Goal: Transaction & Acquisition: Purchase product/service

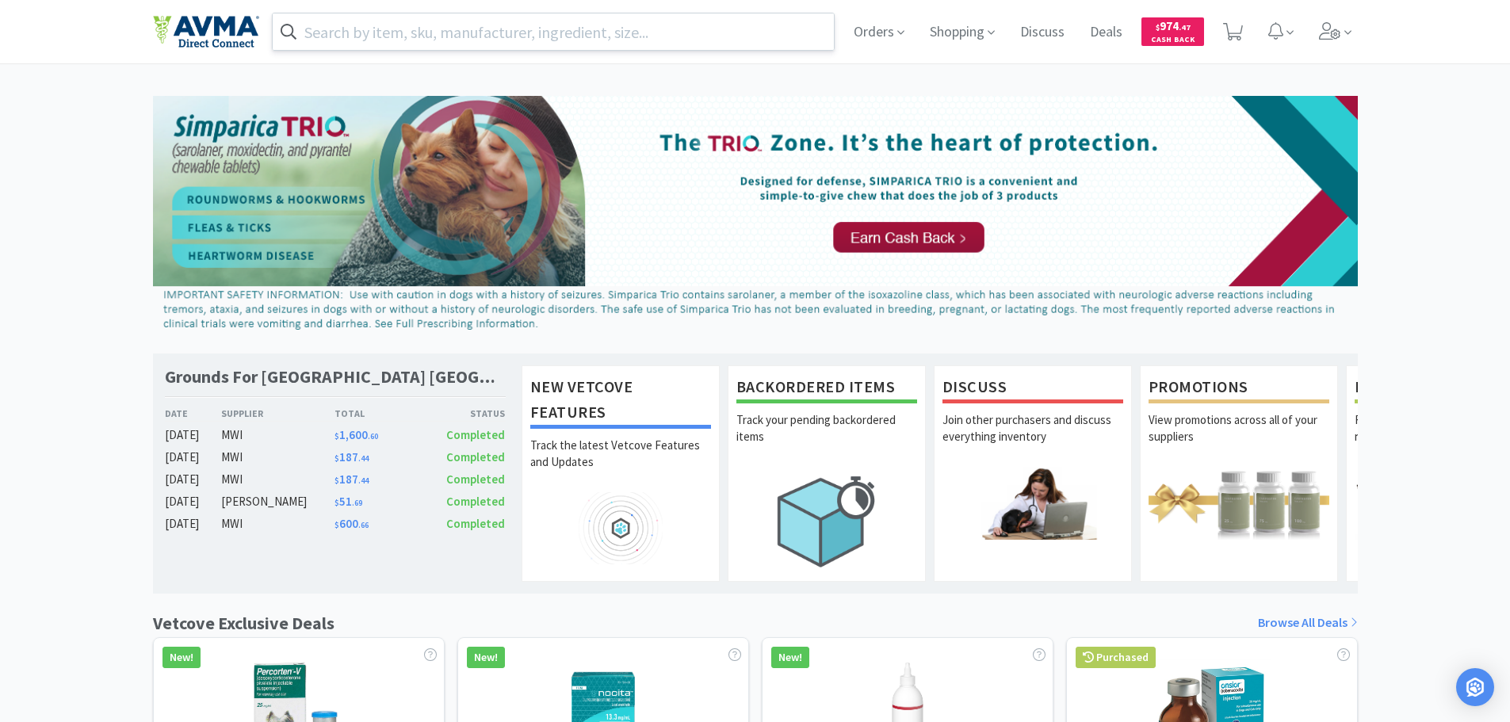
click at [383, 34] on input "text" at bounding box center [554, 31] width 562 height 36
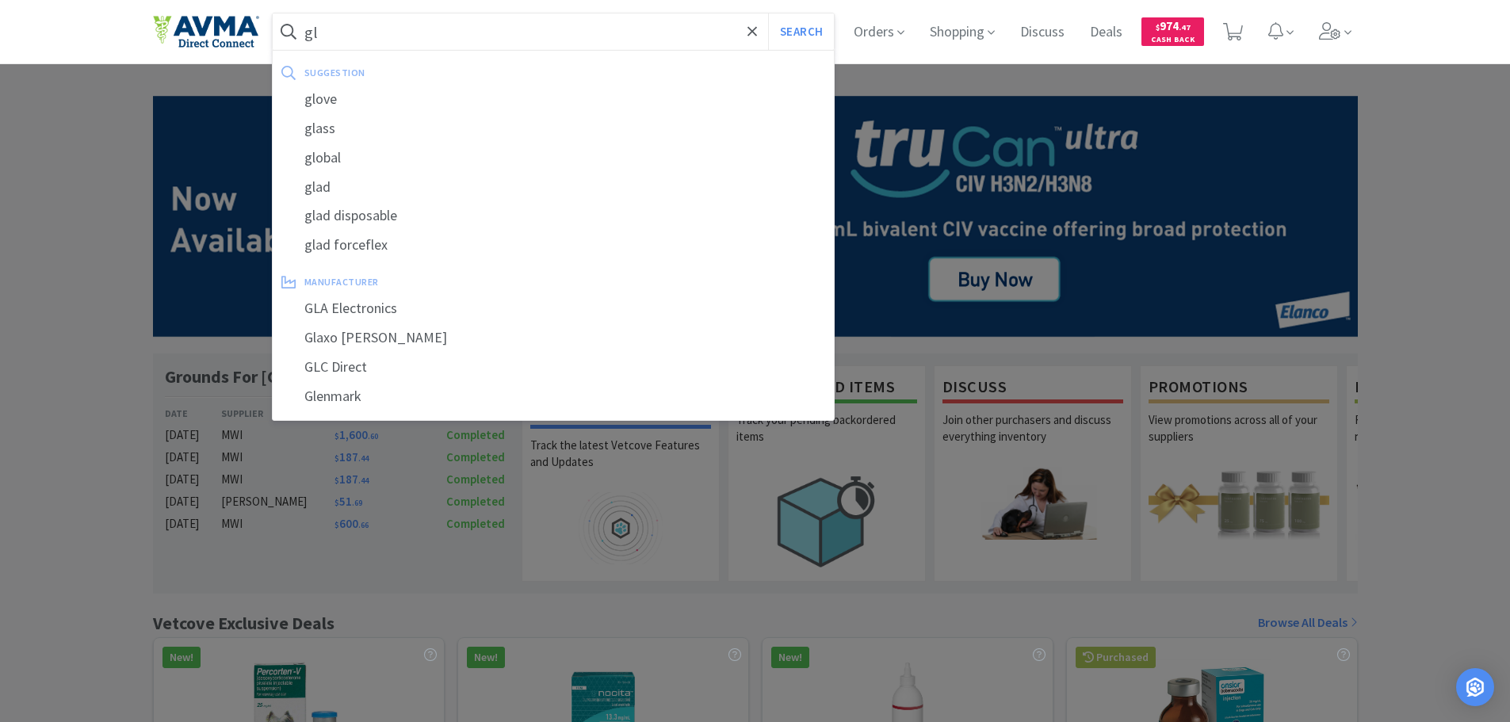
type input "g"
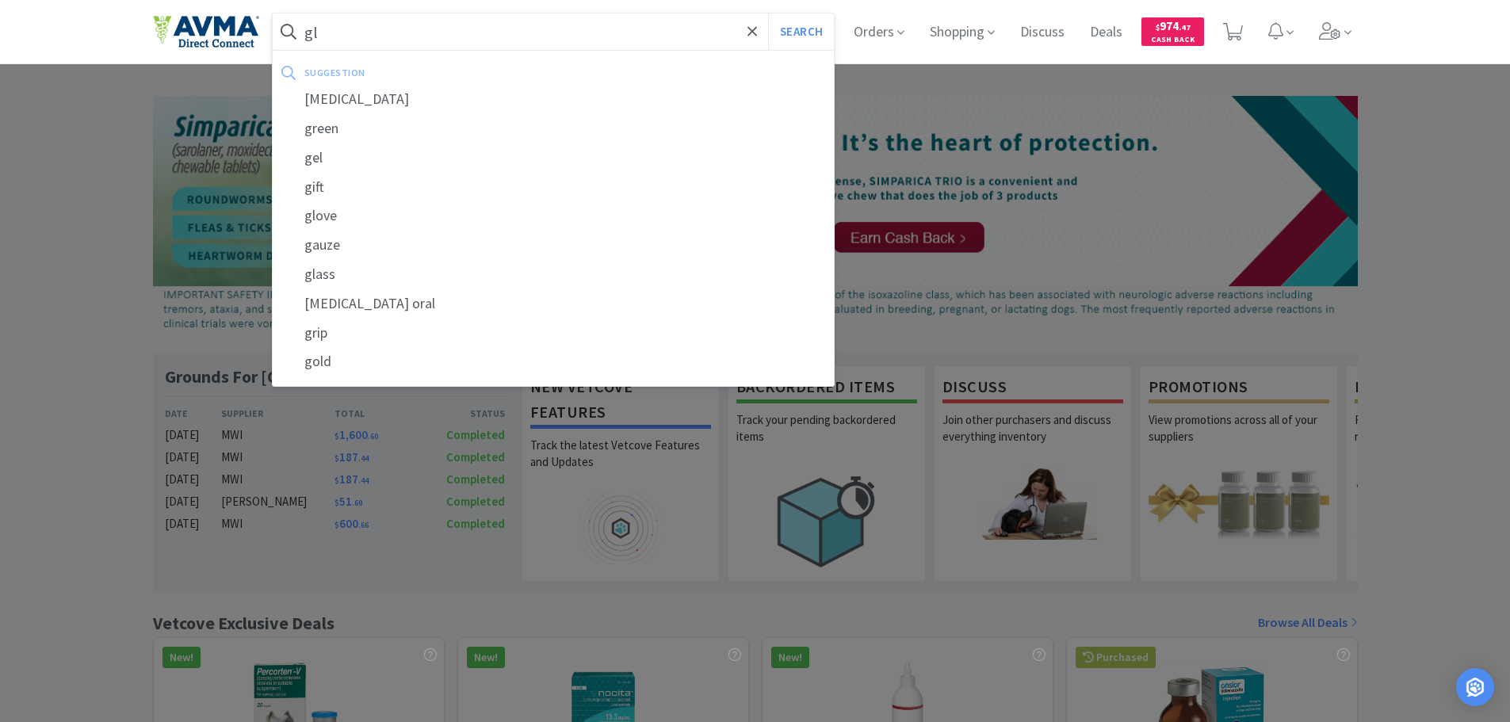
type input "g"
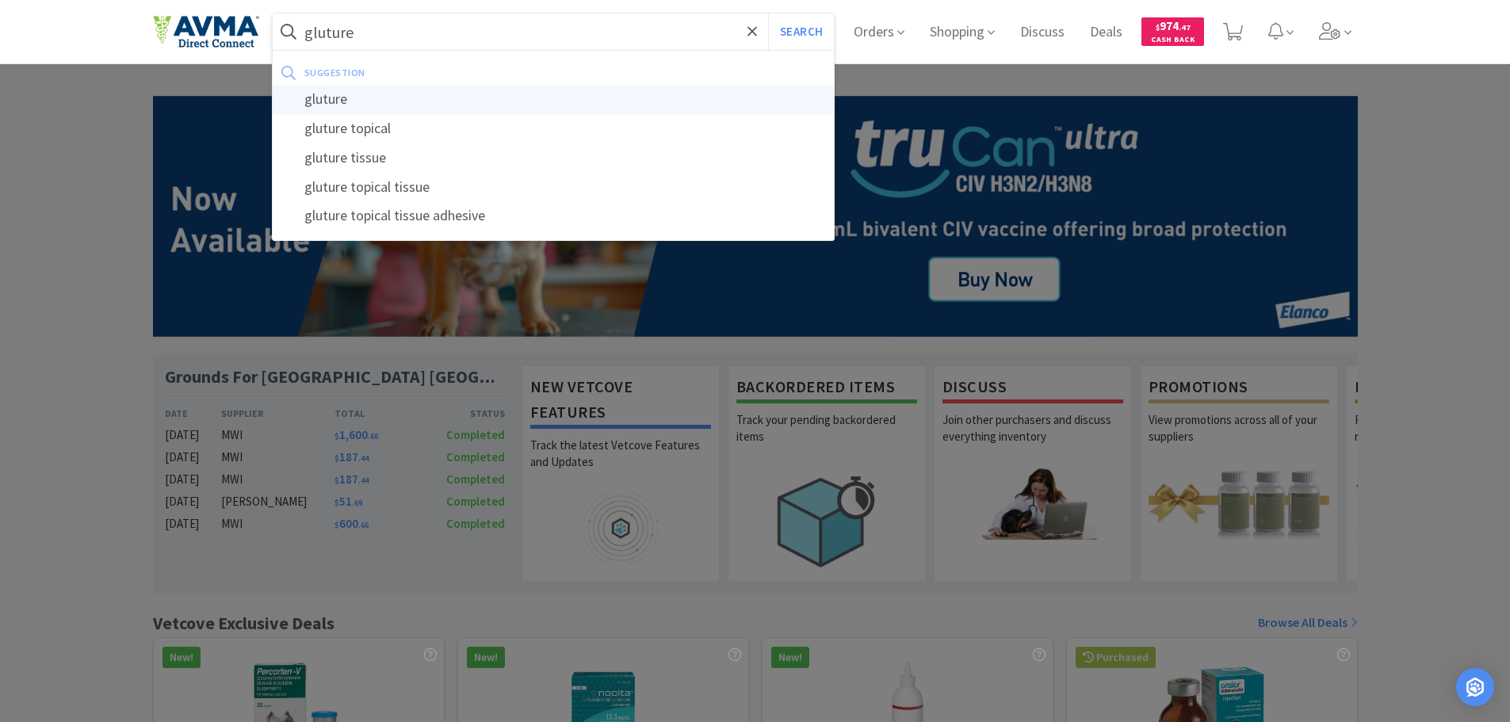
type input "gluture"
click at [354, 93] on div "gluture" at bounding box center [554, 99] width 562 height 29
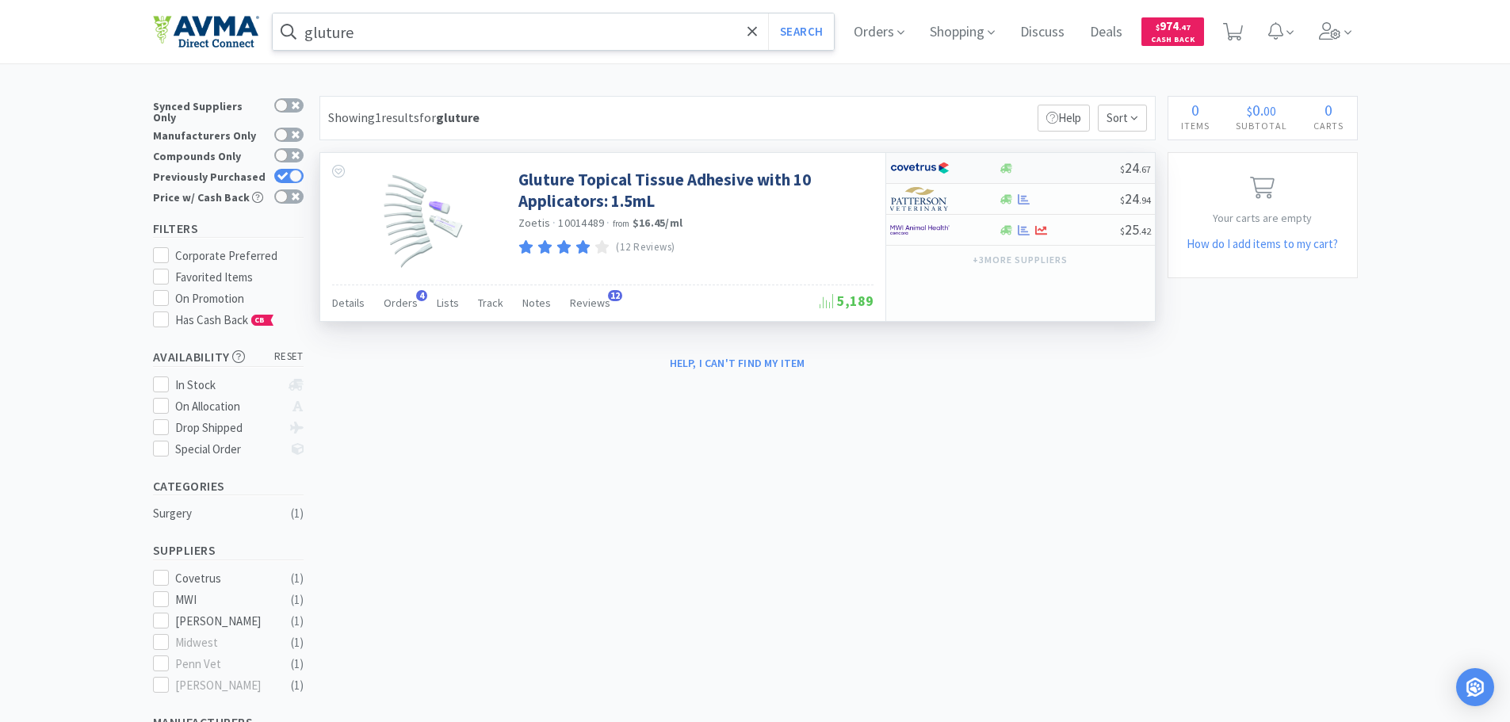
click at [1012, 166] on div at bounding box center [1007, 169] width 16 height 12
select select "1"
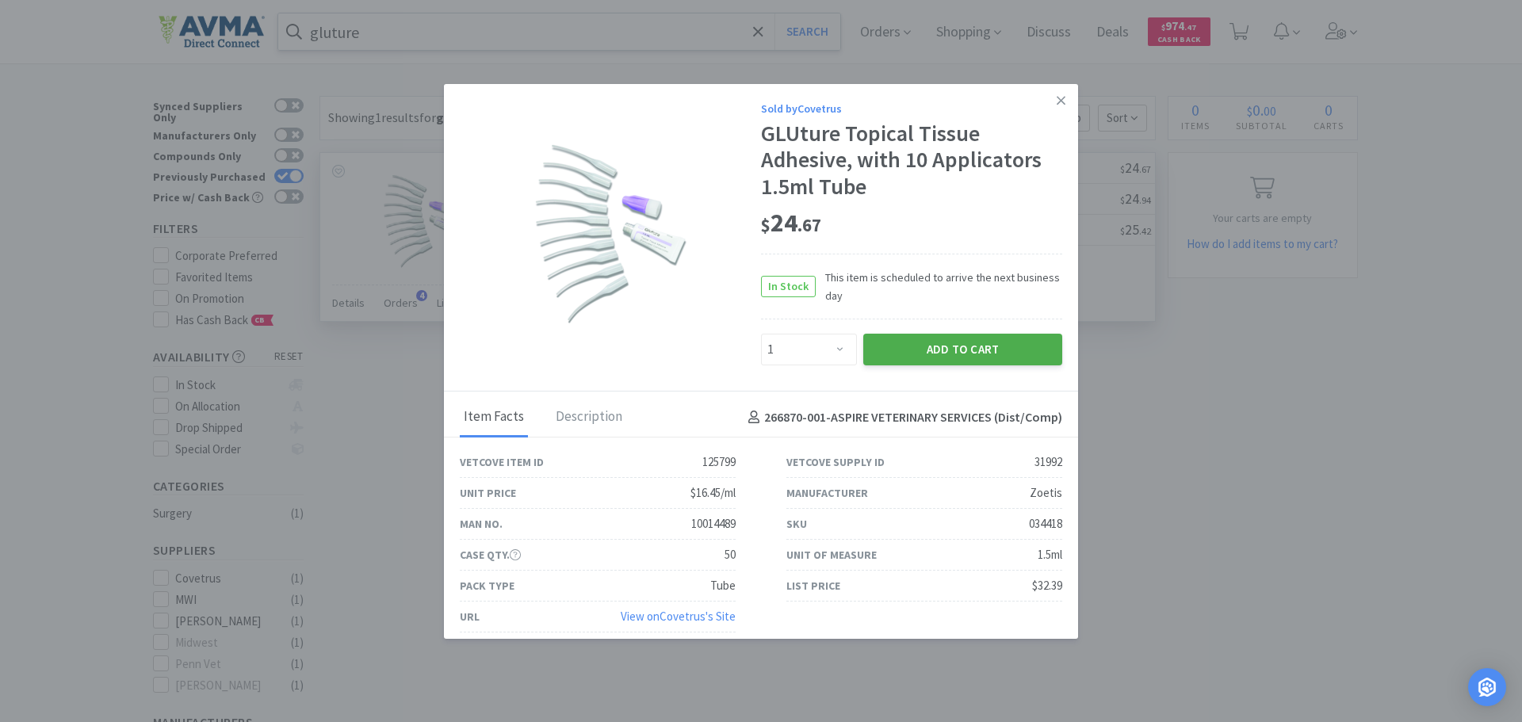
click at [967, 354] on button "Add to Cart" at bounding box center [962, 350] width 199 height 32
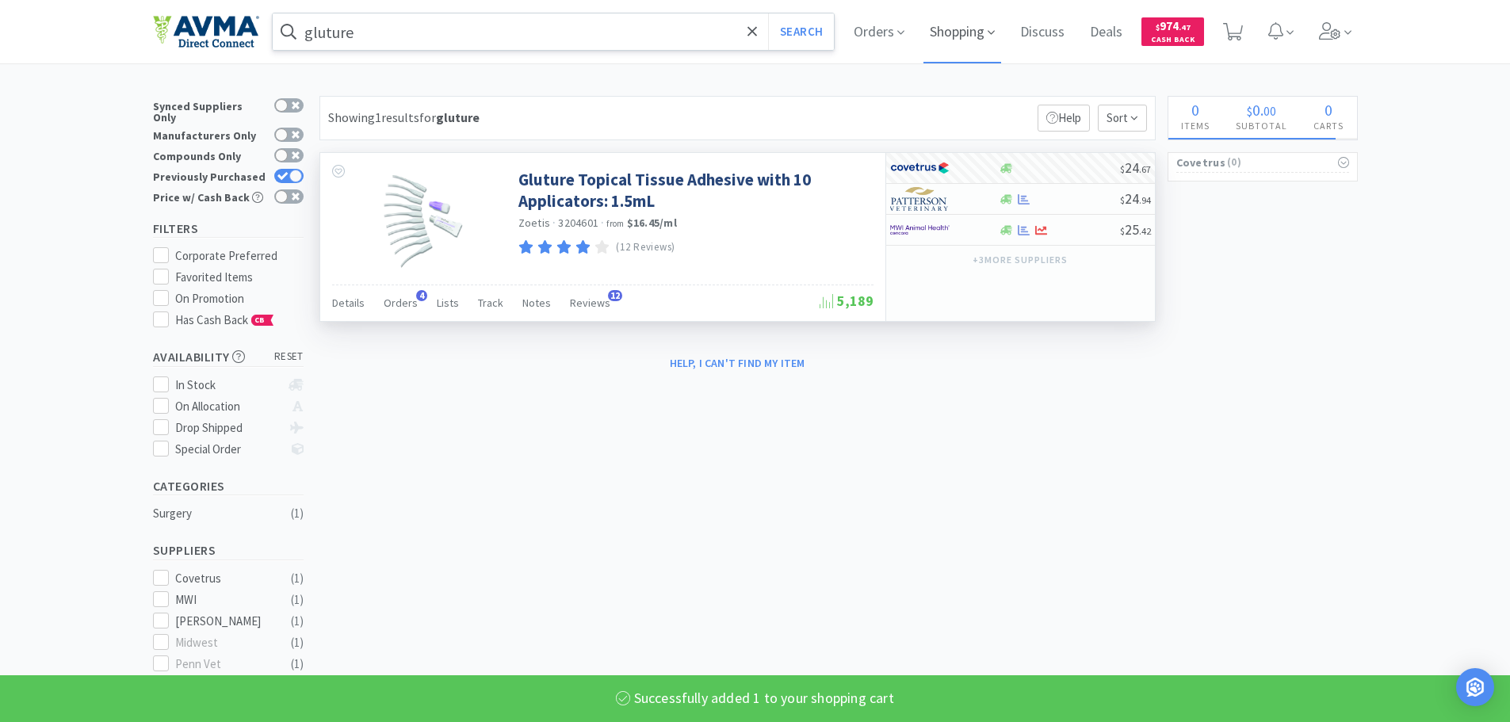
select select "1"
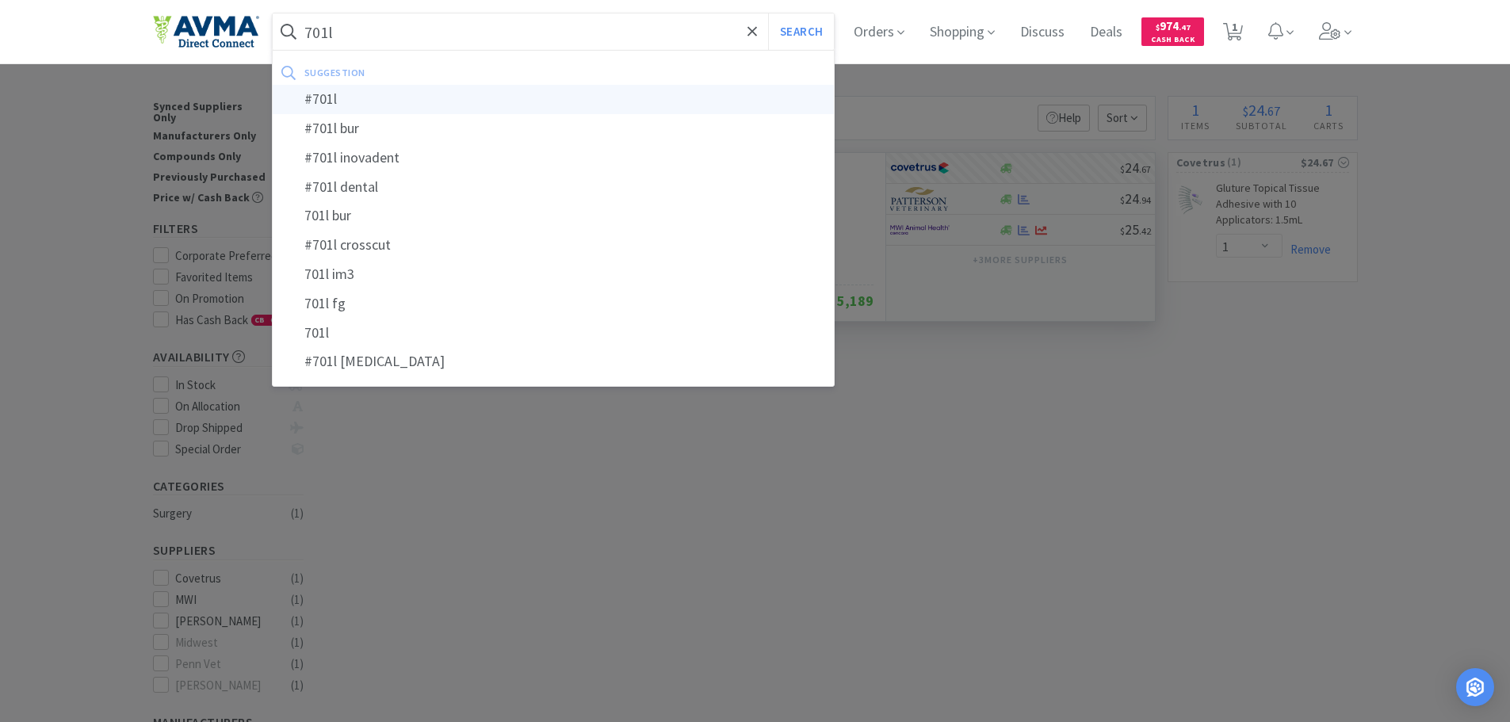
click at [425, 103] on div "#701l" at bounding box center [554, 99] width 562 height 29
type input "#701l"
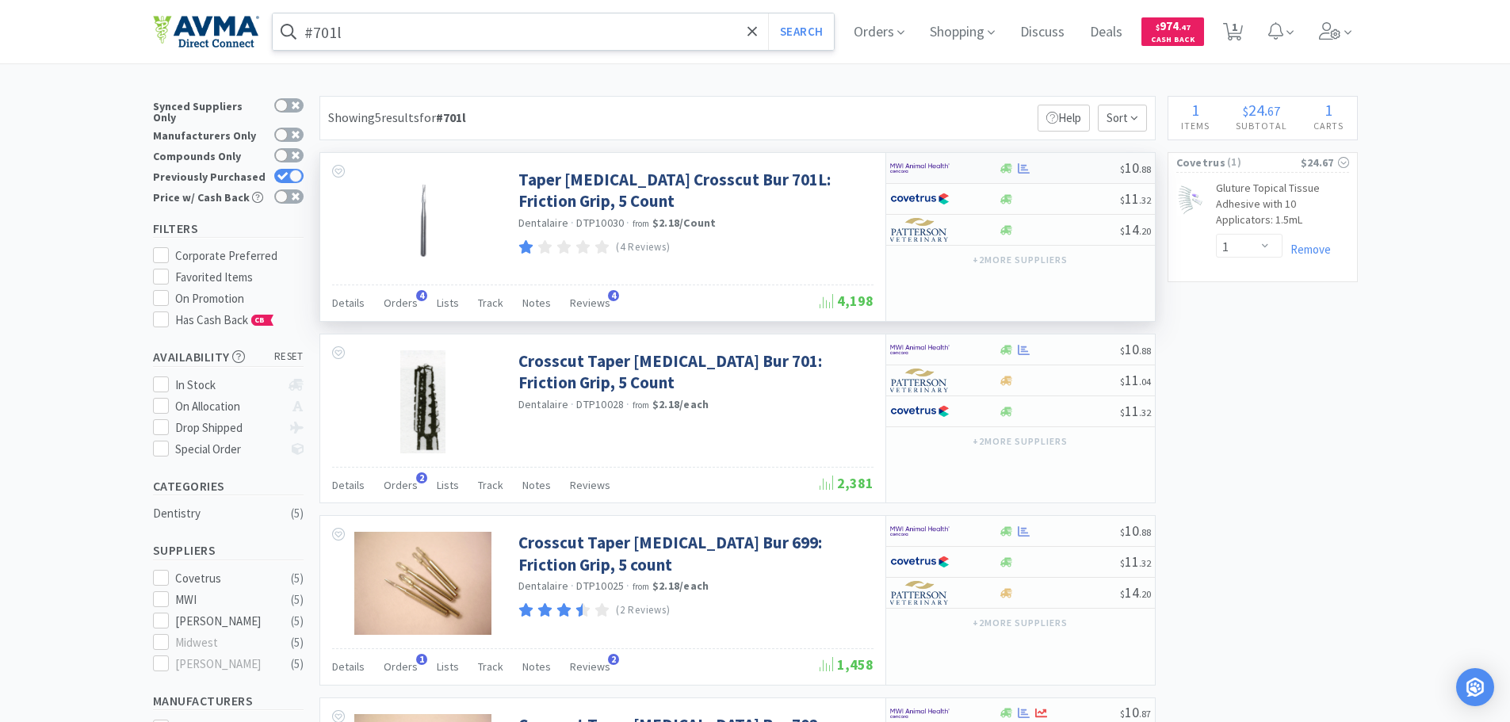
click at [922, 171] on img at bounding box center [919, 168] width 59 height 24
select select "1"
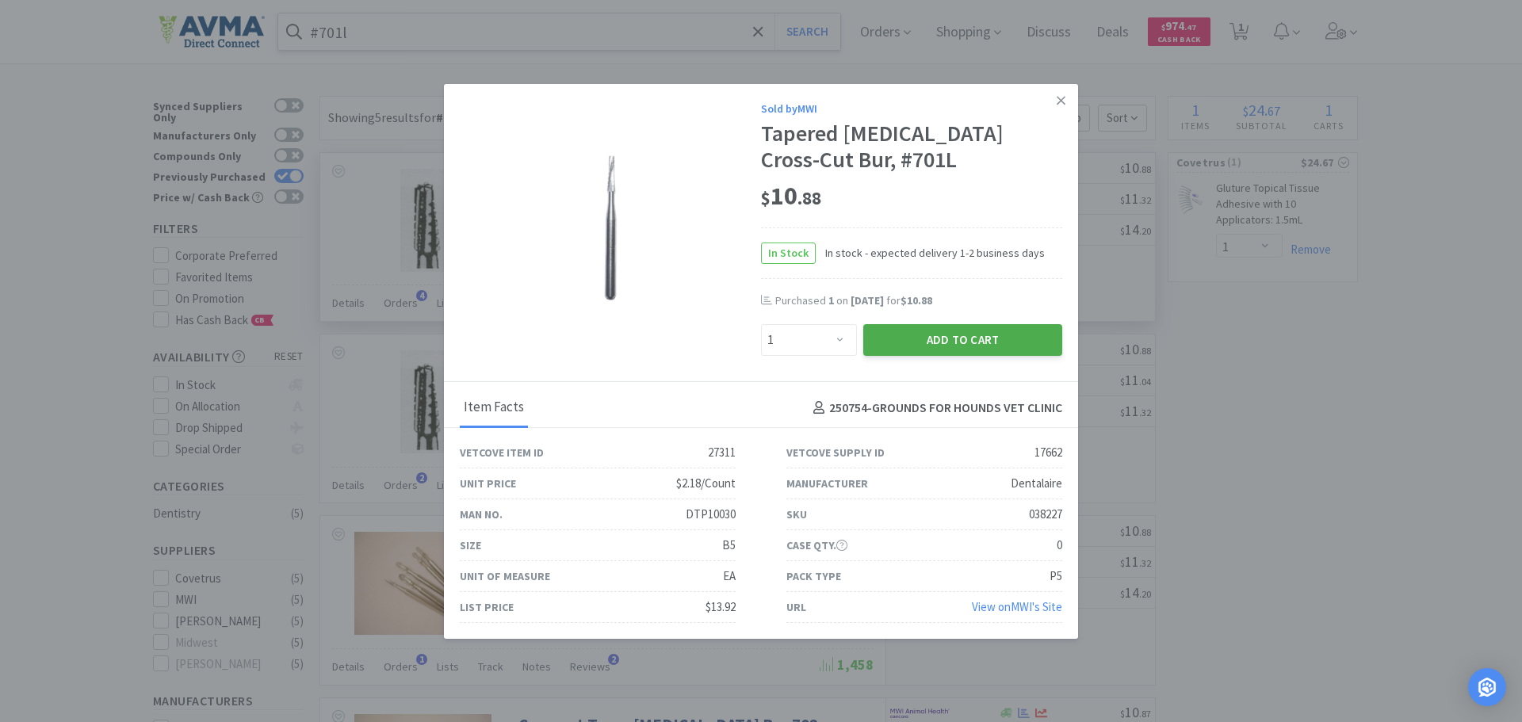
click at [954, 335] on button "Add to Cart" at bounding box center [962, 340] width 199 height 32
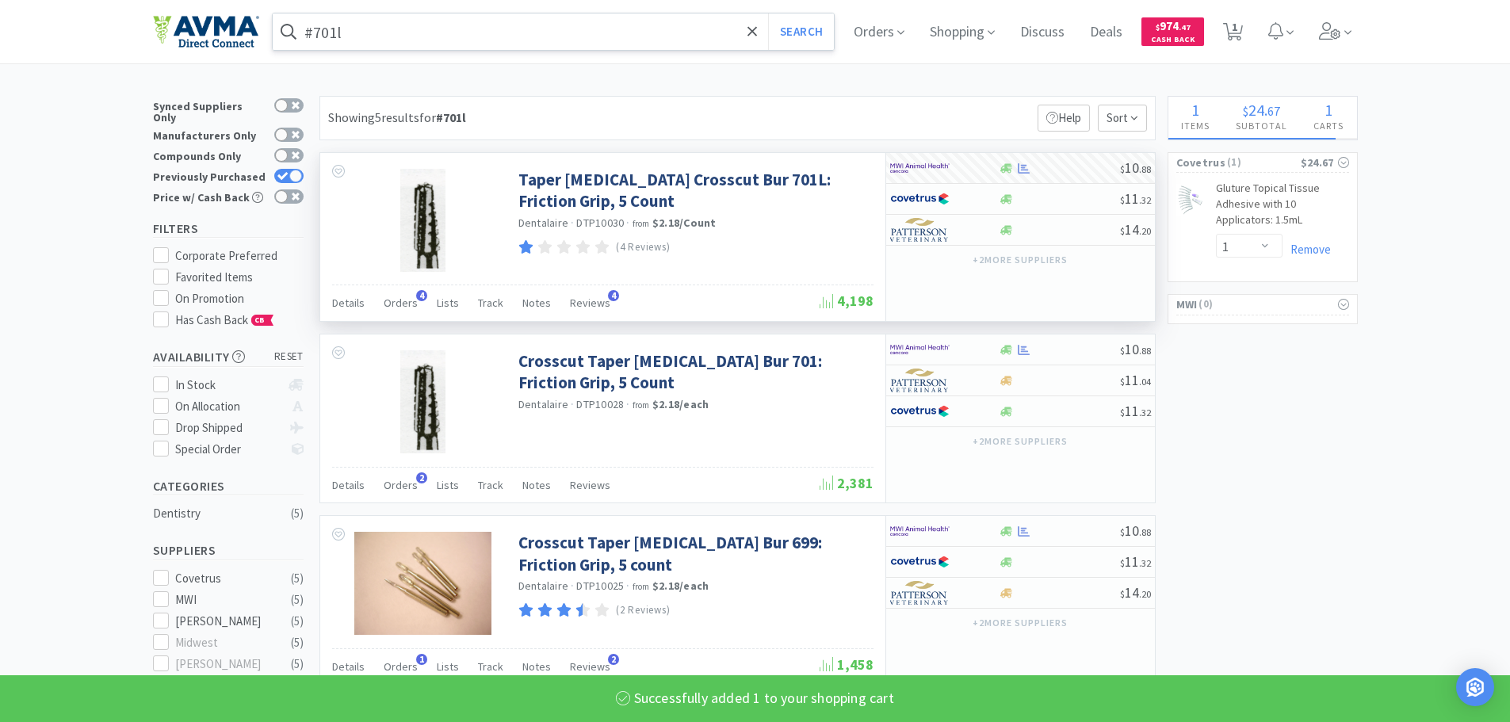
select select "1"
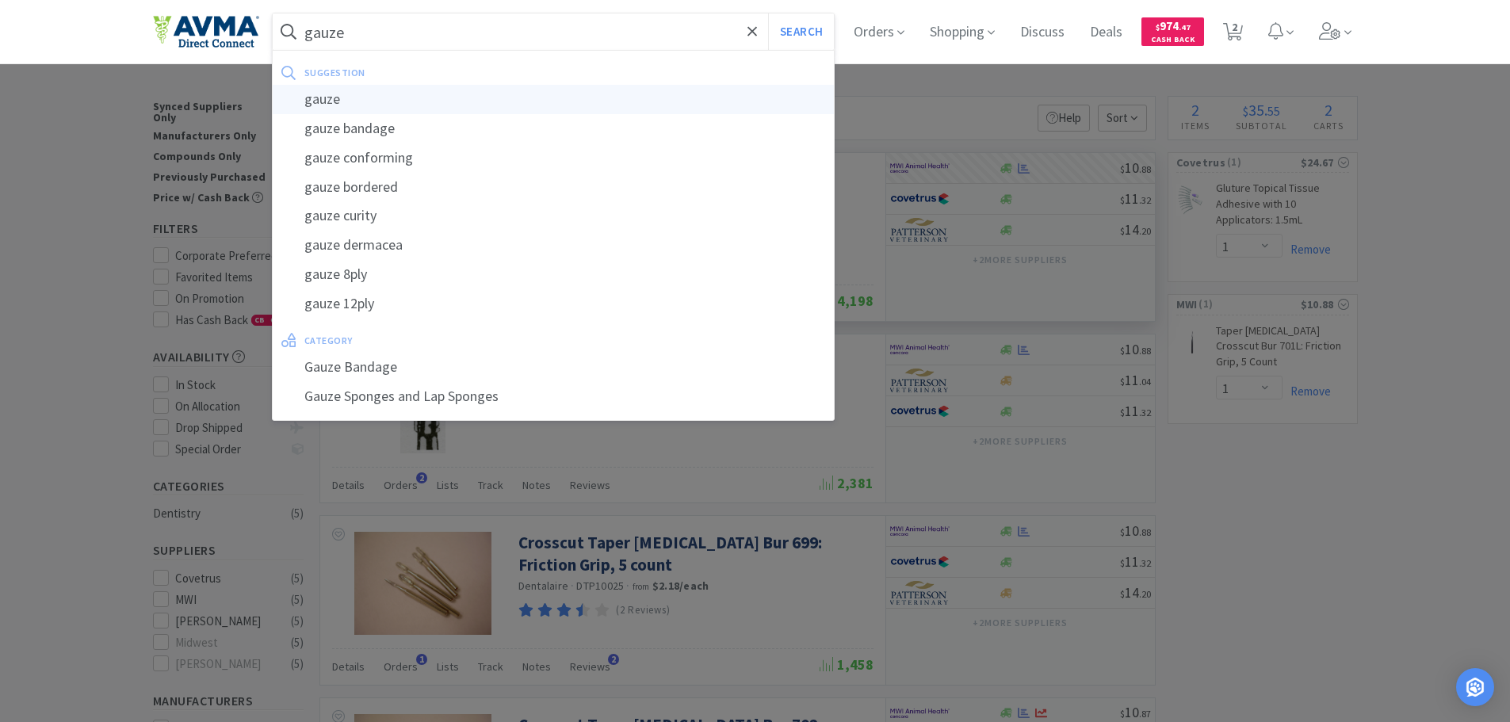
click at [364, 99] on div "gauze" at bounding box center [554, 99] width 562 height 29
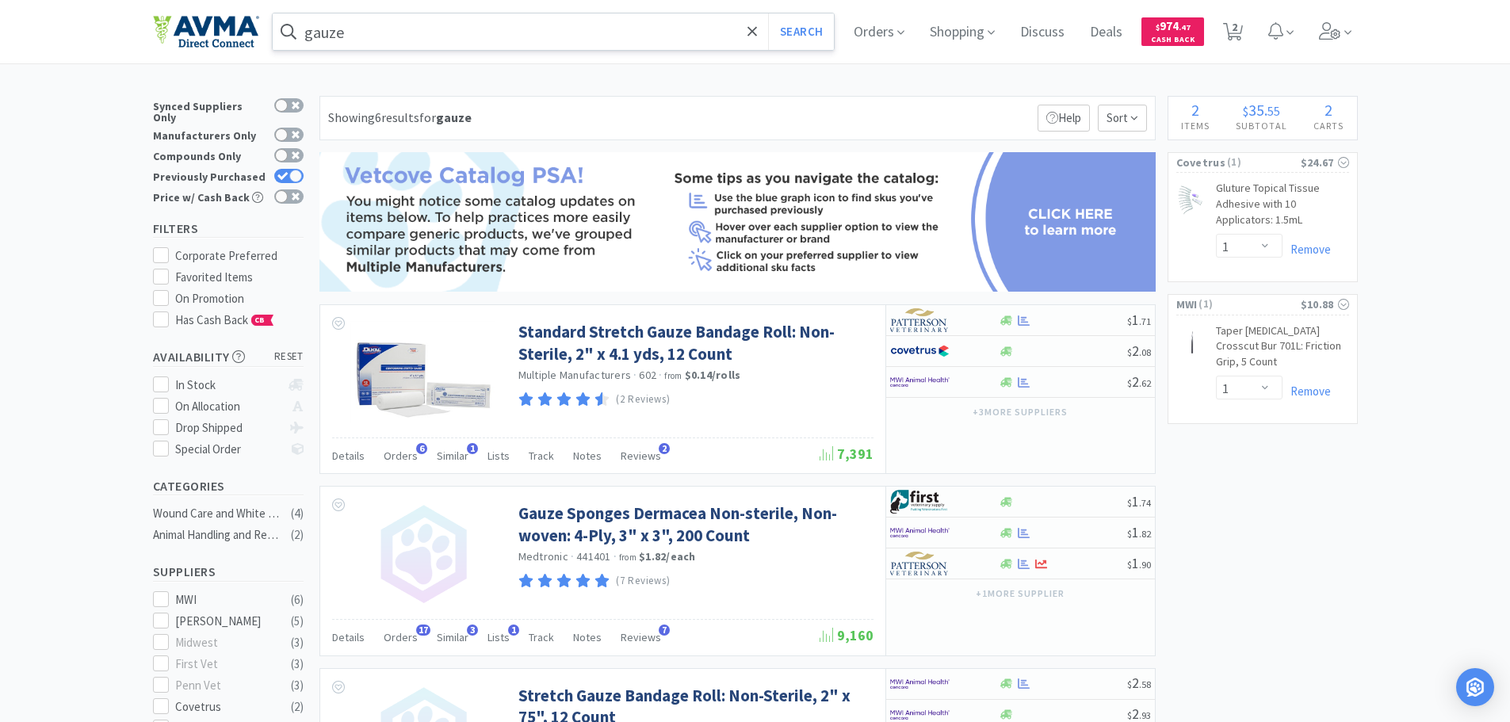
click at [517, 114] on div "Showing 6 results for gauze Filters Help Sort" at bounding box center [737, 118] width 836 height 44
click at [384, 23] on input "gauze" at bounding box center [554, 31] width 562 height 36
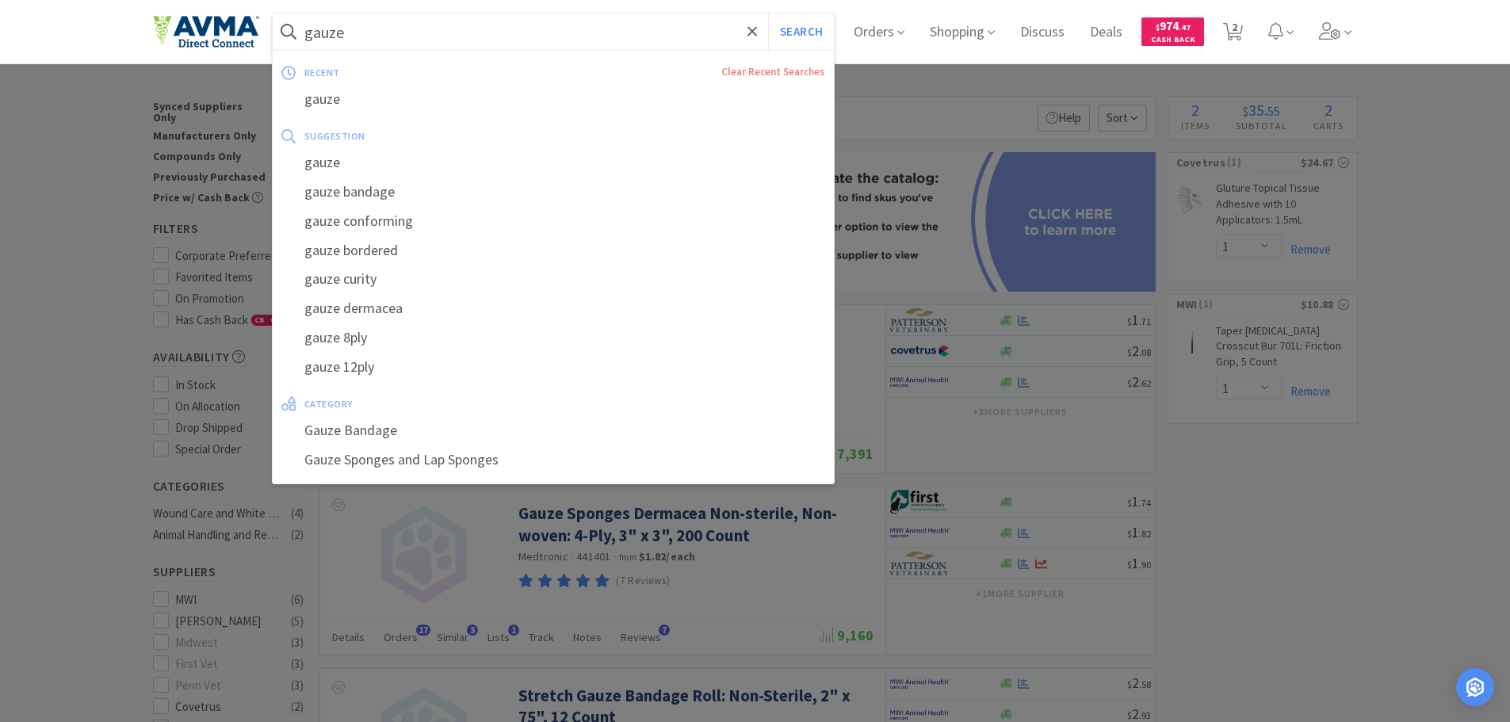
click at [381, 33] on input "gauze" at bounding box center [554, 31] width 562 height 36
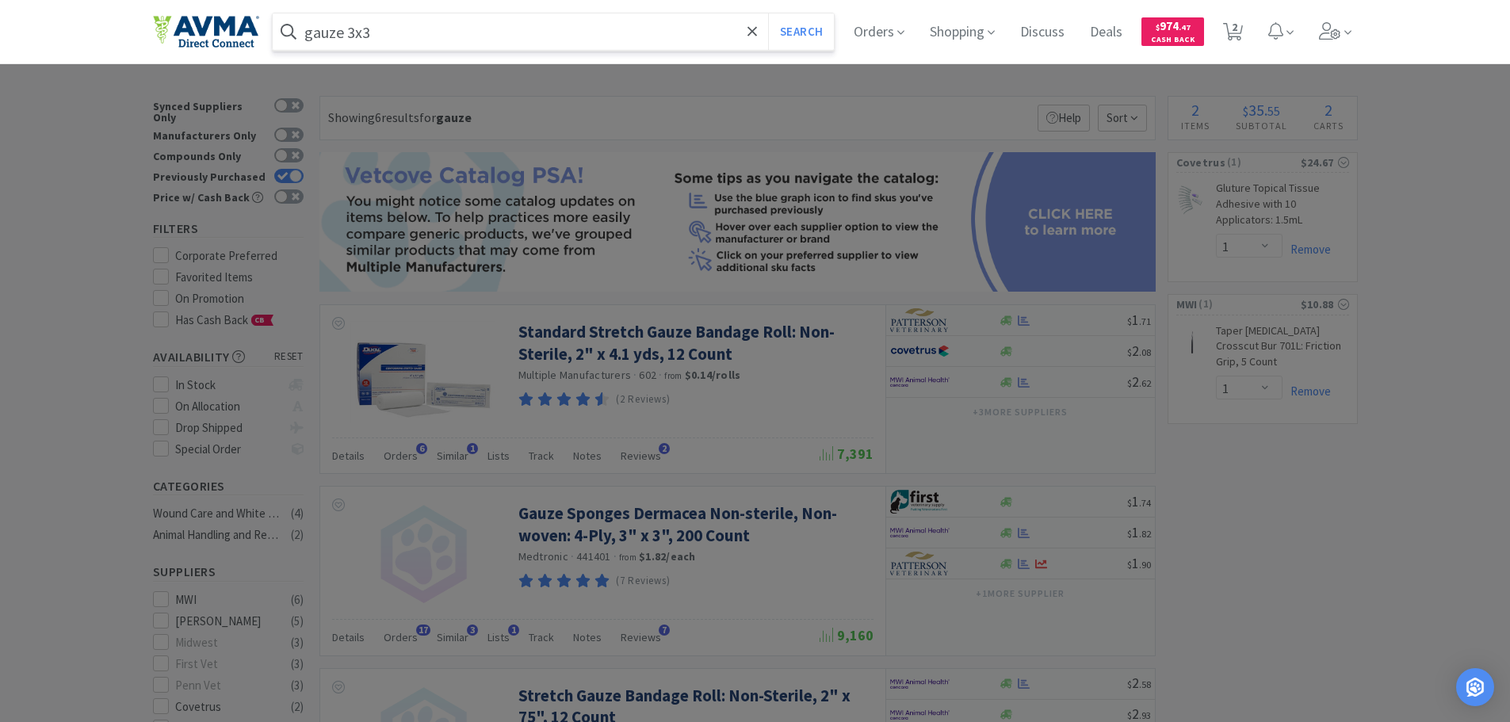
type input "gauze 3x3"
click at [768, 13] on button "Search" at bounding box center [801, 31] width 66 height 36
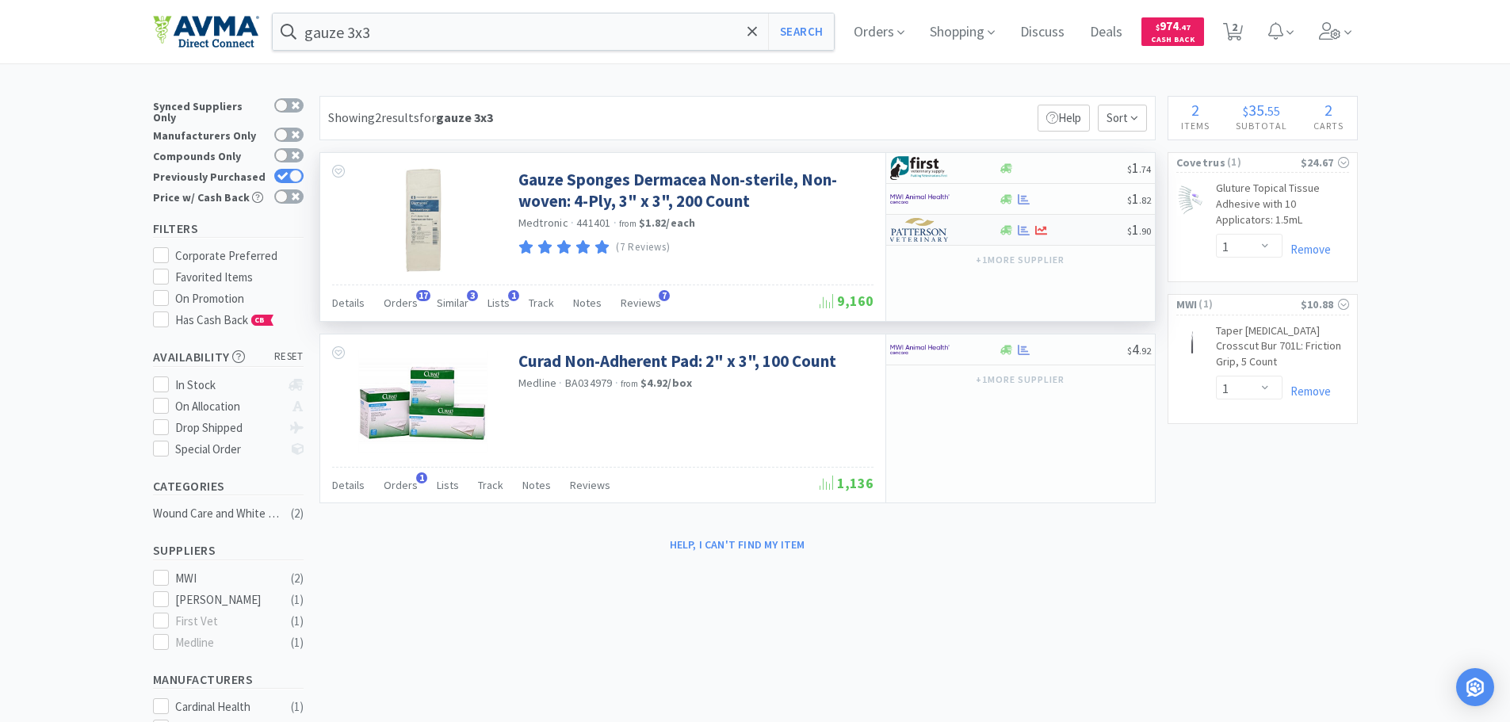
click at [1019, 236] on div "$ 1 . 90" at bounding box center [1020, 230] width 269 height 31
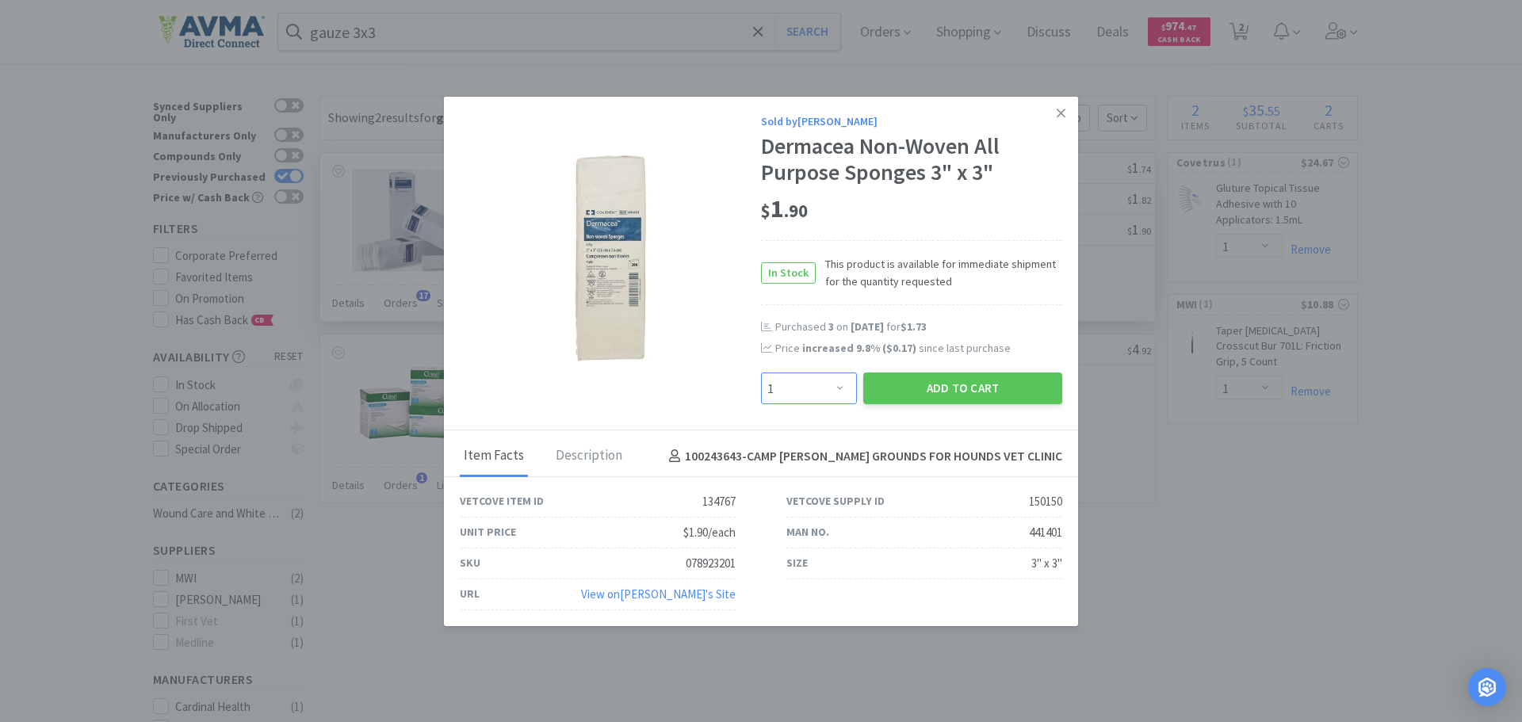
click at [840, 387] on select "Enter Quantity 1 2 3 4 5 6 7 8 9 10 11 12 13 14 15 16 17 18 19 20 Enter Quantity" at bounding box center [809, 389] width 96 height 32
select select "6"
click at [761, 373] on select "Enter Quantity 1 2 3 4 5 6 7 8 9 10 11 12 13 14 15 16 17 18 19 20 Enter Quantity" at bounding box center [809, 389] width 96 height 32
click at [994, 395] on button "Add to Cart" at bounding box center [962, 389] width 199 height 32
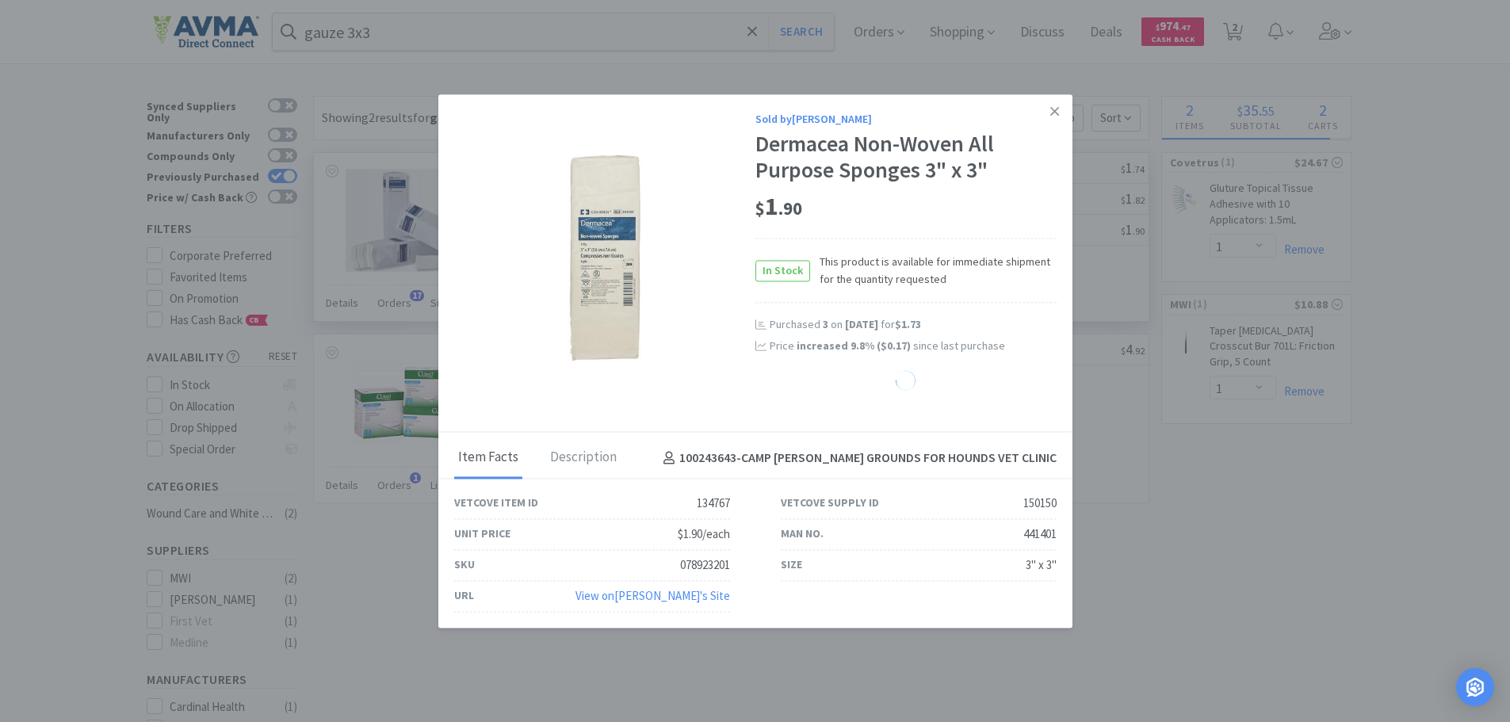
select select "6"
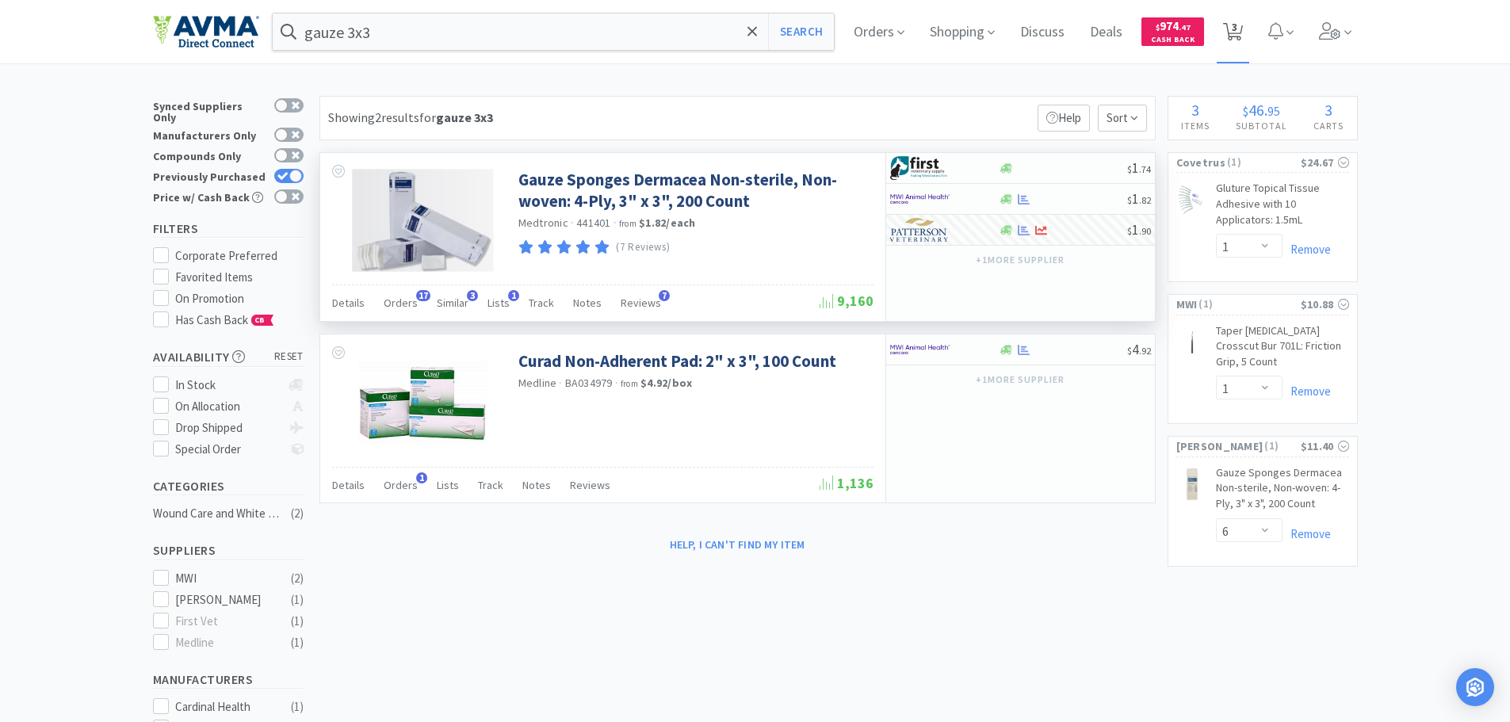
click at [1237, 28] on span "3" at bounding box center [1235, 26] width 6 height 63
select select "1"
select select "6"
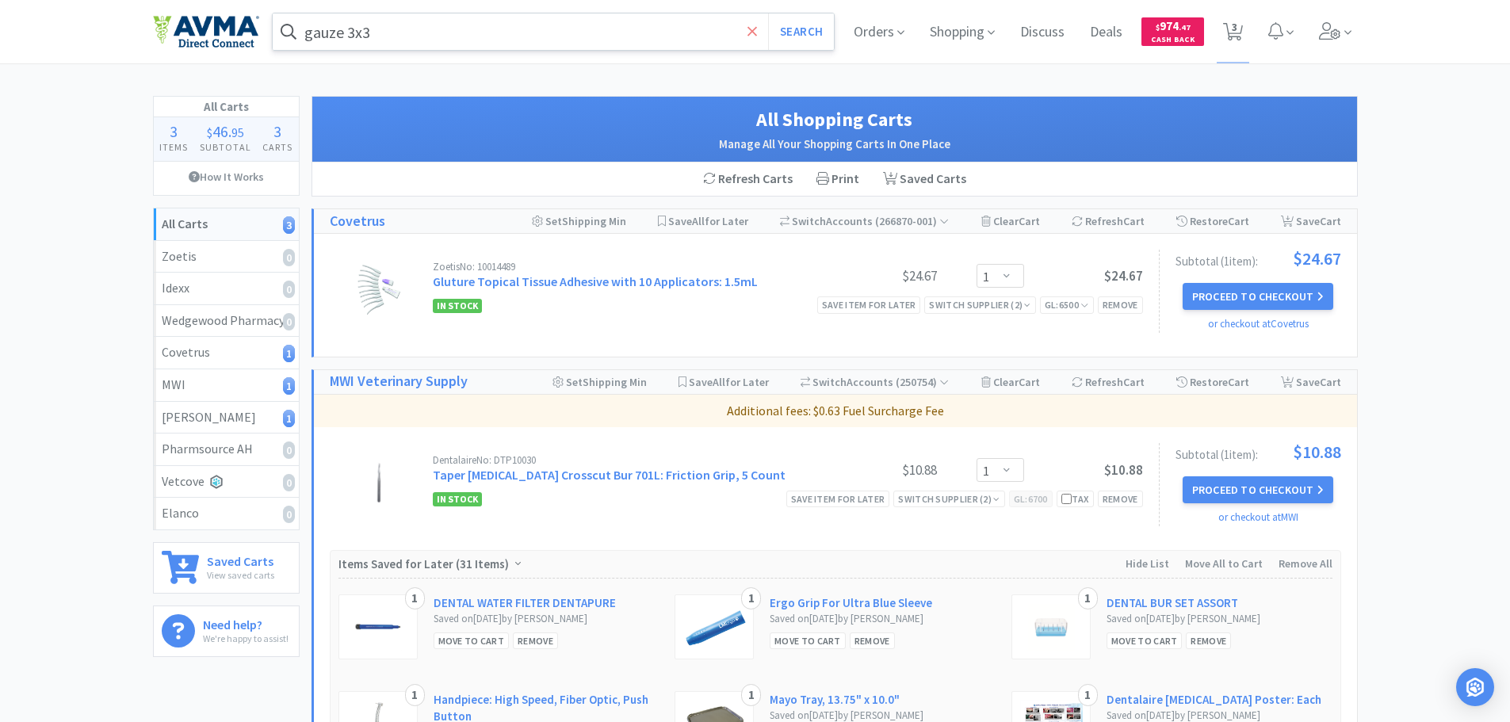
click at [753, 33] on icon at bounding box center [753, 31] width 10 height 10
click at [90, 86] on div at bounding box center [755, 361] width 1510 height 722
click at [408, 29] on input "text" at bounding box center [554, 31] width 562 height 36
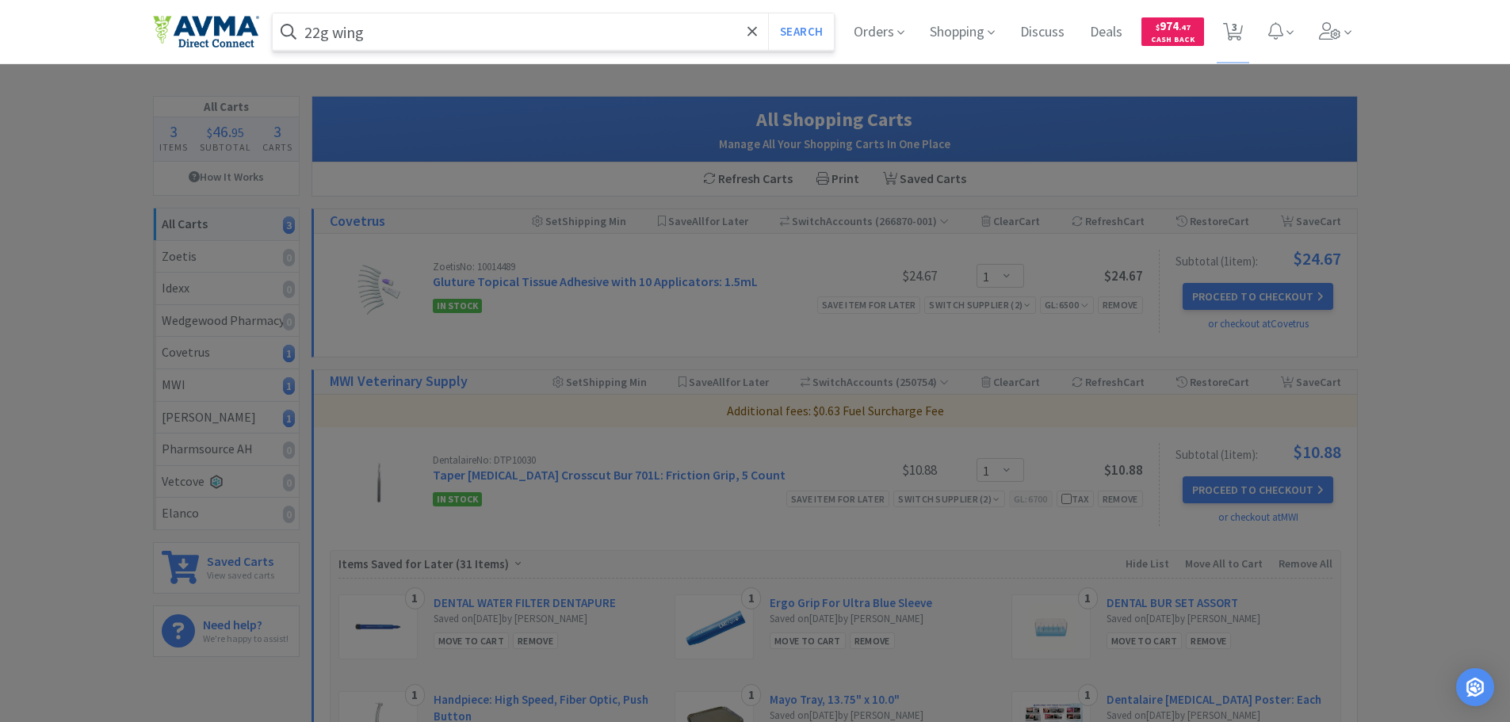
type input "22g wing"
click at [768, 13] on button "Search" at bounding box center [801, 31] width 66 height 36
select select "1"
select select "6"
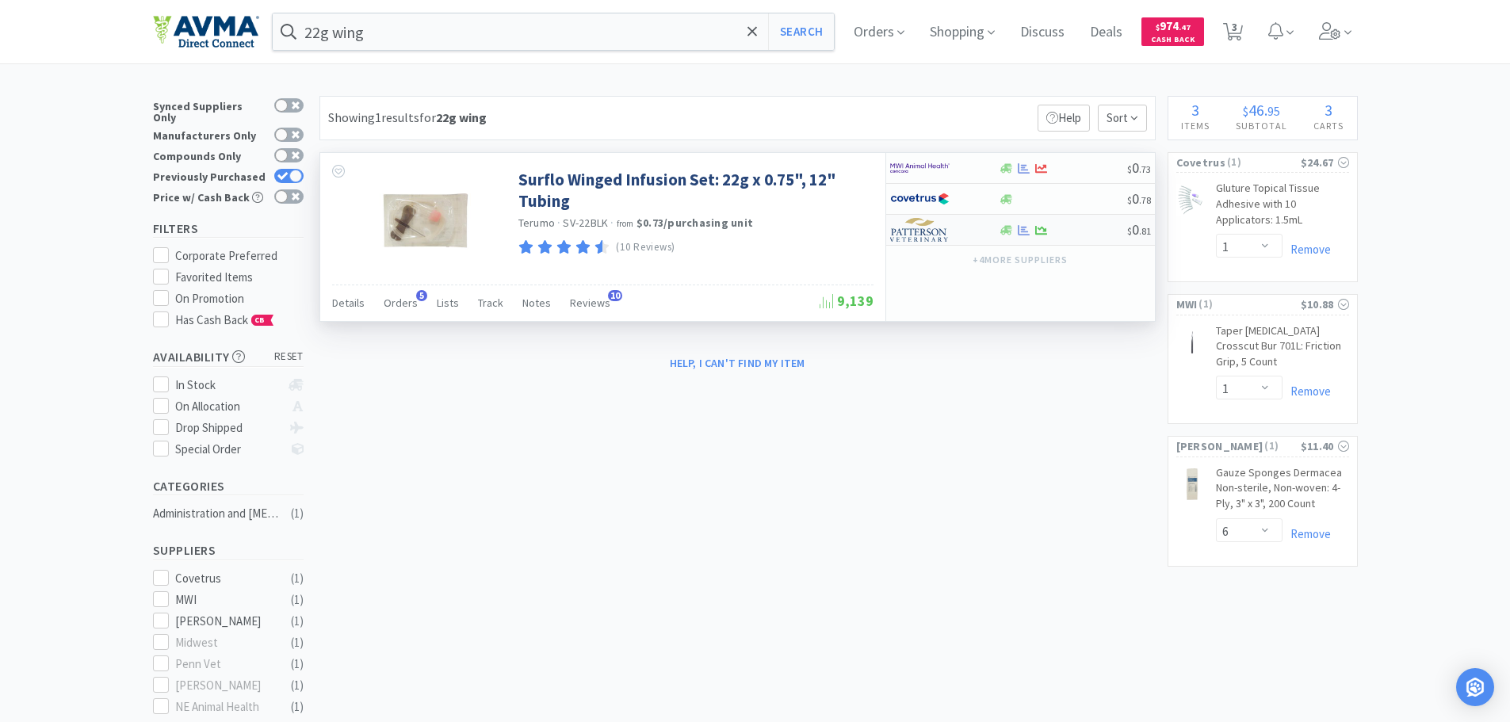
click at [936, 241] on img at bounding box center [919, 230] width 59 height 24
select select "1"
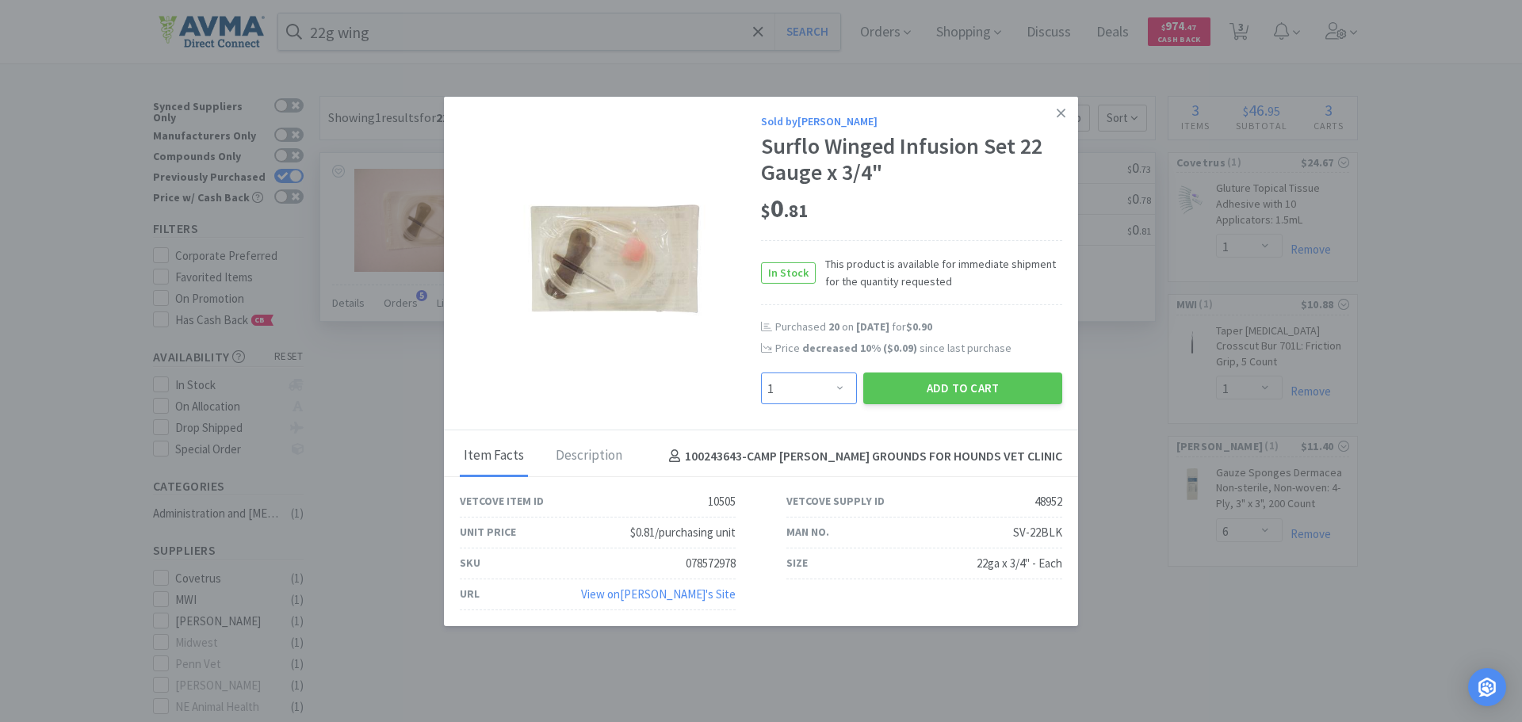
click at [841, 385] on select "Enter Quantity 1 2 3 4 5 6 7 8 9 10 11 12 13 14 15 16 17 18 19 20 Enter Quantity" at bounding box center [809, 389] width 96 height 32
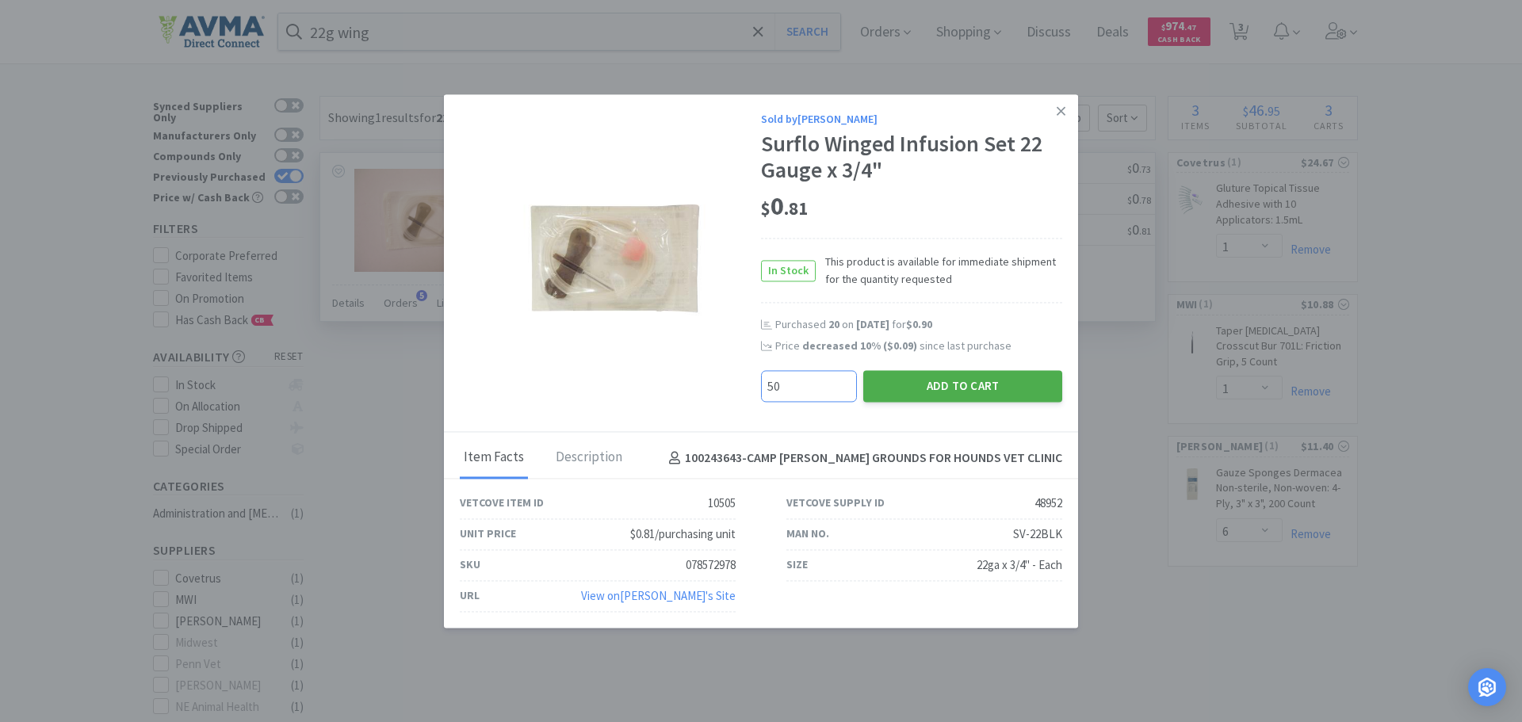
type input "50"
click at [973, 391] on button "Add to Cart" at bounding box center [962, 387] width 199 height 32
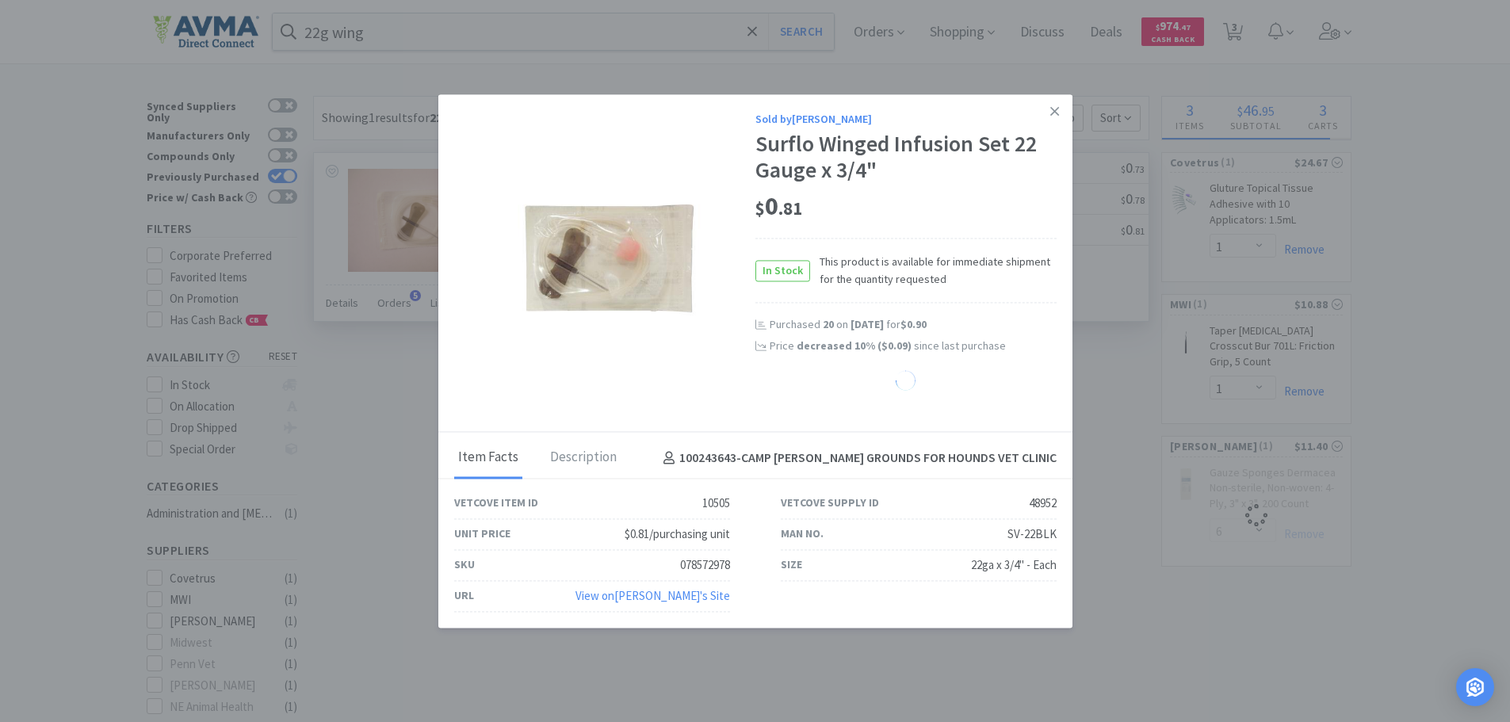
select select "50"
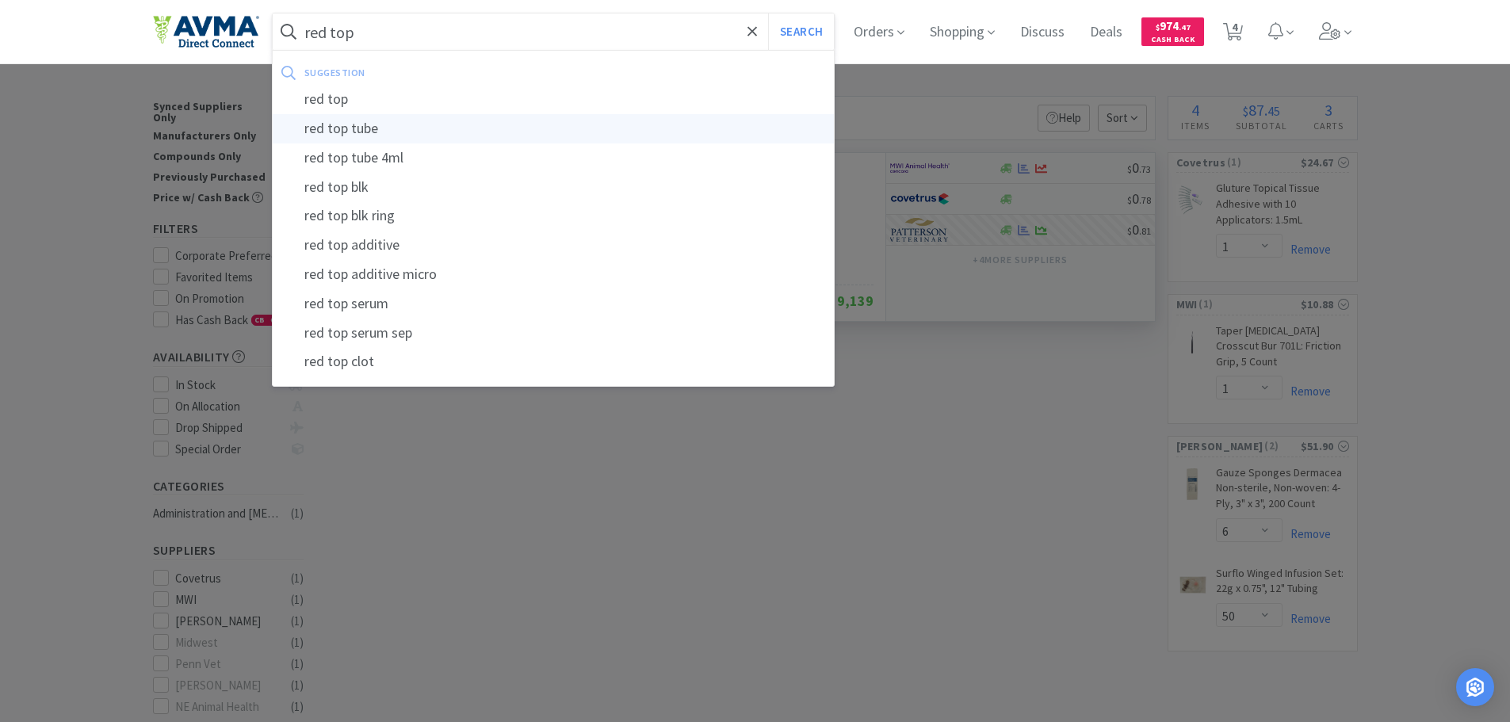
click at [369, 124] on div "red top tube" at bounding box center [554, 128] width 562 height 29
type input "red top tube"
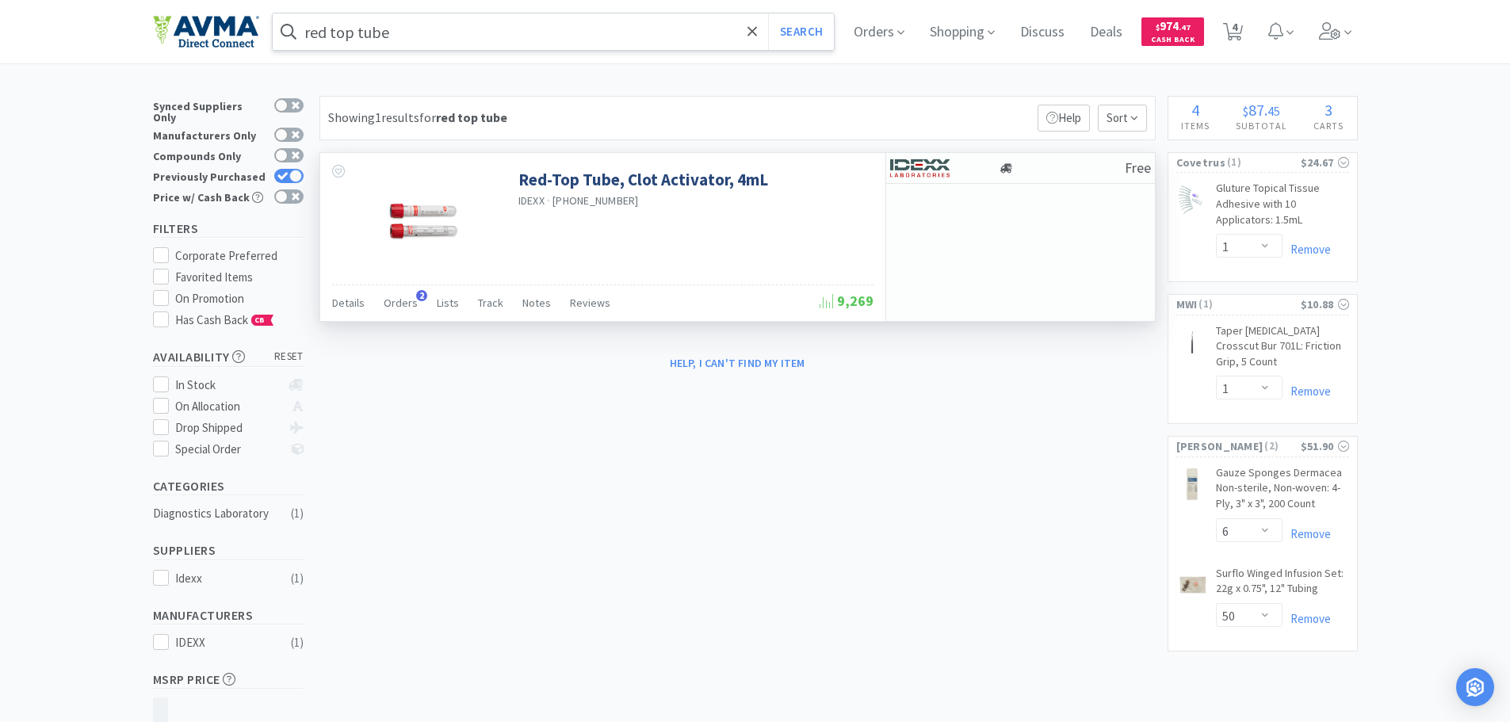
click at [684, 240] on div "Red-Top Tube, Clot Activator, 4mL IDEXX · [PHONE_NUMBER]" at bounding box center [602, 219] width 565 height 132
click at [937, 175] on img at bounding box center [919, 168] width 59 height 24
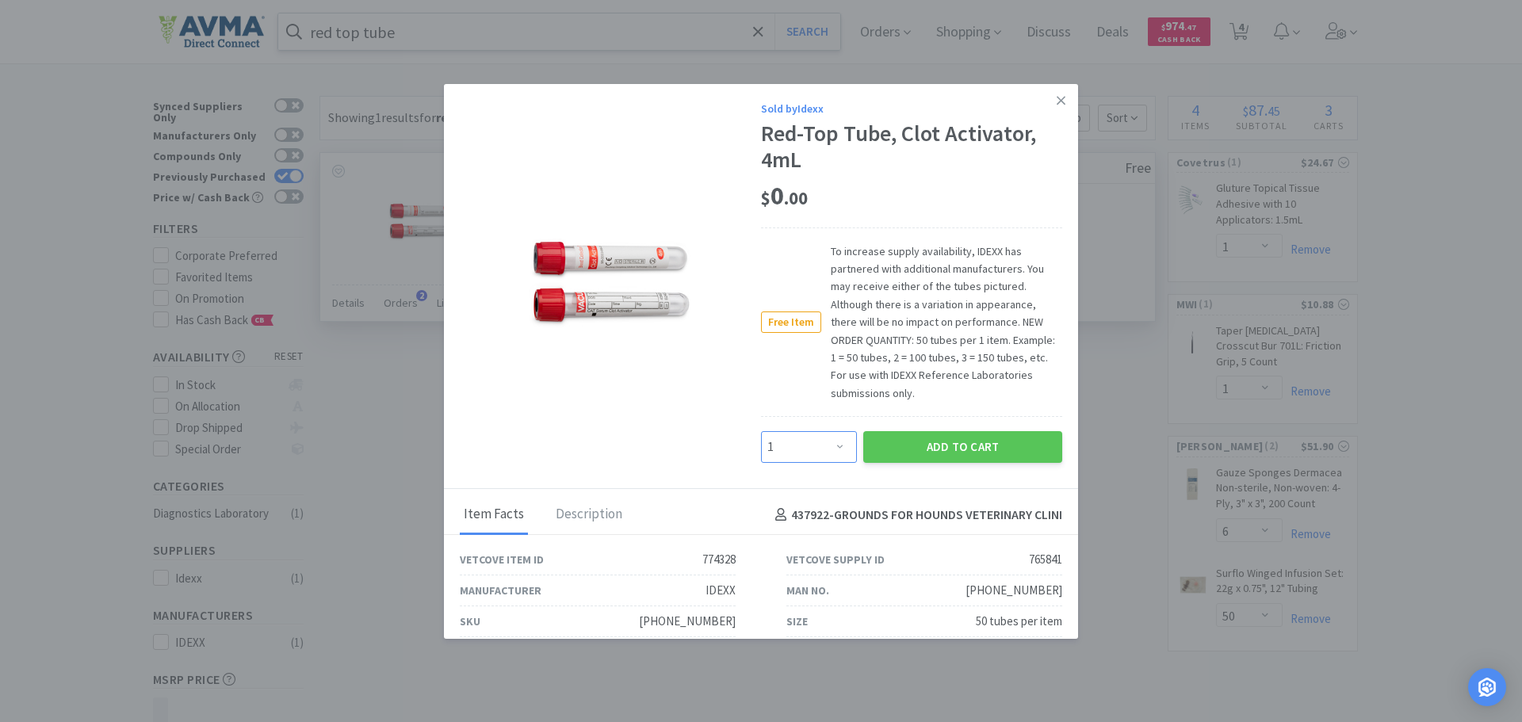
click at [828, 443] on select "Enter Quantity 1 2 3 4 5 6 7 8 9 10 11 12 13 14 15 16 17 18 19 20 Enter Quantity" at bounding box center [809, 447] width 96 height 32
select select "2"
click at [761, 431] on select "Enter Quantity 1 2 3 4 5 6 7 8 9 10 11 12 13 14 15 16 17 18 19 20 Enter Quantity" at bounding box center [809, 447] width 96 height 32
click at [962, 449] on button "Add to Cart" at bounding box center [962, 447] width 199 height 32
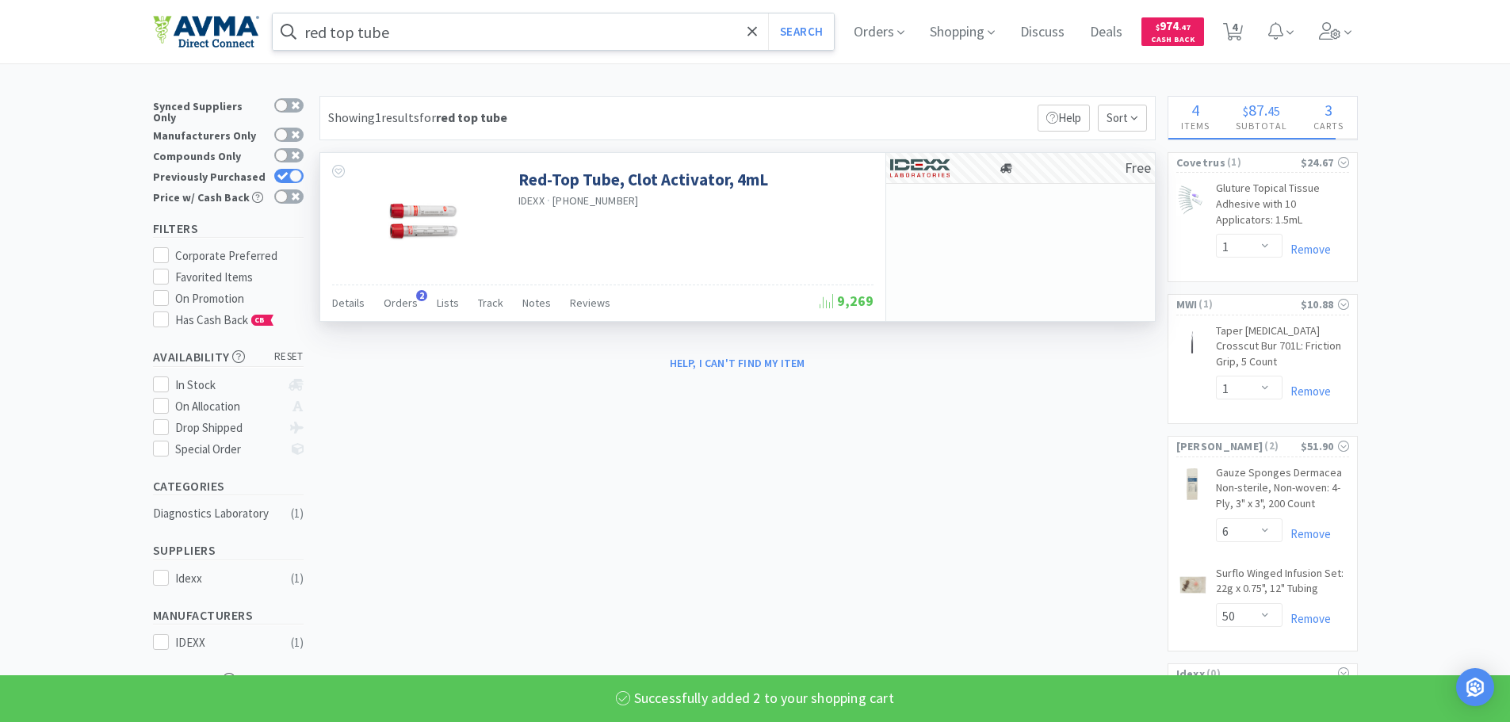
select select "2"
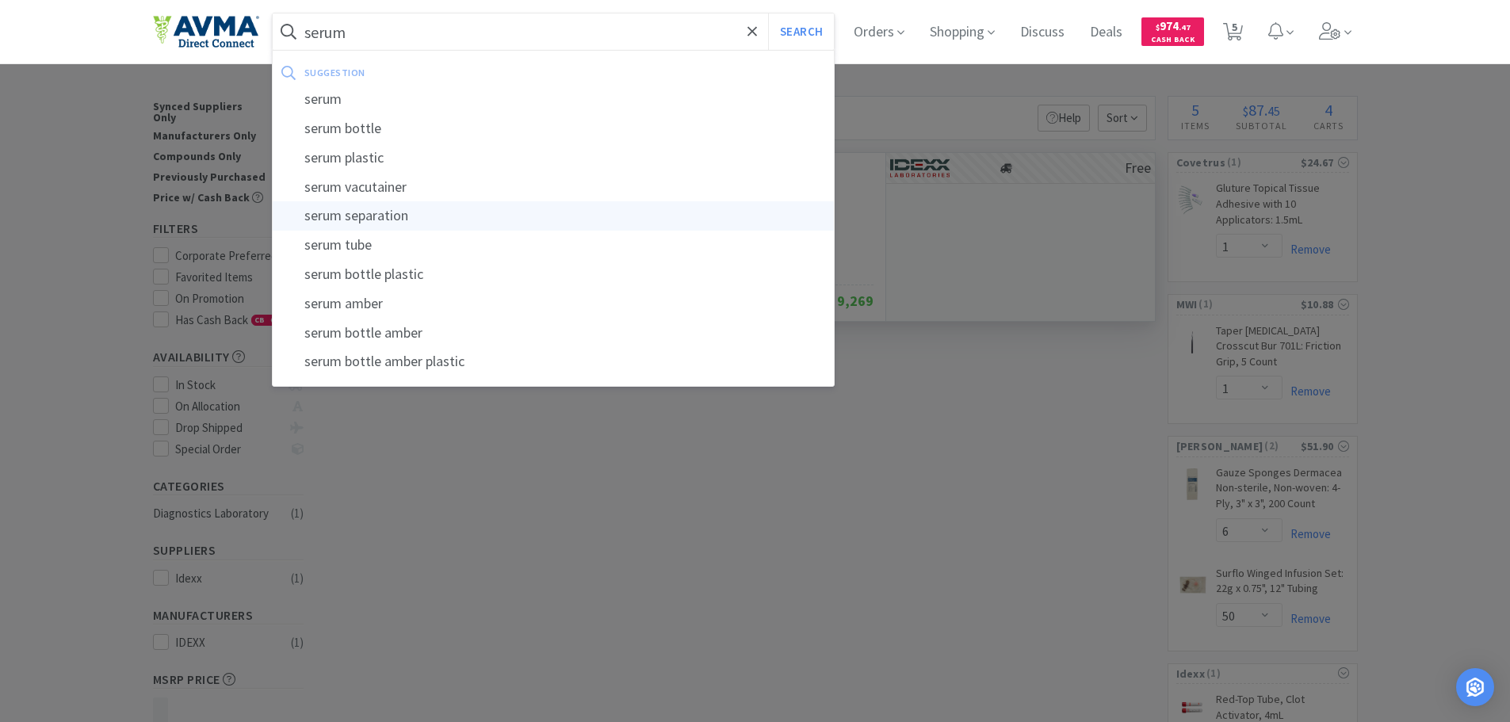
click at [342, 210] on div "serum separation" at bounding box center [554, 215] width 562 height 29
type input "serum separation"
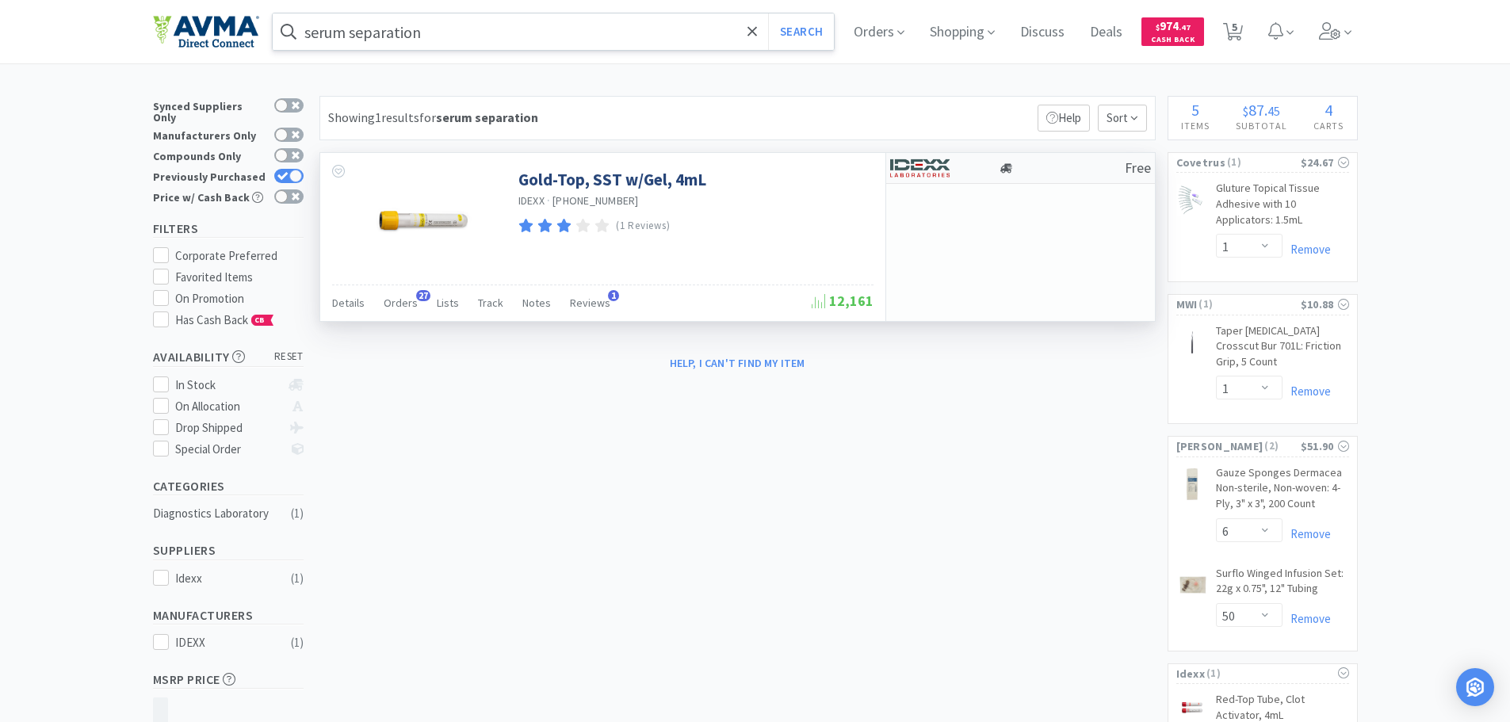
click at [989, 169] on div at bounding box center [944, 168] width 109 height 27
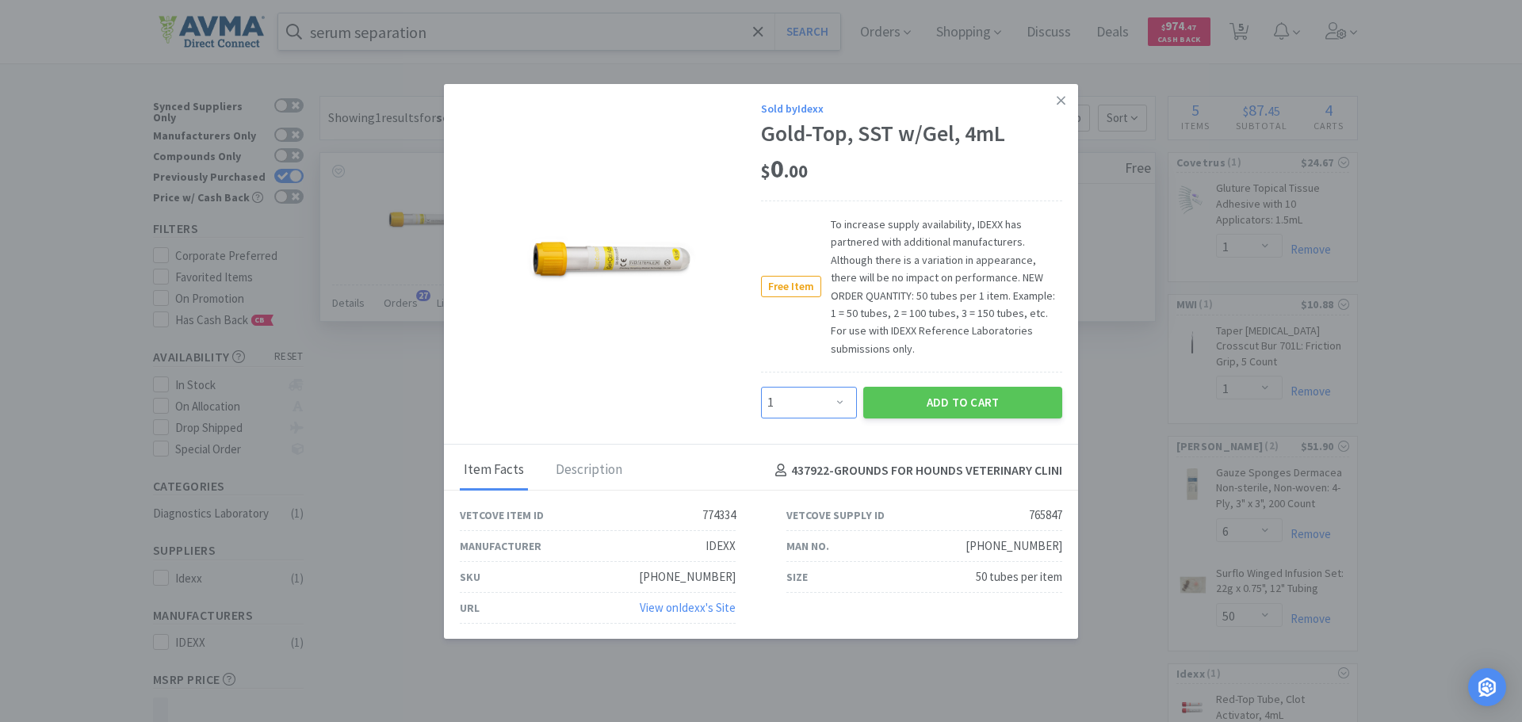
click at [835, 399] on select "Enter Quantity 1 2 3 4 5 6 7 8 9 10 11 12 13 14 15 16 17 18 19 20 Enter Quantity" at bounding box center [809, 403] width 96 height 32
select select "2"
click at [761, 387] on select "Enter Quantity 1 2 3 4 5 6 7 8 9 10 11 12 13 14 15 16 17 18 19 20 Enter Quantity" at bounding box center [809, 403] width 96 height 32
click at [973, 397] on button "Add to Cart" at bounding box center [962, 403] width 199 height 32
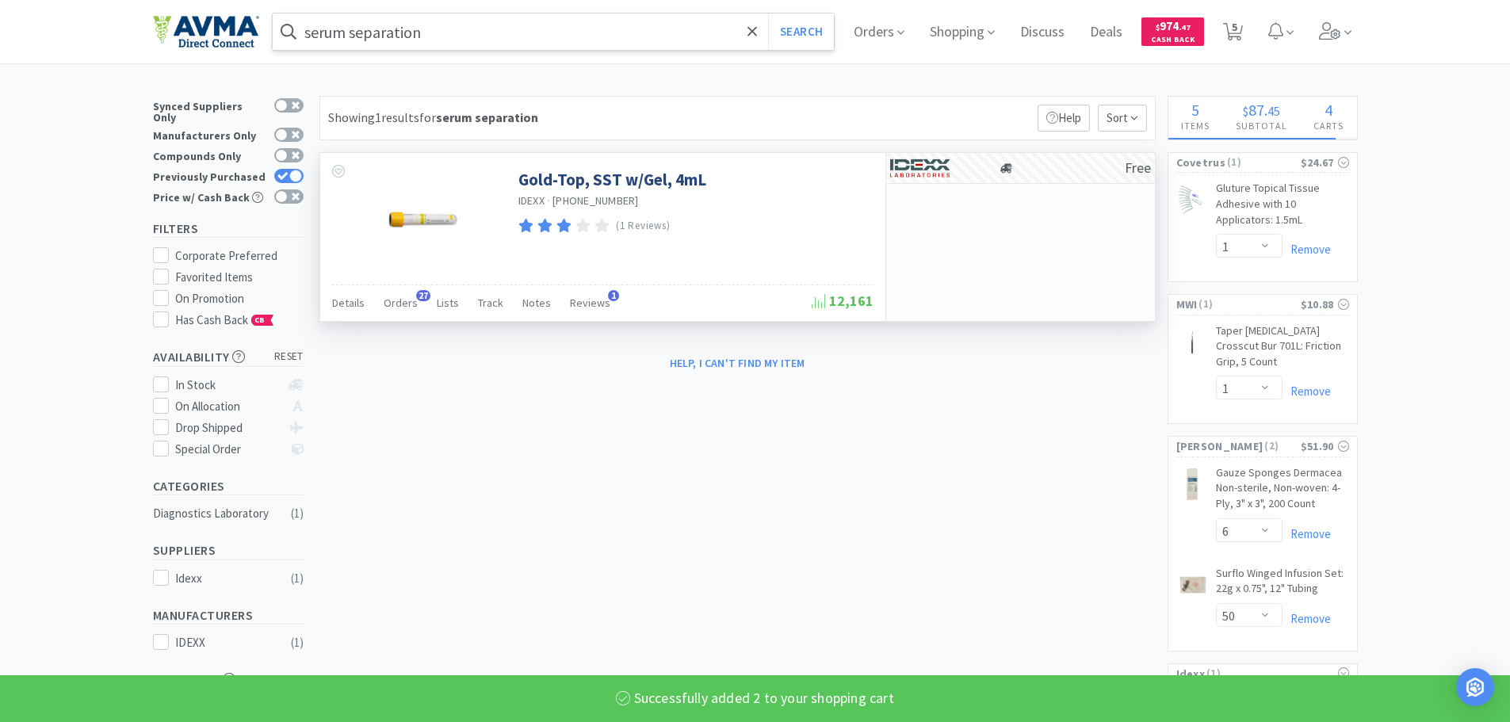
select select "2"
click at [1237, 29] on span "6" at bounding box center [1235, 26] width 6 height 63
select select "2"
select select "1"
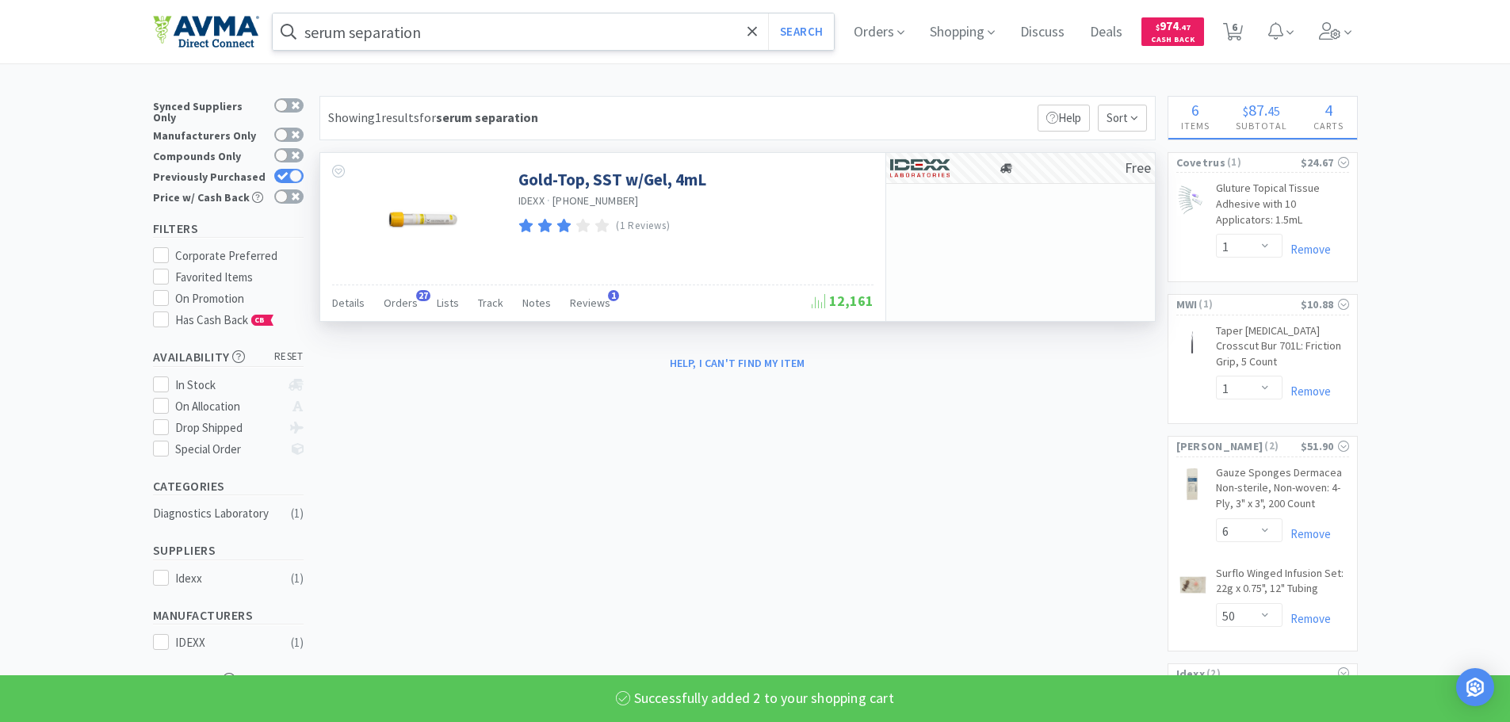
select select "1"
select select "6"
select select "50"
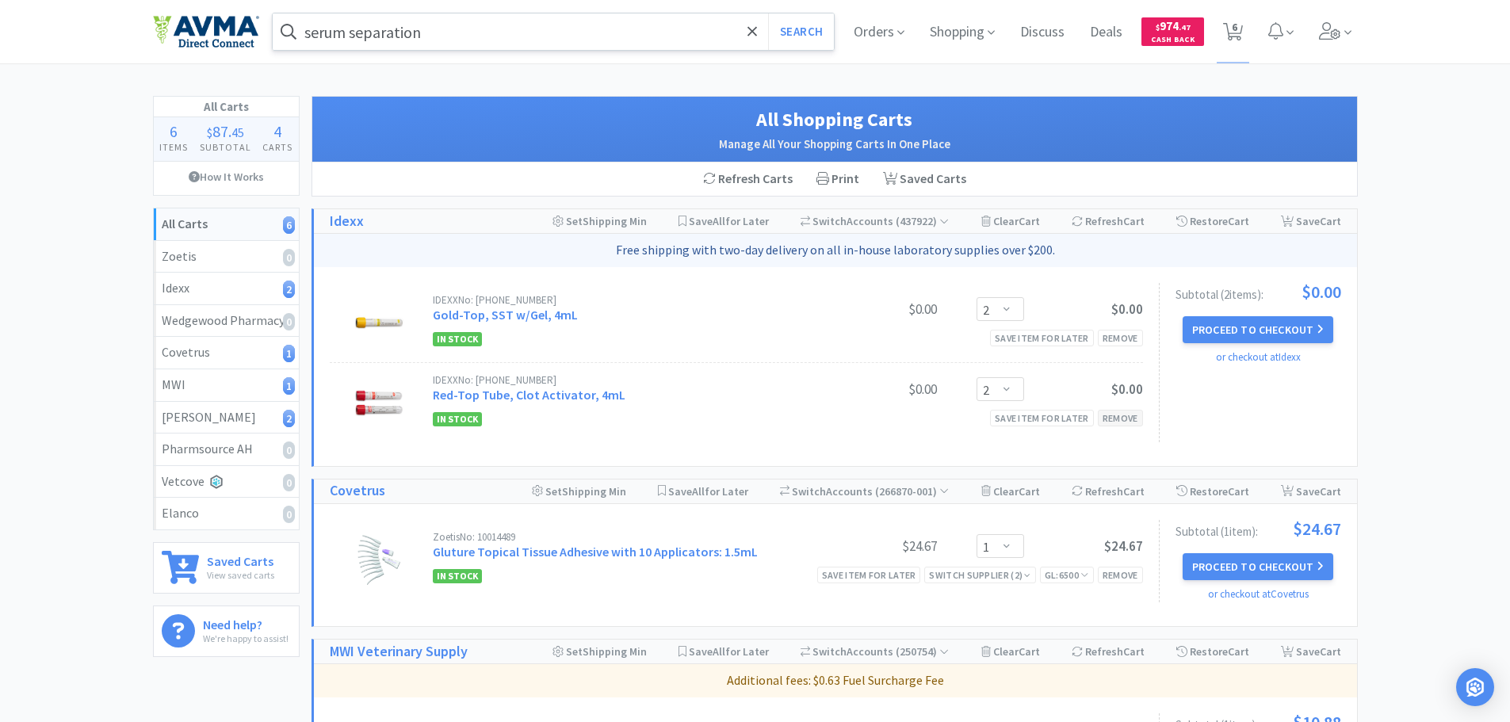
click at [1113, 418] on div "Remove" at bounding box center [1120, 418] width 45 height 17
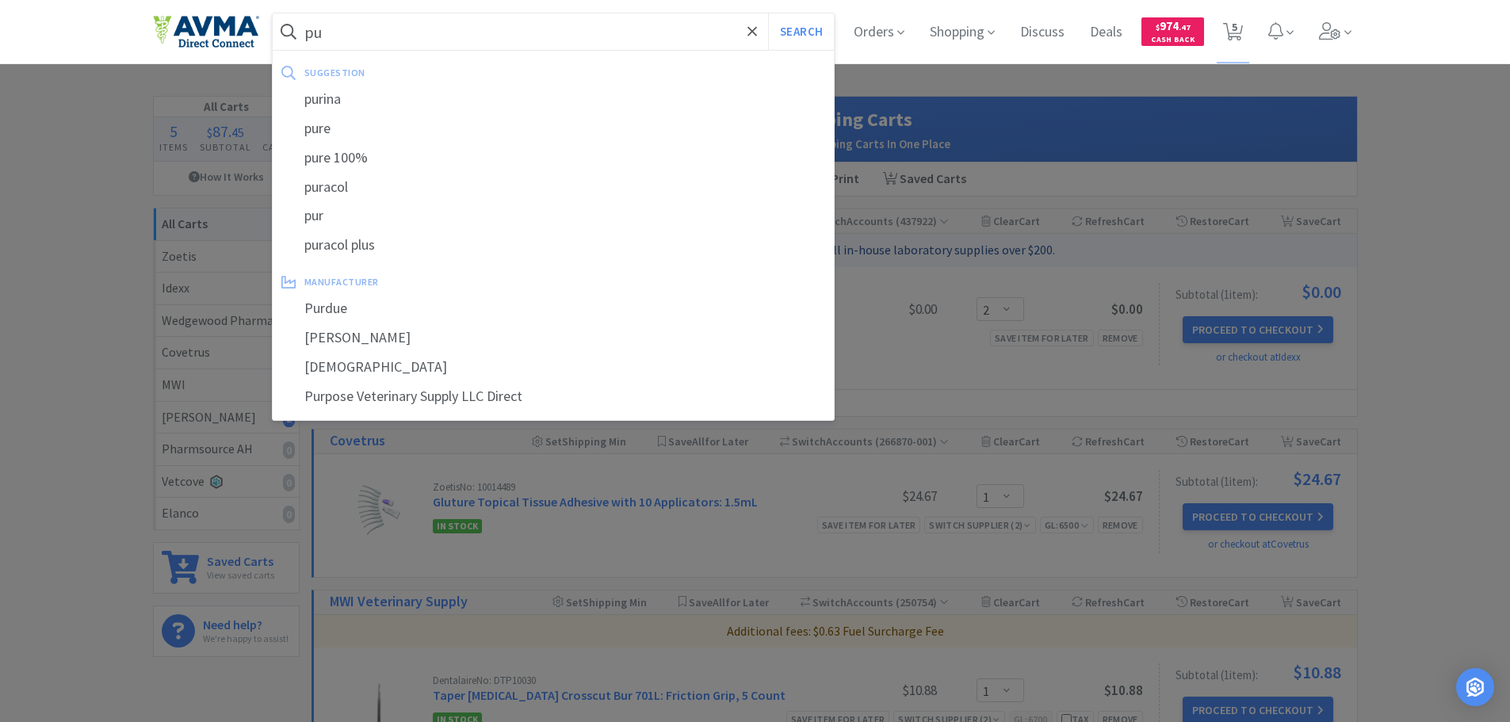
type input "p"
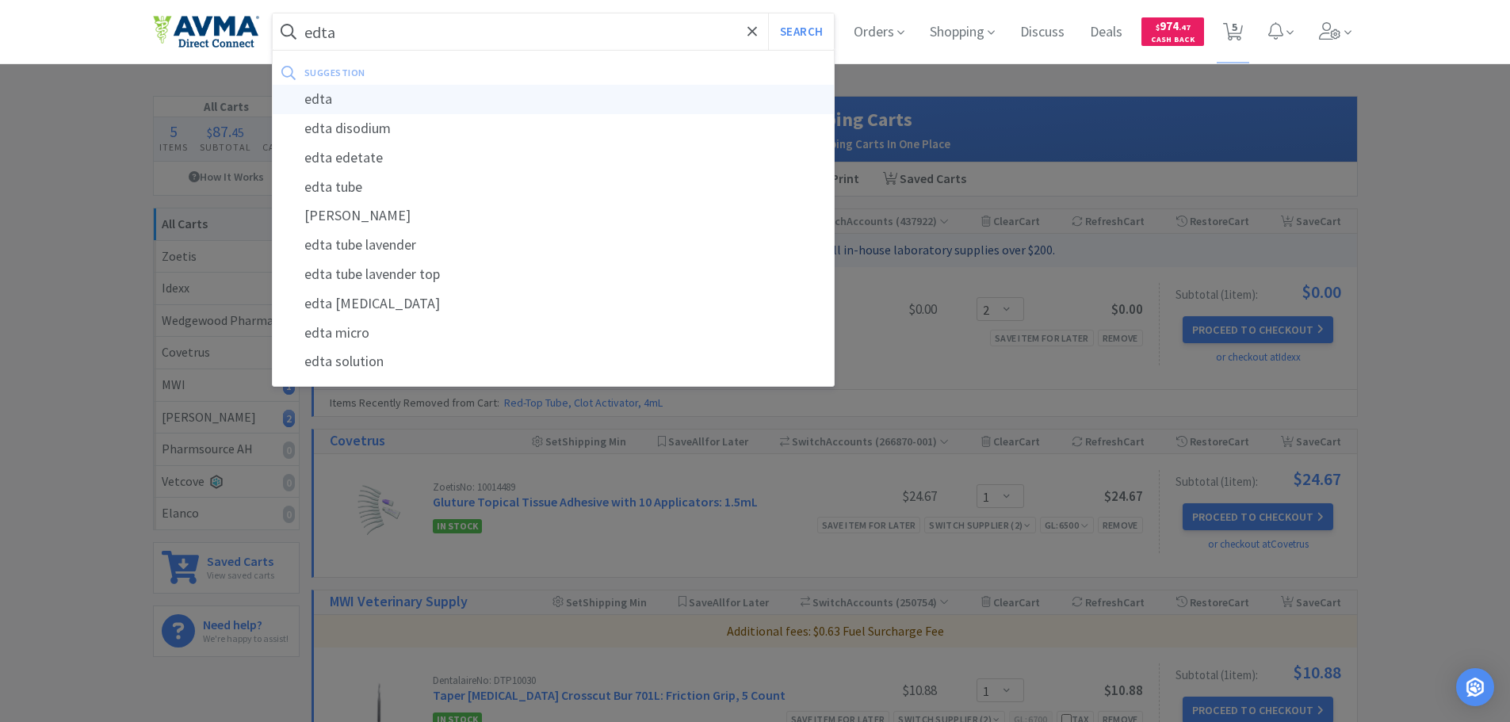
type input "edta"
click at [337, 103] on div "edta" at bounding box center [554, 99] width 562 height 29
select select "1"
select select "6"
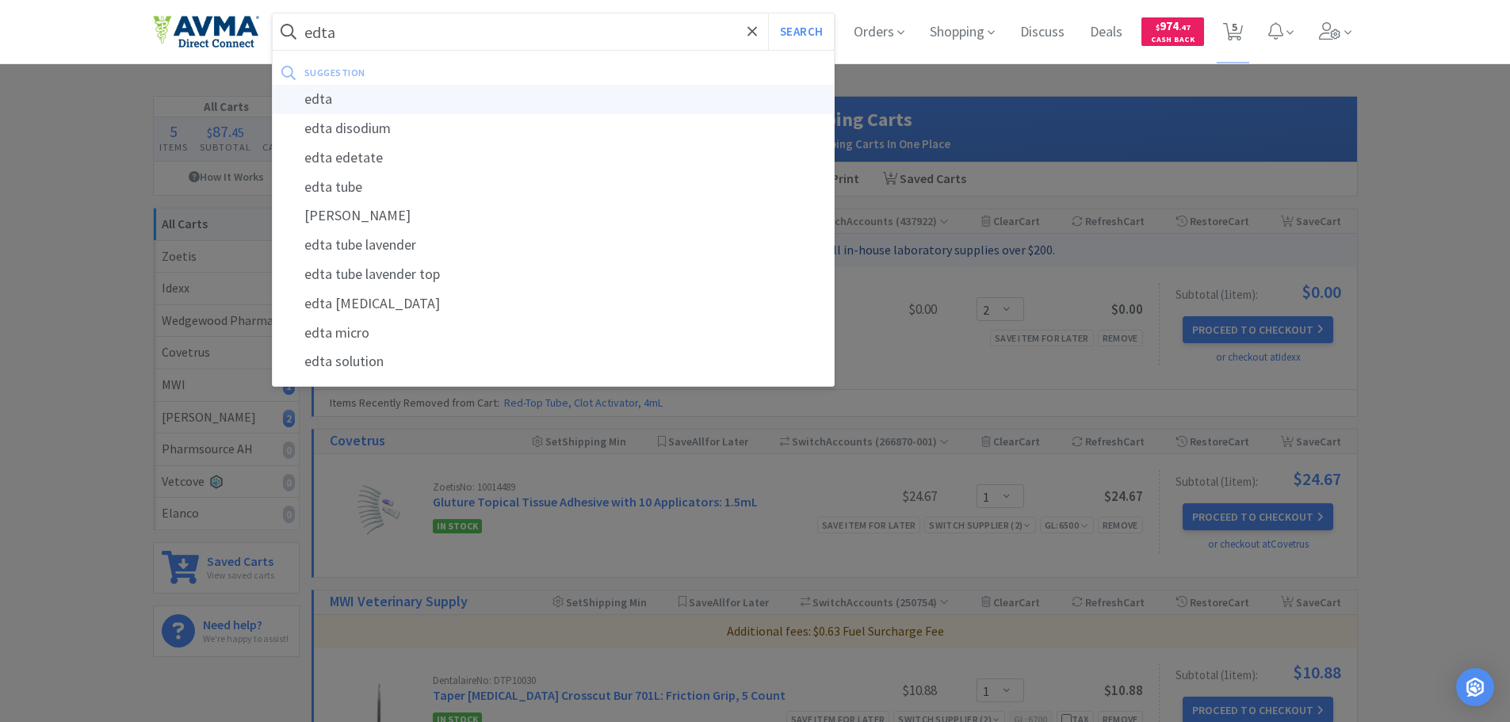
select select "50"
select select "2"
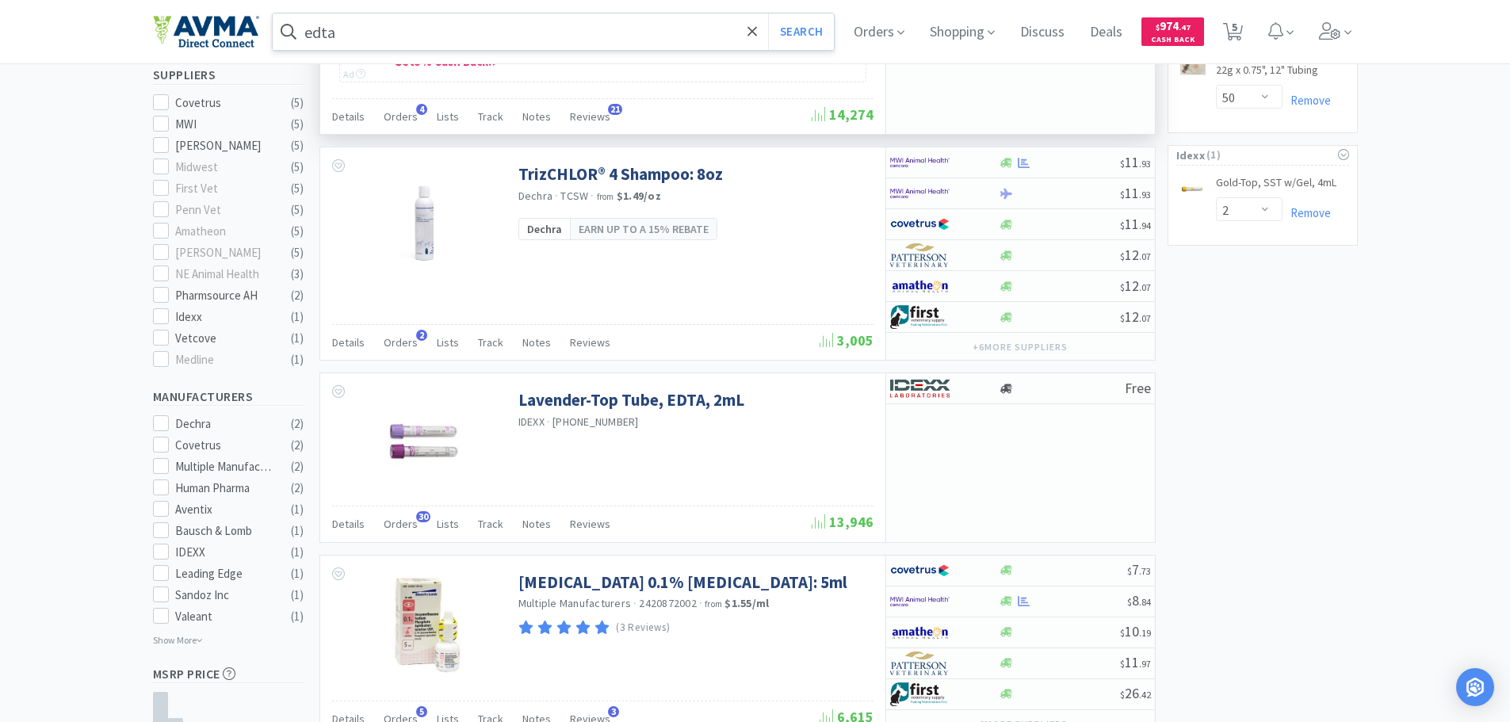
scroll to position [555, 0]
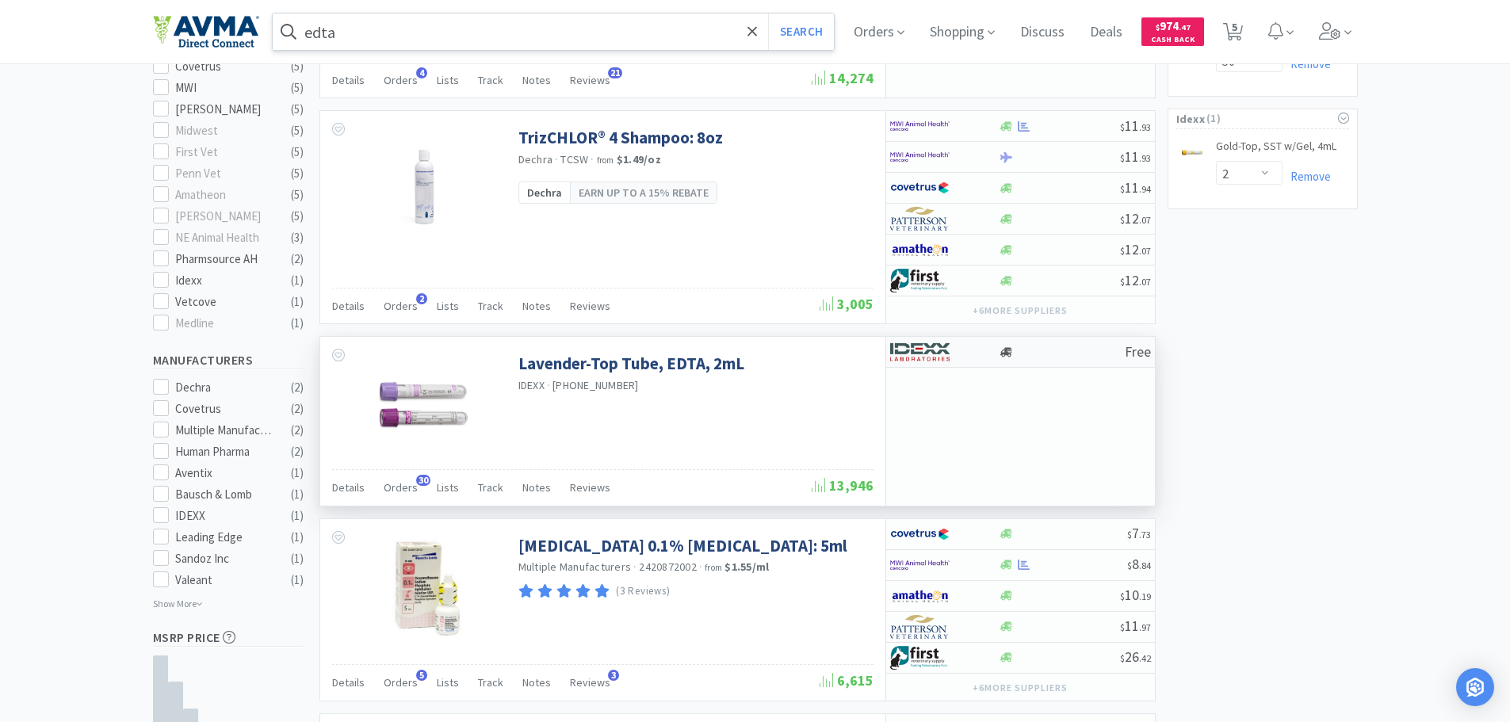
click at [936, 355] on img at bounding box center [919, 352] width 59 height 24
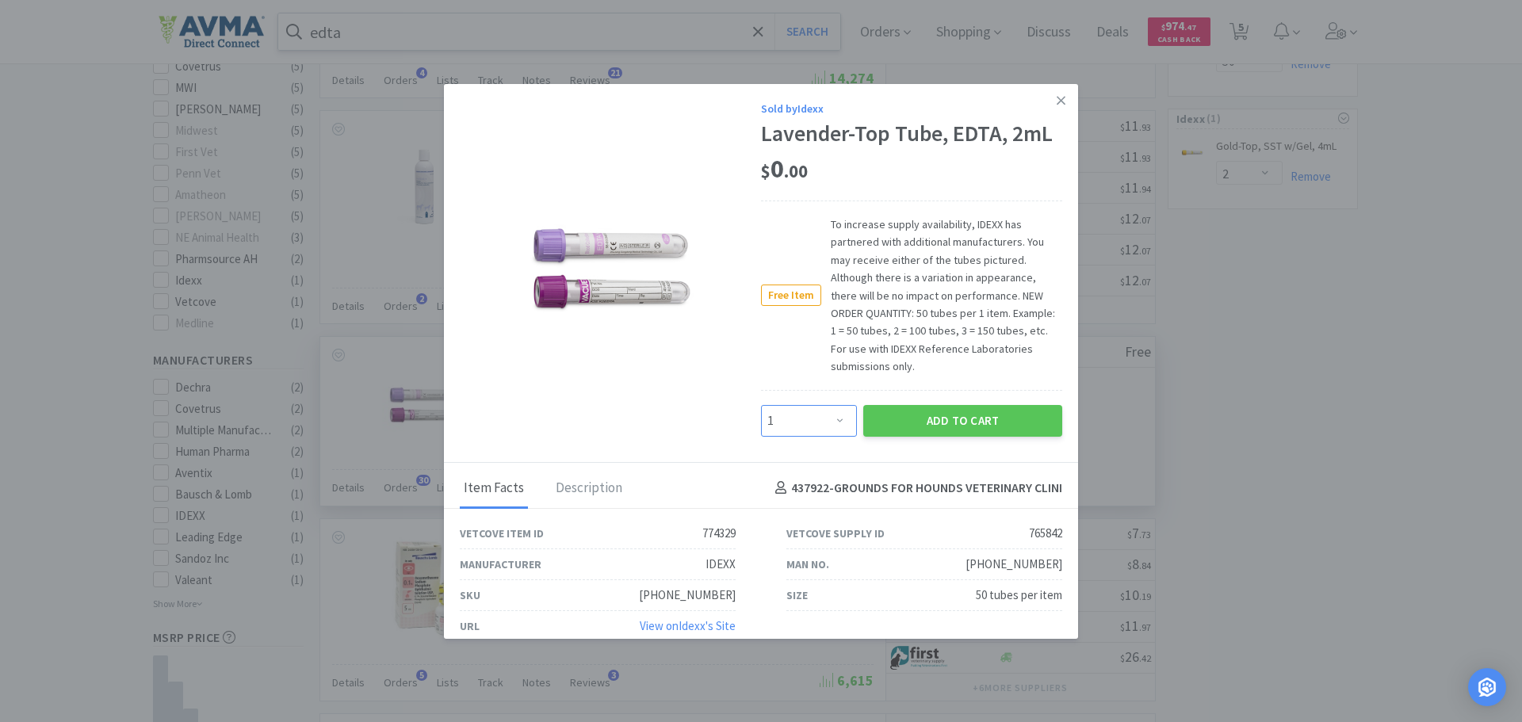
click at [834, 416] on select "Enter Quantity 1 2 3 4 5 6 7 8 9 10 11 12 13 14 15 16 17 18 19 20 Enter Quantity" at bounding box center [809, 421] width 96 height 32
select select "2"
click at [761, 405] on select "Enter Quantity 1 2 3 4 5 6 7 8 9 10 11 12 13 14 15 16 17 18 19 20 Enter Quantity" at bounding box center [809, 421] width 96 height 32
click at [958, 424] on button "Add to Cart" at bounding box center [962, 421] width 199 height 32
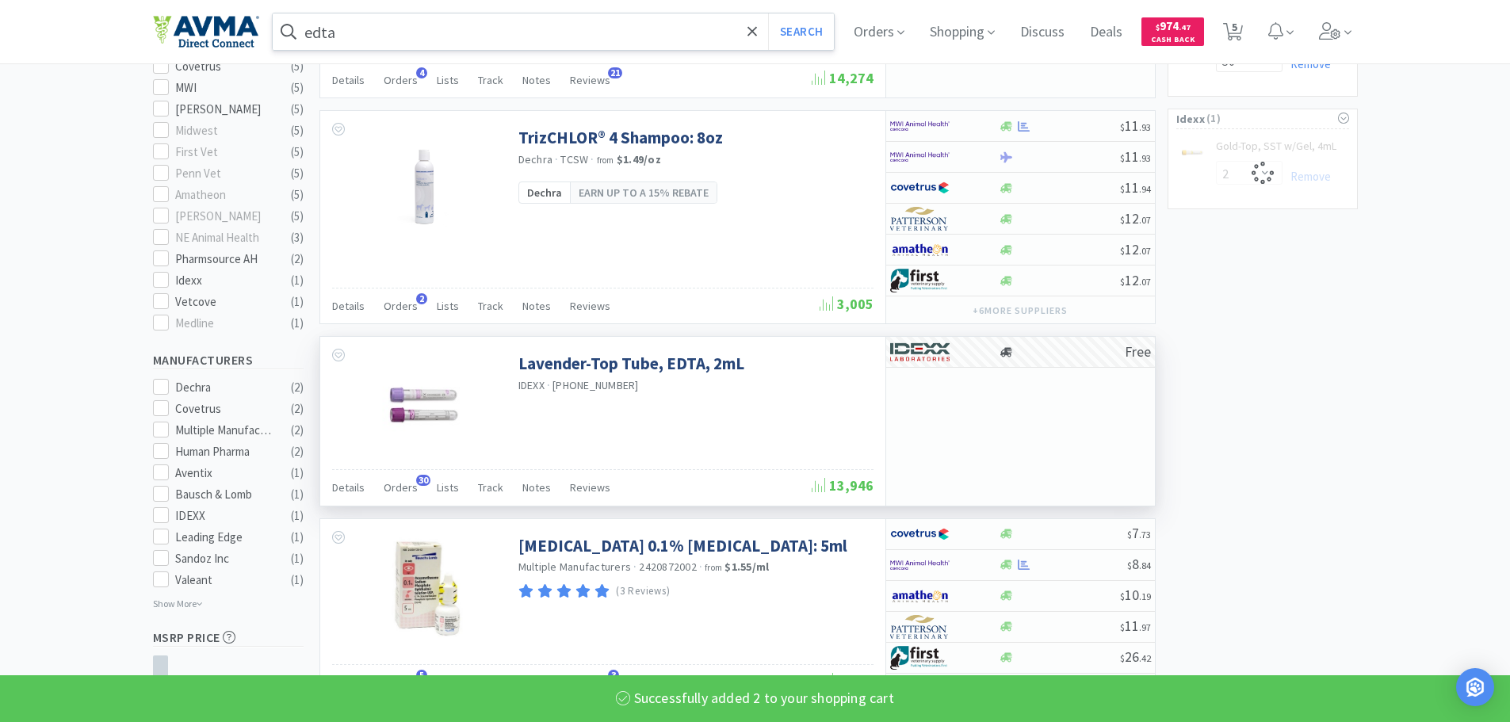
select select "2"
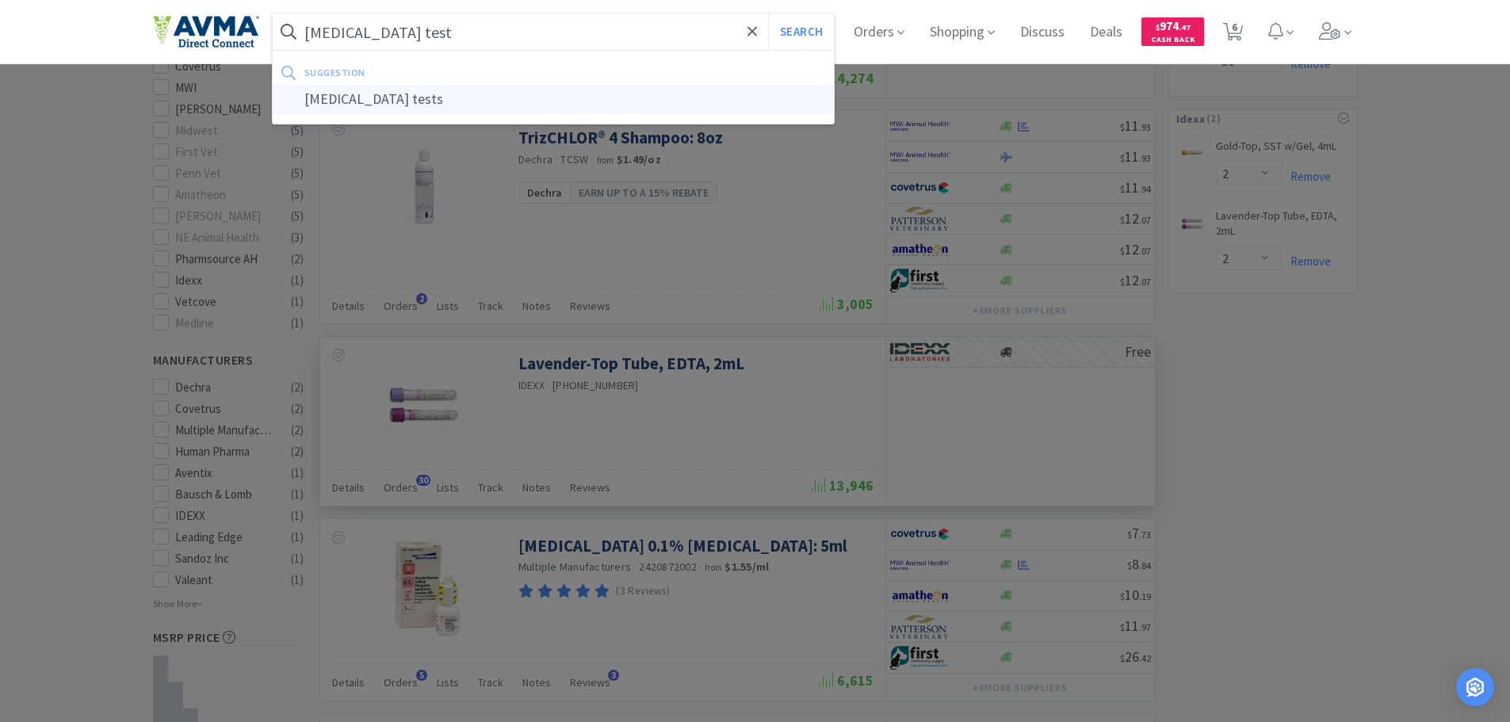
click at [336, 101] on div "[MEDICAL_DATA] tests" at bounding box center [554, 99] width 562 height 29
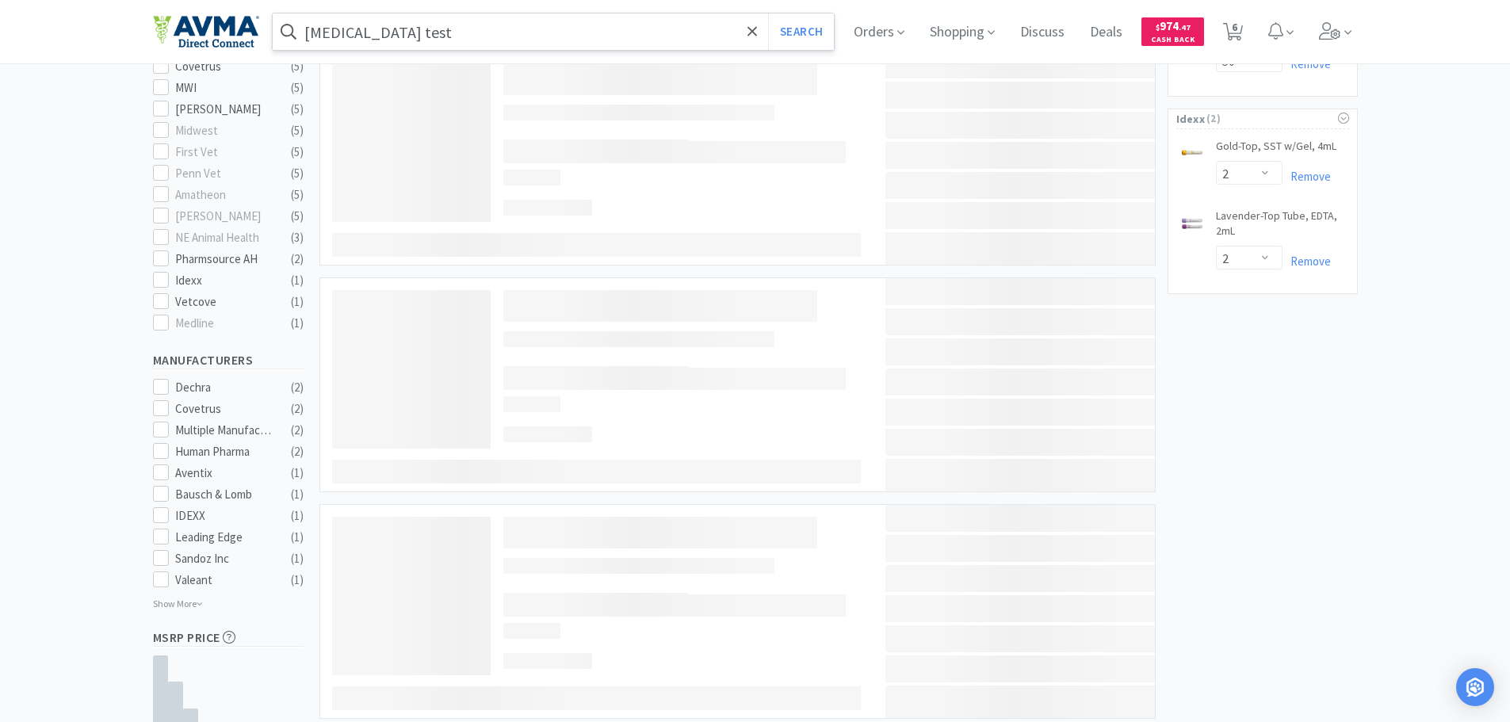
type input "[MEDICAL_DATA] tests"
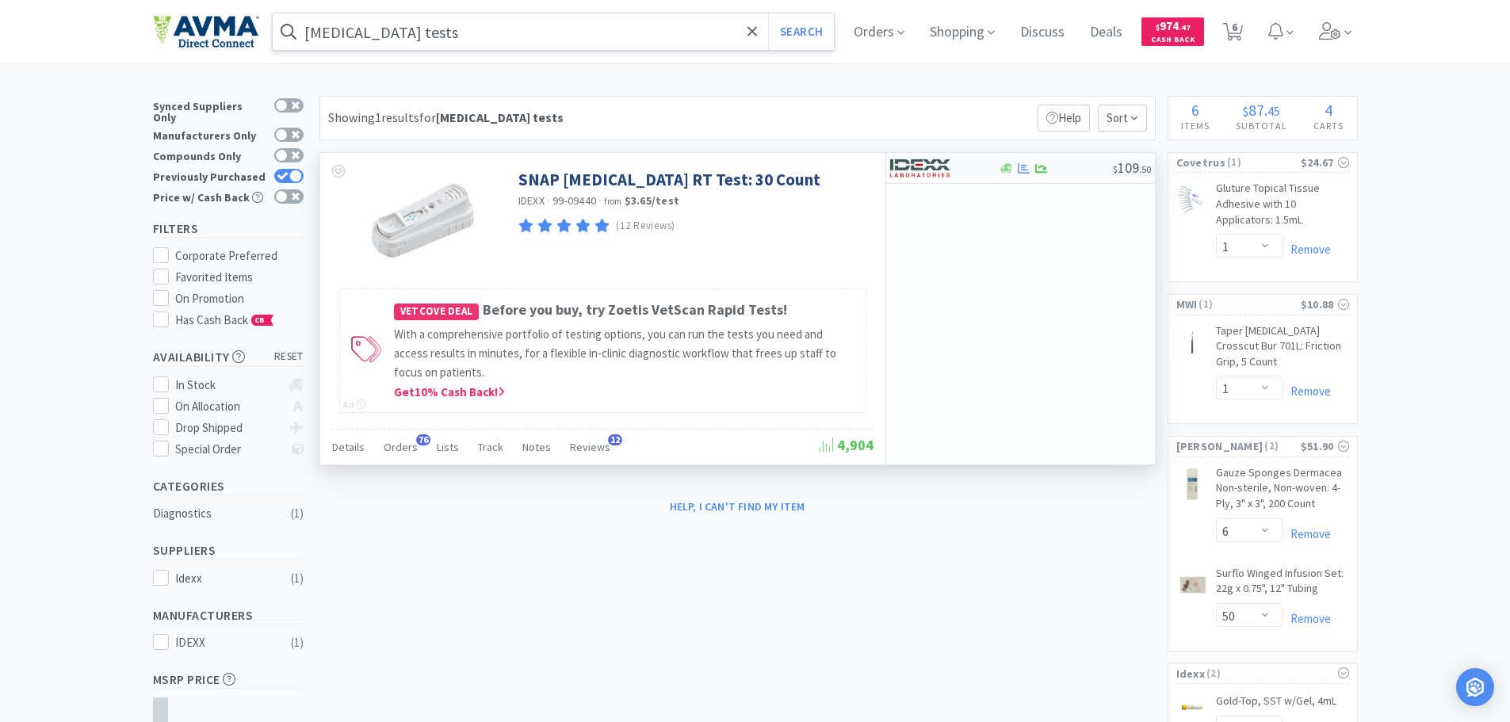
click at [959, 170] on div at bounding box center [933, 168] width 87 height 27
select select "1"
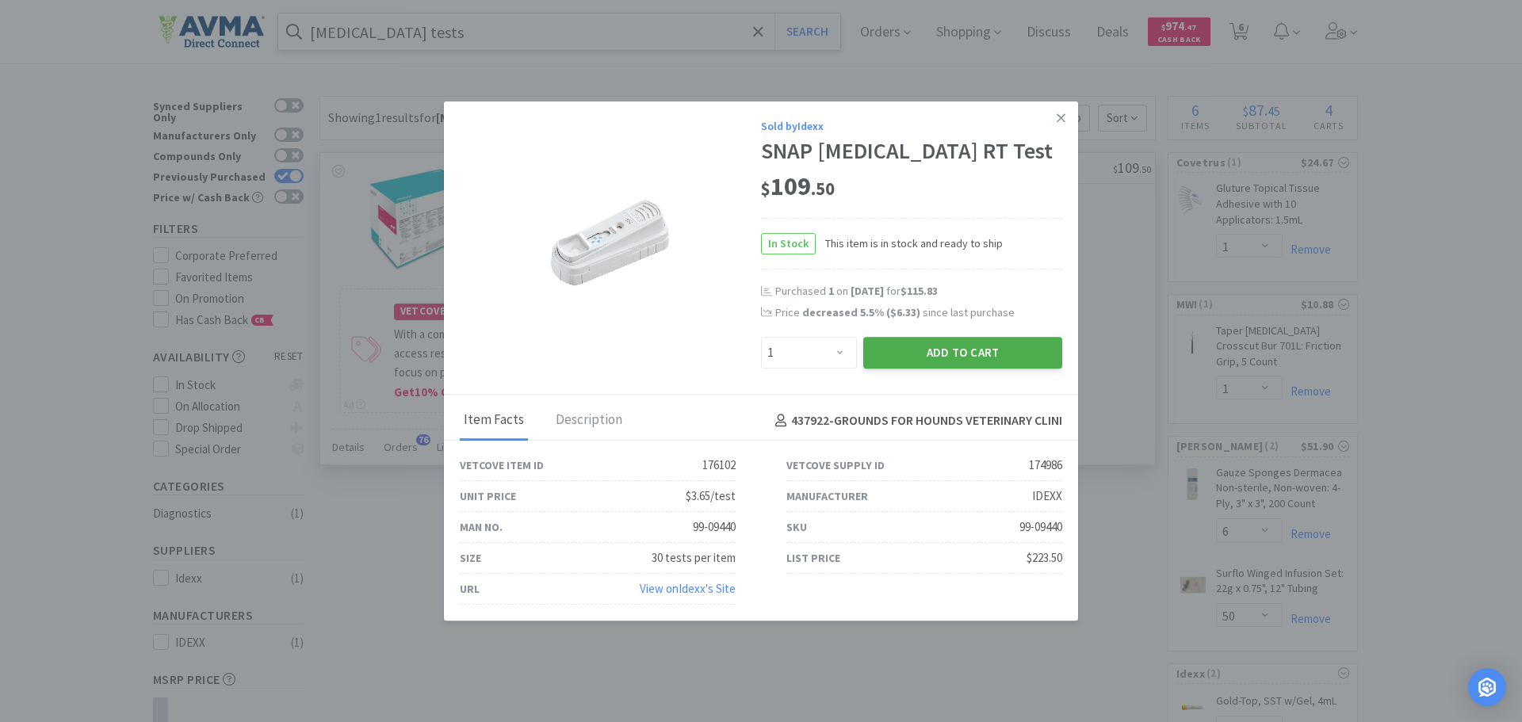
click at [982, 354] on button "Add to Cart" at bounding box center [962, 353] width 199 height 32
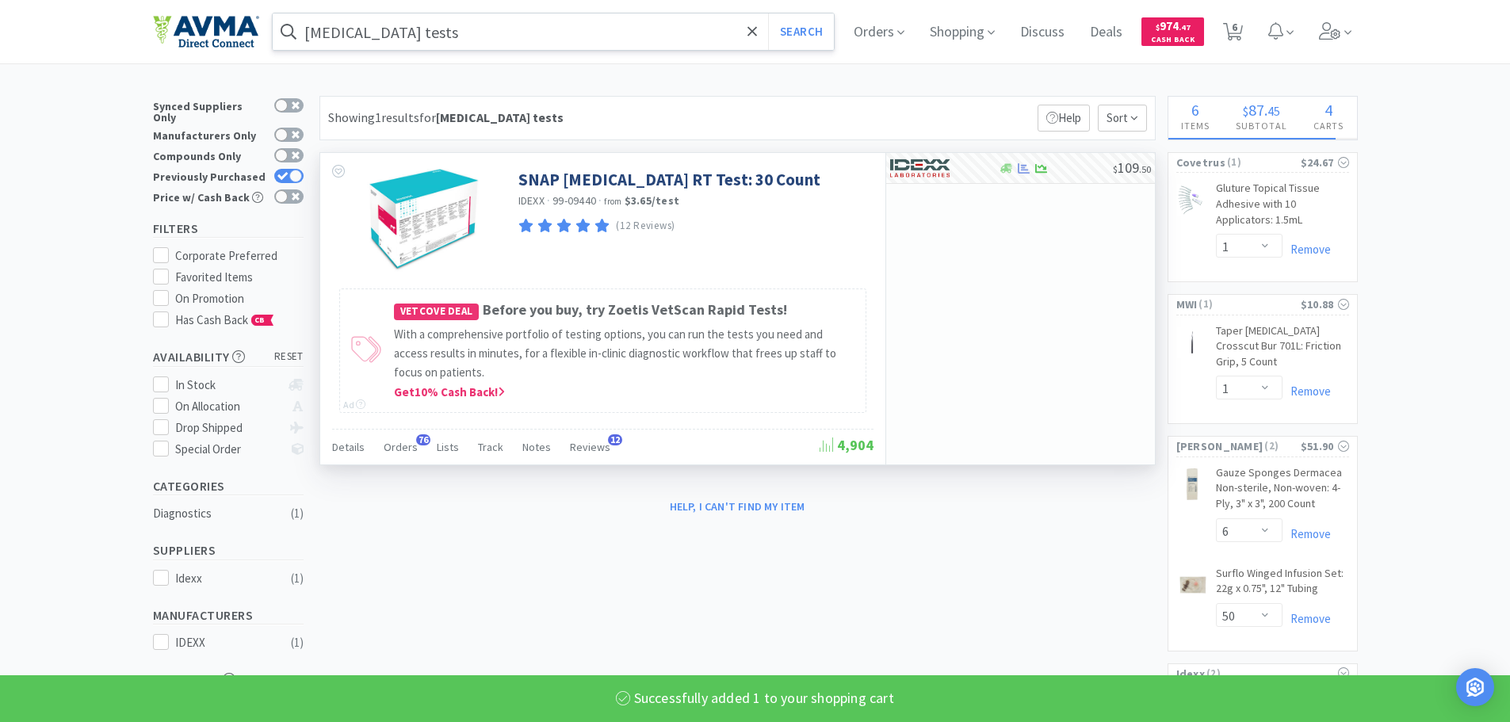
select select "1"
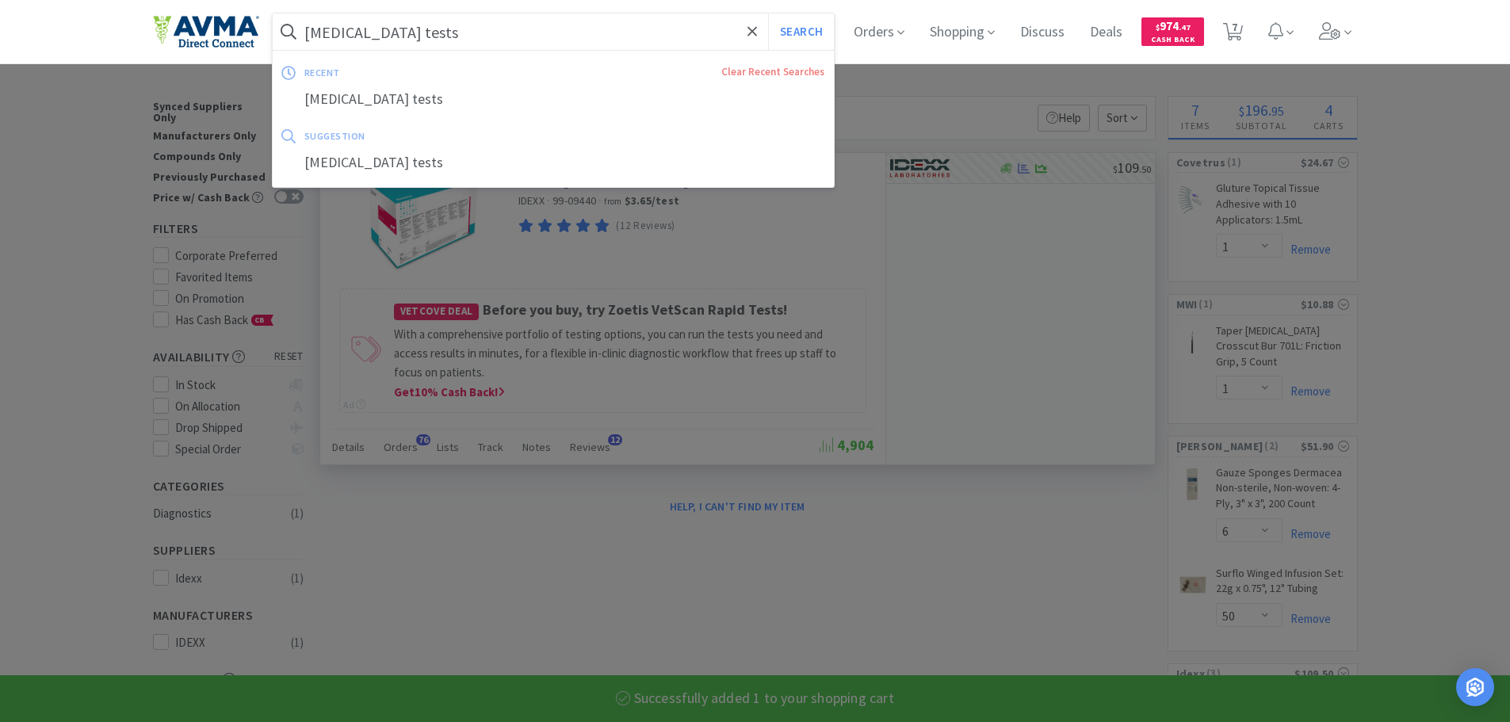
click at [442, 36] on input "[MEDICAL_DATA] tests" at bounding box center [554, 31] width 562 height 36
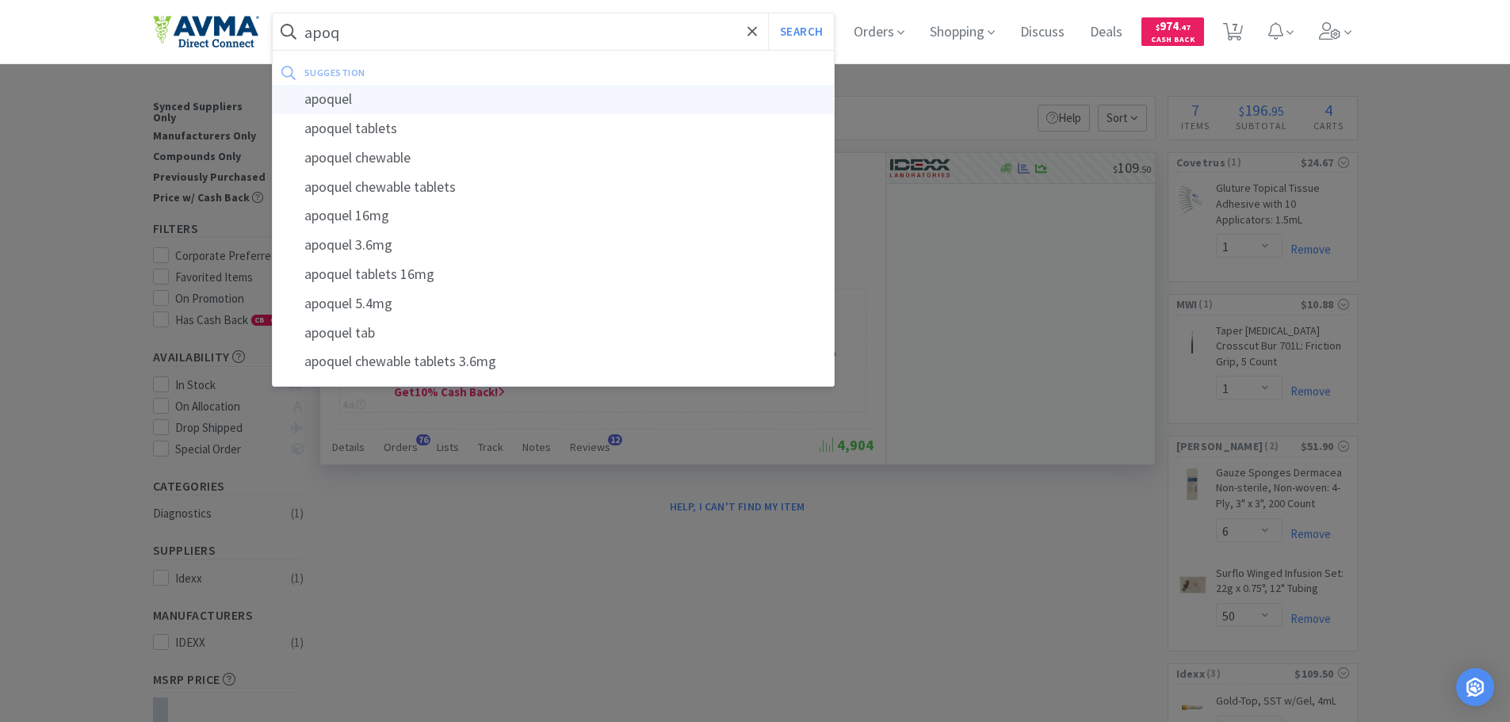
click at [370, 110] on div "apoquel" at bounding box center [554, 99] width 562 height 29
type input "apoquel"
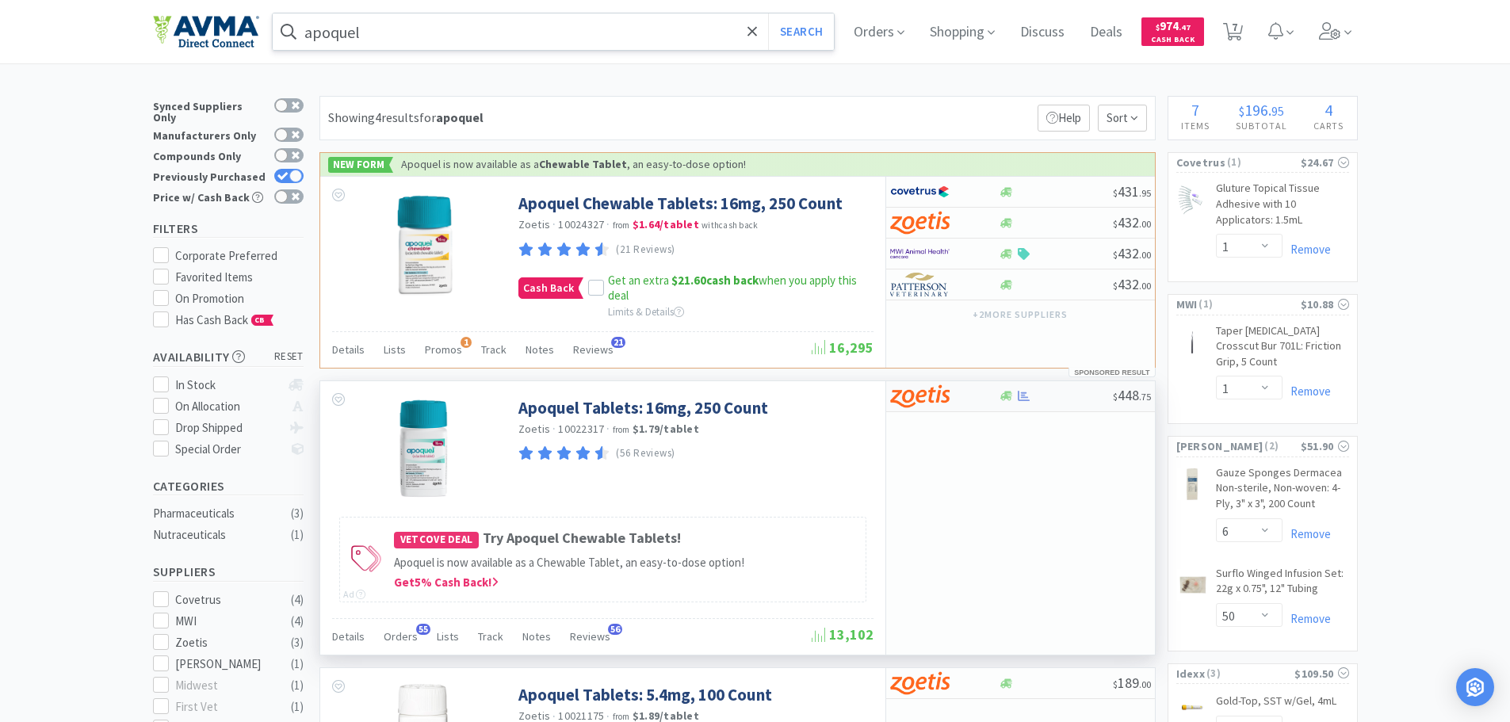
click at [931, 402] on img at bounding box center [919, 396] width 59 height 24
select select "1"
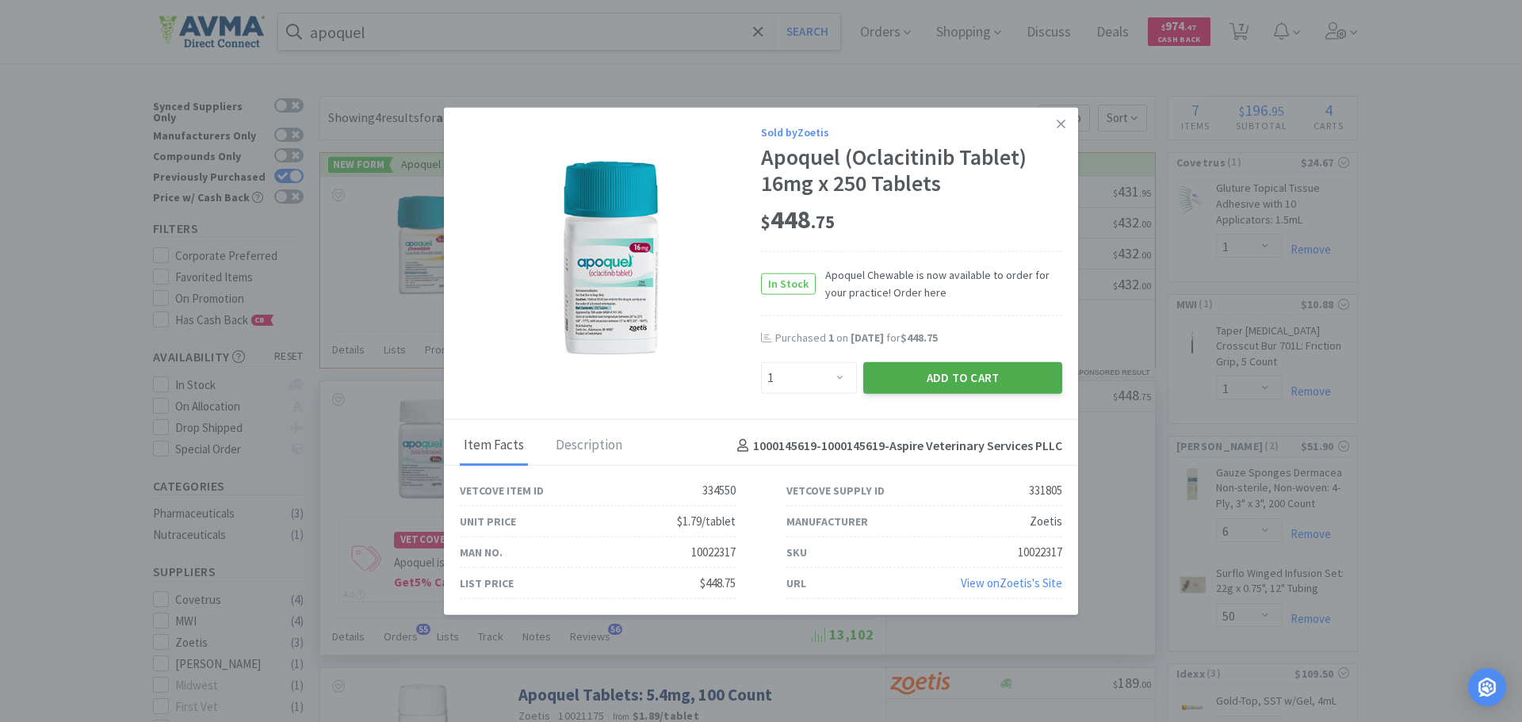
click at [953, 380] on button "Add to Cart" at bounding box center [962, 378] width 199 height 32
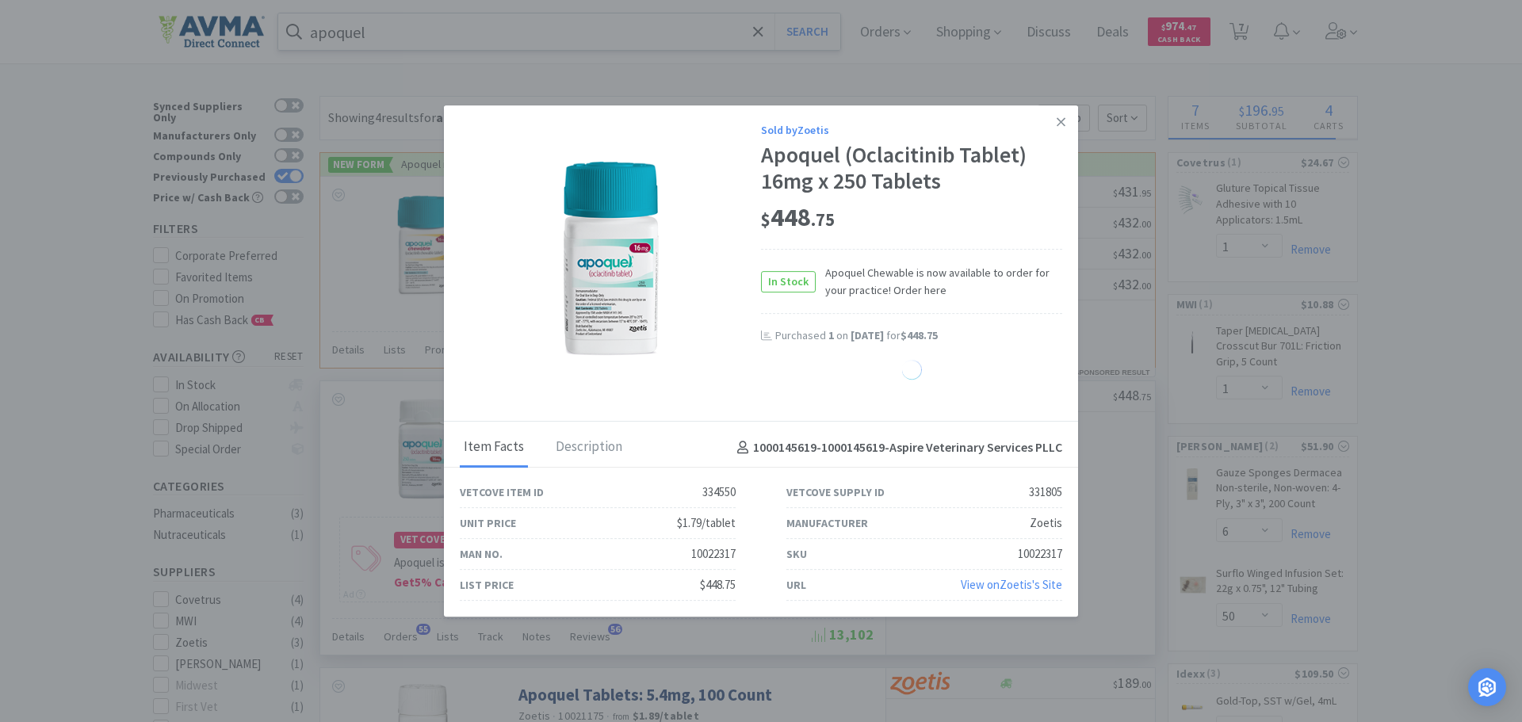
select select "1"
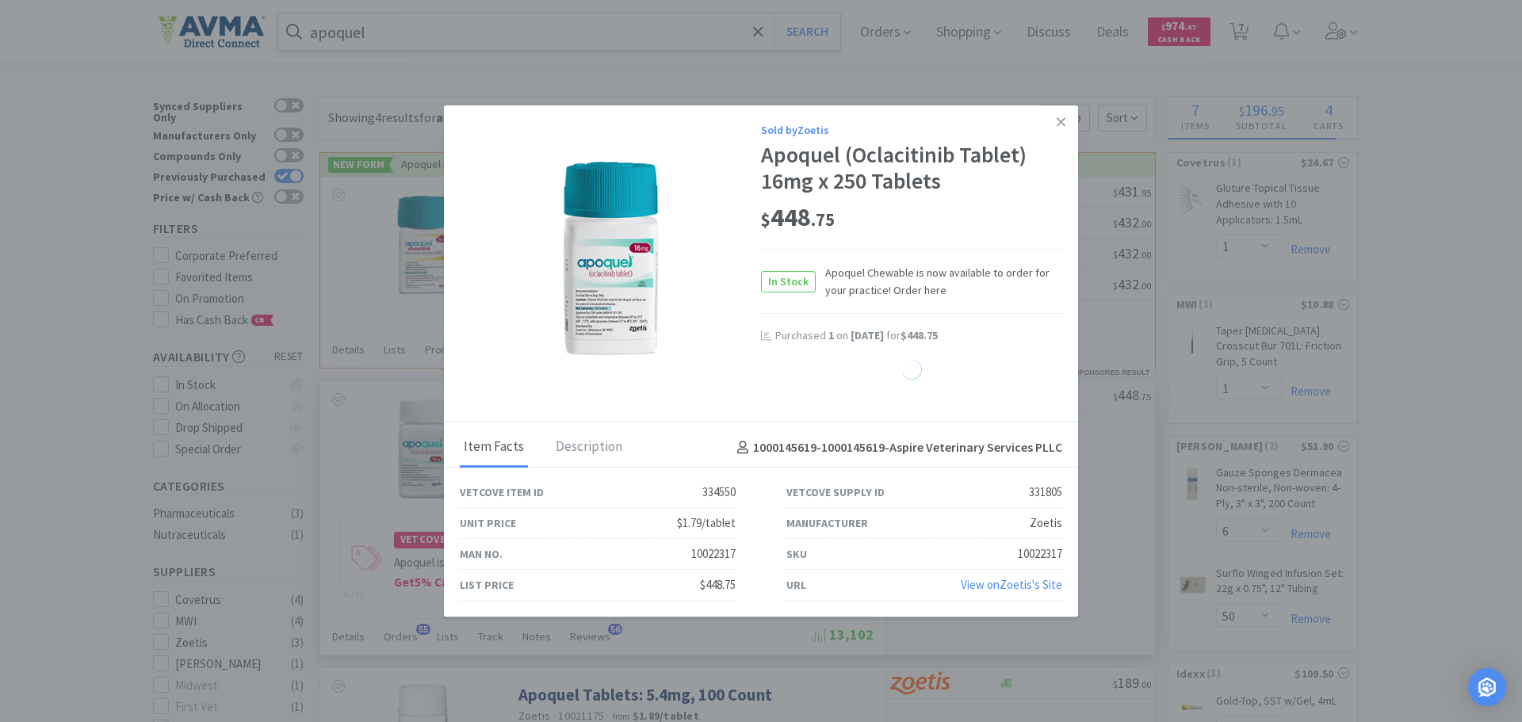
select select "1"
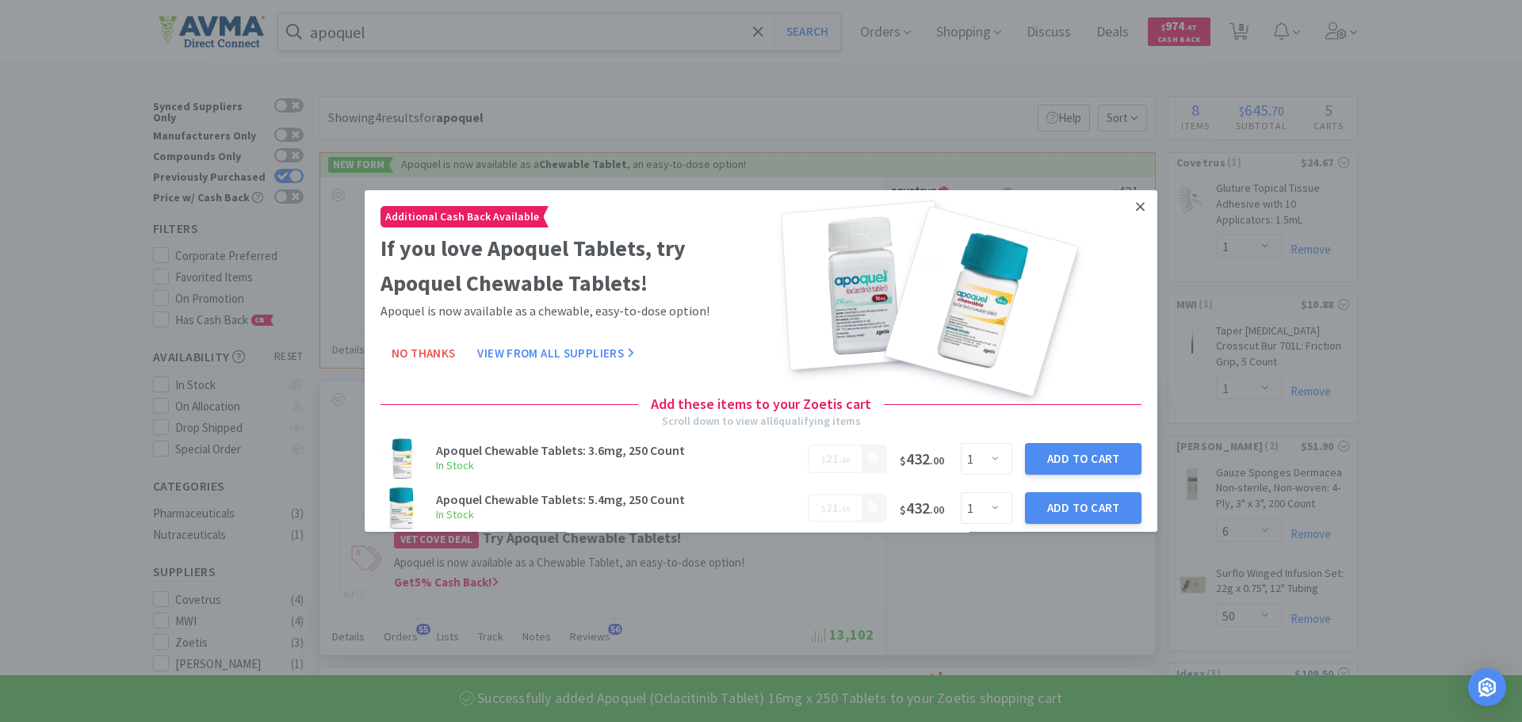
click at [1136, 204] on icon at bounding box center [1140, 207] width 9 height 14
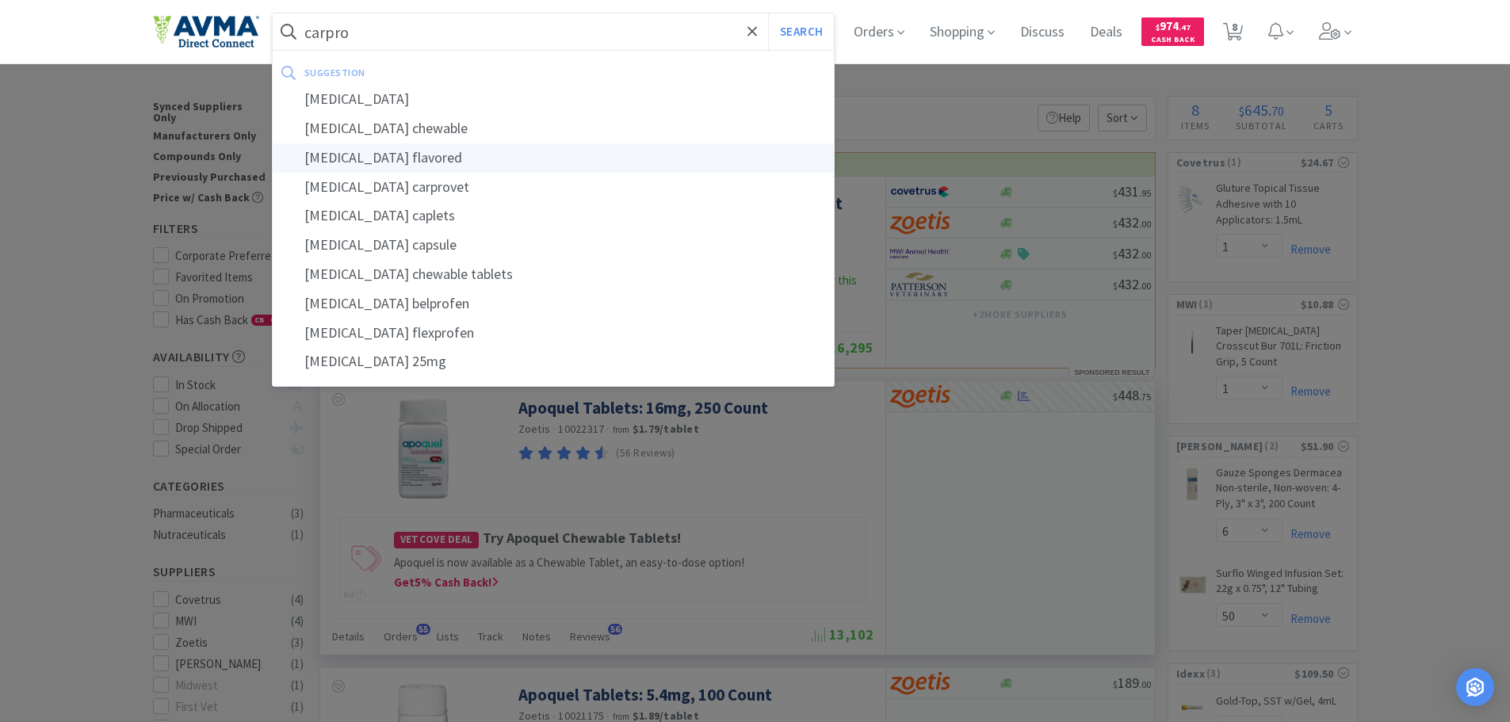
click at [389, 162] on div "[MEDICAL_DATA] flavored" at bounding box center [554, 157] width 562 height 29
type input "[MEDICAL_DATA] flavored"
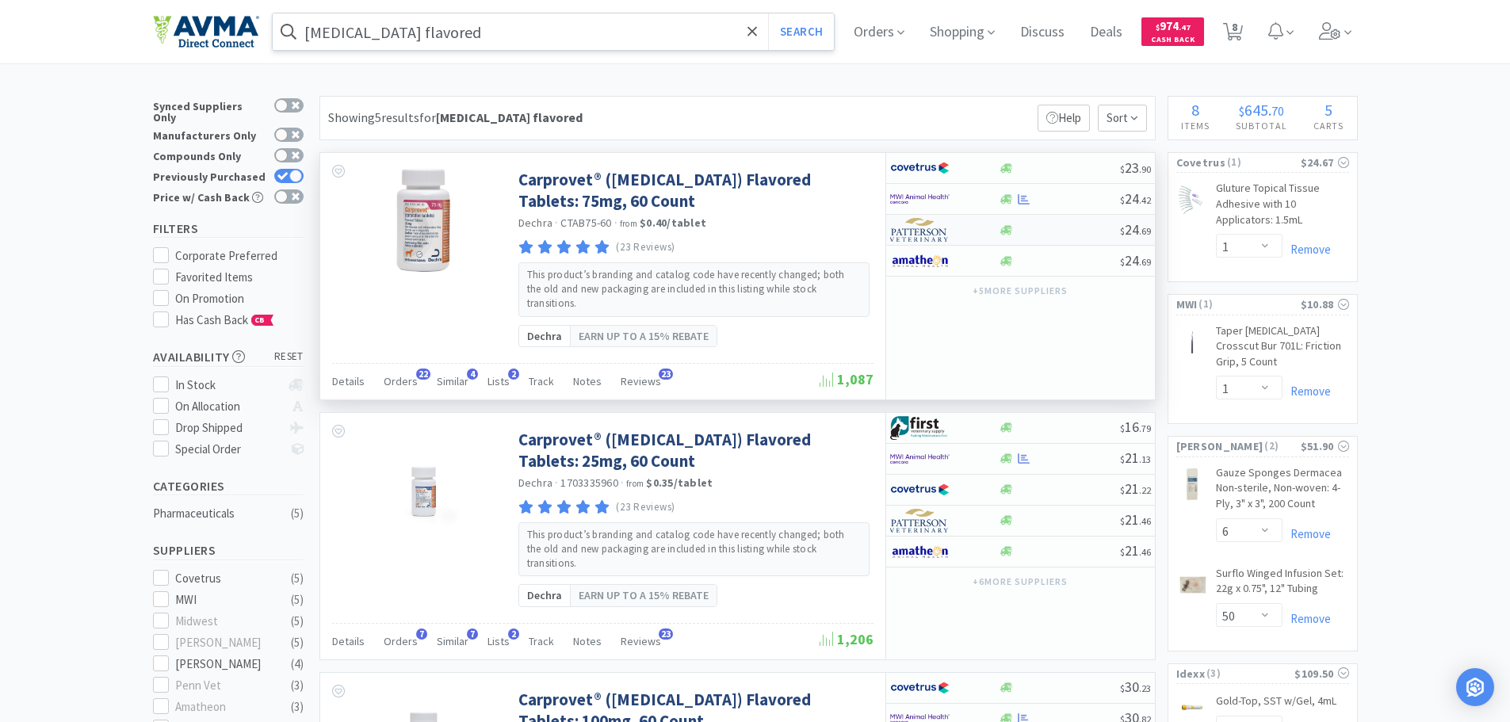
click at [956, 231] on div at bounding box center [933, 229] width 87 height 27
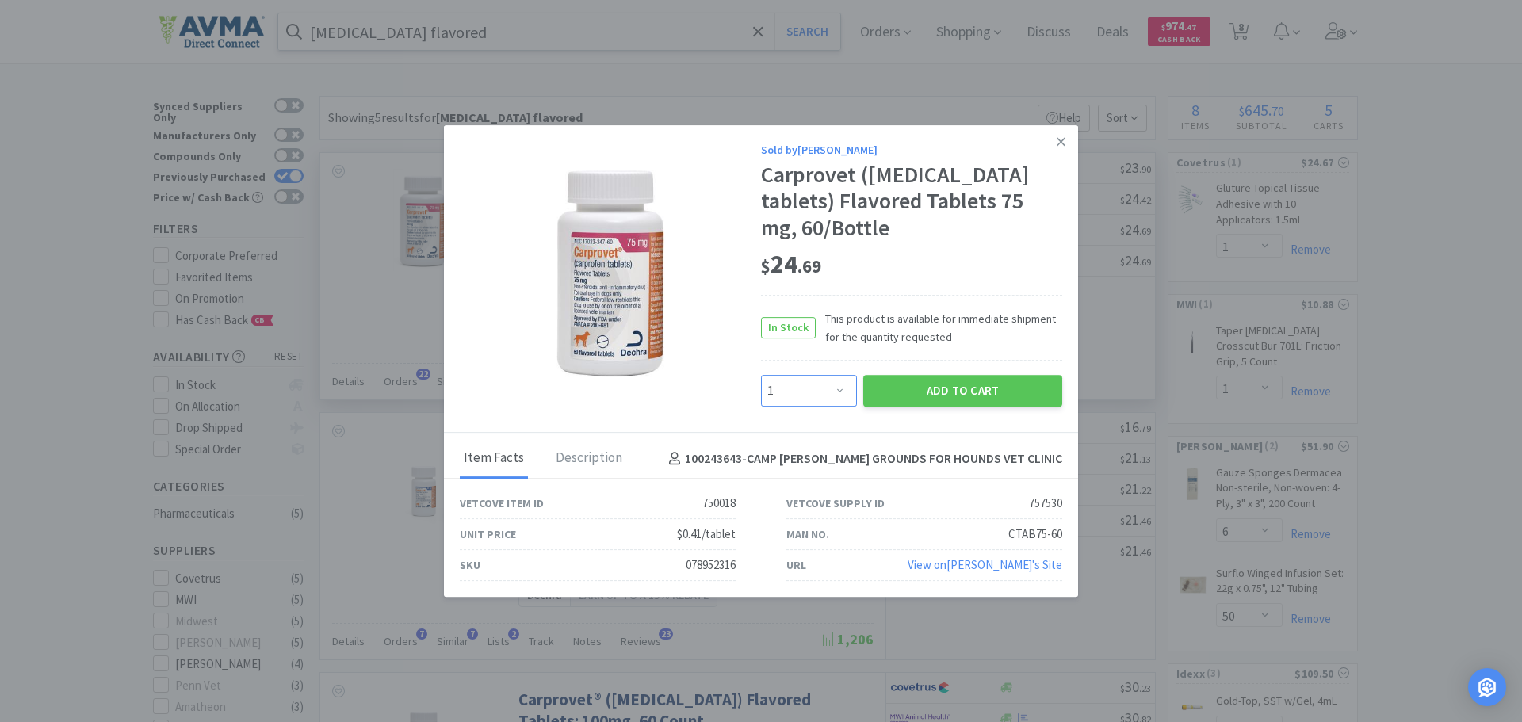
click at [836, 388] on select "Enter Quantity 1 2 3 4 5 6 7 8 9 10 11 12 13 14 15 16 17 18 19 20 Enter Quantity" at bounding box center [809, 391] width 96 height 32
select select "4"
click at [761, 375] on select "Enter Quantity 1 2 3 4 5 6 7 8 9 10 11 12 13 14 15 16 17 18 19 20 Enter Quantity" at bounding box center [809, 391] width 96 height 32
click at [1017, 388] on button "Add to Cart" at bounding box center [962, 391] width 199 height 32
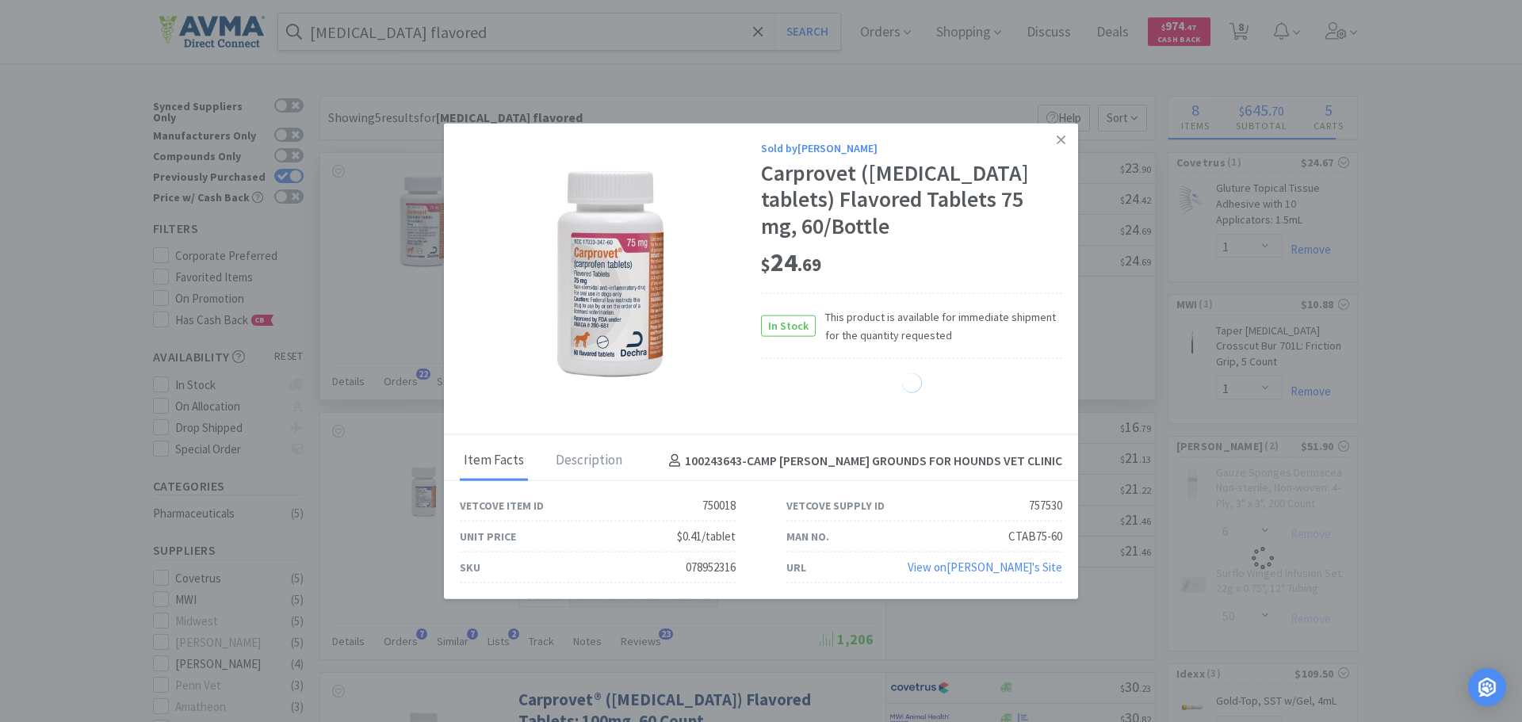
select select "4"
select select "6"
select select "50"
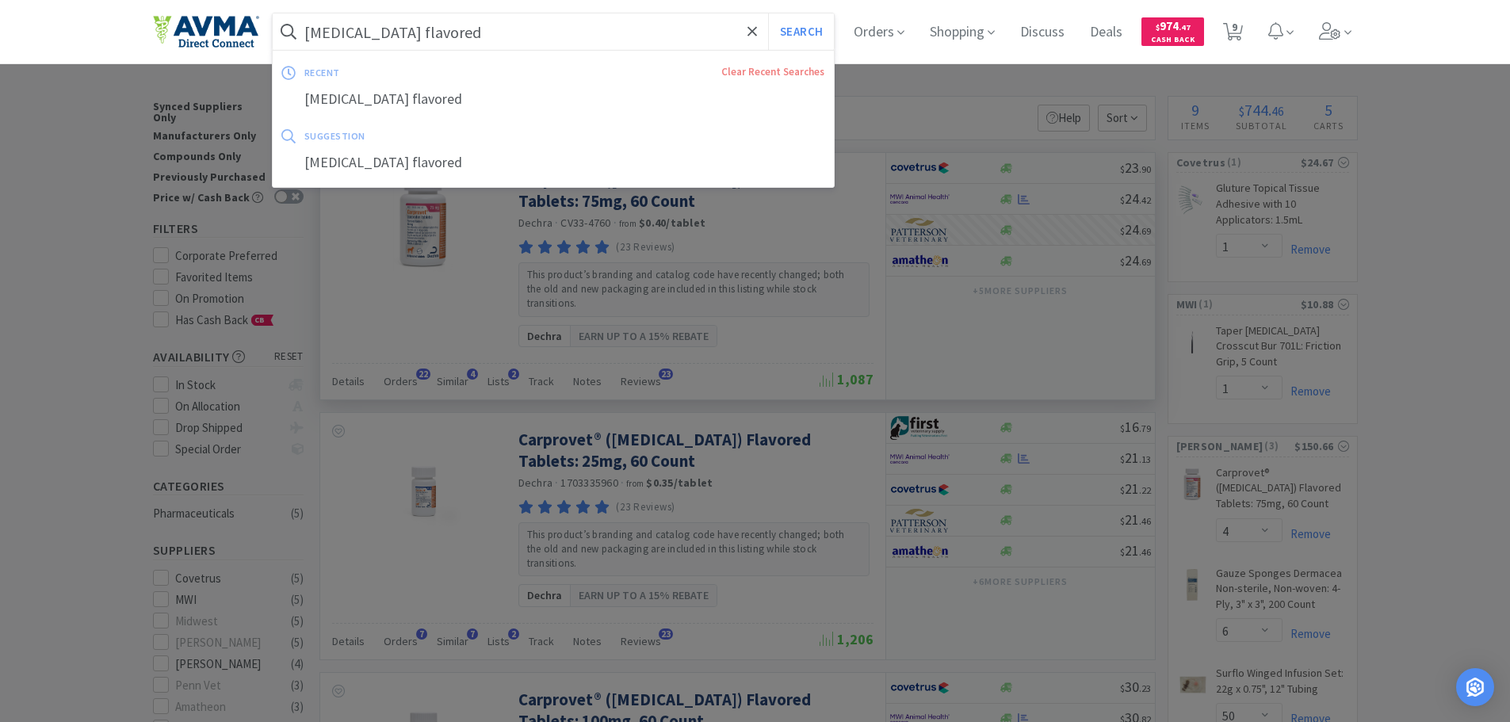
click at [448, 35] on input "[MEDICAL_DATA] flavored" at bounding box center [554, 31] width 562 height 36
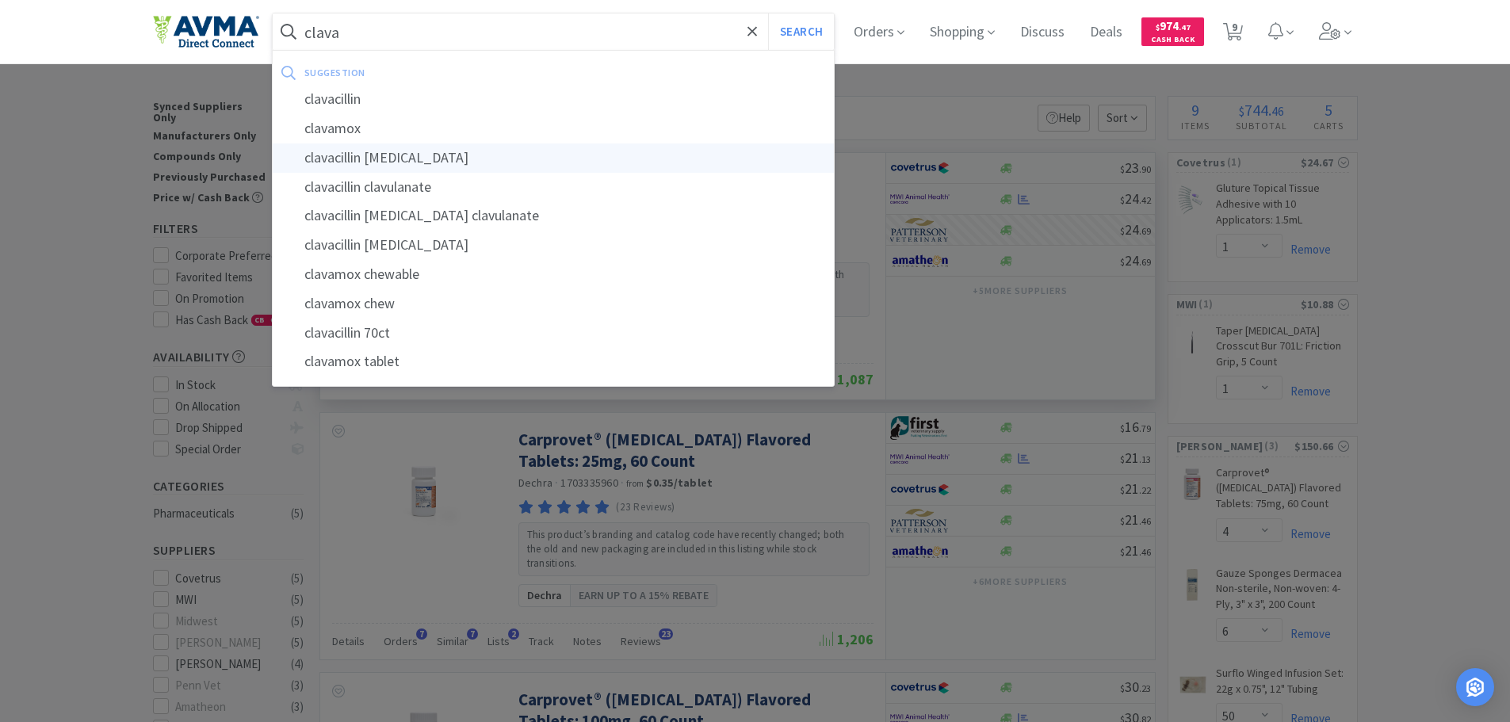
click at [430, 160] on div "clavacillin [MEDICAL_DATA]" at bounding box center [554, 157] width 562 height 29
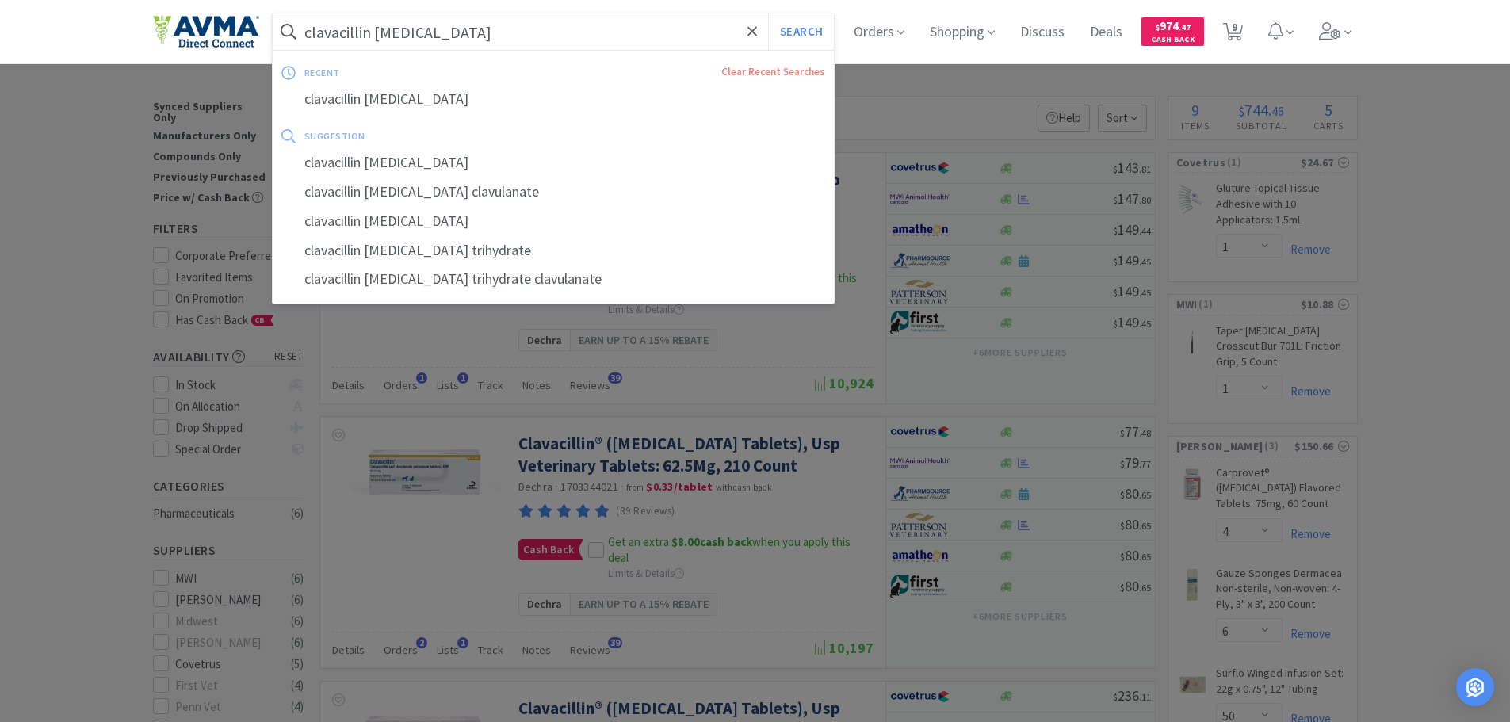
click at [481, 33] on input "clavacillin [MEDICAL_DATA]" at bounding box center [554, 31] width 562 height 36
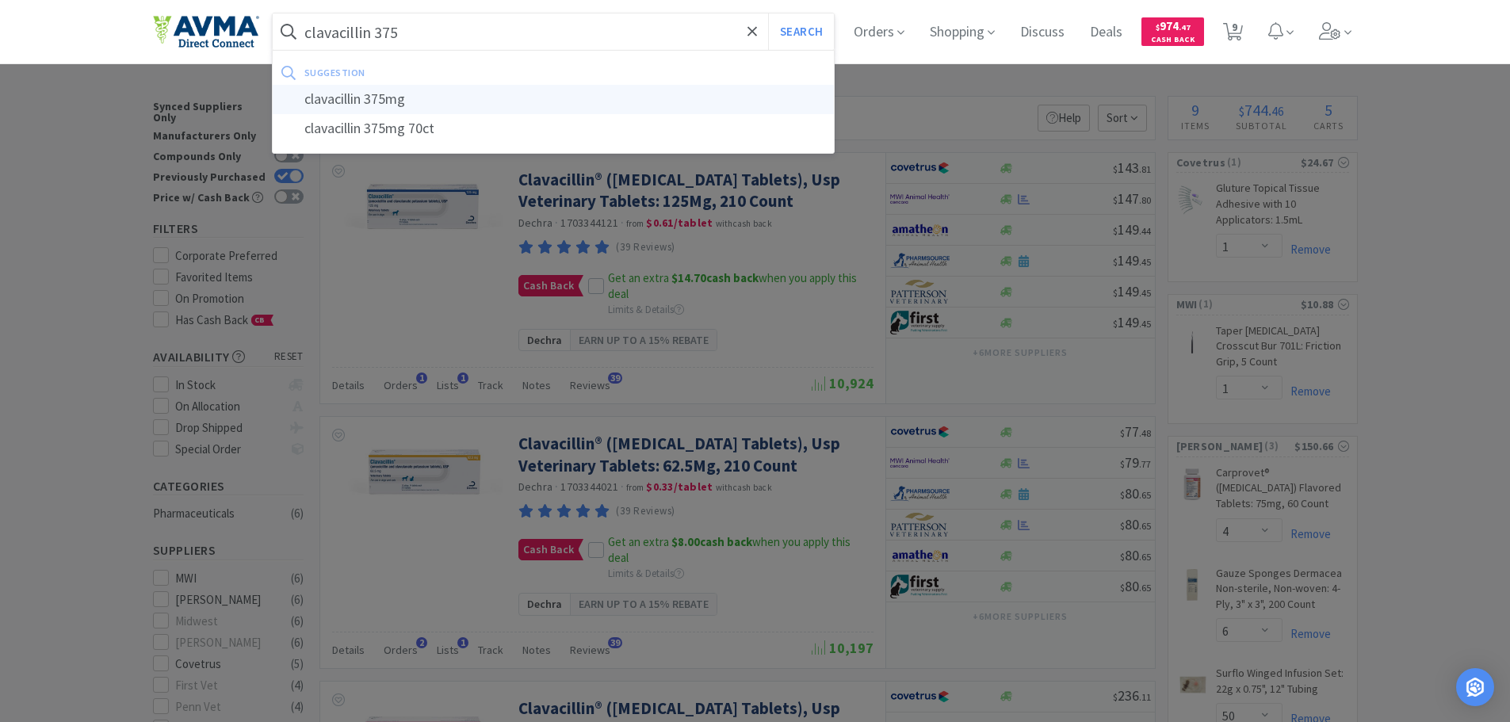
click at [421, 101] on div "clavacillin 375mg" at bounding box center [554, 99] width 562 height 29
type input "clavacillin 375mg"
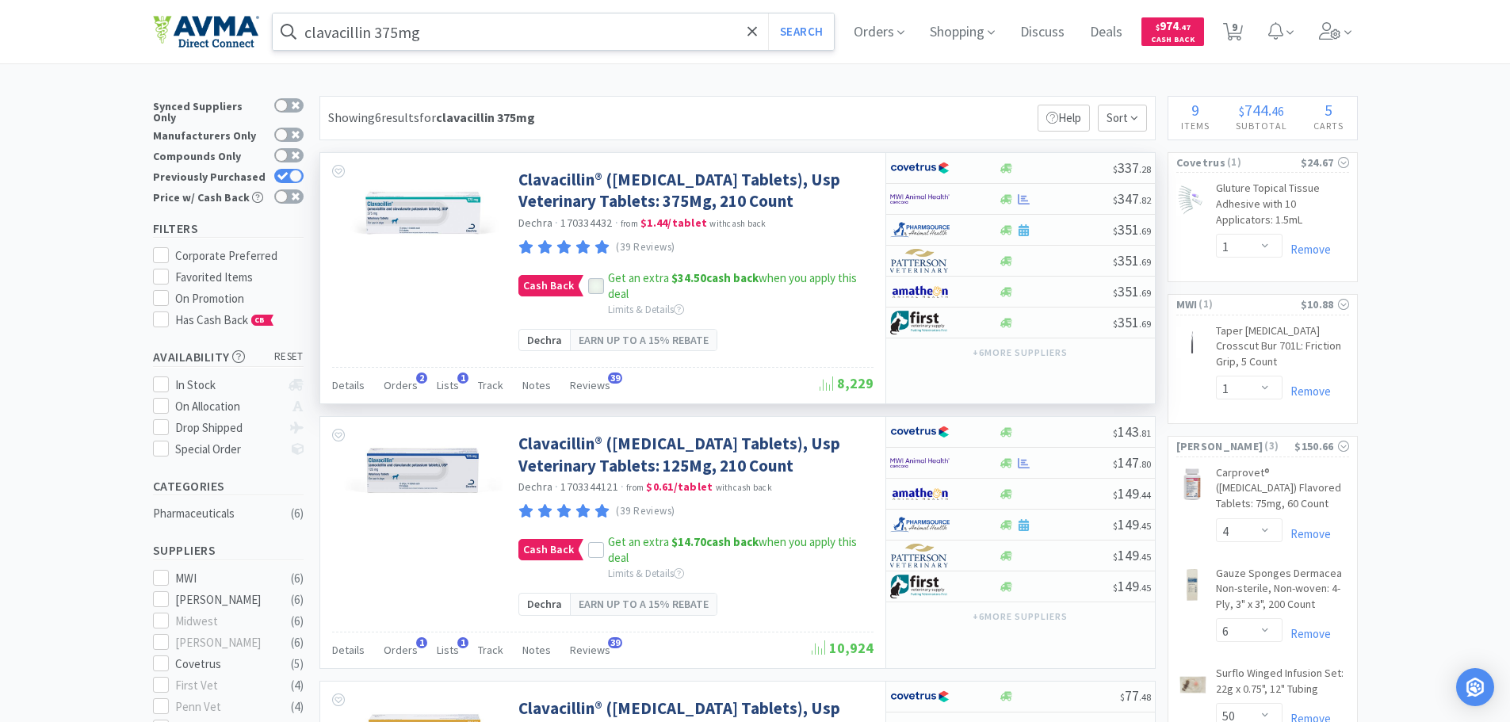
click at [595, 292] on icon at bounding box center [596, 286] width 11 height 11
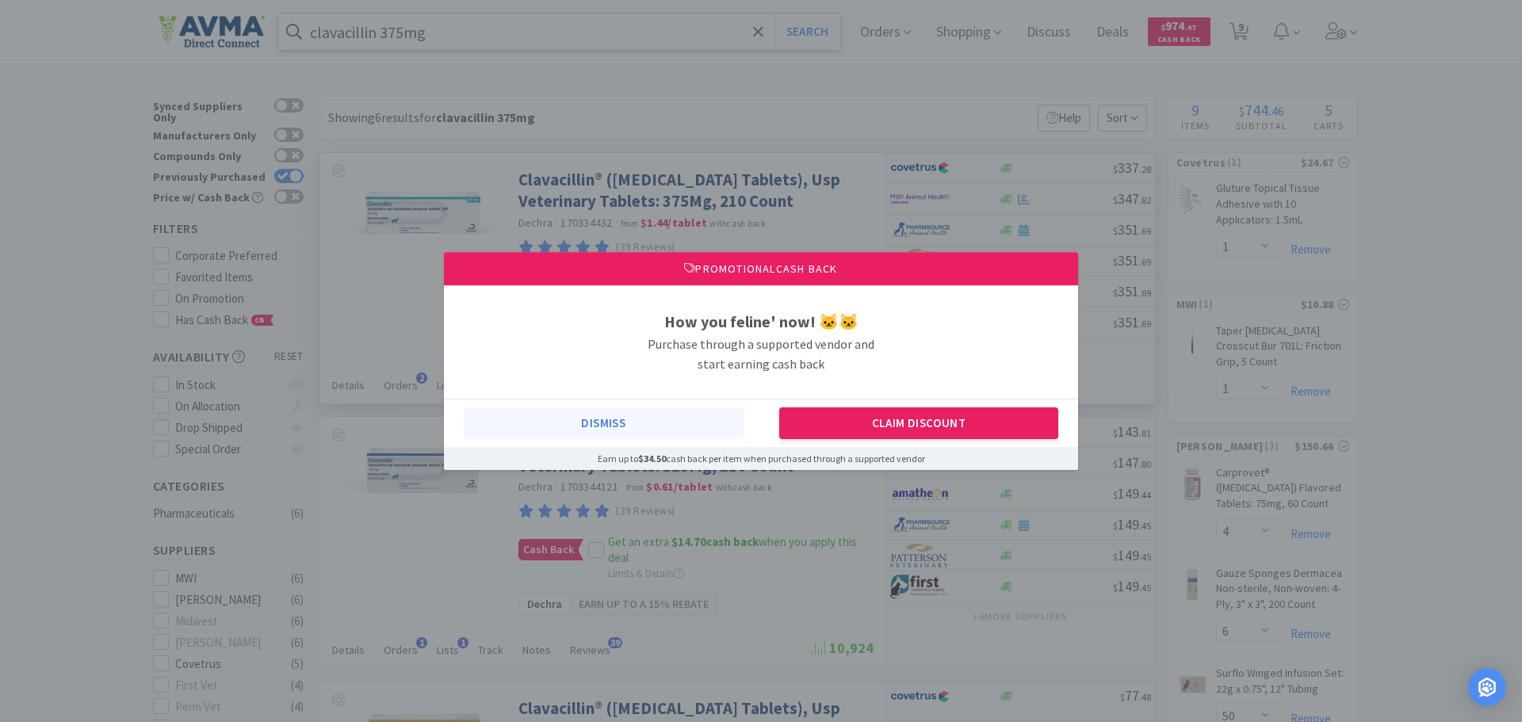
click at [606, 421] on button "Dismiss" at bounding box center [604, 423] width 280 height 32
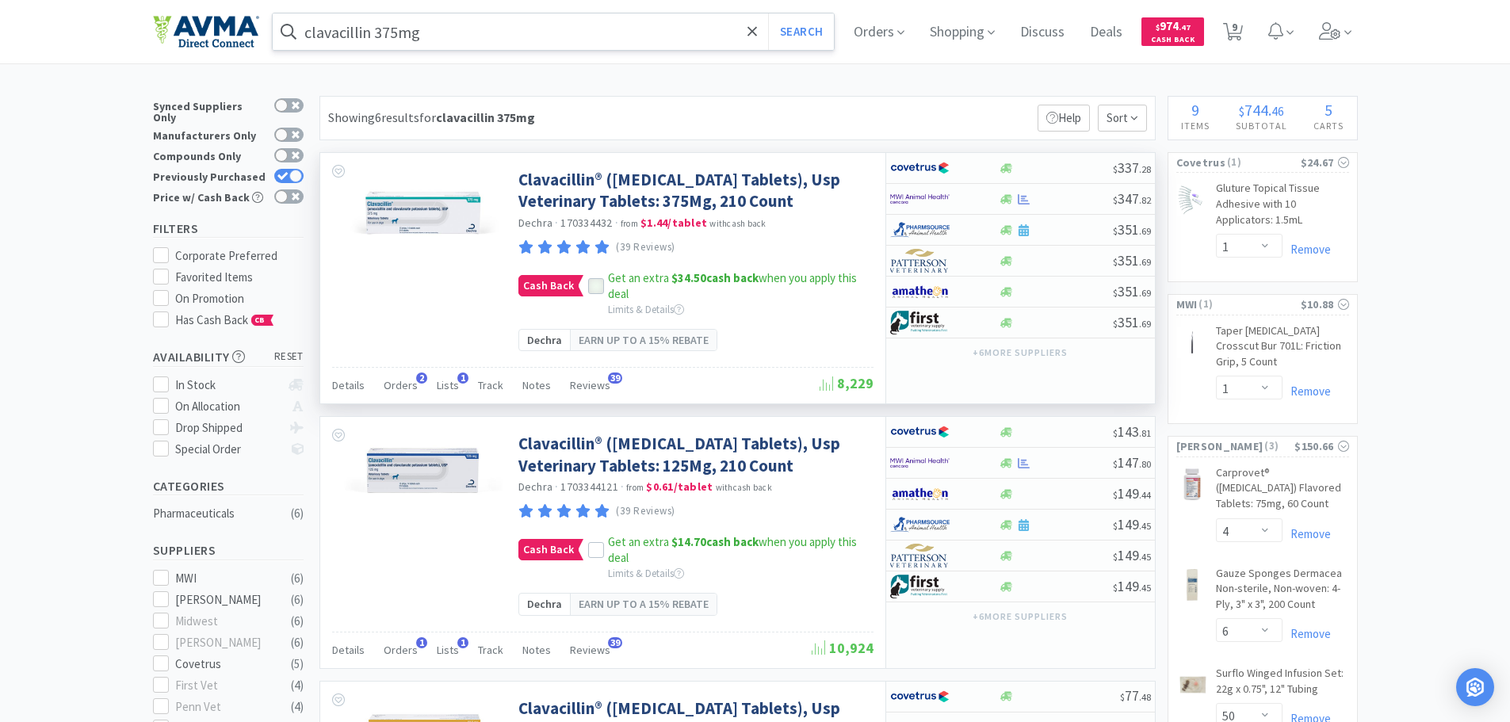
click at [588, 294] on div at bounding box center [596, 286] width 16 height 16
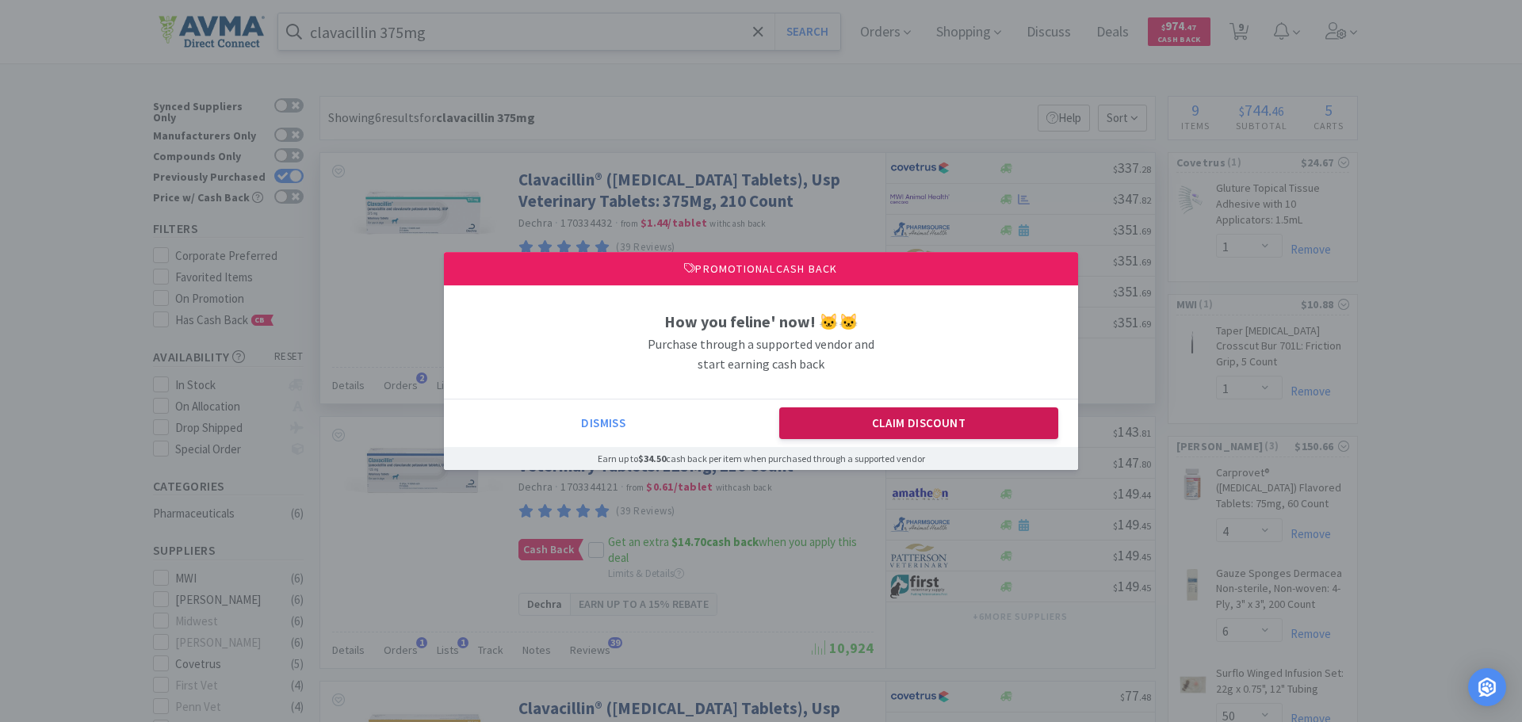
click at [830, 419] on button "Claim Discount" at bounding box center [919, 423] width 280 height 32
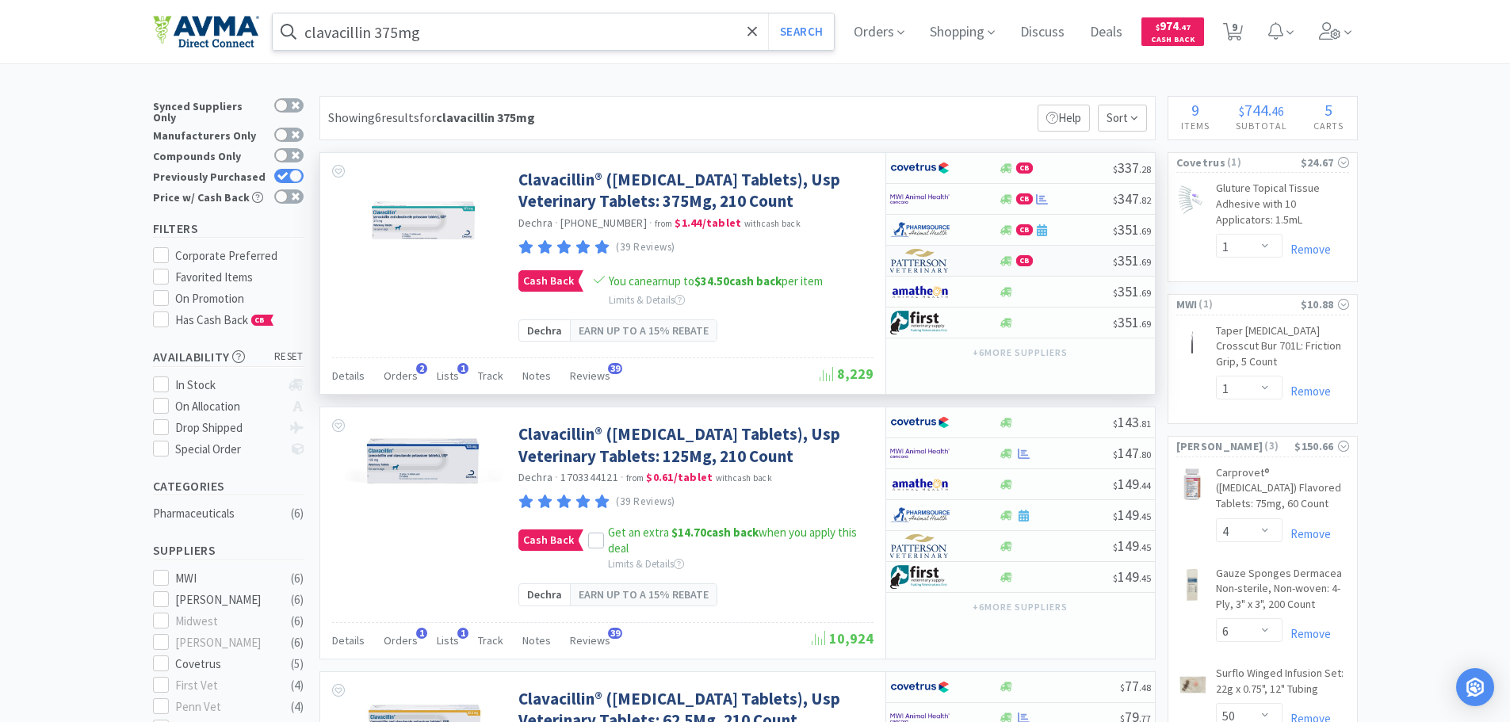
click at [952, 268] on div at bounding box center [933, 260] width 87 height 27
select select "1"
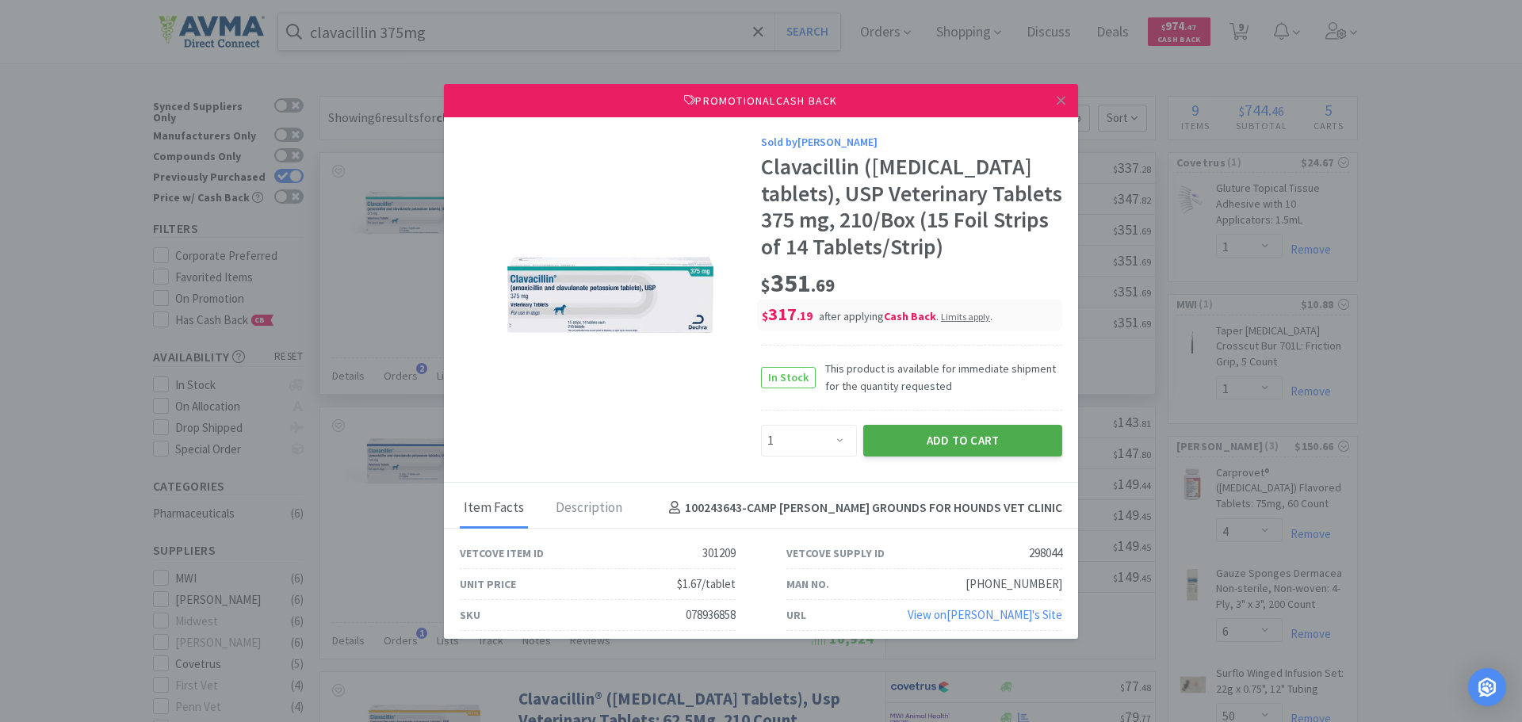
click at [943, 457] on button "Add to Cart" at bounding box center [962, 441] width 199 height 32
select select "1"
select select "6"
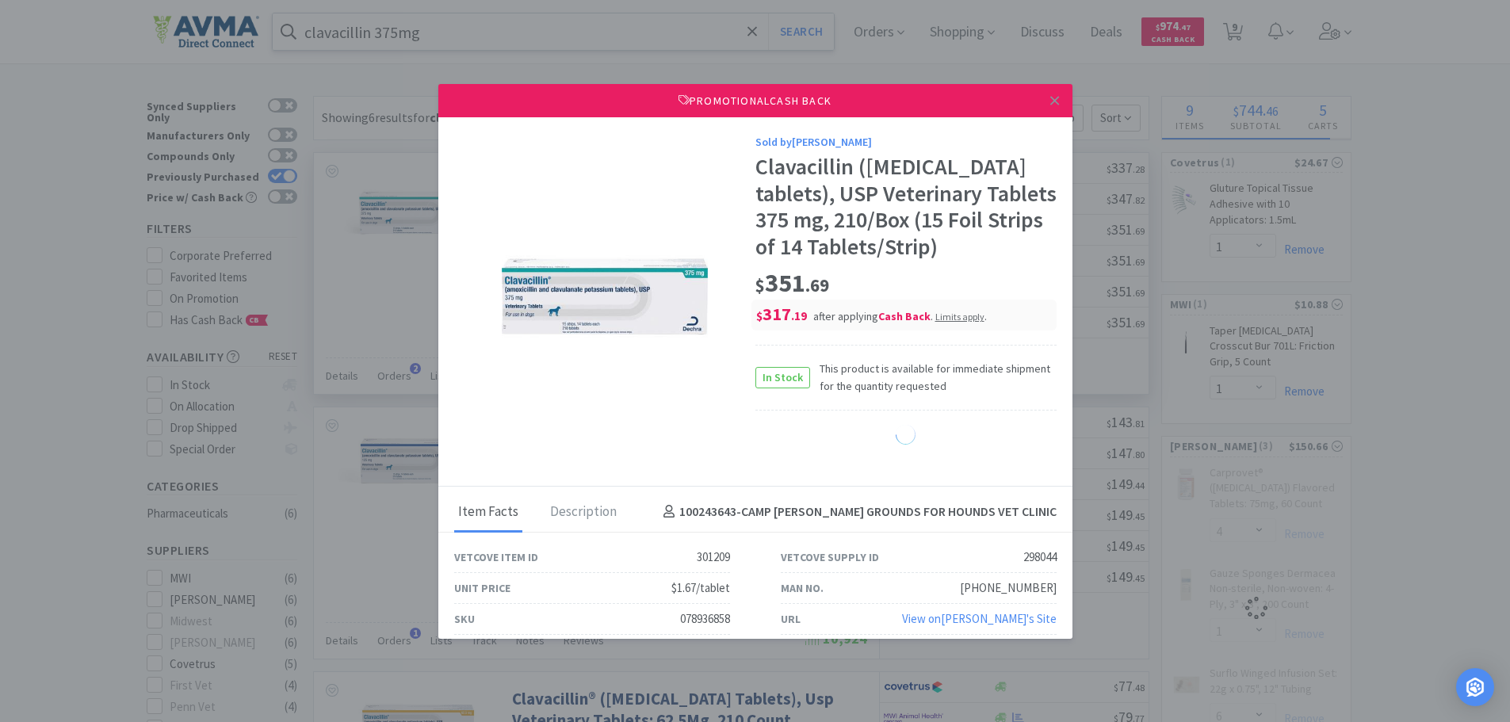
select select "50"
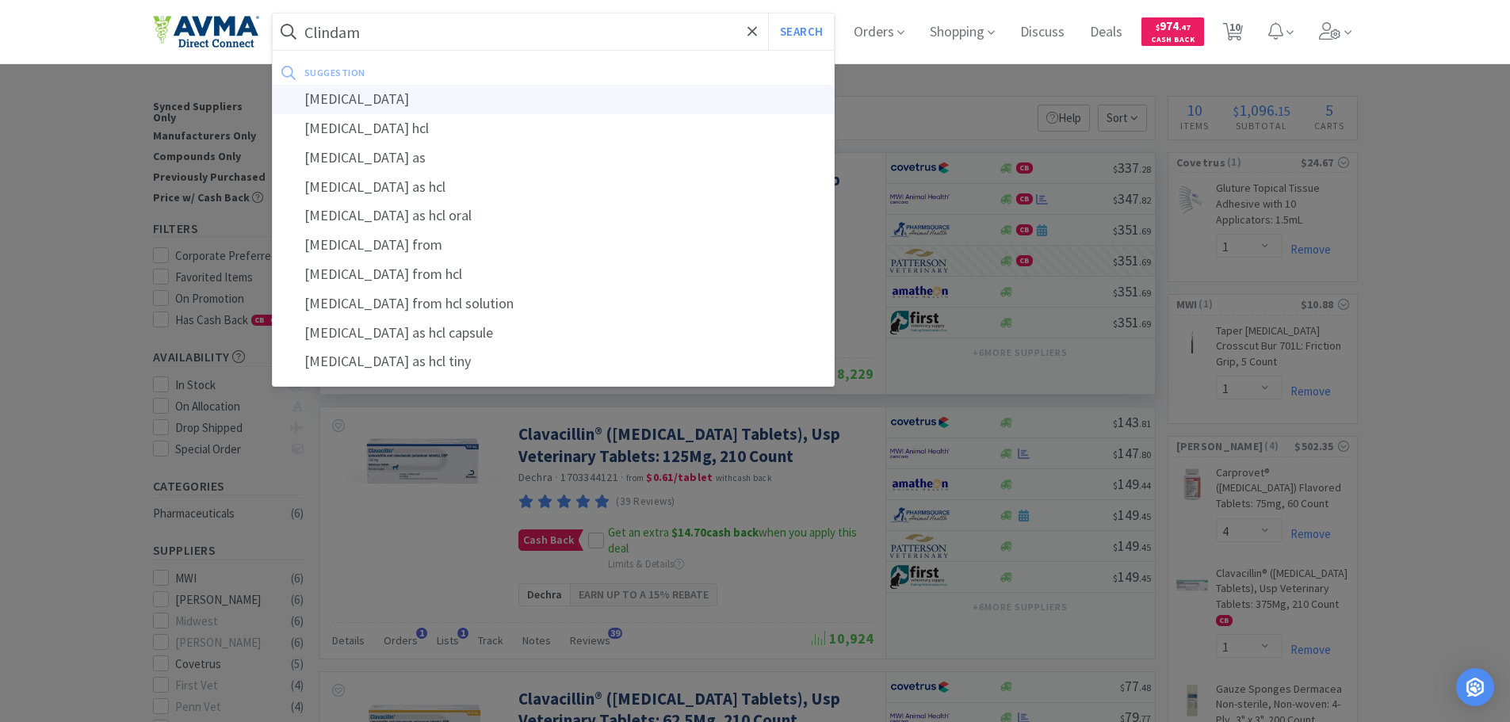
click at [371, 99] on div "[MEDICAL_DATA]" at bounding box center [554, 99] width 562 height 29
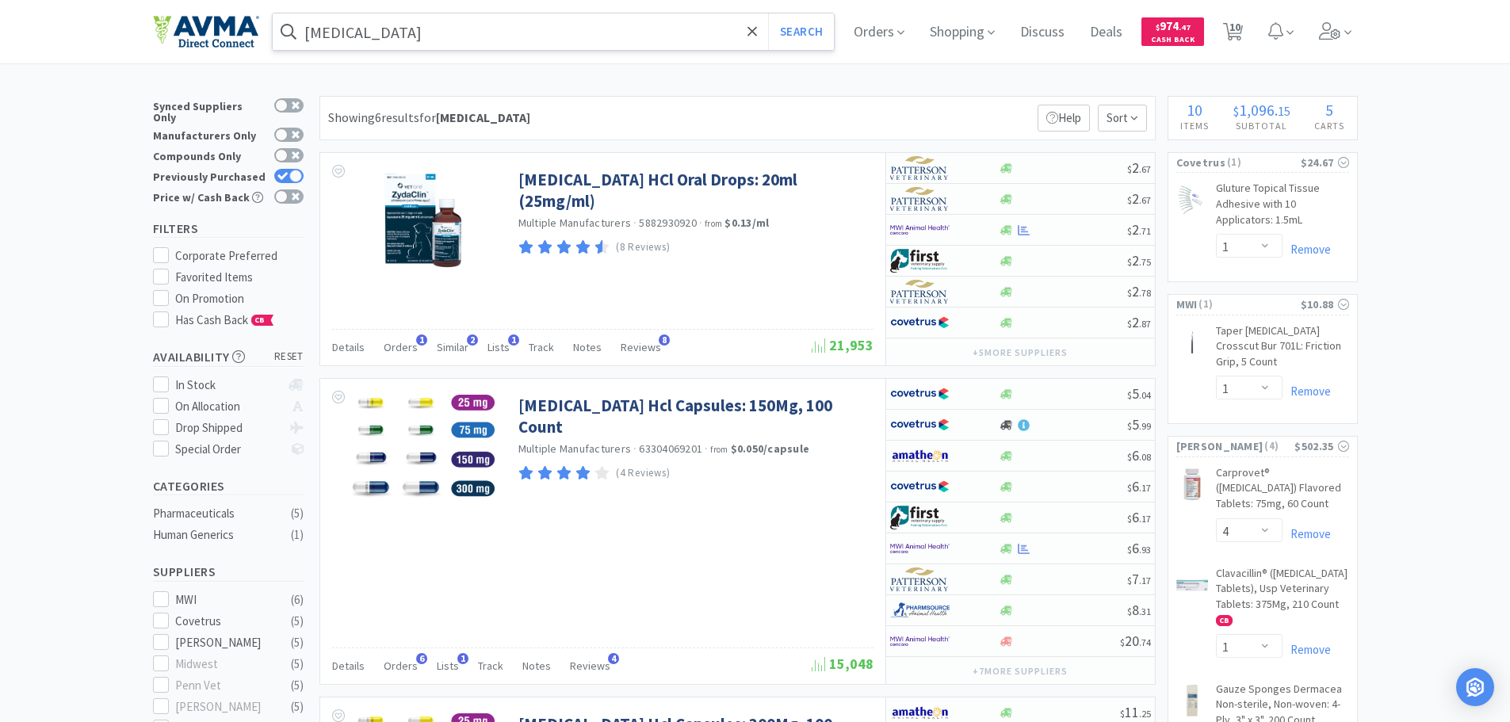
click at [433, 29] on input "[MEDICAL_DATA]" at bounding box center [554, 31] width 562 height 36
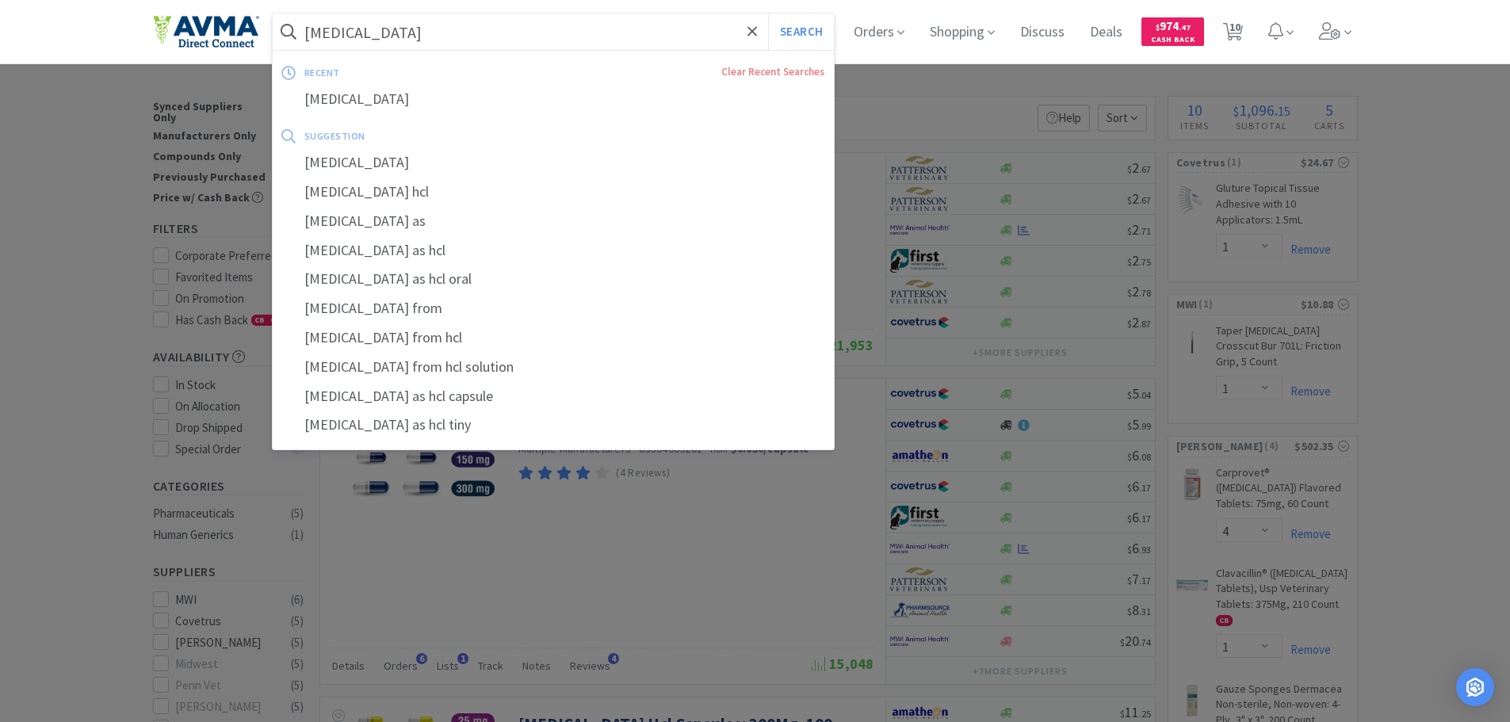
click at [433, 29] on input "[MEDICAL_DATA]" at bounding box center [554, 31] width 562 height 36
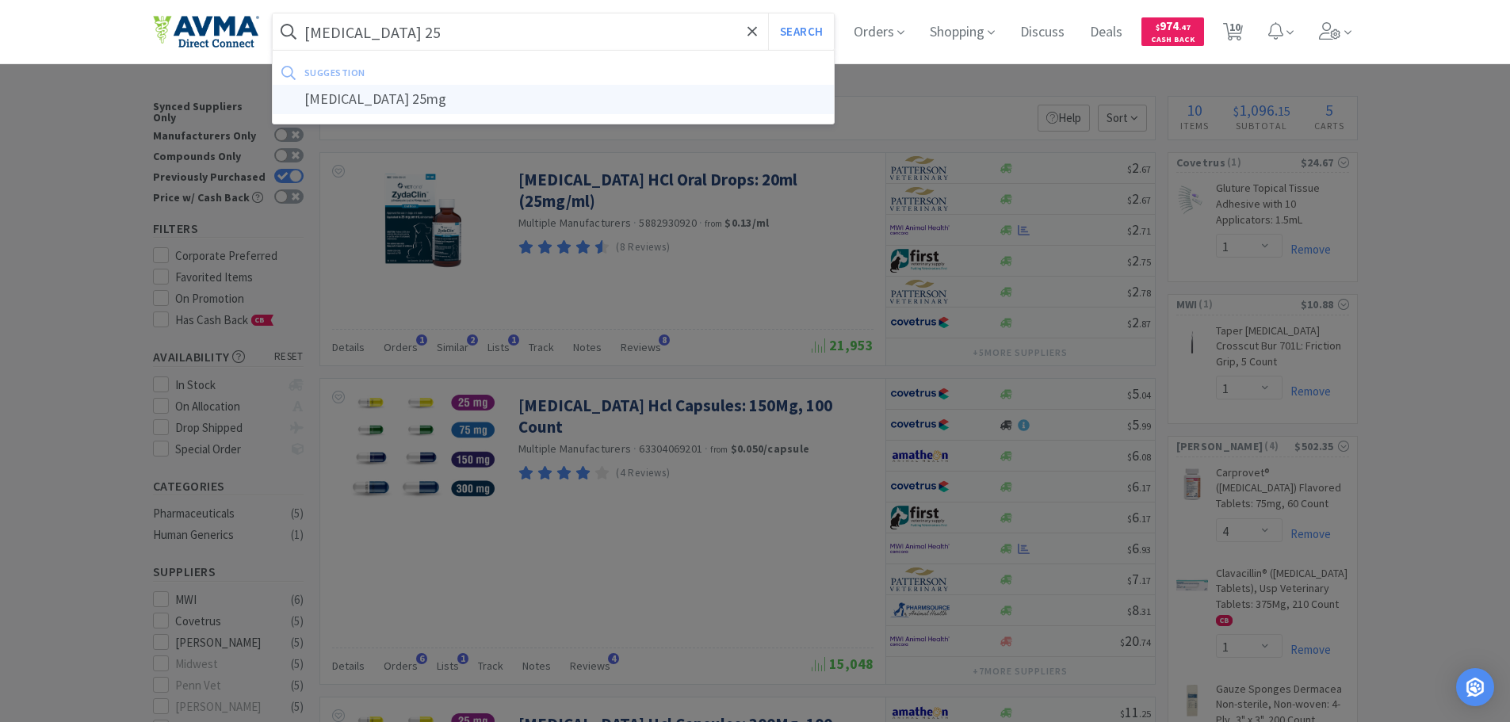
click at [430, 97] on div "[MEDICAL_DATA] 25mg" at bounding box center [554, 99] width 562 height 29
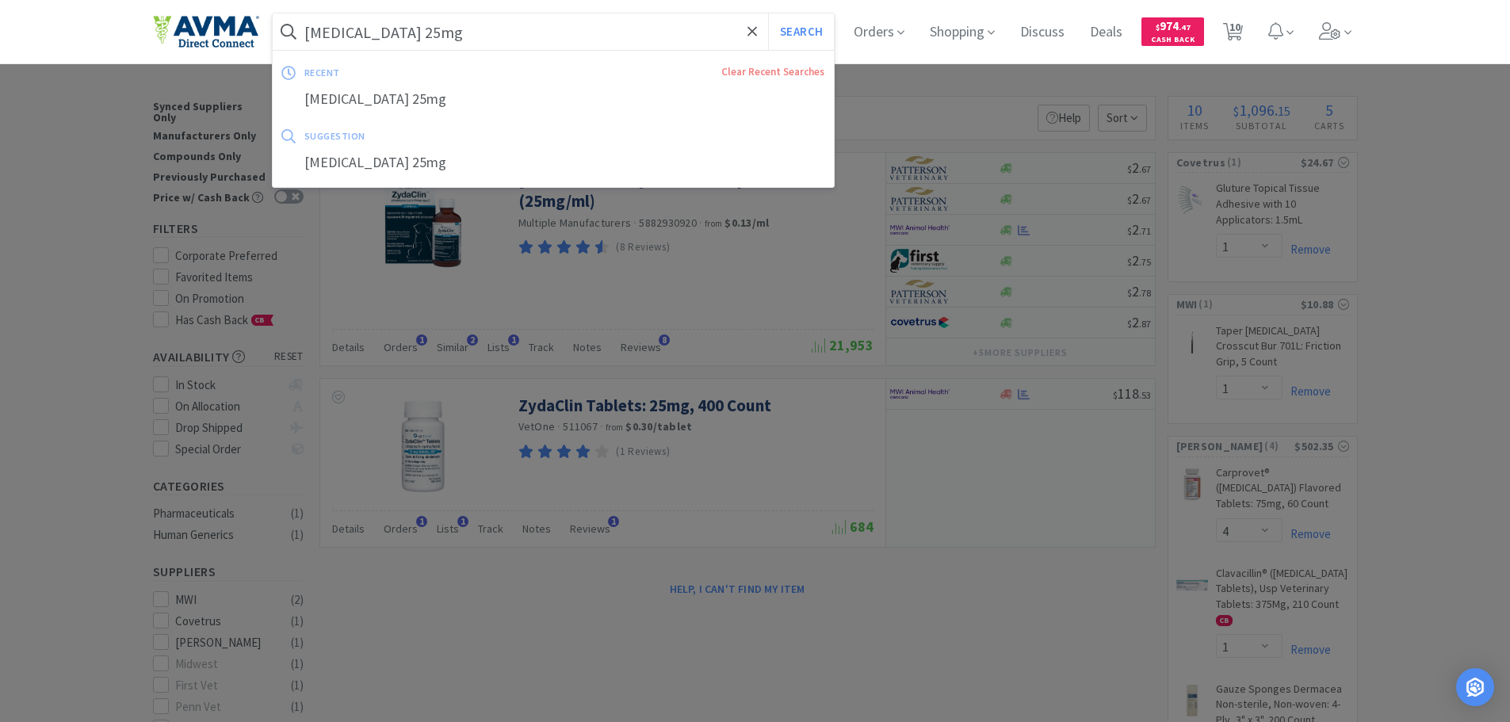
click at [448, 33] on input "[MEDICAL_DATA] 25mg" at bounding box center [554, 31] width 562 height 36
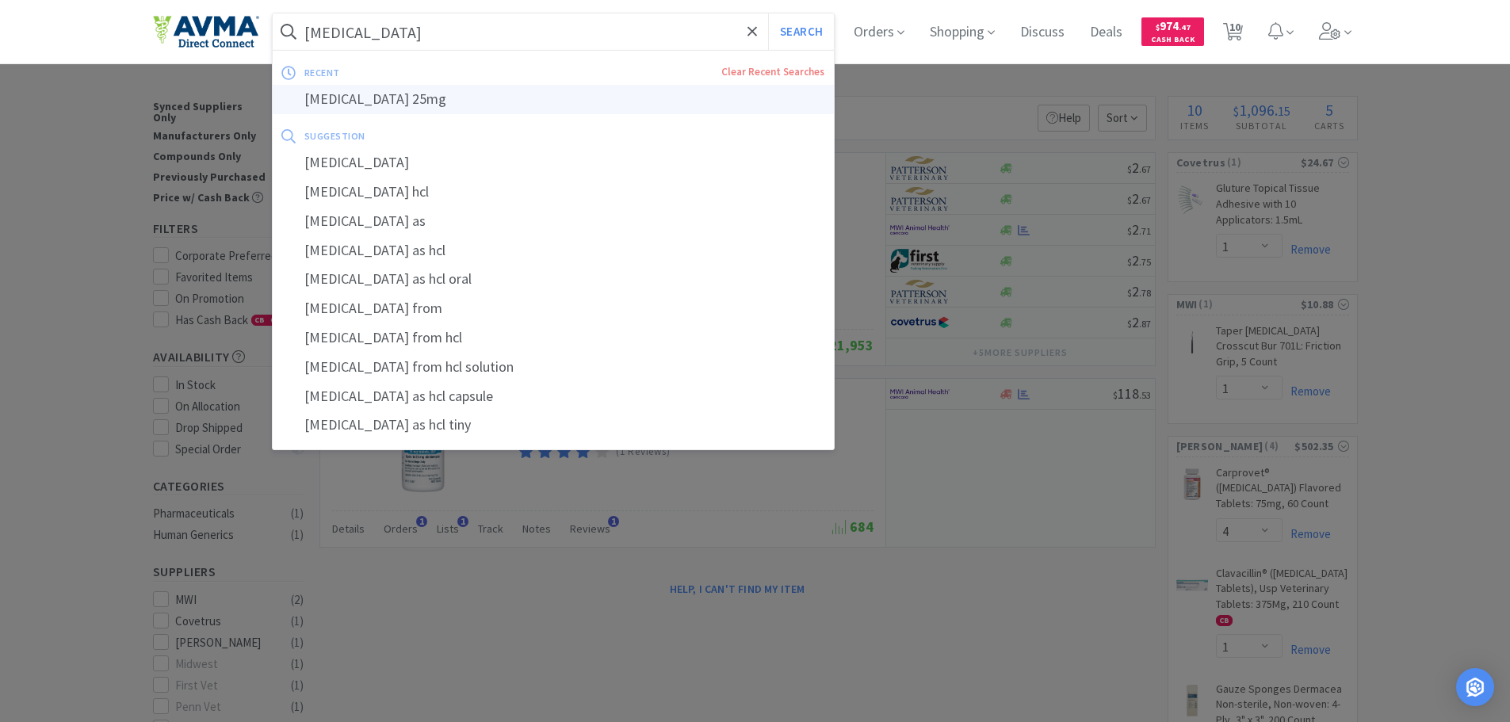
click at [417, 99] on div "[MEDICAL_DATA] 25mg" at bounding box center [554, 99] width 562 height 29
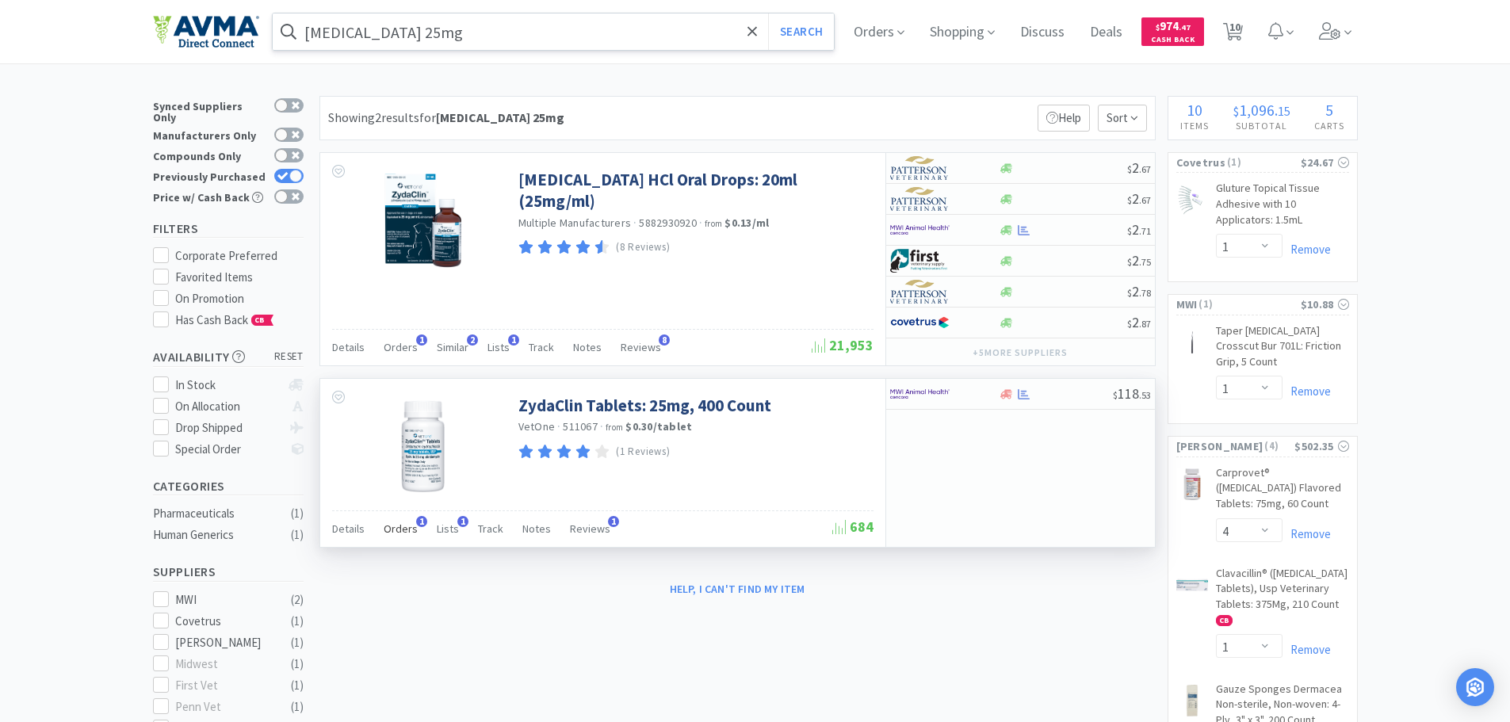
click at [392, 529] on span "Orders" at bounding box center [401, 529] width 34 height 14
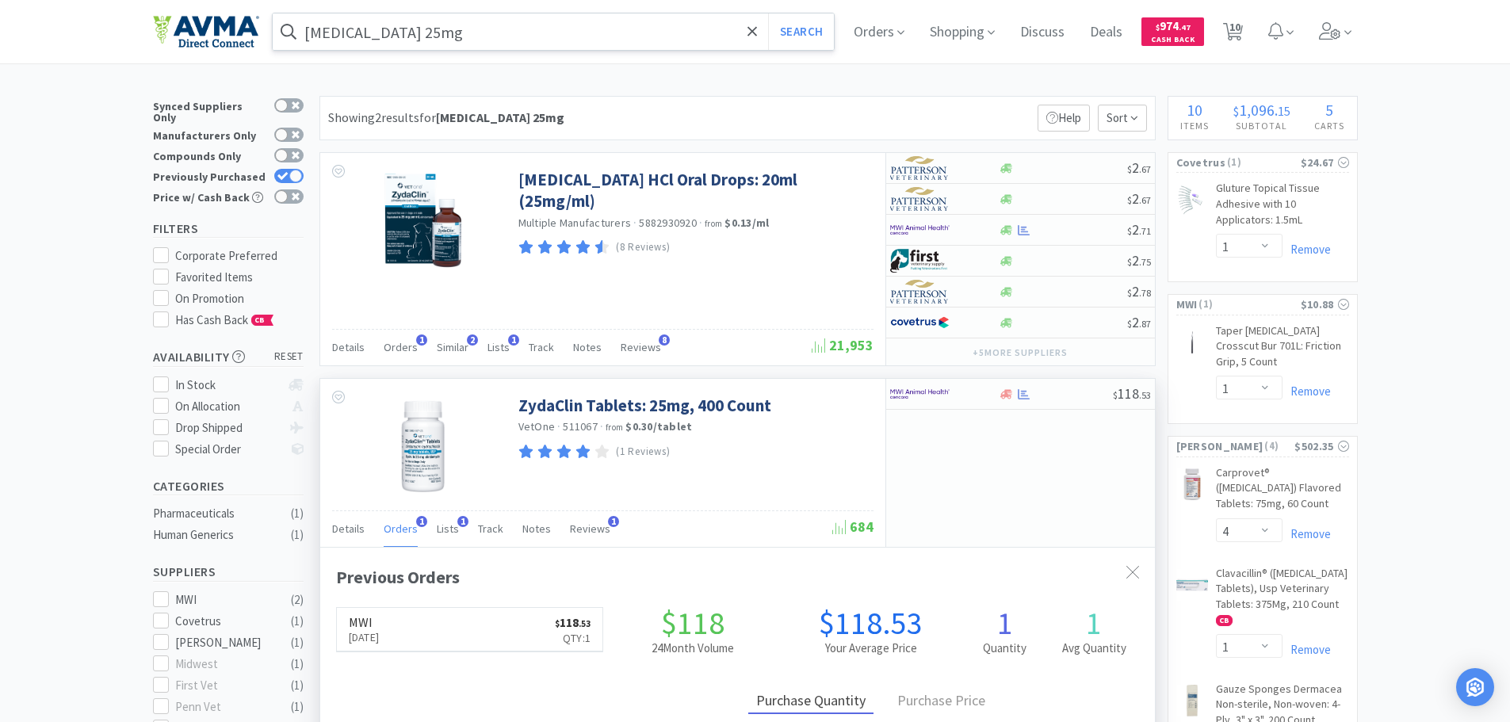
click at [407, 531] on span "Orders" at bounding box center [401, 529] width 34 height 14
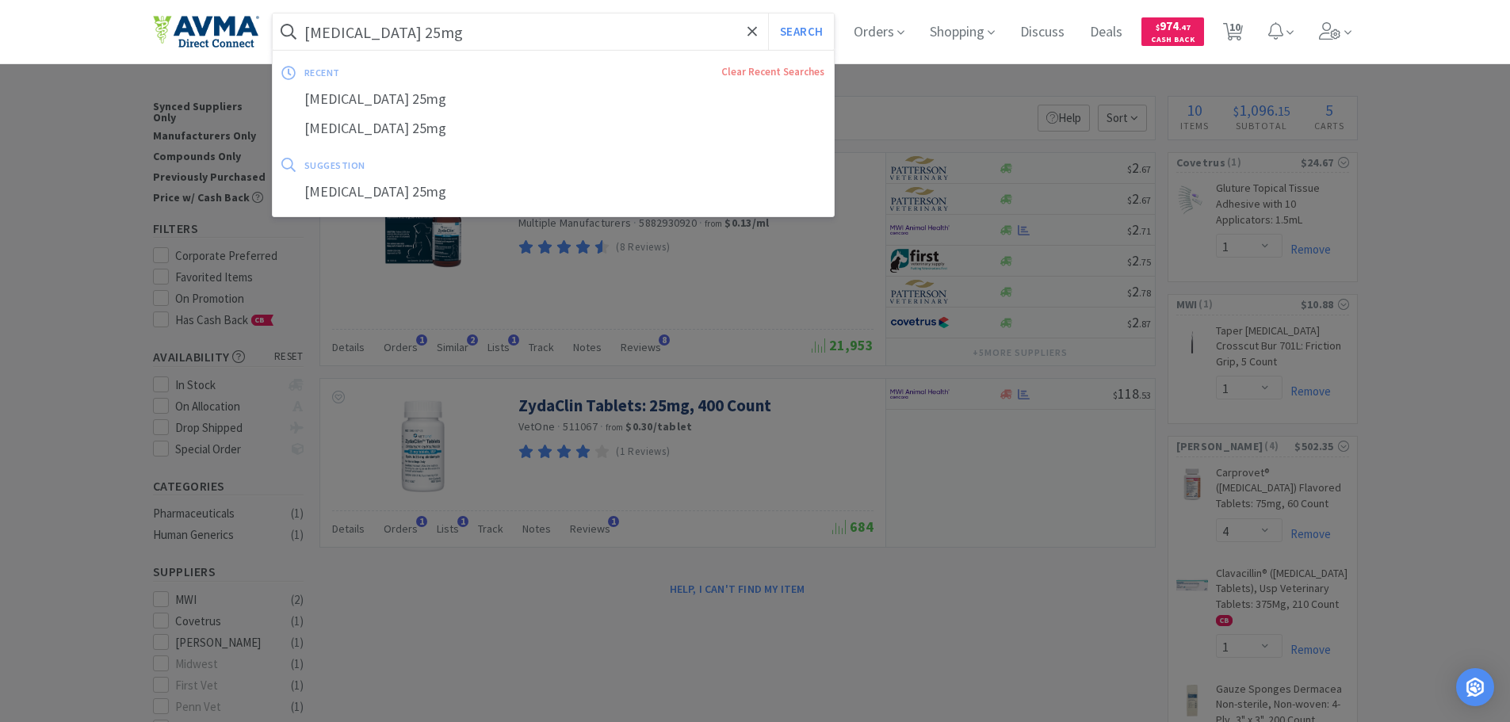
click at [403, 30] on input "[MEDICAL_DATA] 25mg" at bounding box center [554, 31] width 562 height 36
click at [400, 33] on input "[MEDICAL_DATA] 25mg" at bounding box center [554, 31] width 562 height 36
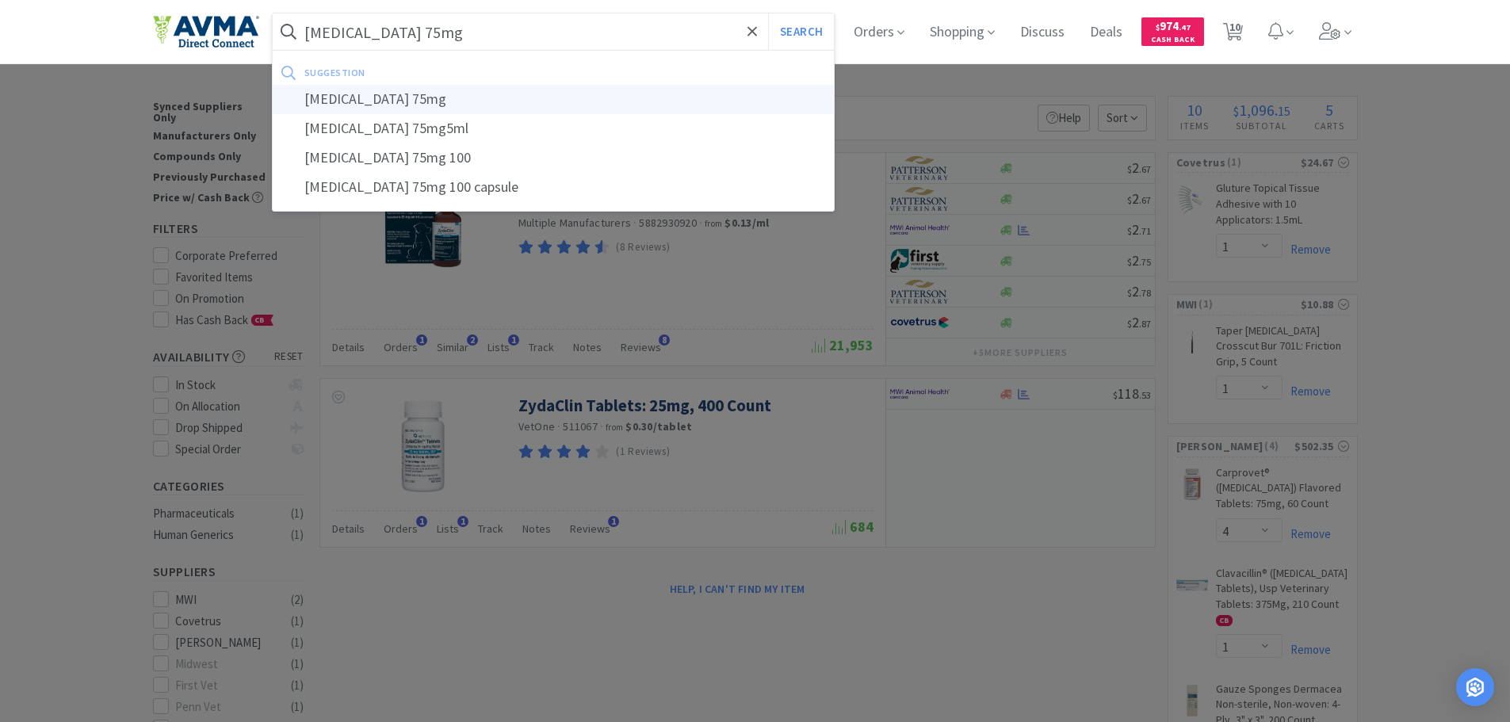
click at [404, 109] on div "[MEDICAL_DATA] 75mg" at bounding box center [554, 99] width 562 height 29
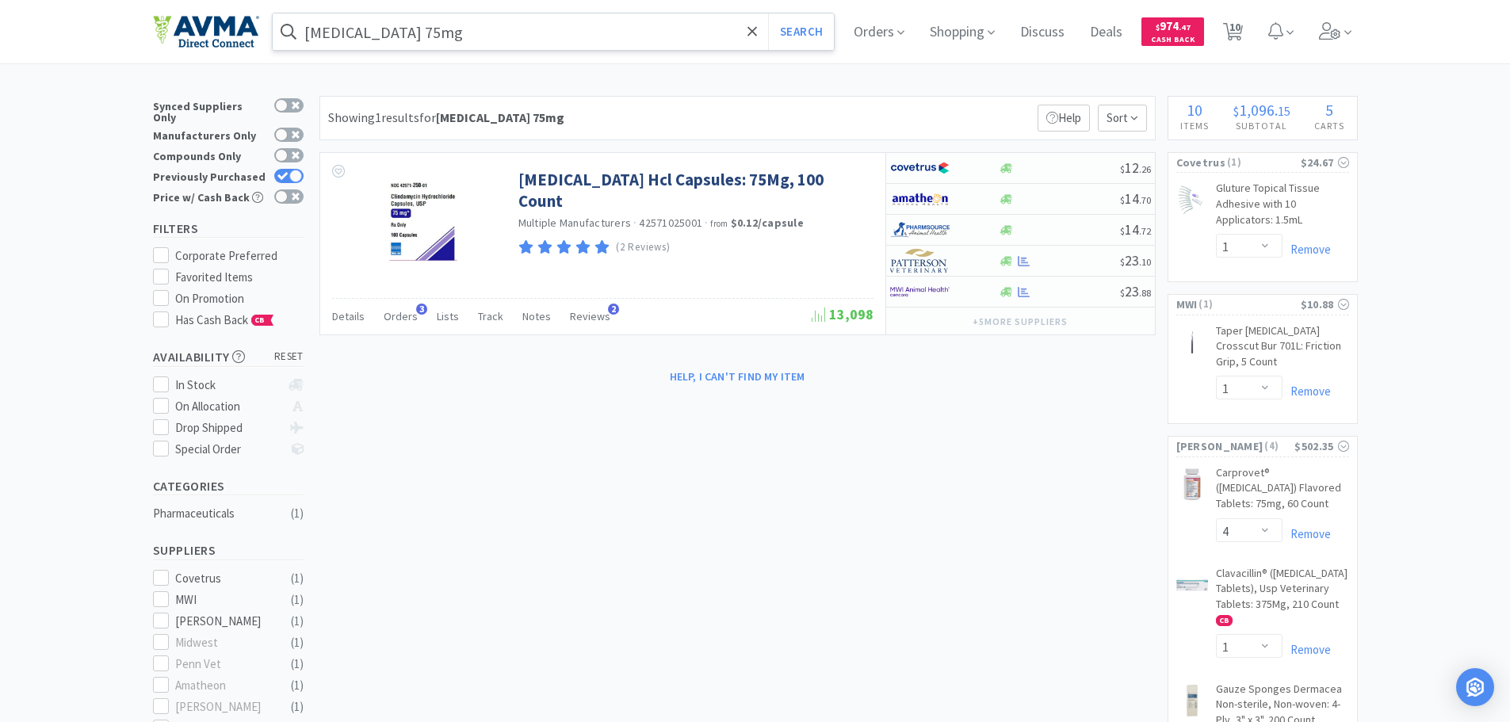
click at [400, 27] on input "[MEDICAL_DATA] 75mg" at bounding box center [554, 31] width 562 height 36
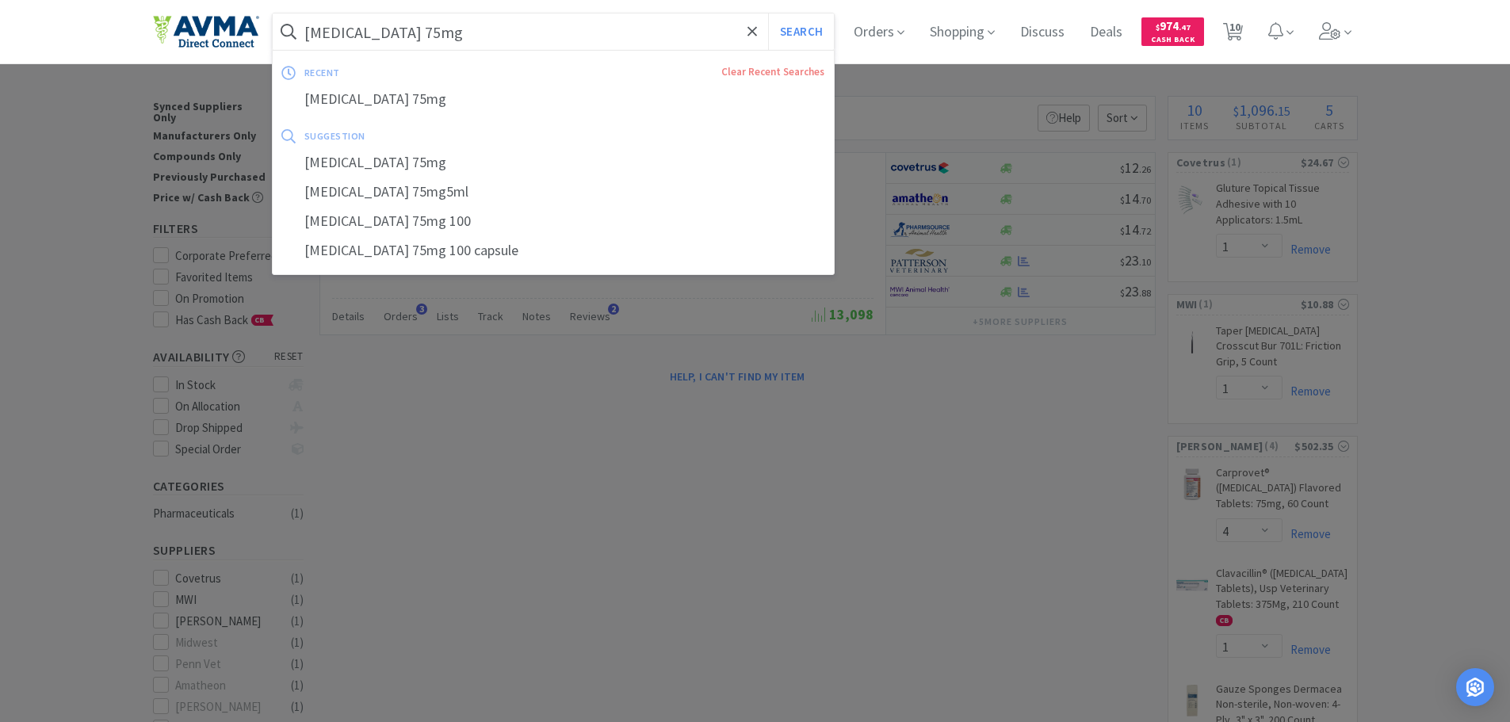
click at [403, 32] on input "[MEDICAL_DATA] 75mg" at bounding box center [554, 31] width 562 height 36
click at [432, 254] on div "[MEDICAL_DATA] 75mg 100 capsule" at bounding box center [554, 250] width 562 height 29
type input "[MEDICAL_DATA] 75mg 100 capsule"
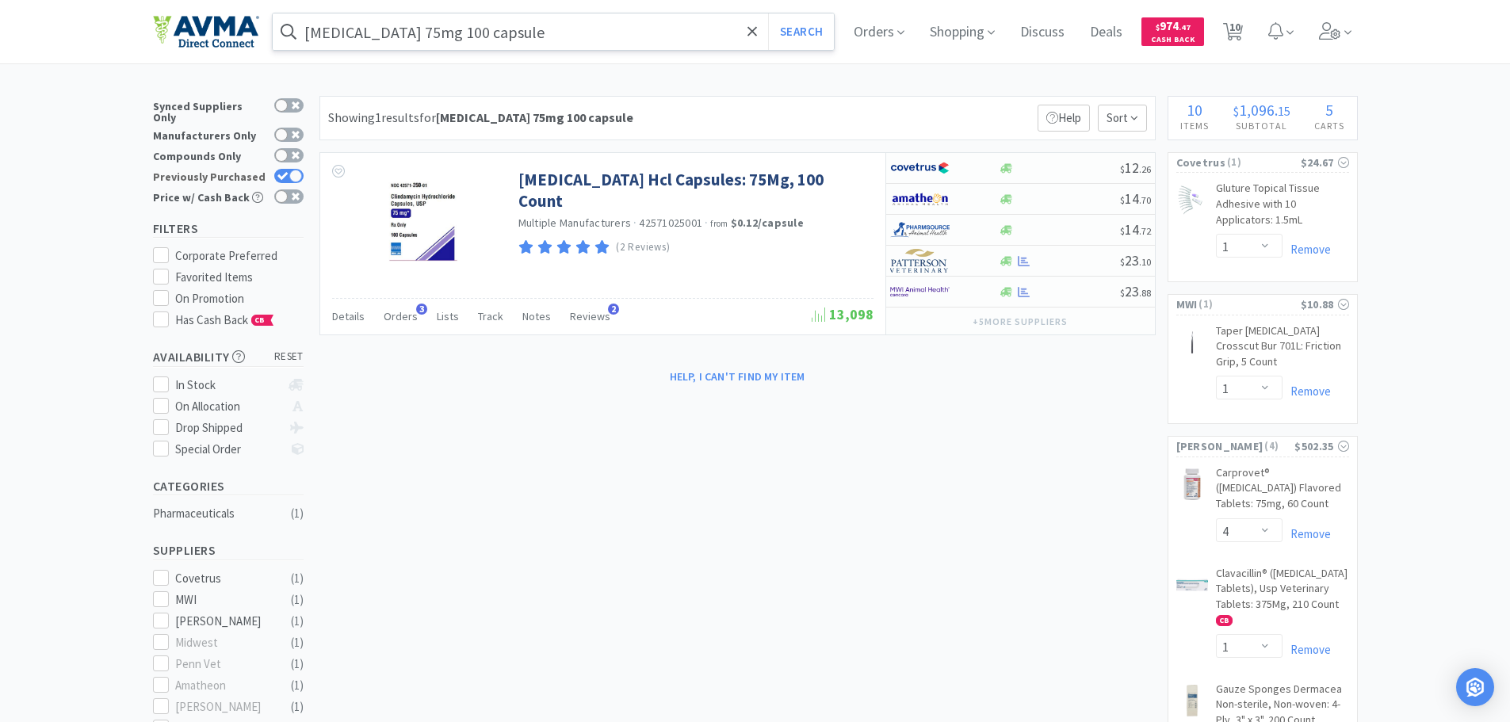
click at [288, 172] on icon at bounding box center [282, 176] width 11 height 9
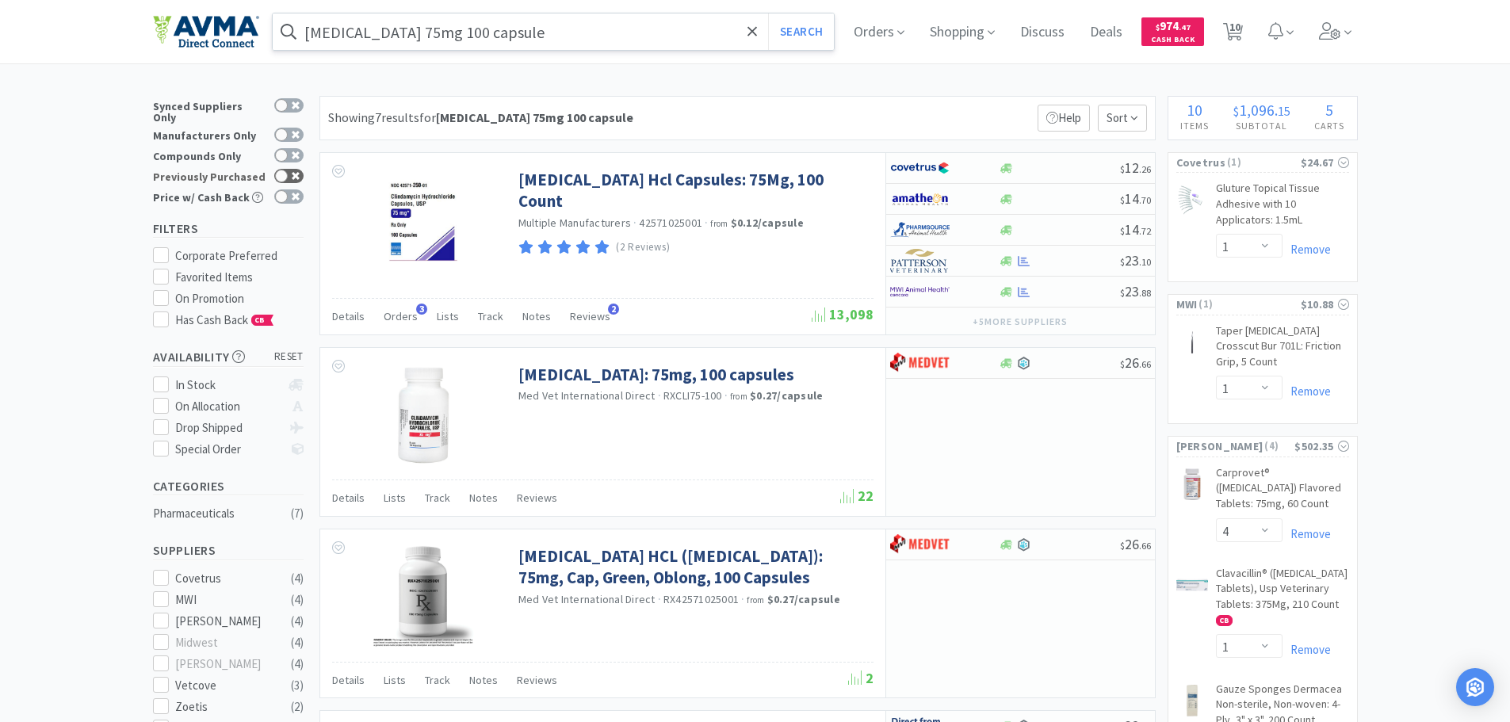
click at [281, 170] on div at bounding box center [281, 176] width 13 height 13
checkbox input "true"
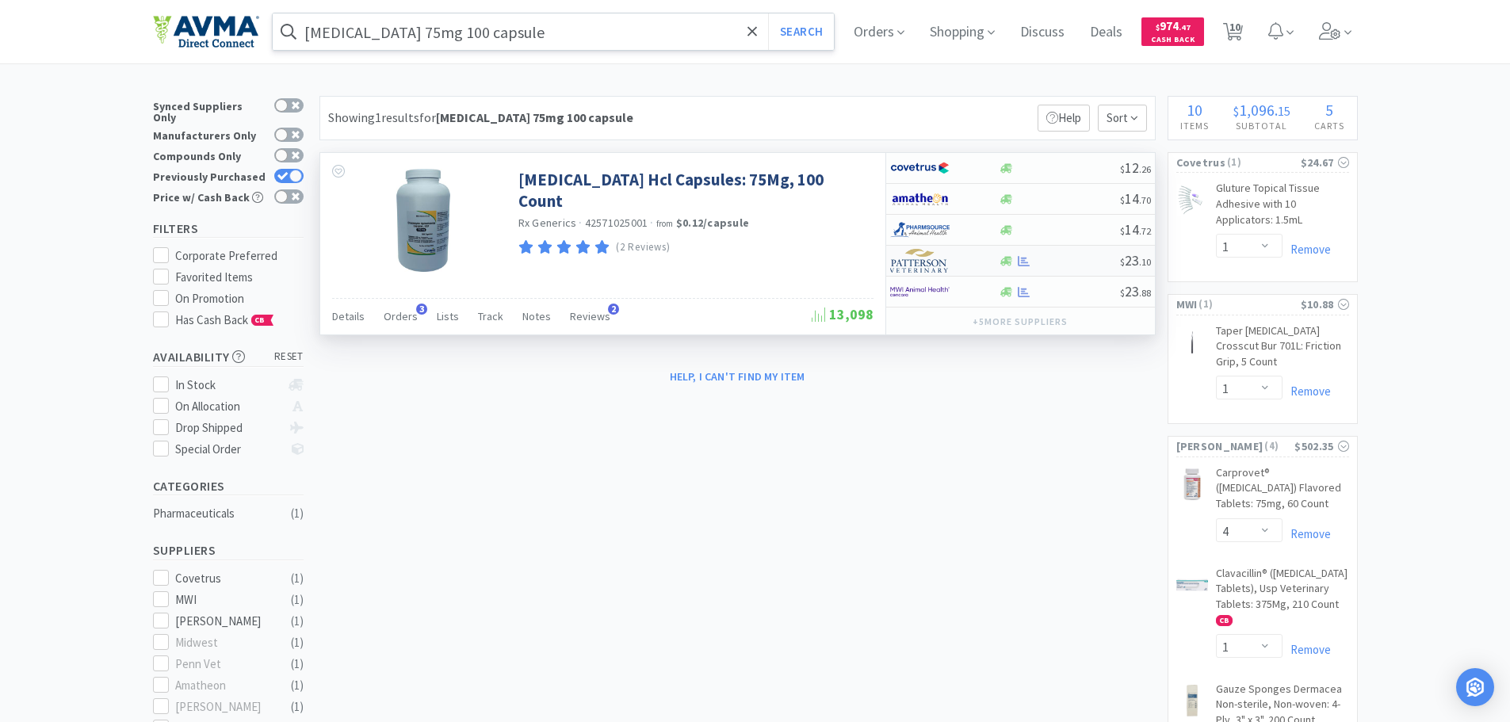
click at [926, 260] on img at bounding box center [919, 261] width 59 height 24
select select "1"
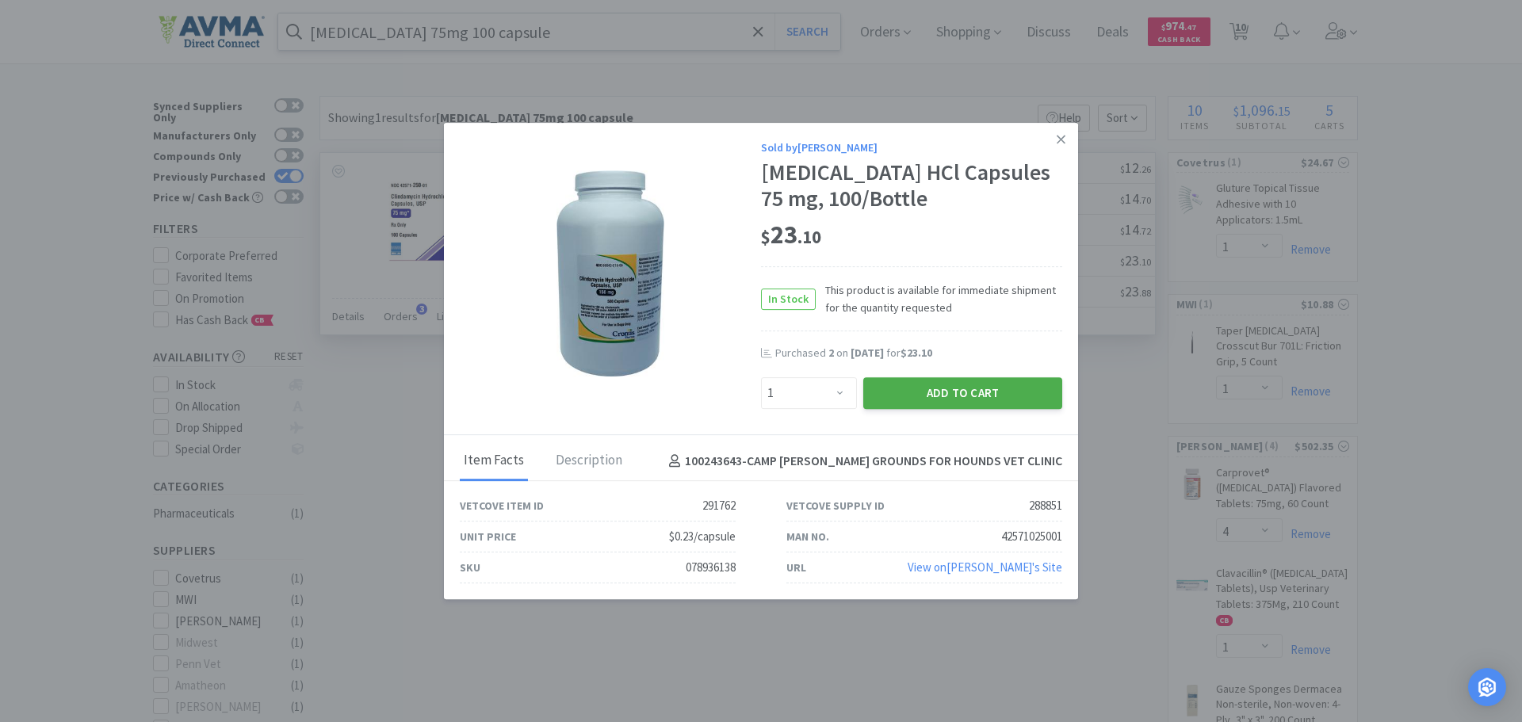
click at [958, 400] on button "Add to Cart" at bounding box center [962, 393] width 199 height 32
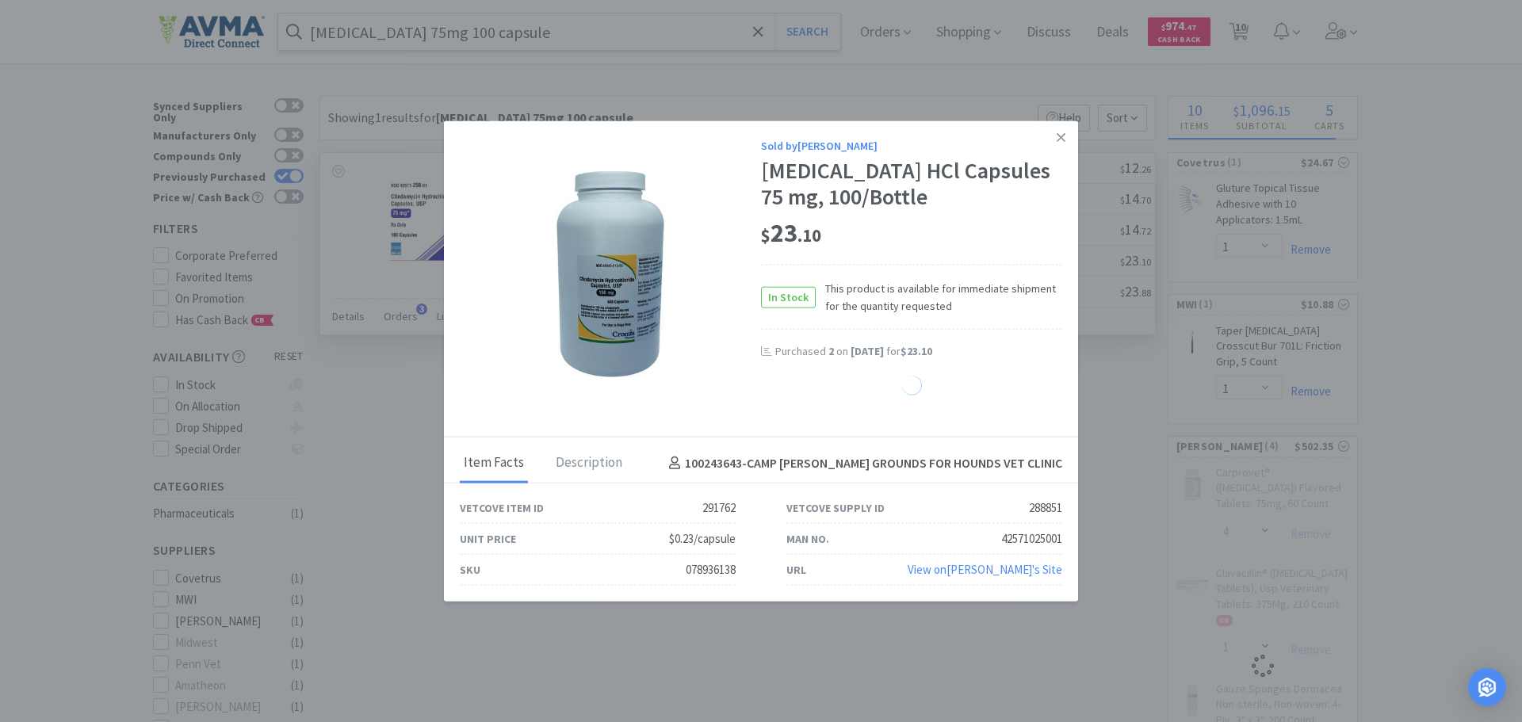
select select "1"
select select "6"
select select "50"
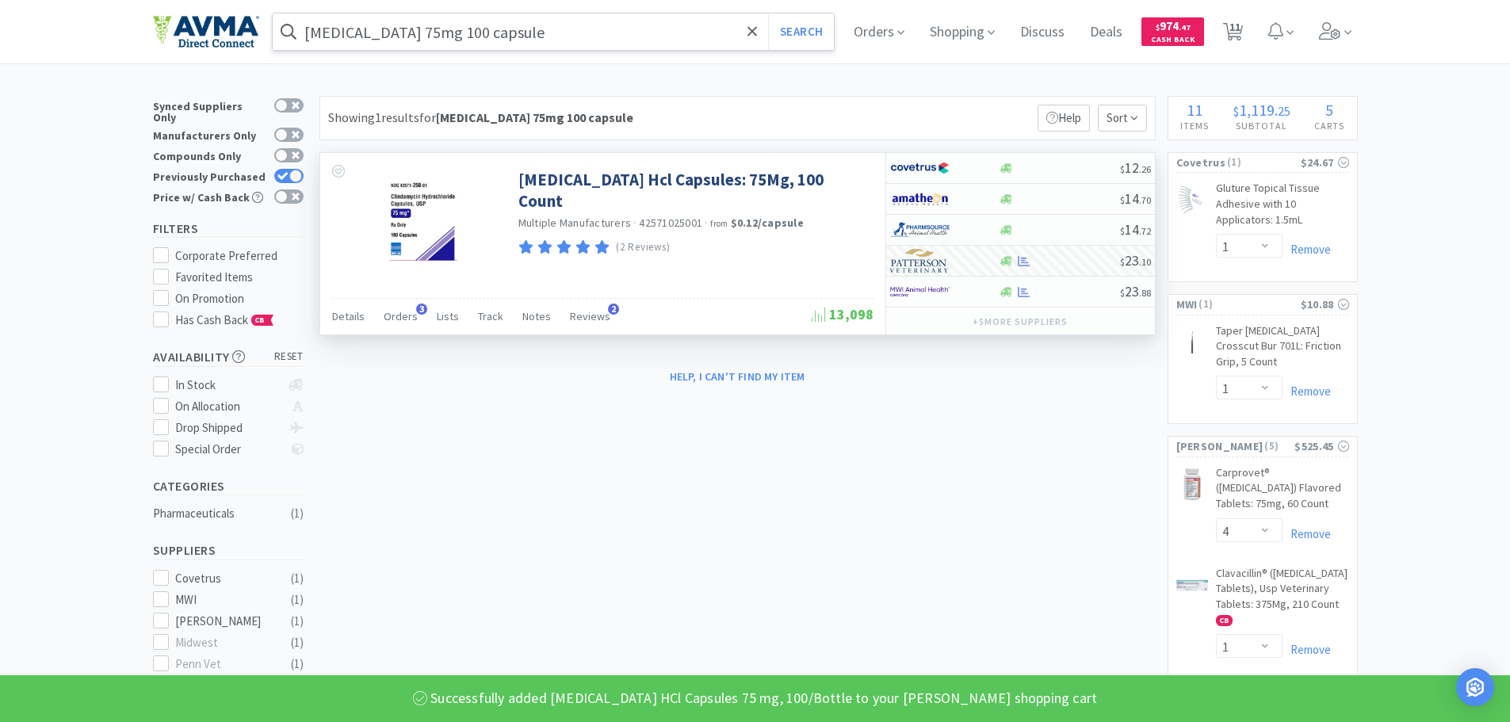
click at [401, 30] on input "[MEDICAL_DATA] 75mg 100 capsule" at bounding box center [554, 31] width 562 height 36
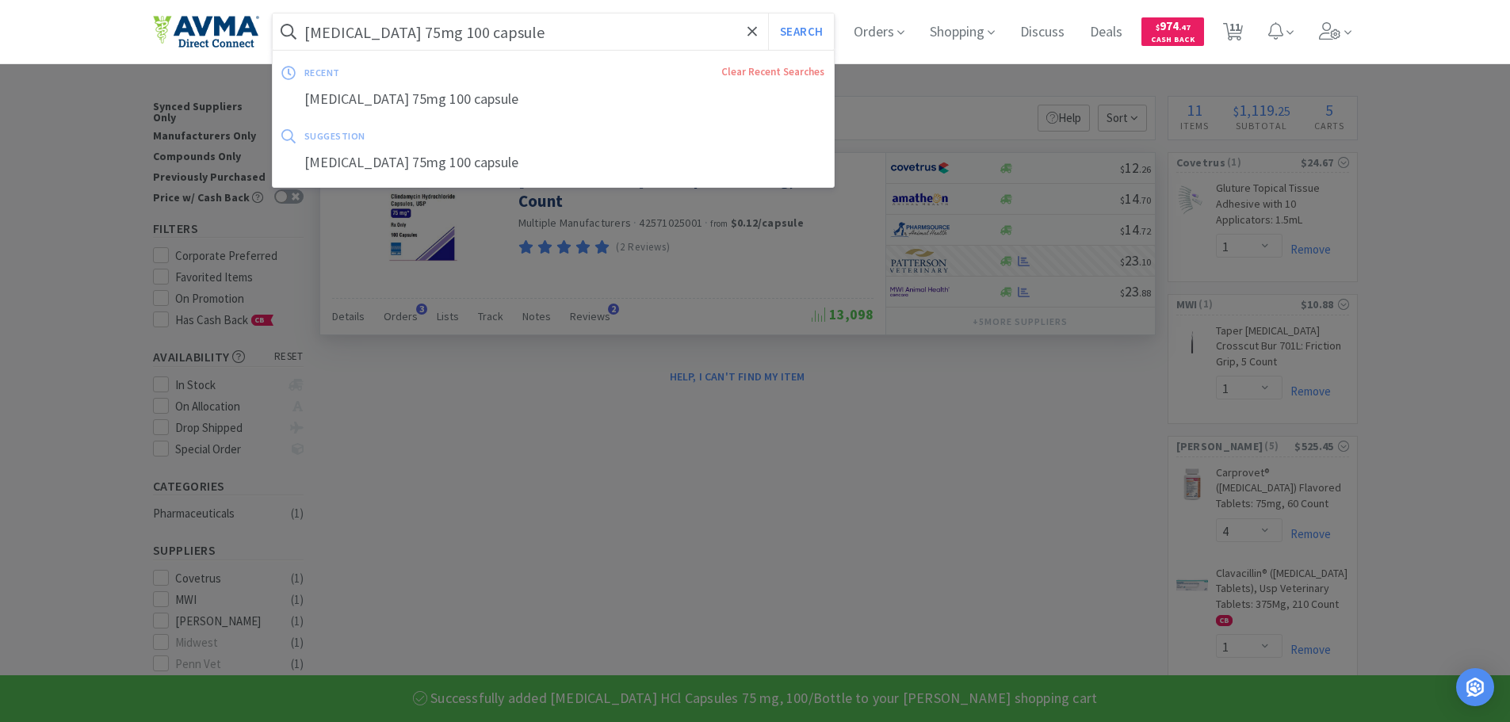
click at [401, 30] on input "[MEDICAL_DATA] 75mg 100 capsule" at bounding box center [554, 31] width 562 height 36
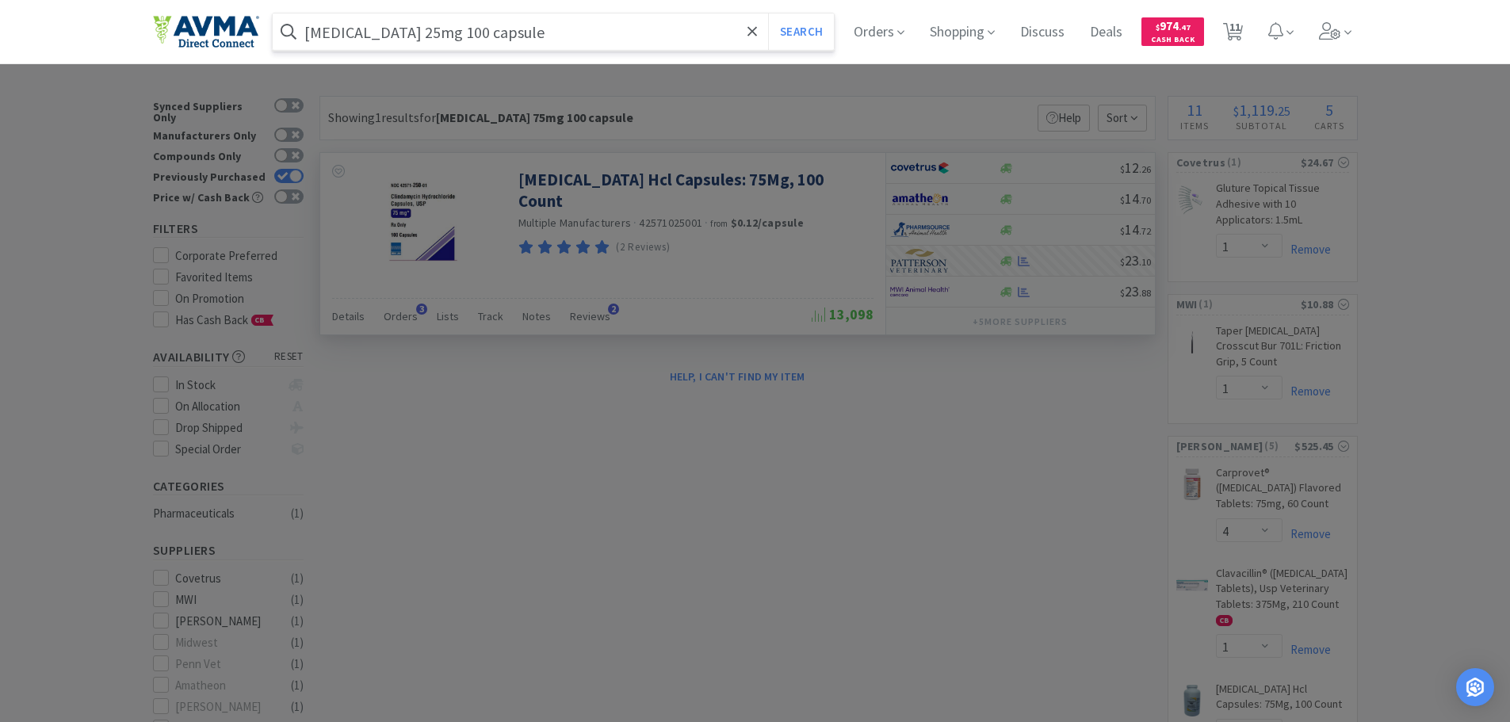
drag, startPoint x: 522, startPoint y: 29, endPoint x: 433, endPoint y: 33, distance: 89.7
click at [433, 33] on input "[MEDICAL_DATA] 25mg 100 capsule" at bounding box center [554, 31] width 562 height 36
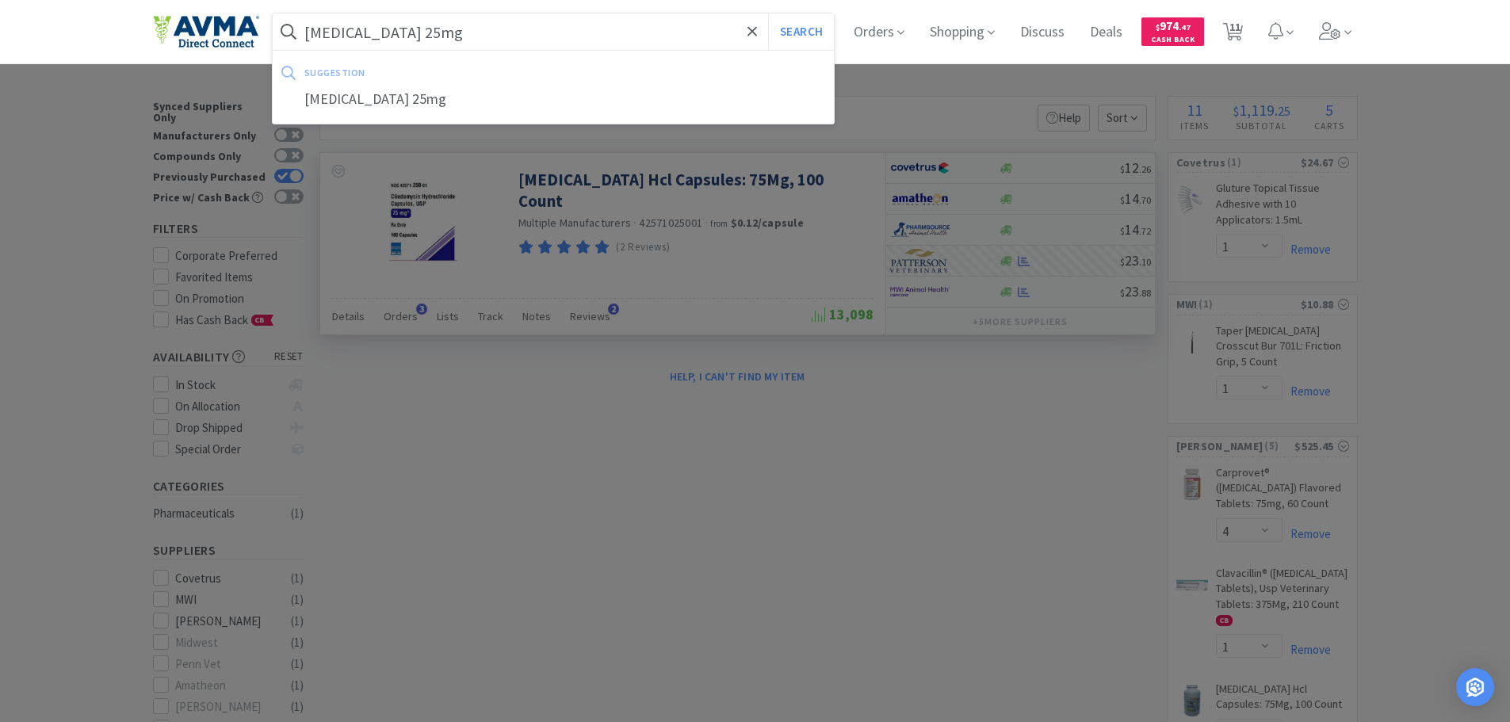
type input "[MEDICAL_DATA] 25mg"
click at [768, 13] on button "Search" at bounding box center [801, 31] width 66 height 36
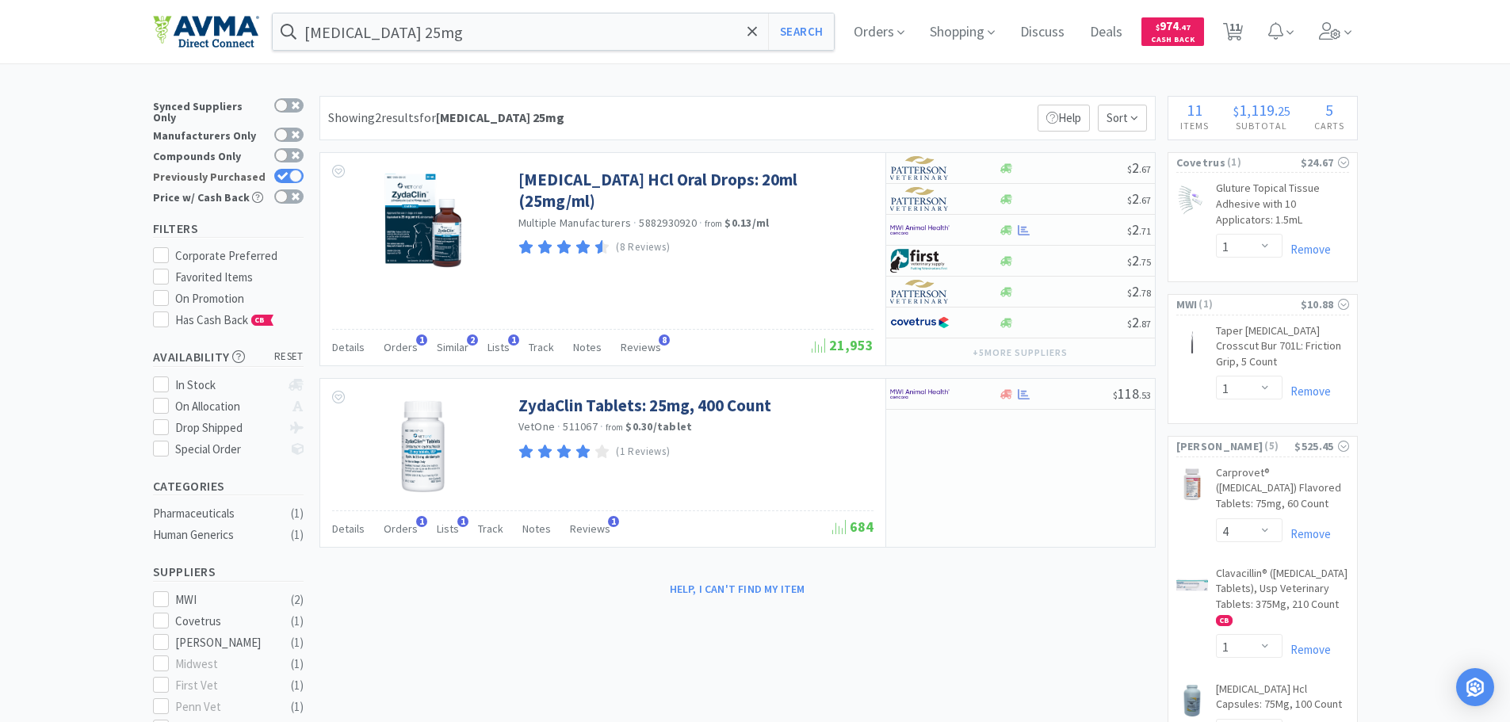
click at [293, 170] on div at bounding box center [295, 176] width 13 height 13
checkbox input "false"
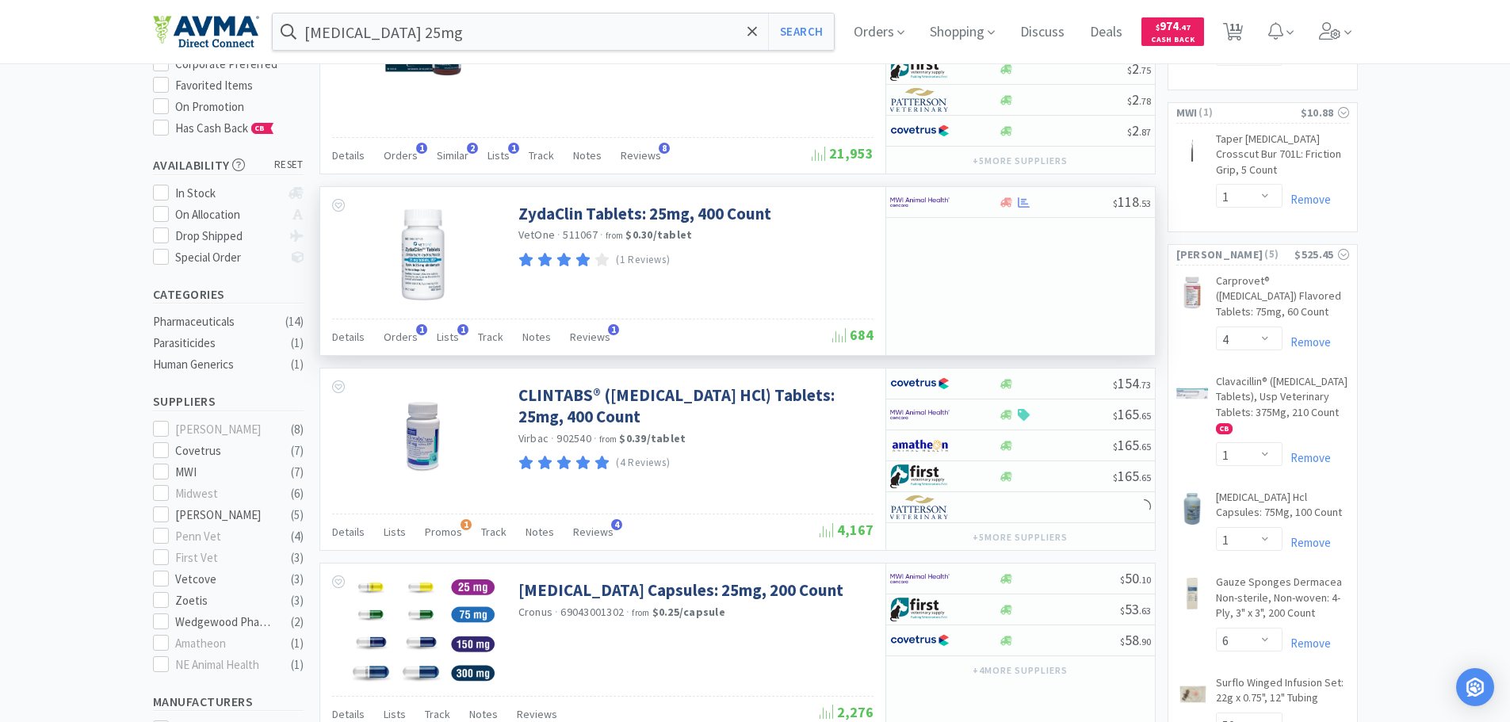
scroll to position [238, 0]
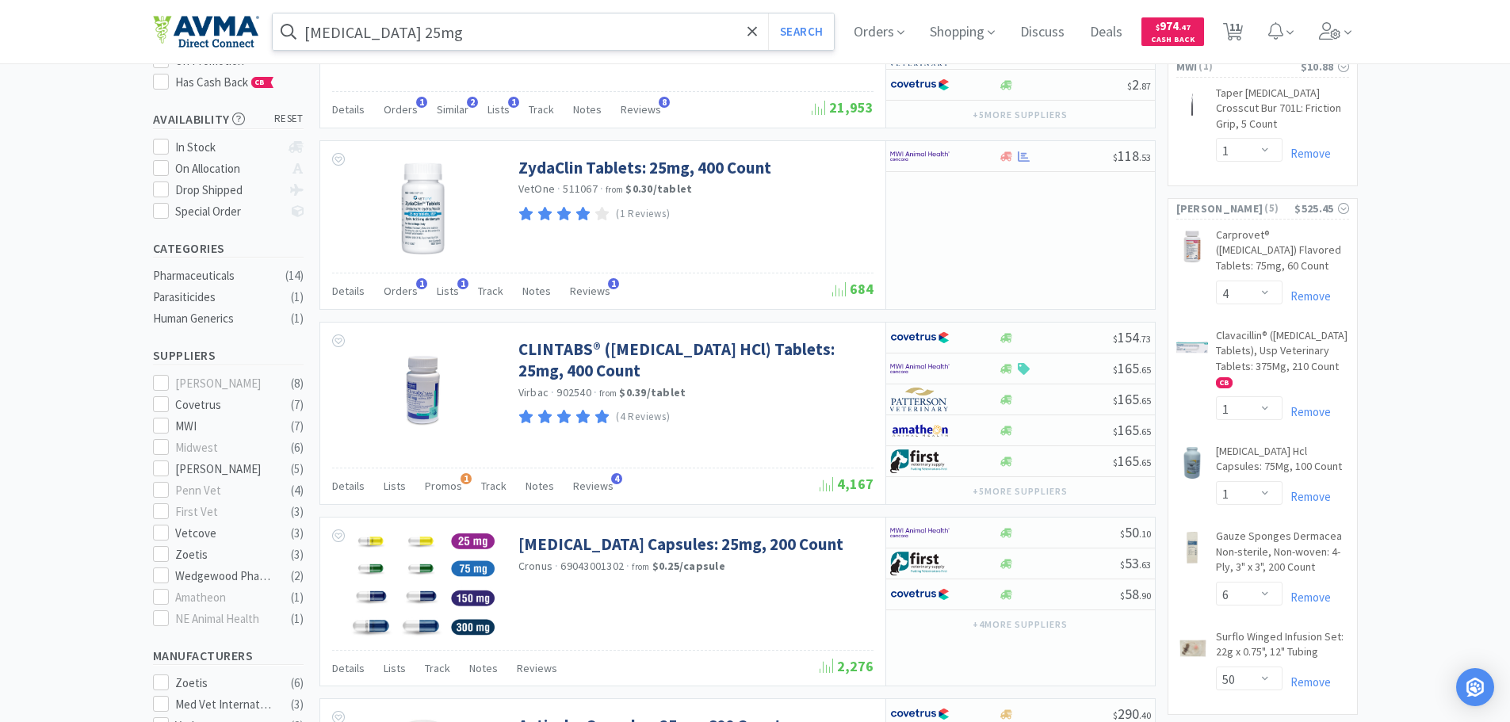
click at [410, 33] on input "[MEDICAL_DATA] 25mg" at bounding box center [554, 31] width 562 height 36
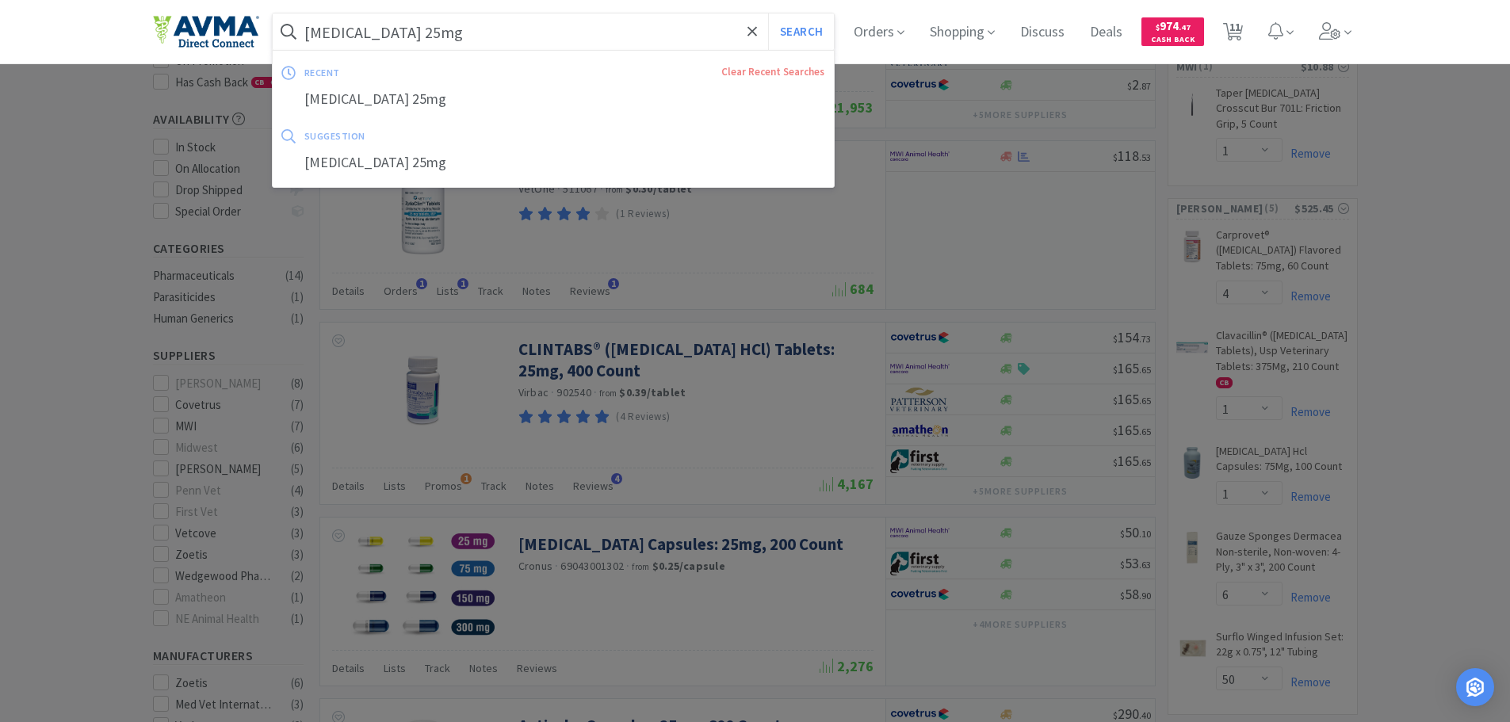
click at [410, 34] on input "[MEDICAL_DATA] 25mg" at bounding box center [554, 31] width 562 height 36
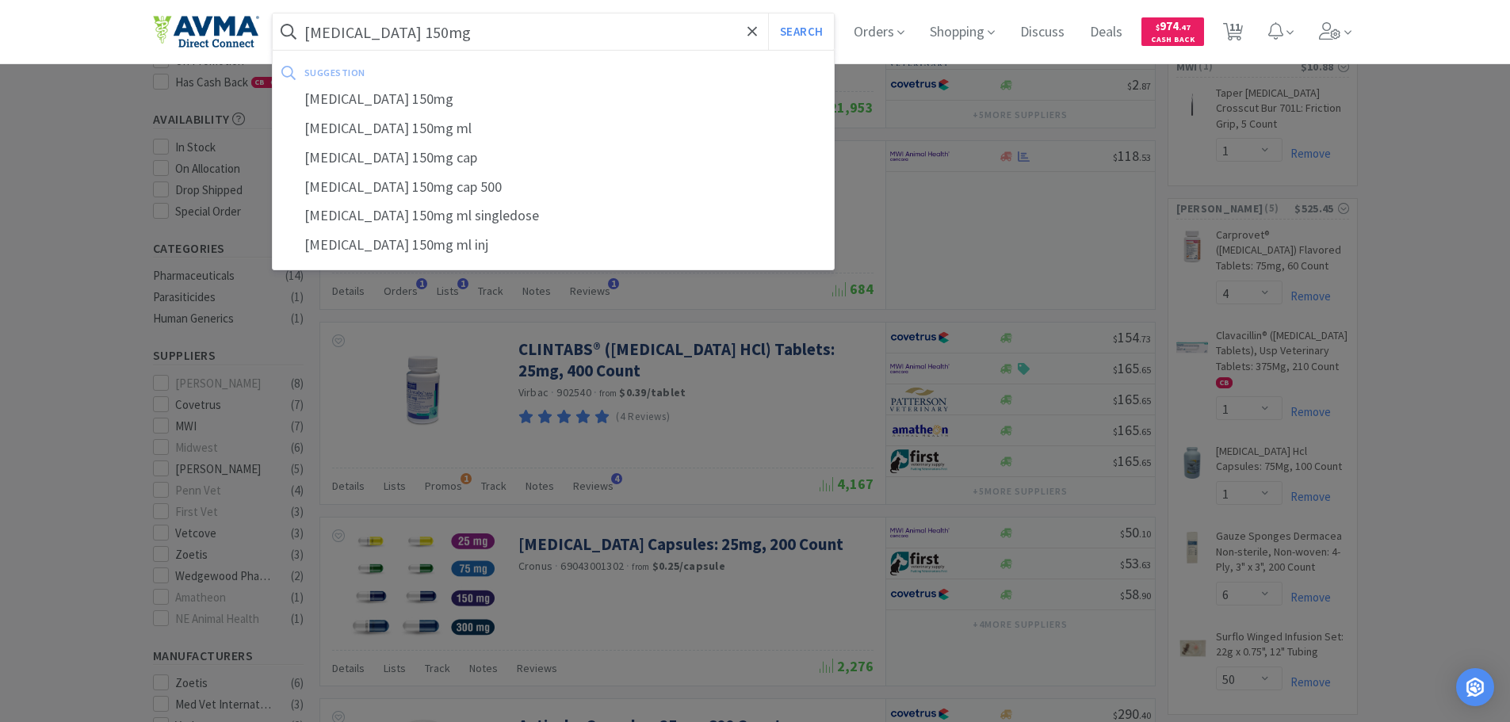
type input "[MEDICAL_DATA] 150mg"
click at [768, 13] on button "Search" at bounding box center [801, 31] width 66 height 36
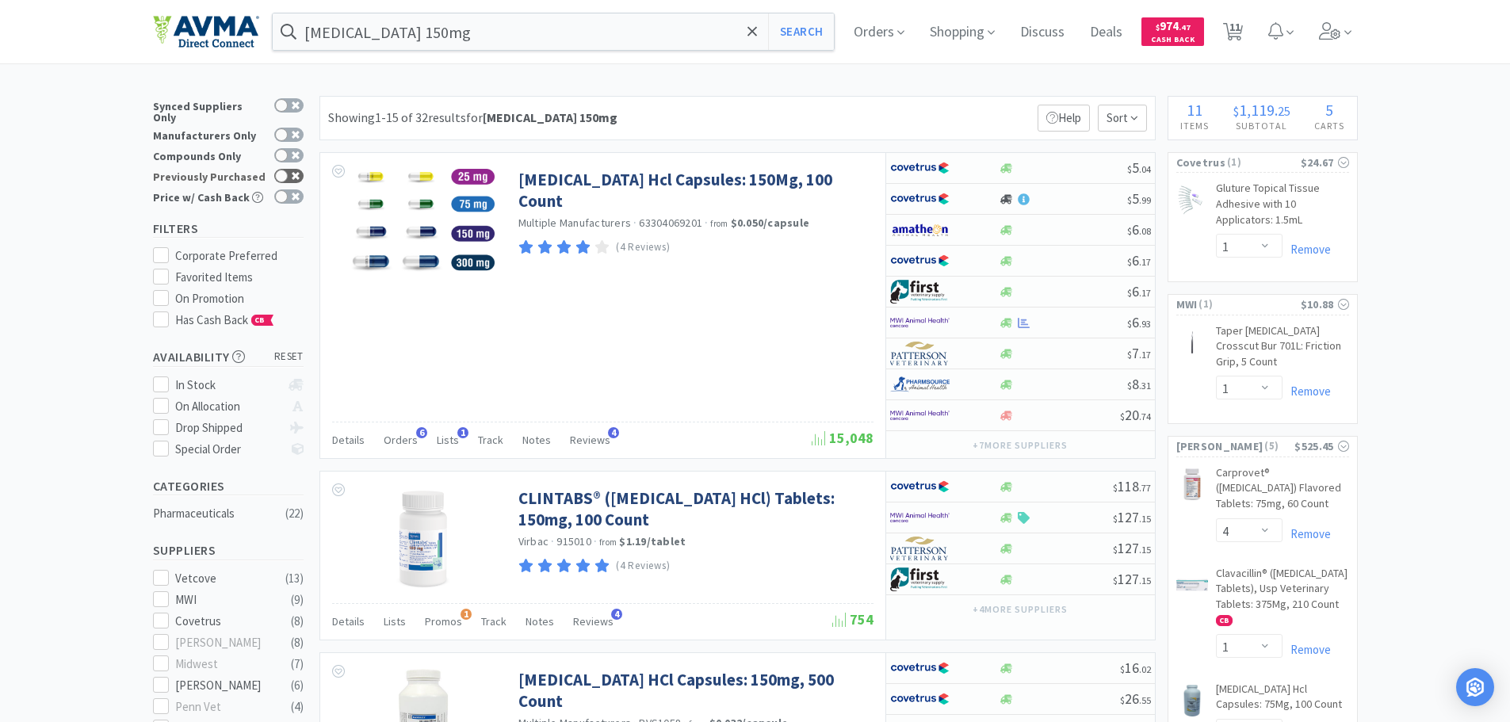
click at [277, 170] on div at bounding box center [281, 176] width 13 height 13
checkbox input "true"
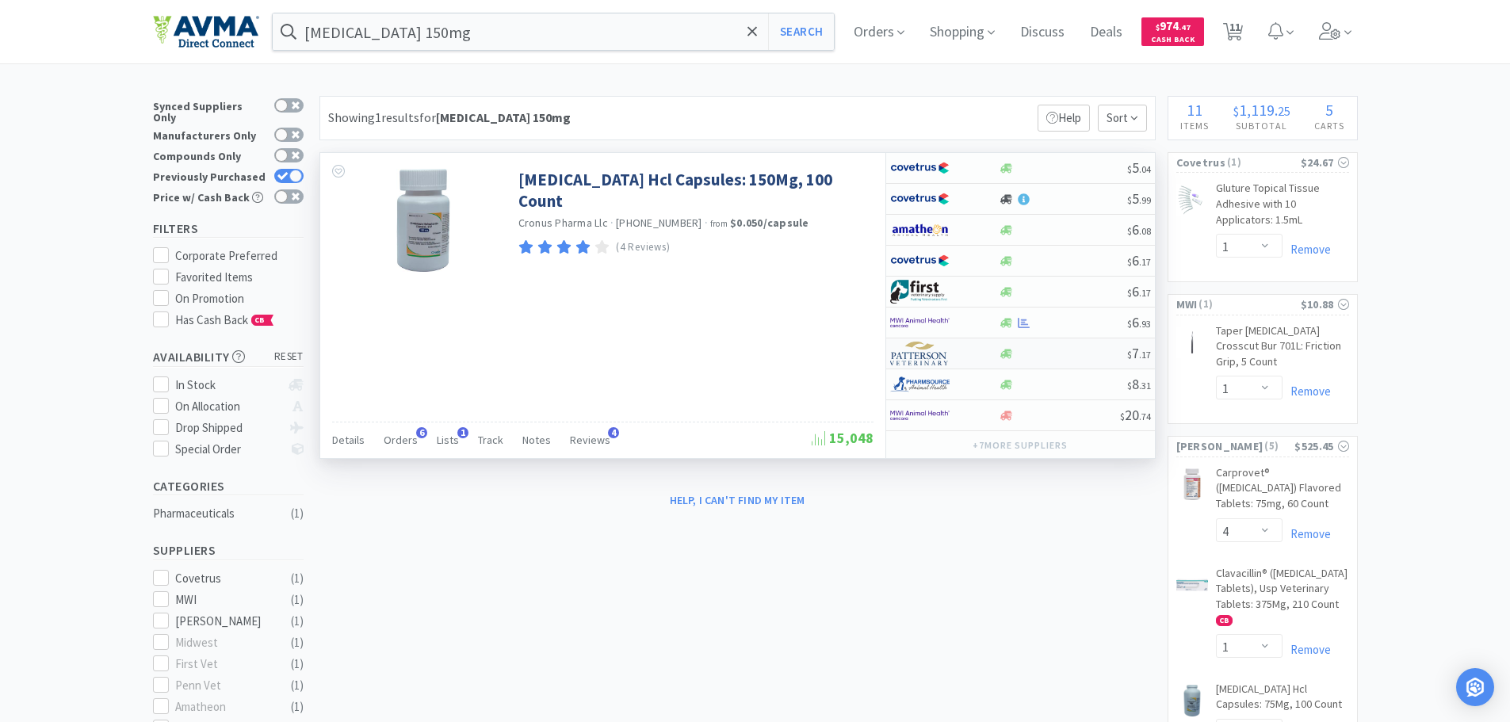
click at [941, 354] on img at bounding box center [919, 354] width 59 height 24
select select "1"
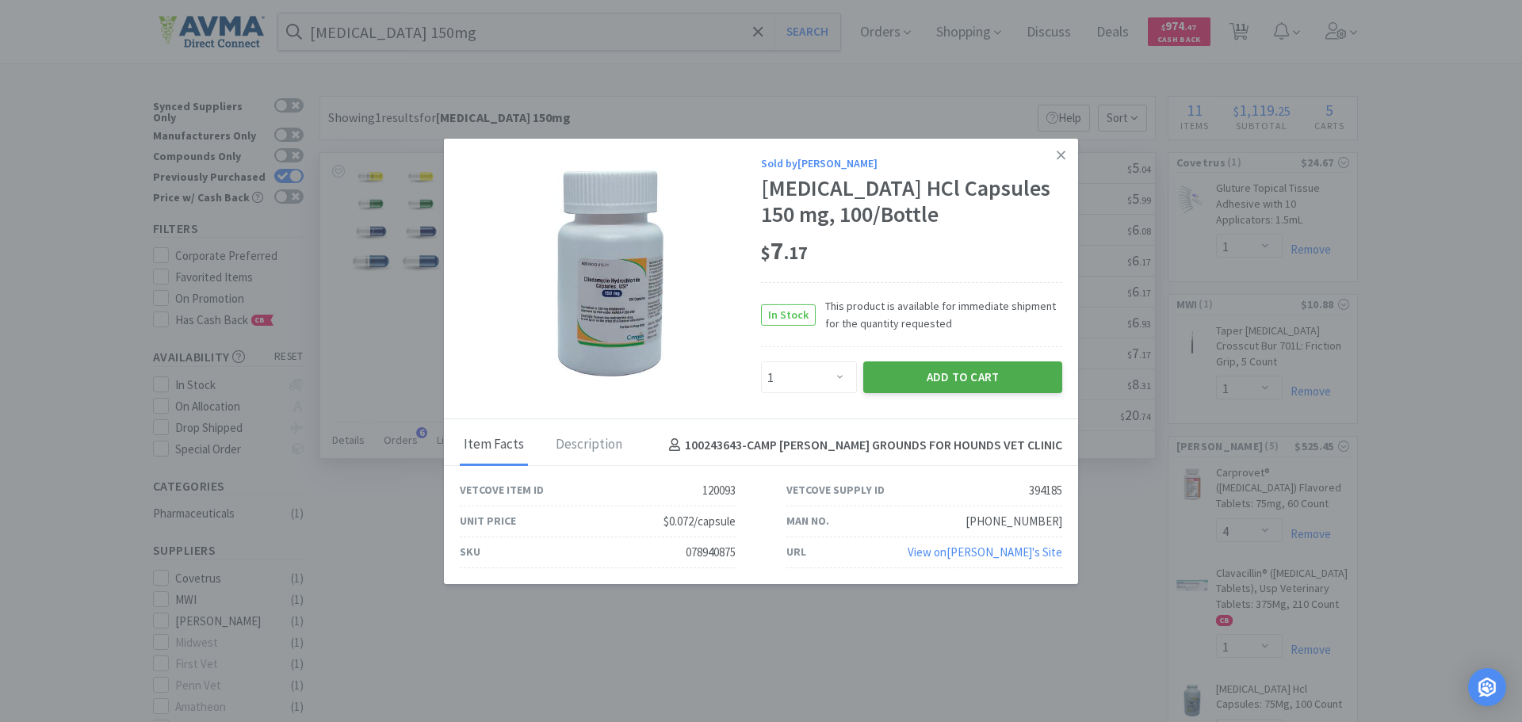
click at [999, 369] on button "Add to Cart" at bounding box center [962, 377] width 199 height 32
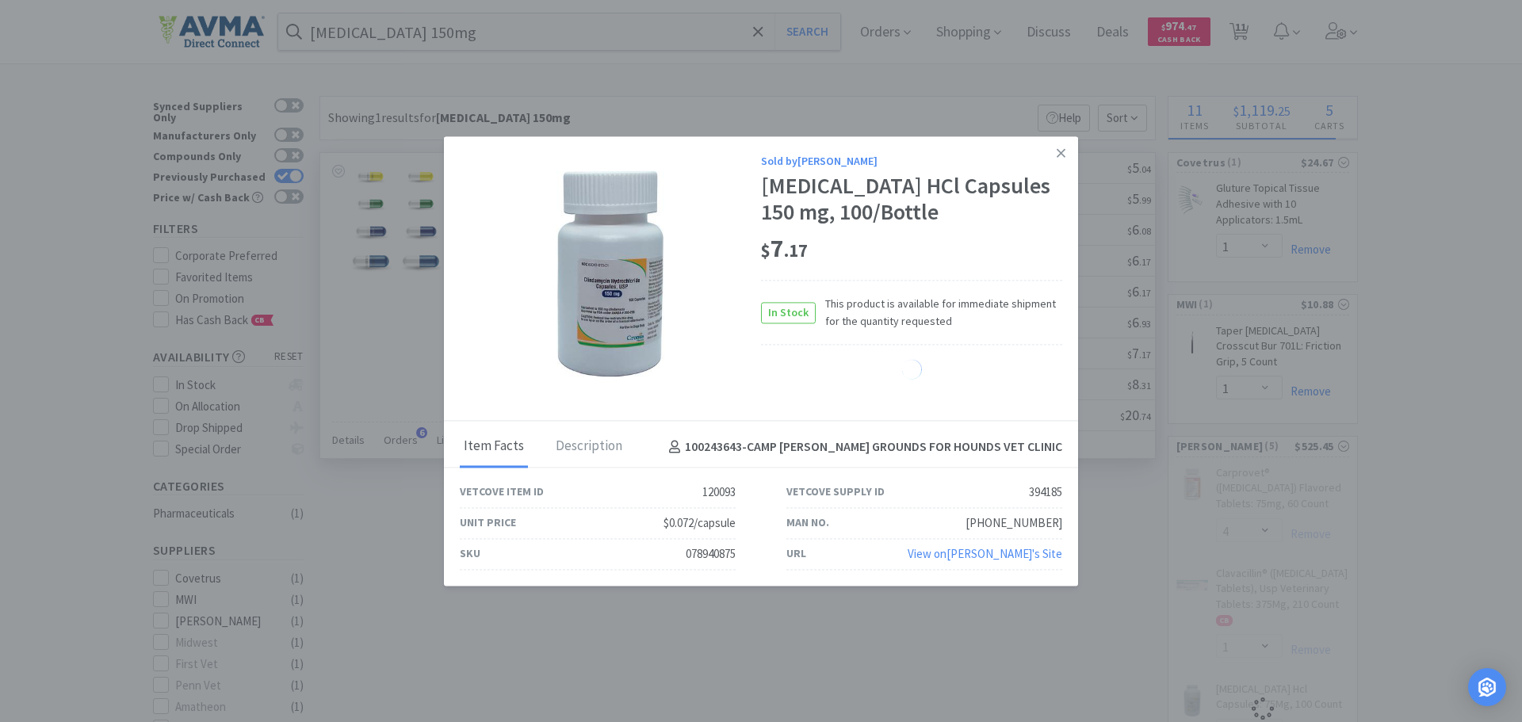
select select "1"
select select "6"
select select "50"
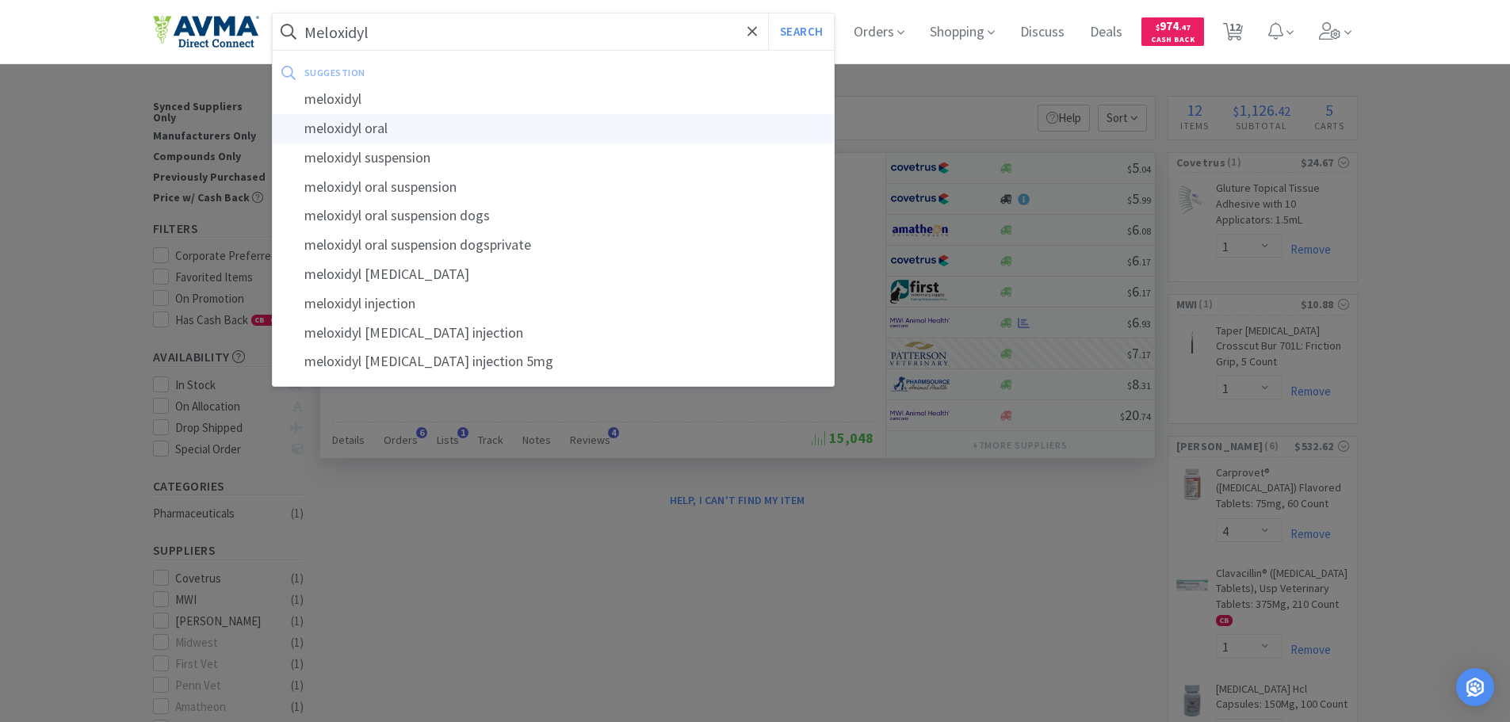
click at [381, 132] on div "meloxidyl oral" at bounding box center [554, 128] width 562 height 29
type input "meloxidyl oral"
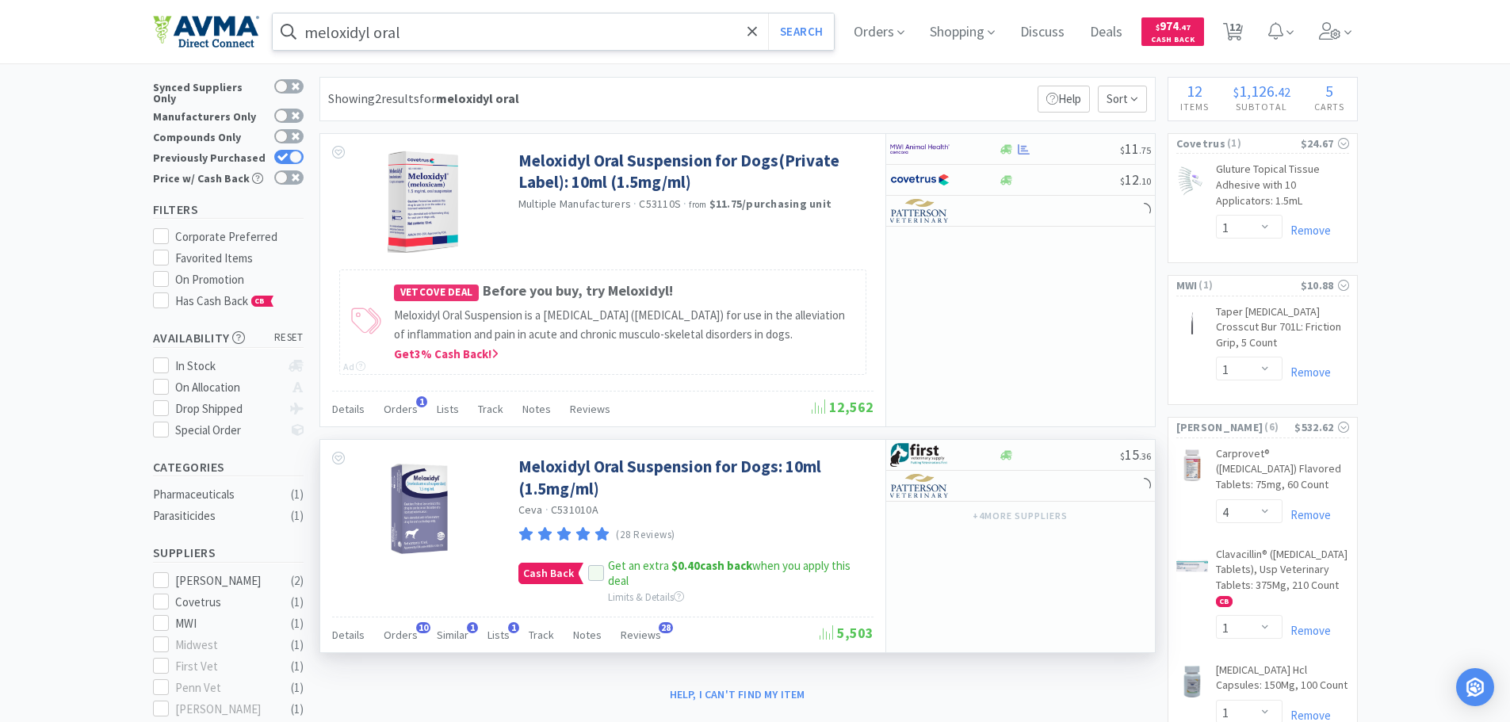
scroll to position [79, 0]
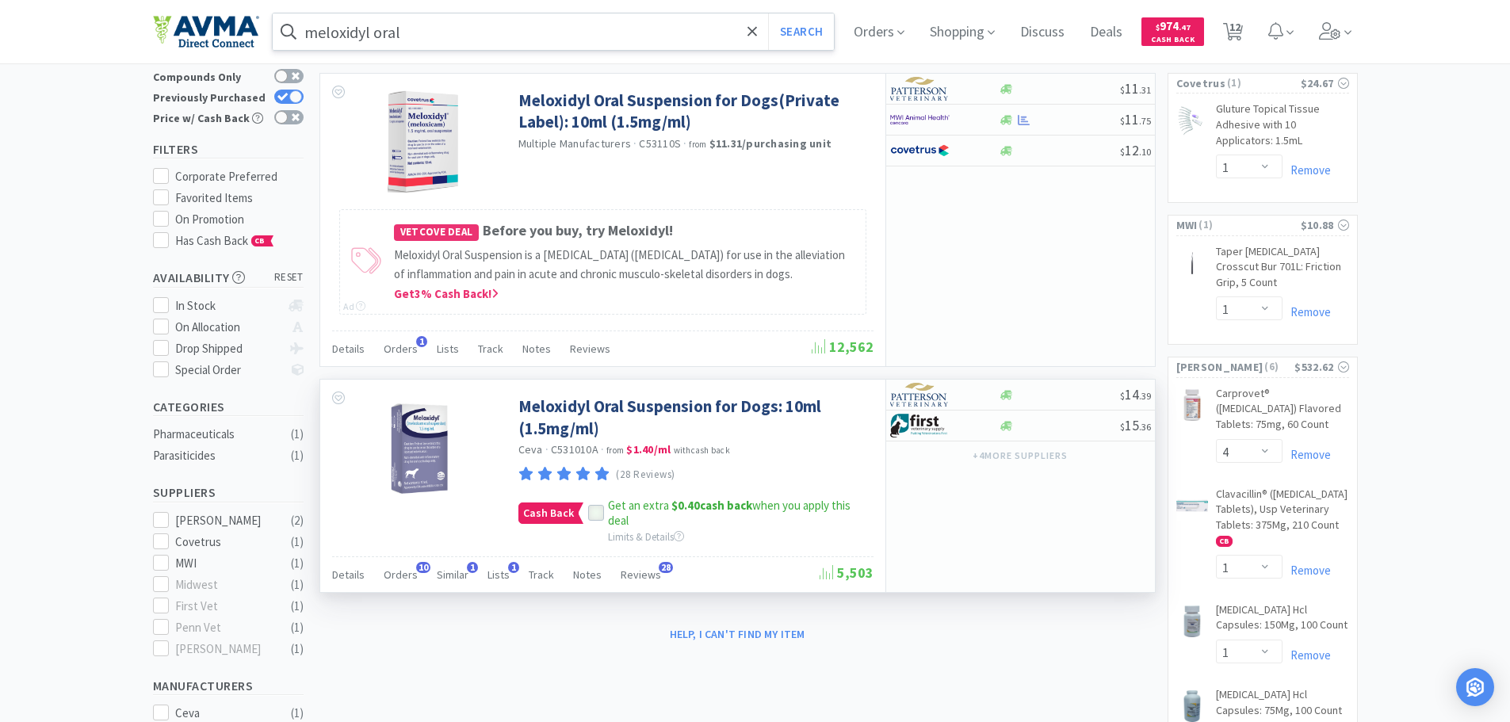
click at [593, 514] on icon at bounding box center [596, 513] width 11 height 11
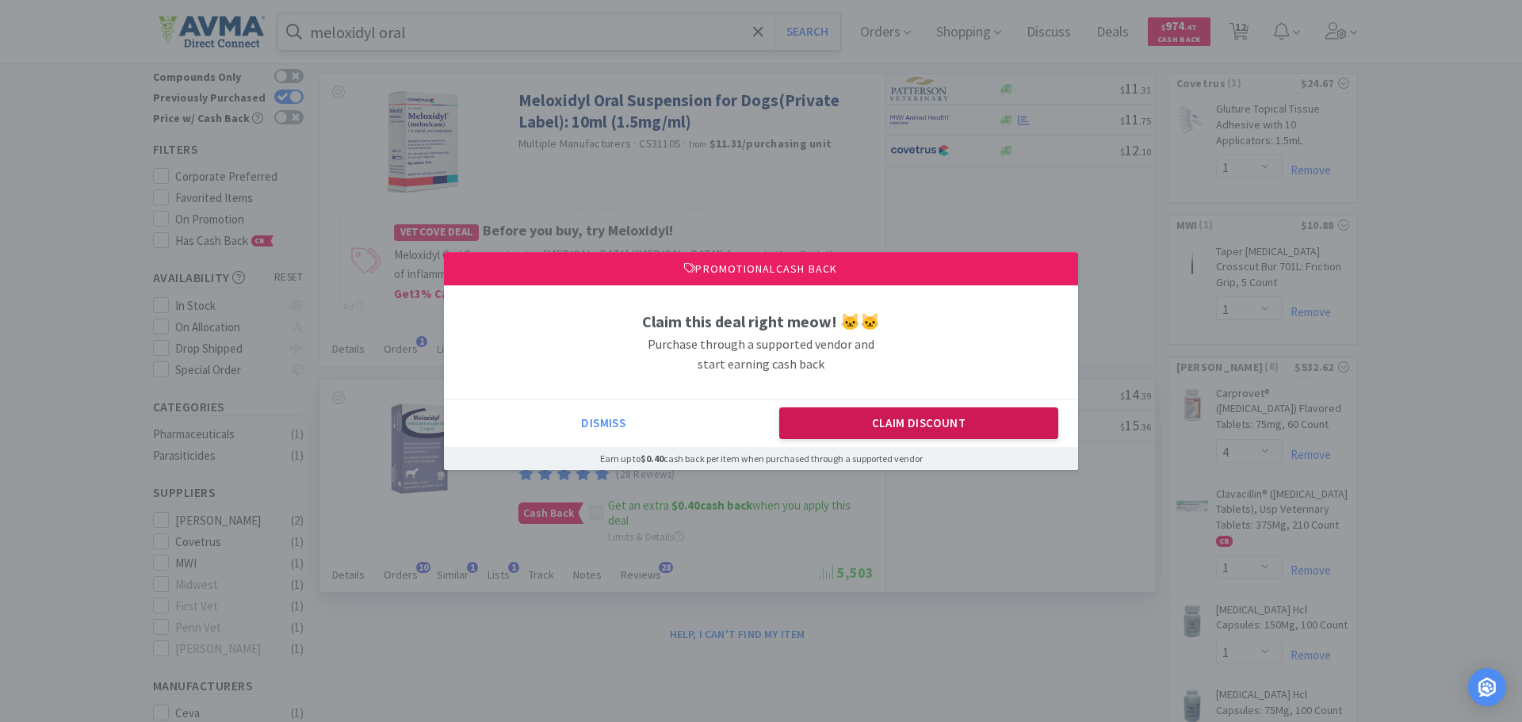
click at [894, 434] on button "Claim Discount" at bounding box center [919, 423] width 280 height 32
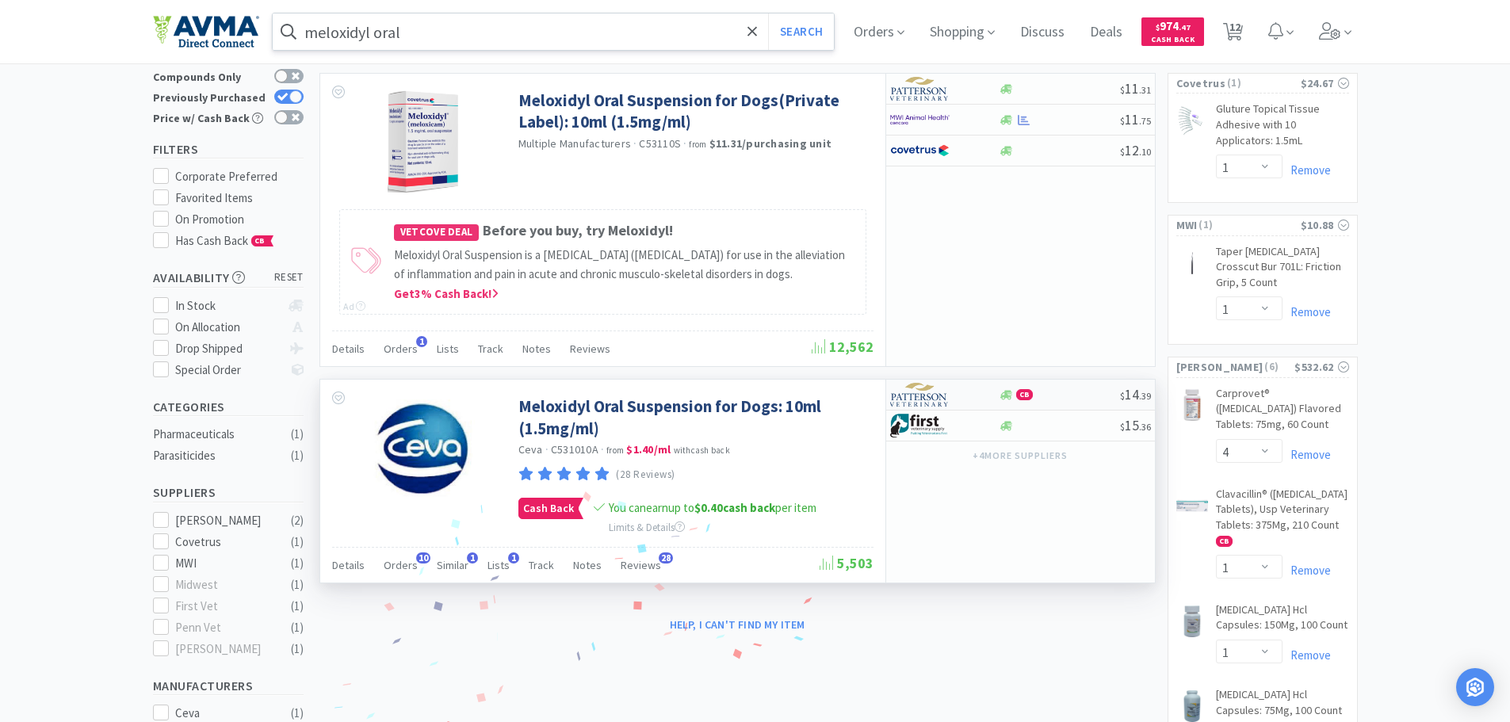
click at [928, 400] on img at bounding box center [919, 395] width 59 height 24
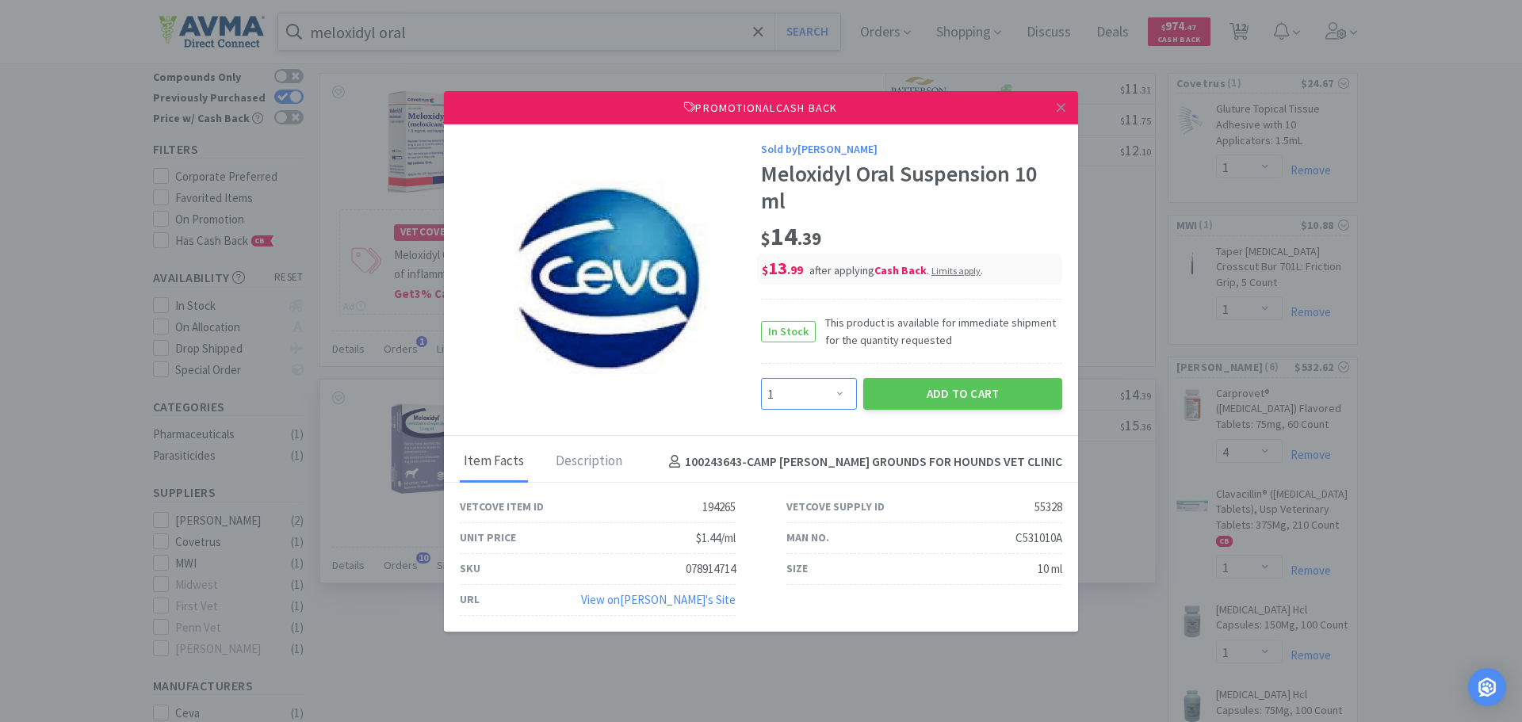
click at [843, 392] on select "Enter Quantity 1 2 3 4 5 6 7 8 9 10 11 12 13 14 15 16 17 18 19 20 Enter Quantity" at bounding box center [809, 394] width 96 height 32
select select "6"
click at [761, 378] on select "Enter Quantity 1 2 3 4 5 6 7 8 9 10 11 12 13 14 15 16 17 18 19 20 Enter Quantity" at bounding box center [809, 394] width 96 height 32
click at [933, 392] on button "Add to Cart" at bounding box center [962, 394] width 199 height 32
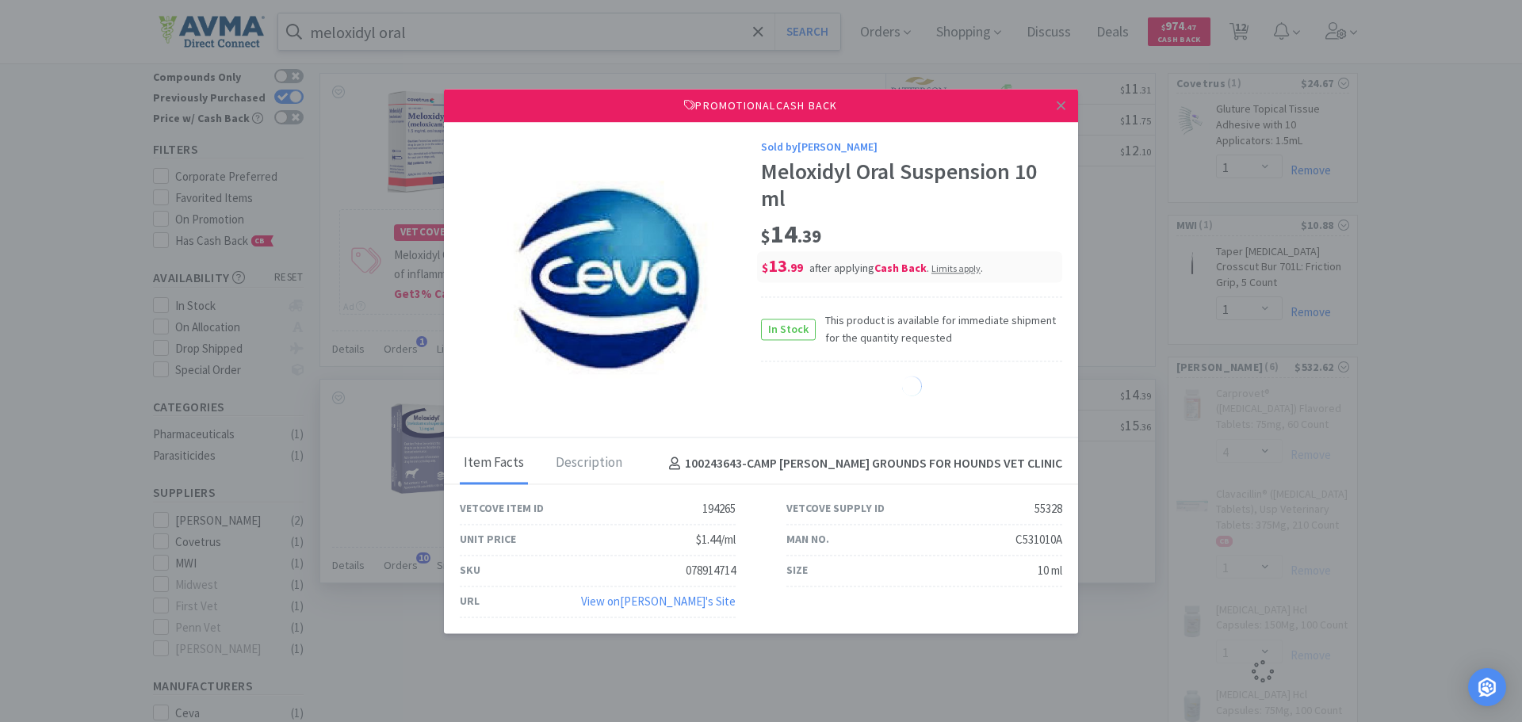
select select "6"
select select "50"
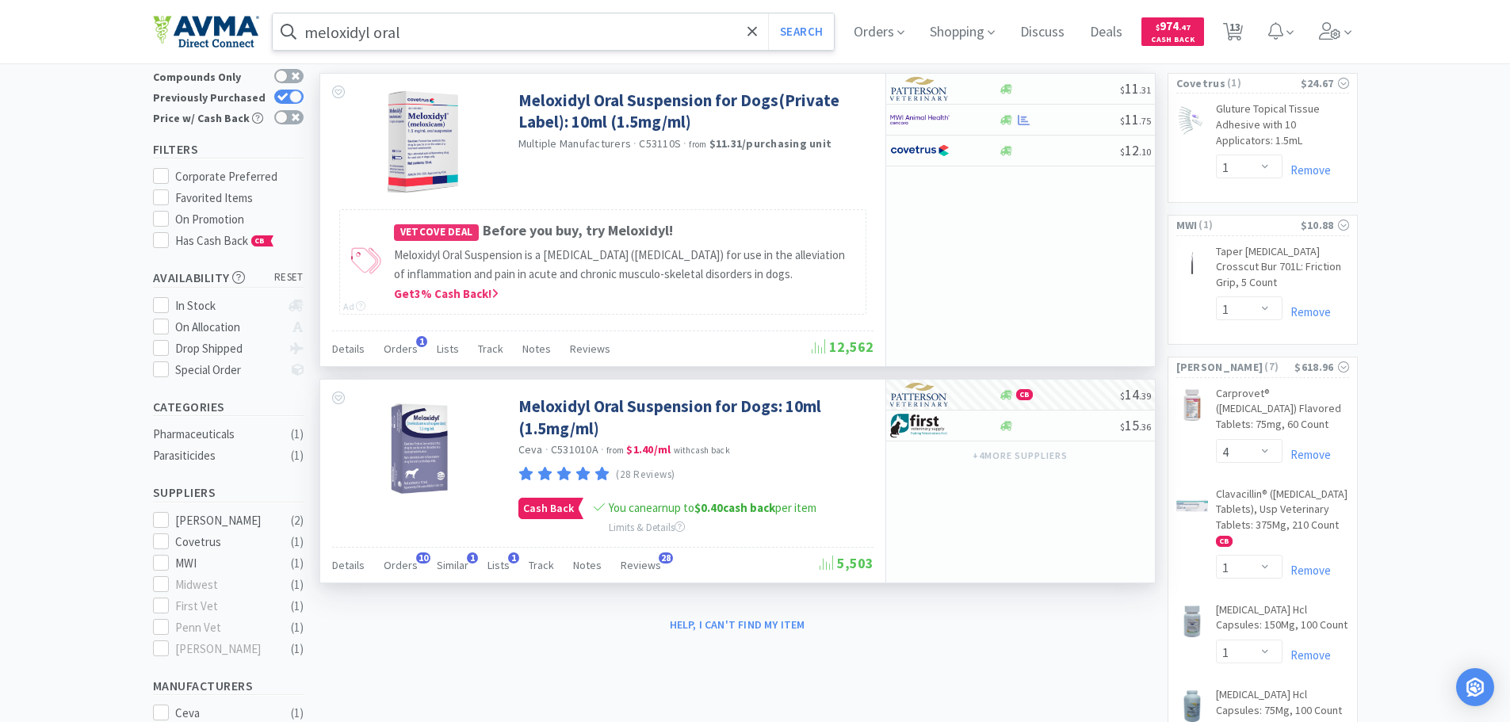
scroll to position [0, 0]
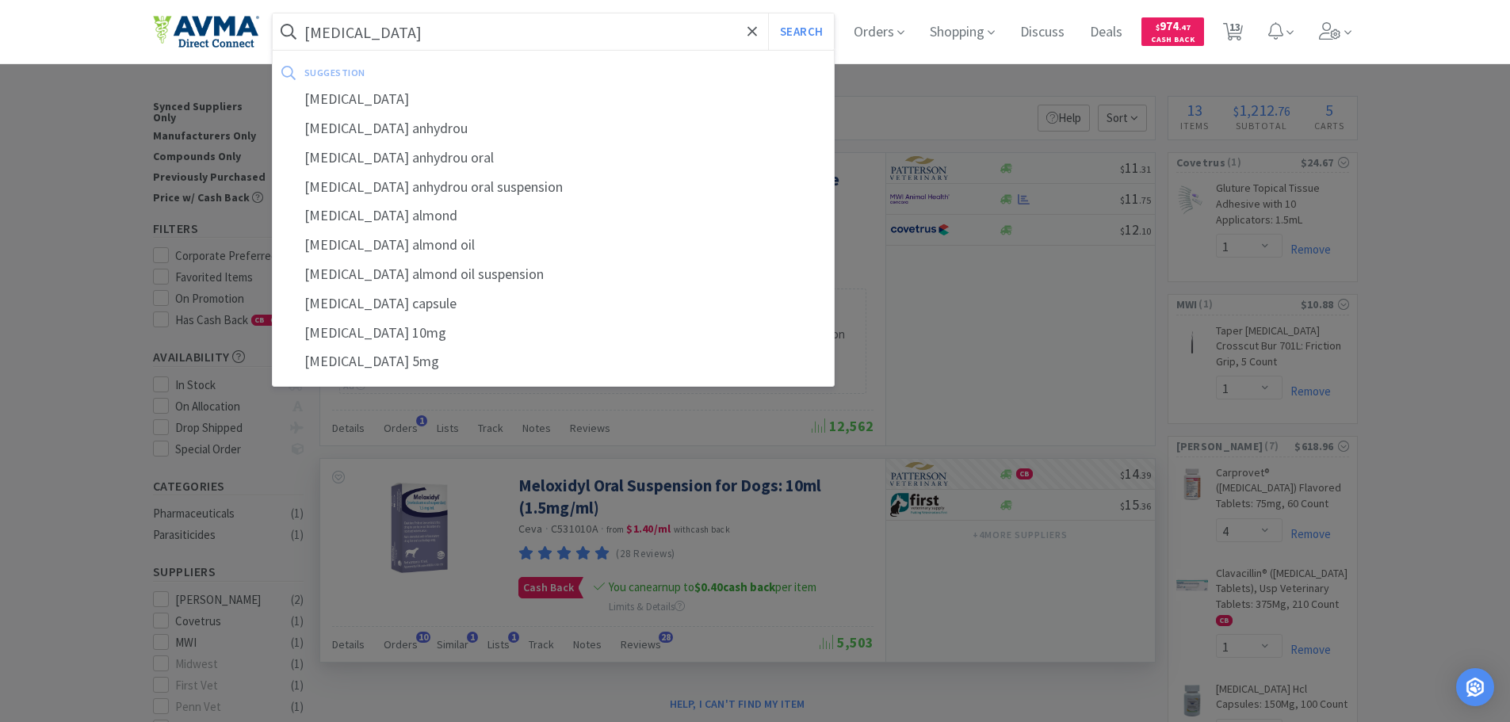
type input "[MEDICAL_DATA]"
click at [768, 13] on button "Search" at bounding box center [801, 31] width 66 height 36
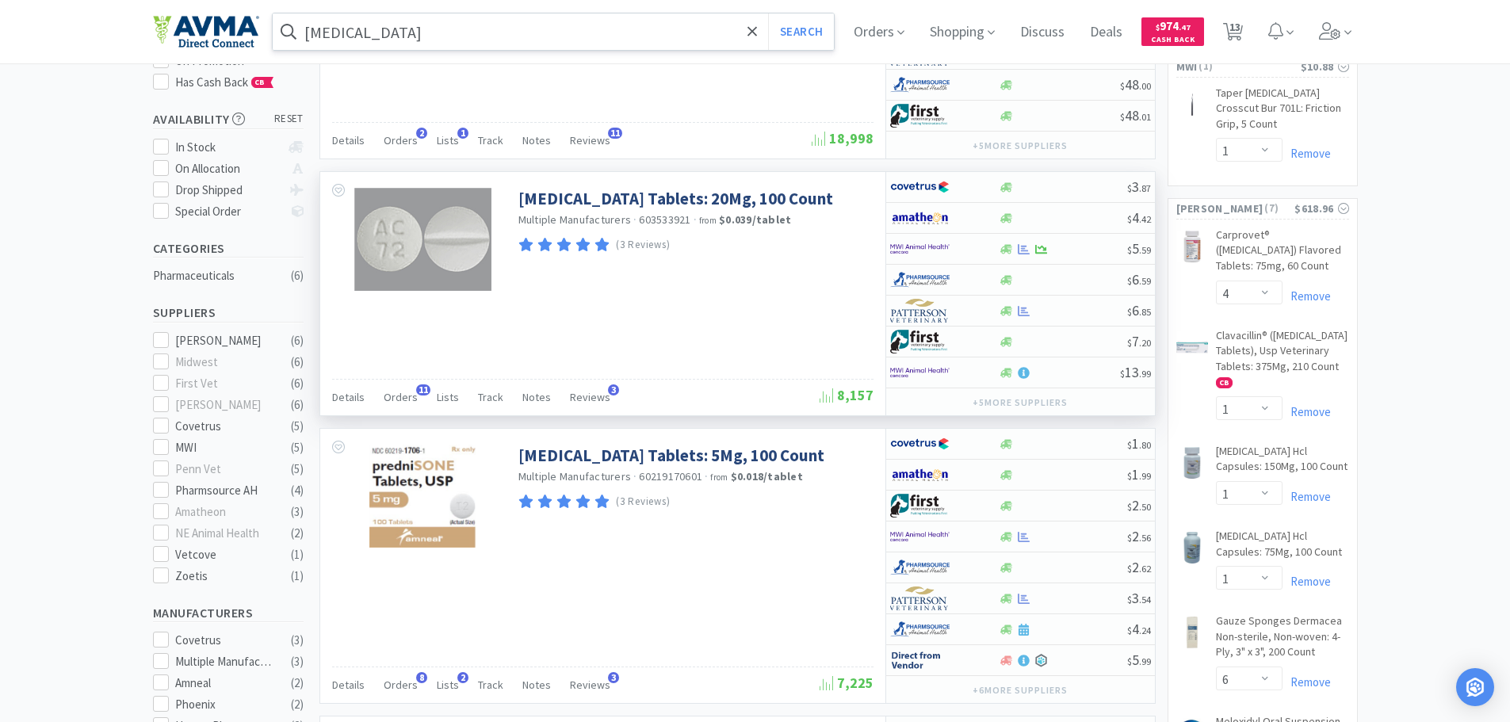
scroll to position [79, 0]
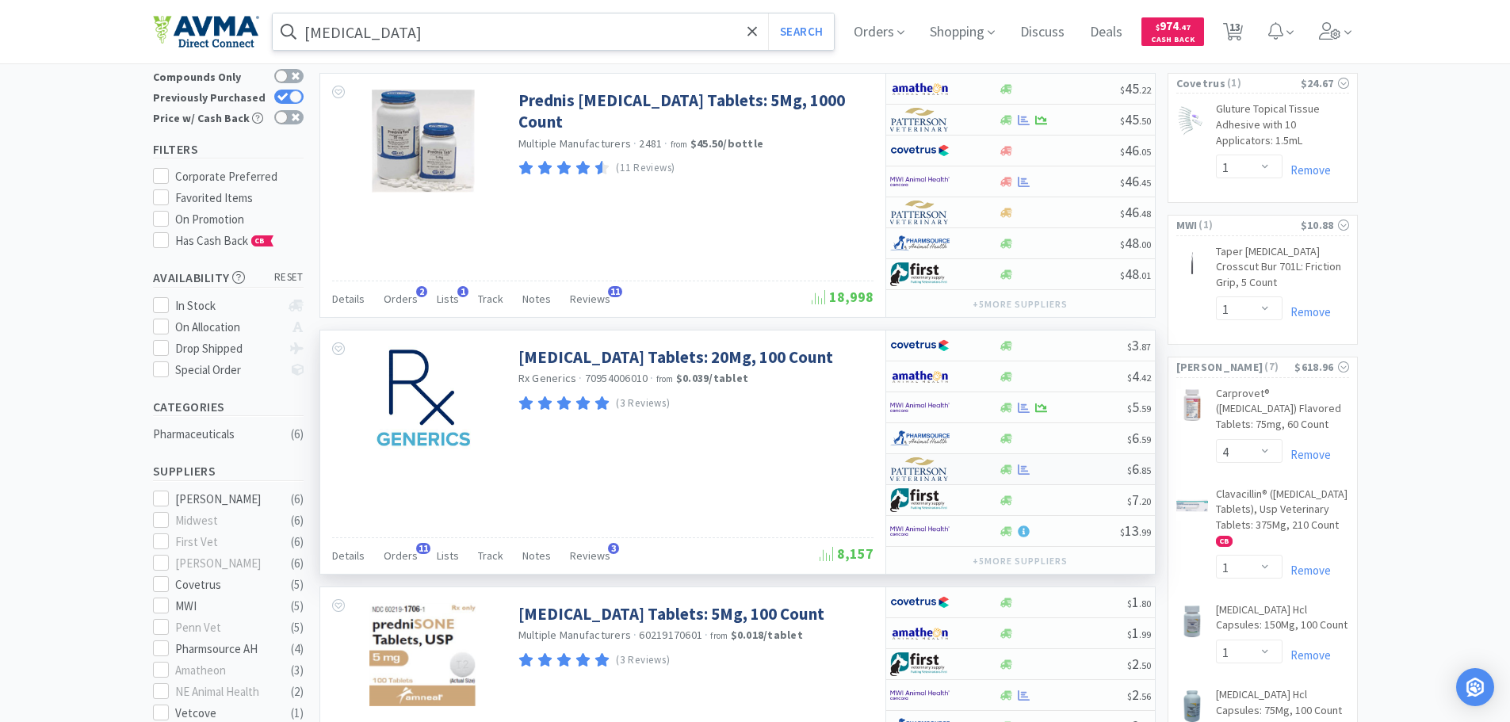
click at [946, 473] on img at bounding box center [919, 469] width 59 height 24
select select "1"
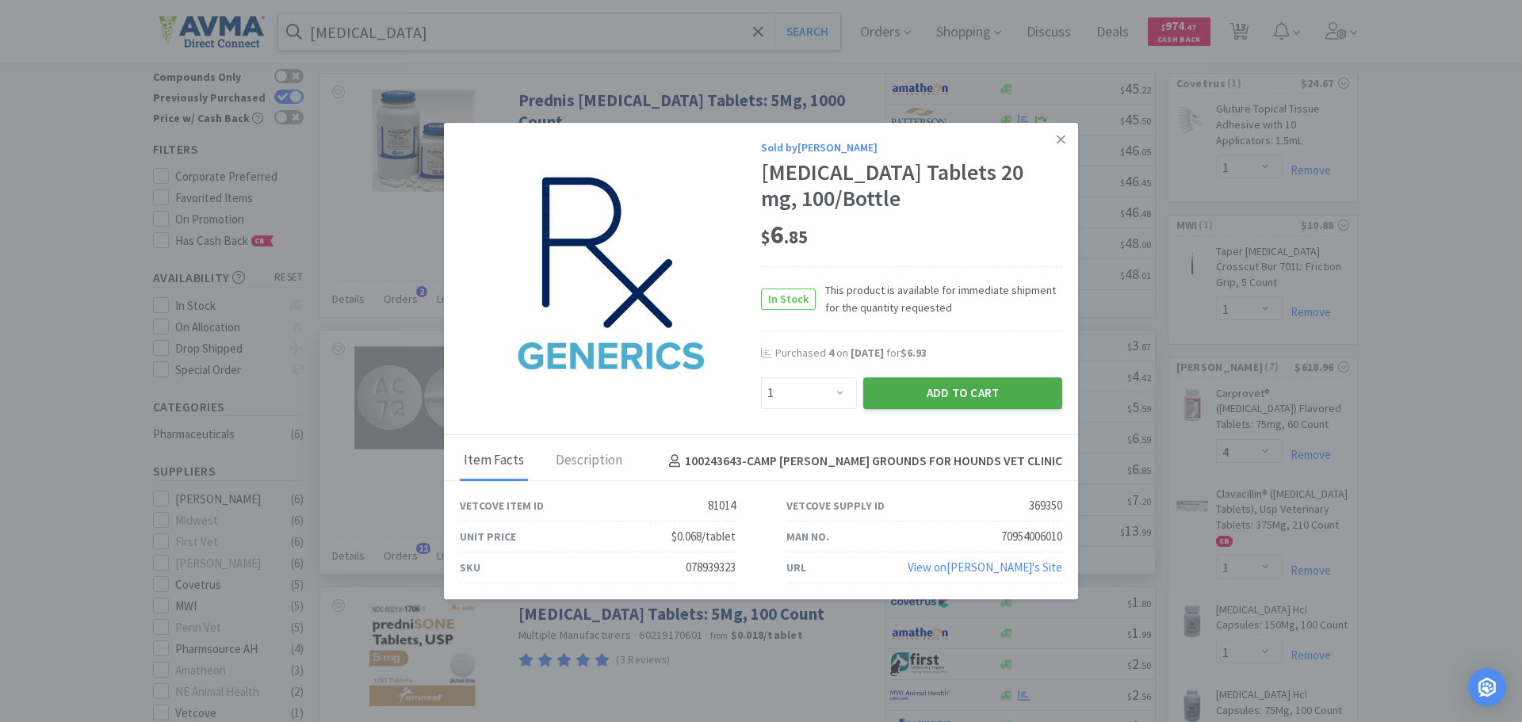
click at [973, 400] on button "Add to Cart" at bounding box center [962, 393] width 199 height 32
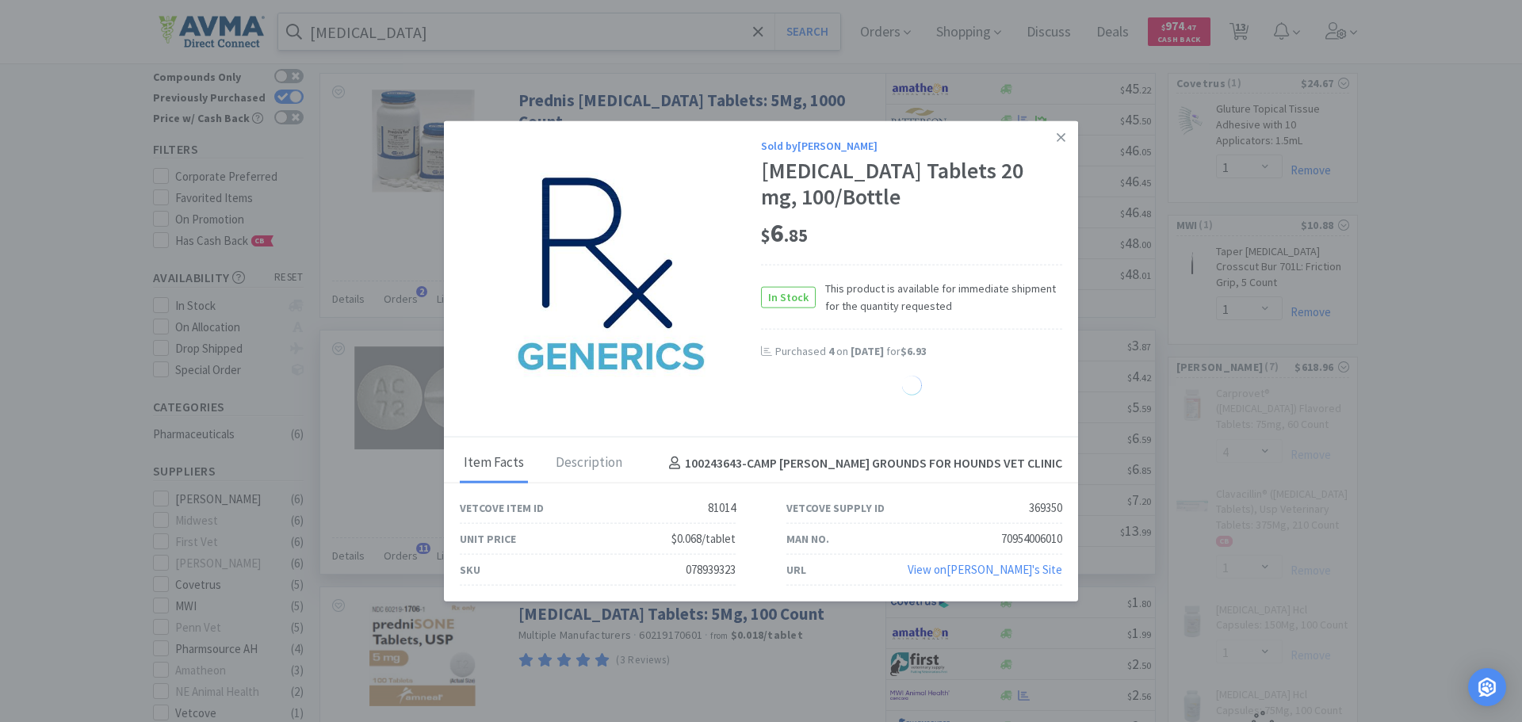
select select "1"
select select "50"
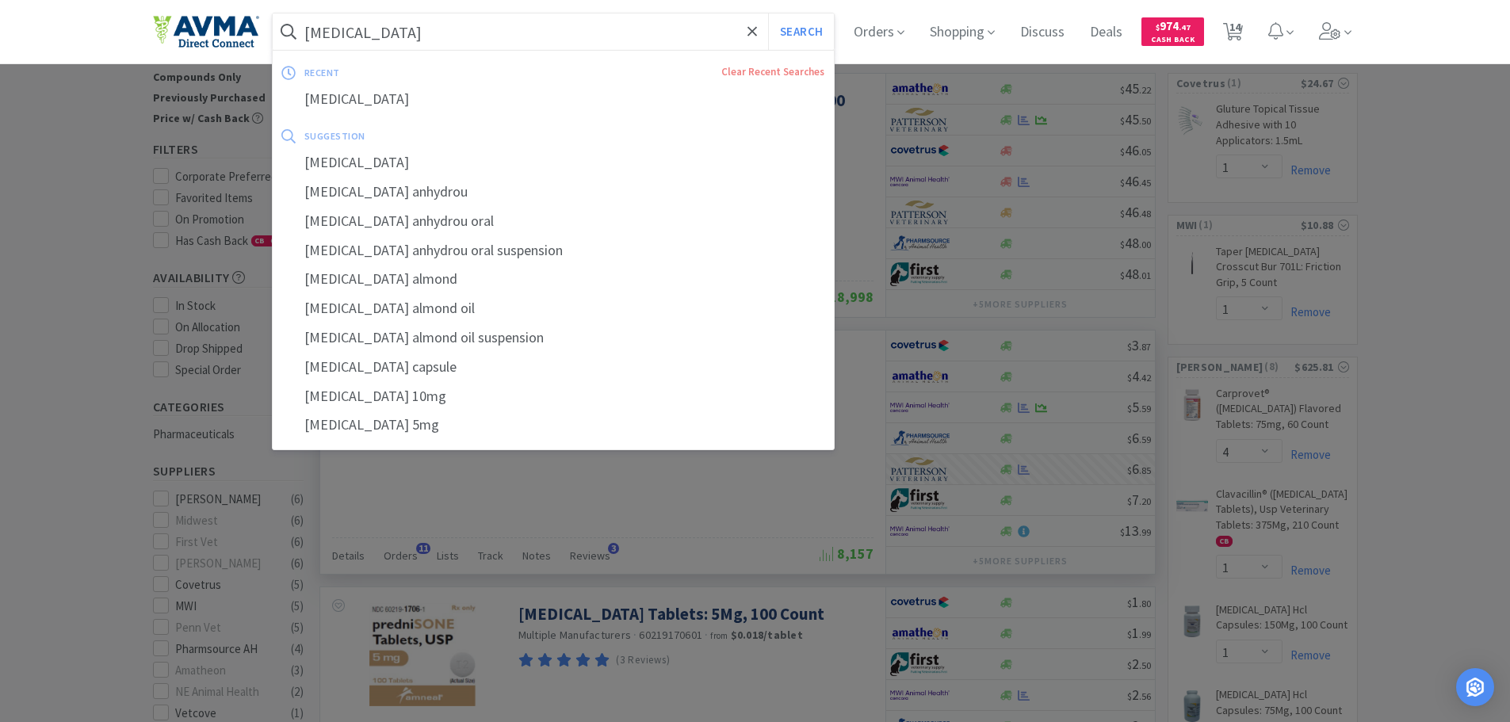
click at [405, 39] on input "[MEDICAL_DATA]" at bounding box center [554, 31] width 562 height 36
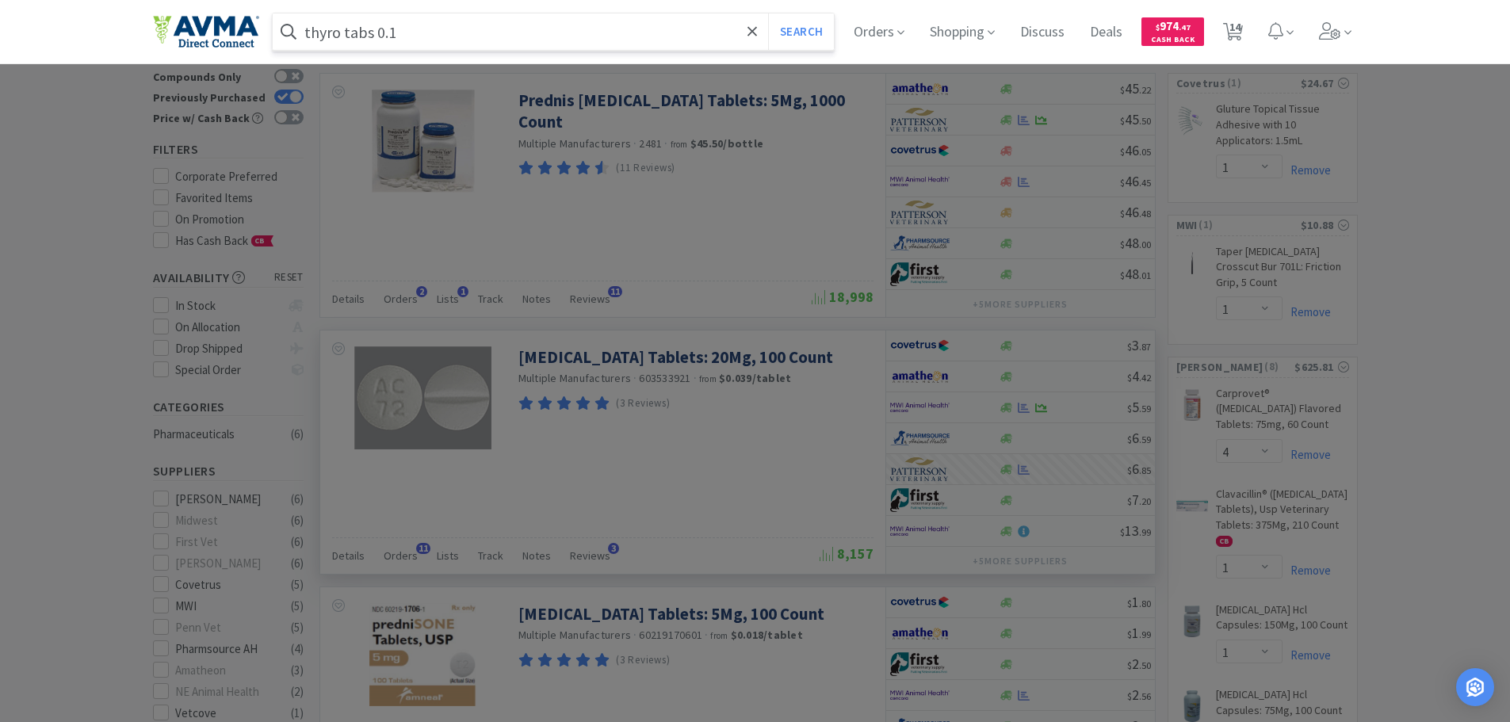
type input "thyro tabs 0.1"
click at [768, 13] on button "Search" at bounding box center [801, 31] width 66 height 36
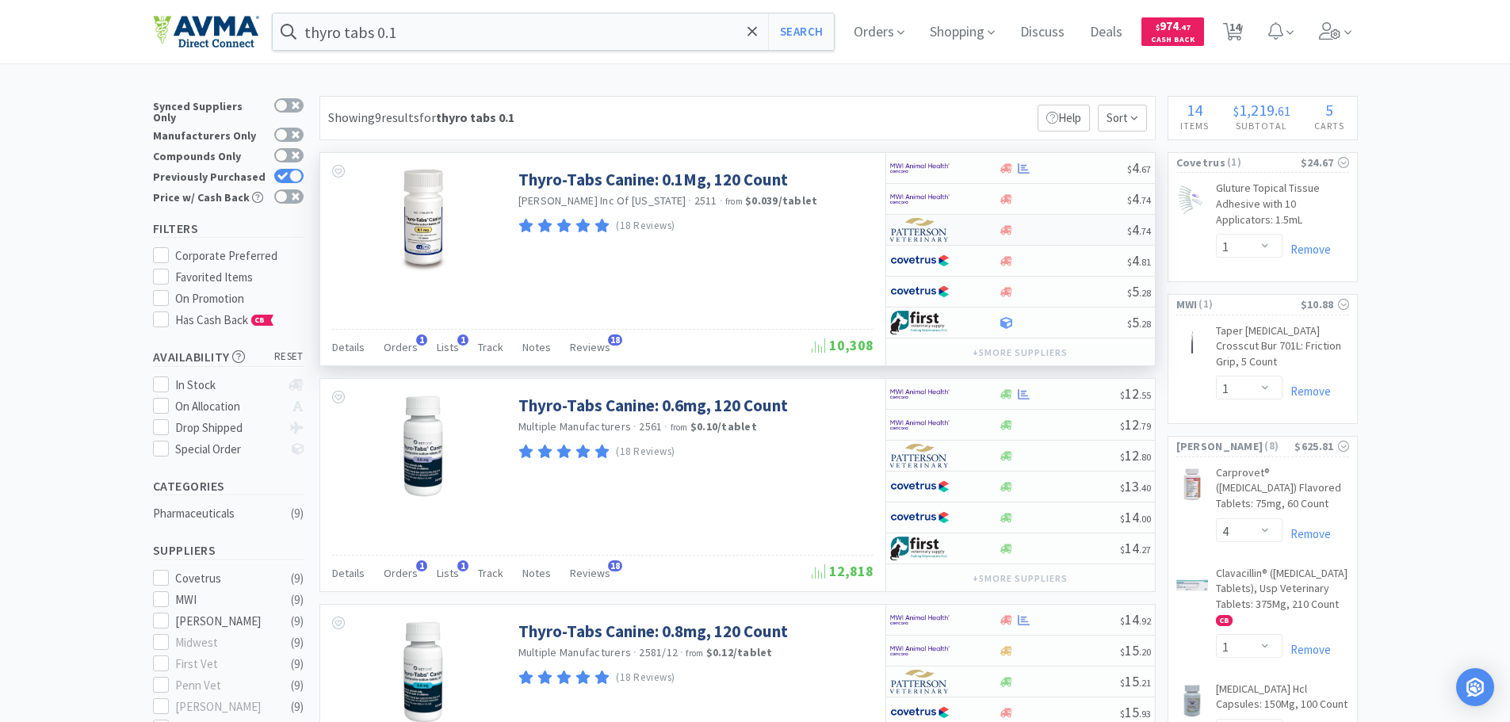
click at [943, 224] on img at bounding box center [919, 230] width 59 height 24
select select "1"
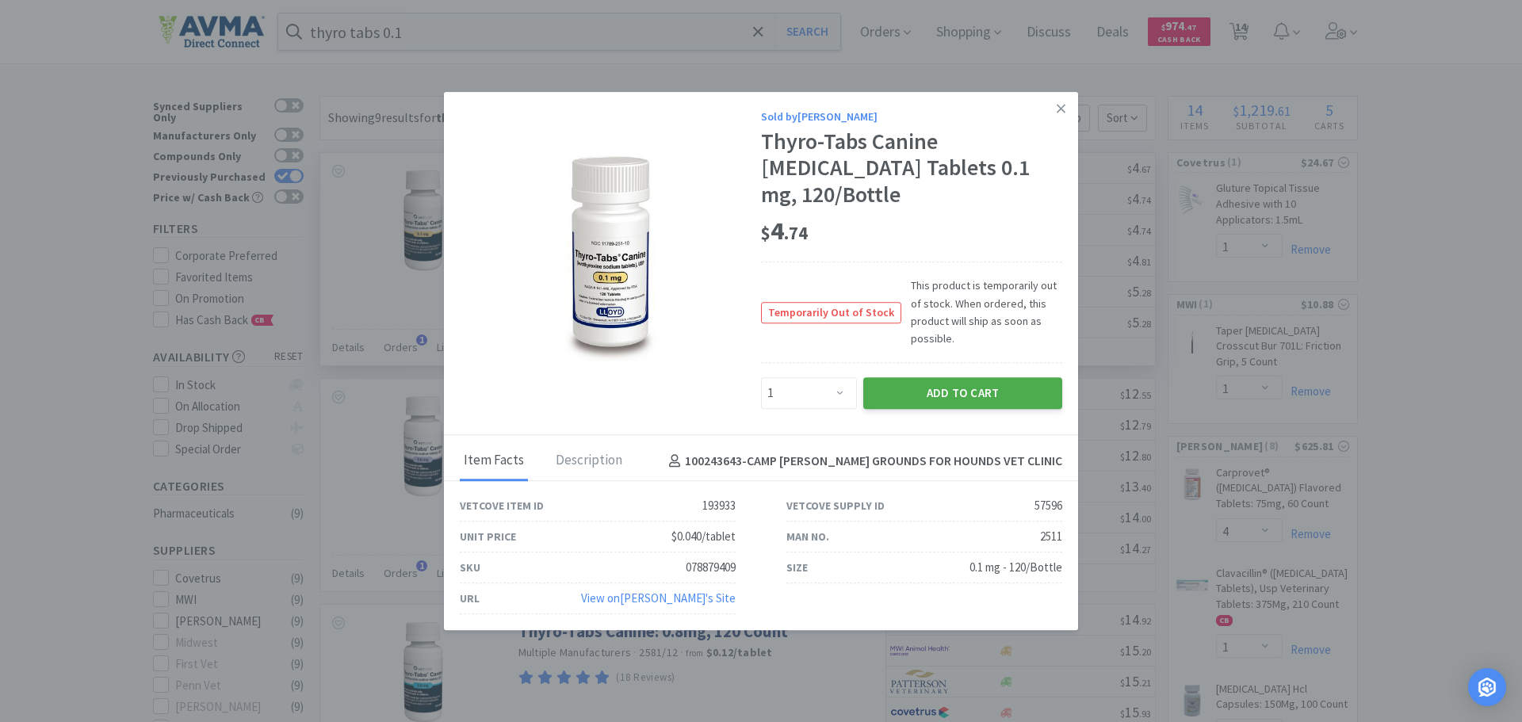
click at [970, 388] on button "Add to Cart" at bounding box center [962, 393] width 199 height 32
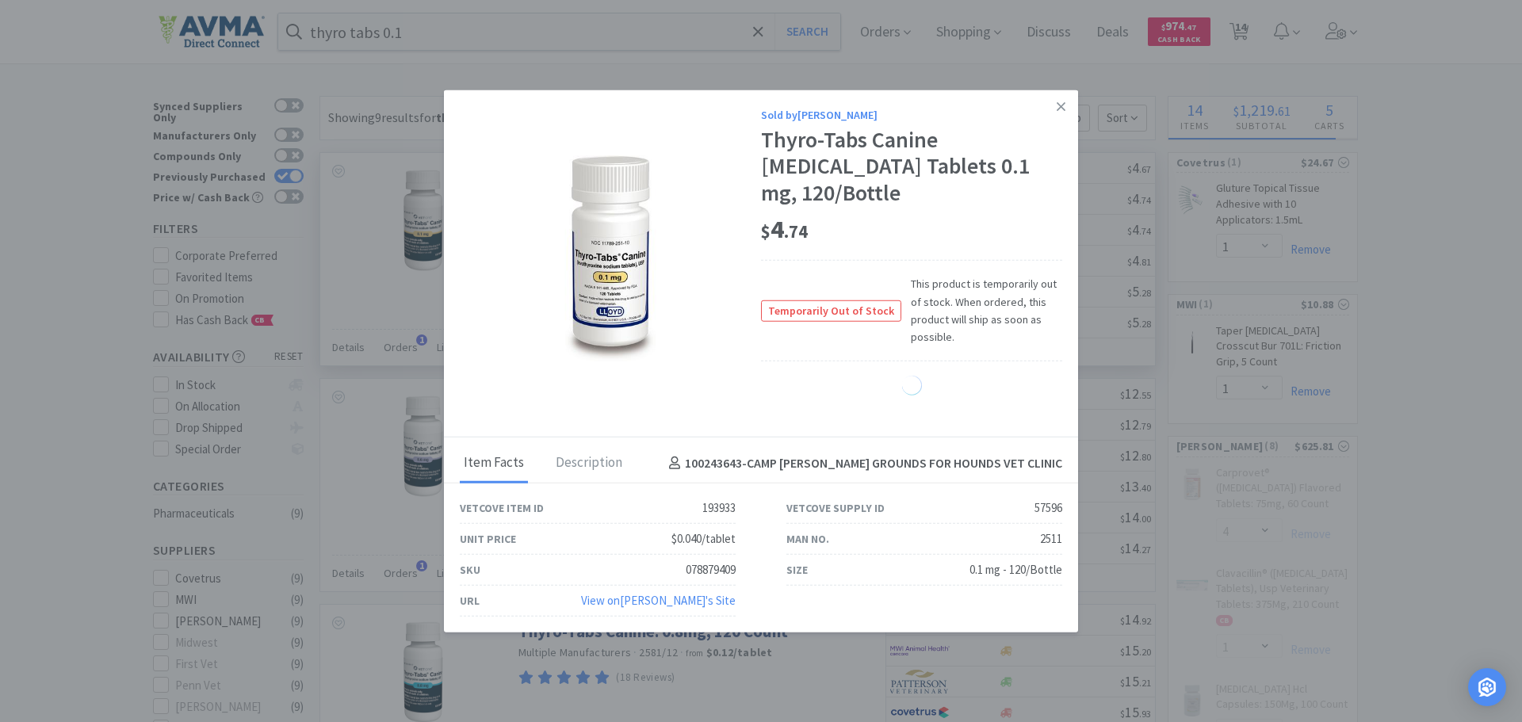
select select "1"
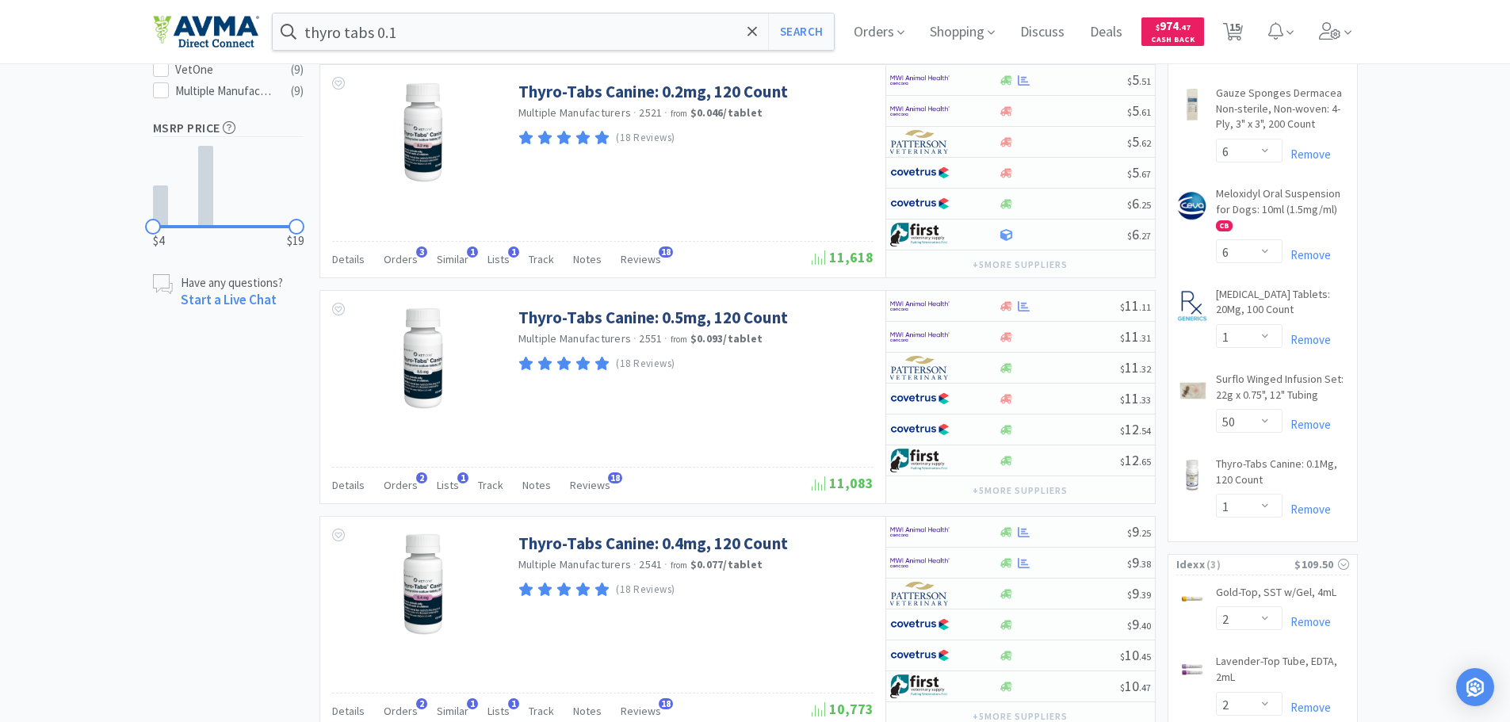
scroll to position [793, 0]
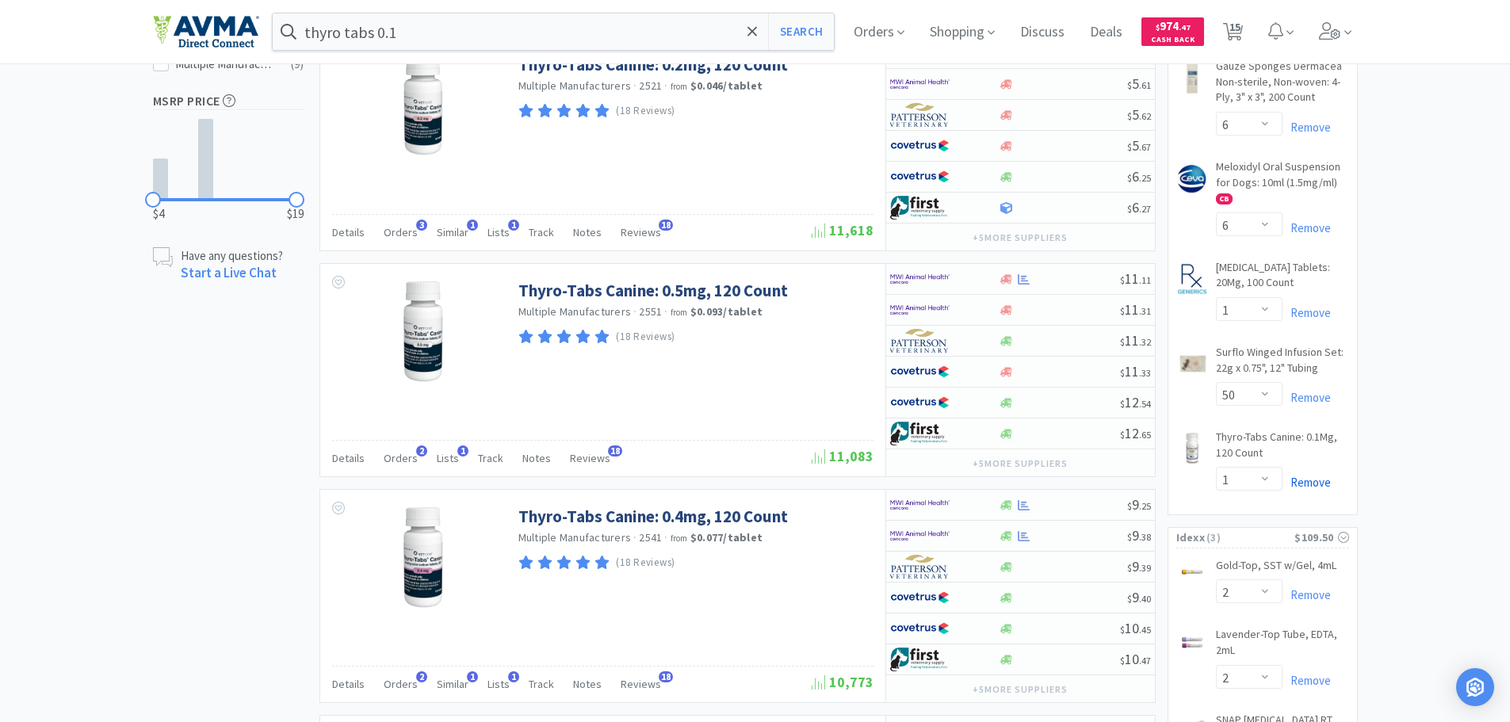
click at [1310, 484] on link "Remove" at bounding box center [1307, 482] width 48 height 15
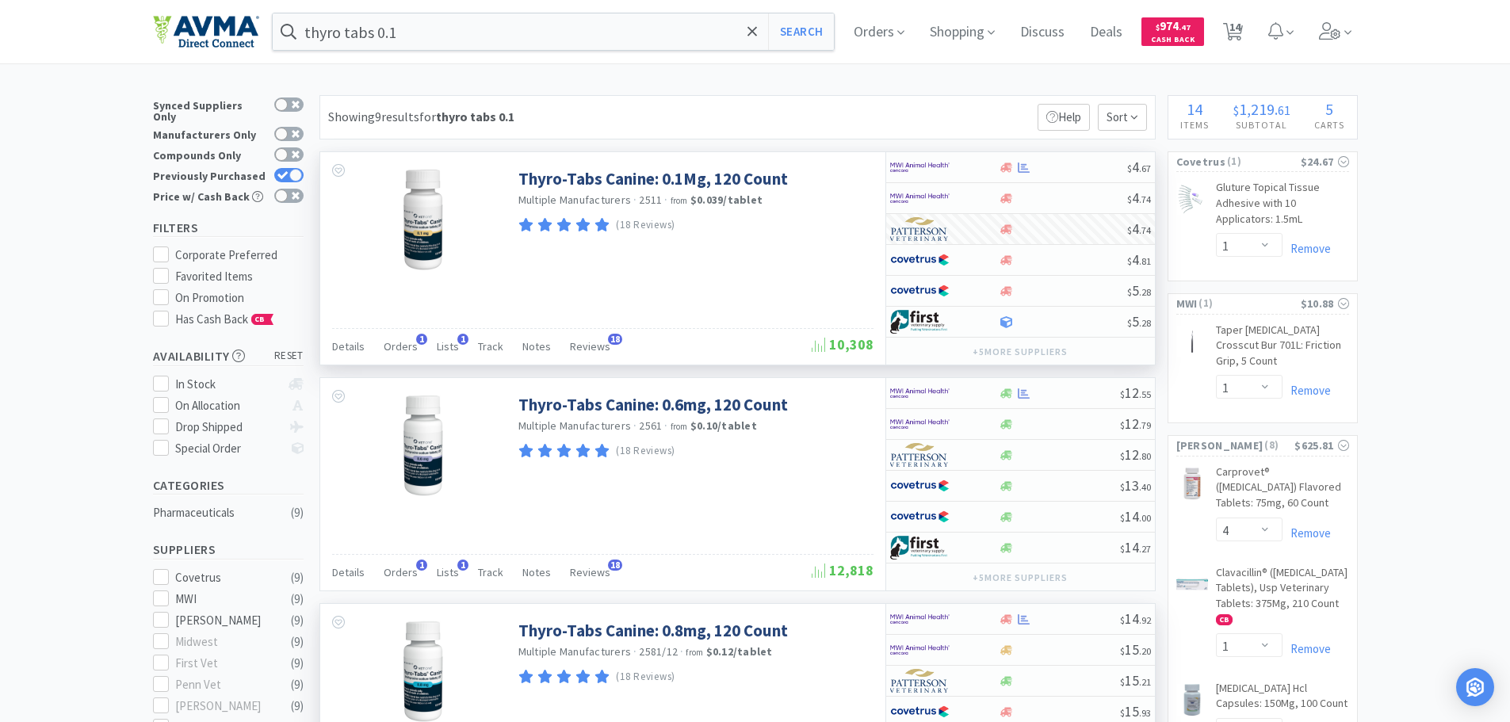
scroll to position [0, 0]
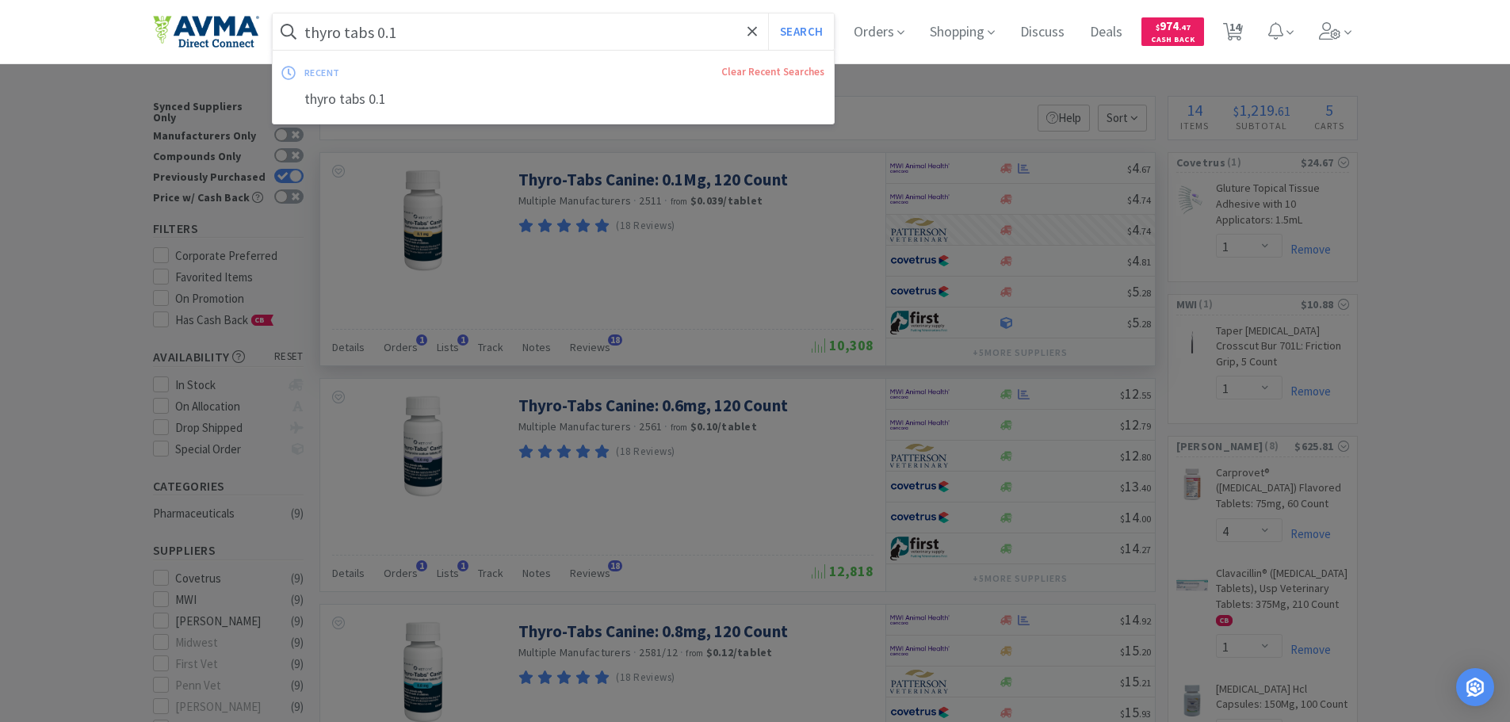
click at [437, 35] on input "thyro tabs 0.1" at bounding box center [554, 31] width 562 height 36
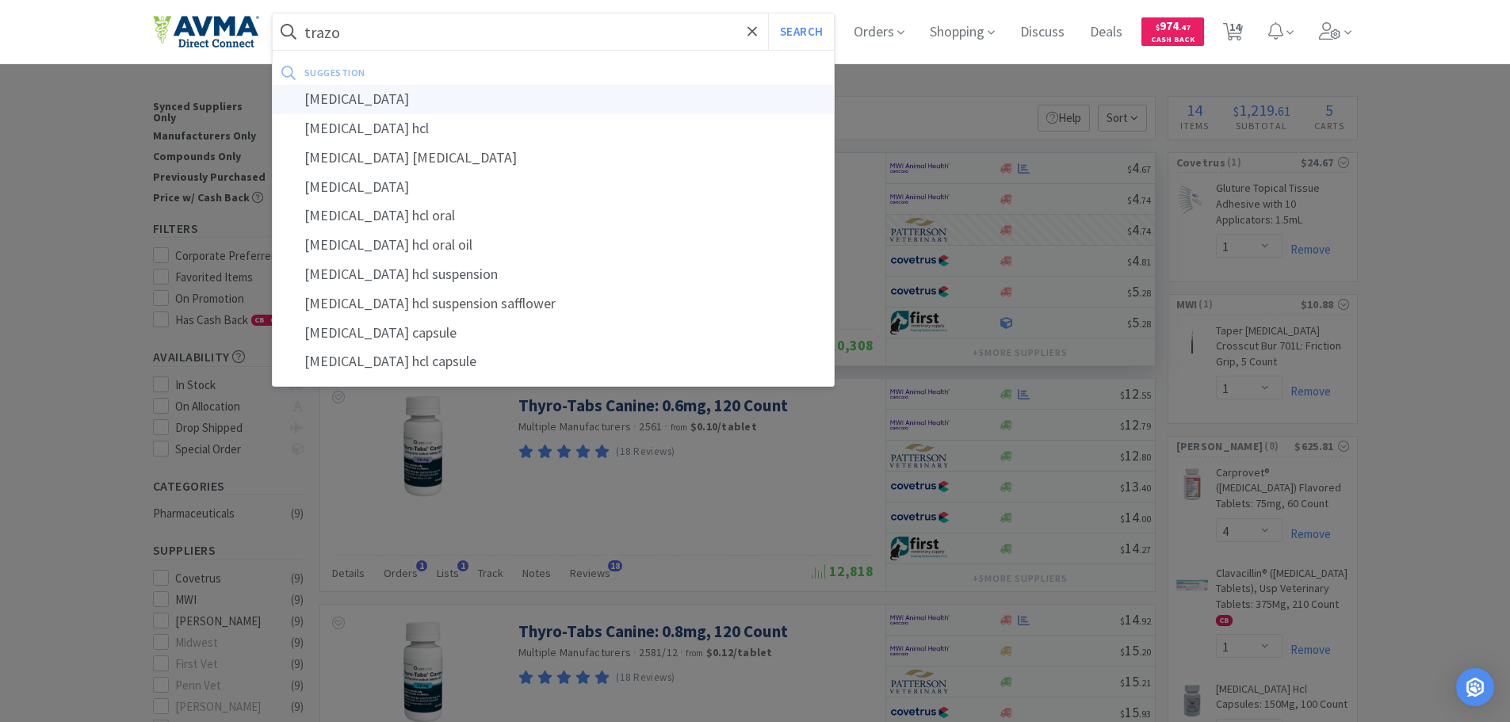
click at [399, 112] on div "[MEDICAL_DATA]" at bounding box center [554, 99] width 562 height 29
type input "[MEDICAL_DATA]"
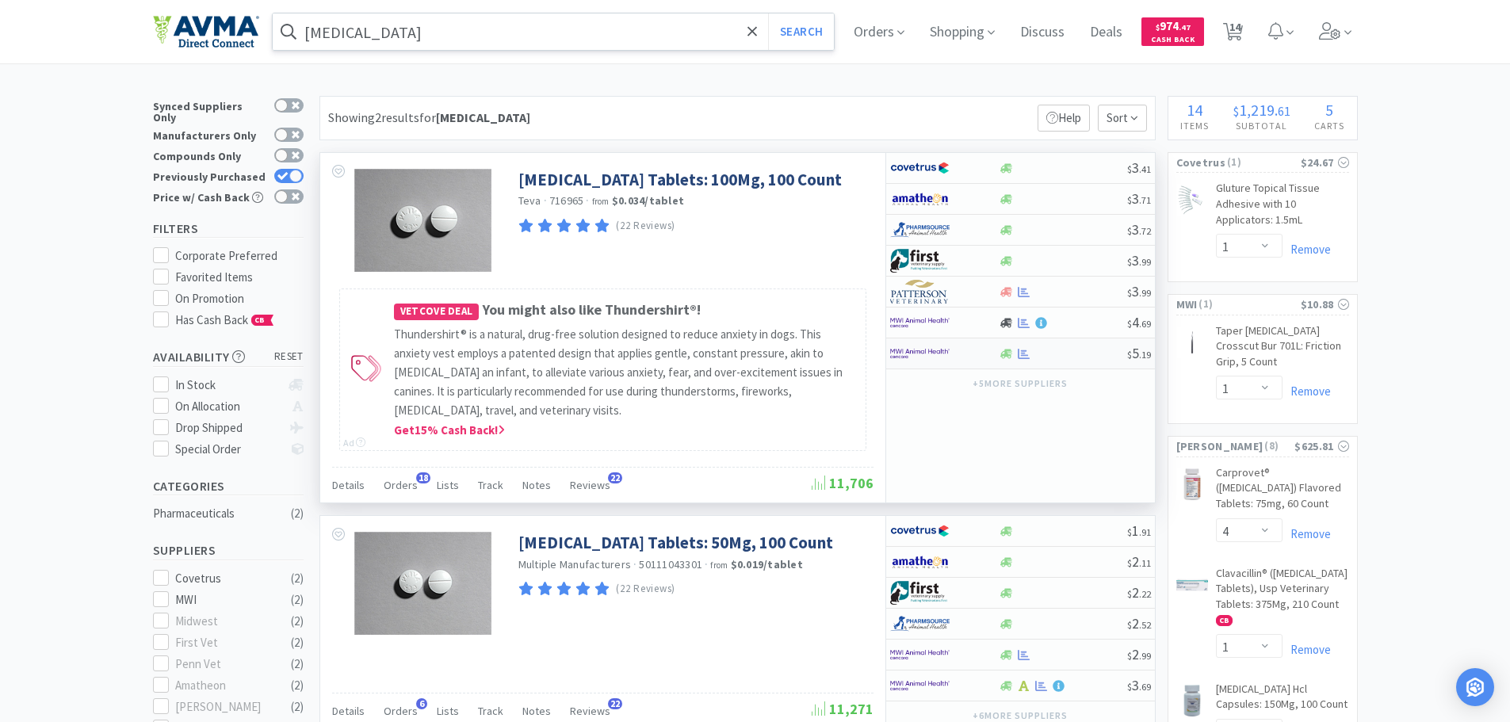
click at [962, 358] on div at bounding box center [933, 353] width 87 height 27
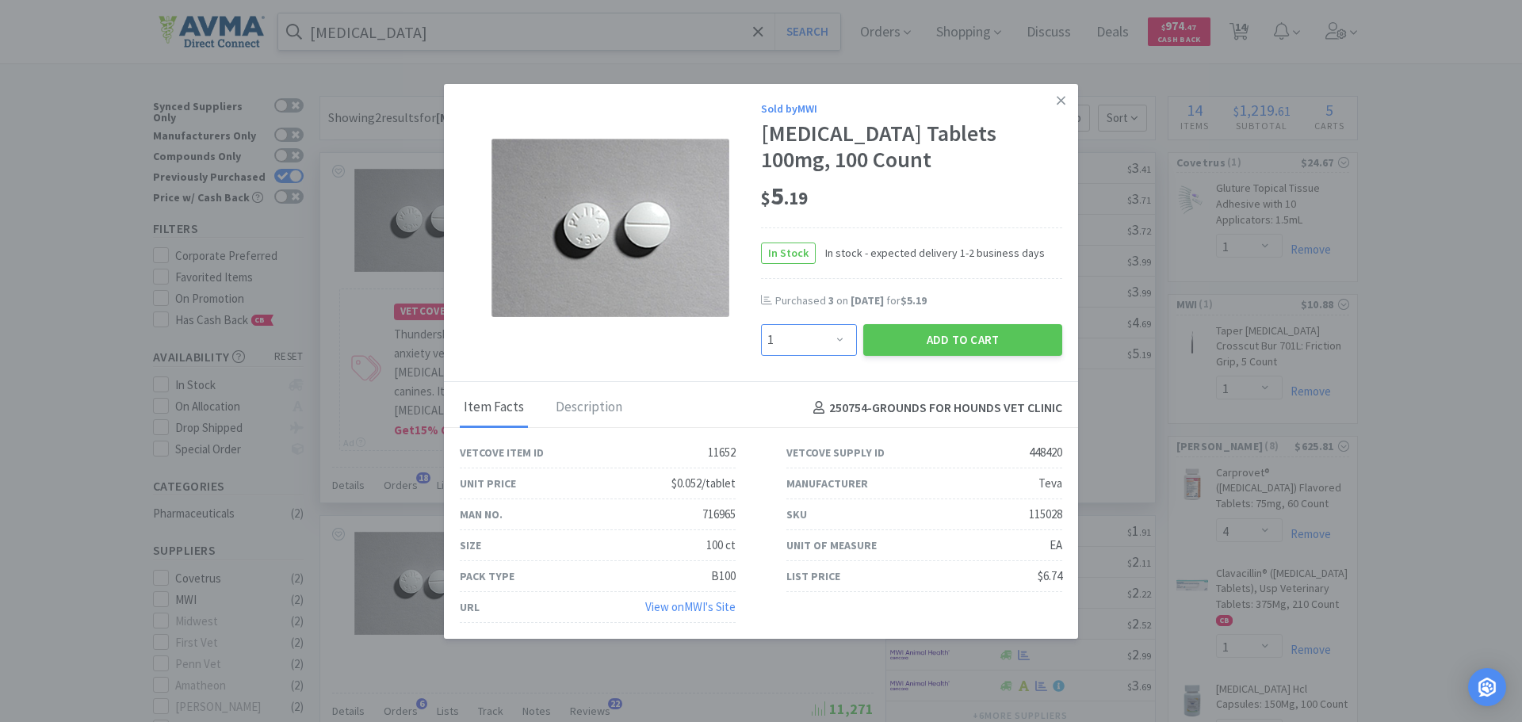
click at [832, 334] on select "Enter Quantity 1 2 3 4 5 6 7 8 9 10 11 12 13 14 15 16 17 18 19 20 Enter Quantity" at bounding box center [809, 340] width 96 height 32
select select "4"
click at [761, 324] on select "Enter Quantity 1 2 3 4 5 6 7 8 9 10 11 12 13 14 15 16 17 18 19 20 Enter Quantity" at bounding box center [809, 340] width 96 height 32
click at [964, 335] on button "Add to Cart" at bounding box center [962, 340] width 199 height 32
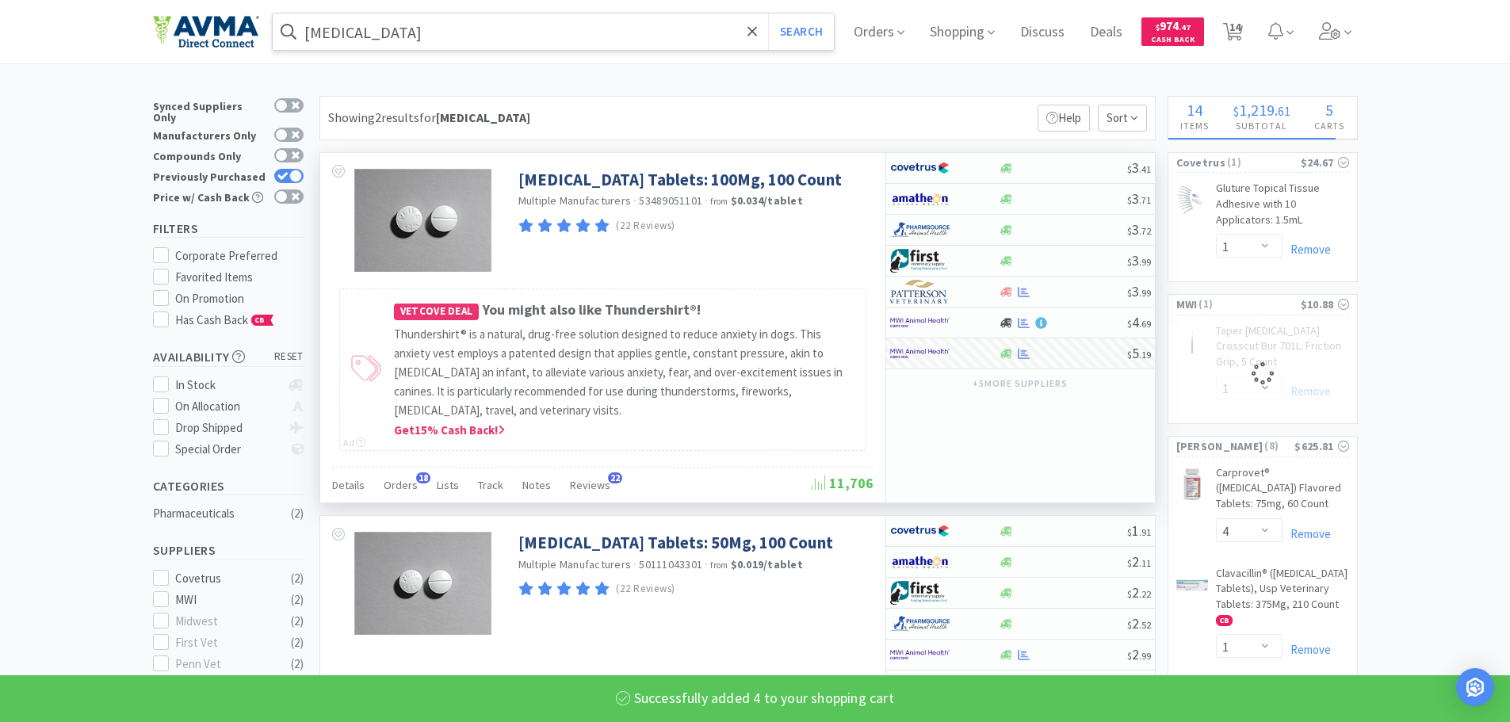
select select "4"
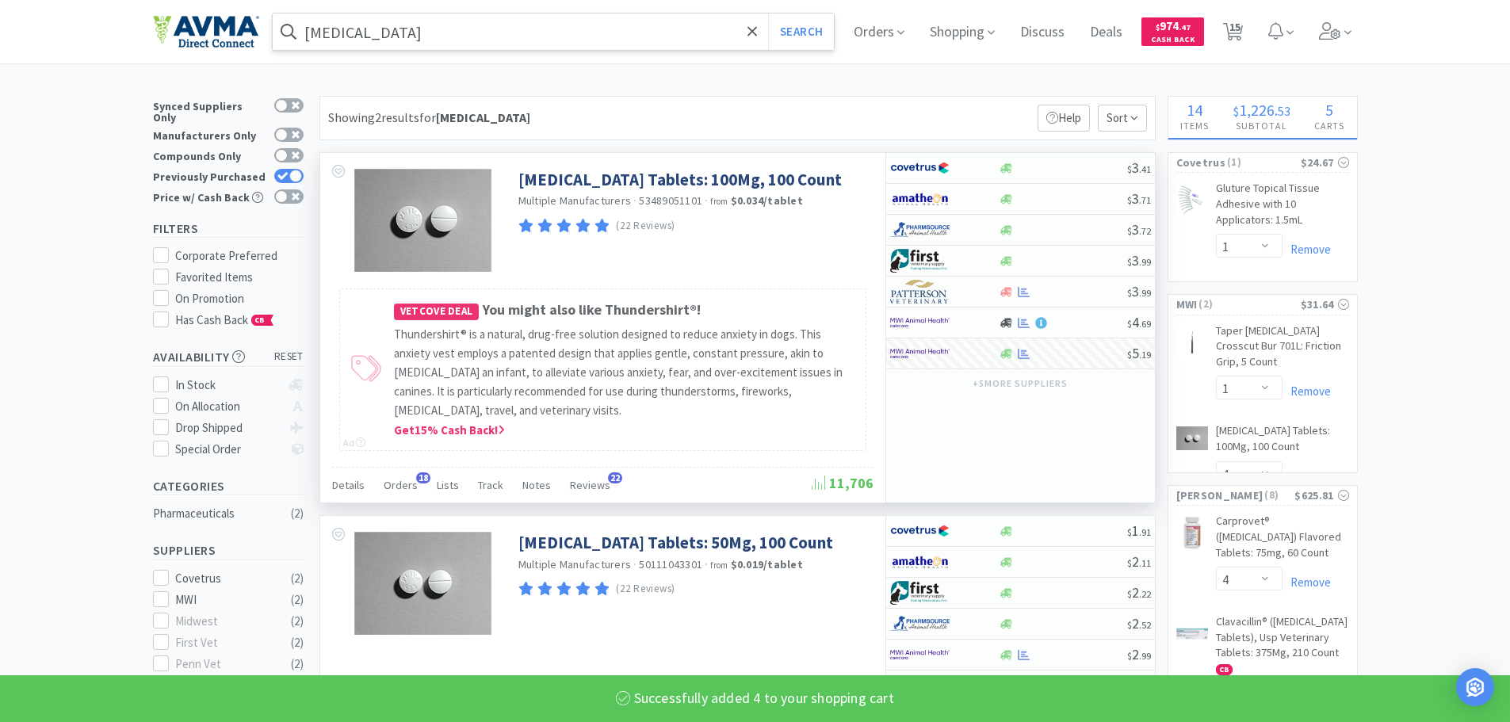
click at [385, 36] on input "[MEDICAL_DATA]" at bounding box center [554, 31] width 562 height 36
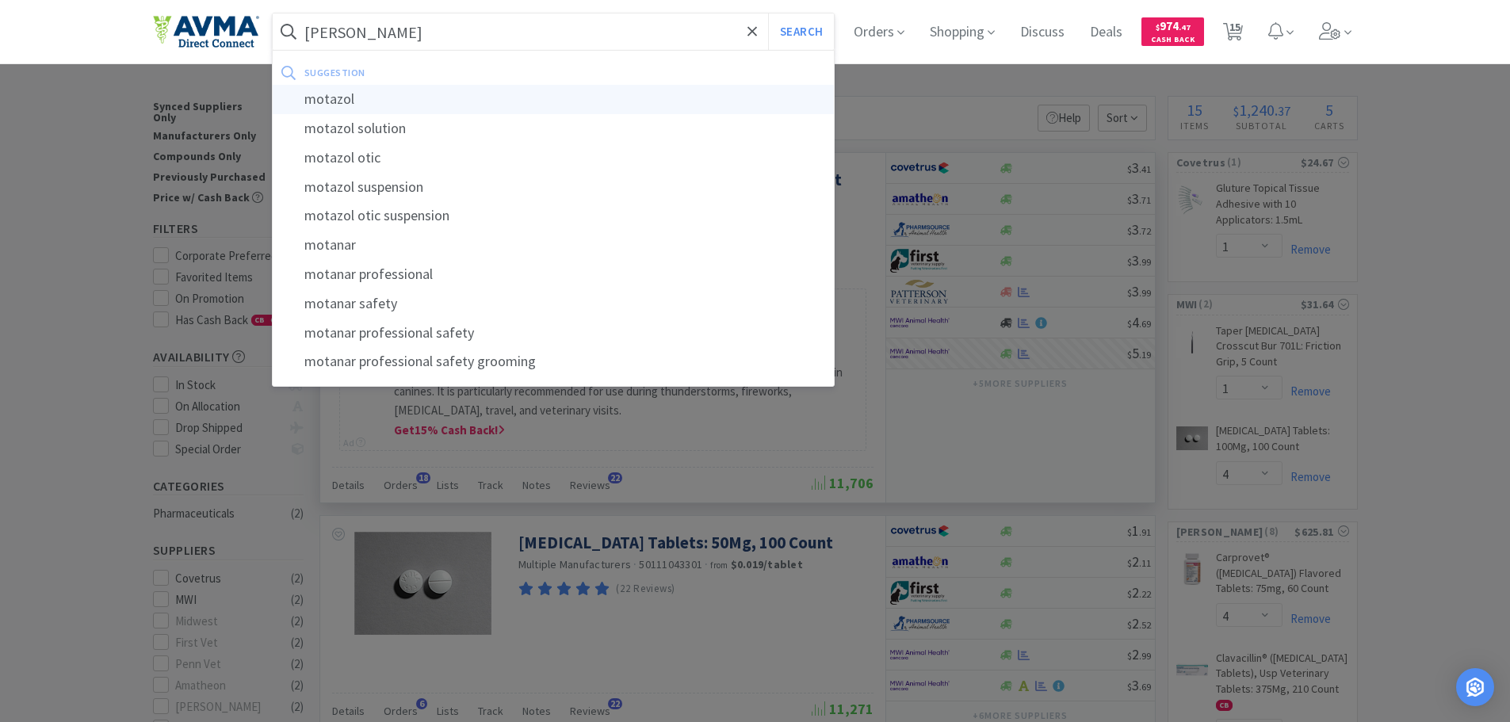
click at [358, 97] on div "motazol" at bounding box center [554, 99] width 562 height 29
type input "motazol"
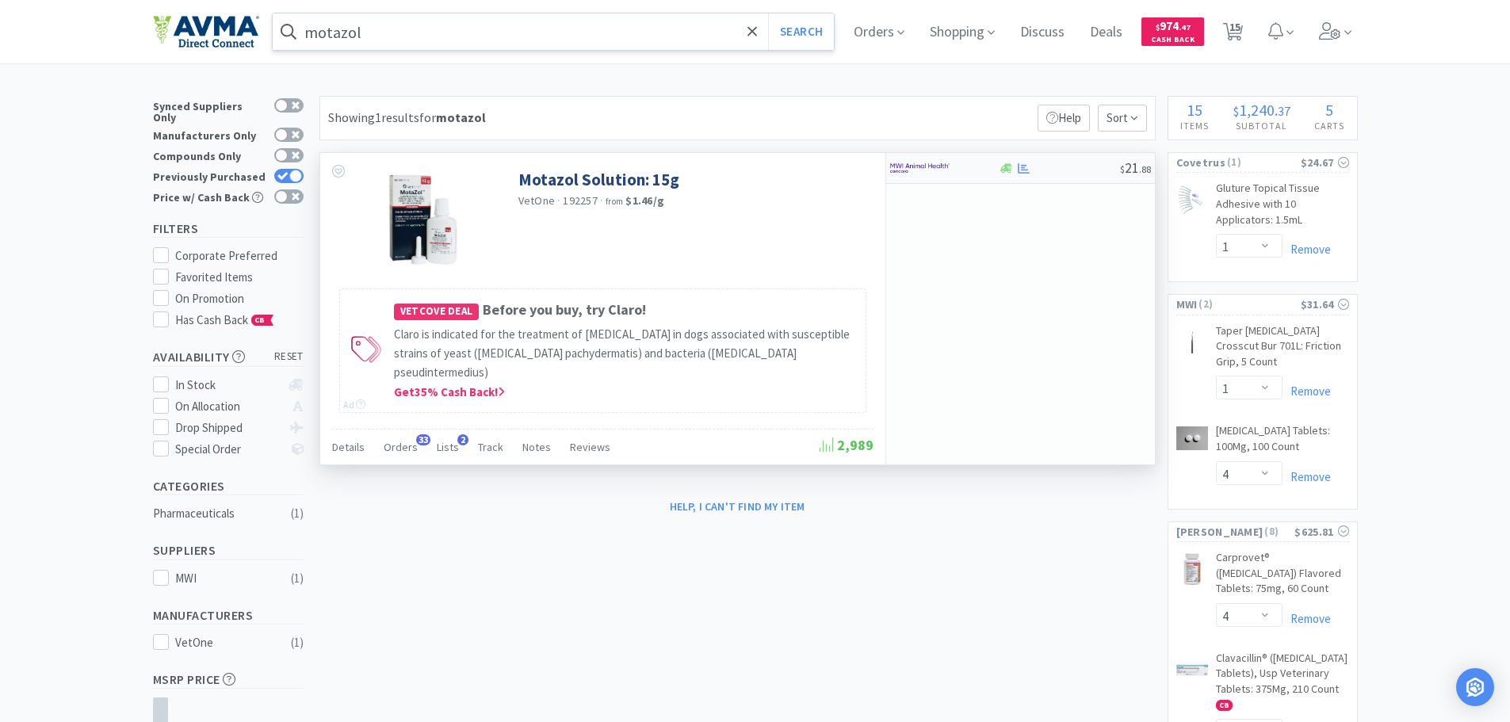
click at [977, 171] on div at bounding box center [944, 168] width 109 height 27
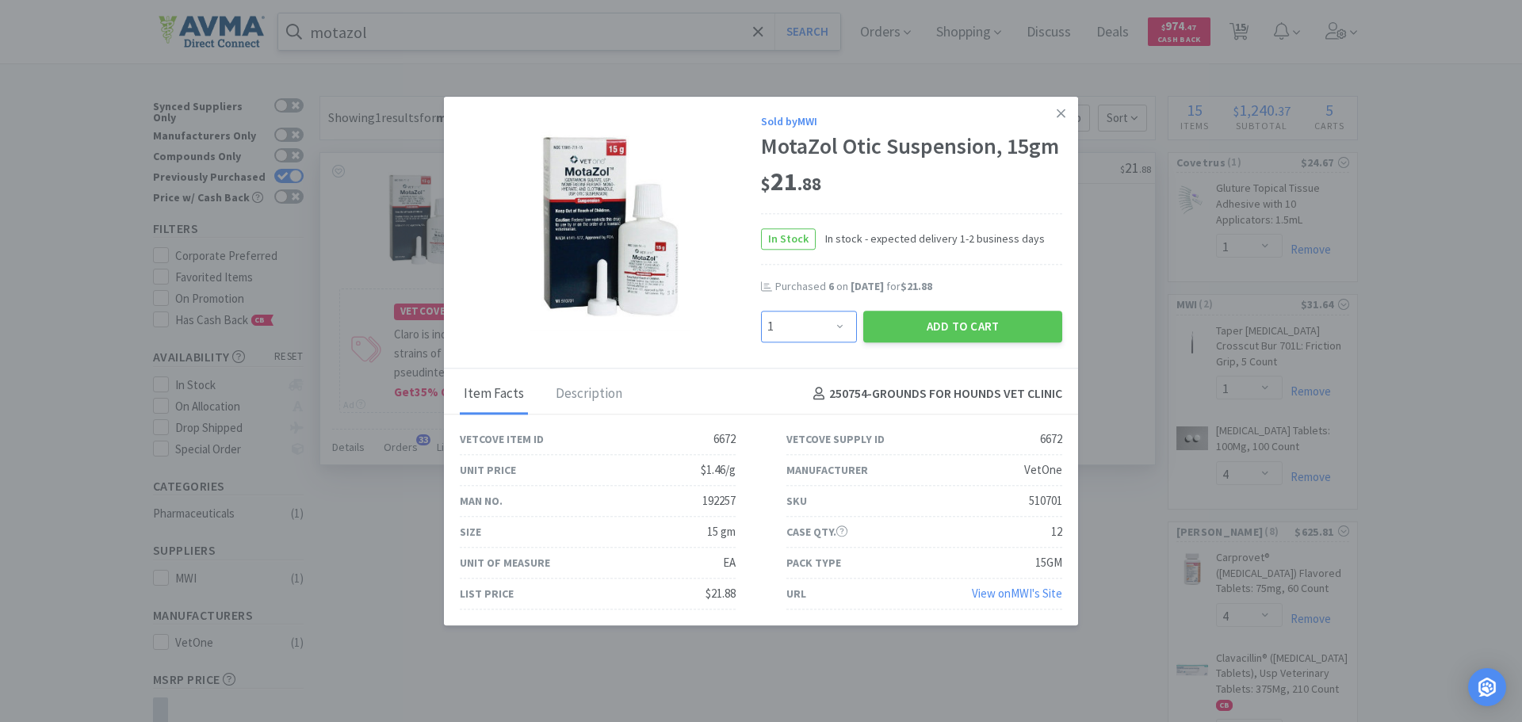
click at [841, 327] on select "Enter Quantity 1 2 3 4 5 6 7 8 9 10 11 12 13 14 15 16 17 18 19 20 Enter Quantity" at bounding box center [809, 327] width 96 height 32
select select "12"
click at [761, 311] on select "Enter Quantity 1 2 3 4 5 6 7 8 9 10 11 12 13 14 15 16 17 18 19 20 Enter Quantity" at bounding box center [809, 327] width 96 height 32
click at [959, 328] on button "Add to Cart" at bounding box center [962, 327] width 199 height 32
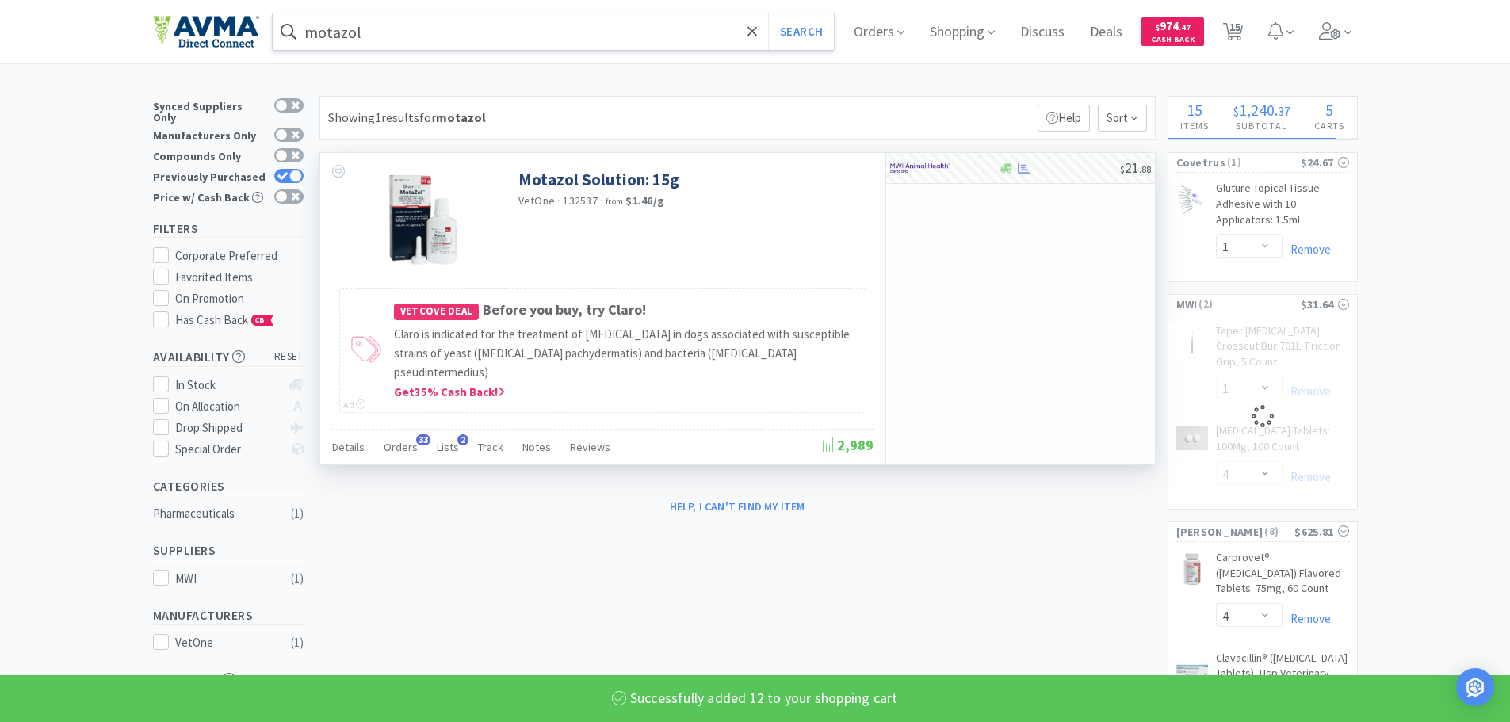
select select "12"
select select "1"
select select "4"
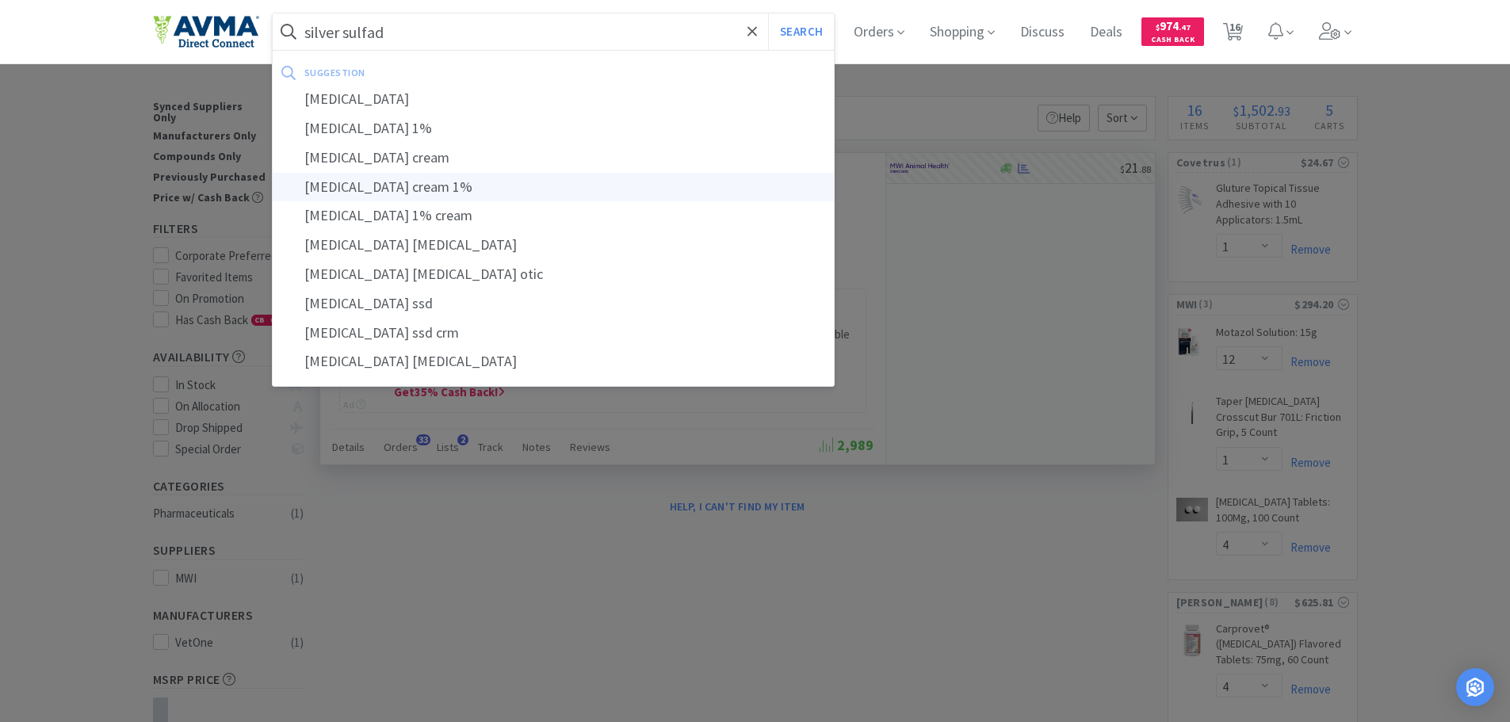
click at [400, 182] on div "[MEDICAL_DATA] cream 1%" at bounding box center [554, 187] width 562 height 29
type input "[MEDICAL_DATA] cream 1%"
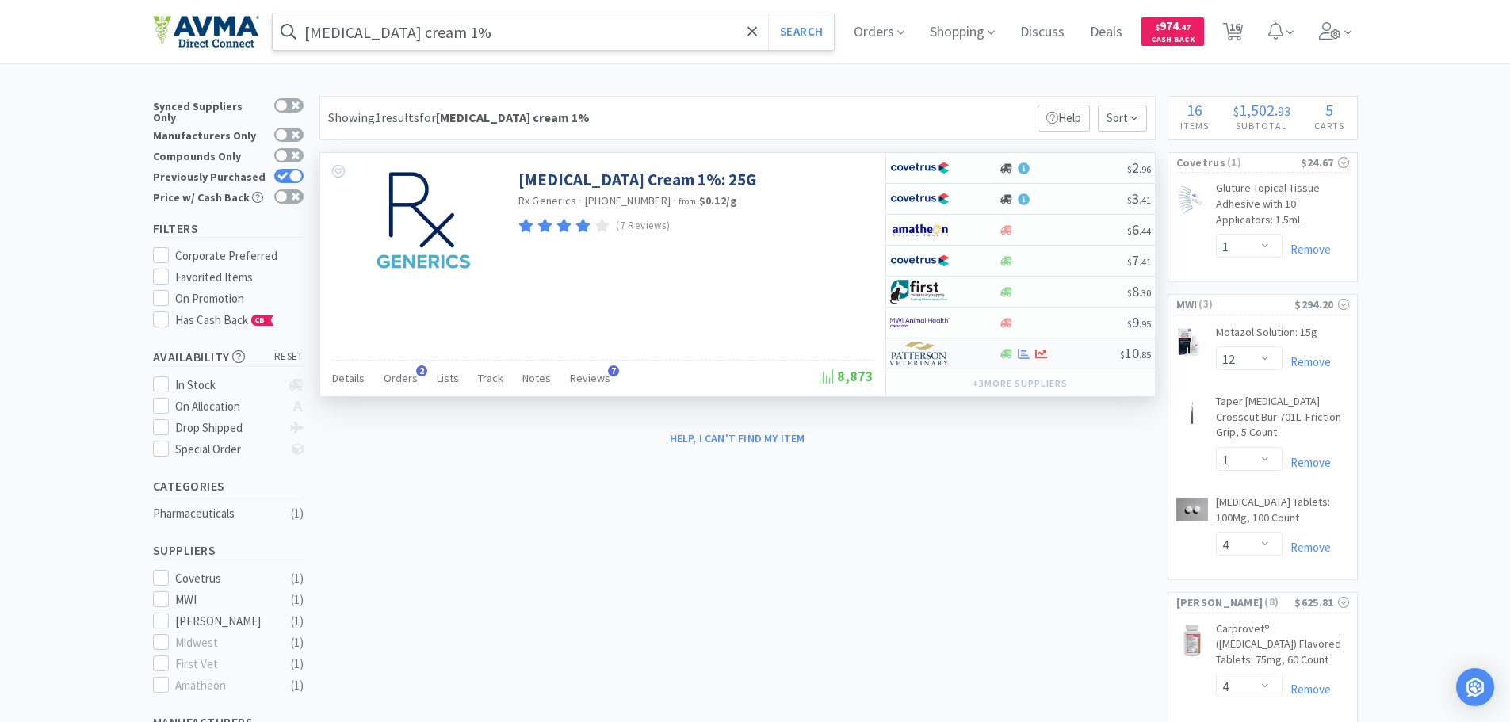
click at [945, 360] on img at bounding box center [919, 354] width 59 height 24
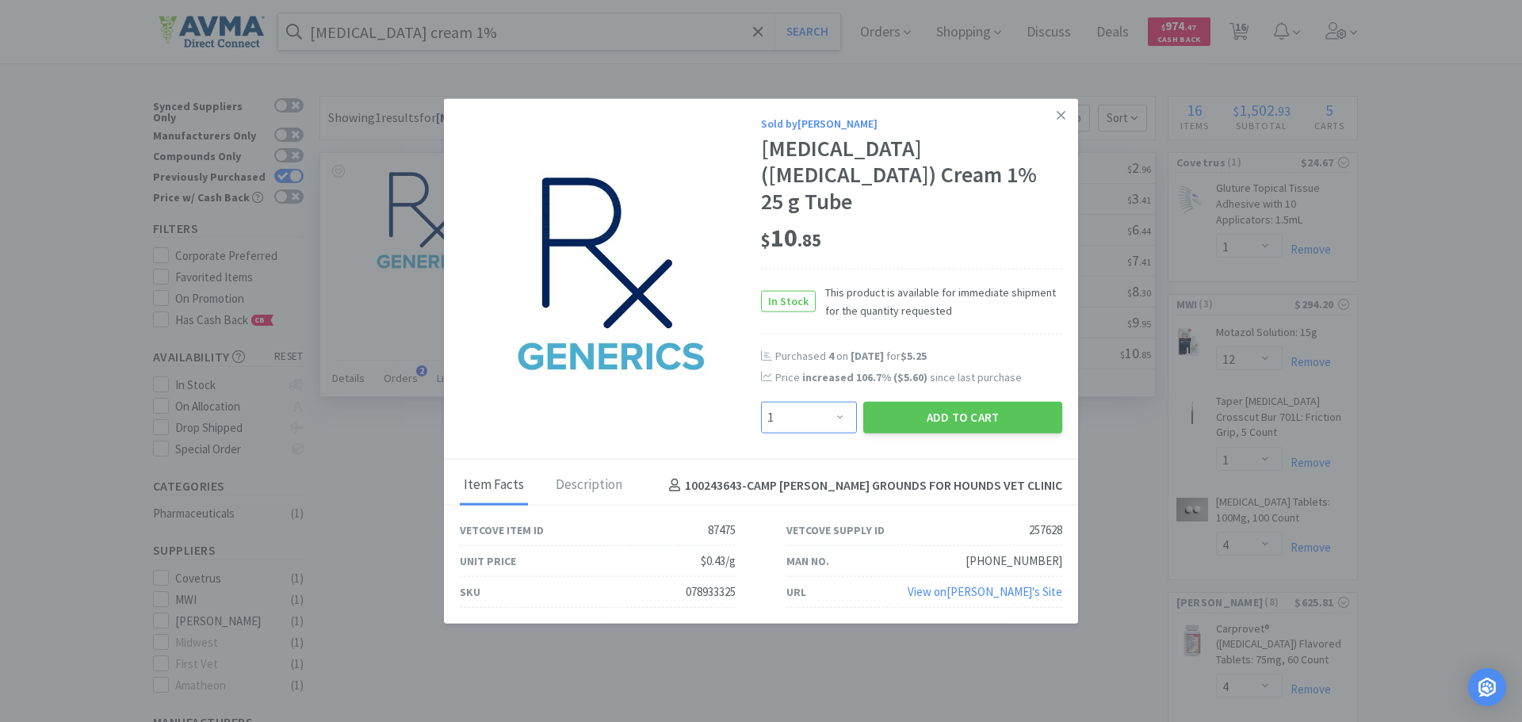
click at [840, 416] on select "Enter Quantity 1 2 3 4 5 6 7 8 9 10 11 12 13 14 15 16 17 18 19 20 Enter Quantity" at bounding box center [809, 418] width 96 height 32
select select "6"
click at [761, 402] on select "Enter Quantity 1 2 3 4 5 6 7 8 9 10 11 12 13 14 15 16 17 18 19 20 Enter Quantity" at bounding box center [809, 418] width 96 height 32
click at [907, 415] on button "Add to Cart" at bounding box center [962, 418] width 199 height 32
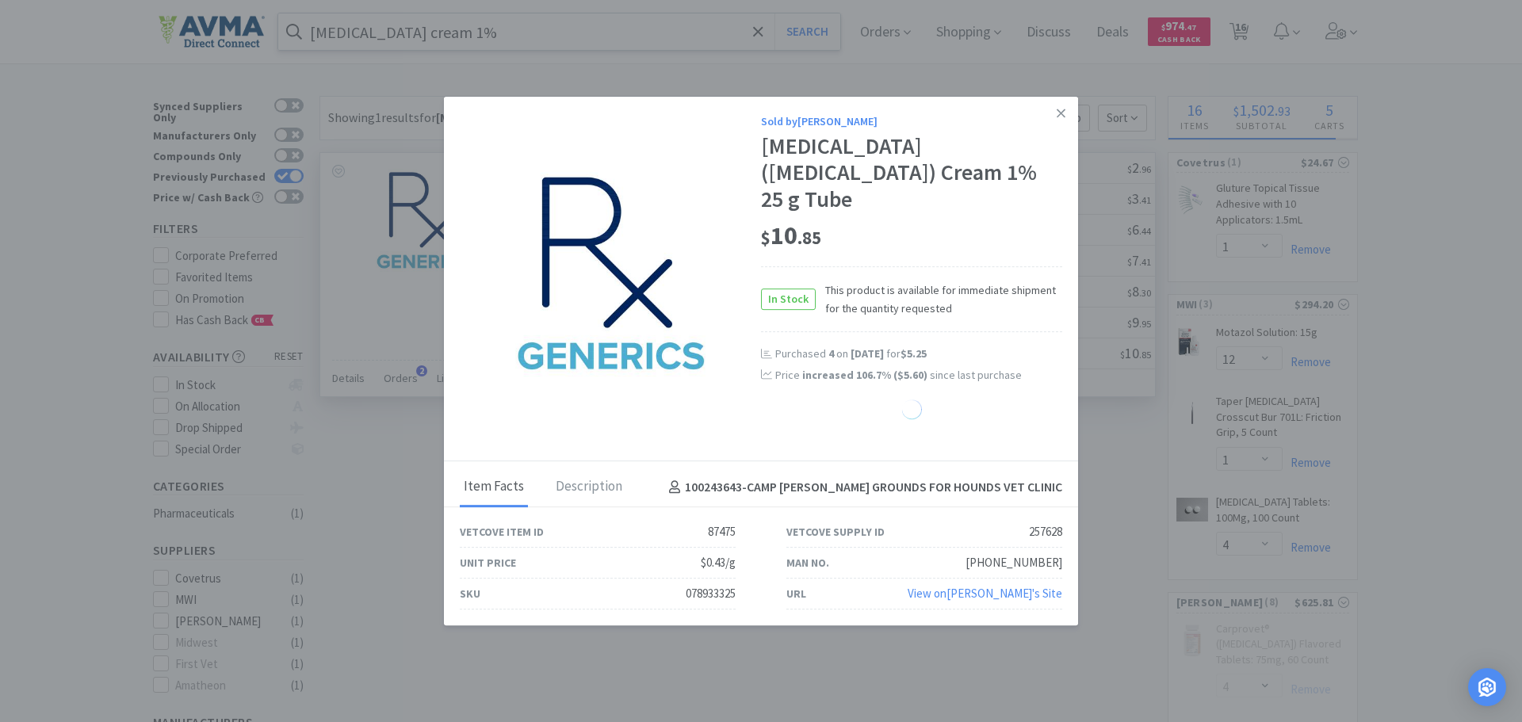
select select "6"
select select "50"
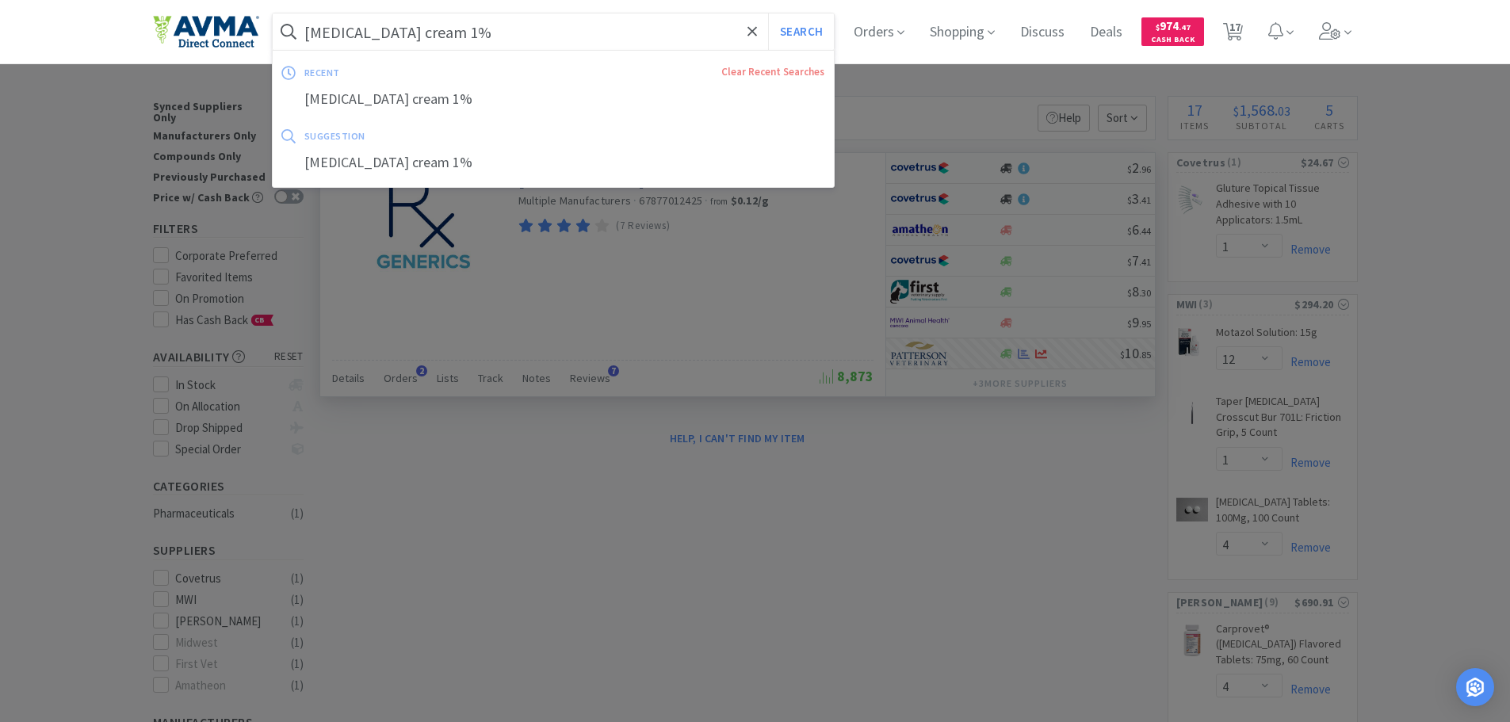
click at [518, 42] on input "[MEDICAL_DATA] cream 1%" at bounding box center [554, 31] width 562 height 36
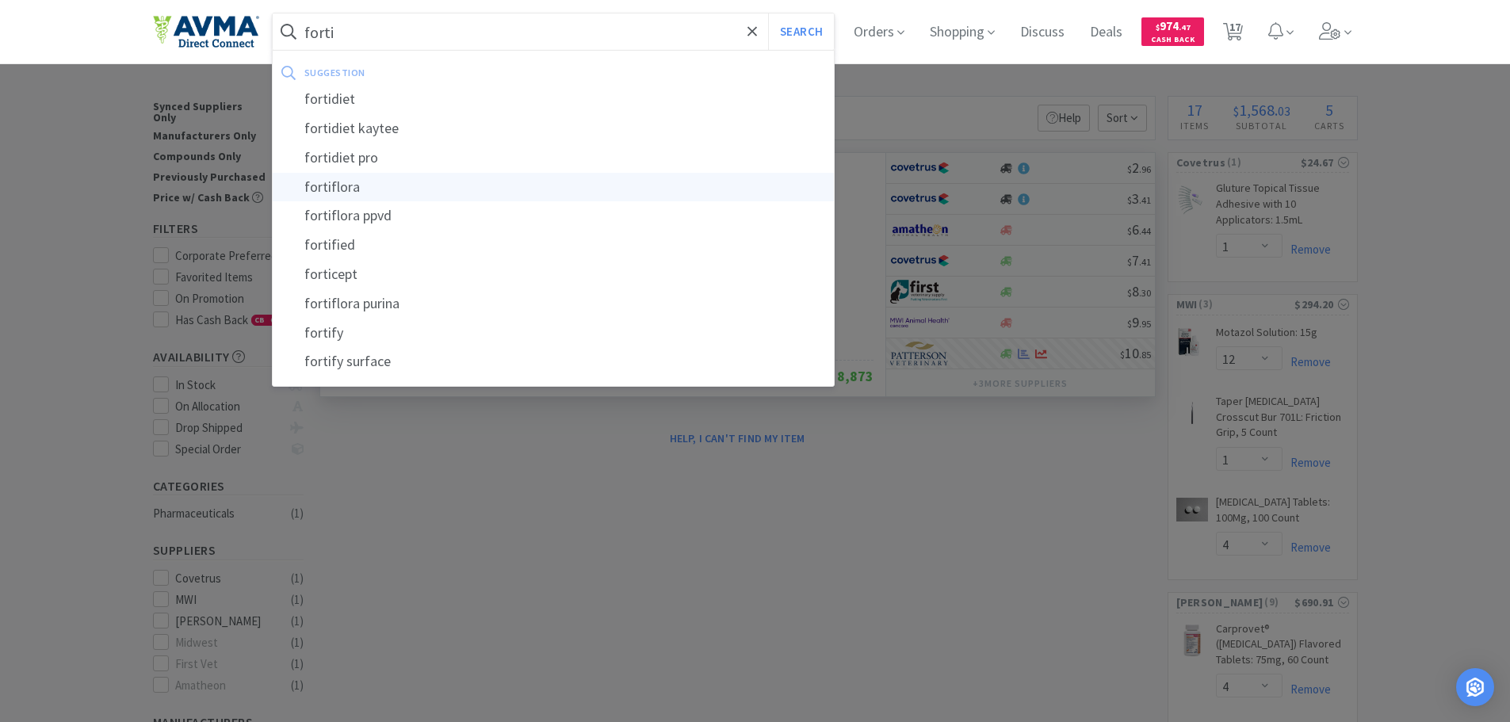
click at [402, 183] on div "fortiflora" at bounding box center [554, 187] width 562 height 29
type input "fortiflora"
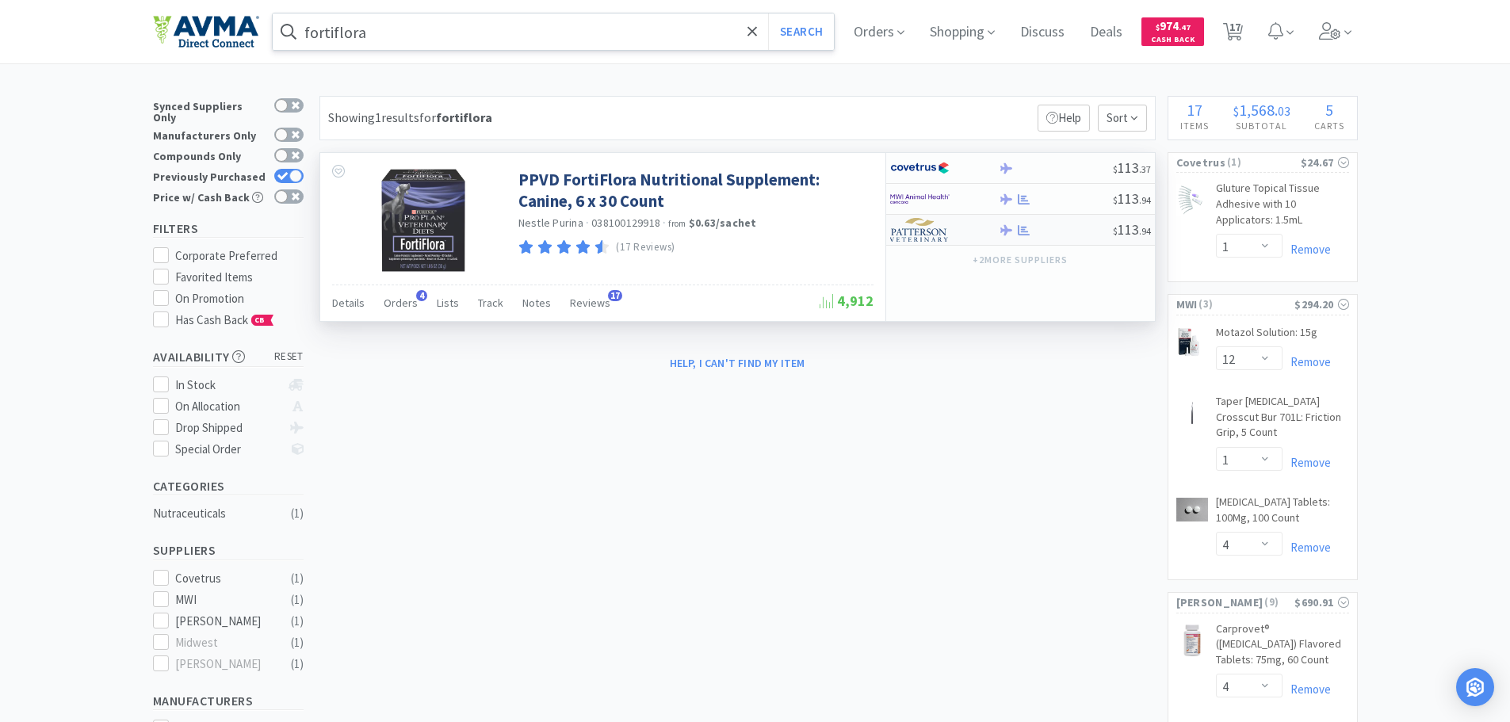
click at [909, 226] on img at bounding box center [919, 230] width 59 height 24
select select "1"
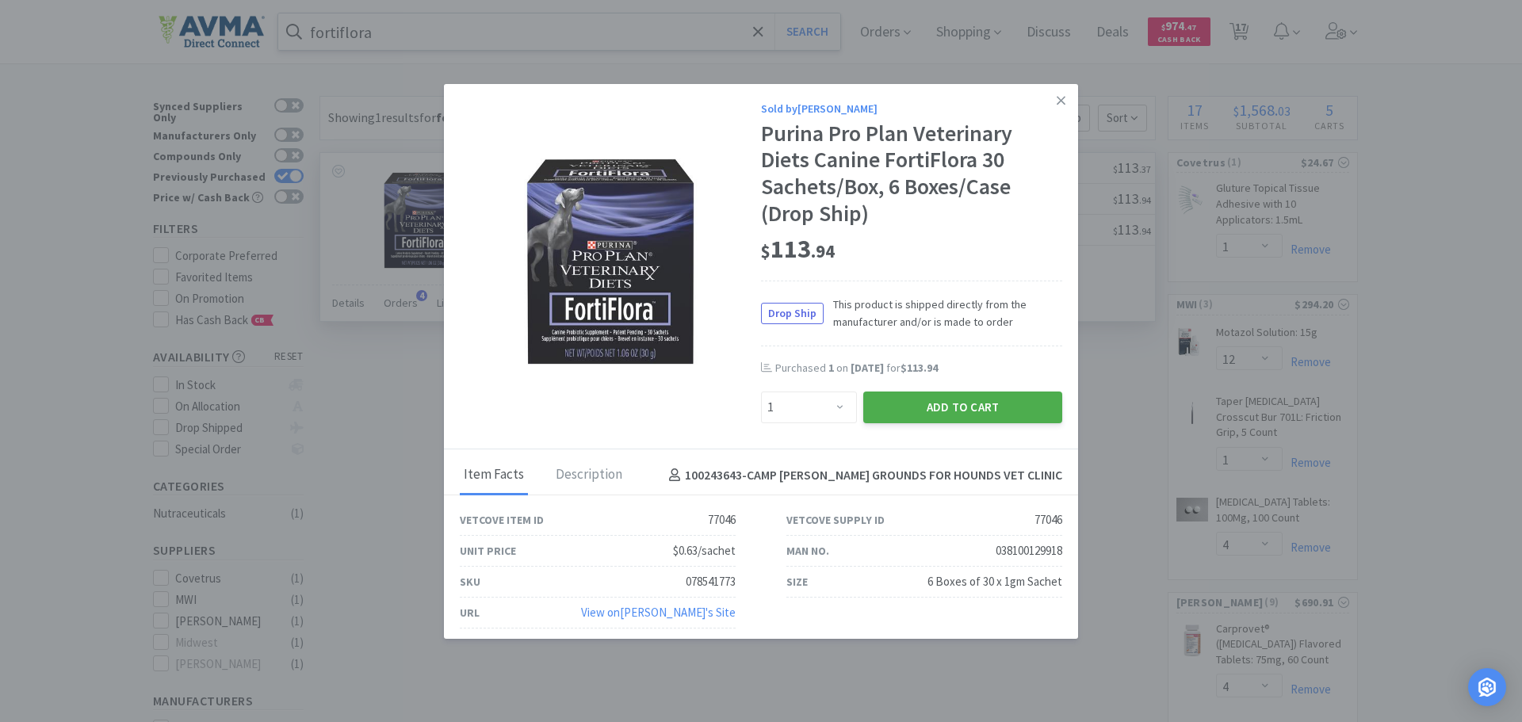
click at [974, 407] on button "Add to Cart" at bounding box center [962, 408] width 199 height 32
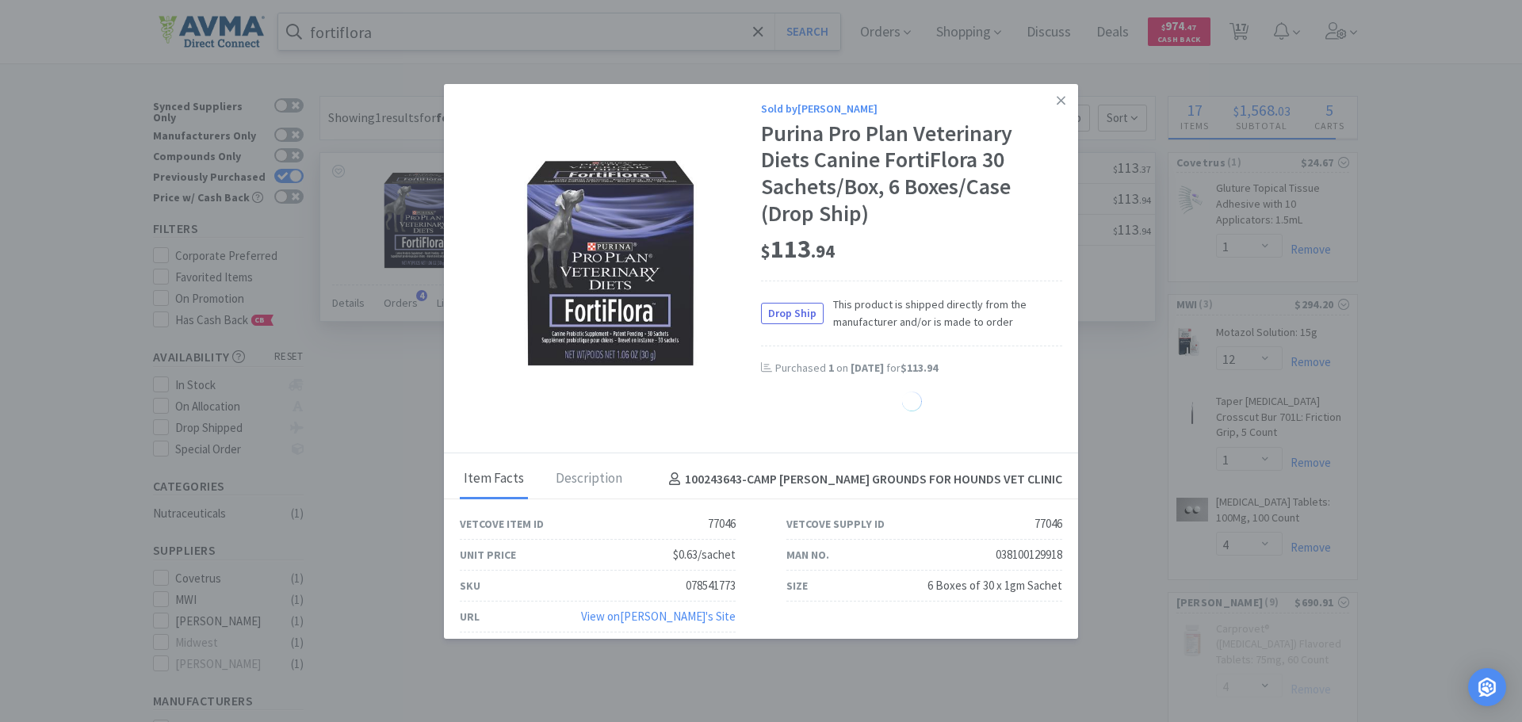
select select "1"
select select "6"
select select "50"
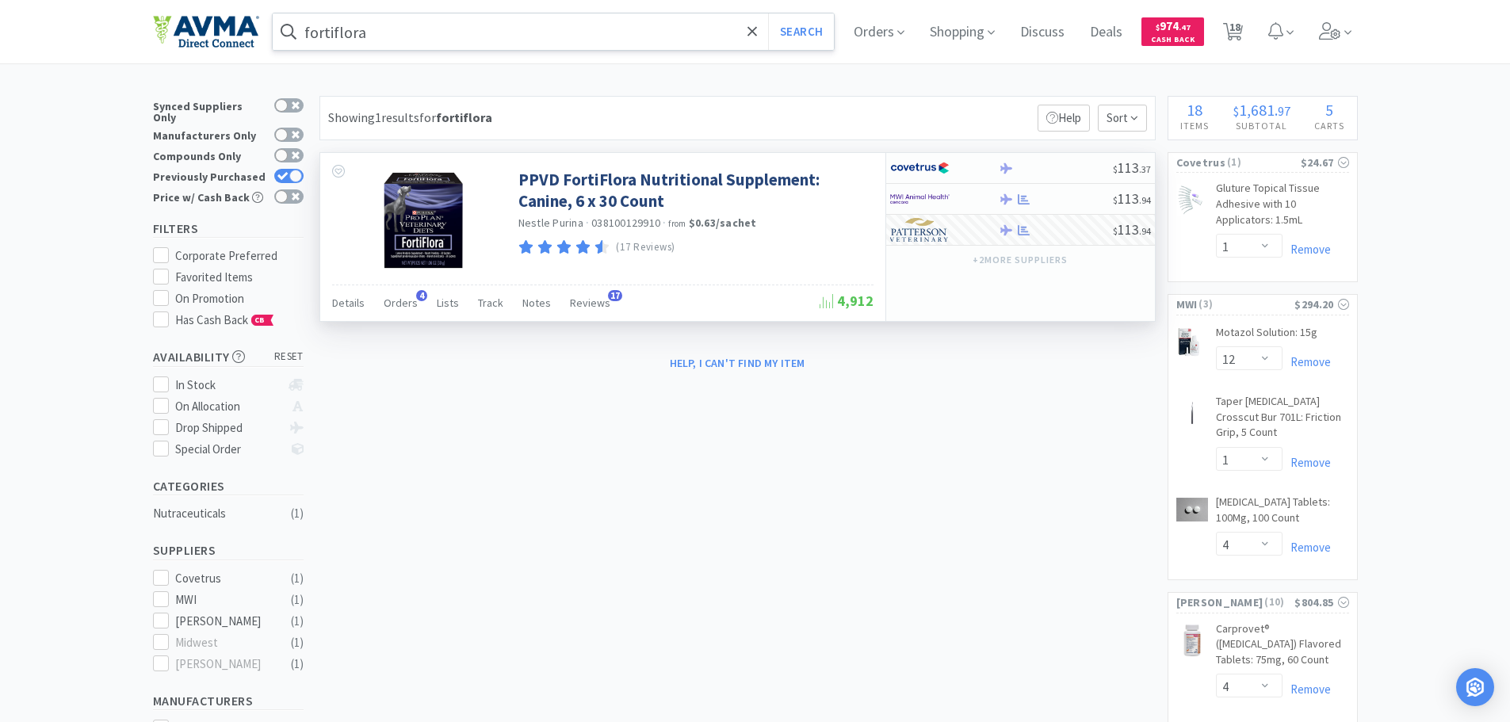
click at [386, 35] on input "fortiflora" at bounding box center [554, 31] width 562 height 36
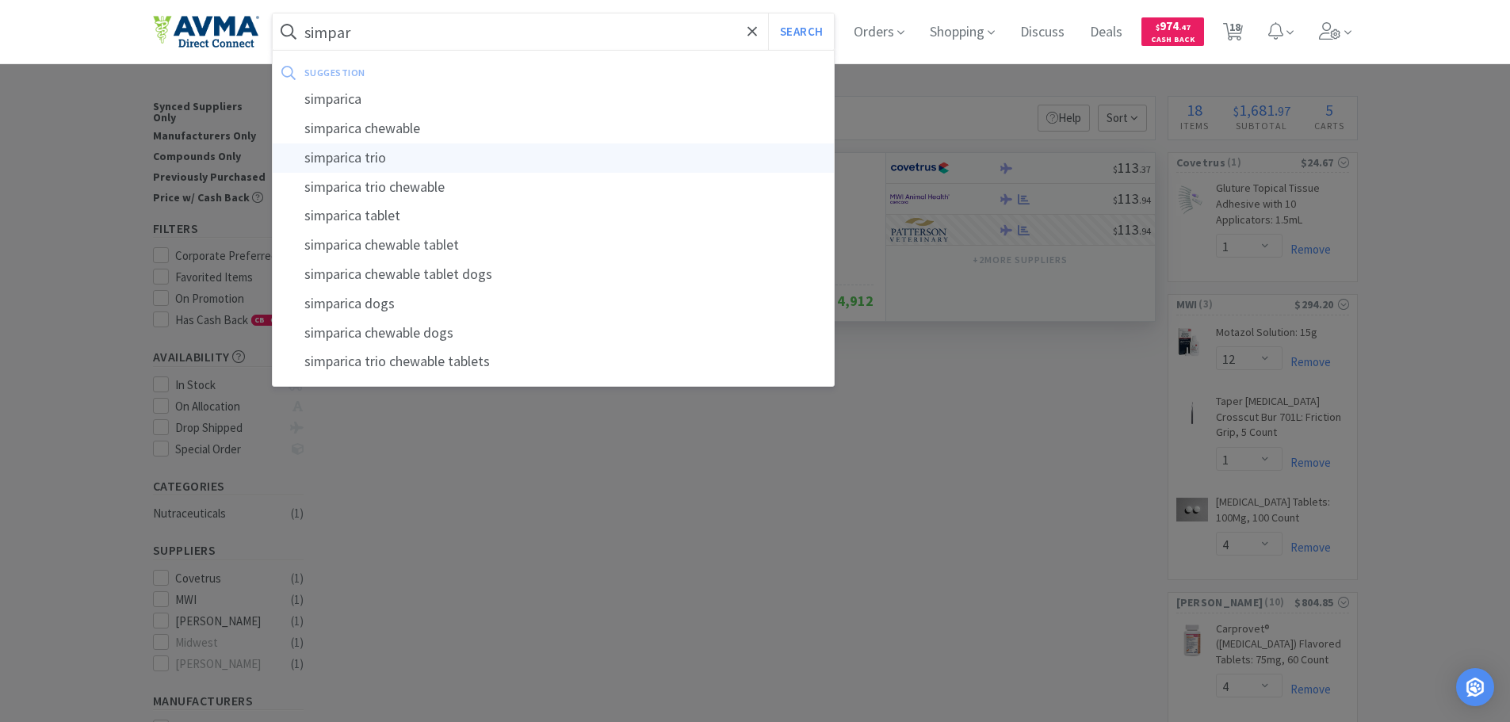
click at [380, 163] on div "simparica trio" at bounding box center [554, 157] width 562 height 29
type input "simparica trio"
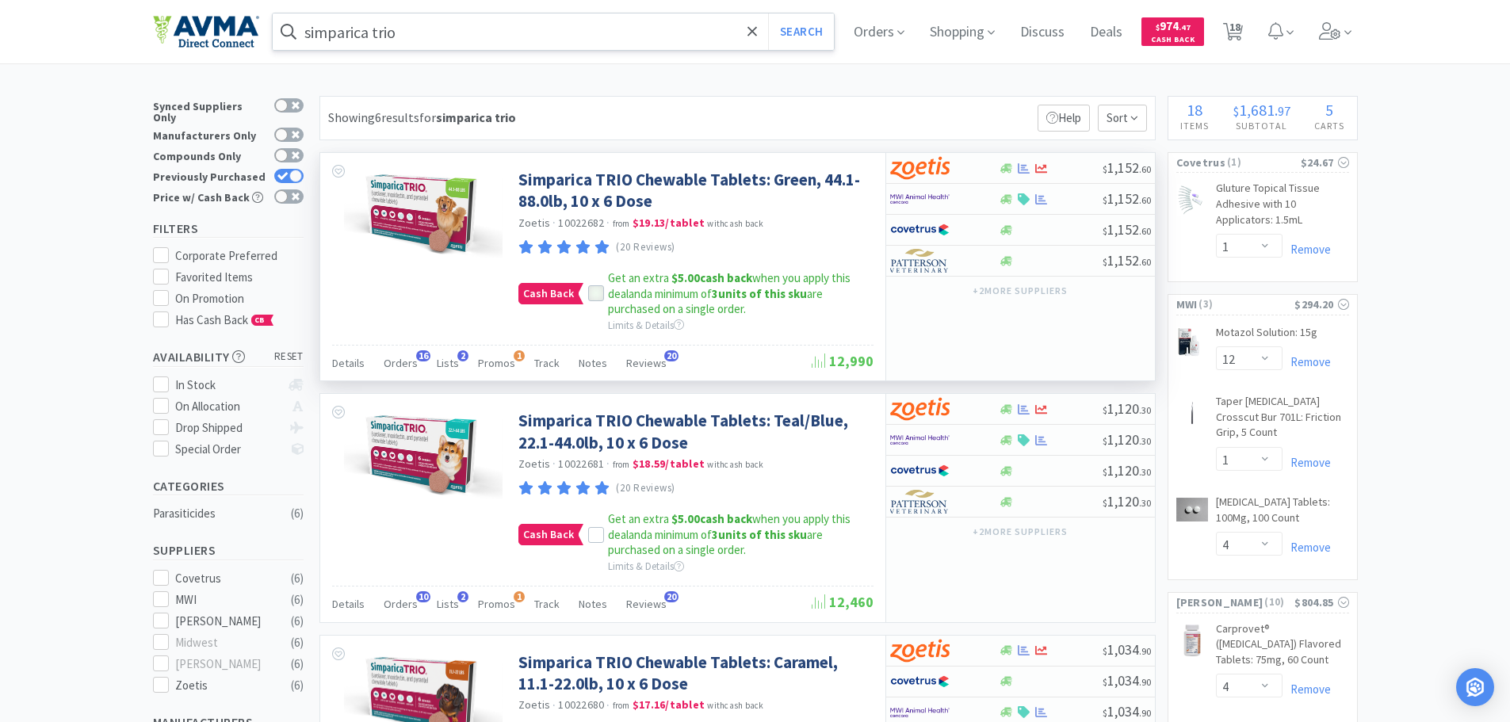
click at [596, 291] on icon at bounding box center [596, 294] width 11 height 11
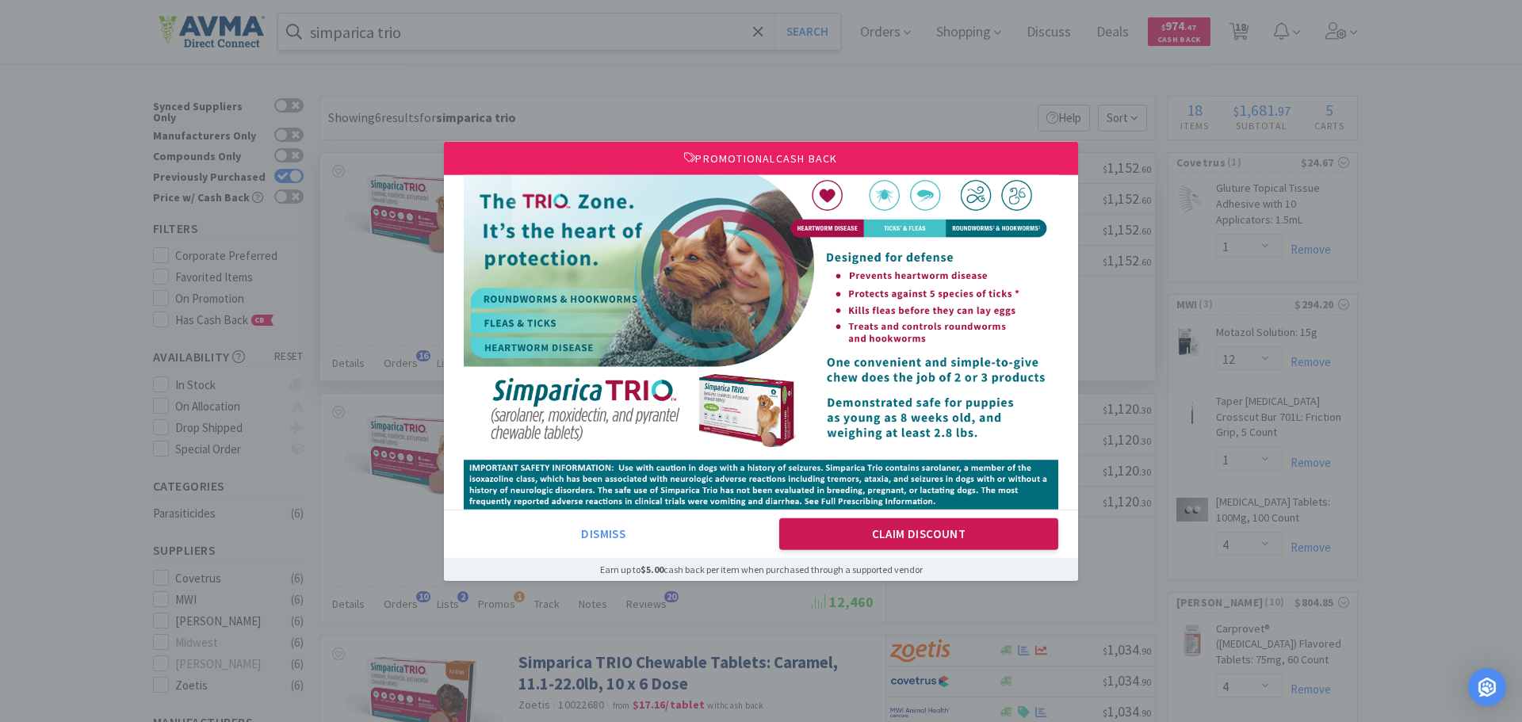
click at [884, 526] on button "Claim Discount" at bounding box center [919, 534] width 280 height 32
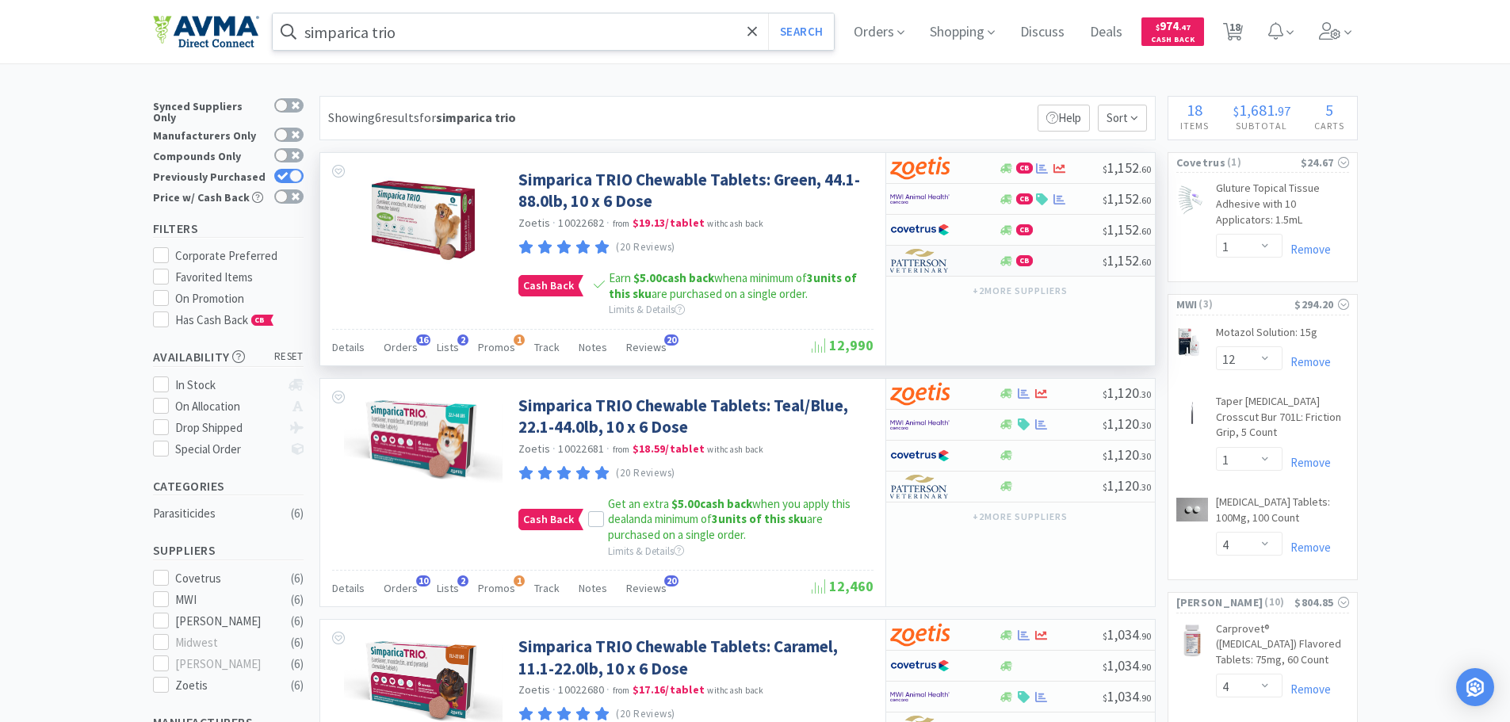
click at [936, 257] on img at bounding box center [919, 261] width 59 height 24
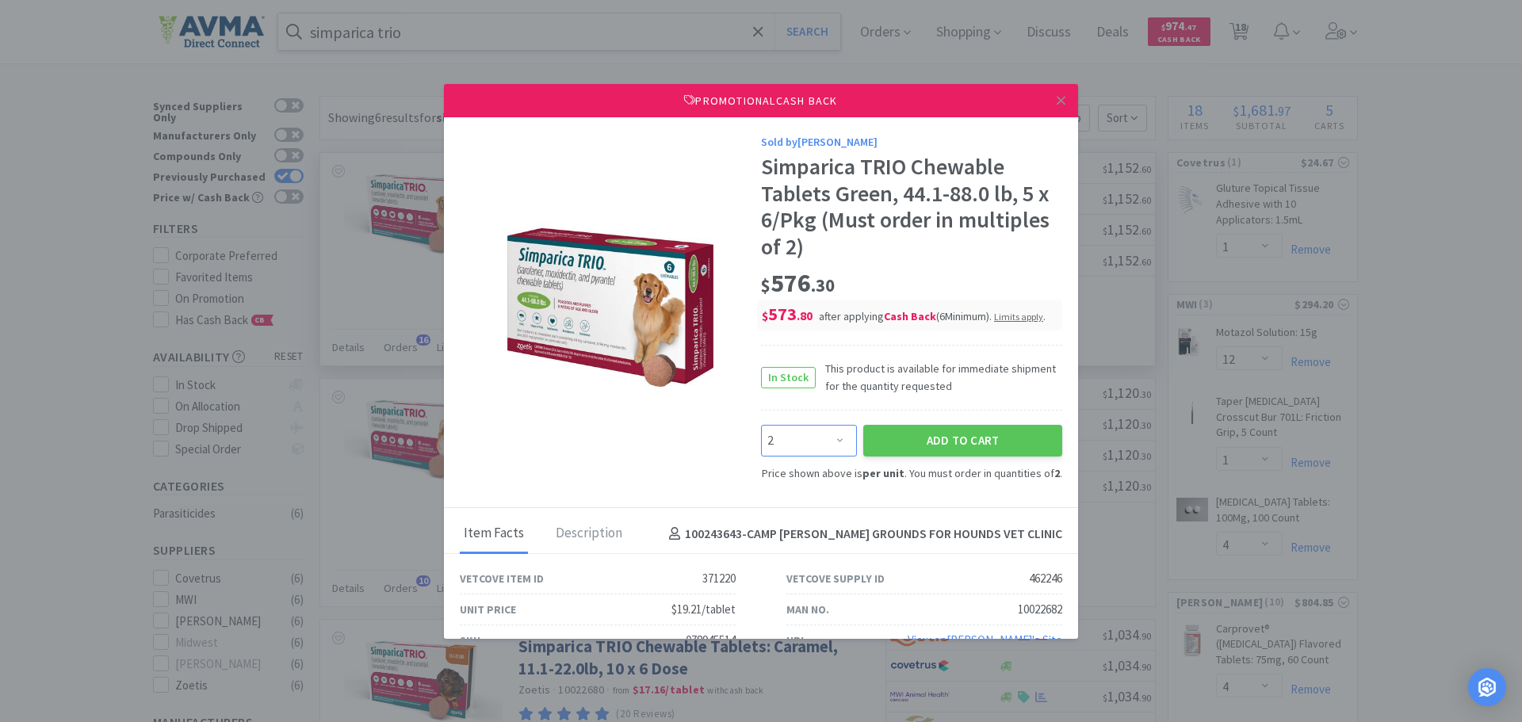
click at [829, 438] on select "Enter Quantity 2 4 6 8 10 12 14 16 18 20 22 24 26 28 30 32 34 36 38 40 Enter Qu…" at bounding box center [809, 441] width 96 height 32
select select "4"
click at [761, 425] on select "Enter Quantity 2 4 6 8 10 12 14 16 18 20 22 24 26 28 30 32 34 36 38 40 Enter Qu…" at bounding box center [809, 441] width 96 height 32
click at [832, 438] on select "Enter Quantity 2 4 6 8 10 12 14 16 18 20 22 24 26 28 30 32 34 36 38 40 Enter Qu…" at bounding box center [809, 441] width 96 height 32
click at [761, 425] on select "Enter Quantity 2 4 6 8 10 12 14 16 18 20 22 24 26 28 30 32 34 36 38 40 Enter Qu…" at bounding box center [809, 441] width 96 height 32
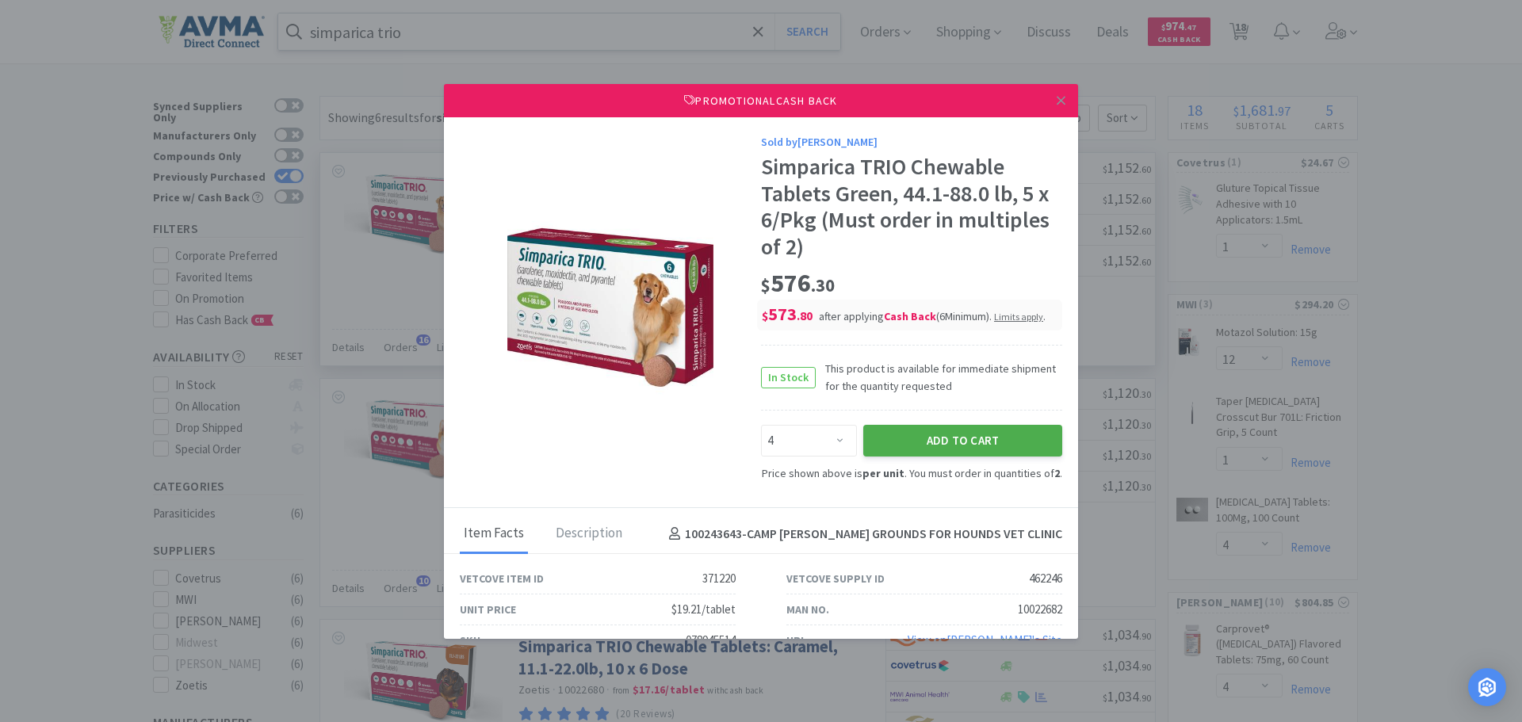
click at [936, 446] on button "Add to Cart" at bounding box center [962, 441] width 199 height 32
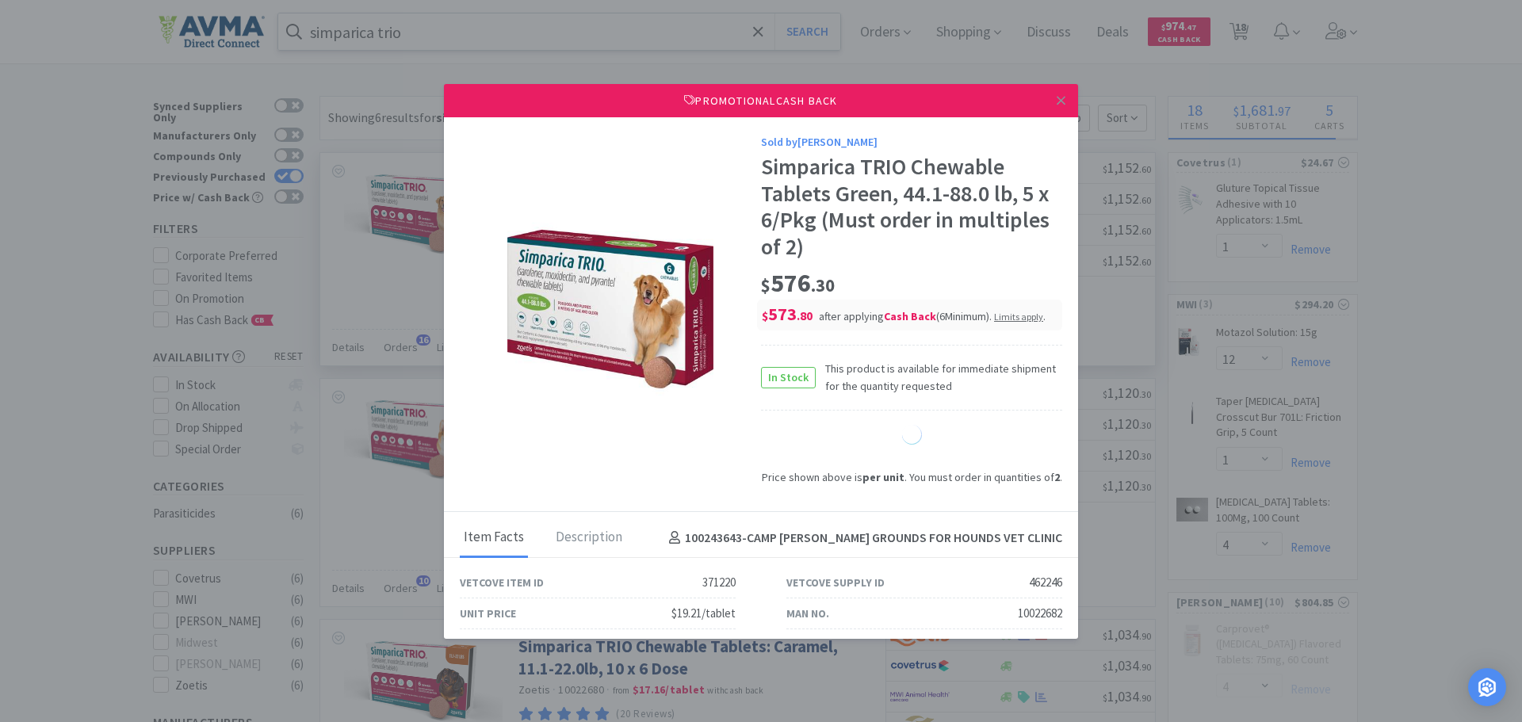
select select "4"
select select "50"
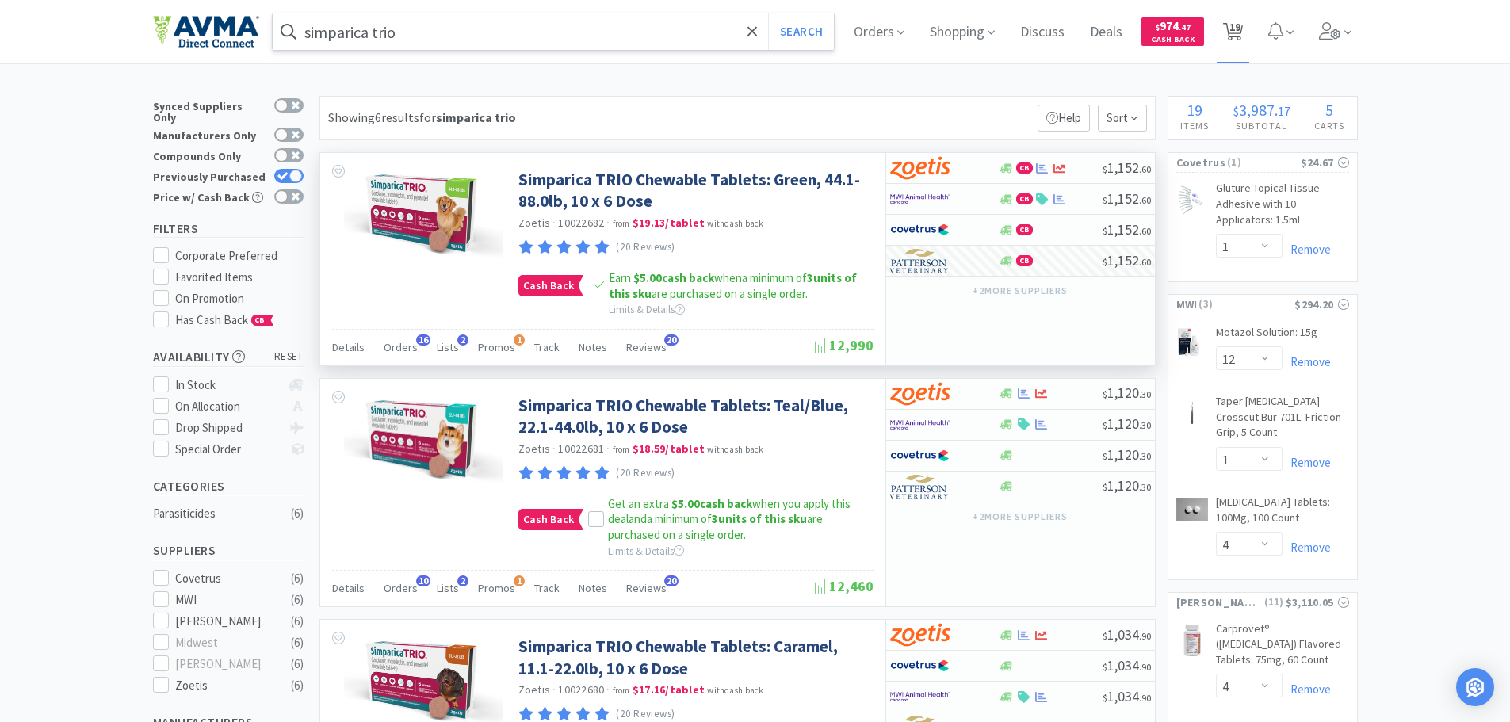
click at [1239, 29] on span "19" at bounding box center [1235, 26] width 11 height 63
select select "1"
select select "2"
select select "1"
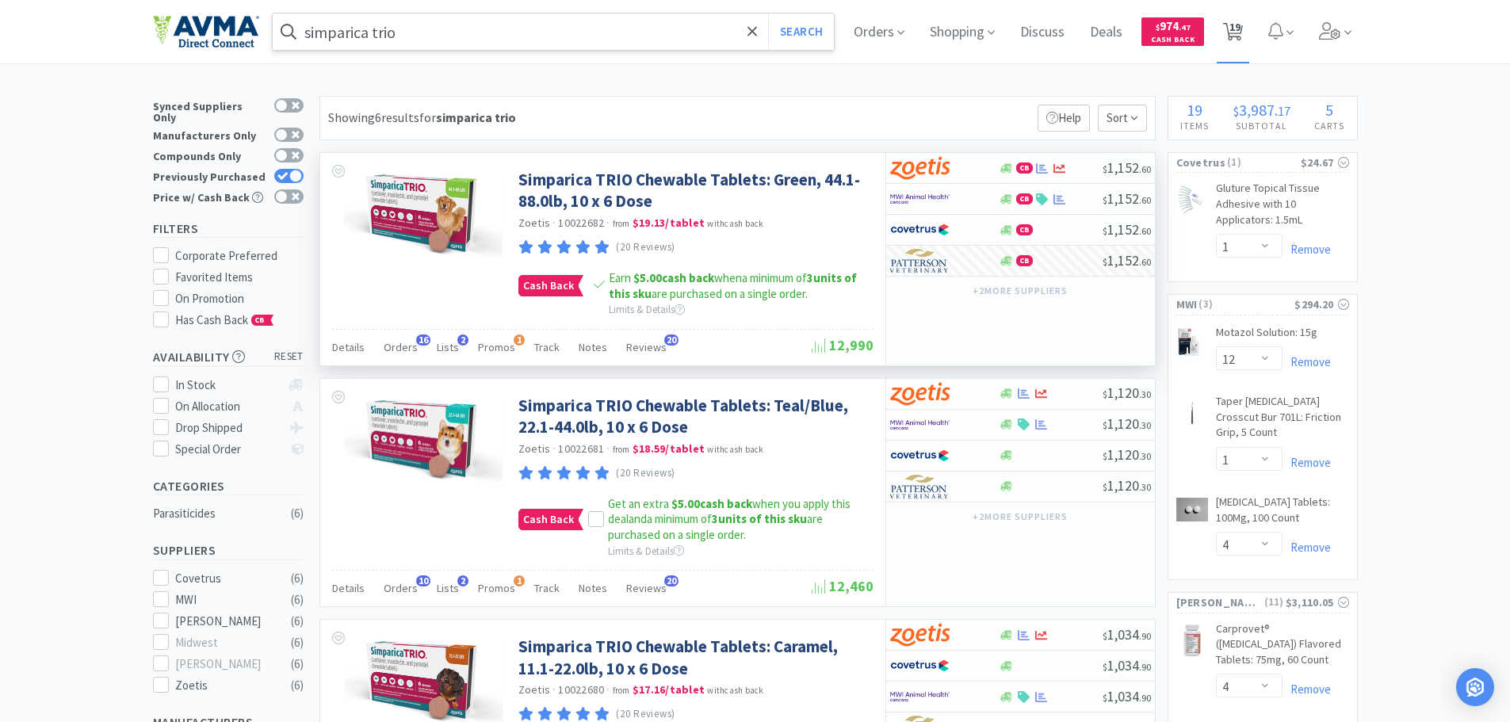
select select "1"
select select "12"
select select "1"
select select "4"
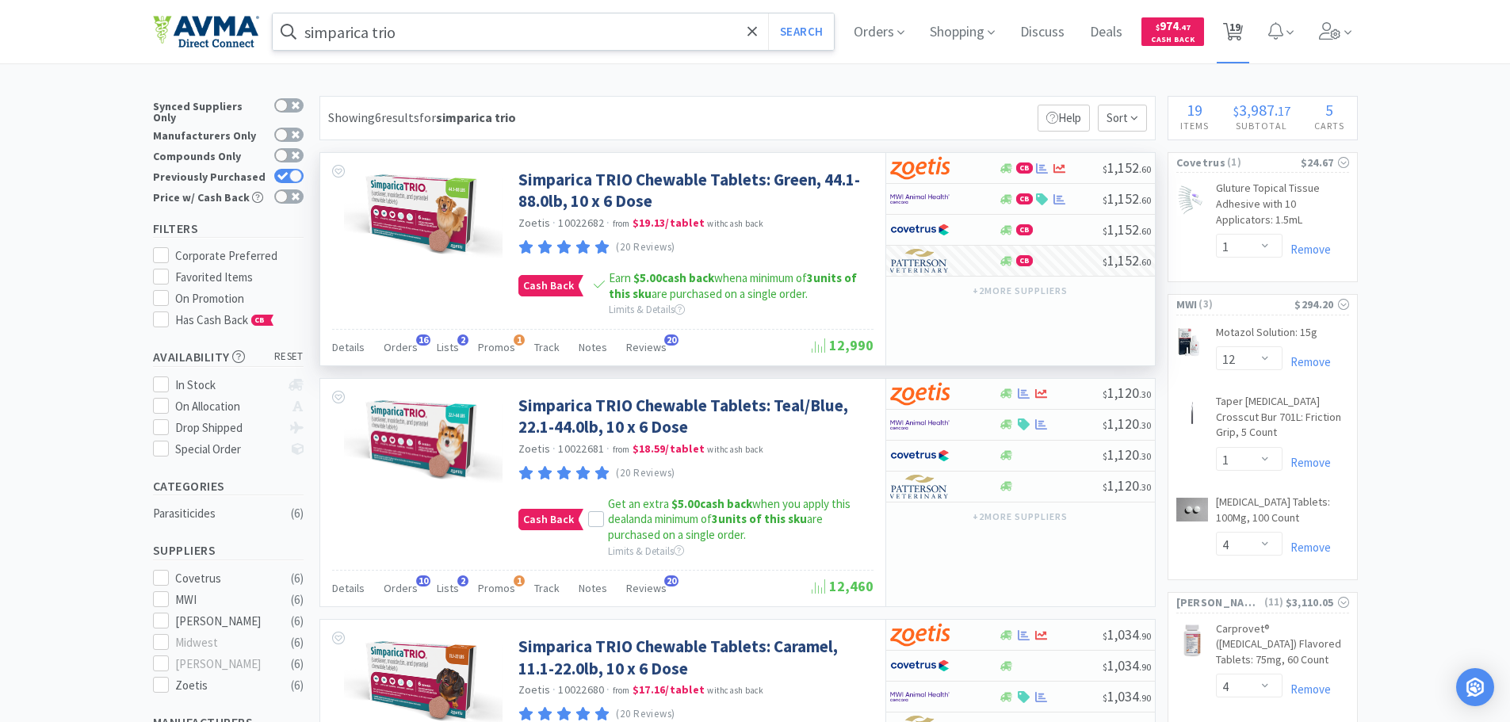
select select "1"
select select "6"
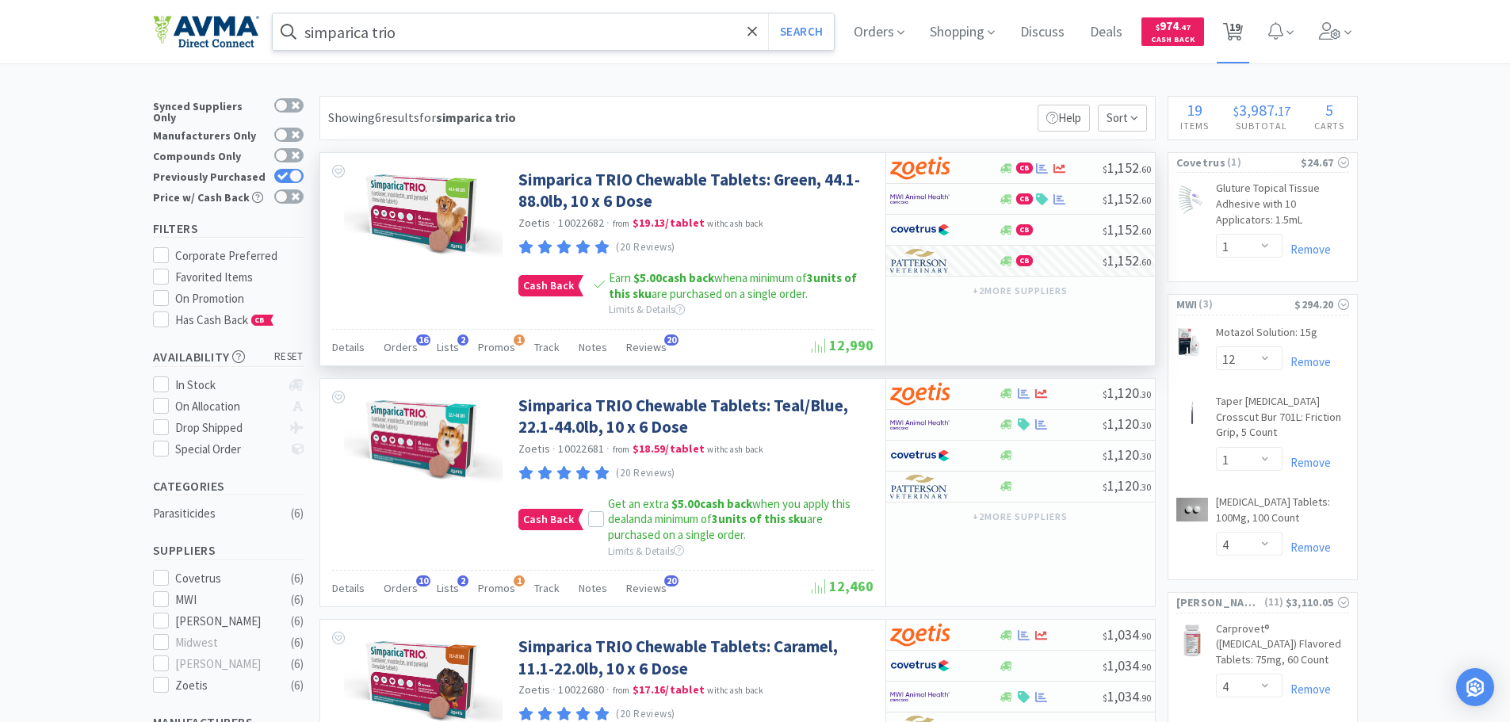
select select "1"
select select "6"
select select "4"
select select "50"
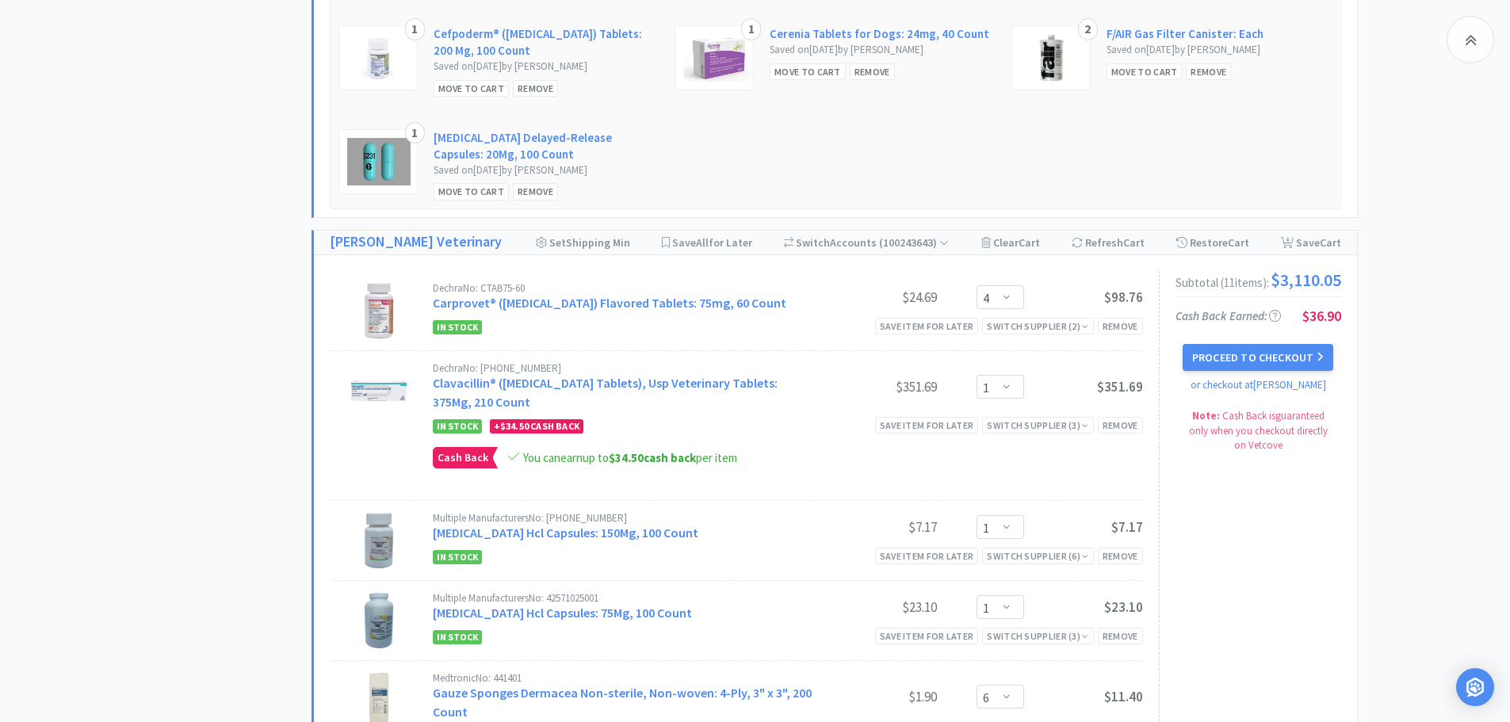
scroll to position [2299, 0]
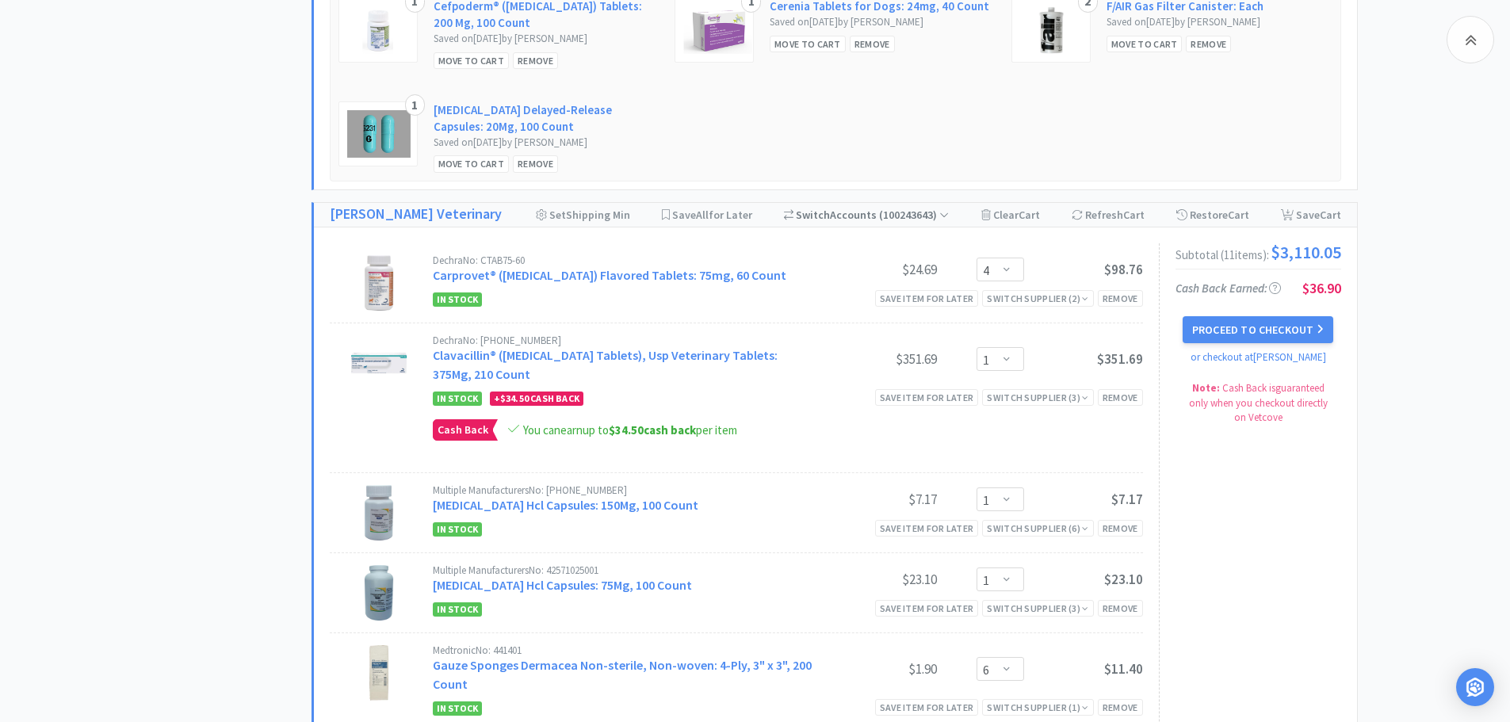
click at [945, 211] on icon at bounding box center [944, 214] width 10 height 11
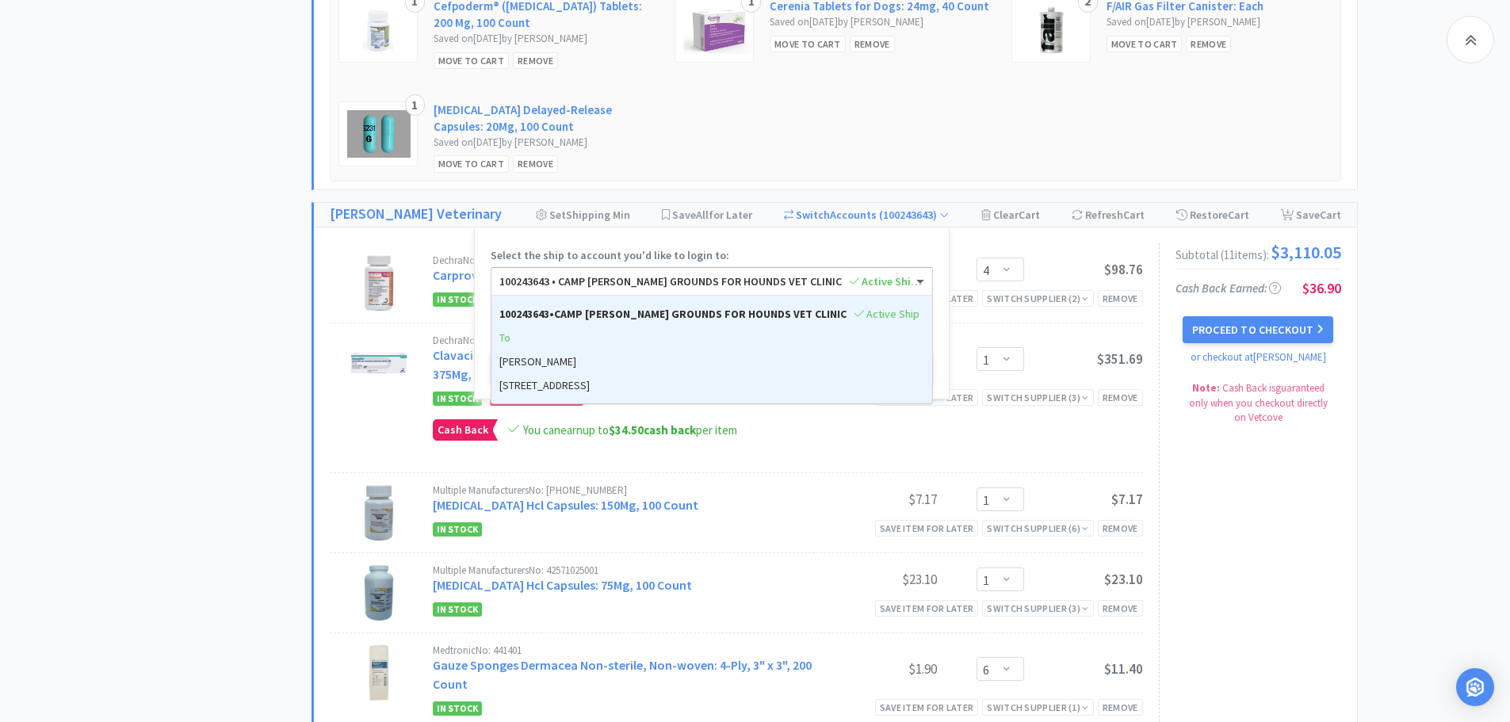
click at [922, 282] on span at bounding box center [920, 283] width 8 height 6
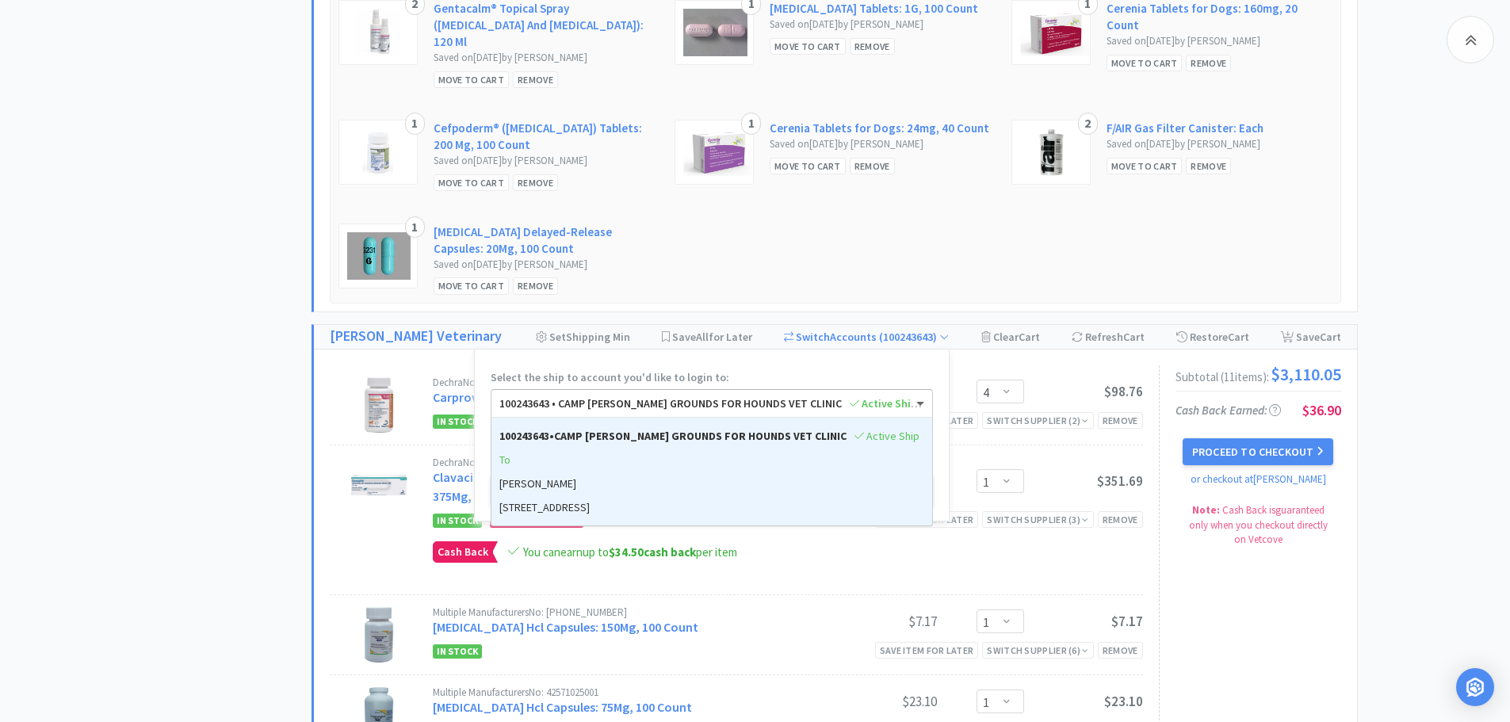
scroll to position [2220, 0]
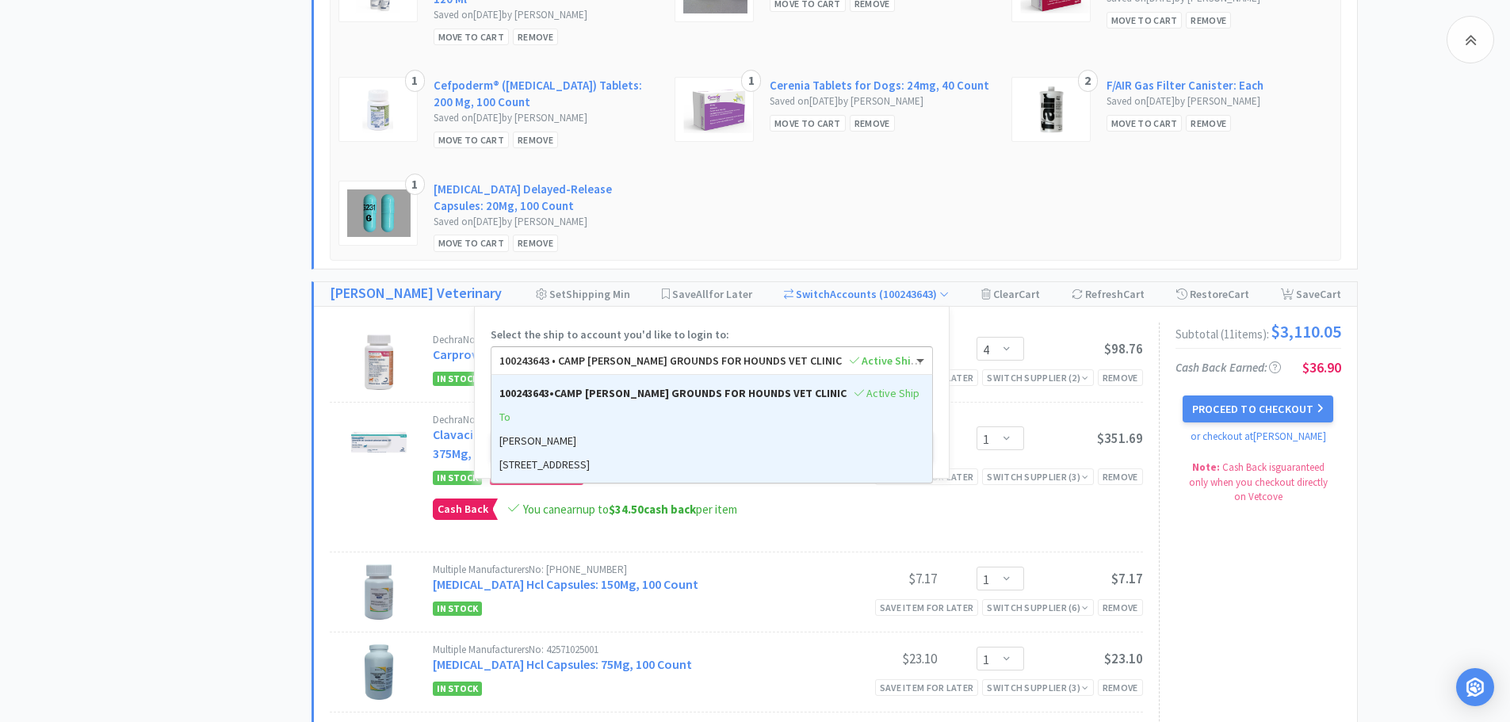
click at [933, 327] on form "Select the ship to account you'd like to login to: 100243643 • [GEOGRAPHIC_DATA…" at bounding box center [712, 393] width 442 height 140
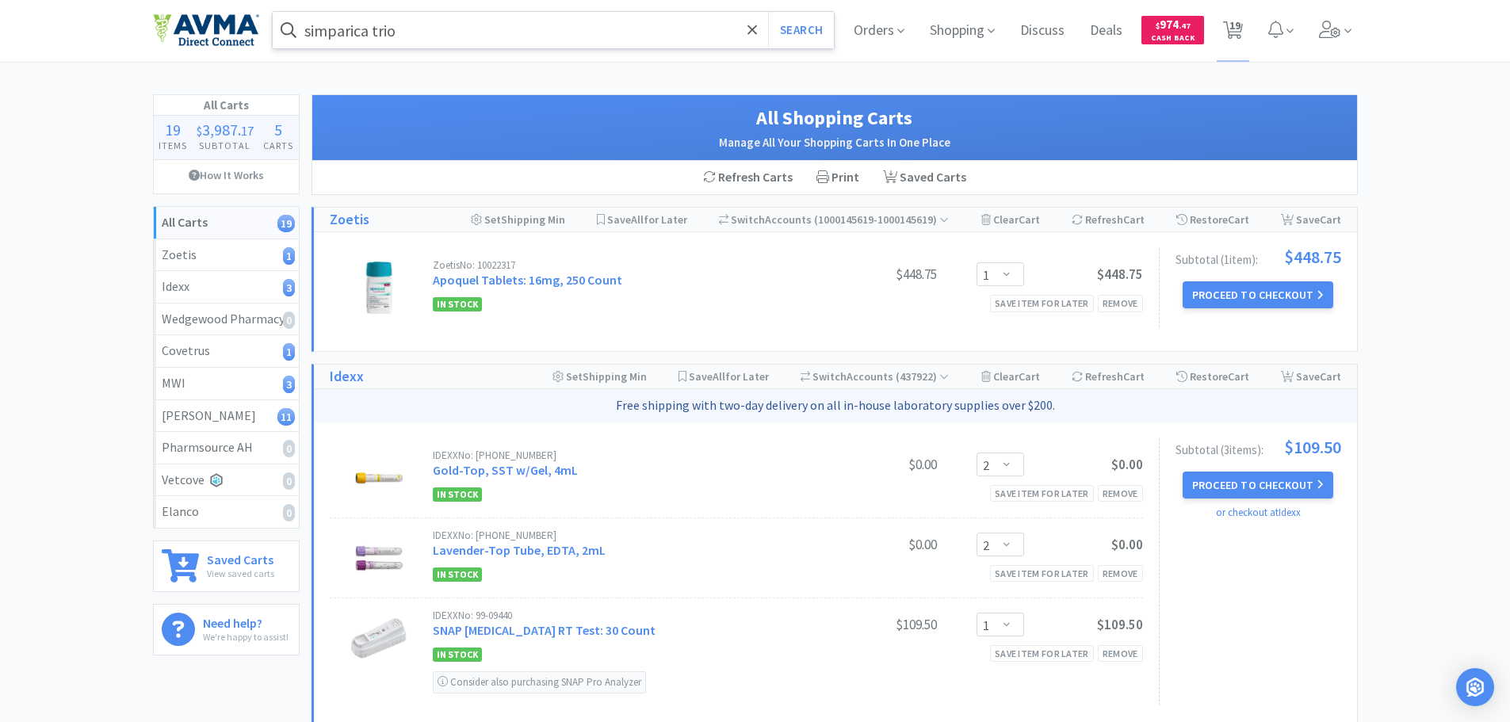
scroll to position [0, 0]
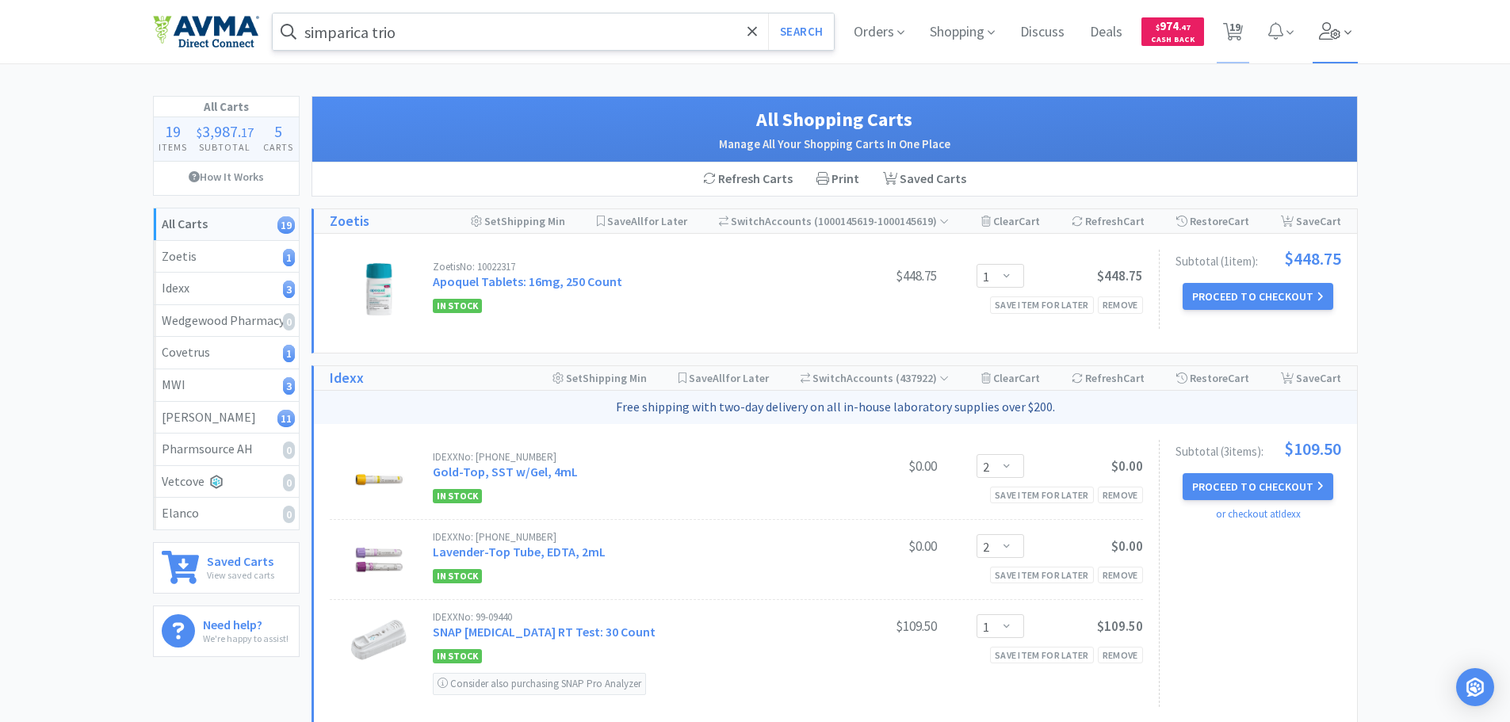
click at [1332, 30] on icon at bounding box center [1330, 30] width 22 height 17
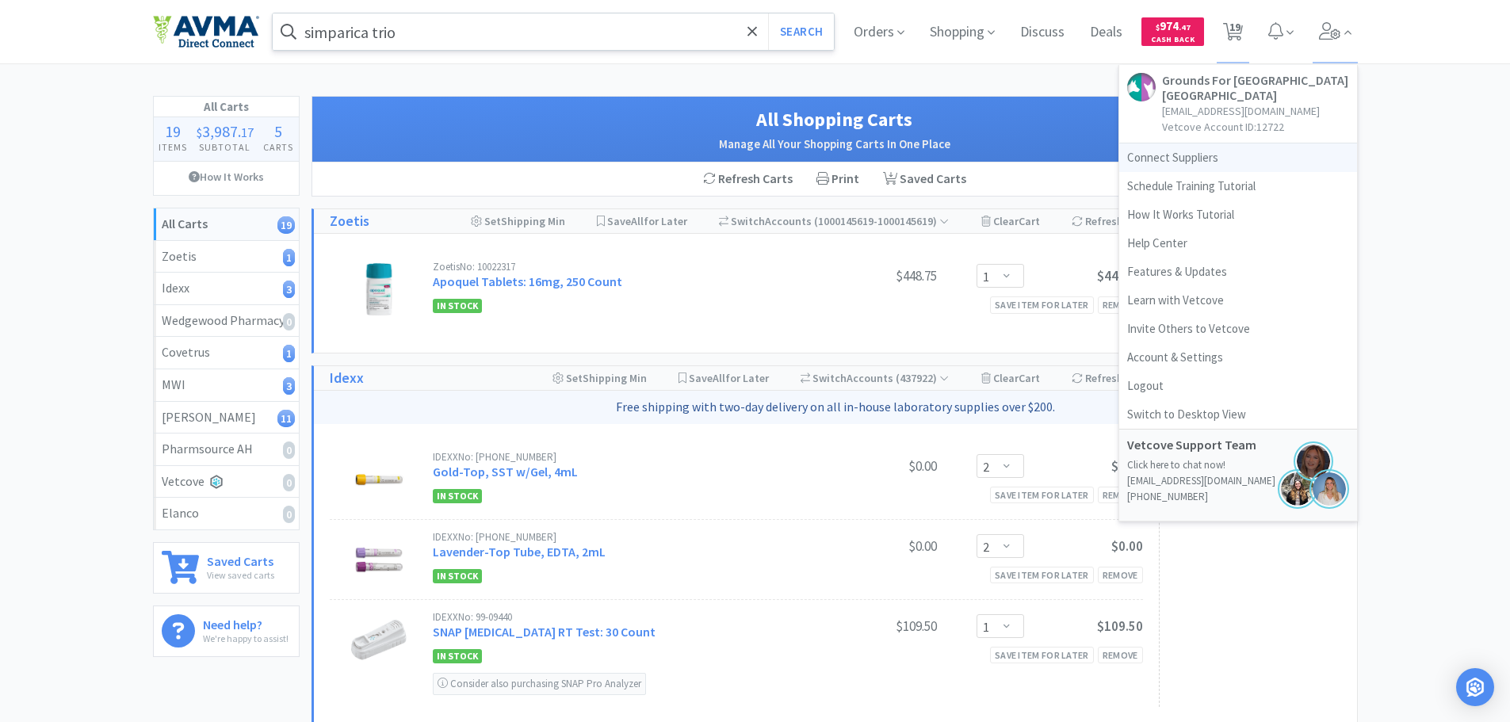
click at [1197, 159] on link "Connect Suppliers" at bounding box center [1238, 157] width 238 height 29
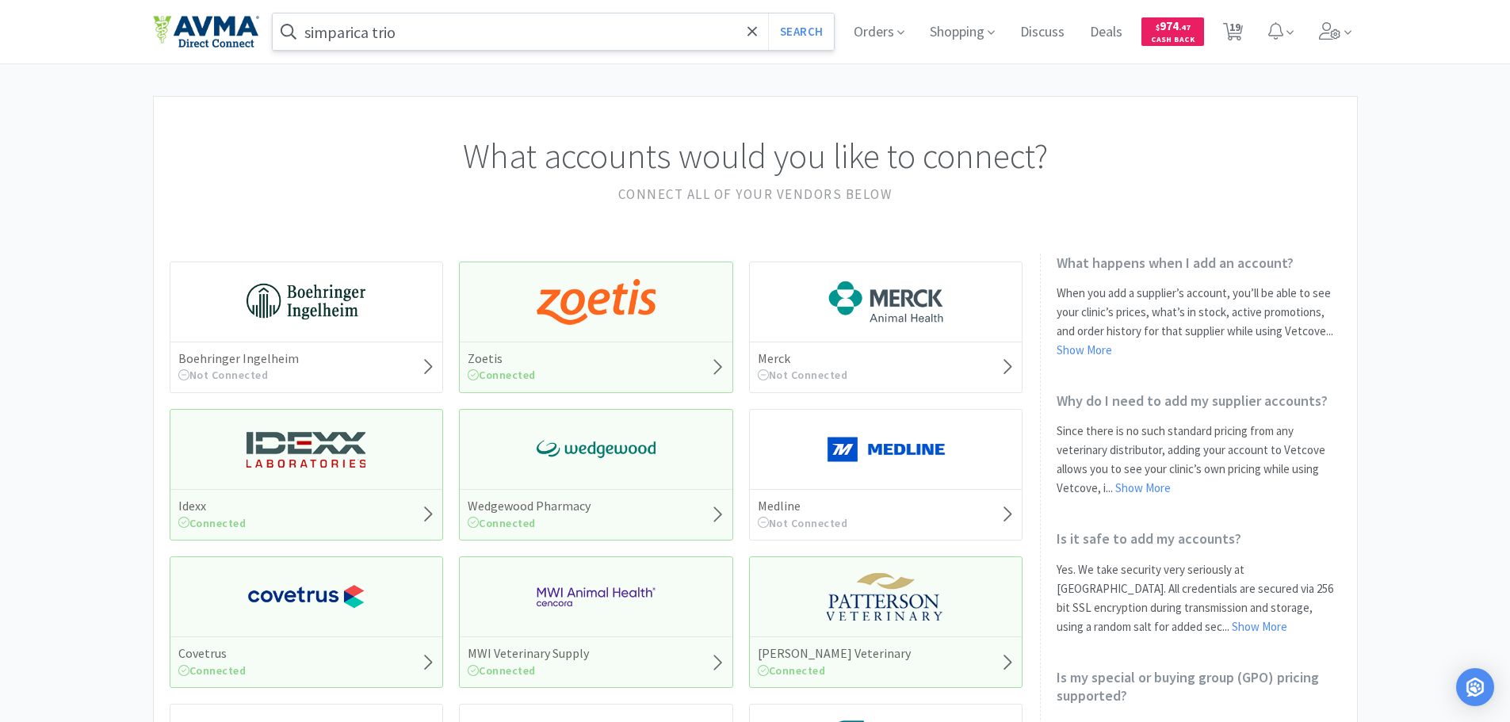
click at [863, 594] on img at bounding box center [886, 597] width 119 height 48
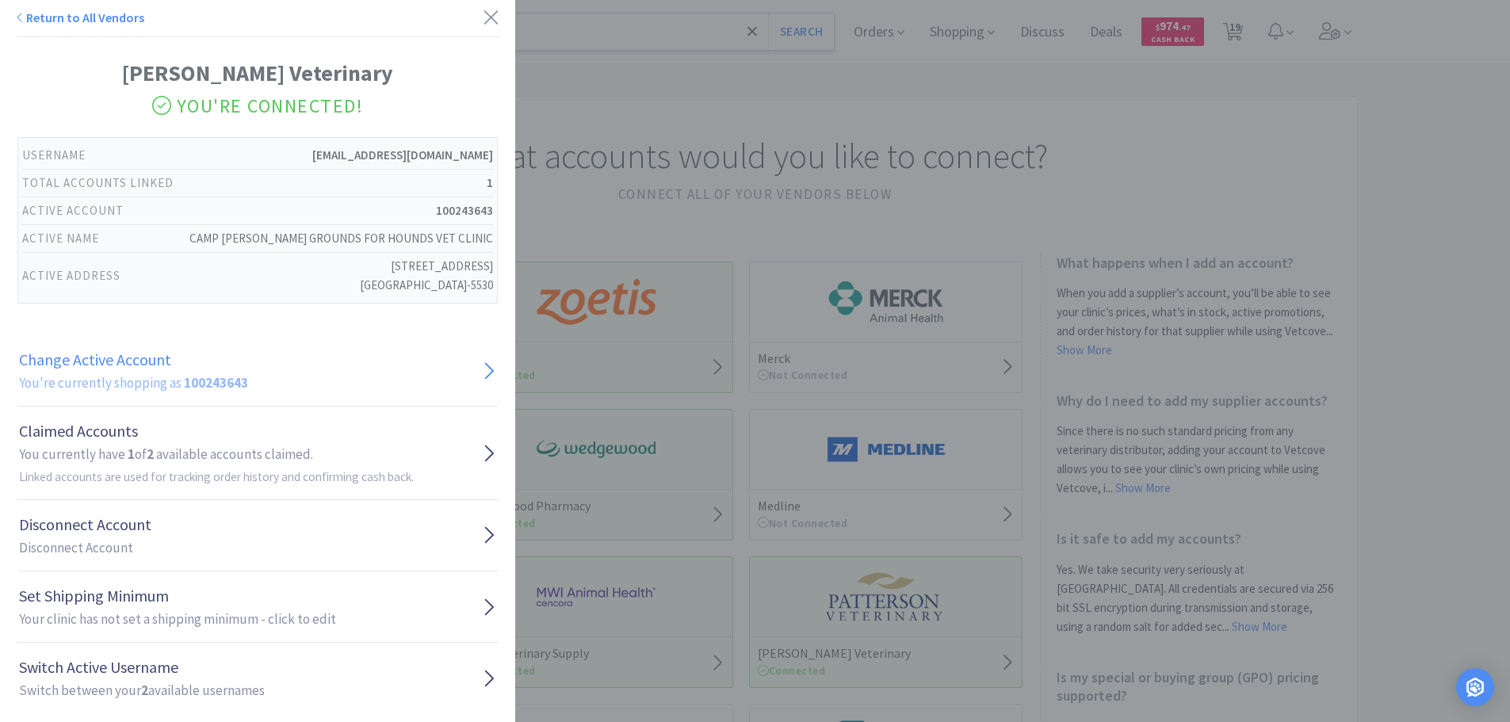
click at [481, 372] on icon at bounding box center [488, 371] width 15 height 24
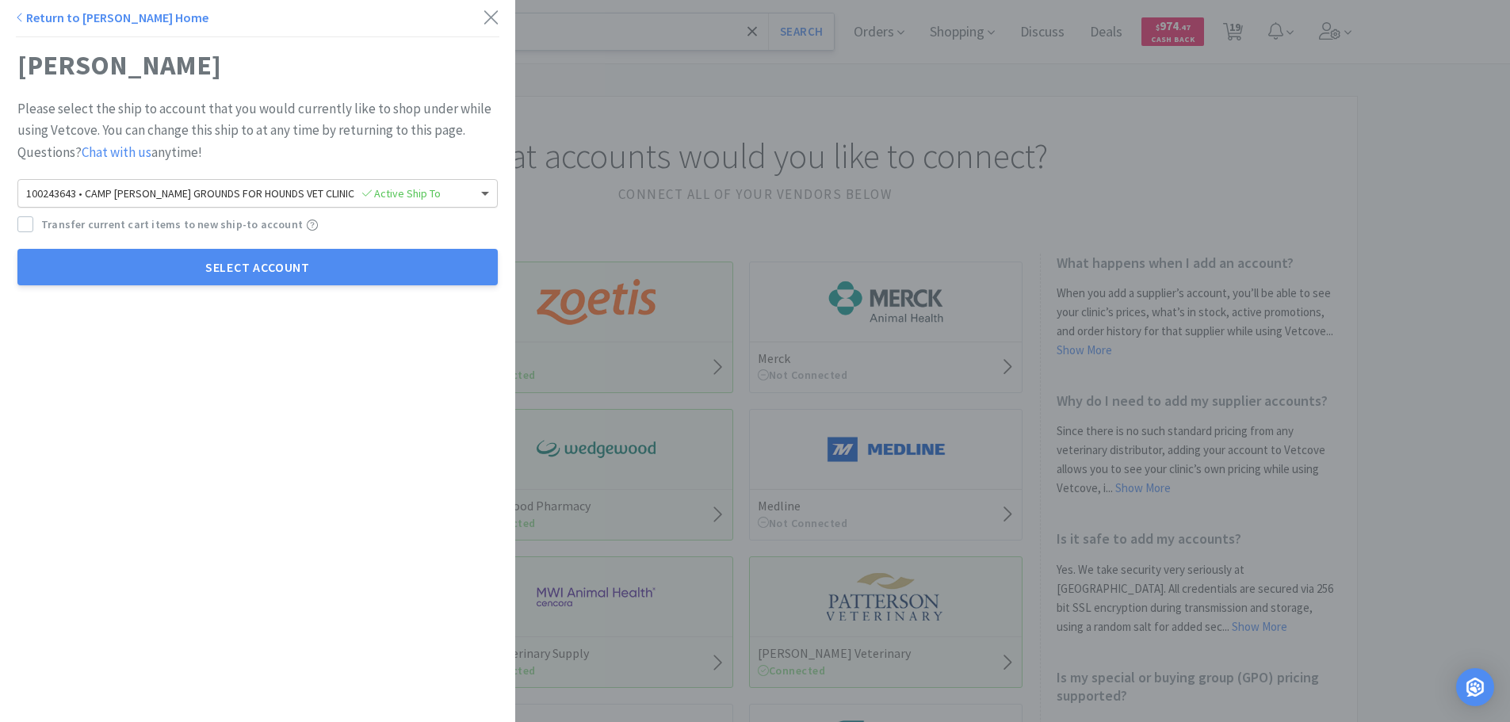
click at [477, 189] on span at bounding box center [487, 193] width 20 height 27
click at [29, 14] on link "Return to [PERSON_NAME] Home" at bounding box center [112, 18] width 193 height 16
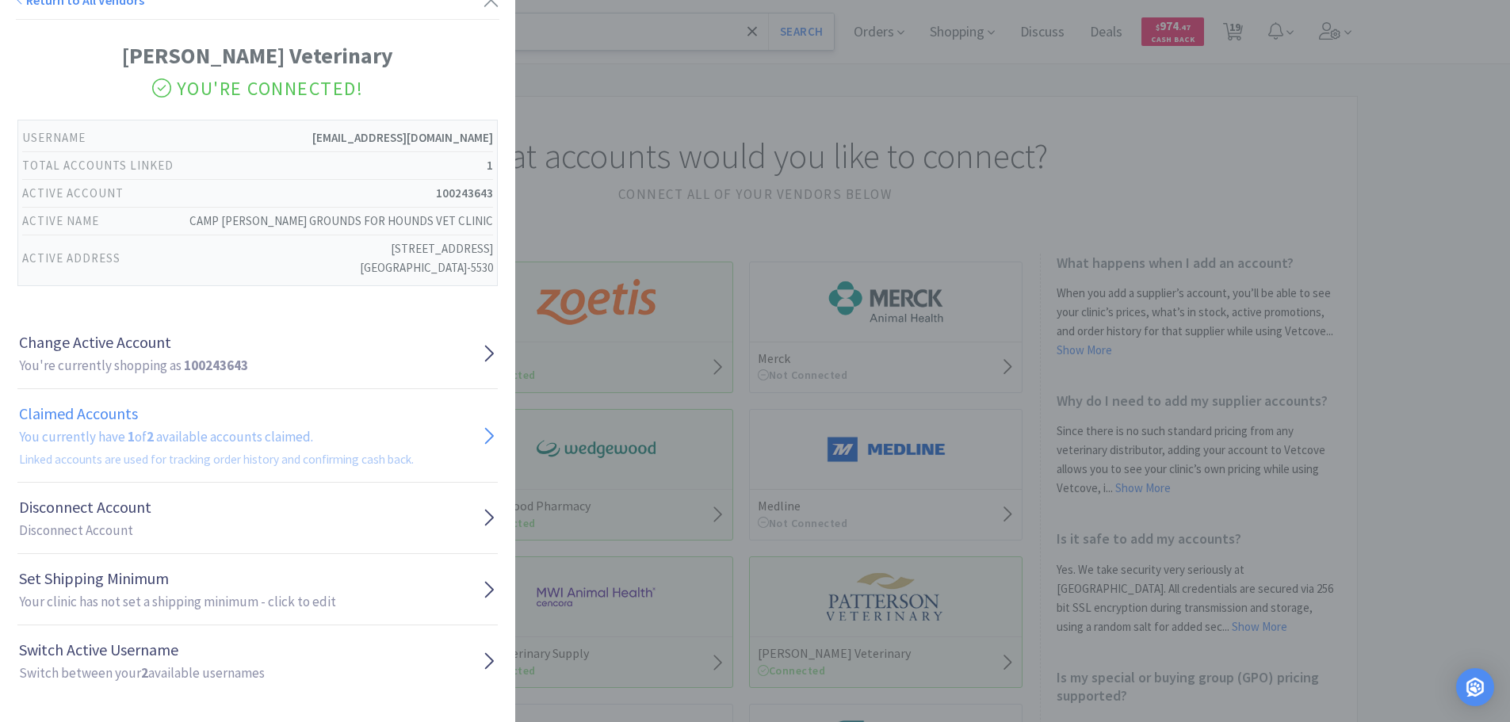
scroll to position [23, 0]
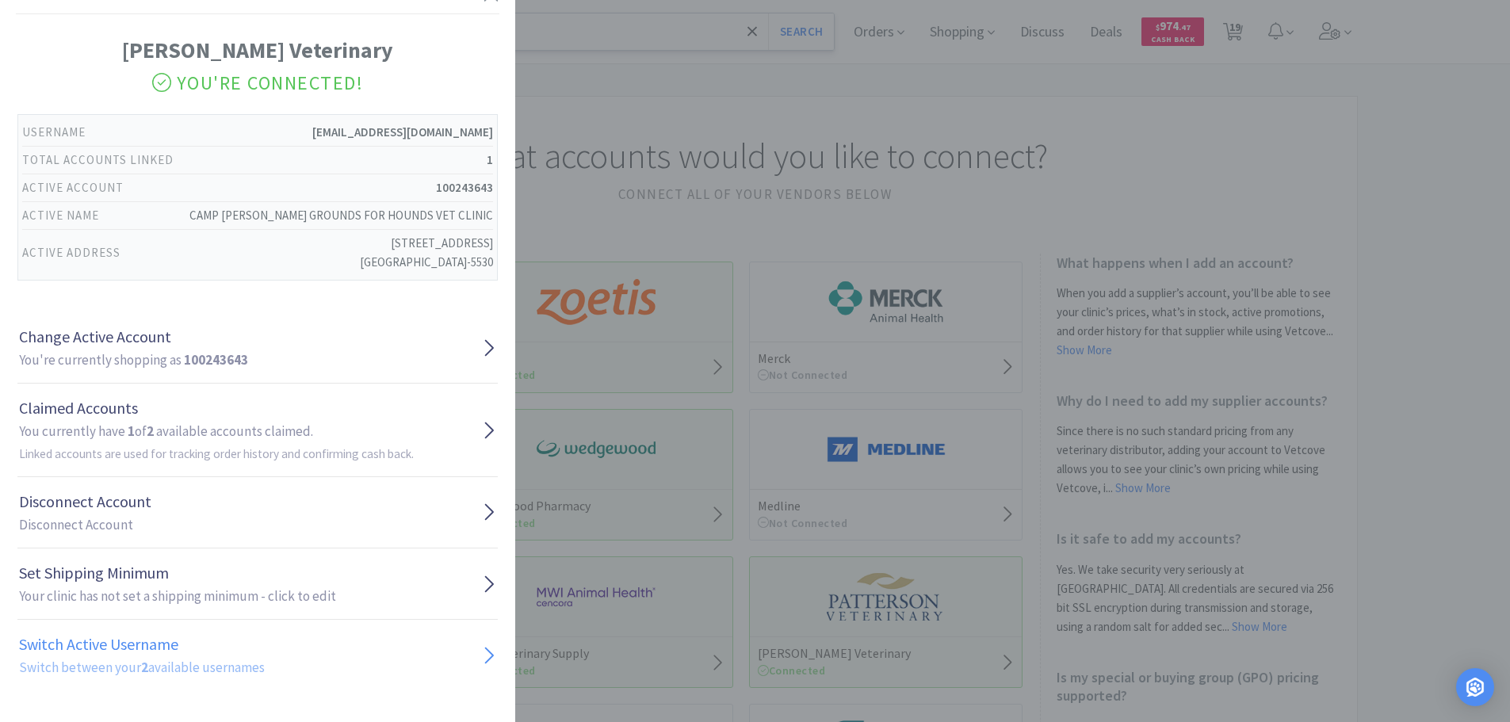
click at [174, 655] on h1 "Switch Active Username" at bounding box center [142, 644] width 246 height 25
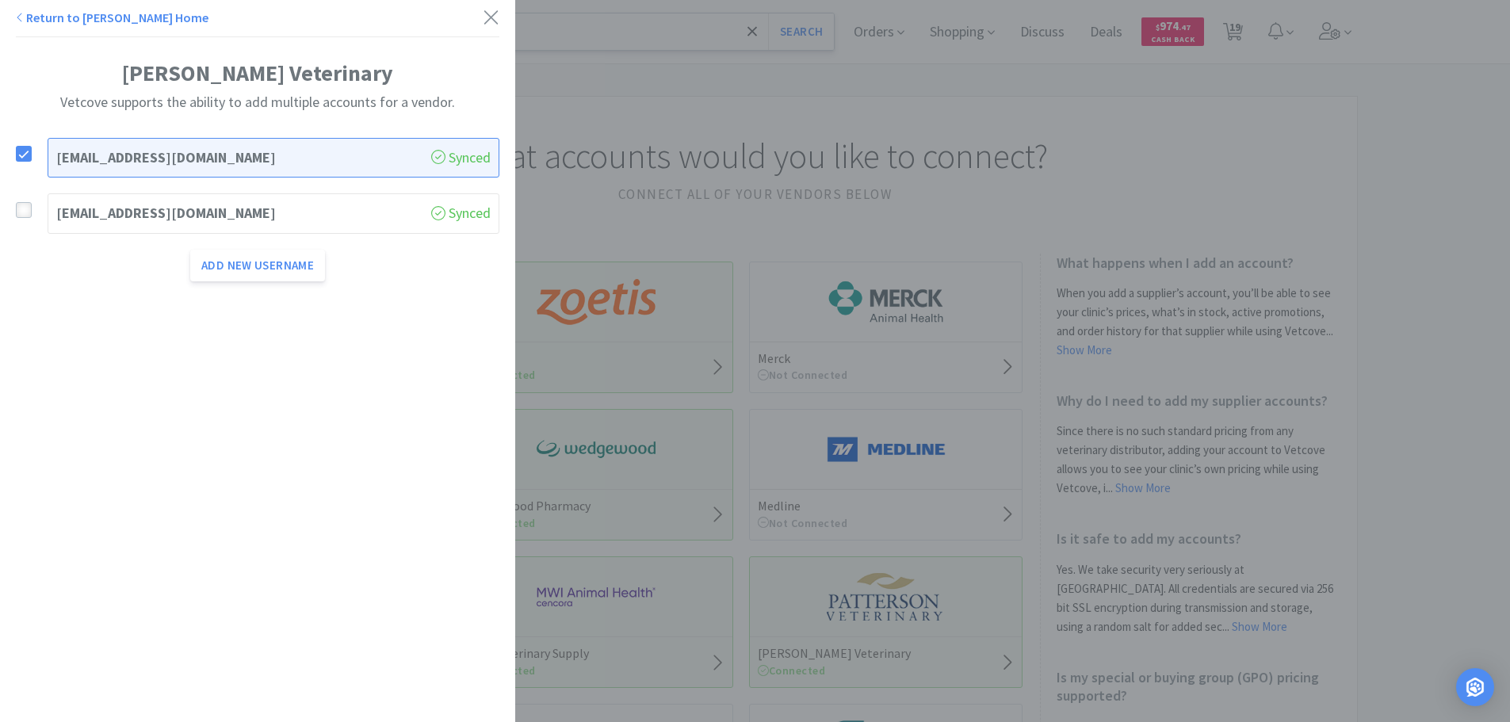
click at [24, 207] on icon at bounding box center [23, 210] width 11 height 11
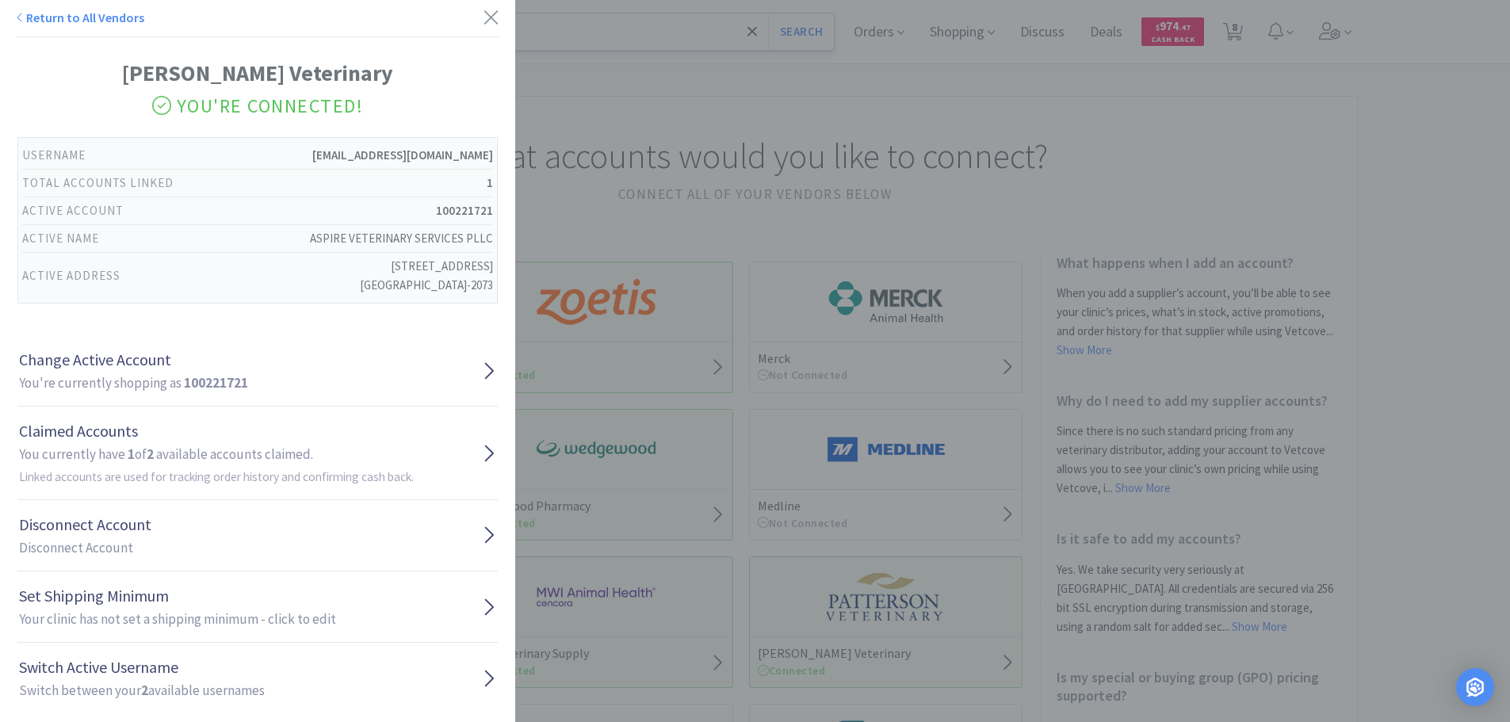
click at [63, 13] on link "Return to All Vendors" at bounding box center [80, 18] width 128 height 16
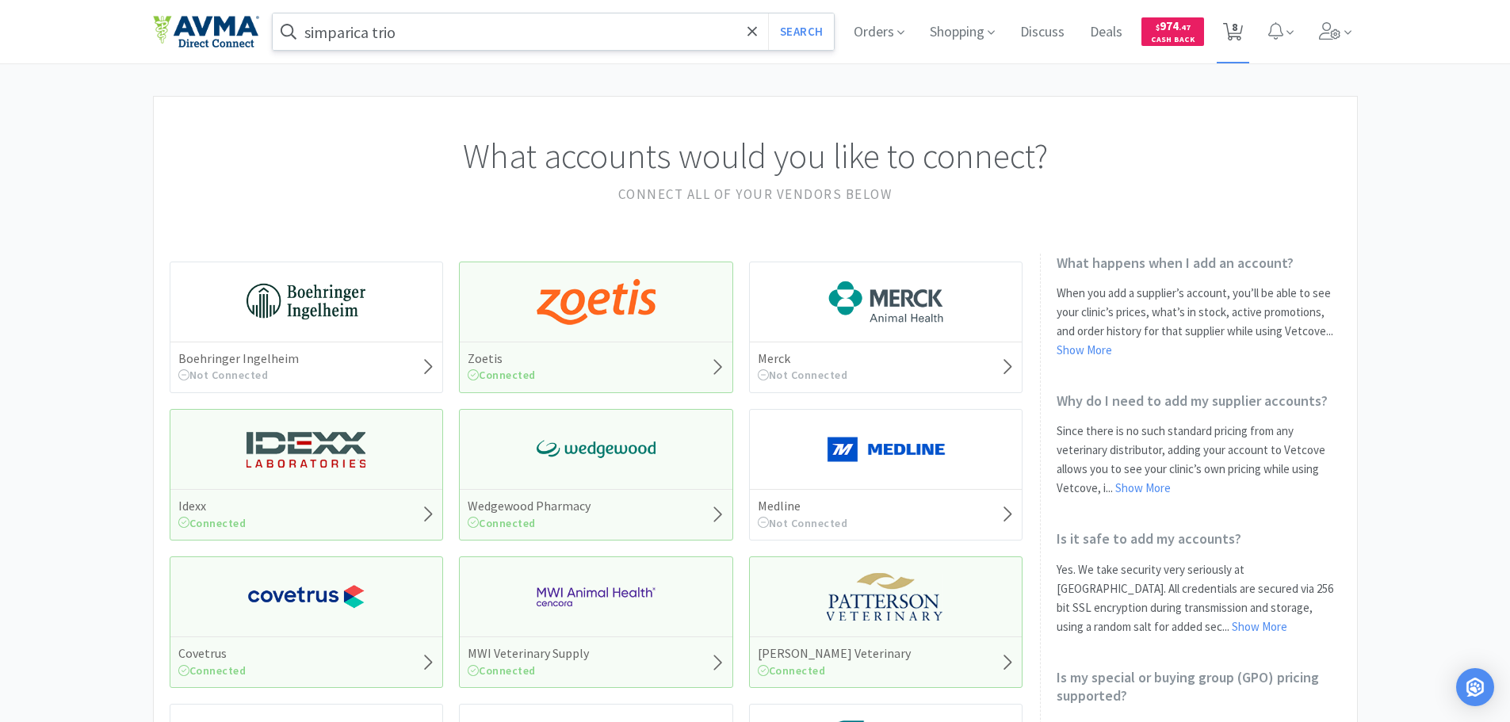
click at [1240, 30] on icon at bounding box center [1233, 31] width 20 height 17
select select "1"
select select "2"
select select "1"
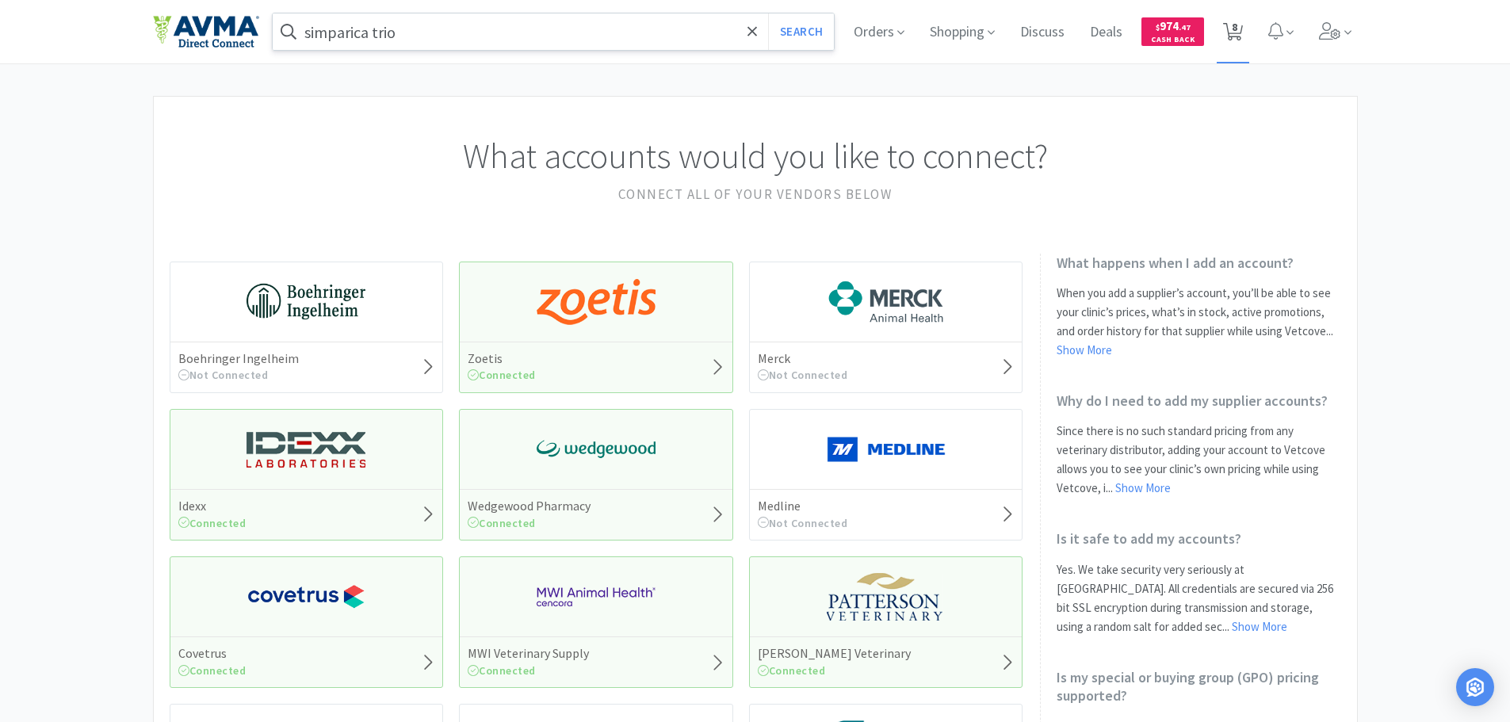
select select "1"
select select "12"
select select "1"
select select "4"
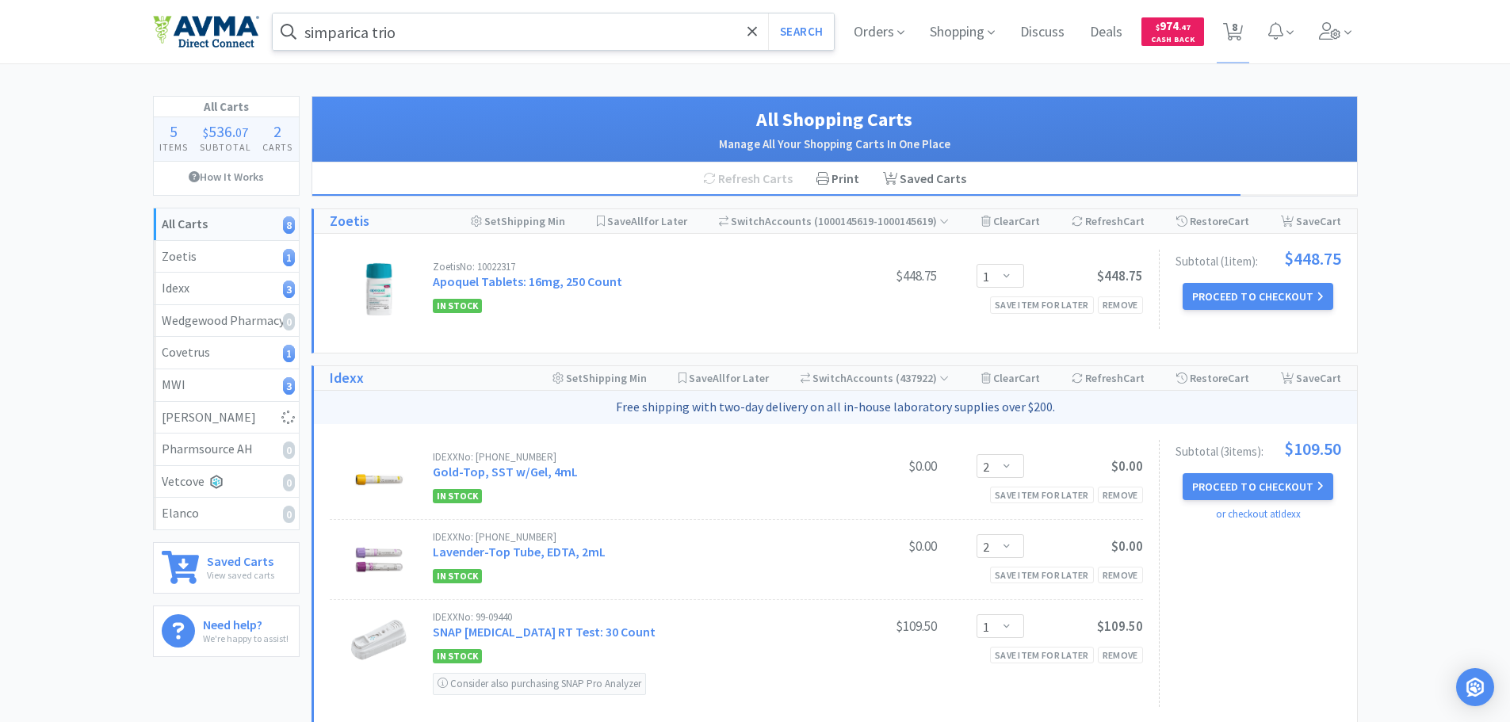
select select "4"
select select "1"
select select "6"
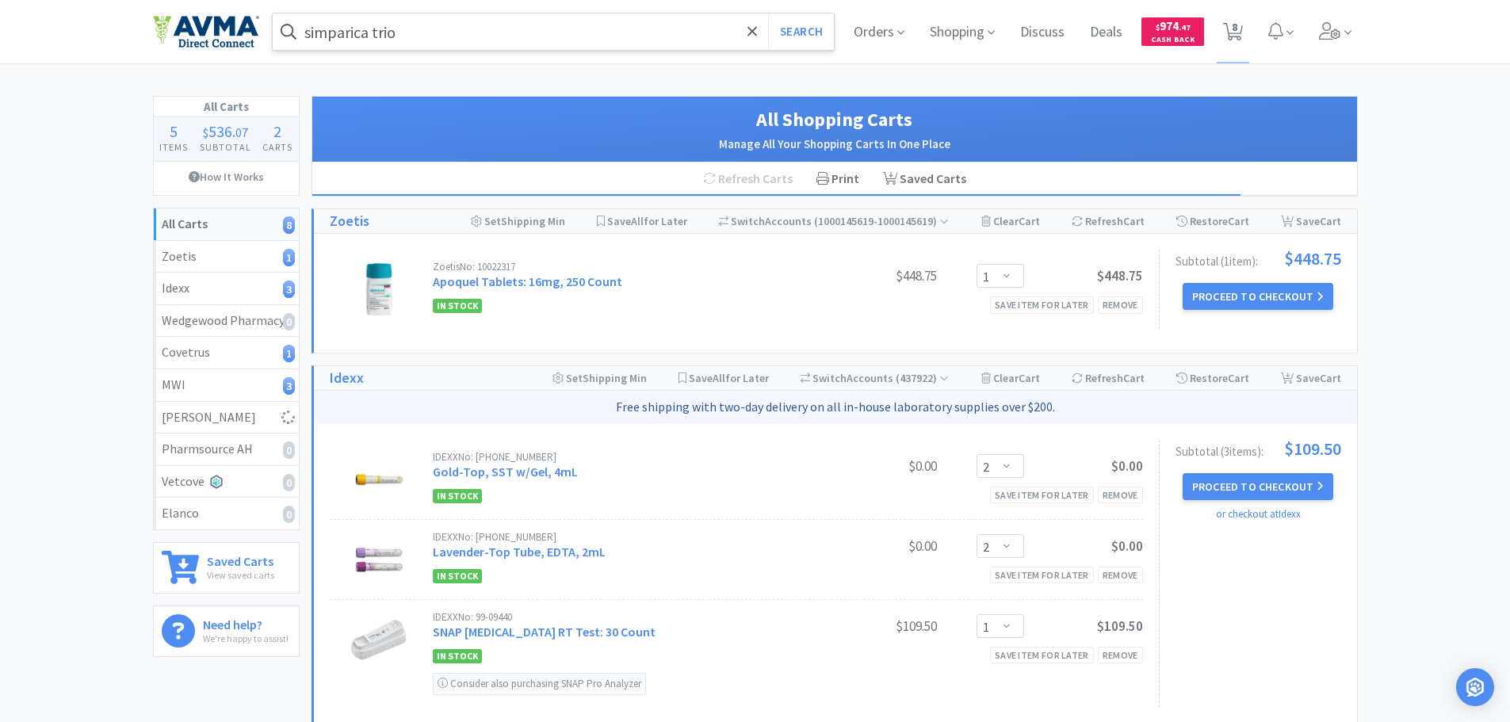
select select "6"
select select "1"
select select "6"
select select "4"
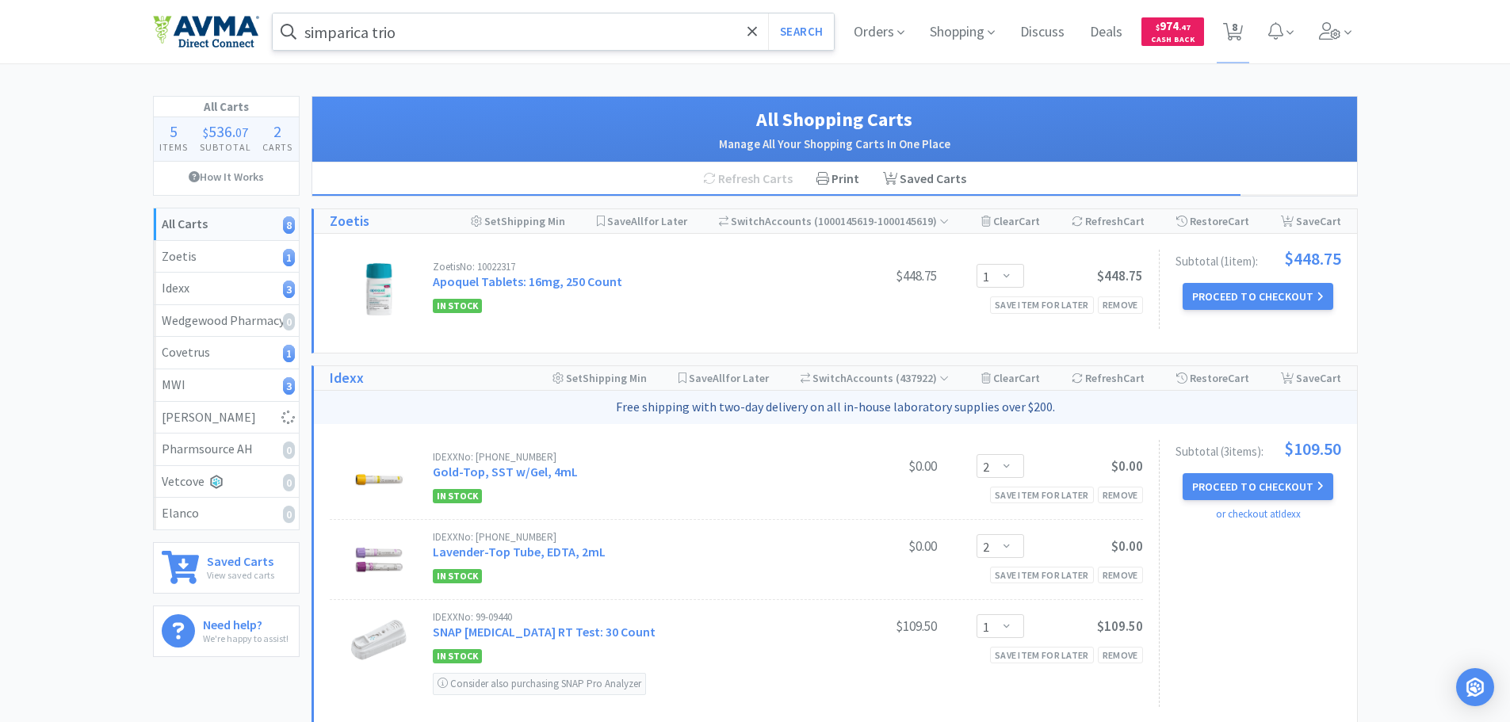
select select "50"
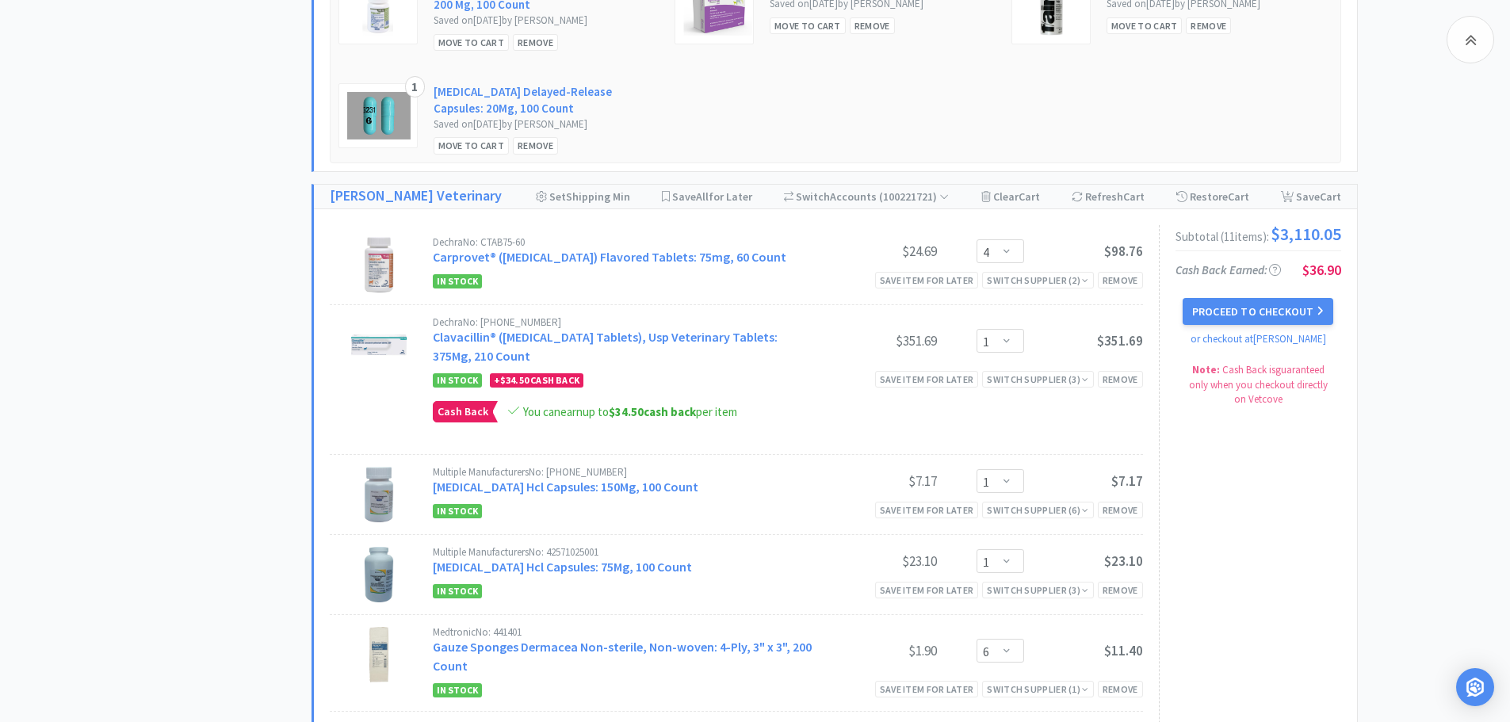
scroll to position [2220, 0]
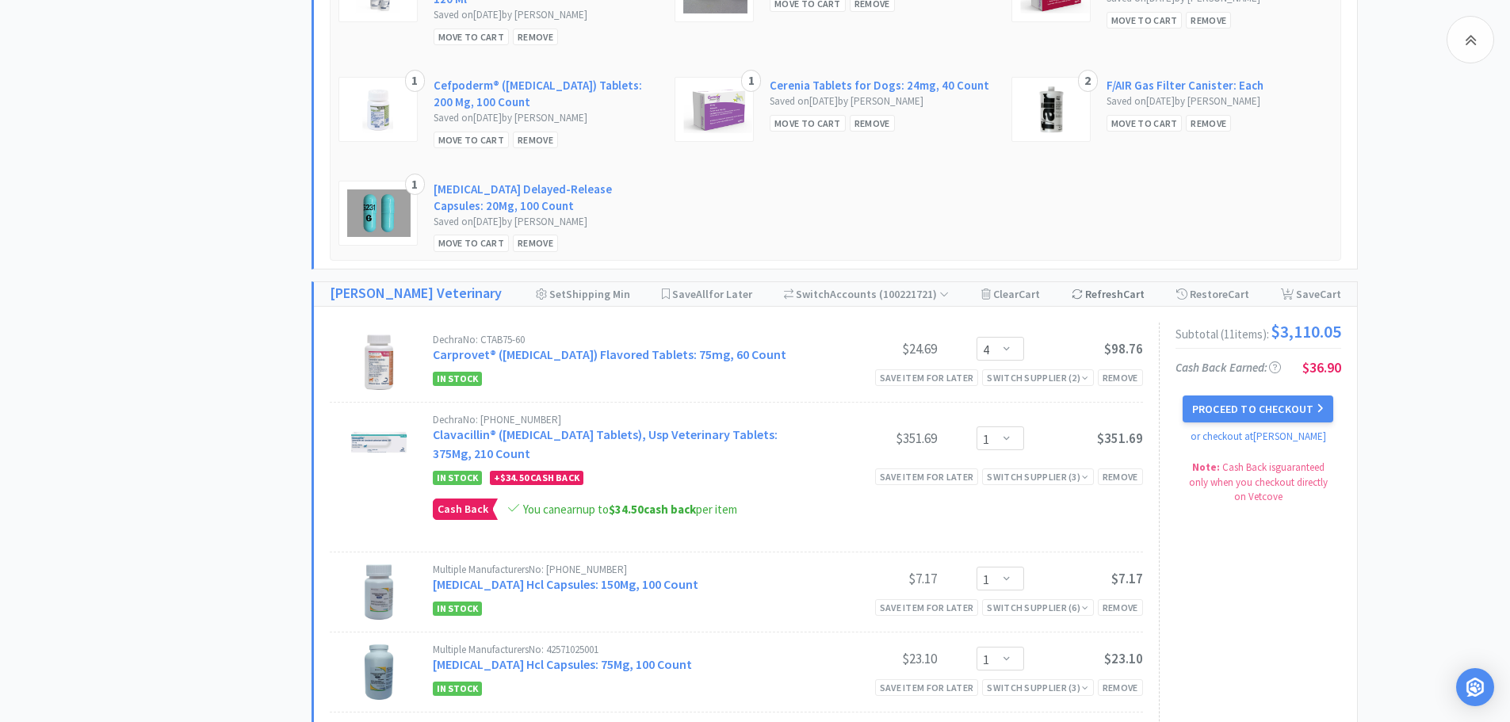
click at [1138, 295] on span "Cart" at bounding box center [1133, 294] width 21 height 14
click at [936, 293] on span "( 100221721 )" at bounding box center [913, 294] width 72 height 14
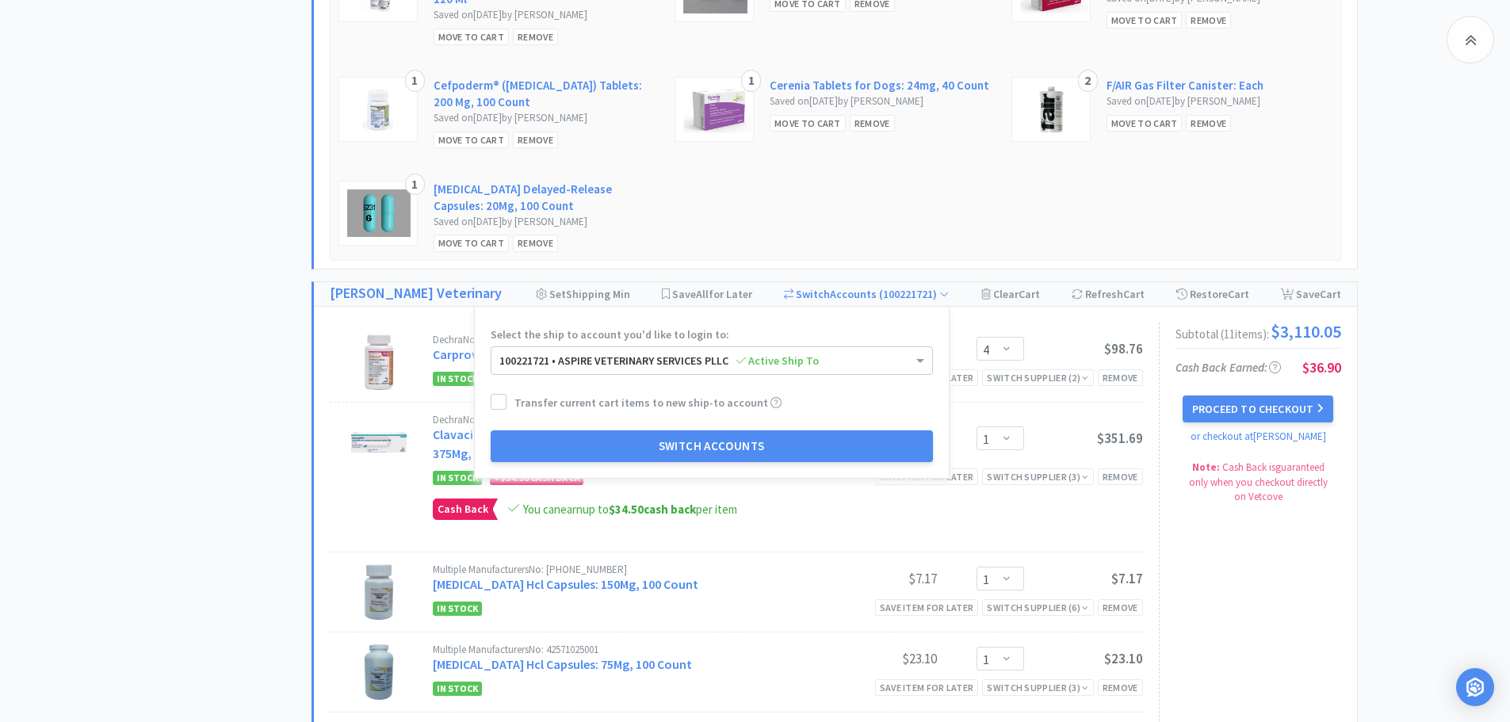
click at [1378, 259] on div "All Carts 19 Items $ 3,987 . 17 Subtotal 5 Carts How It Works All Carts 19 Zoet…" at bounding box center [755, 238] width 1510 height 4725
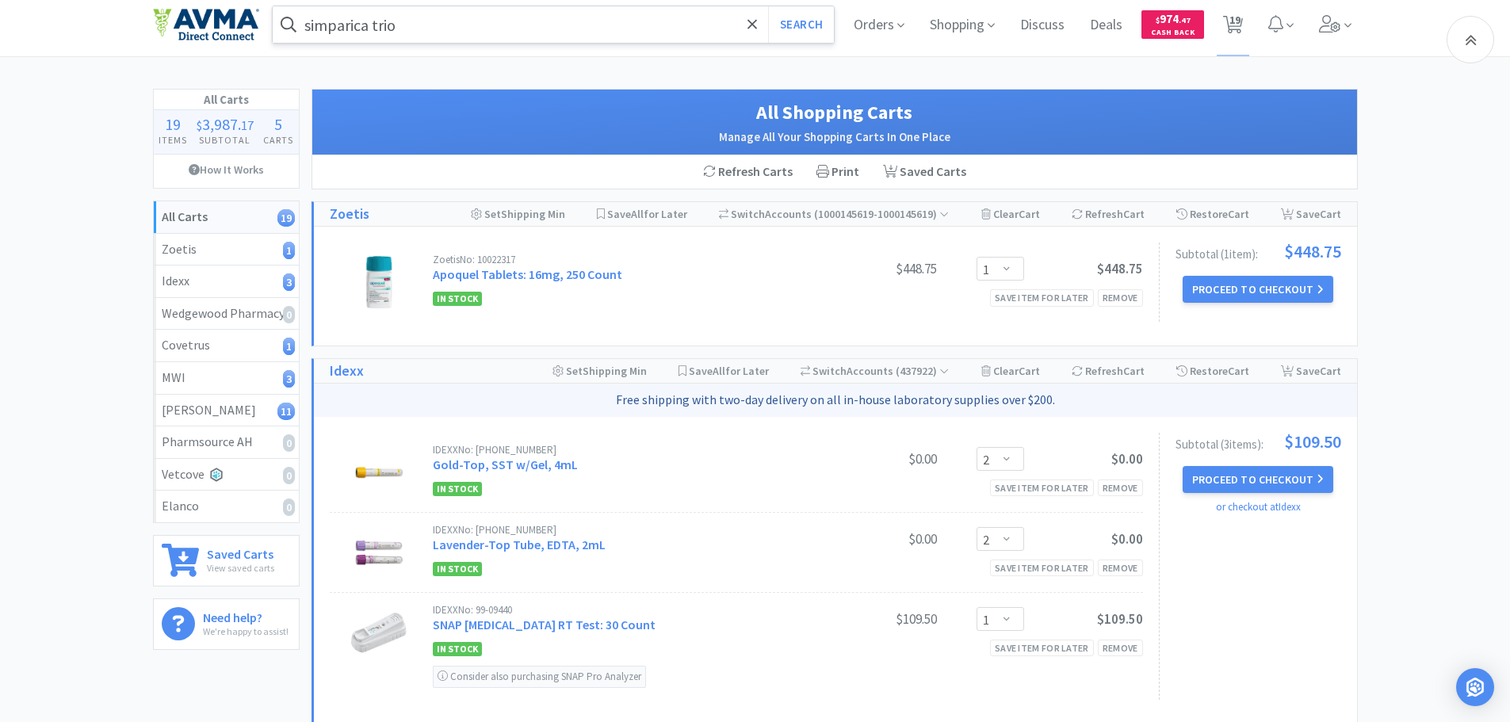
scroll to position [0, 0]
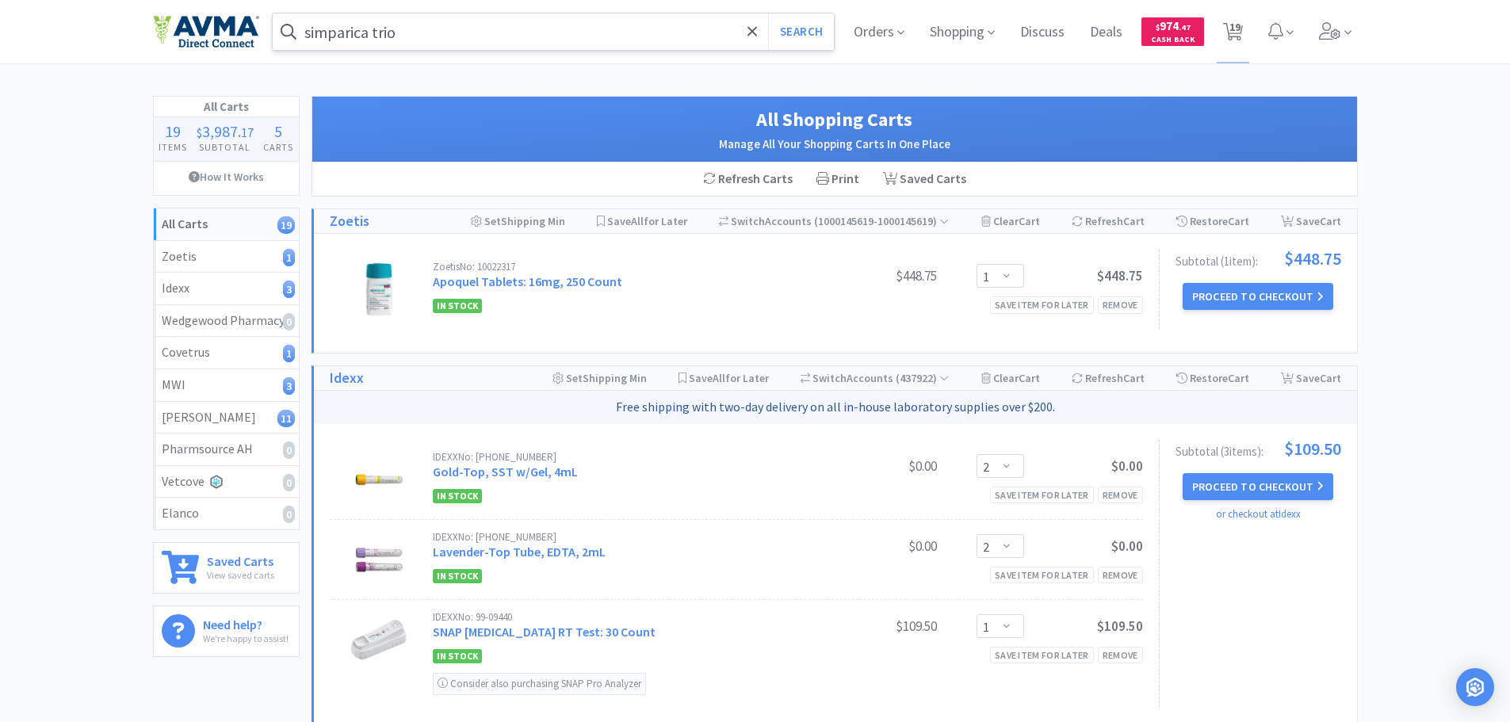
click at [415, 31] on input "simparica trio" at bounding box center [554, 31] width 562 height 36
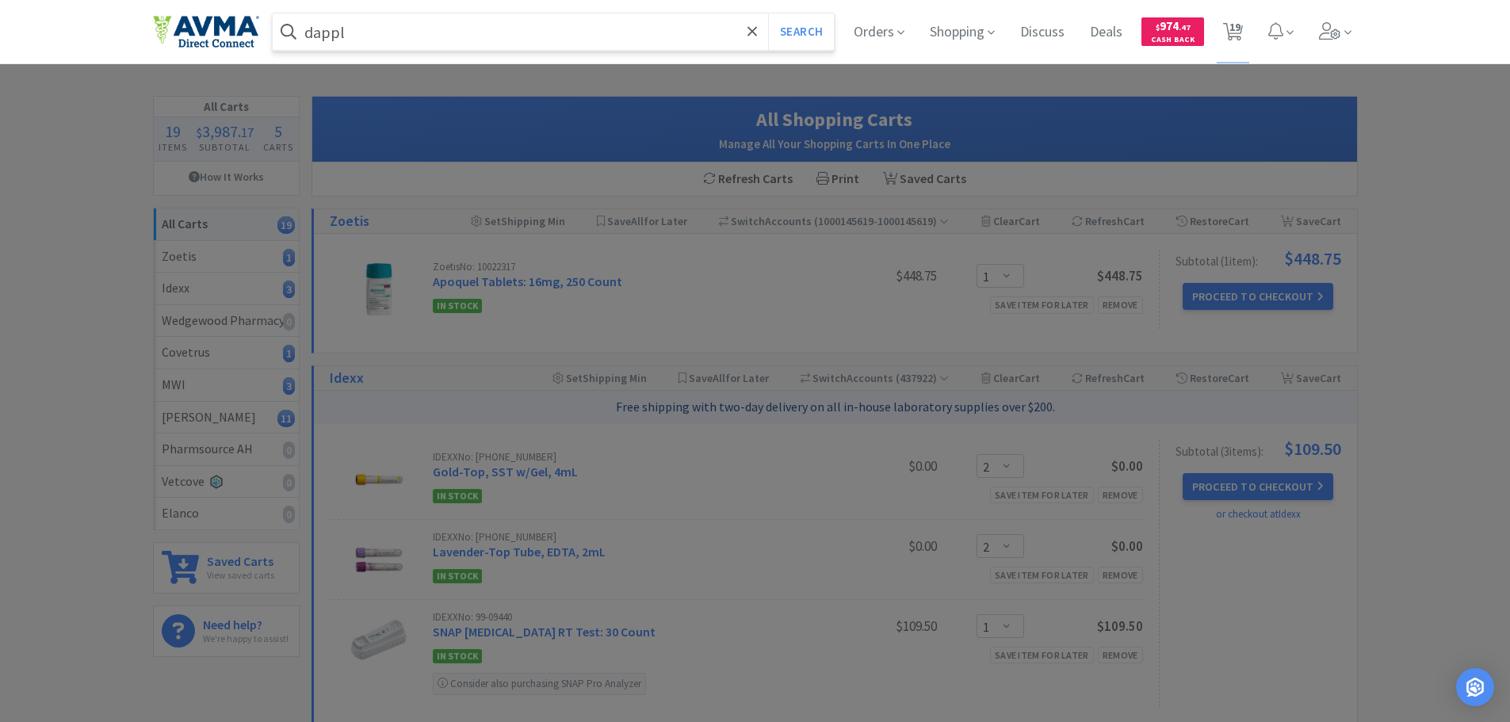
type input "dappl"
click at [768, 13] on button "Search" at bounding box center [801, 31] width 66 height 36
select select "1"
select select "12"
select select "1"
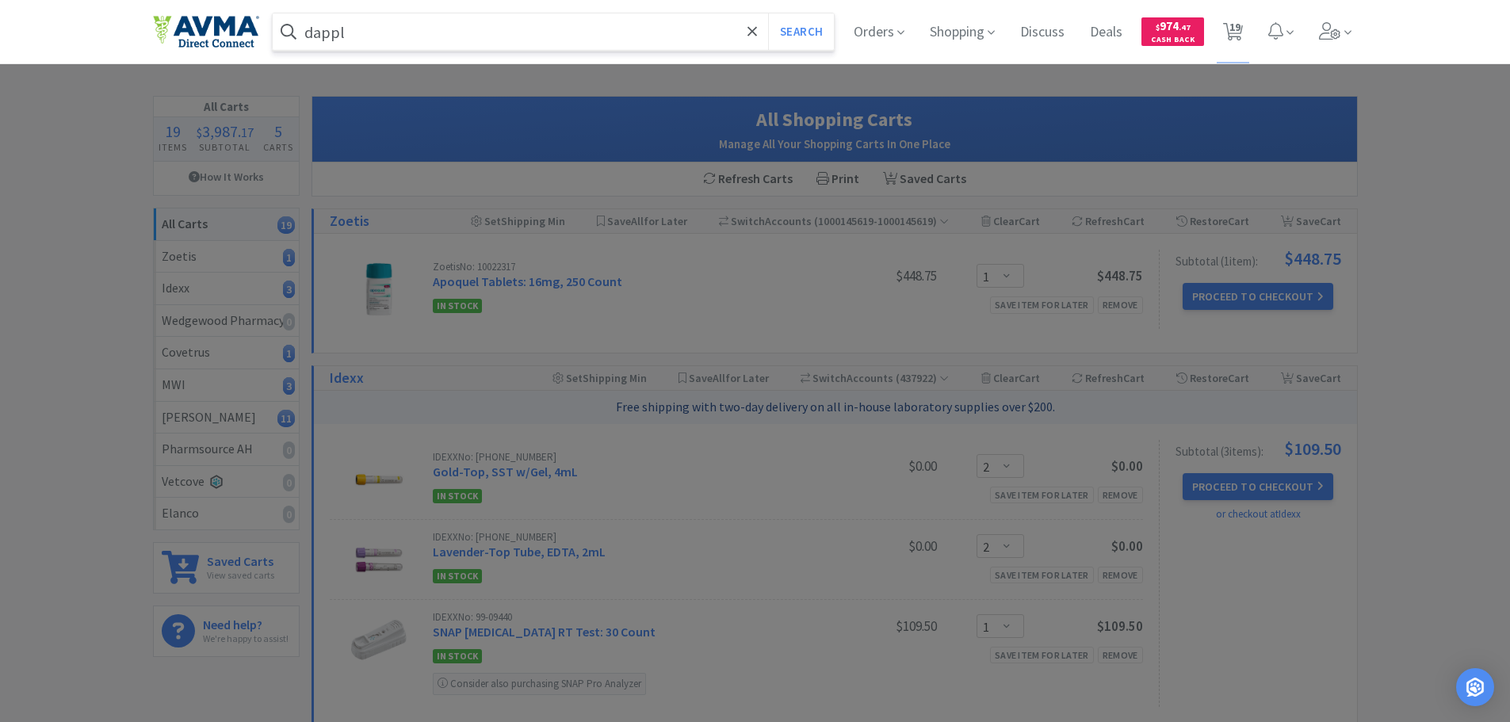
select select "4"
select select "1"
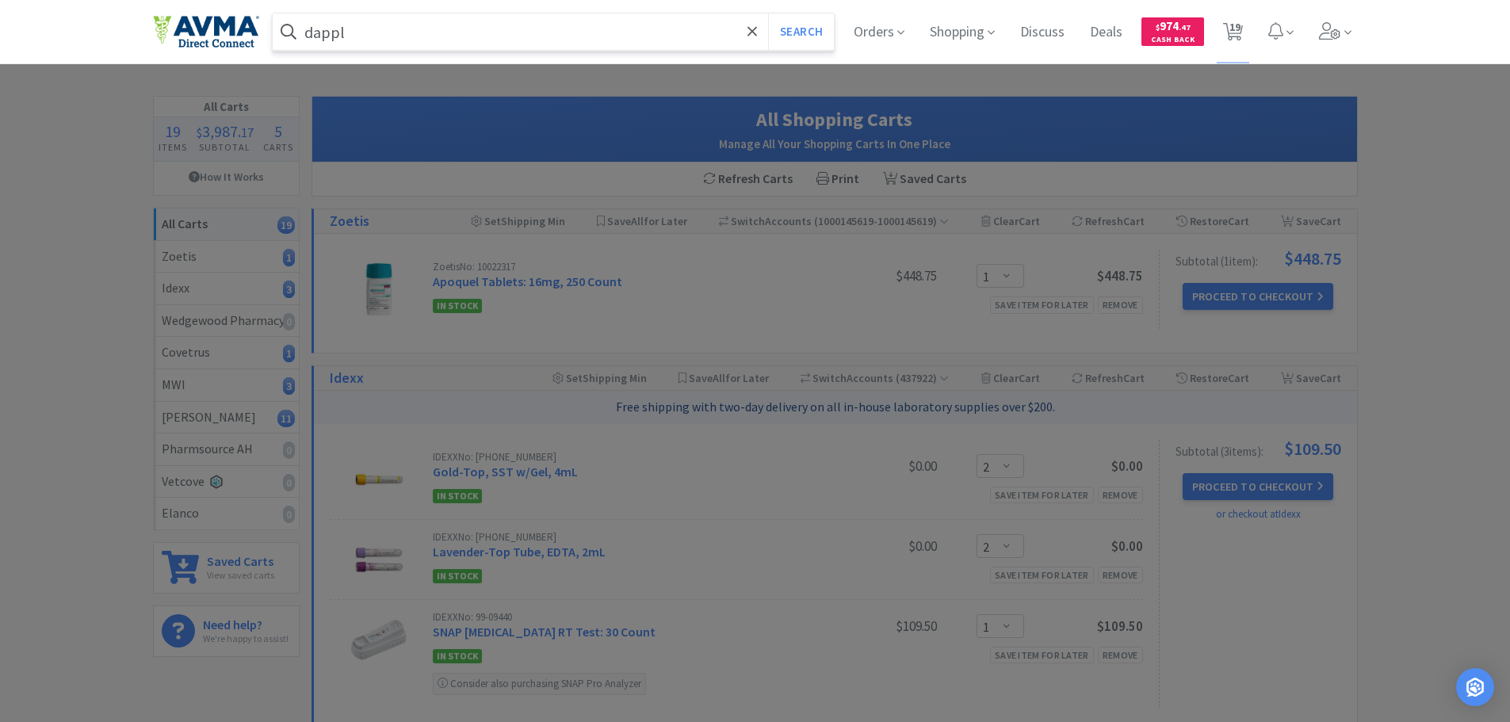
select select "6"
select select "1"
select select "6"
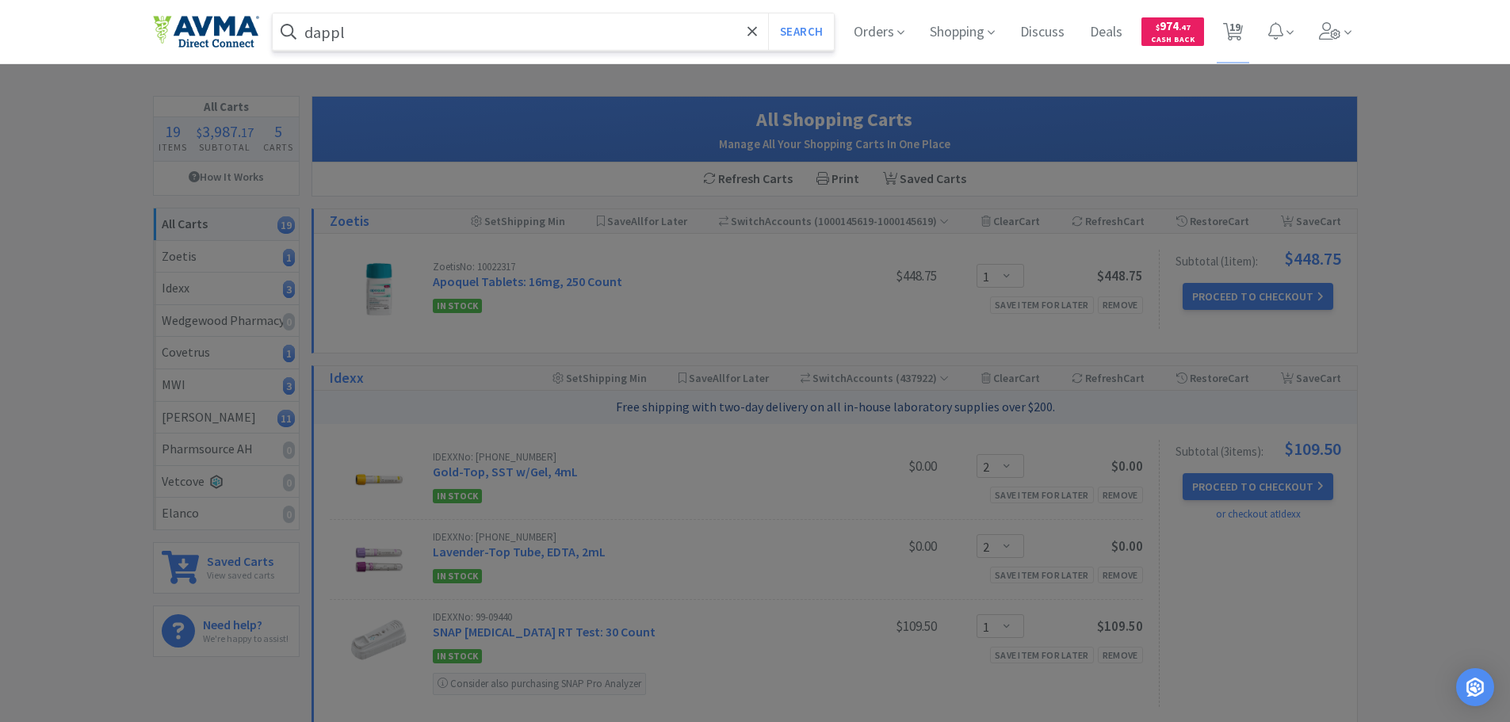
select select "4"
select select "50"
select select "2"
select select "1"
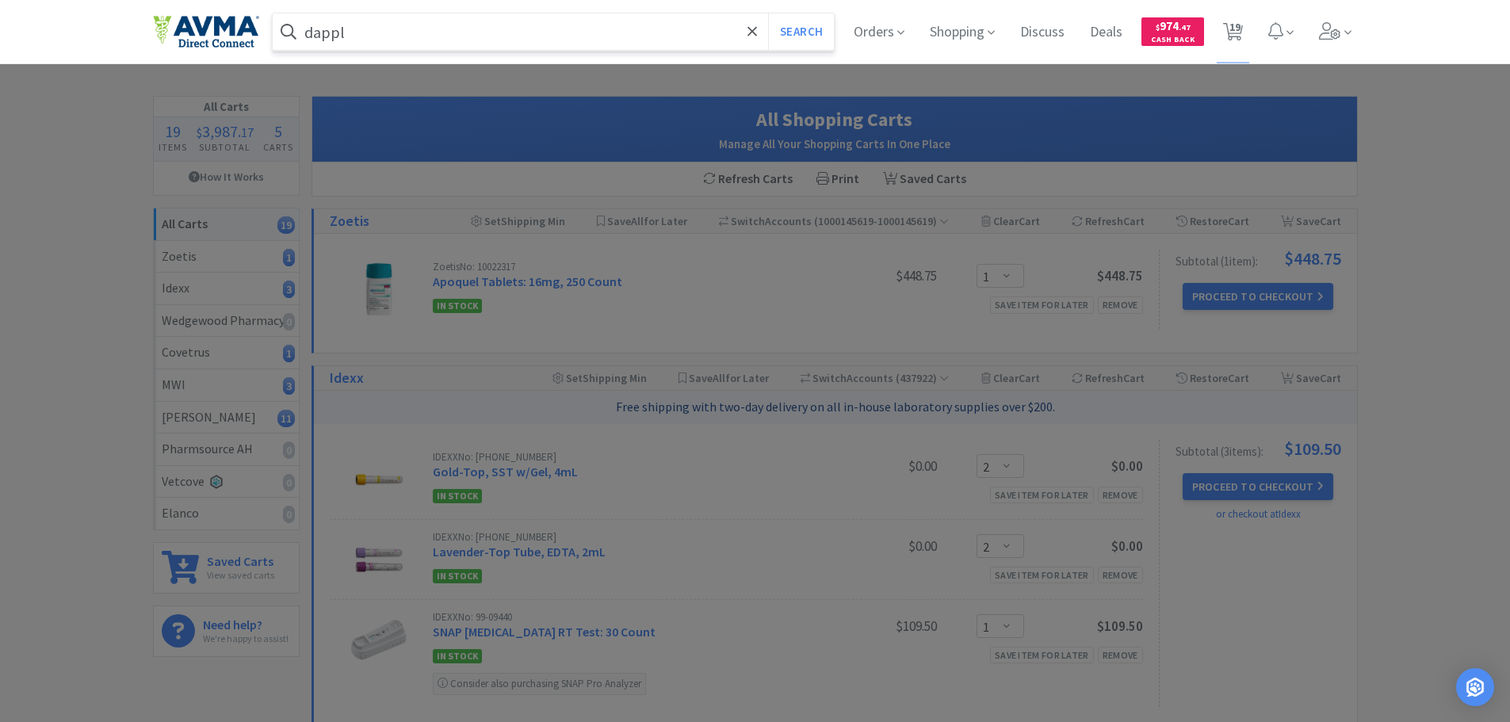
select select "1"
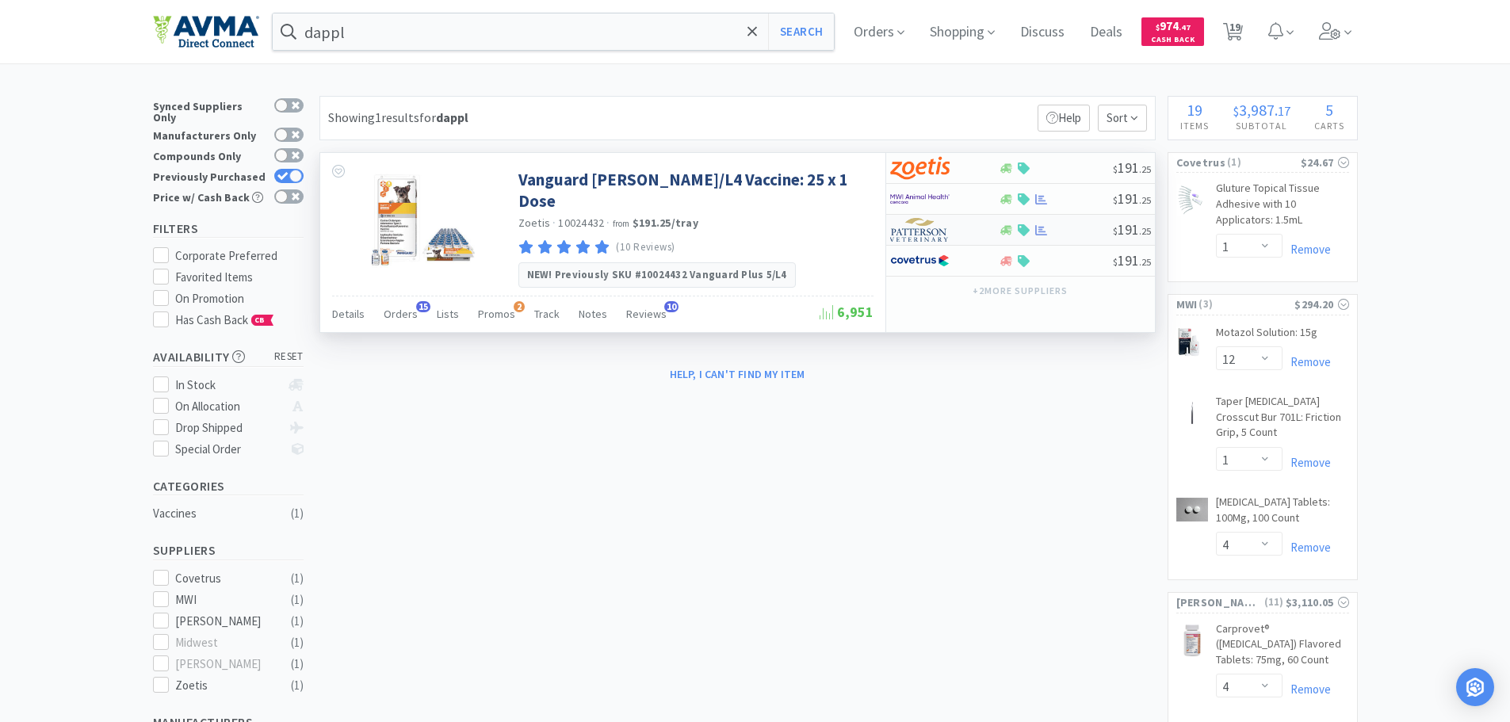
click at [938, 238] on img at bounding box center [919, 230] width 59 height 24
select select "1"
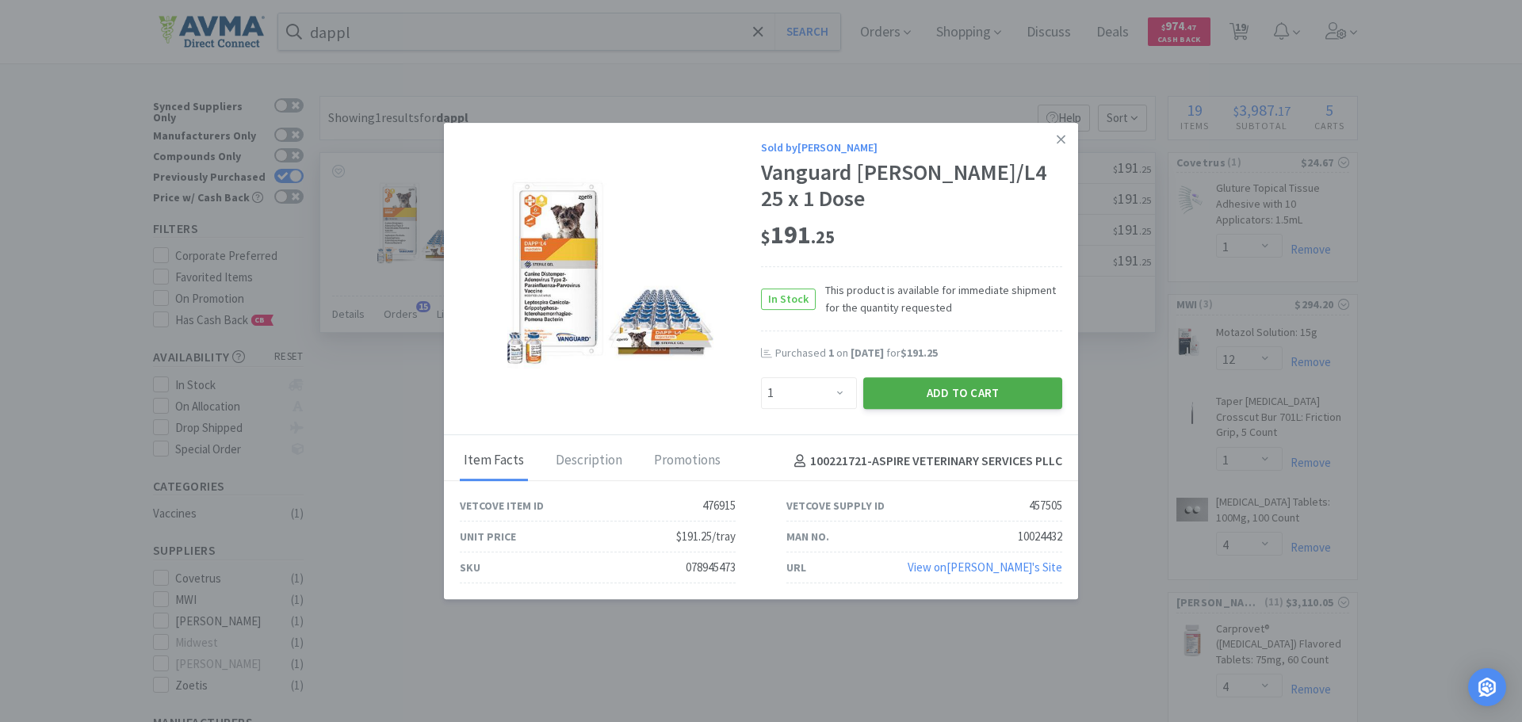
click at [925, 385] on button "Add to Cart" at bounding box center [962, 393] width 199 height 32
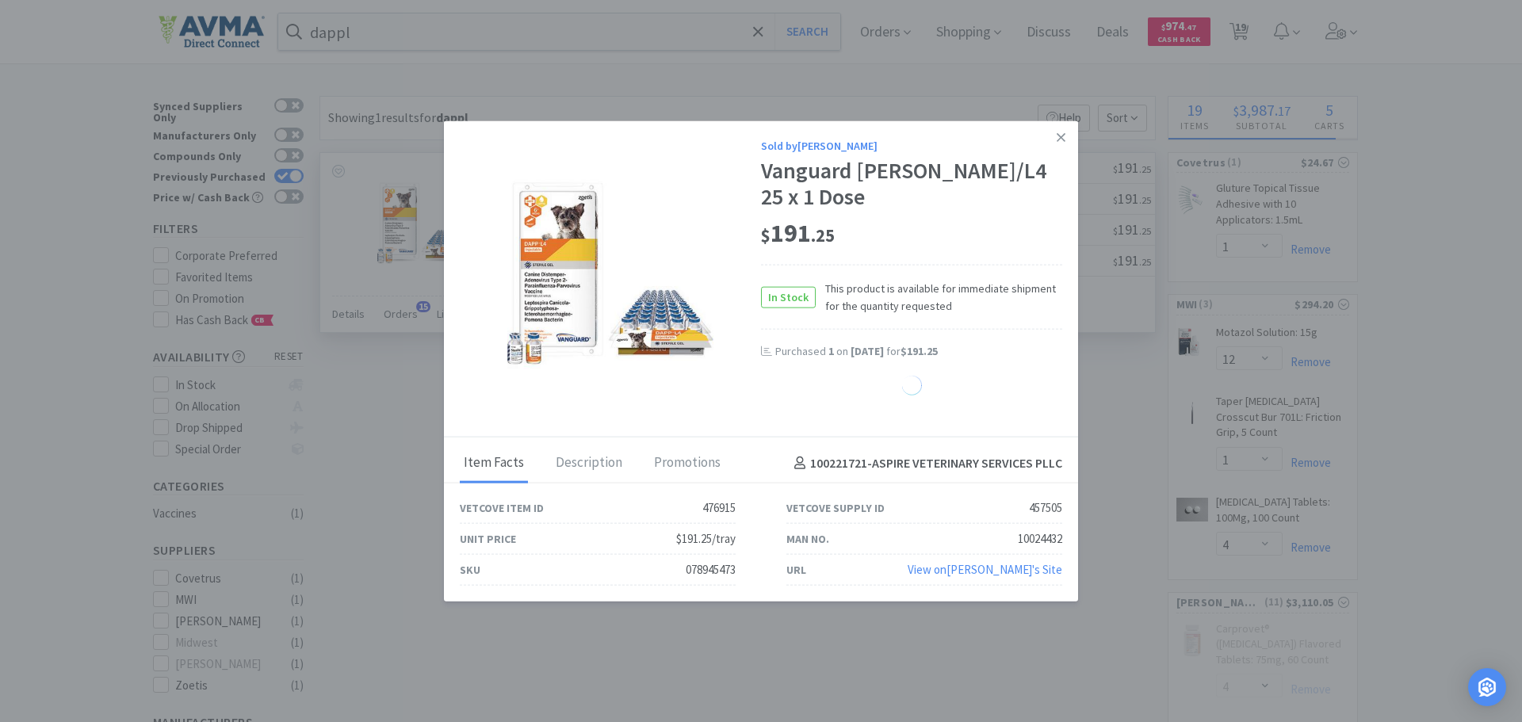
select select "1"
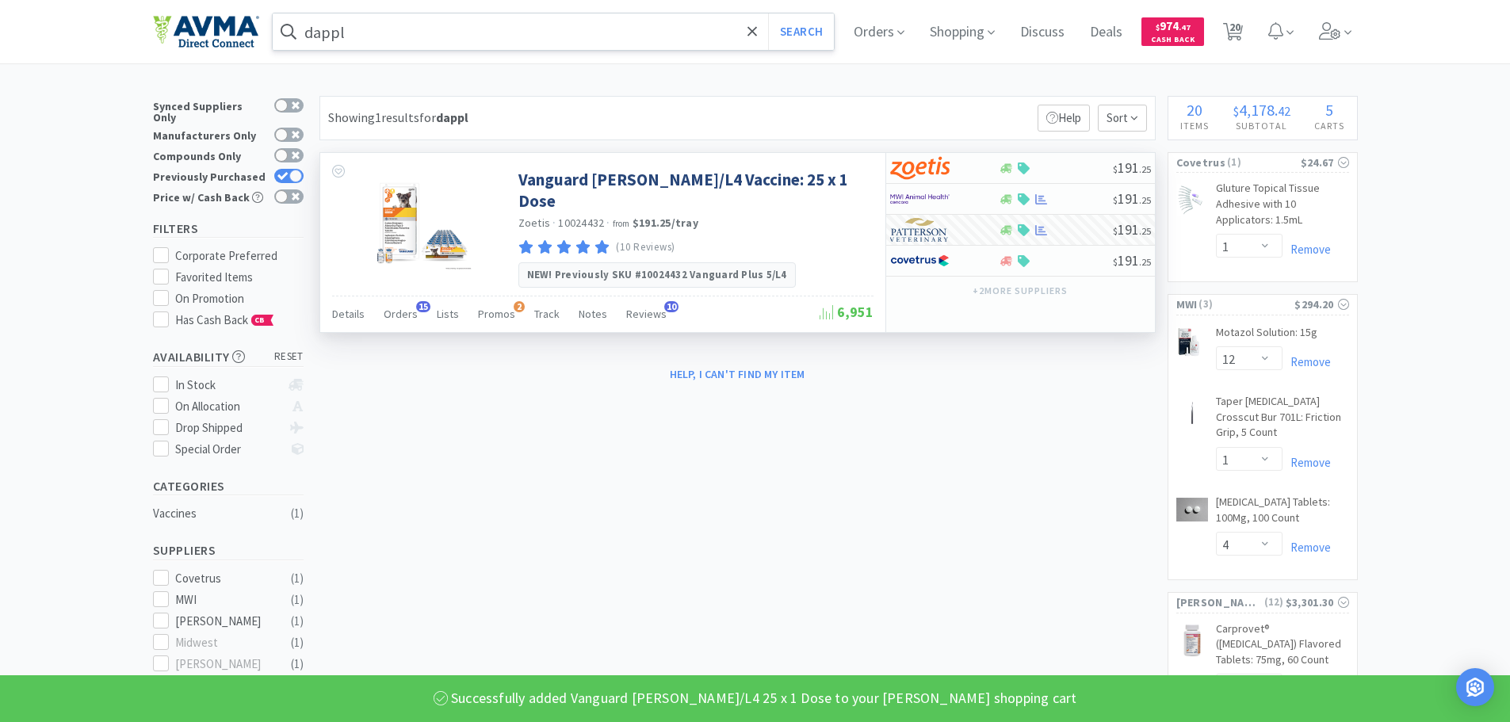
click at [349, 39] on input "dappl" at bounding box center [554, 31] width 562 height 36
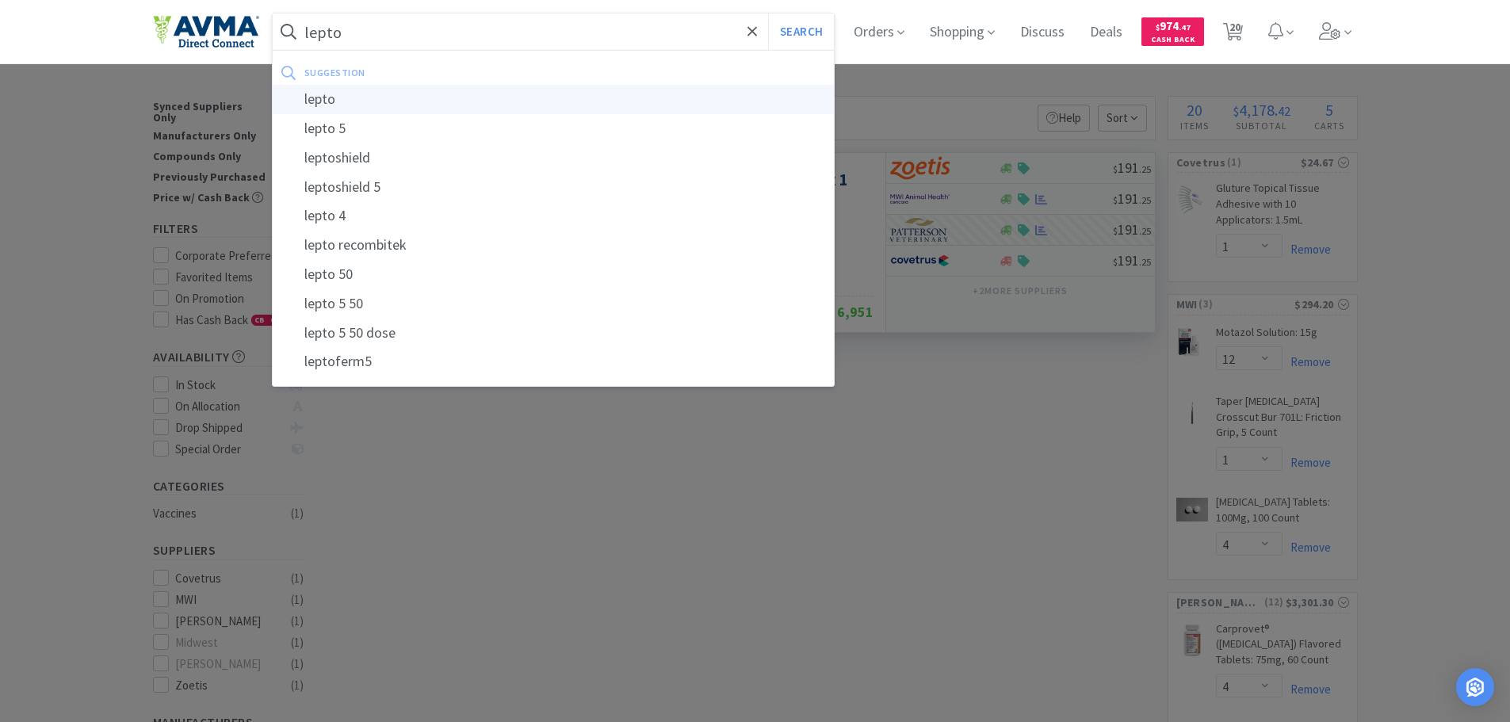
type input "lepto"
click at [320, 103] on div "lepto" at bounding box center [554, 99] width 562 height 29
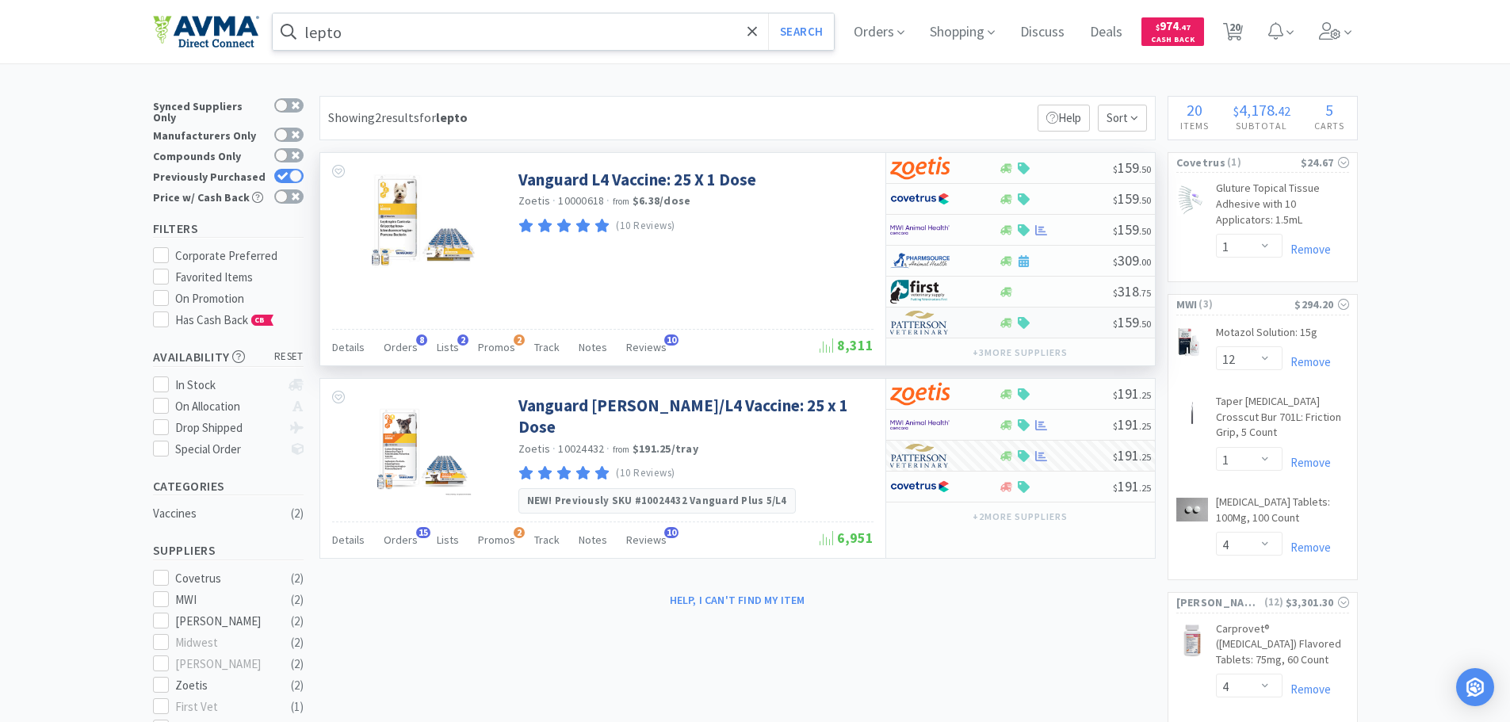
click at [946, 331] on img at bounding box center [919, 323] width 59 height 24
select select "1"
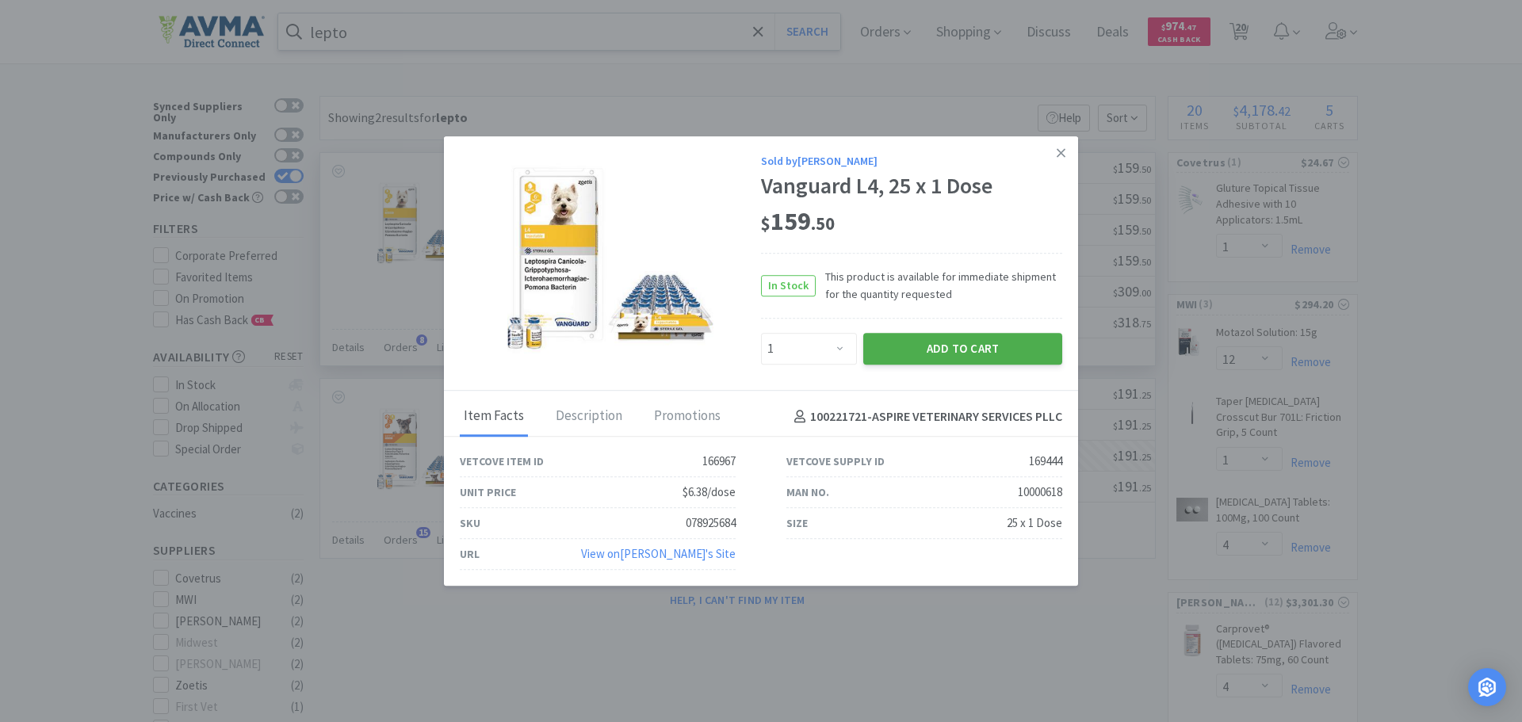
click at [901, 354] on button "Add to Cart" at bounding box center [962, 349] width 199 height 32
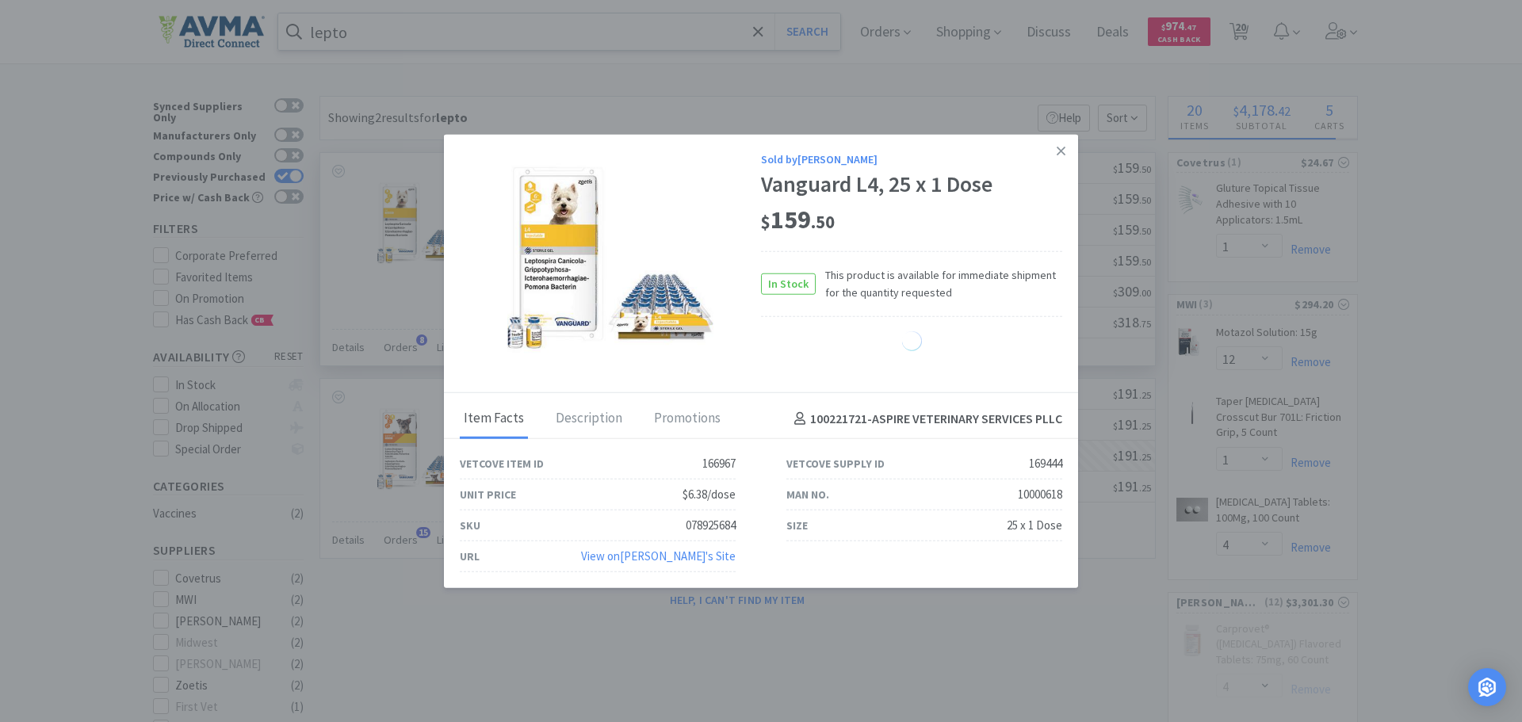
select select "1"
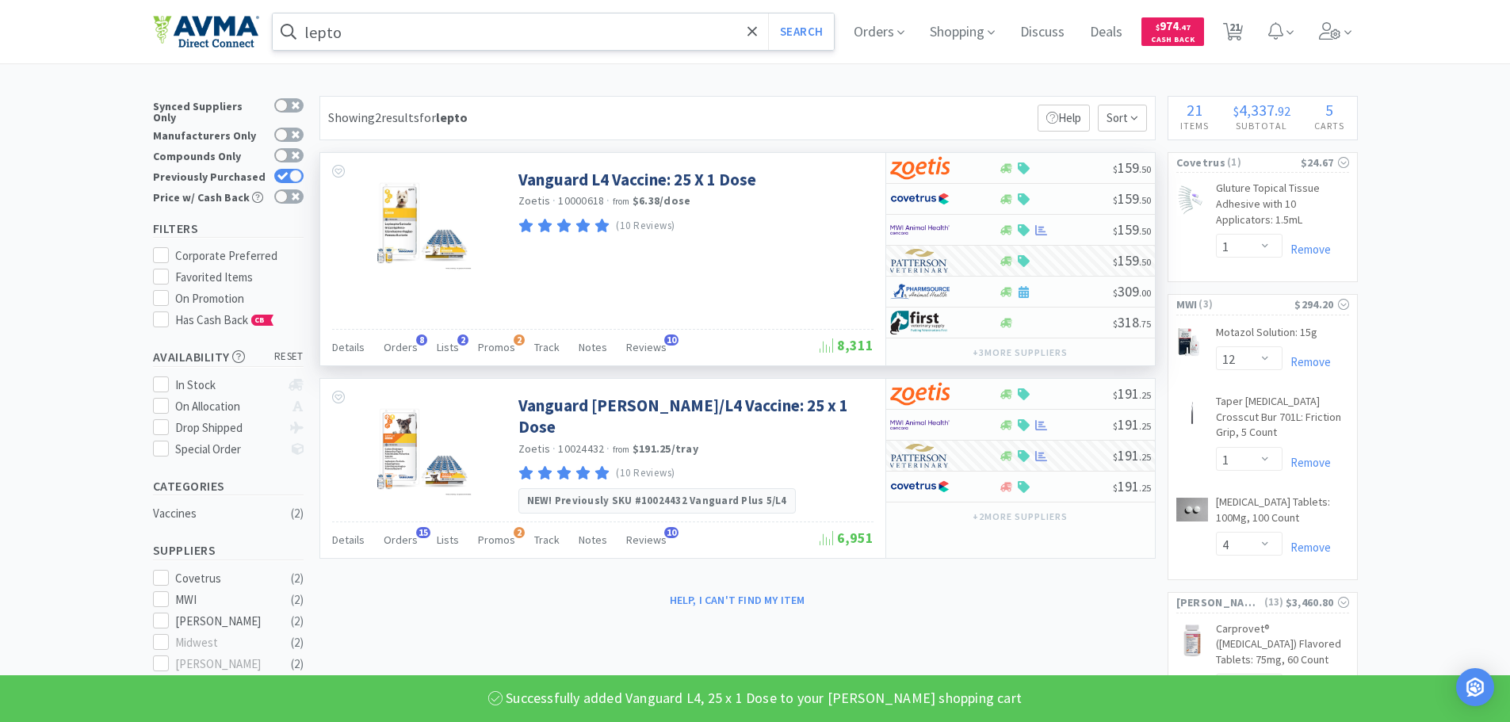
click at [341, 31] on input "lepto" at bounding box center [554, 31] width 562 height 36
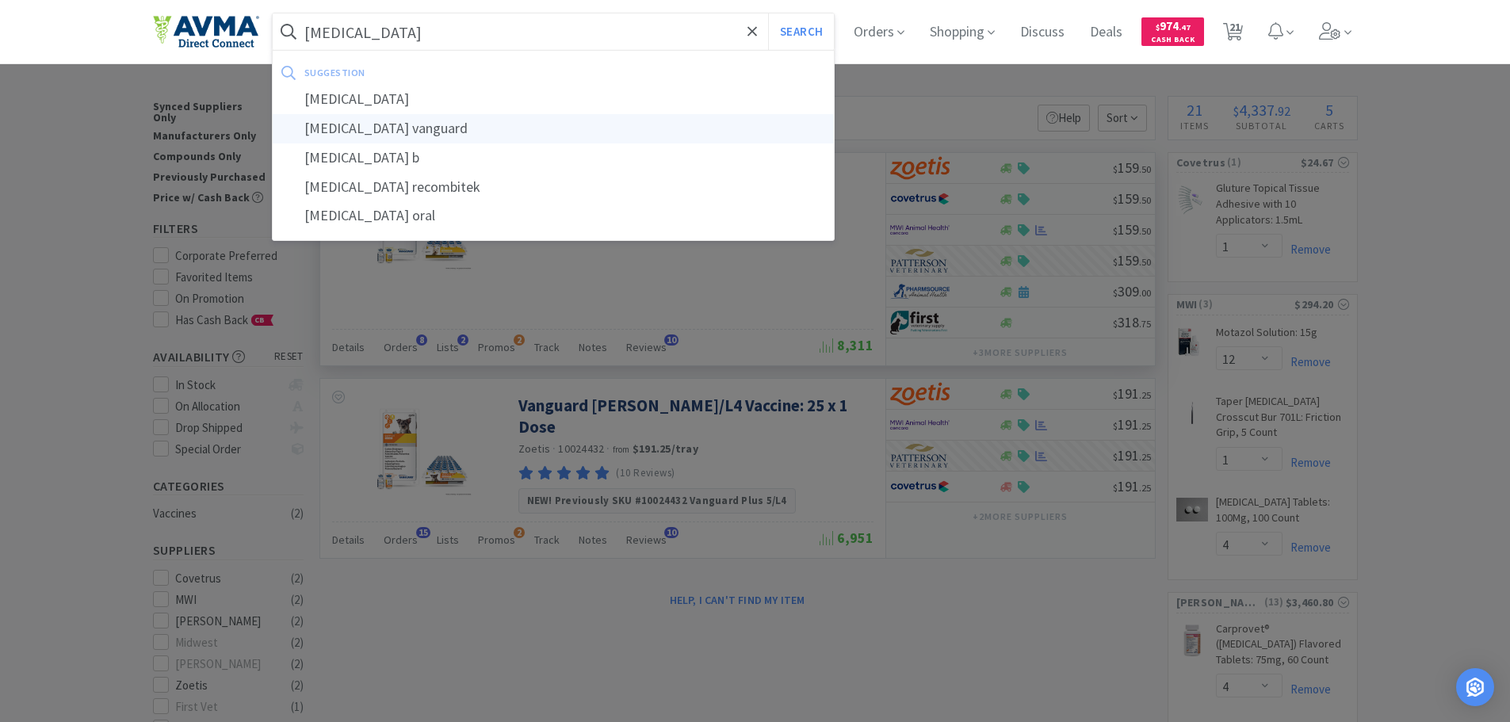
click at [394, 137] on div "[MEDICAL_DATA] vanguard" at bounding box center [554, 128] width 562 height 29
type input "[MEDICAL_DATA] vanguard"
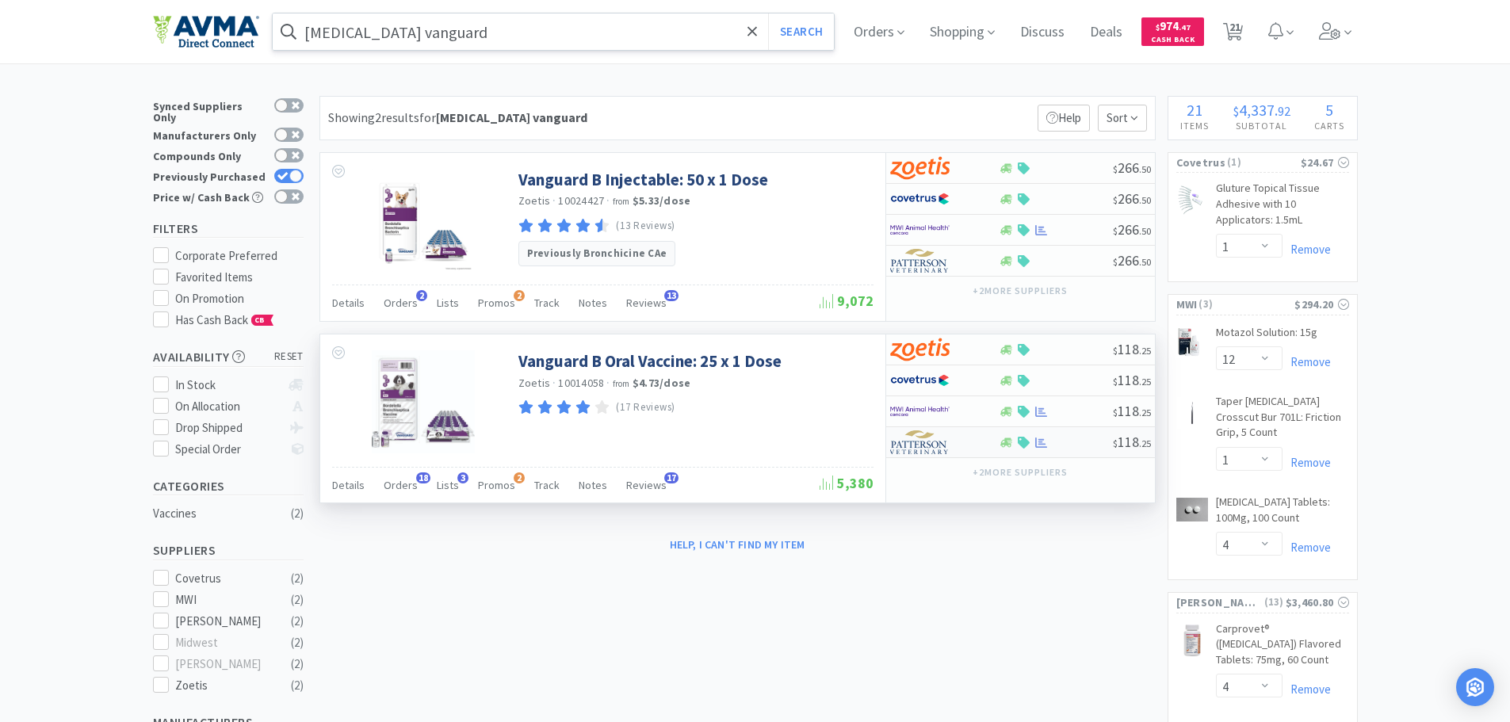
click at [903, 437] on img at bounding box center [919, 442] width 59 height 24
select select "1"
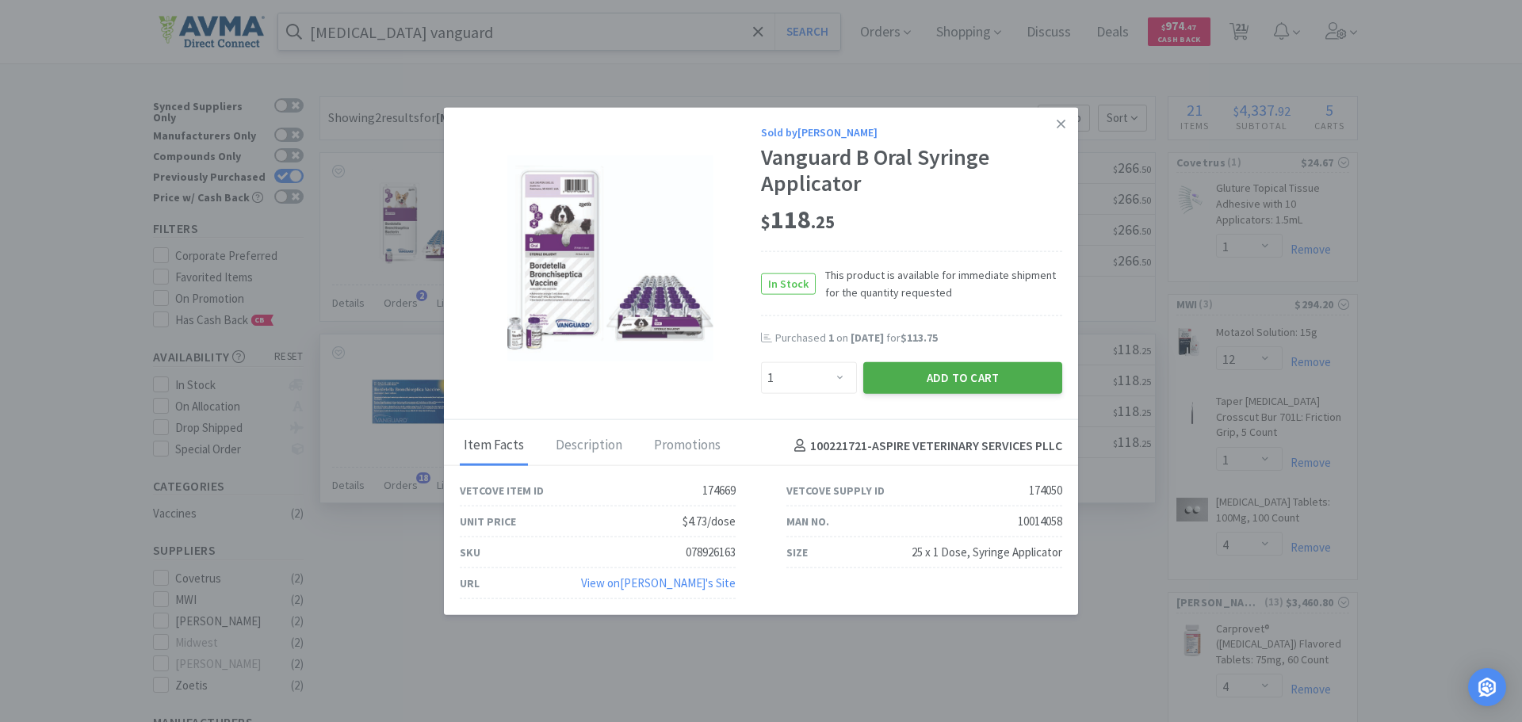
click at [914, 374] on button "Add to Cart" at bounding box center [962, 378] width 199 height 32
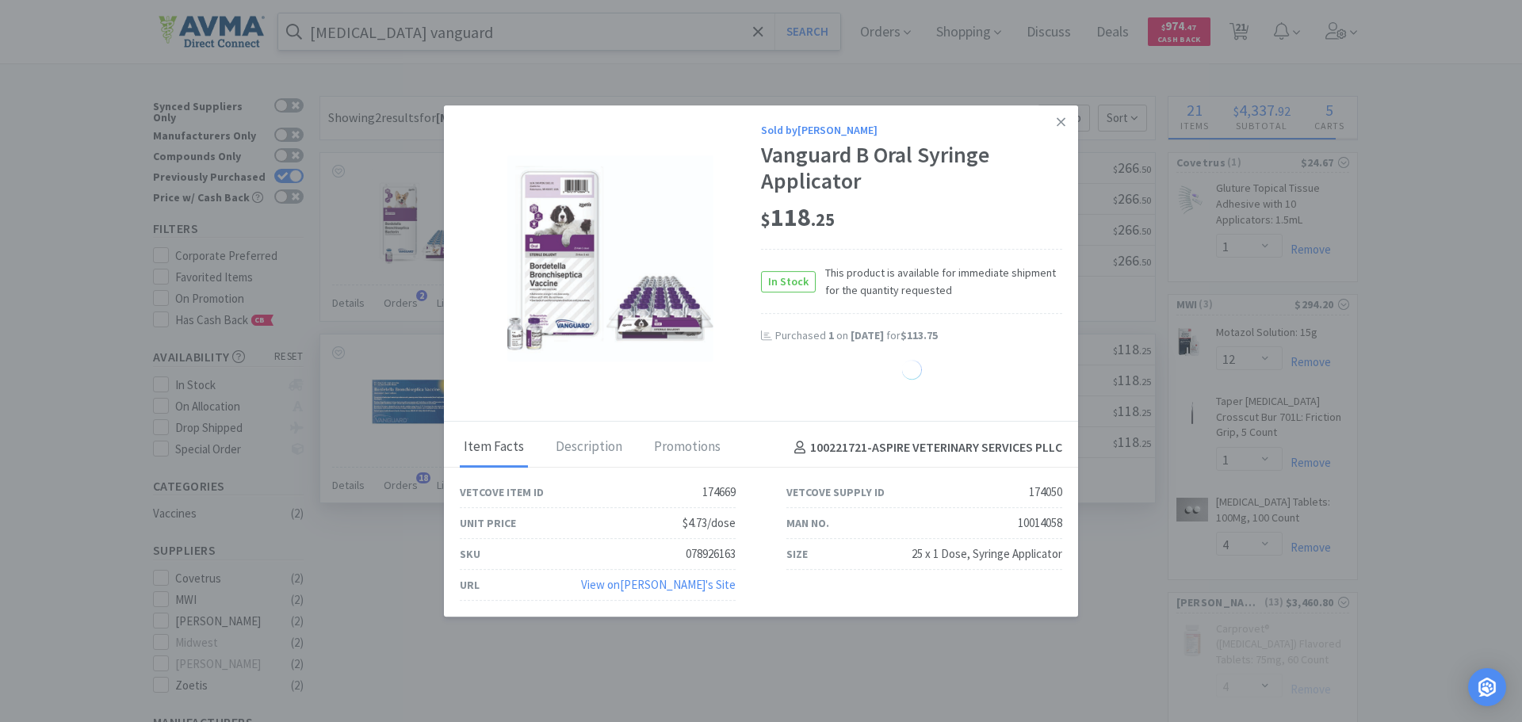
select select "1"
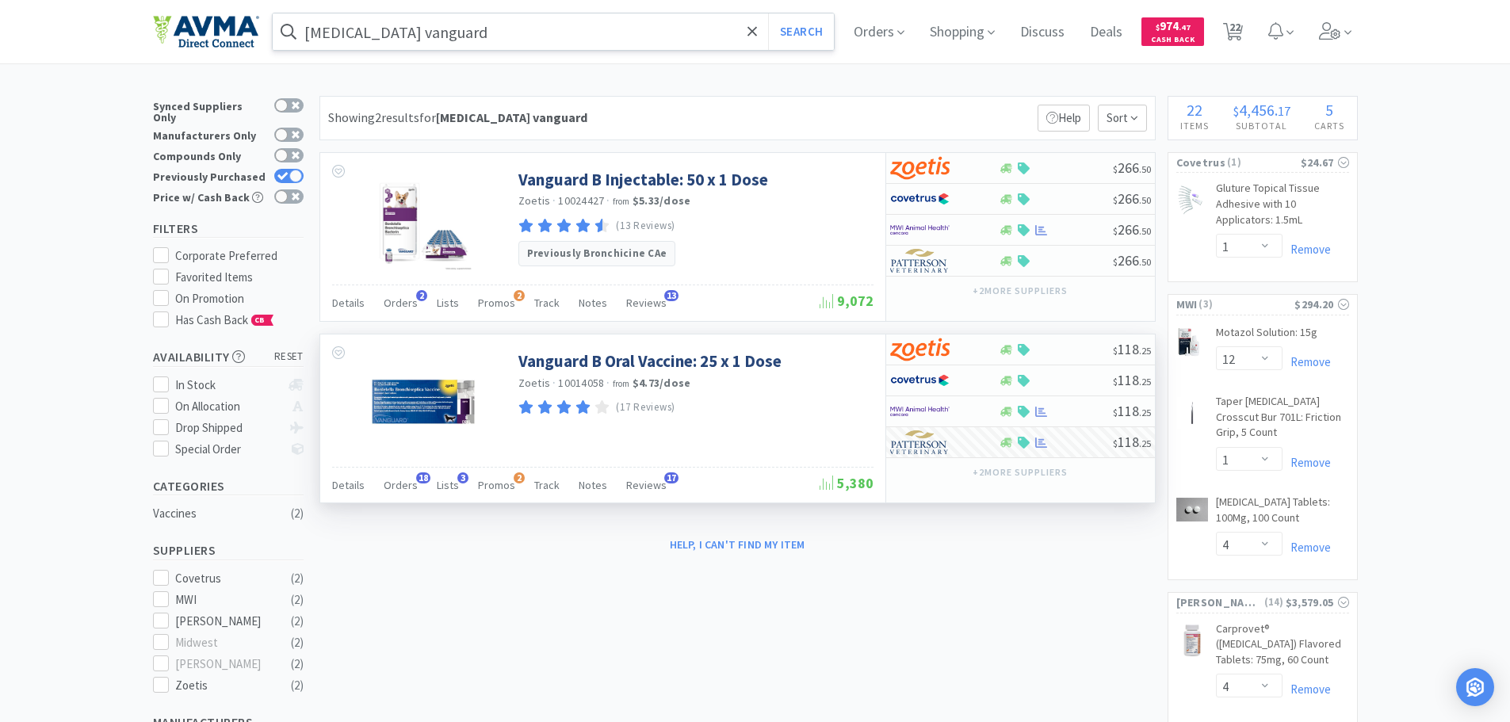
click at [455, 34] on input "[MEDICAL_DATA] vanguard" at bounding box center [554, 31] width 562 height 36
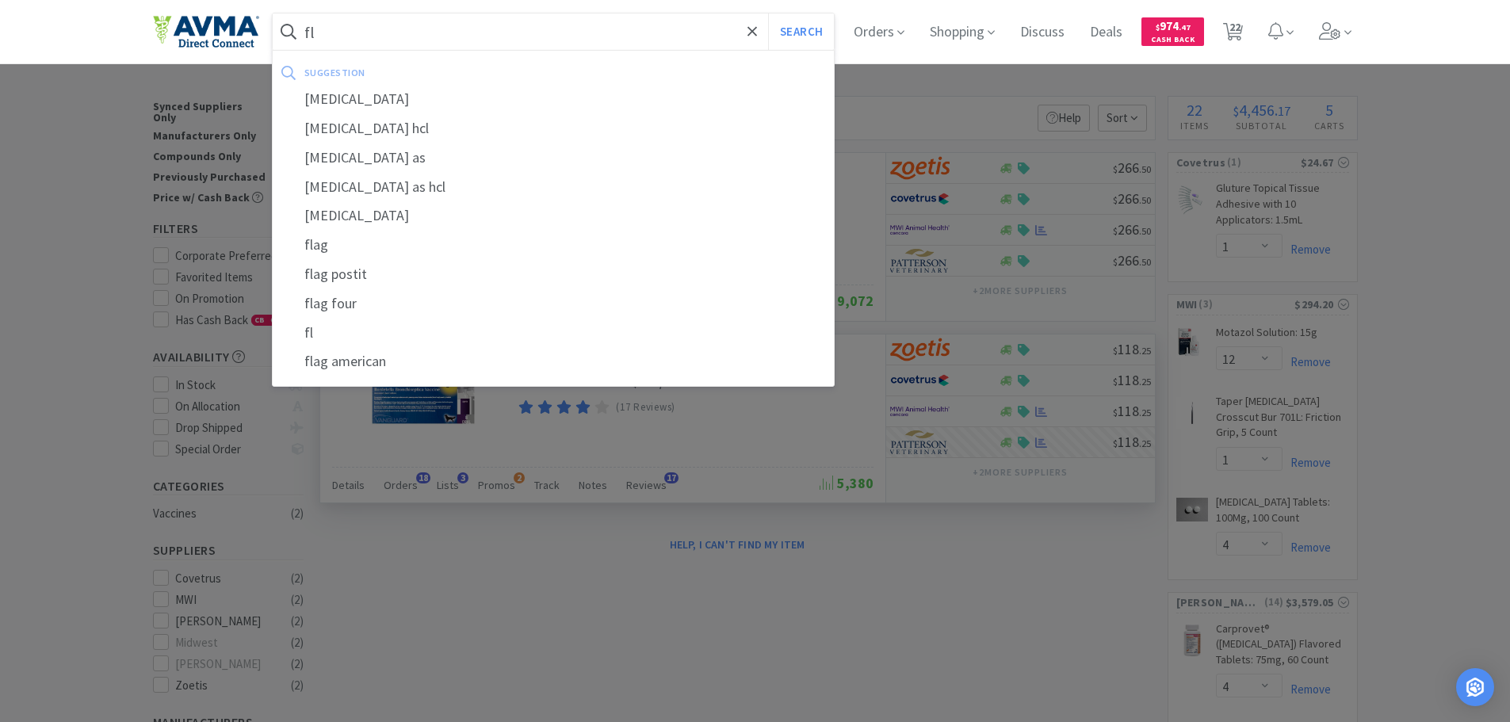
type input "f"
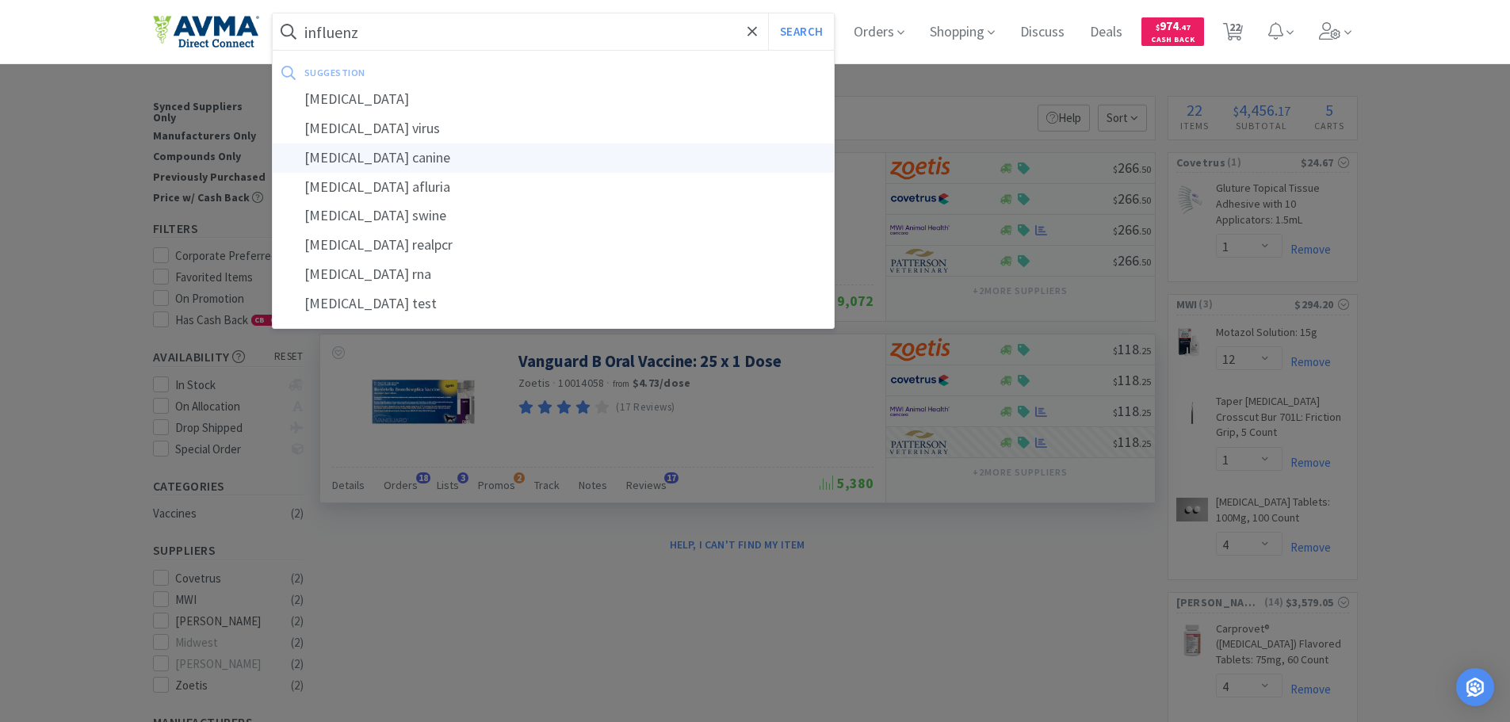
click at [405, 159] on div "[MEDICAL_DATA] canine" at bounding box center [554, 157] width 562 height 29
type input "[MEDICAL_DATA] canine"
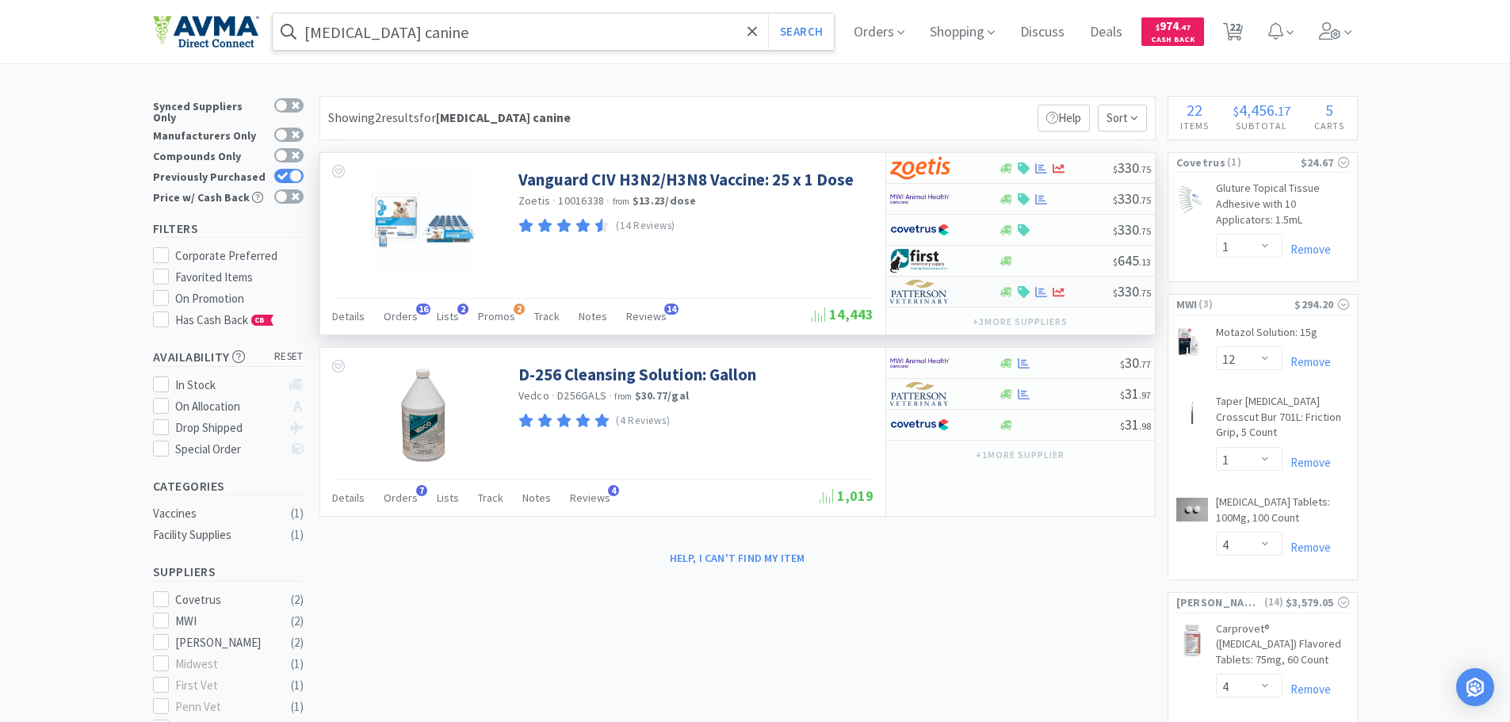
click at [924, 296] on img at bounding box center [919, 292] width 59 height 24
select select "1"
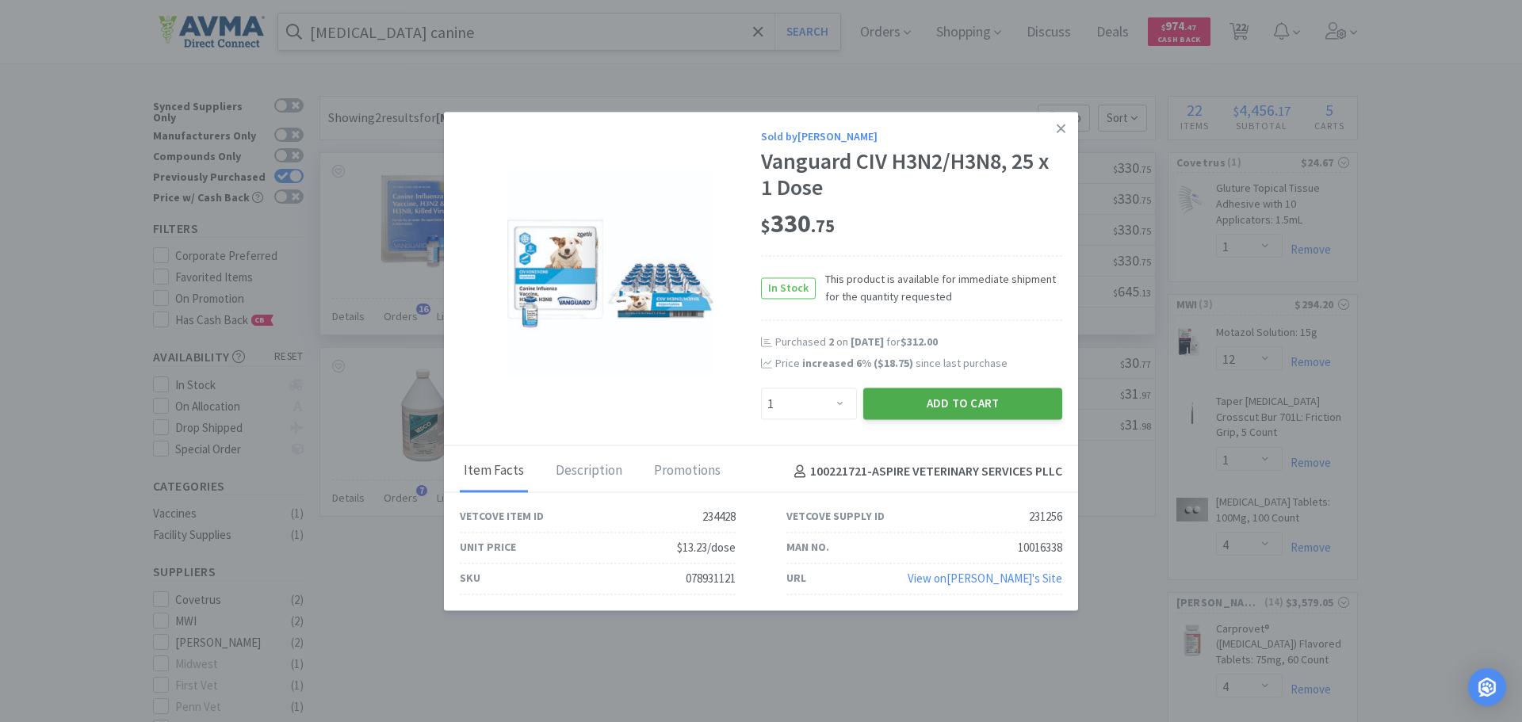
click at [923, 402] on button "Add to Cart" at bounding box center [962, 404] width 199 height 32
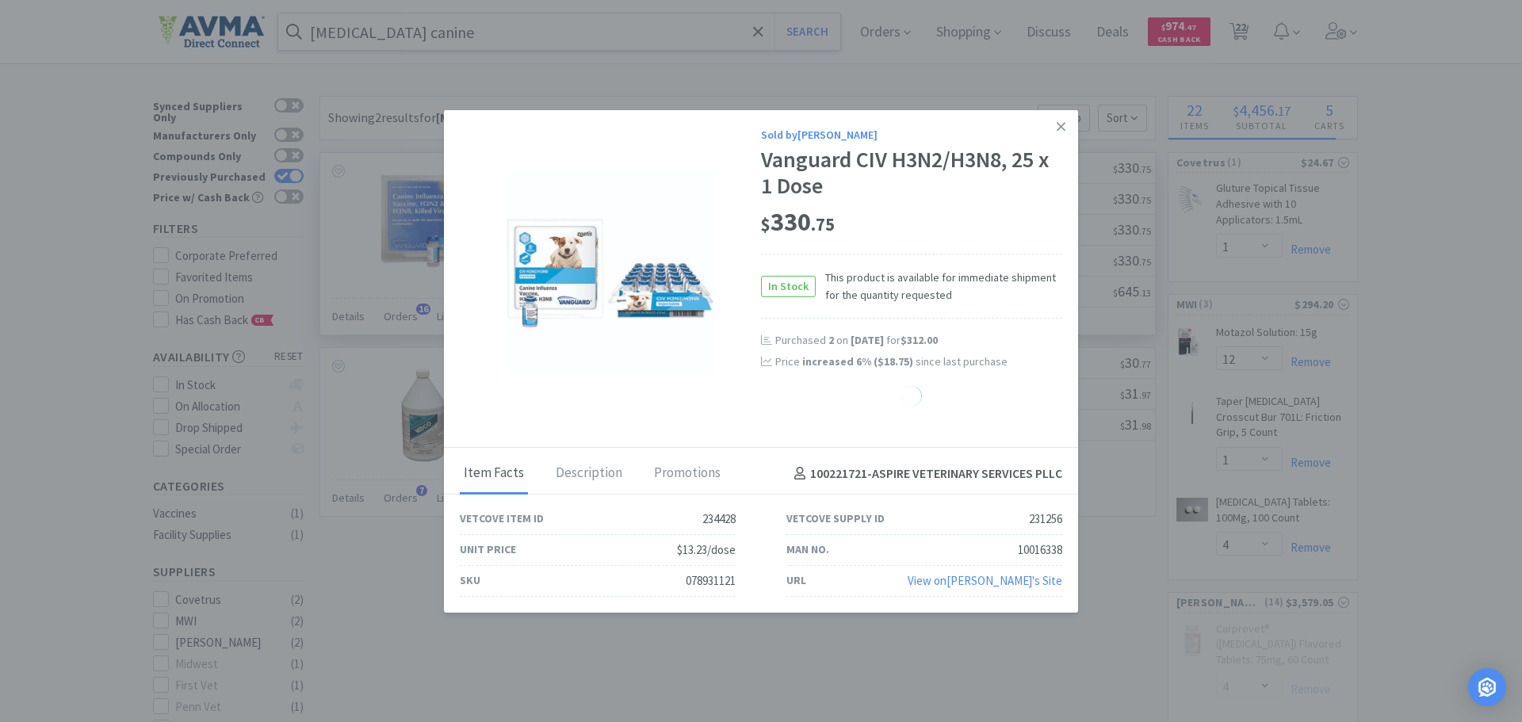
select select "1"
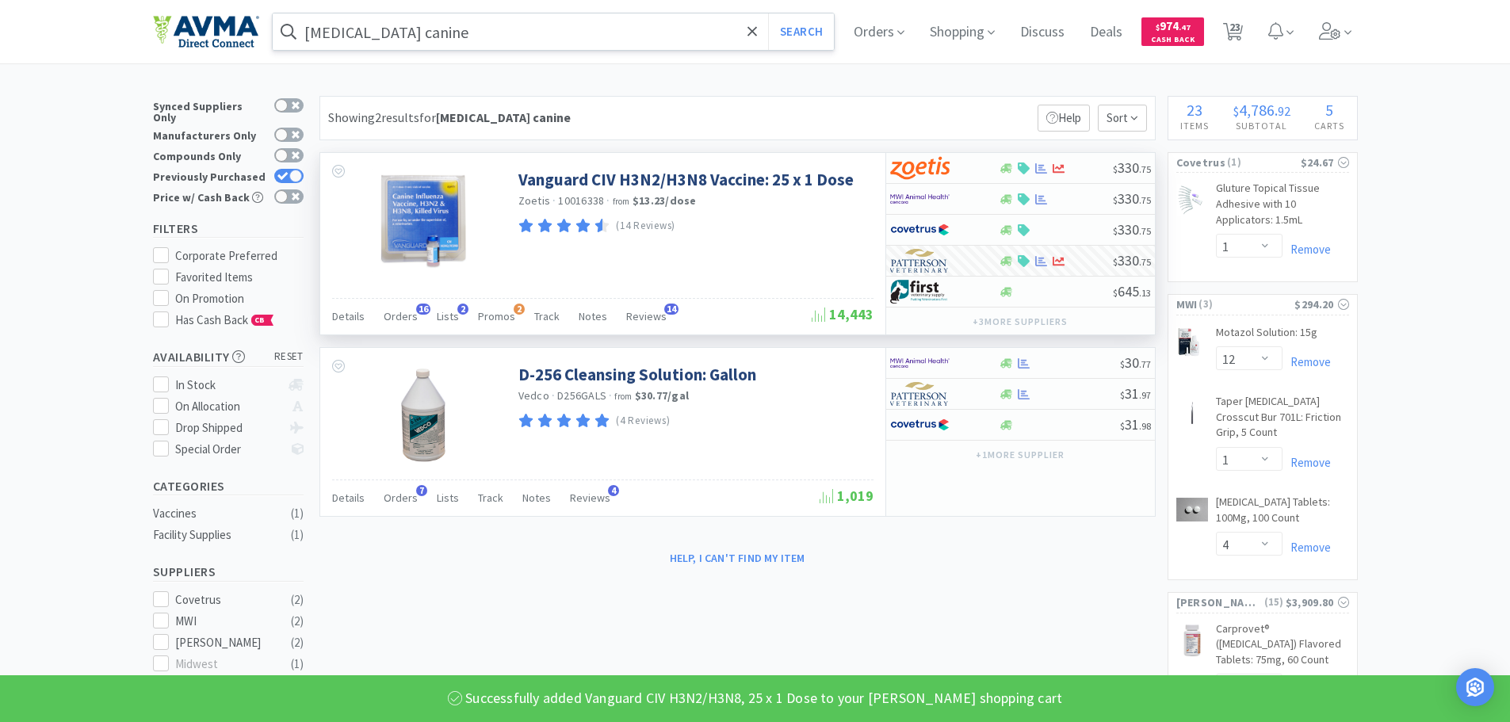
click at [442, 29] on input "[MEDICAL_DATA] canine" at bounding box center [554, 31] width 562 height 36
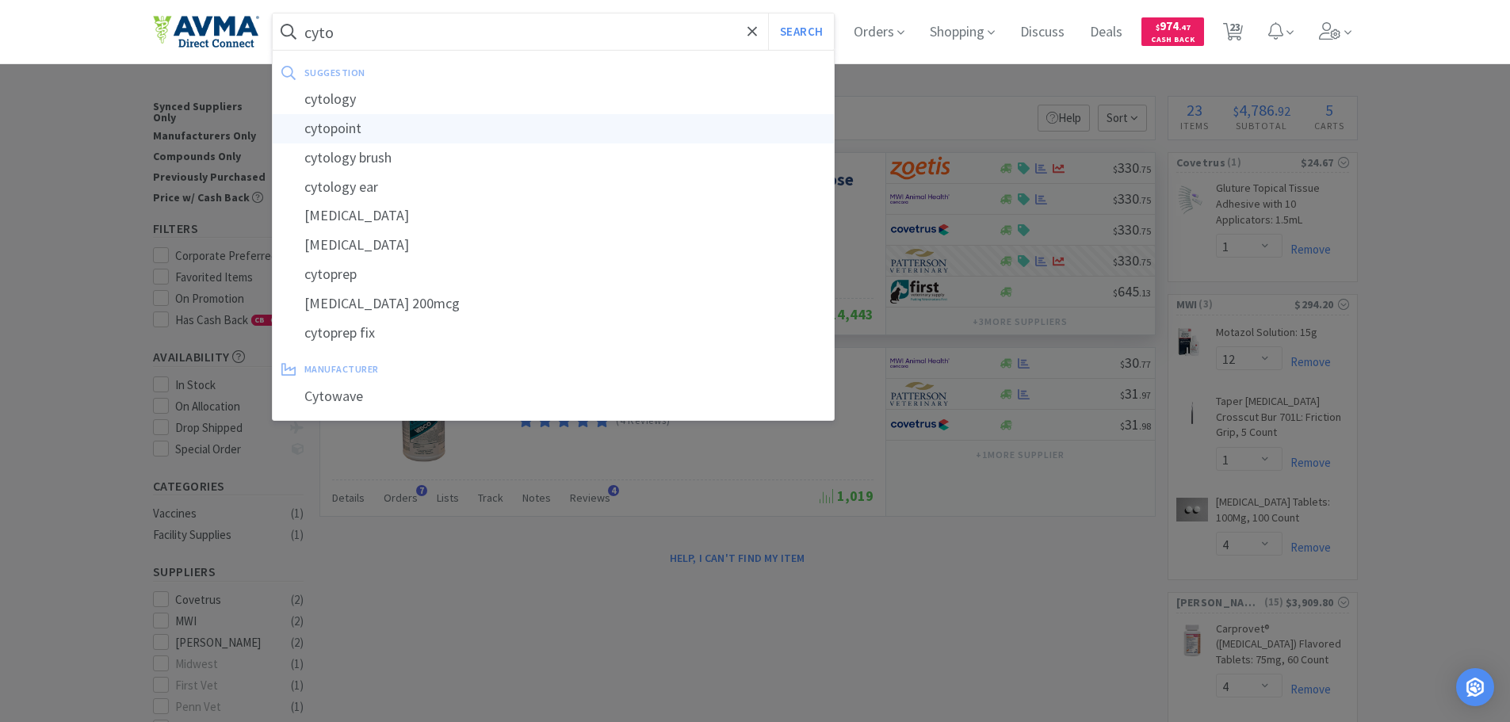
click at [377, 121] on div "cytopoint" at bounding box center [554, 128] width 562 height 29
type input "cytopoint"
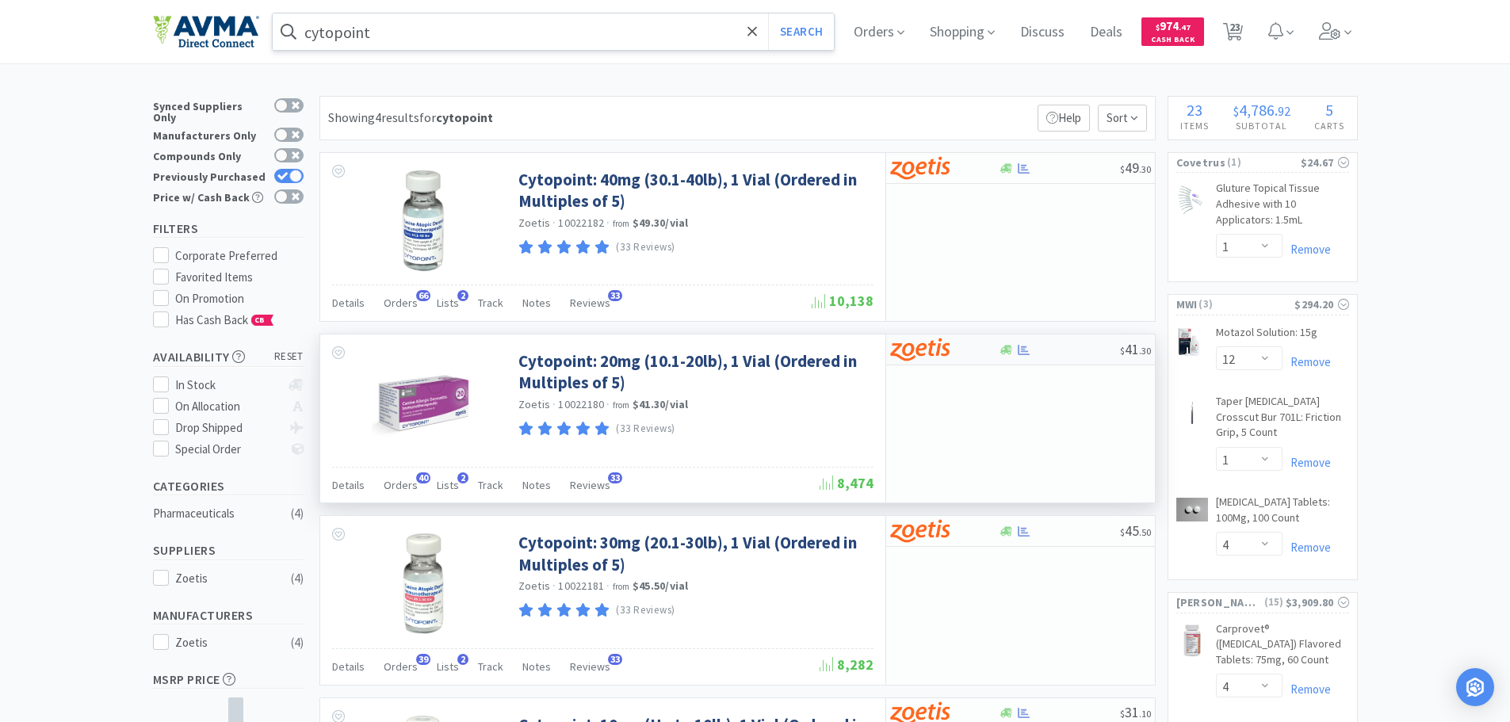
click at [929, 349] on img at bounding box center [919, 350] width 59 height 24
select select "5"
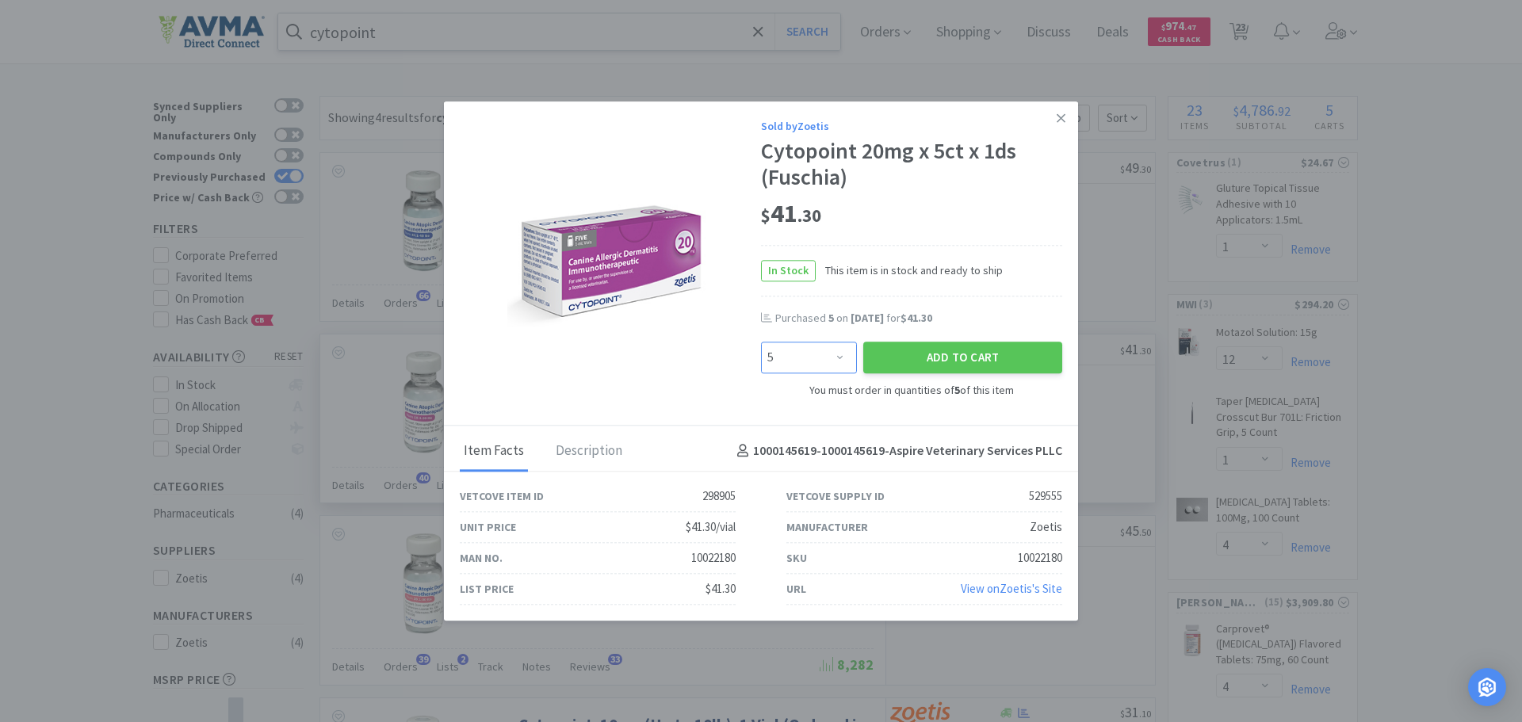
click at [842, 356] on select "Enter Quantity 5 10 15 20 25 30 35 40 45 50 55 60 65 70 75 80 85 90 95 100 Ente…" at bounding box center [809, 358] width 96 height 32
click at [672, 347] on img at bounding box center [610, 258] width 206 height 206
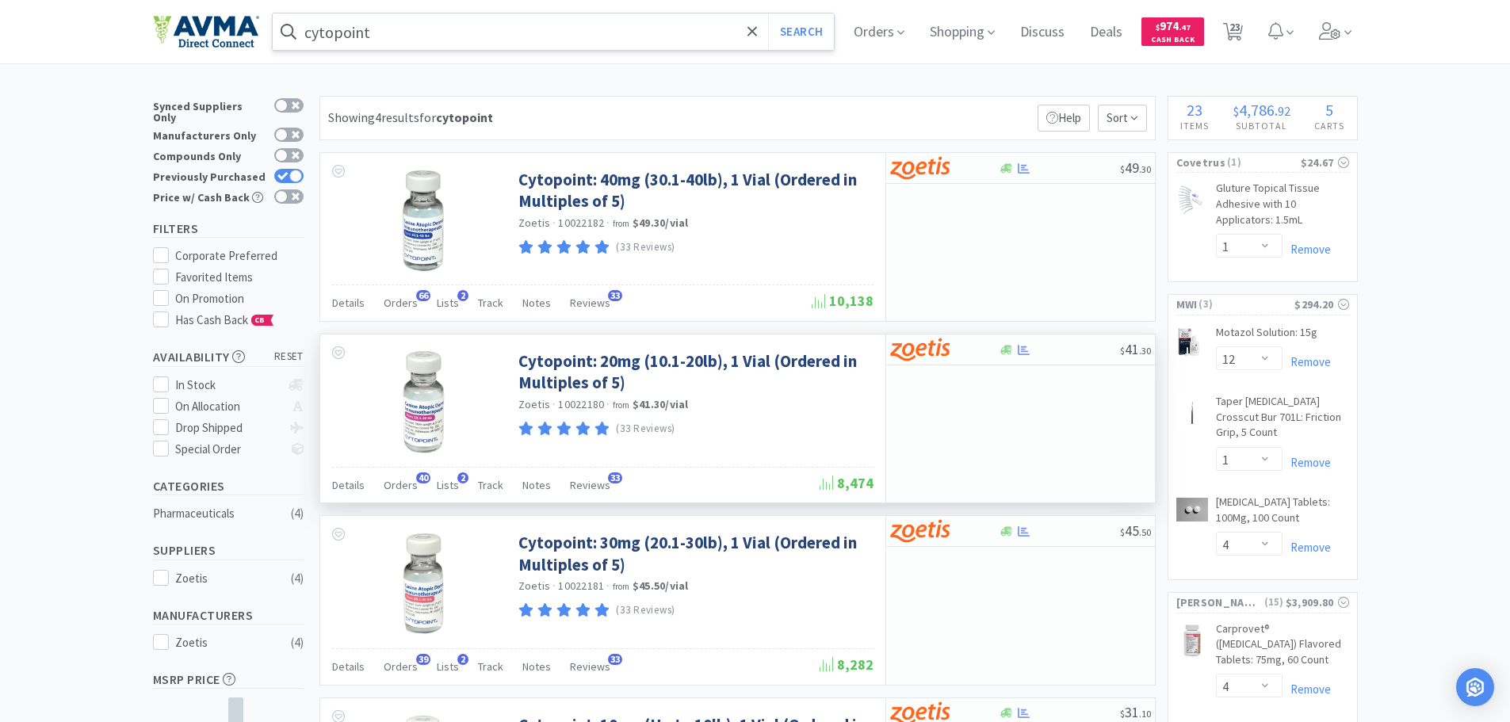
click at [388, 34] on input "cytopoint" at bounding box center [554, 31] width 562 height 36
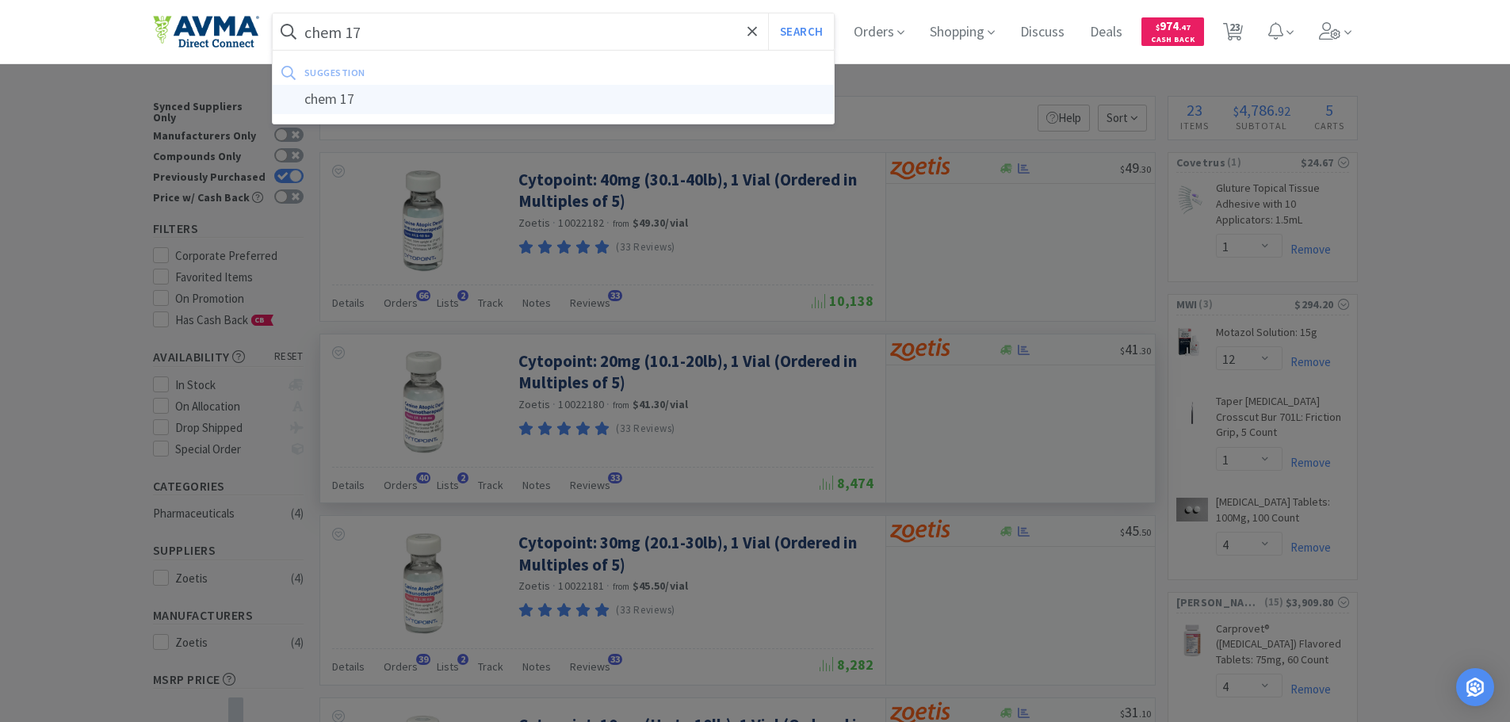
type input "chem 17"
click at [329, 109] on div "chem 17" at bounding box center [554, 99] width 562 height 29
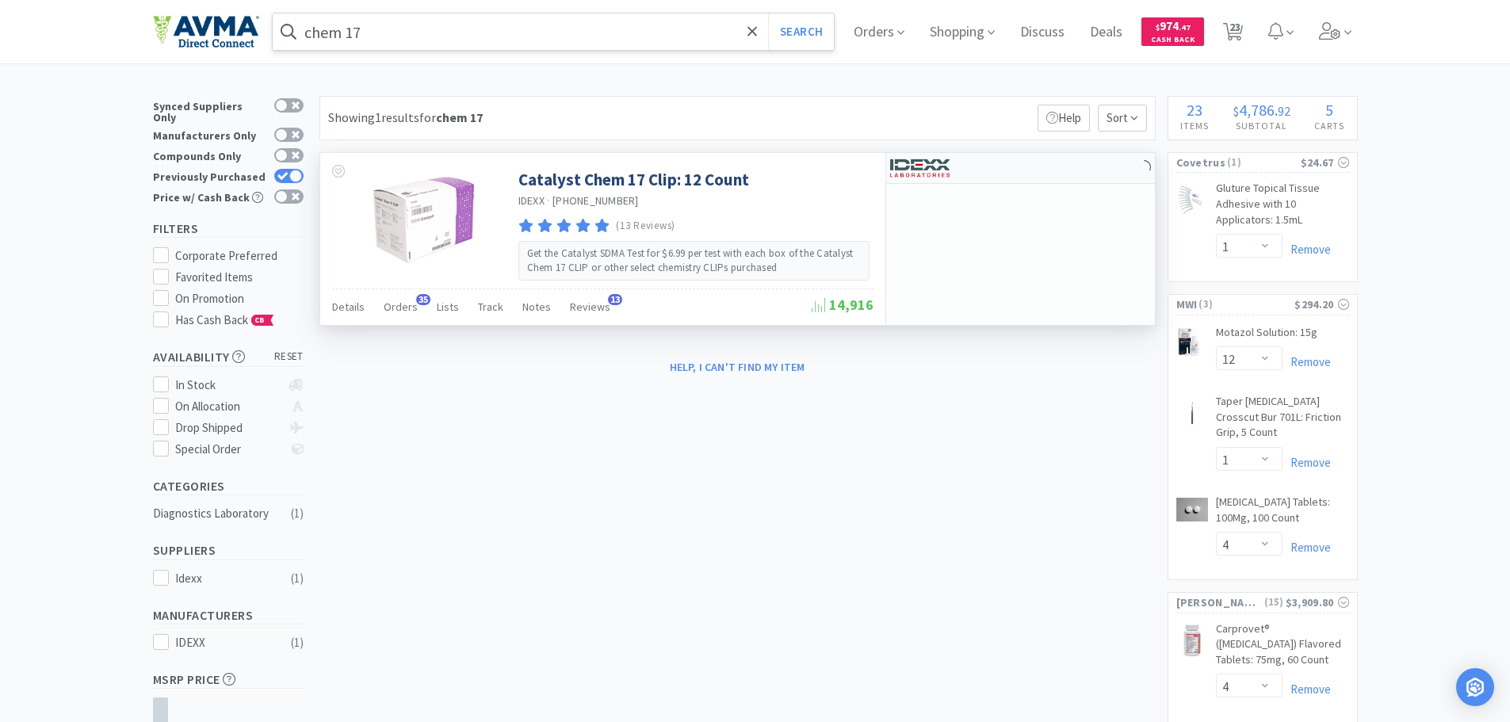
click at [927, 159] on img at bounding box center [919, 168] width 59 height 24
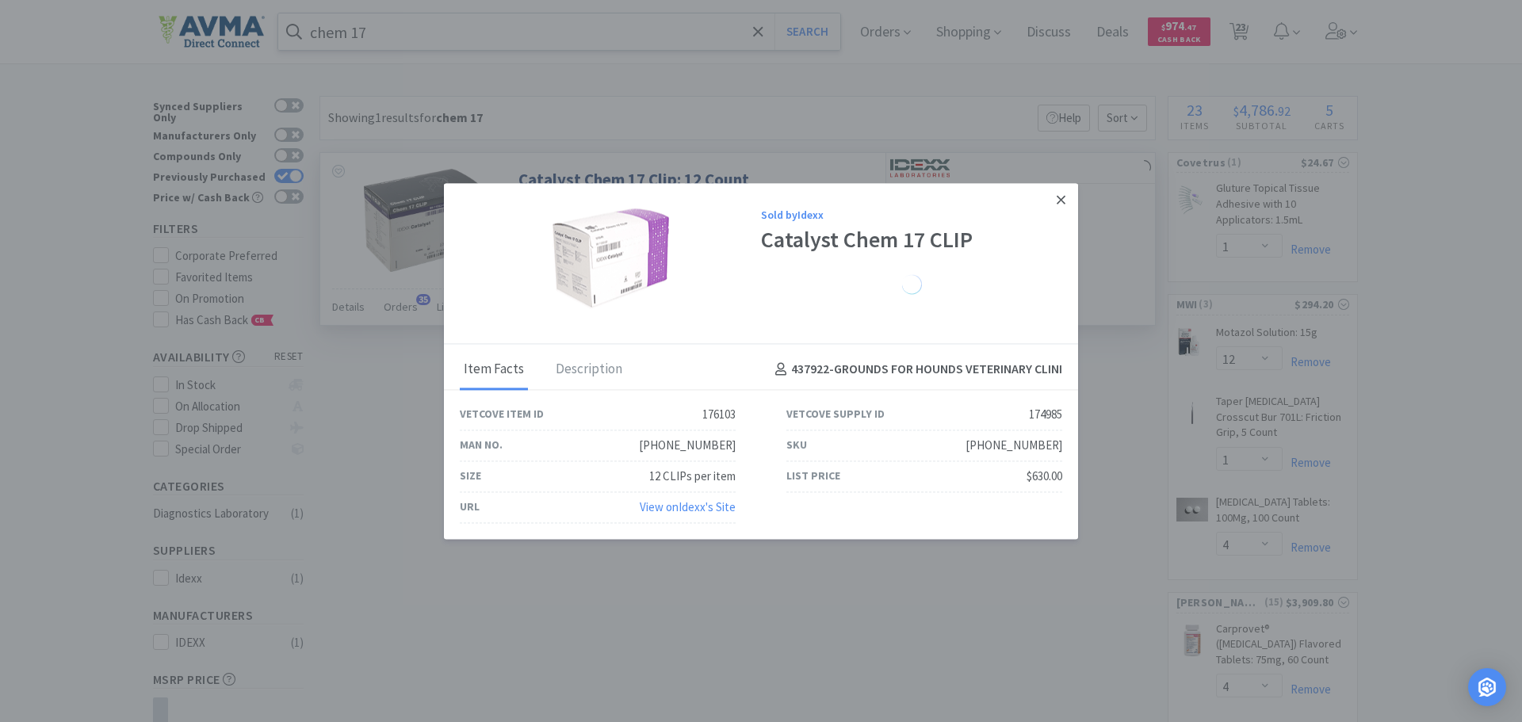
click at [1065, 201] on link at bounding box center [1061, 200] width 28 height 34
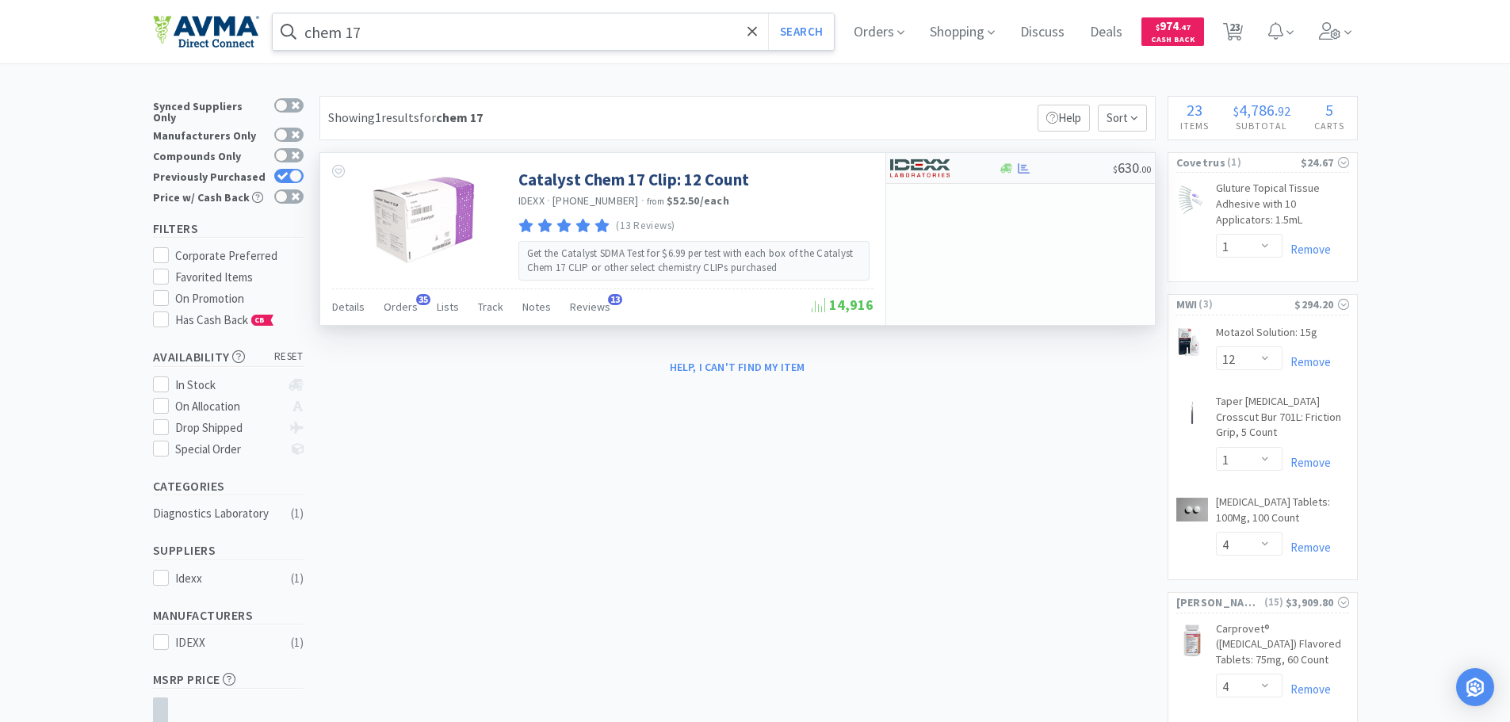
click at [916, 165] on img at bounding box center [919, 168] width 59 height 24
select select "1"
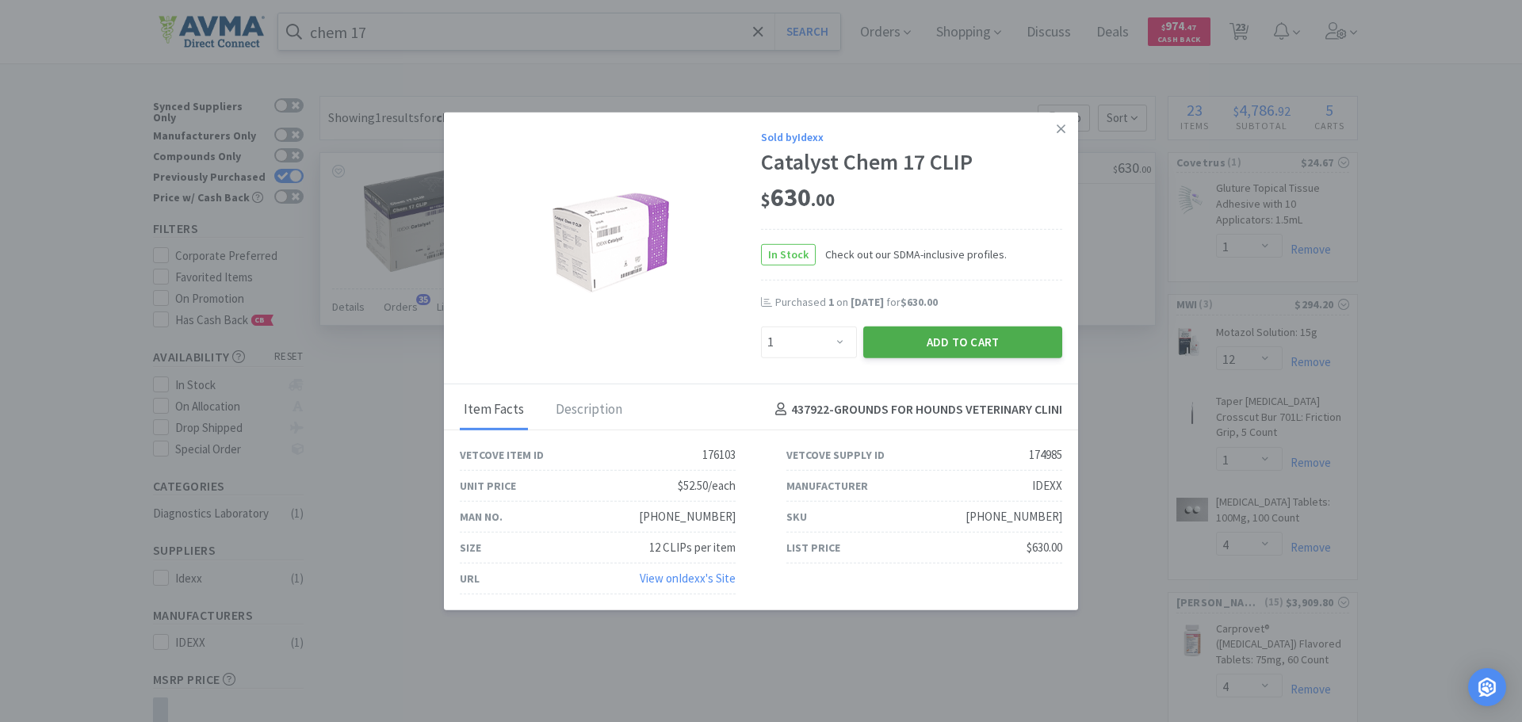
click at [943, 343] on button "Add to Cart" at bounding box center [962, 342] width 199 height 32
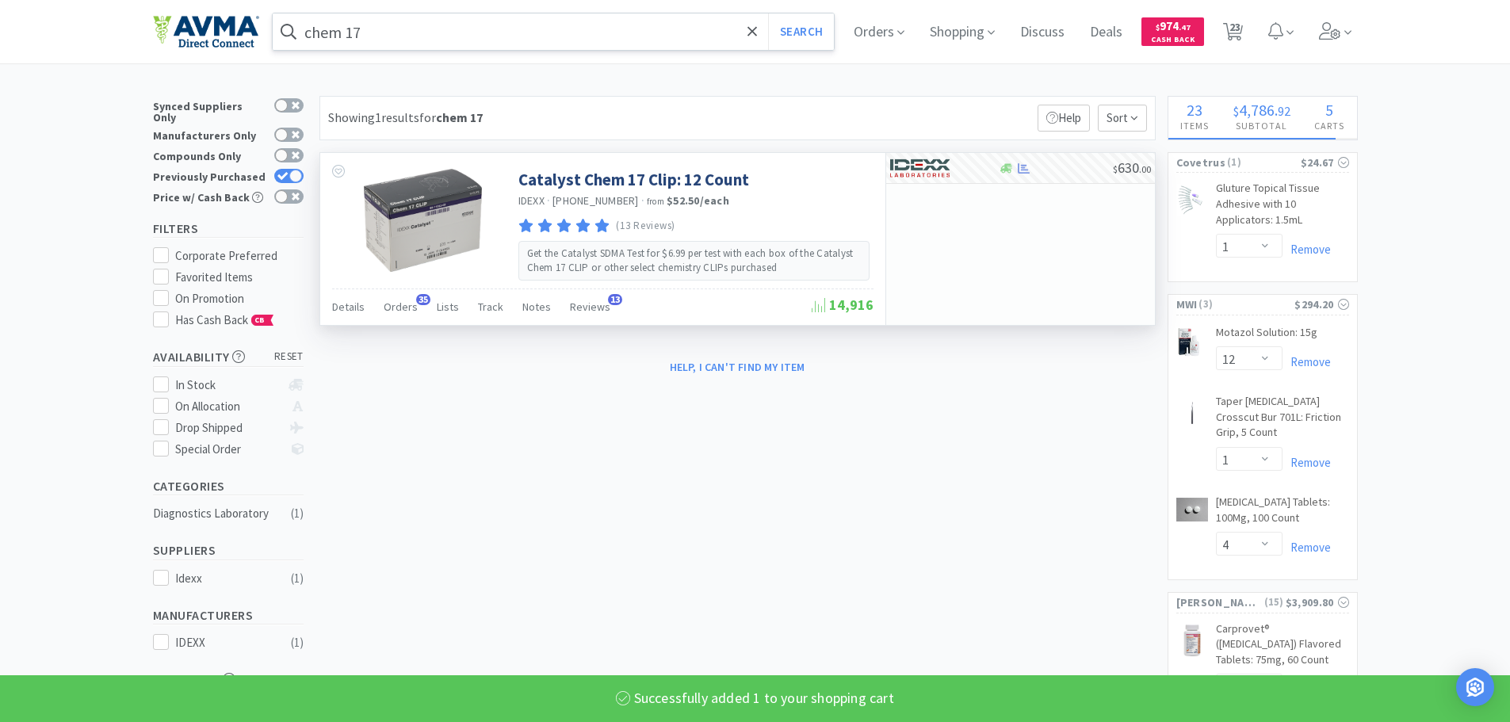
select select "1"
select select "2"
select select "1"
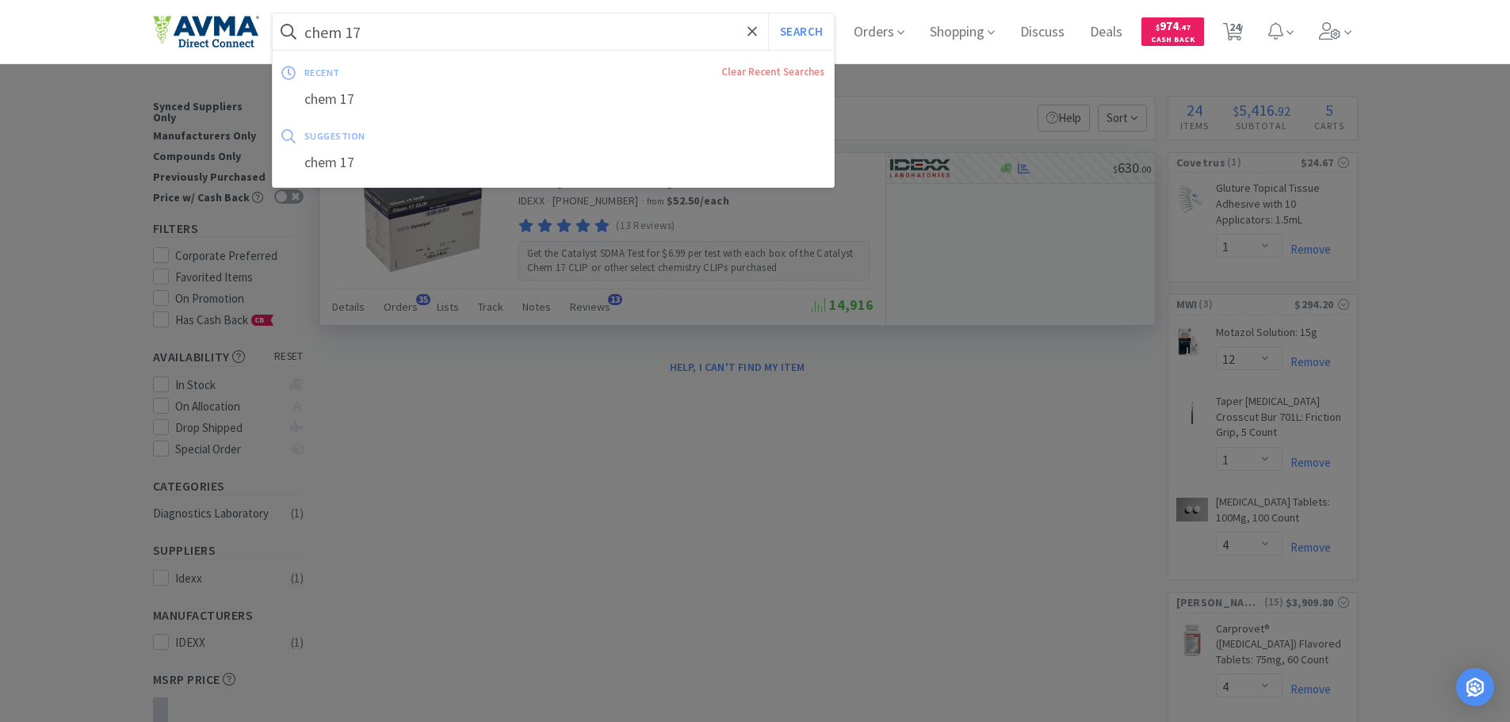
click at [378, 31] on input "chem 17" at bounding box center [554, 31] width 562 height 36
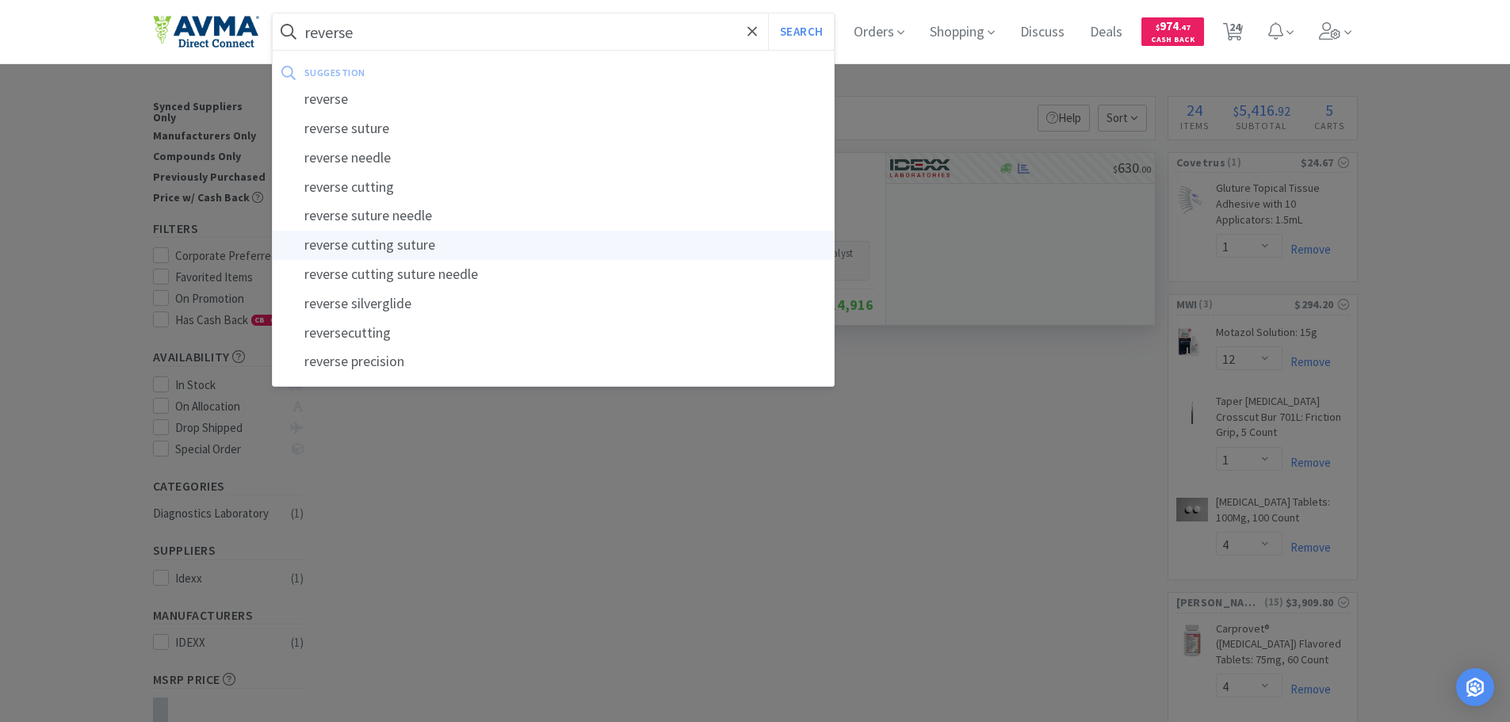
click at [392, 242] on div "reverse cutting suture" at bounding box center [554, 245] width 562 height 29
type input "reverse cutting suture"
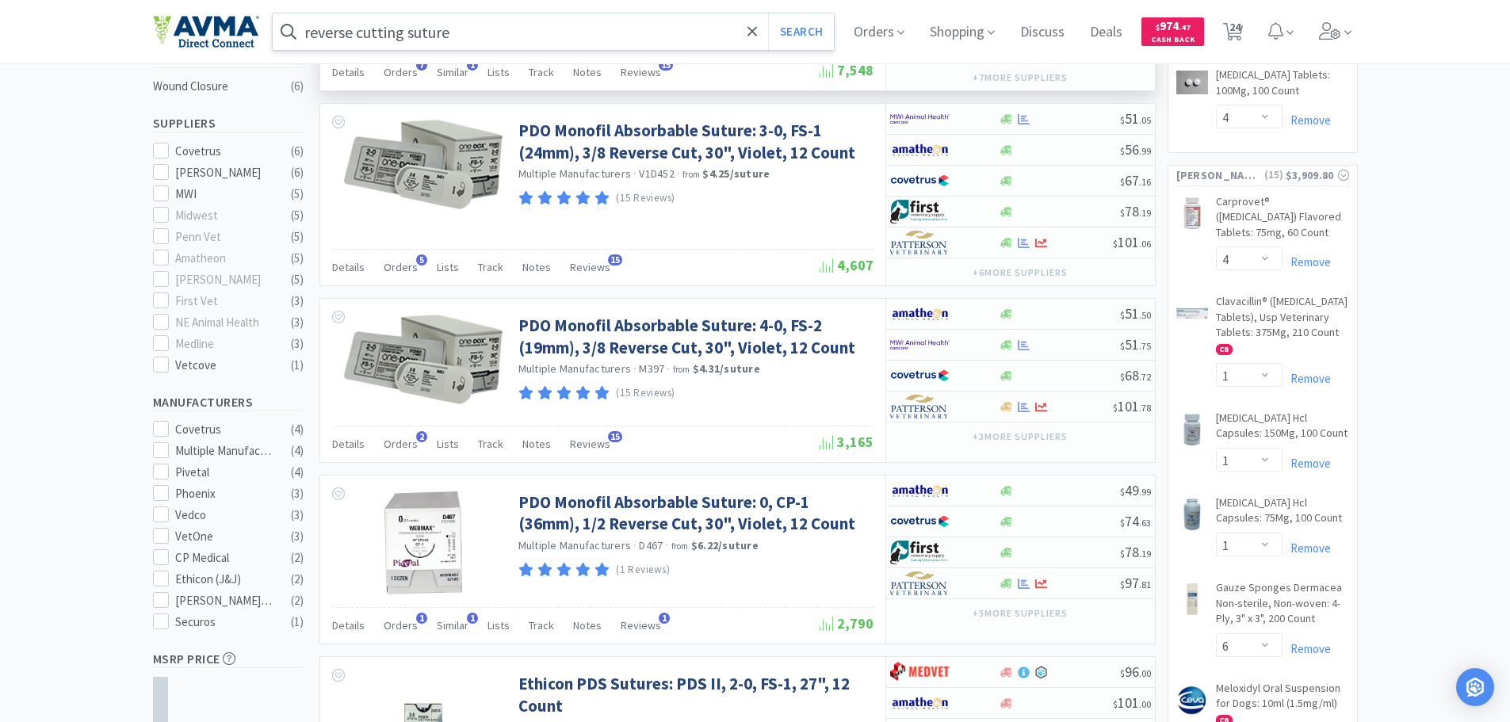
scroll to position [476, 0]
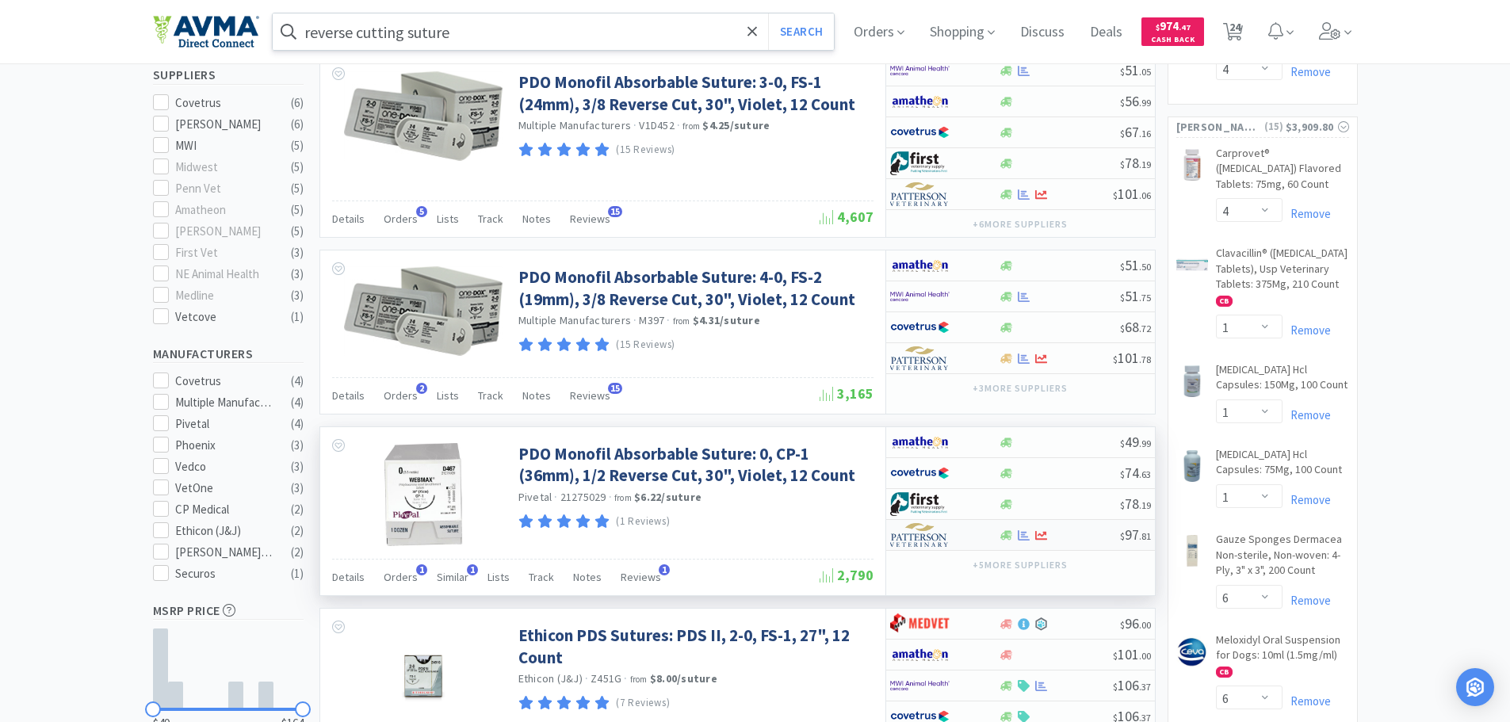
click at [930, 536] on img at bounding box center [919, 535] width 59 height 24
select select "1"
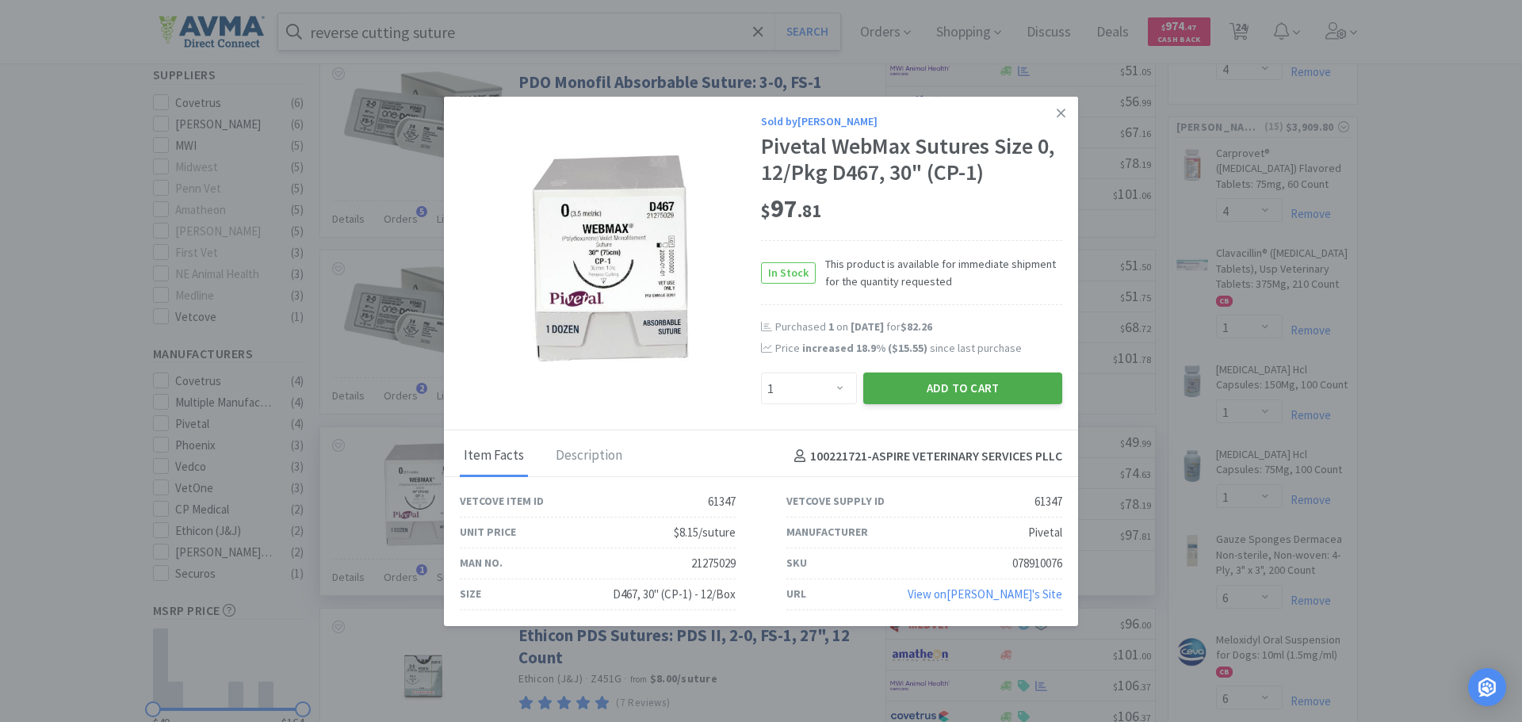
click at [943, 388] on button "Add to Cart" at bounding box center [962, 389] width 199 height 32
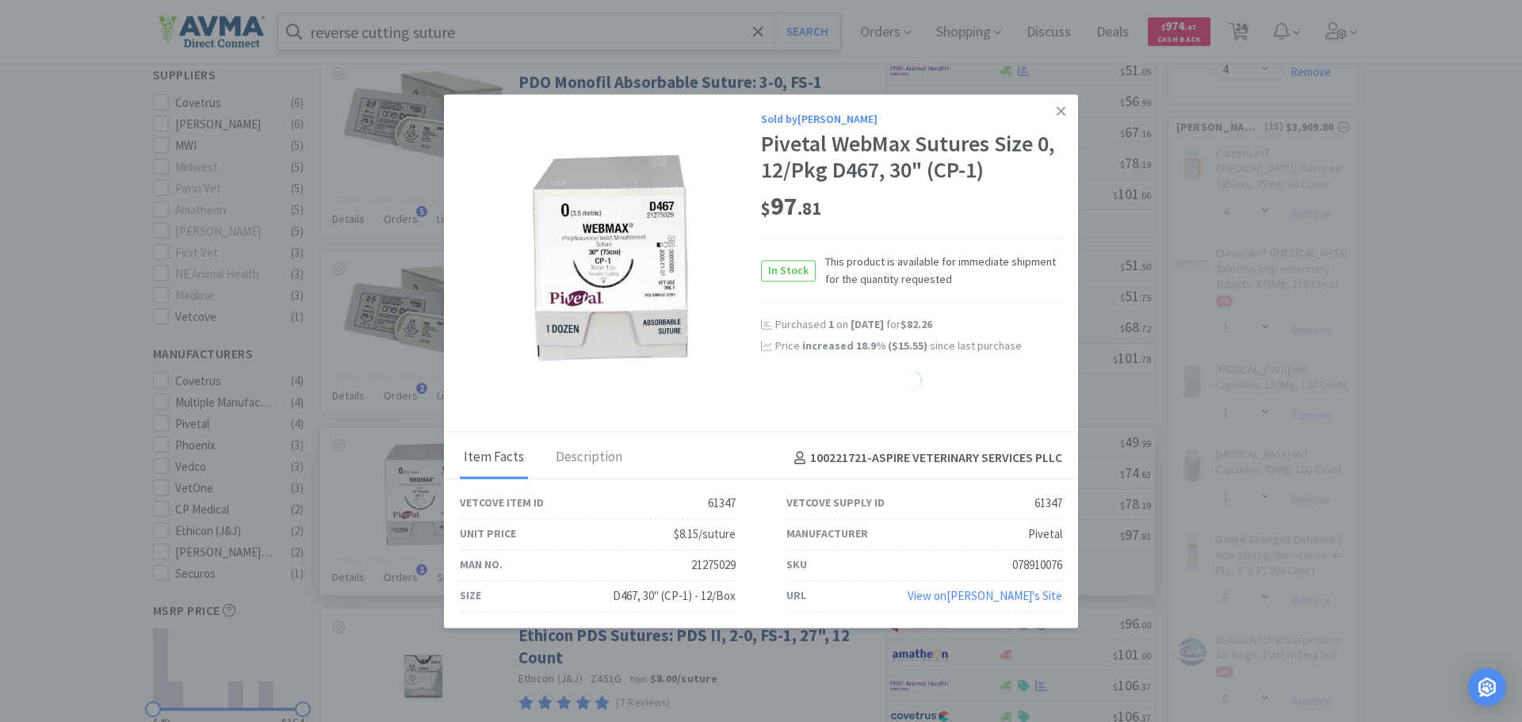
select select "1"
select select "6"
select select "4"
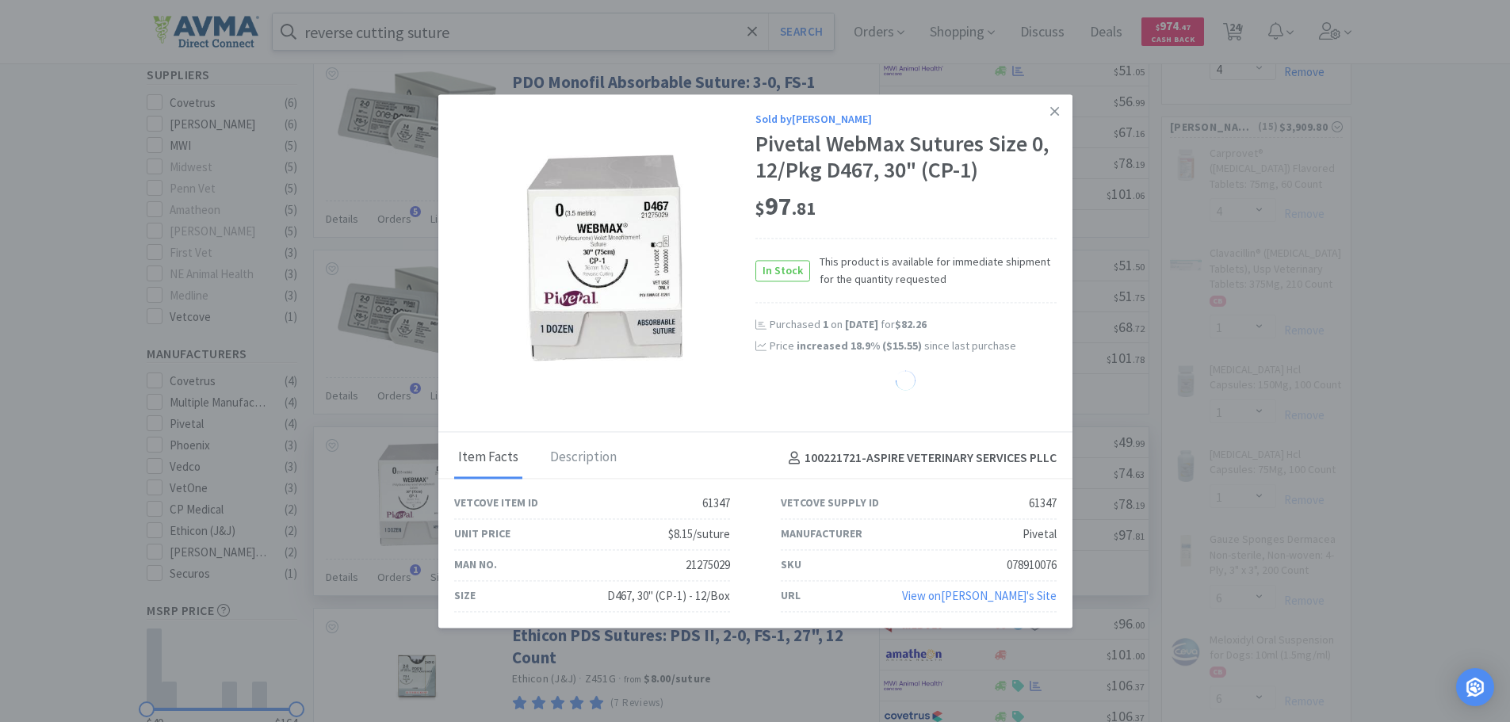
select select "50"
select select "1"
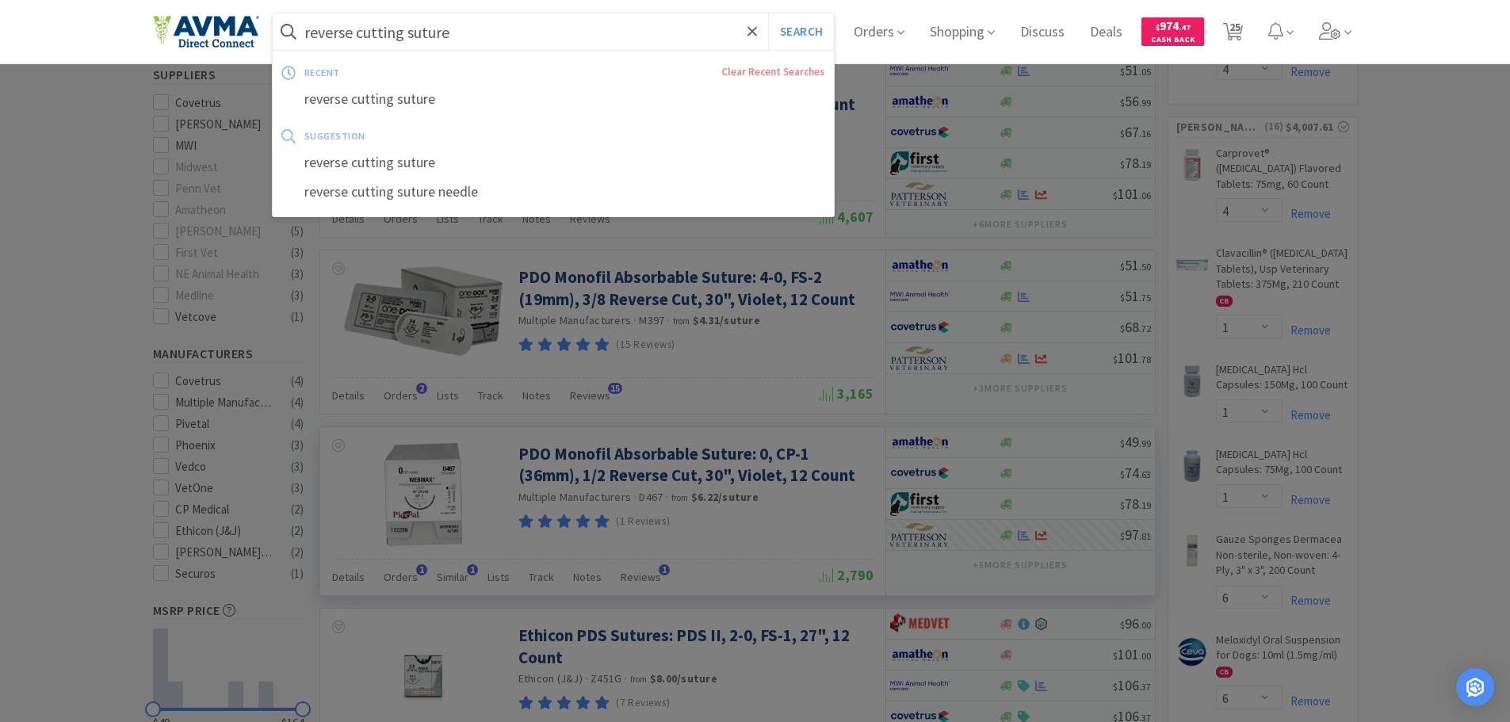
click at [473, 36] on input "reverse cutting suture" at bounding box center [554, 31] width 562 height 36
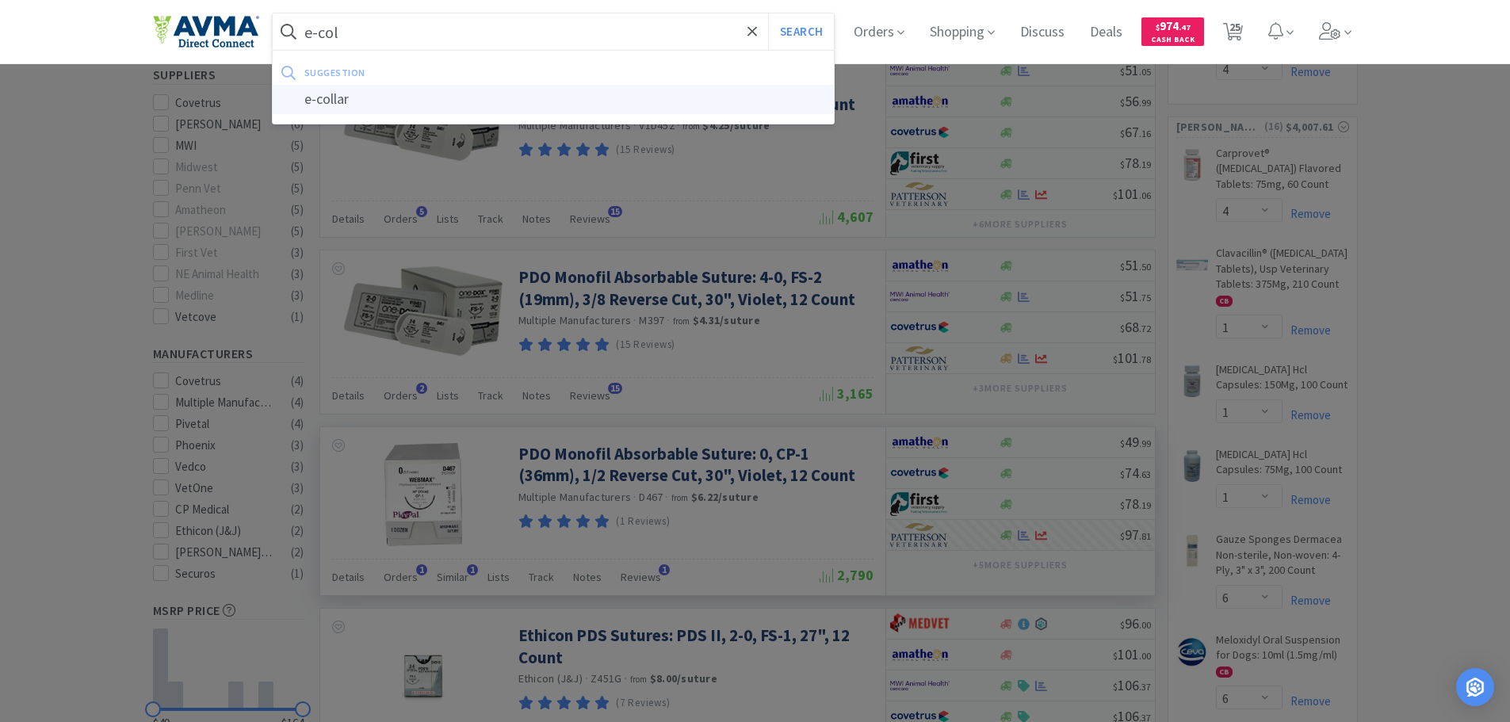
click at [363, 108] on div "e-collar" at bounding box center [554, 99] width 562 height 29
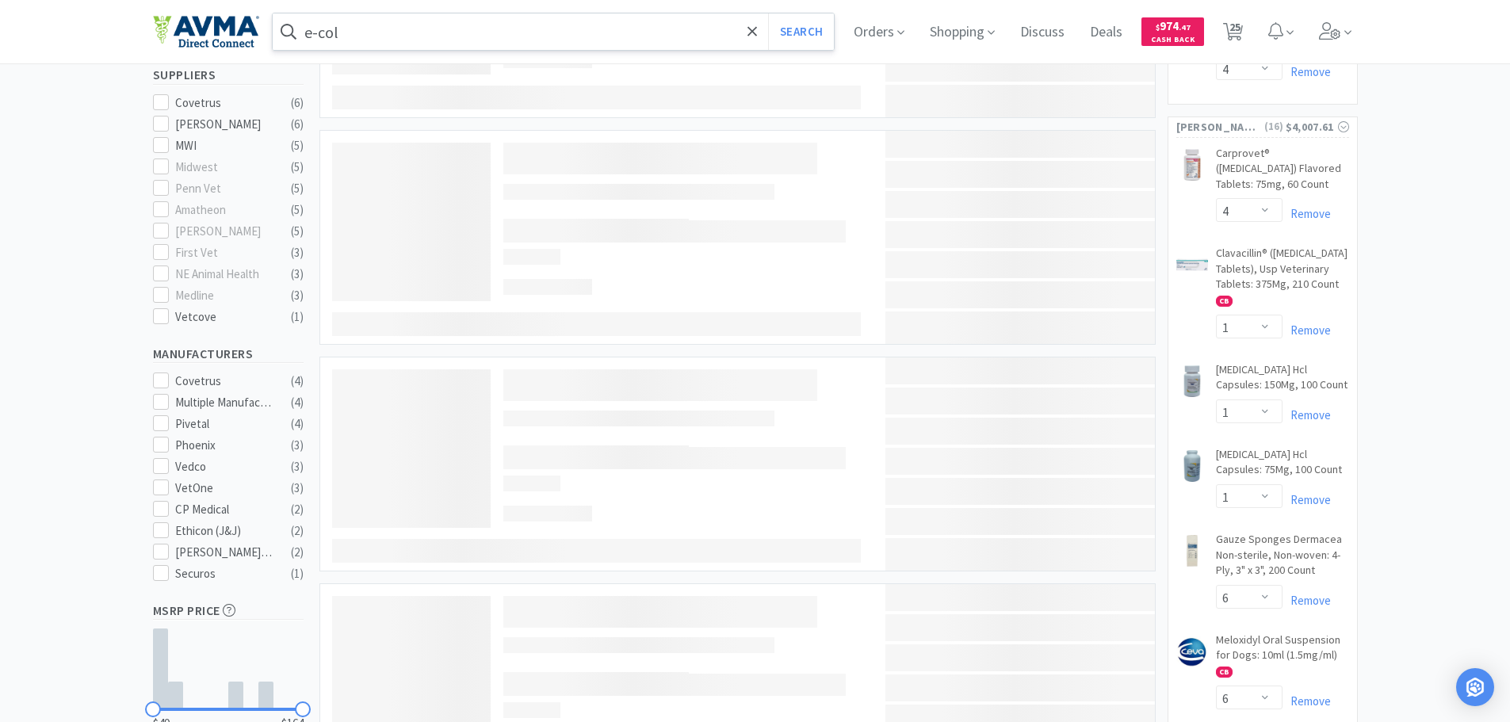
type input "e-collar"
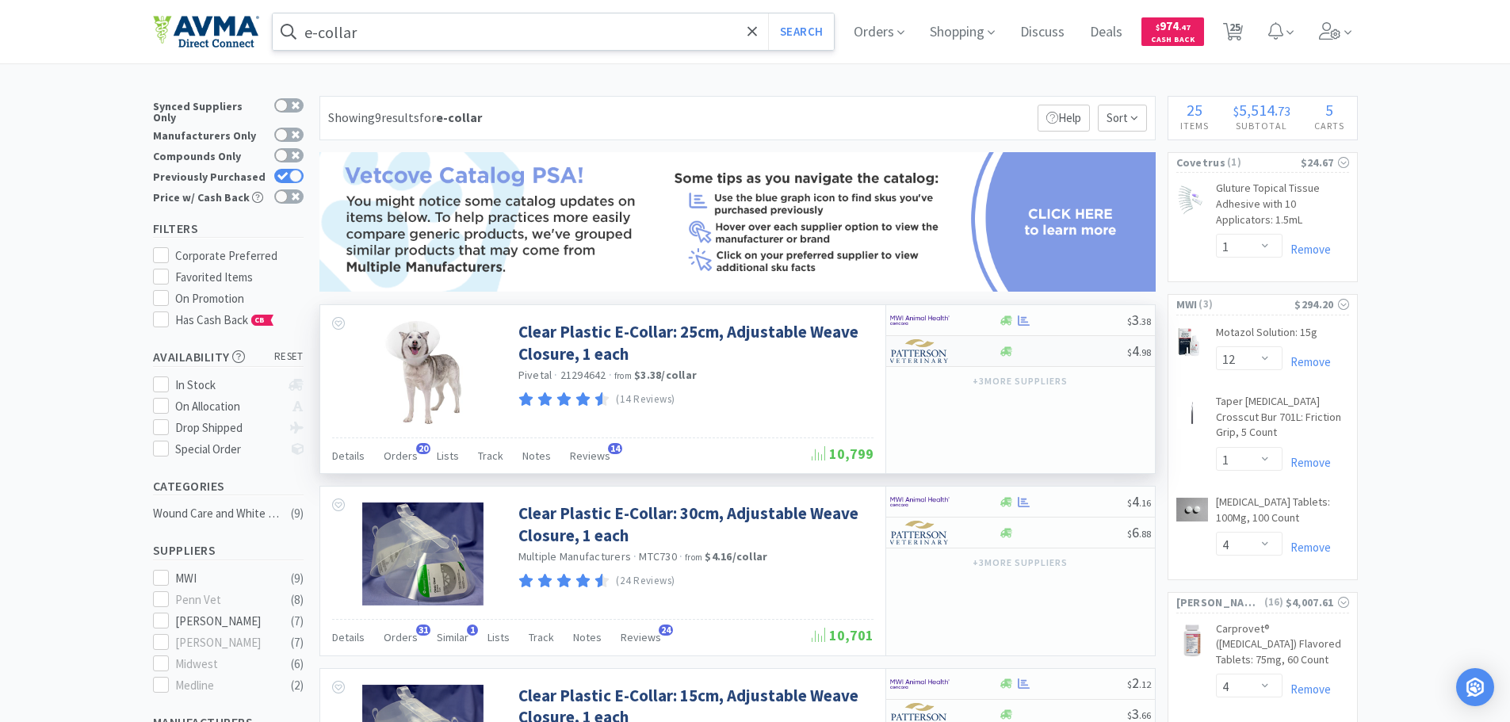
click at [923, 355] on img at bounding box center [919, 351] width 59 height 24
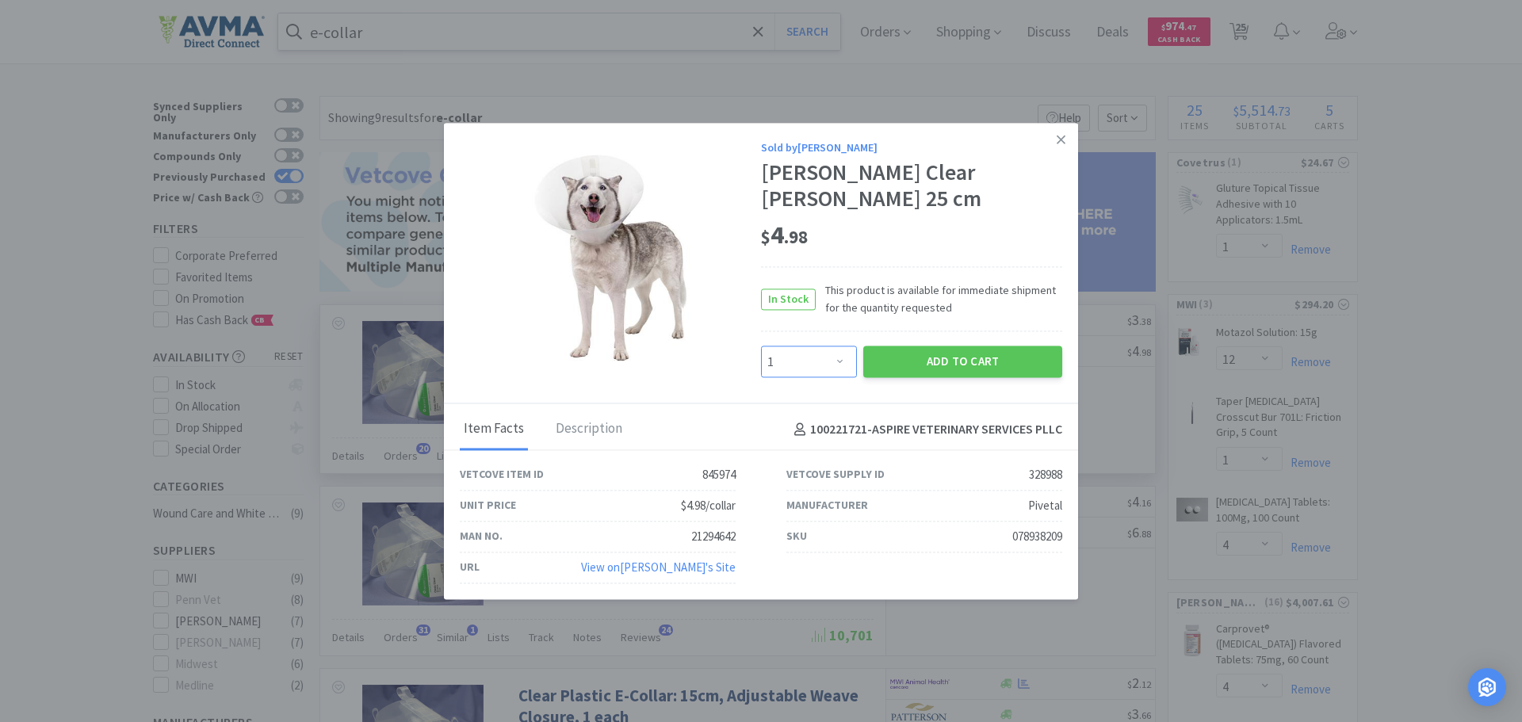
click at [838, 355] on select "Enter Quantity 1 2 3 4 5 6 7 8 9 10 11 12 13 14 15 16 17 18 19 20 Enter Quantity" at bounding box center [809, 362] width 96 height 32
click at [695, 170] on img at bounding box center [610, 258] width 206 height 206
click at [843, 358] on select "Enter Quantity 1 2 3 4 5 6 7 8 9 10 11 12 13 14 15 16 17 18 19 20 Enter Quantity" at bounding box center [809, 362] width 96 height 32
select select "10"
click at [761, 346] on select "Enter Quantity 1 2 3 4 5 6 7 8 9 10 11 12 13 14 15 16 17 18 19 20 Enter Quantity" at bounding box center [809, 362] width 96 height 32
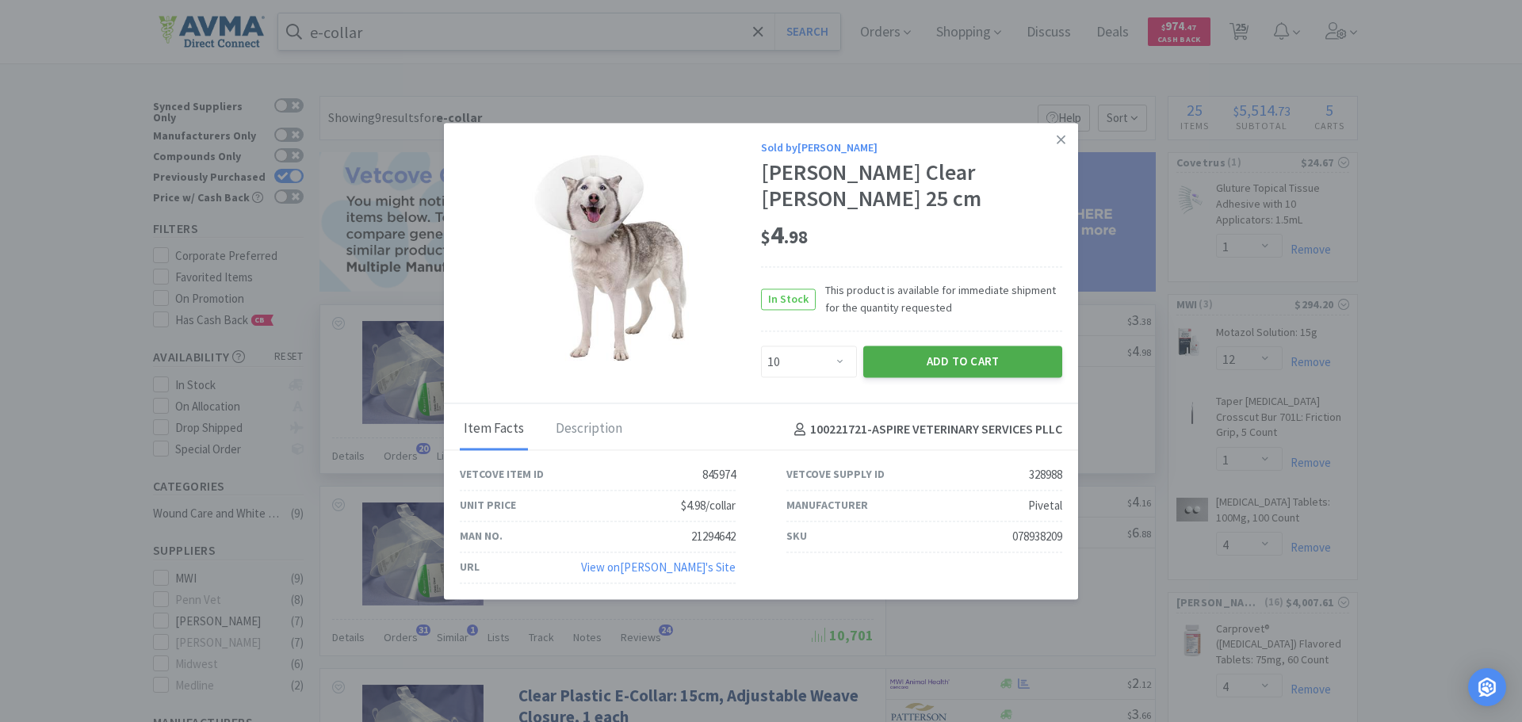
click at [956, 357] on button "Add to Cart" at bounding box center [962, 362] width 199 height 32
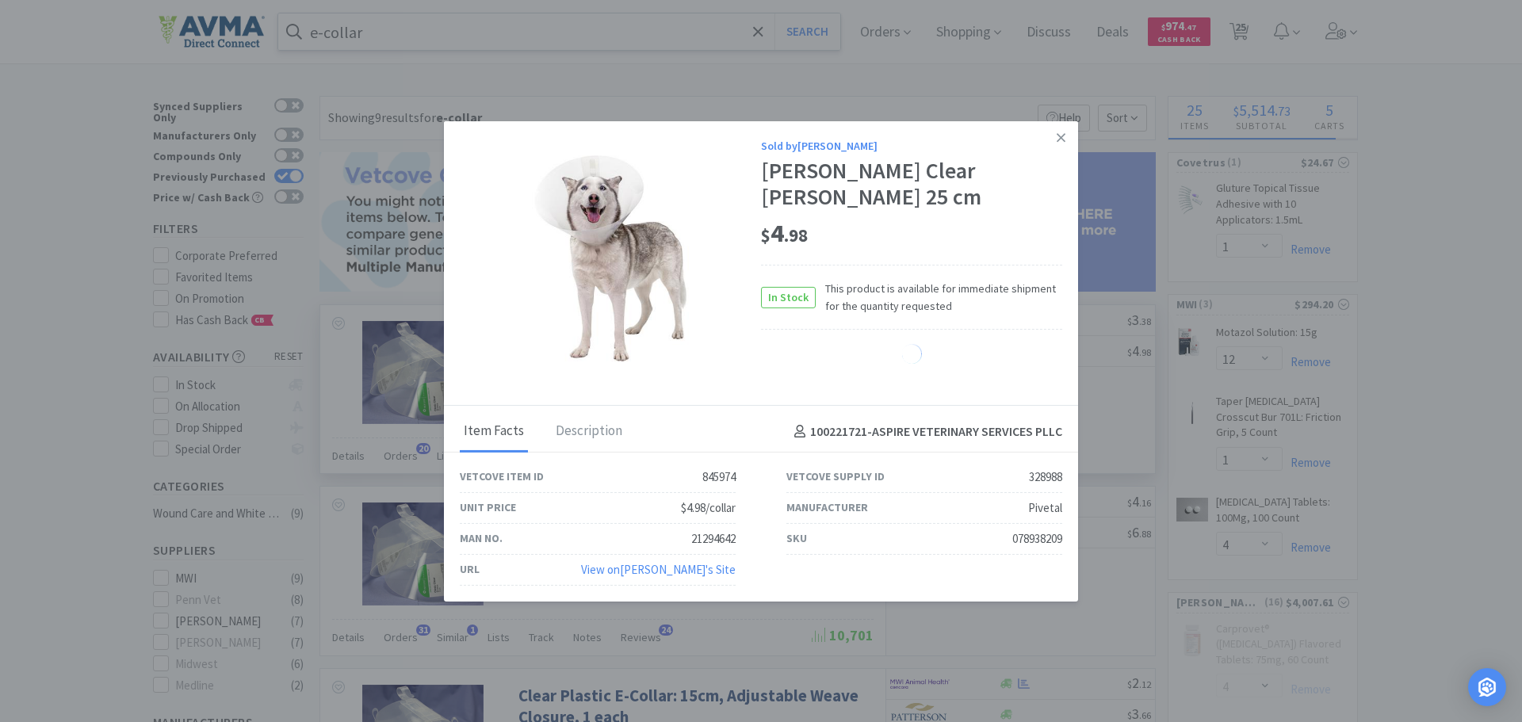
select select "10"
select select "1"
select select "6"
select select "1"
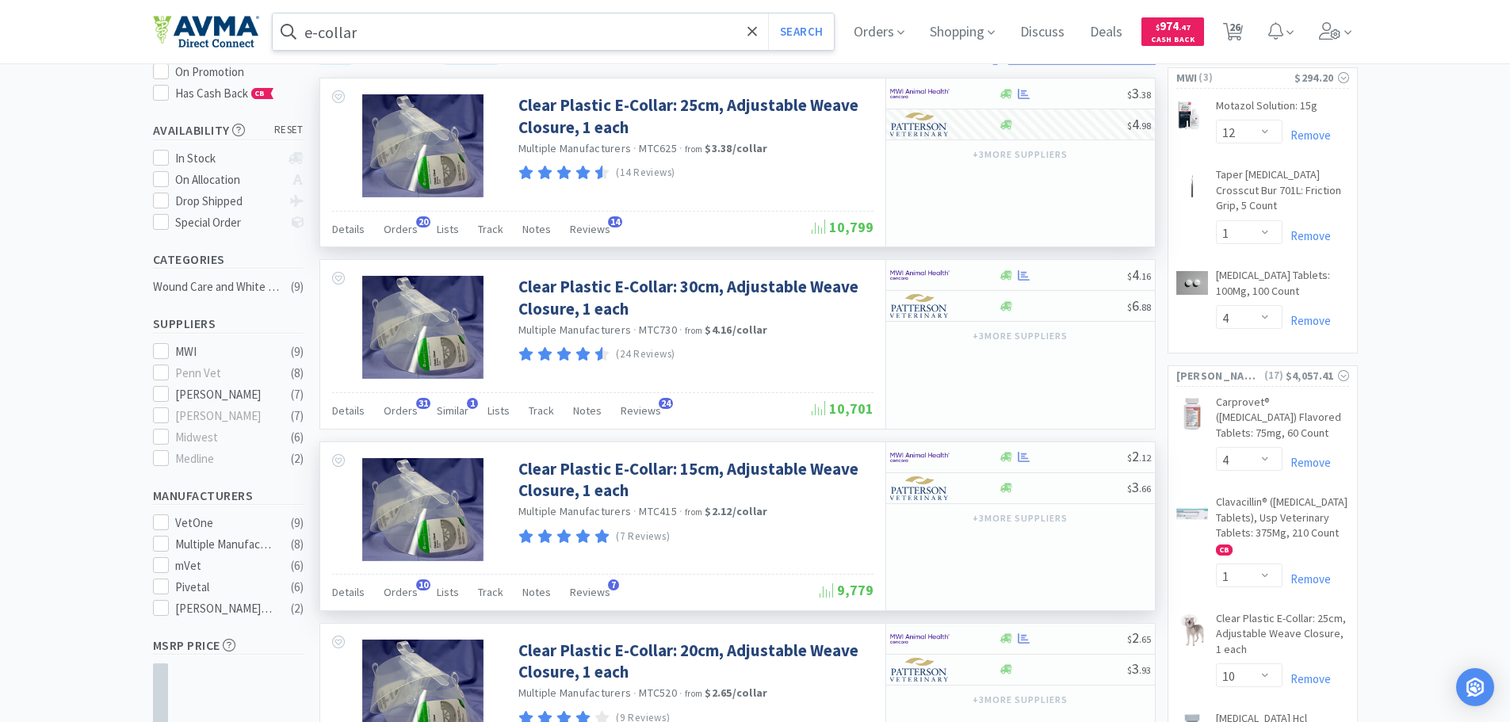
scroll to position [238, 0]
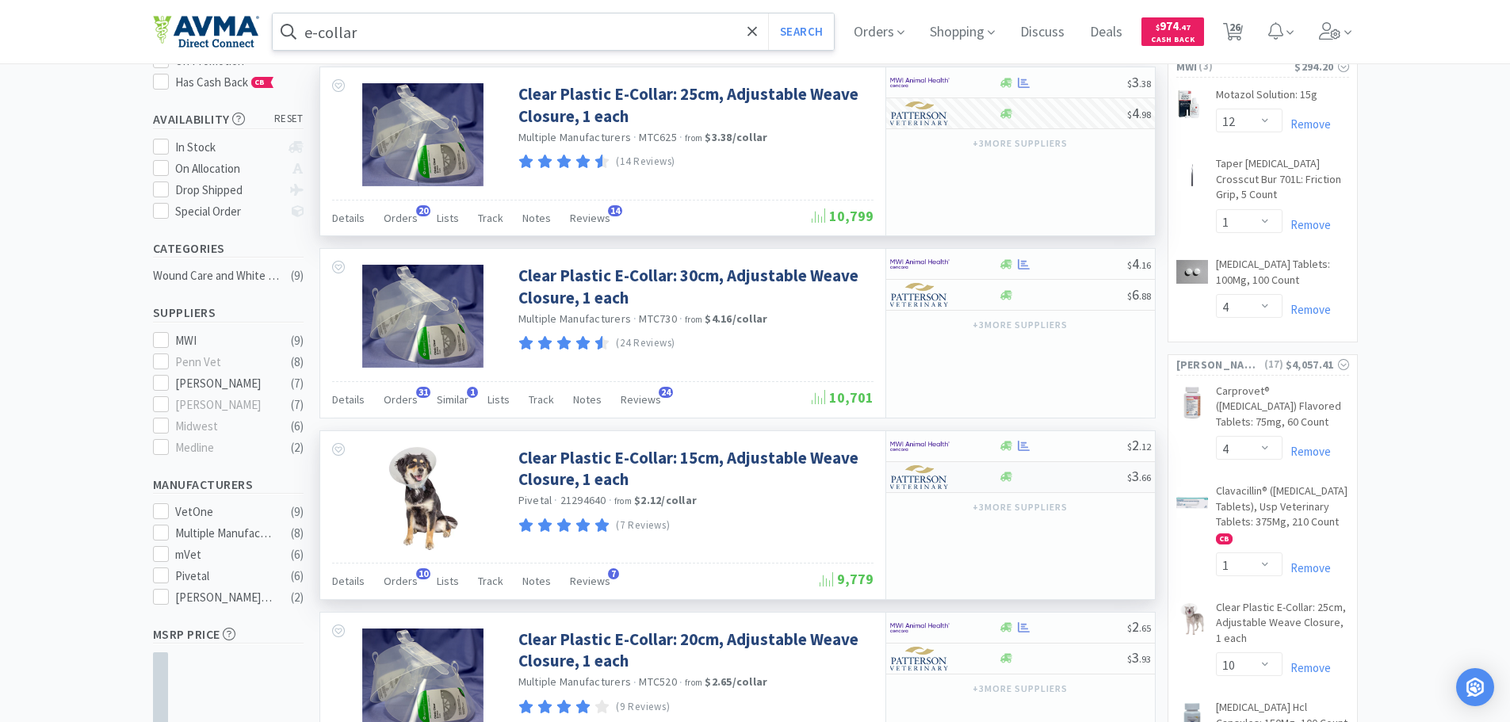
click at [945, 475] on img at bounding box center [919, 477] width 59 height 24
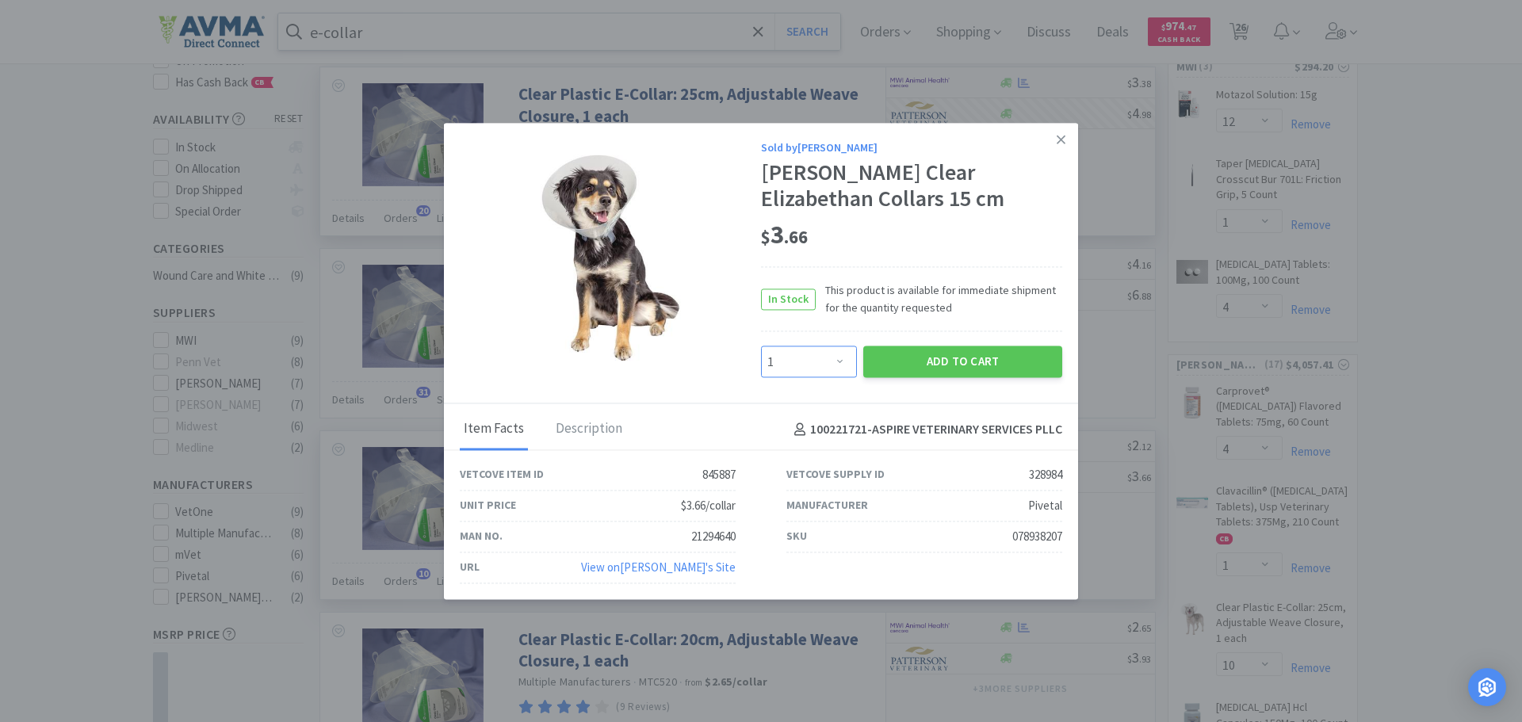
click at [840, 358] on select "Enter Quantity 1 2 3 4 5 6 7 8 9 10 11 12 13 14 15 16 17 18 19 20 Enter Quantity" at bounding box center [809, 362] width 96 height 32
click at [761, 346] on select "Enter Quantity 1 2 3 4 5 6 7 8 9 10 11 12 13 14 15 16 17 18 19 20 Enter Quantity" at bounding box center [809, 362] width 96 height 32
click at [948, 362] on button "Add to Cart" at bounding box center [962, 362] width 199 height 32
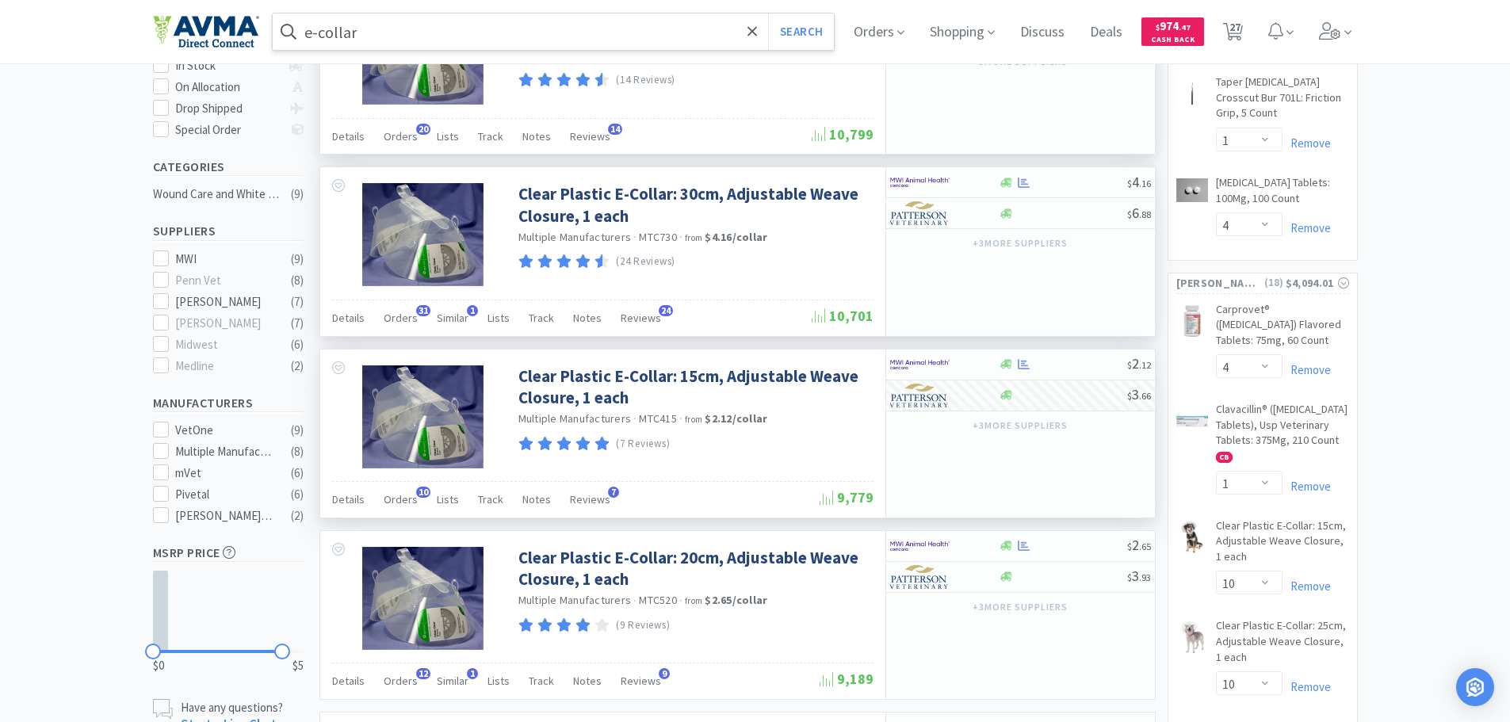
scroll to position [476, 0]
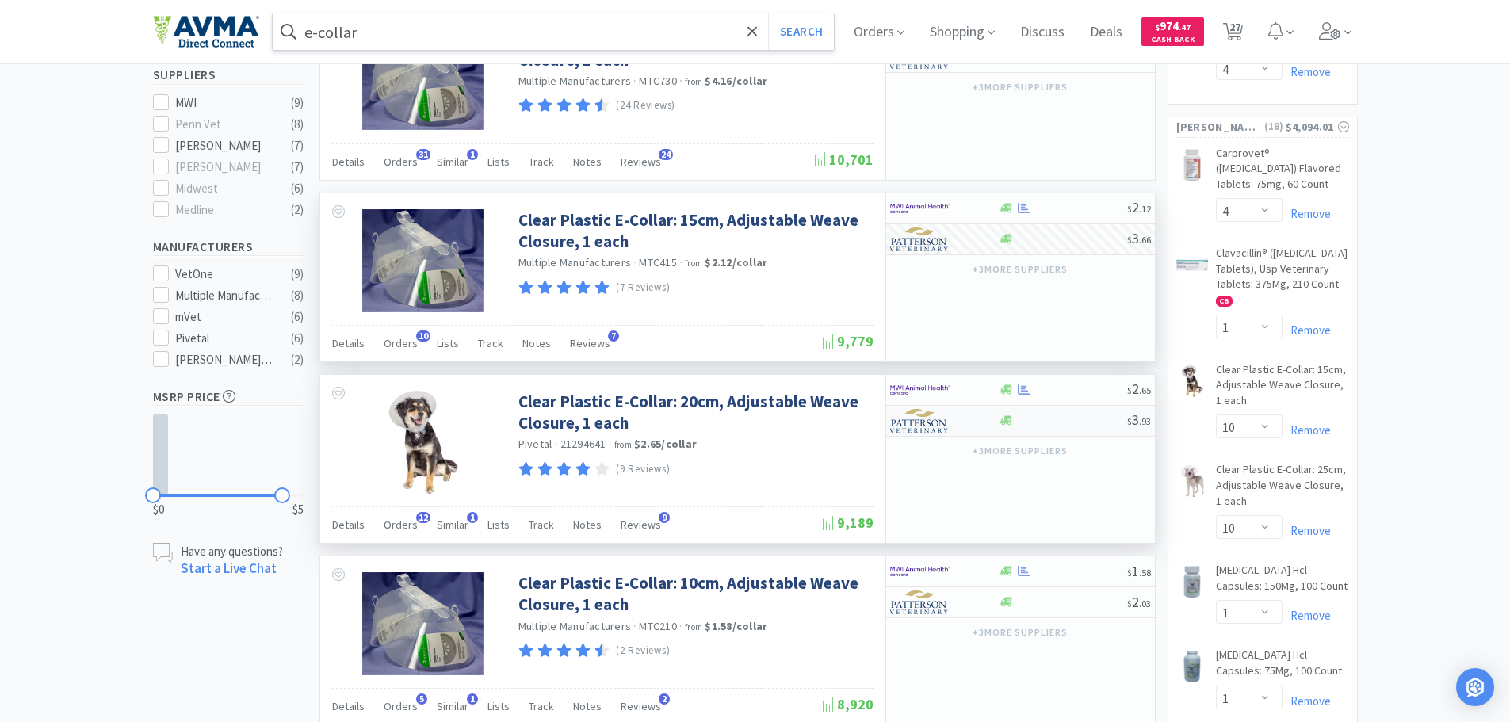
click at [928, 426] on img at bounding box center [919, 421] width 59 height 24
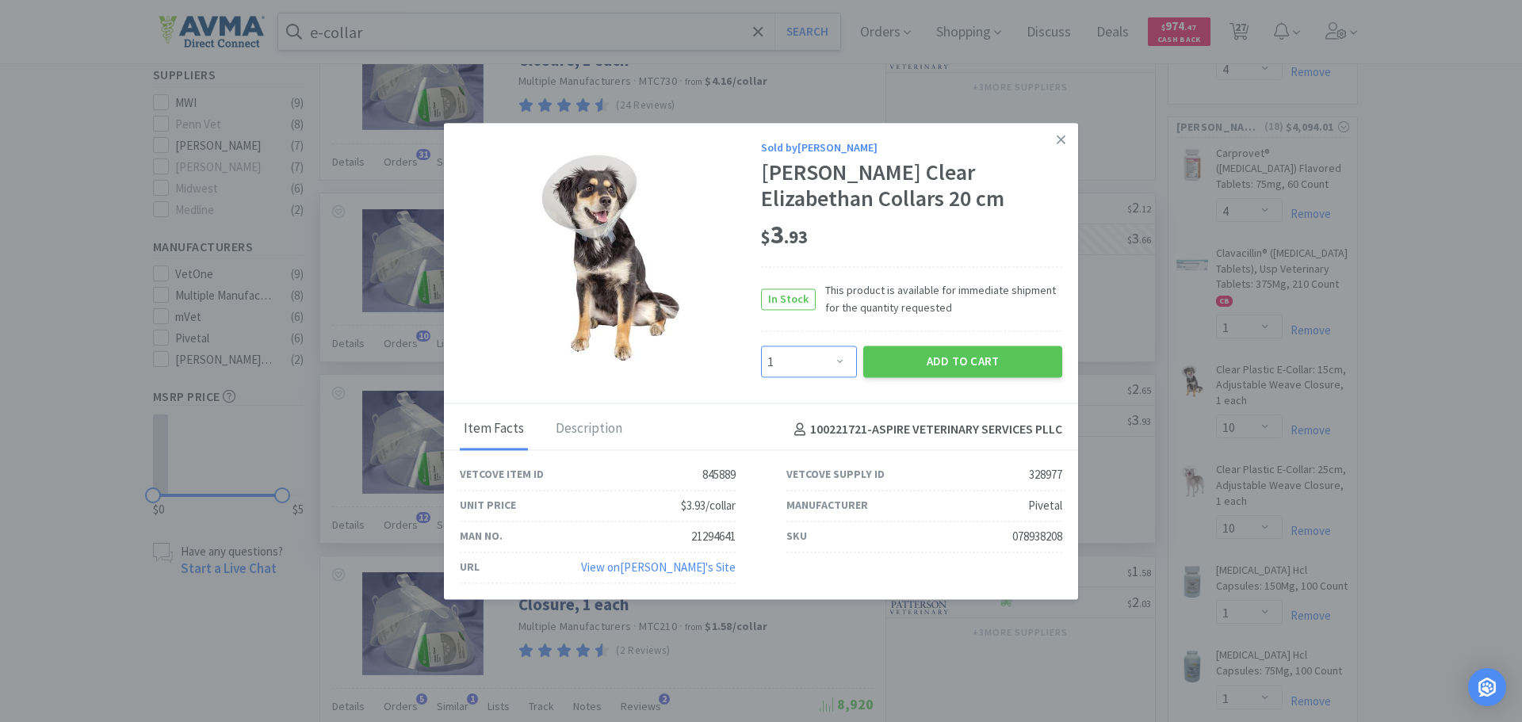
click at [837, 358] on select "Enter Quantity 1 2 3 4 5 6 7 8 9 10 11 12 13 14 15 16 17 18 19 20 Enter Quantity" at bounding box center [809, 362] width 96 height 32
click at [761, 346] on select "Enter Quantity 1 2 3 4 5 6 7 8 9 10 11 12 13 14 15 16 17 18 19 20 Enter Quantity" at bounding box center [809, 362] width 96 height 32
click at [1063, 140] on icon at bounding box center [1061, 139] width 9 height 14
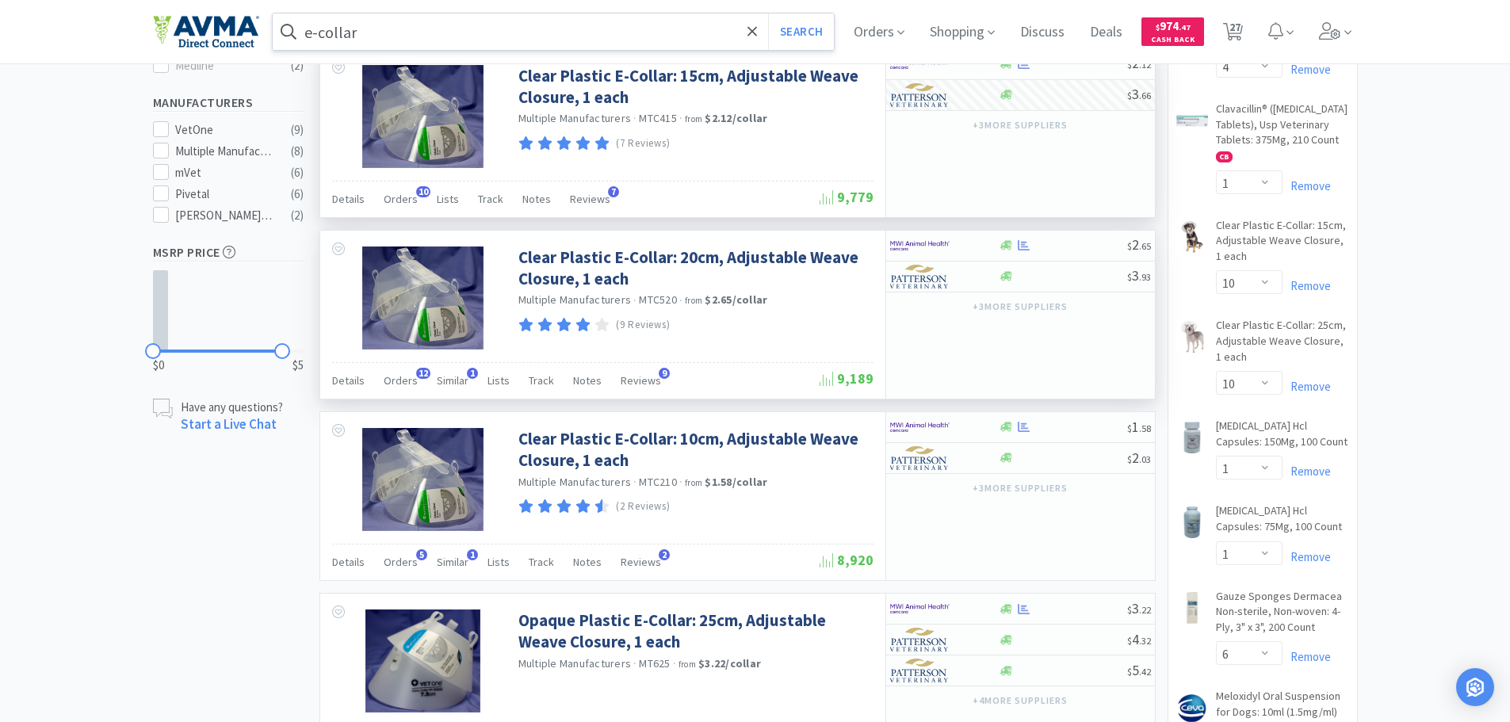
scroll to position [634, 0]
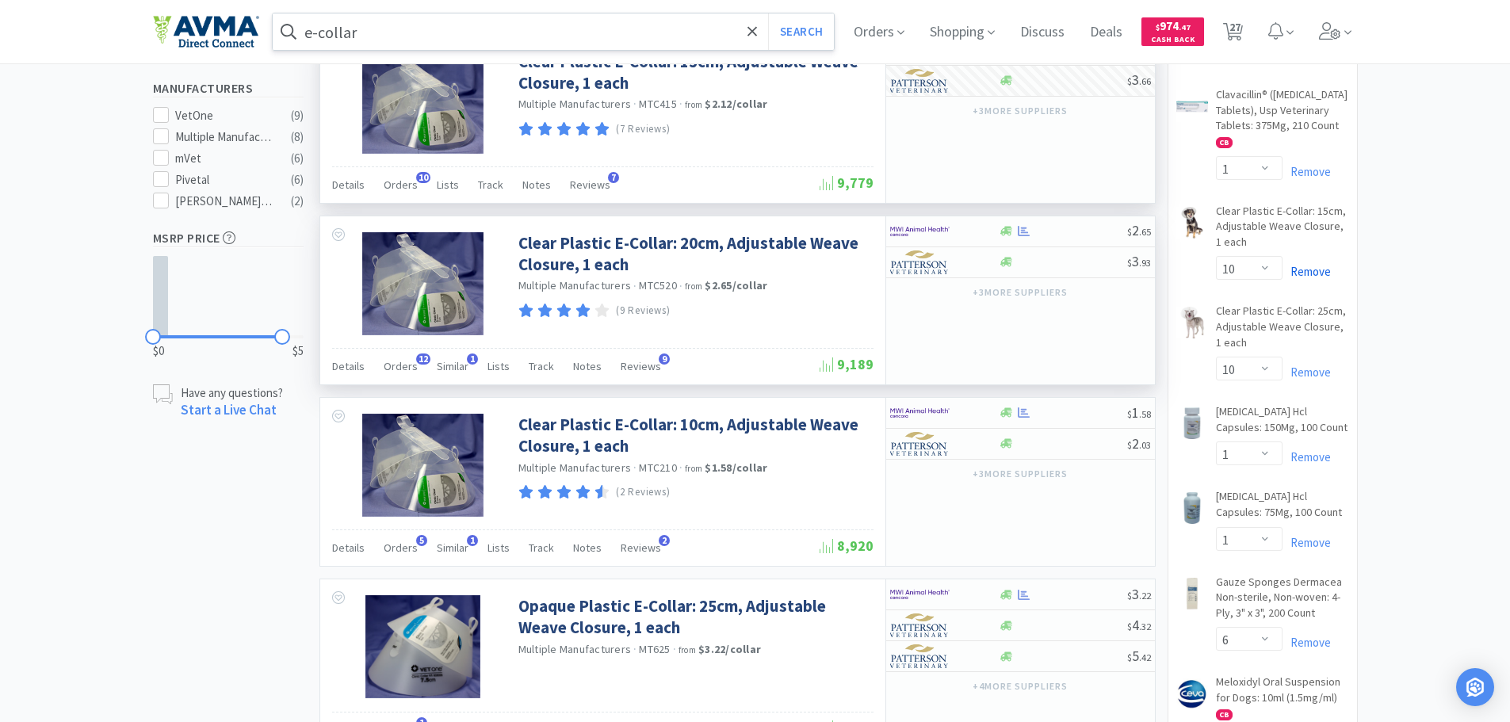
click at [1304, 273] on link "Remove" at bounding box center [1307, 271] width 48 height 15
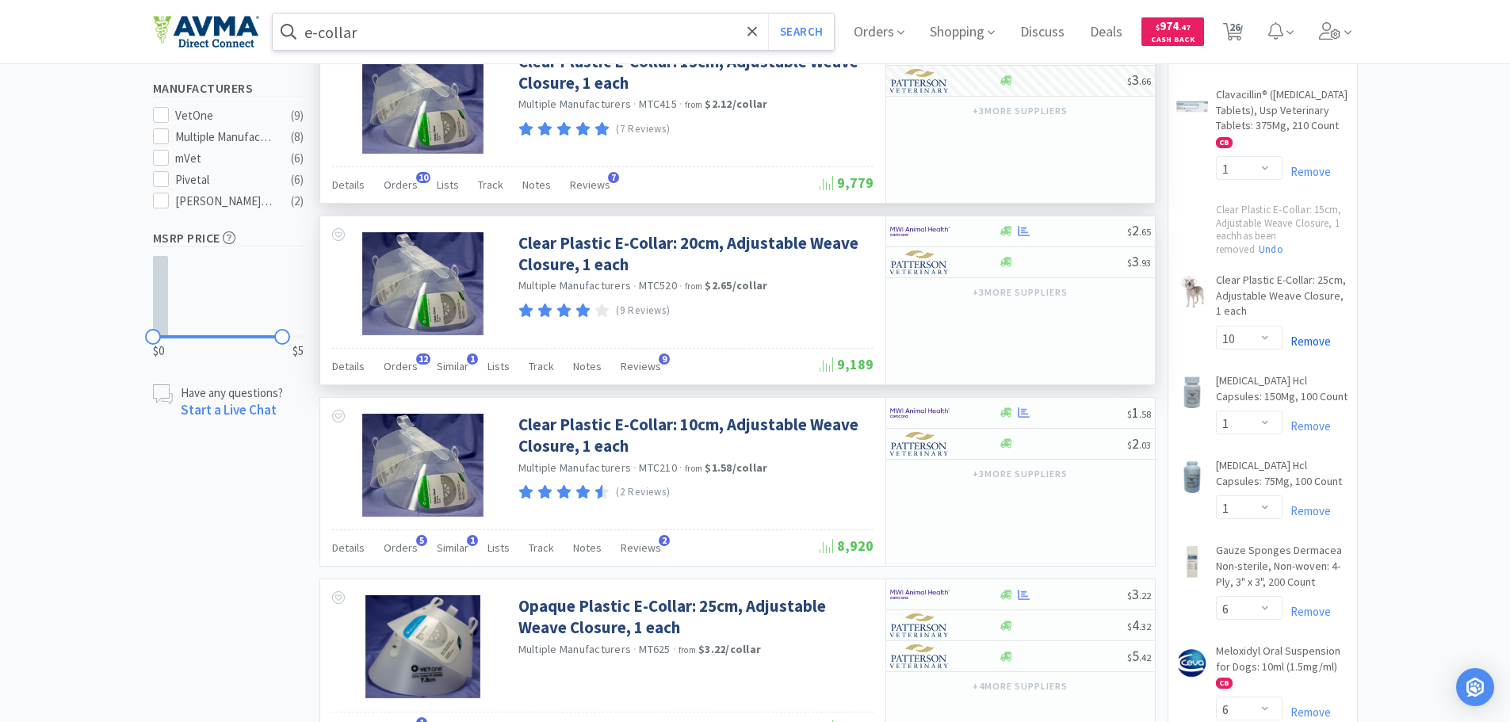
click at [1318, 343] on link "Remove" at bounding box center [1307, 341] width 48 height 15
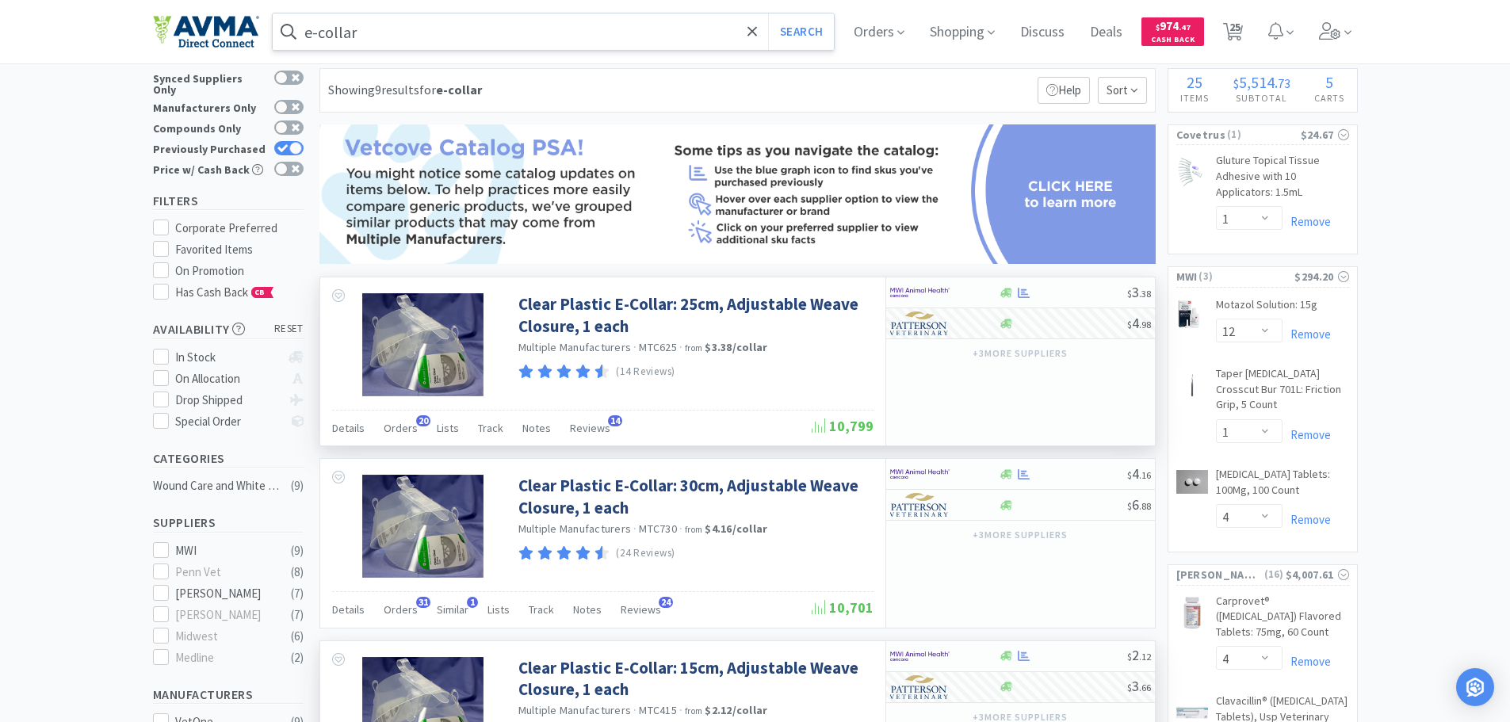
scroll to position [0, 0]
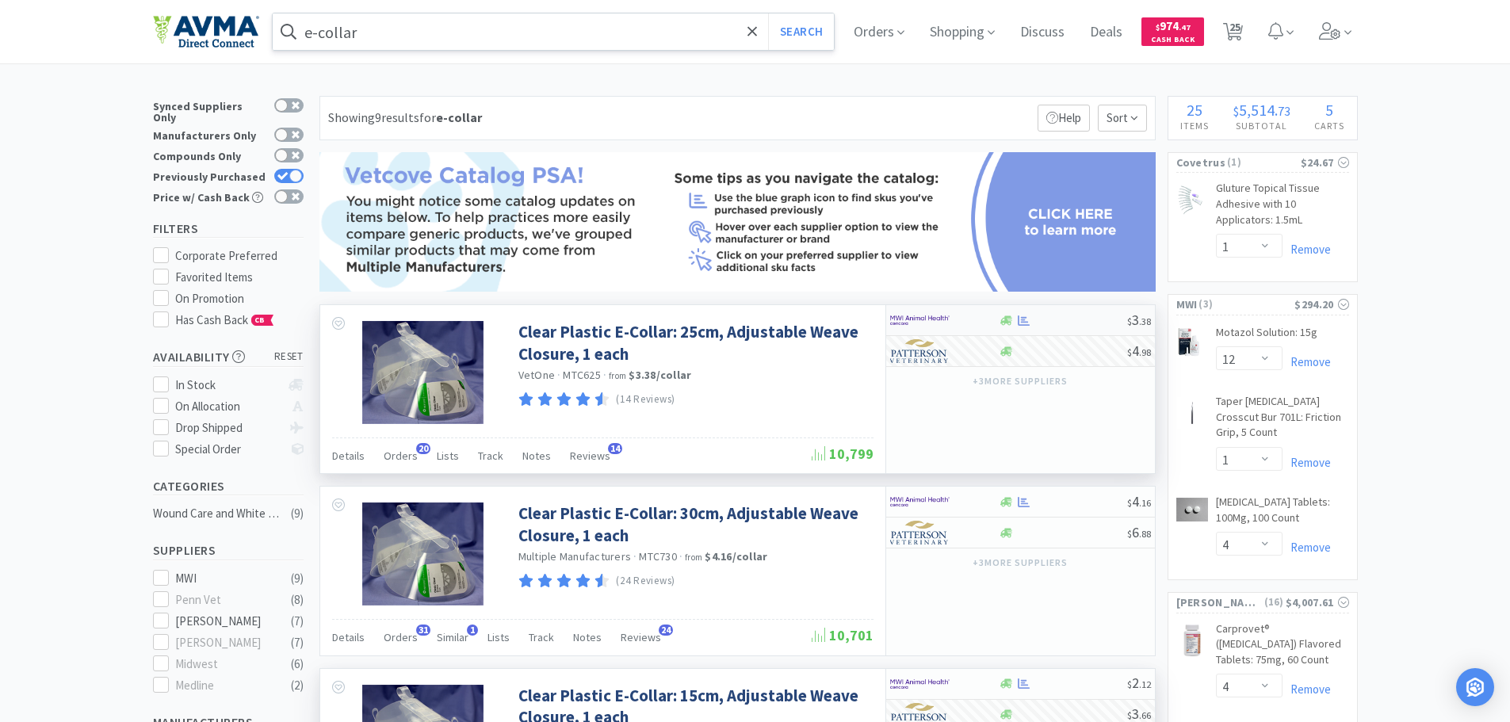
click at [911, 319] on img at bounding box center [919, 320] width 59 height 24
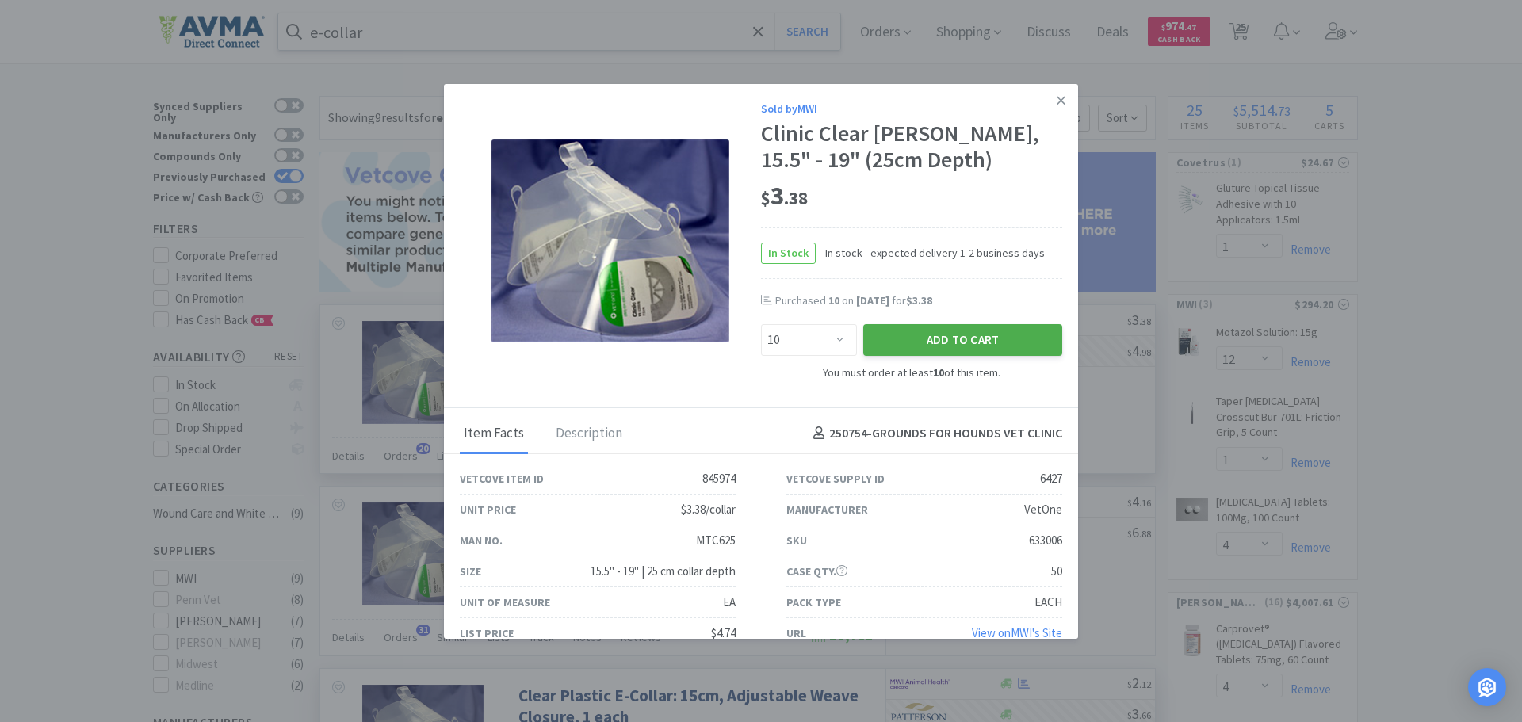
click at [920, 336] on button "Add to Cart" at bounding box center [962, 340] width 199 height 32
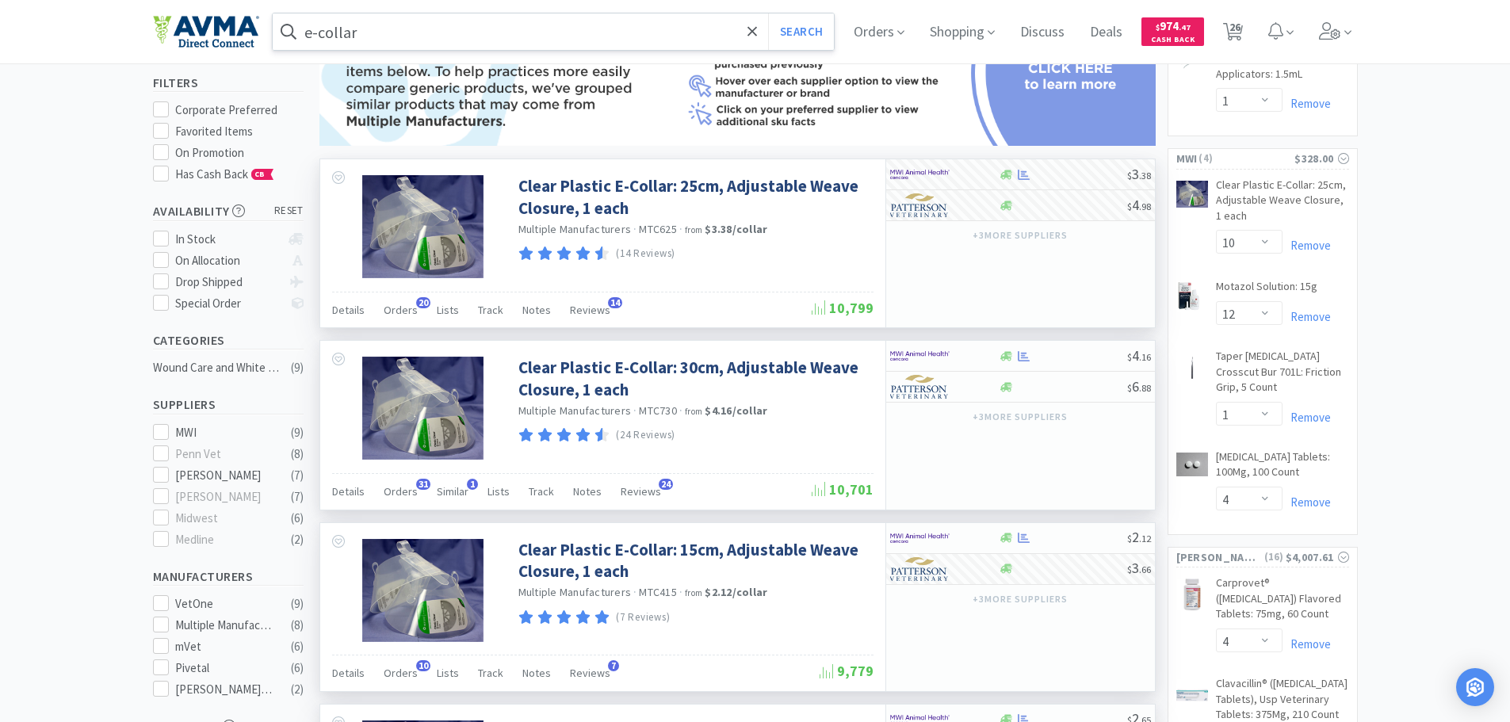
scroll to position [238, 0]
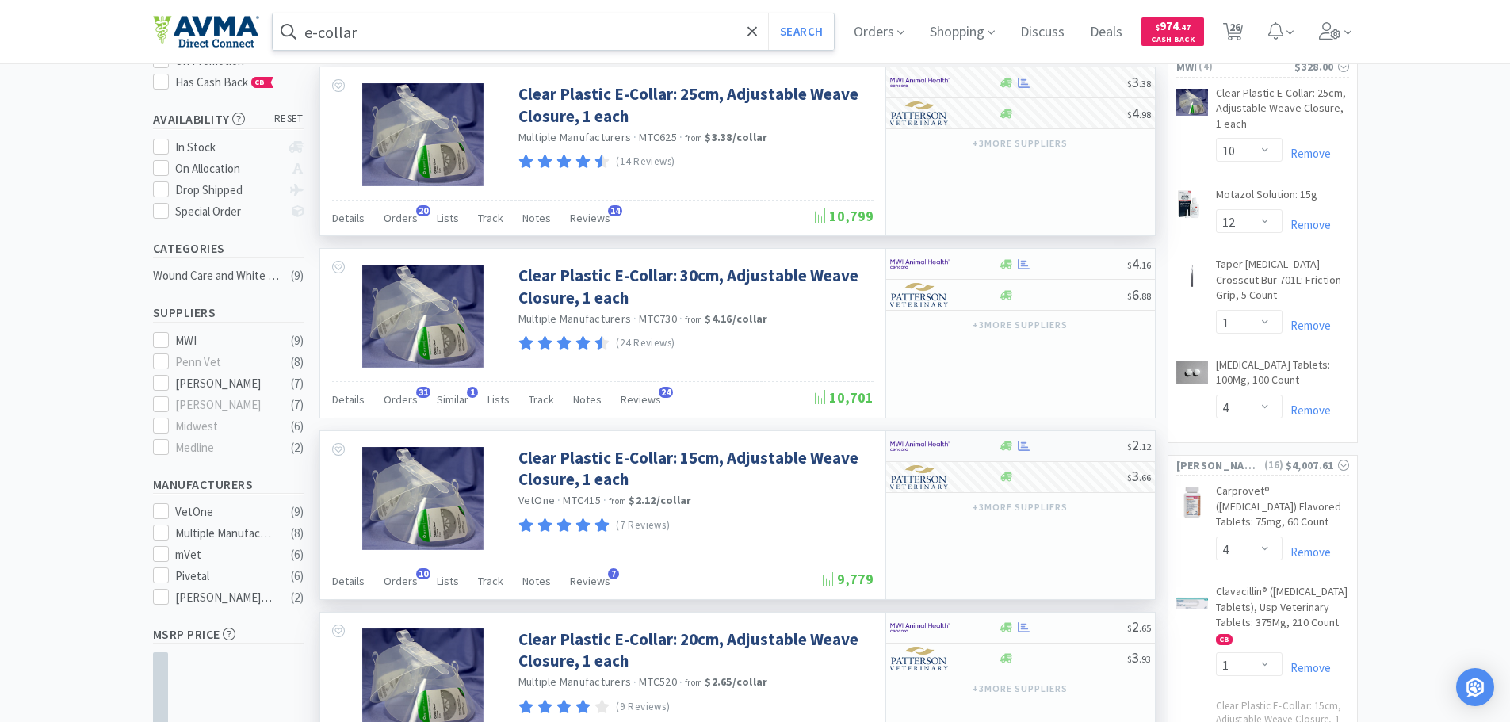
click at [912, 446] on img at bounding box center [919, 446] width 59 height 24
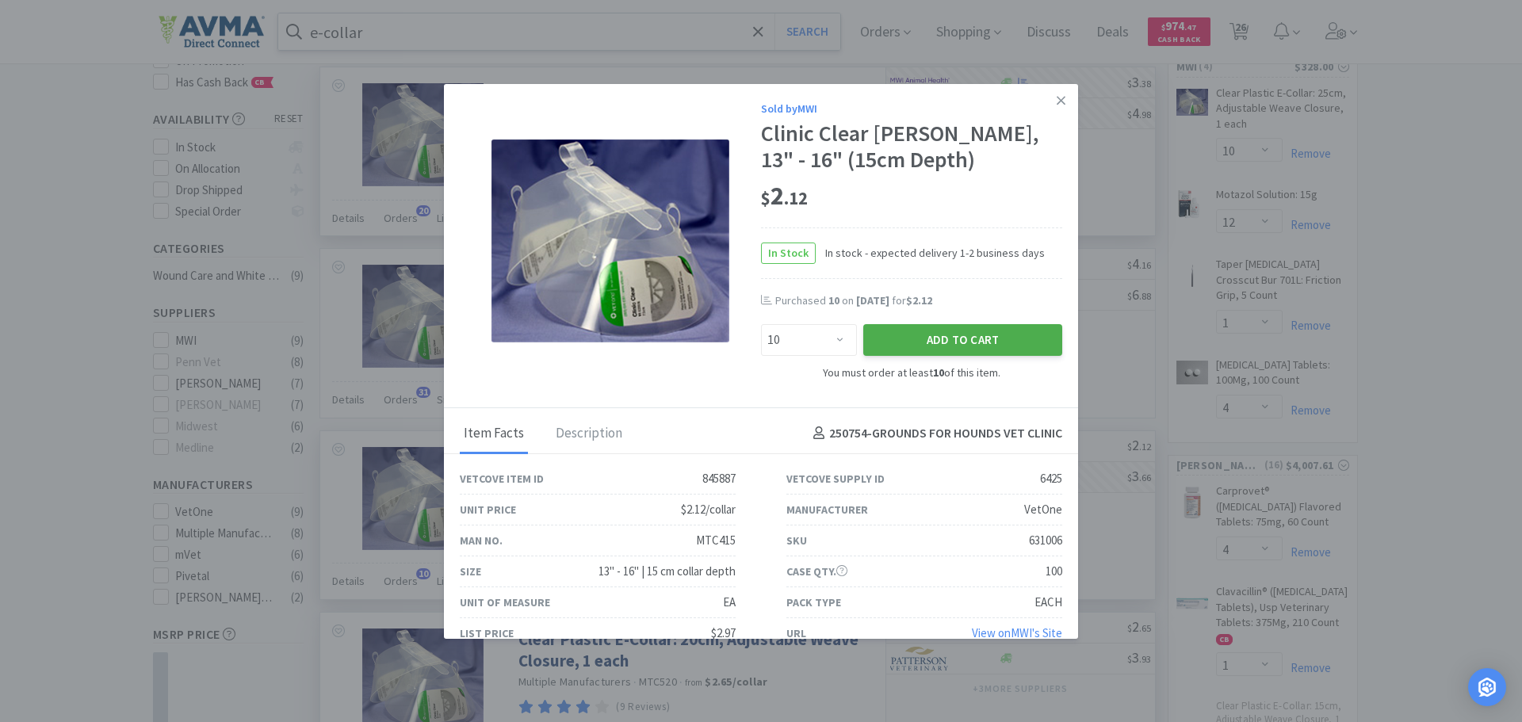
click at [915, 338] on button "Add to Cart" at bounding box center [962, 340] width 199 height 32
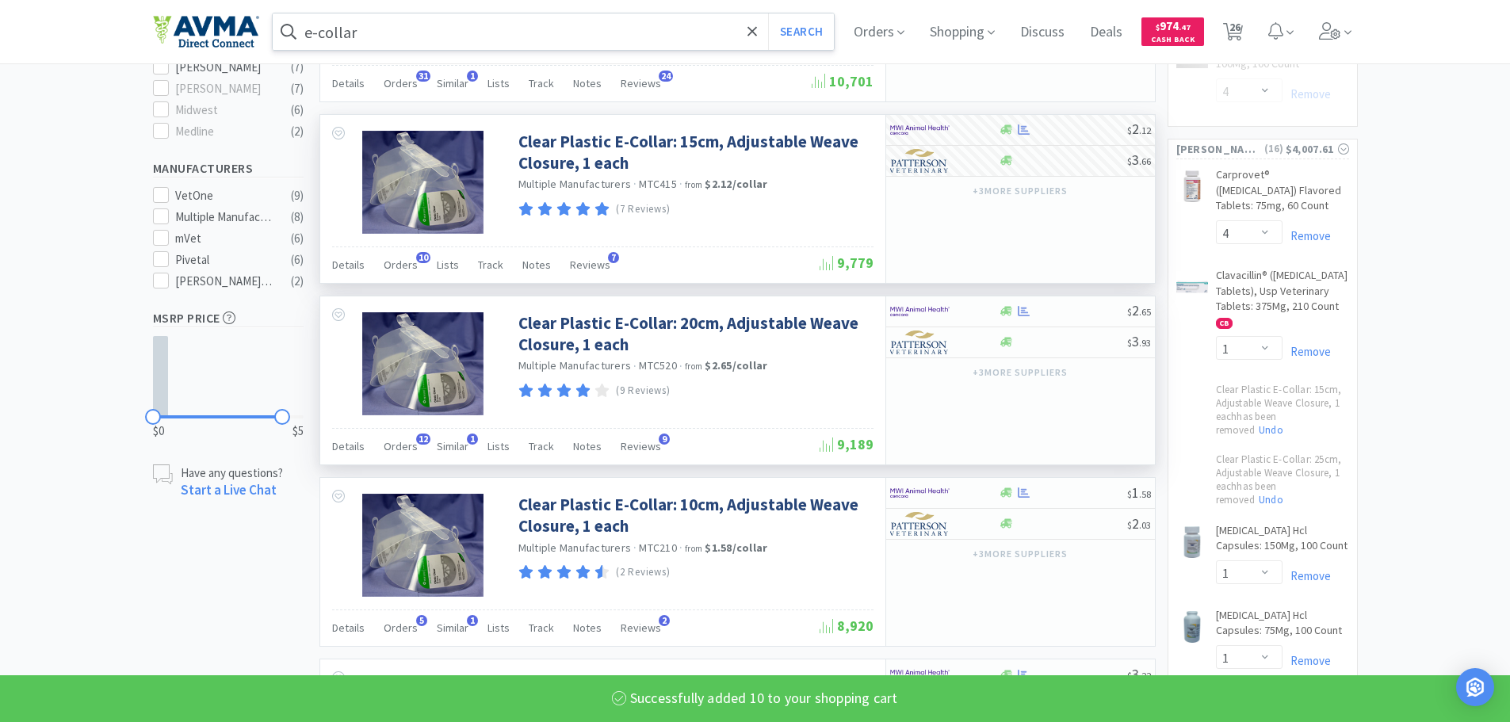
scroll to position [555, 0]
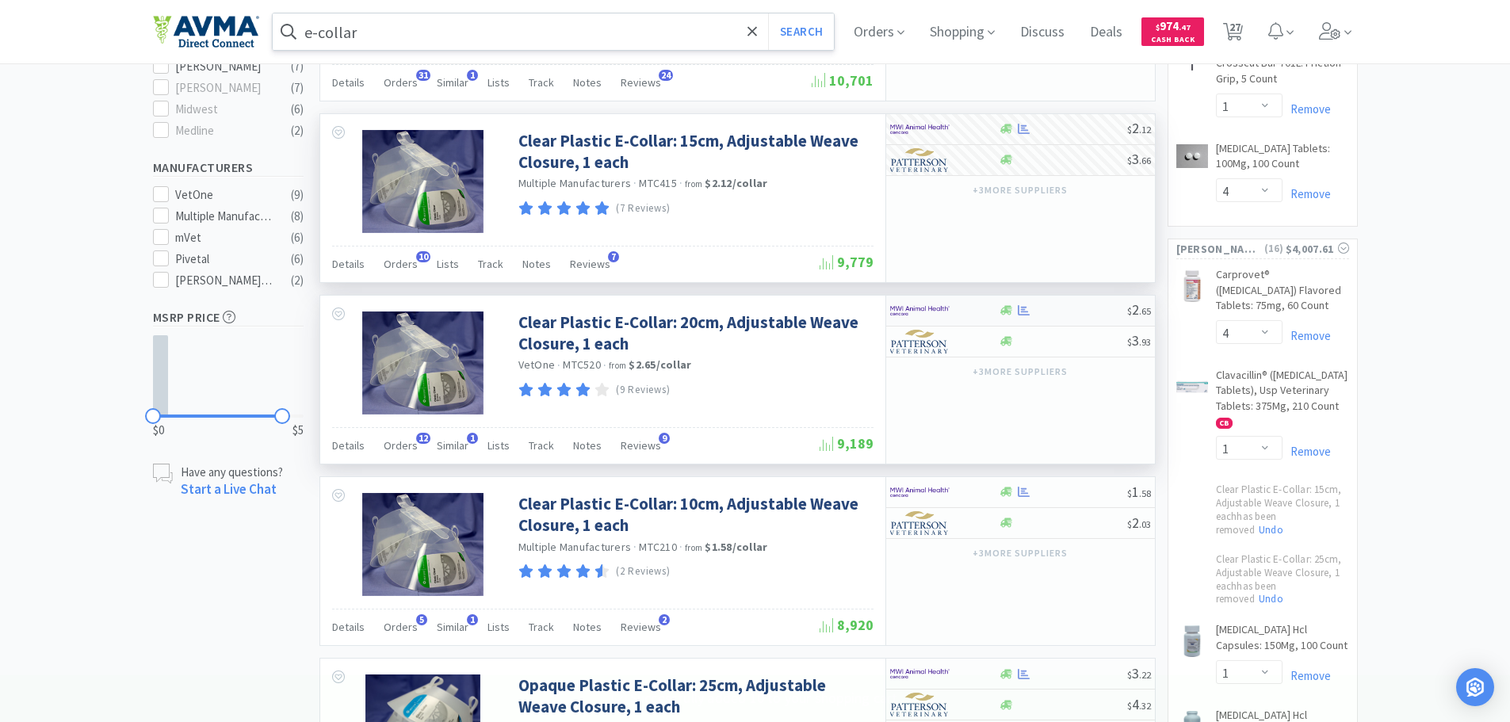
click at [907, 305] on img at bounding box center [919, 311] width 59 height 24
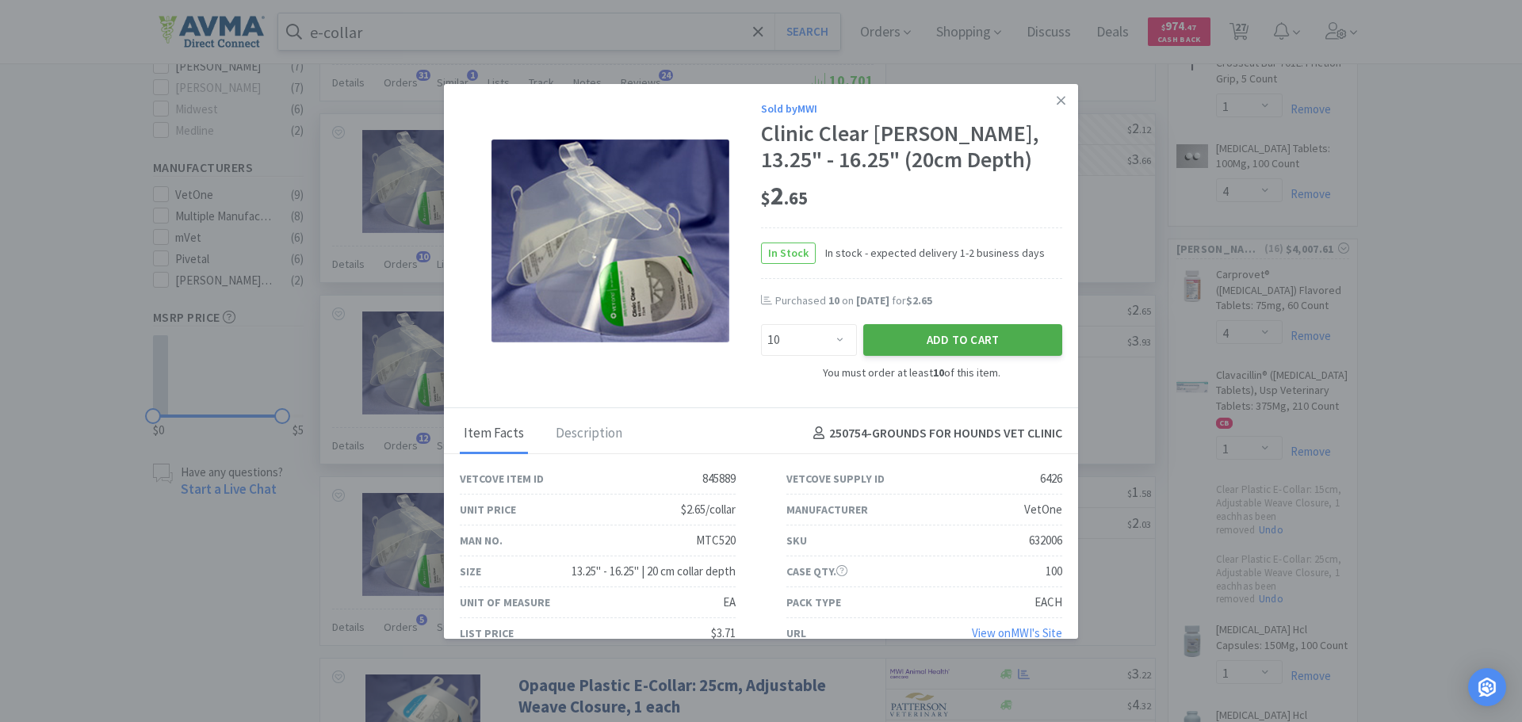
click at [954, 334] on button "Add to Cart" at bounding box center [962, 340] width 199 height 32
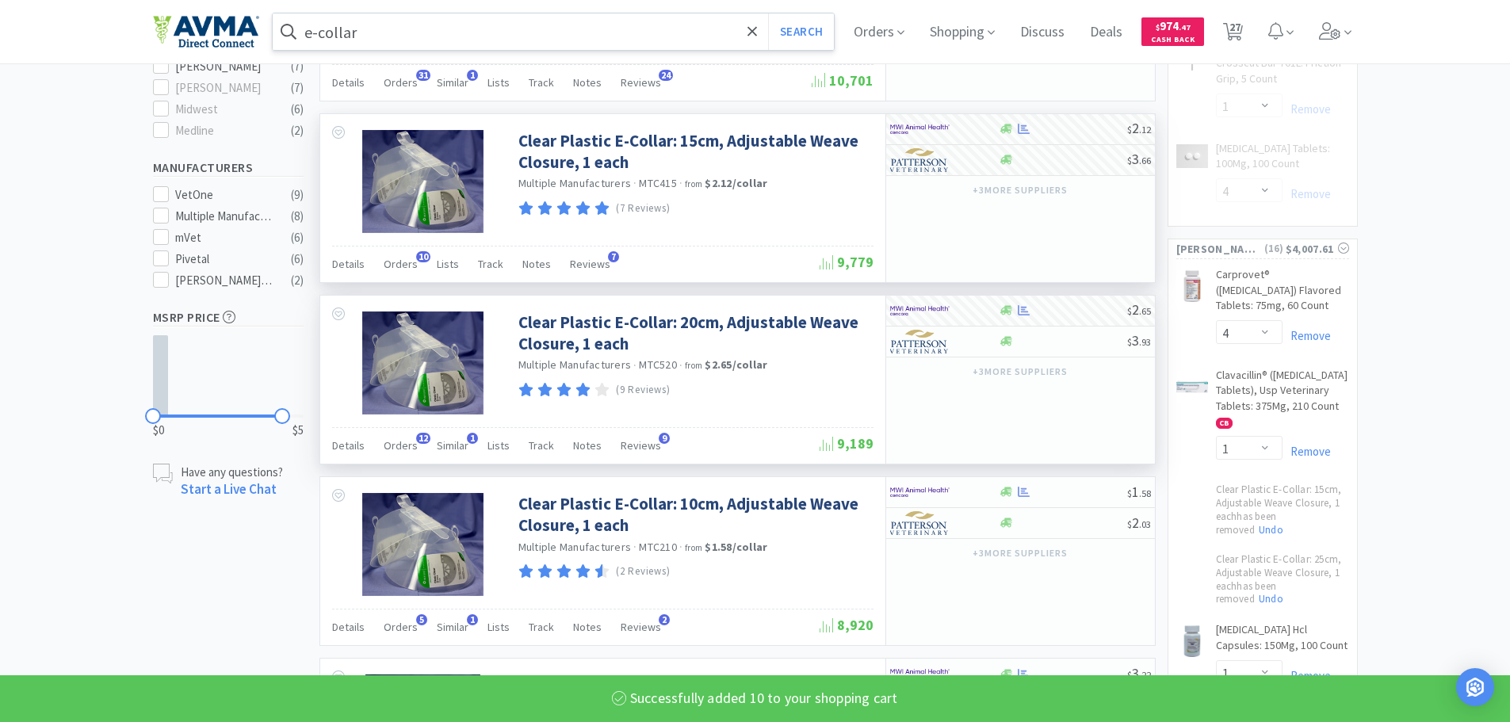
click at [369, 38] on input "e-collar" at bounding box center [554, 31] width 562 height 36
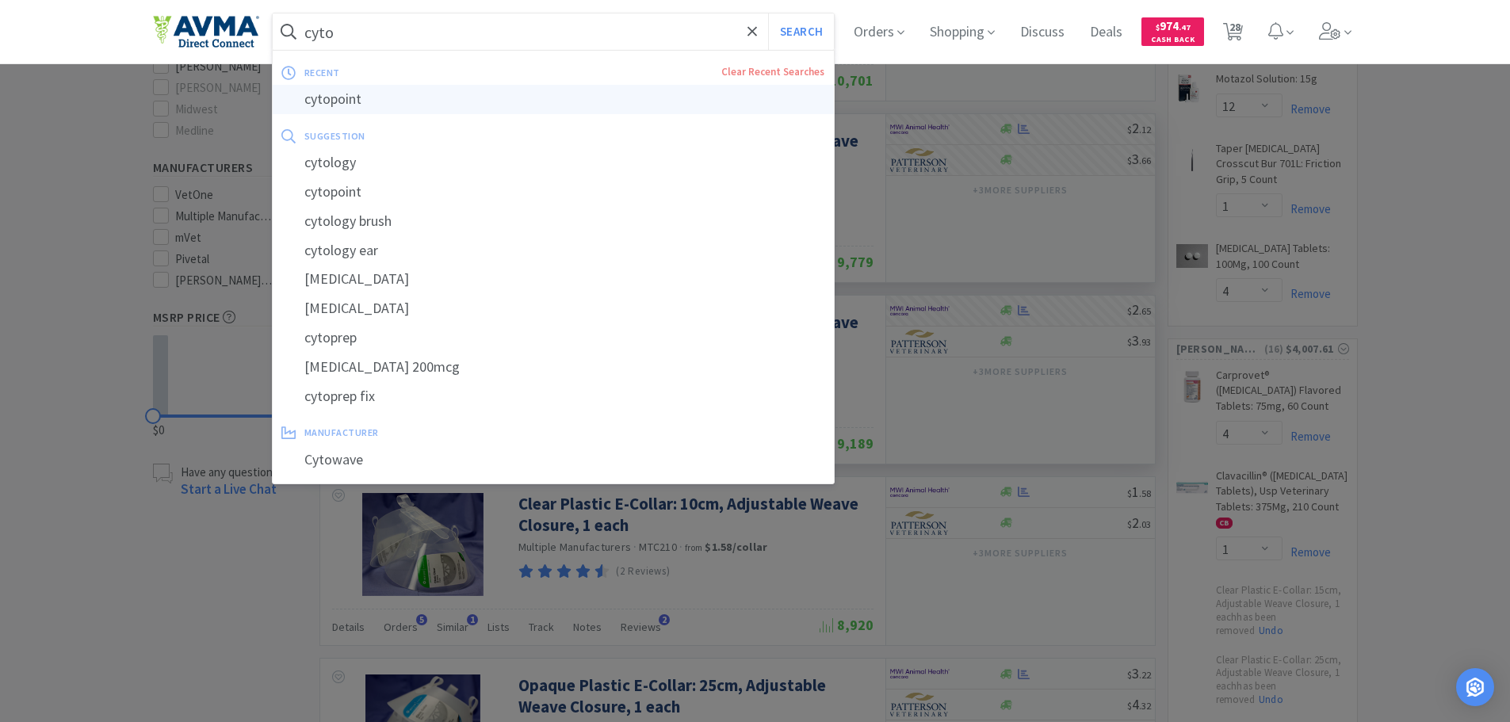
click at [334, 103] on div "cytopoint" at bounding box center [554, 99] width 562 height 29
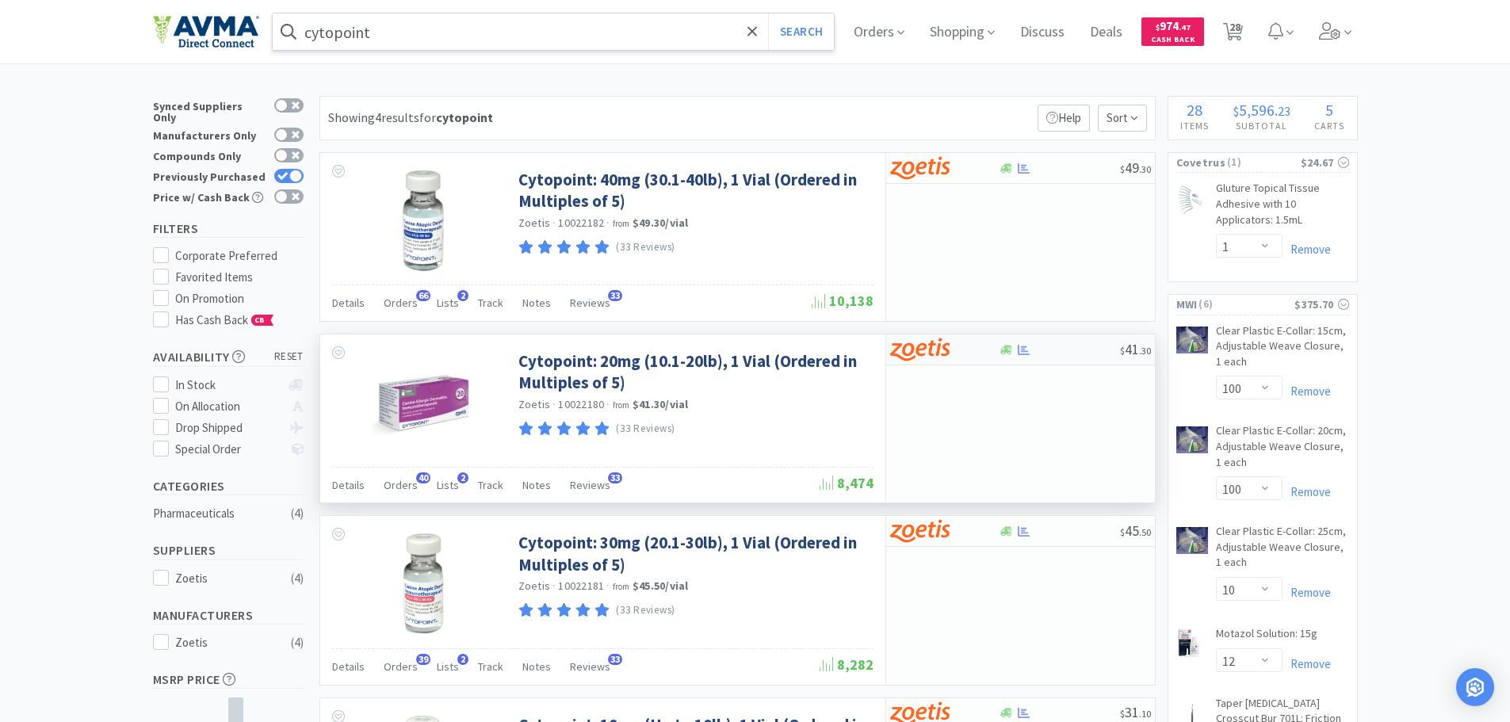
click at [939, 346] on img at bounding box center [919, 350] width 59 height 24
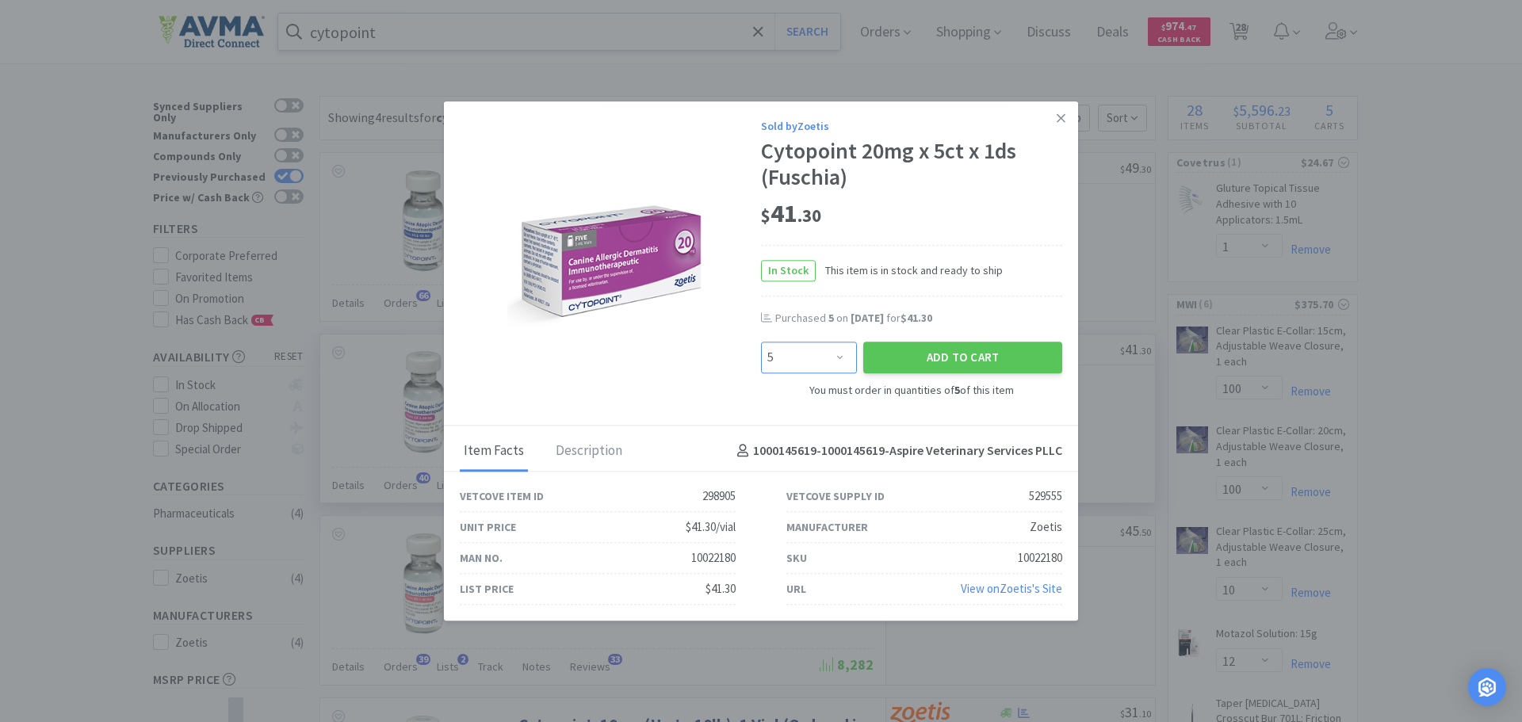
click at [842, 358] on select "Enter Quantity 5 10 15 20 25 30 35 40 45 50 55 60 65 70 75 80 85 90 95 100 Ente…" at bounding box center [809, 358] width 96 height 32
click at [761, 342] on select "Enter Quantity 5 10 15 20 25 30 35 40 45 50 55 60 65 70 75 80 85 90 95 100 Ente…" at bounding box center [809, 358] width 96 height 32
click at [997, 346] on button "Add to Cart" at bounding box center [962, 358] width 199 height 32
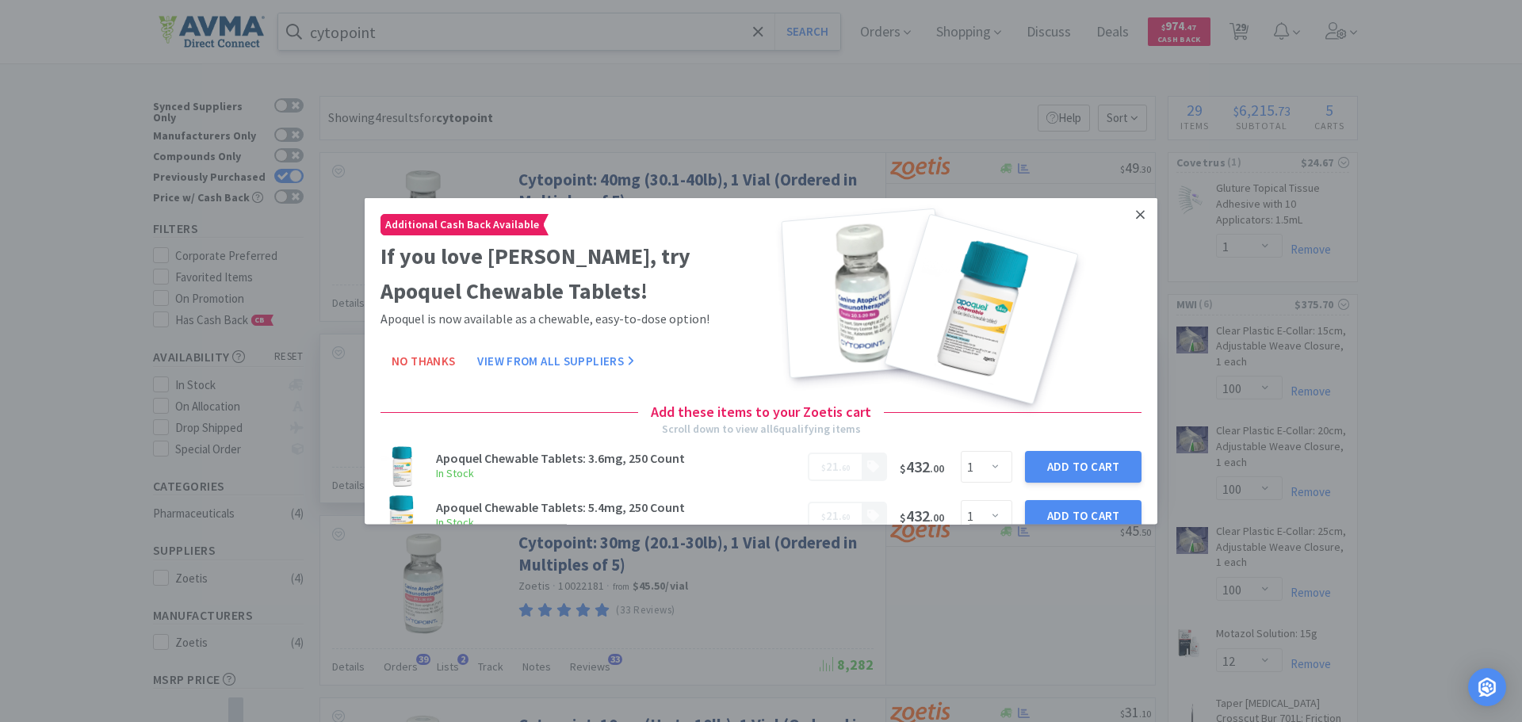
click at [1136, 210] on icon at bounding box center [1140, 214] width 9 height 14
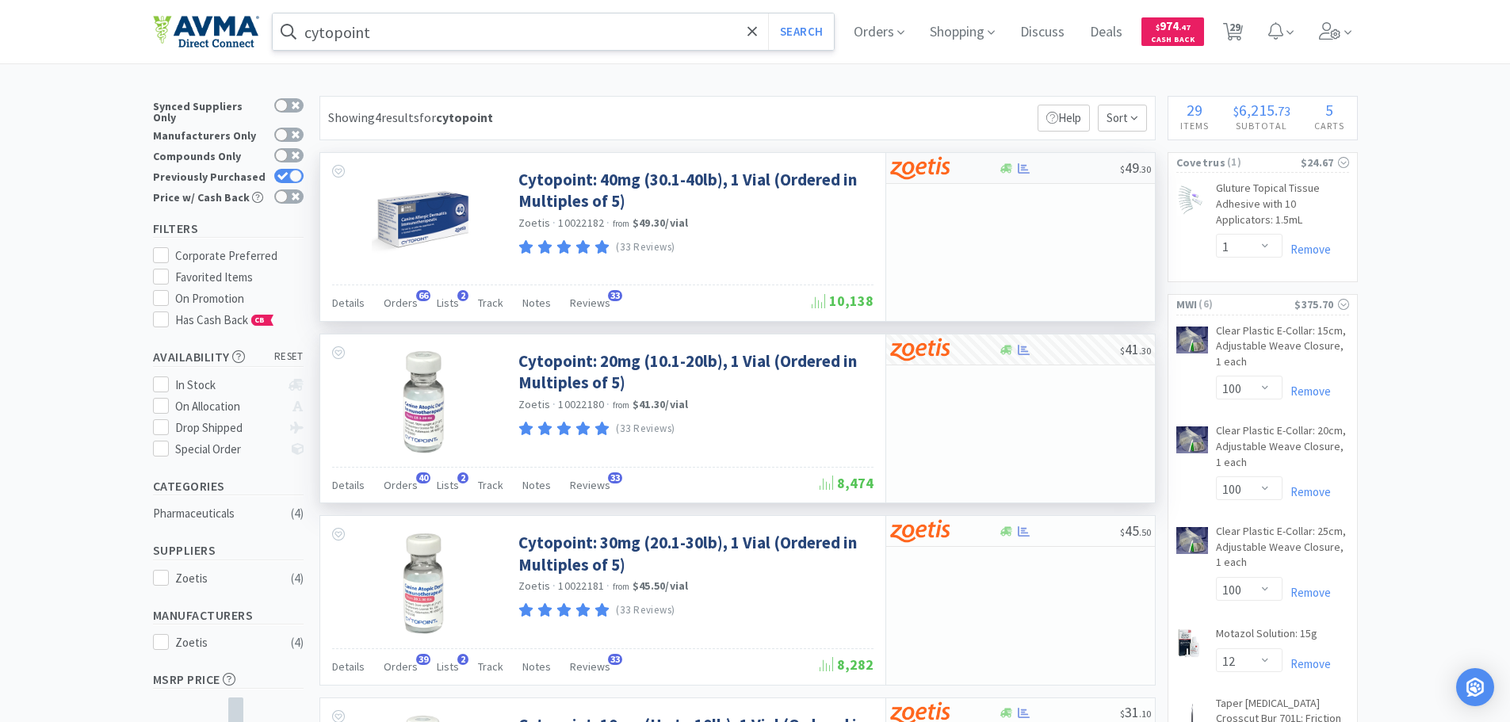
click at [983, 170] on div at bounding box center [944, 168] width 109 height 27
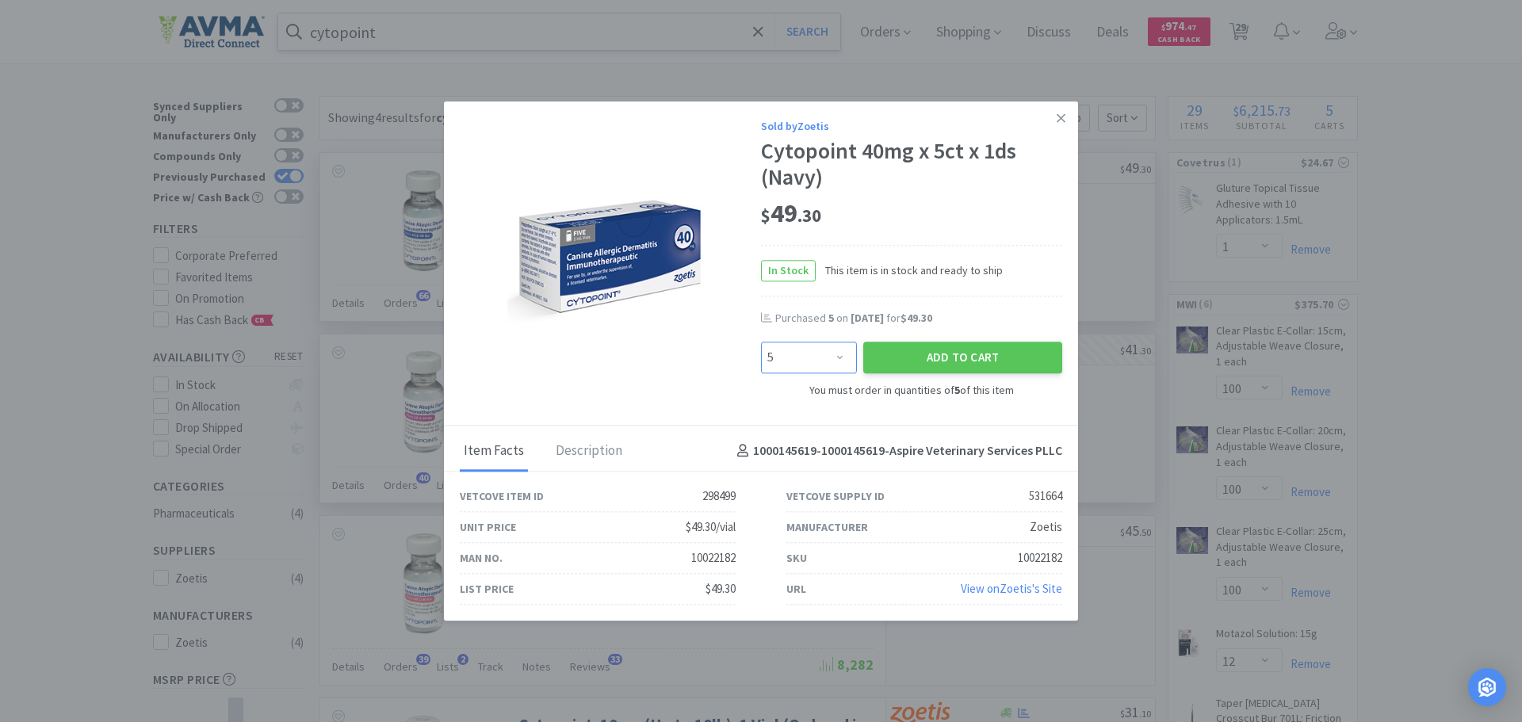
click at [842, 355] on select "Enter Quantity 5 10 15 20 25 30 35 40 45 50 55 60 65 70 75 80 85 90 95 100 Ente…" at bounding box center [809, 358] width 96 height 32
click at [761, 342] on select "Enter Quantity 5 10 15 20 25 30 35 40 45 50 55 60 65 70 75 80 85 90 95 100 Ente…" at bounding box center [809, 358] width 96 height 32
click at [972, 354] on button "Add to Cart" at bounding box center [962, 358] width 199 height 32
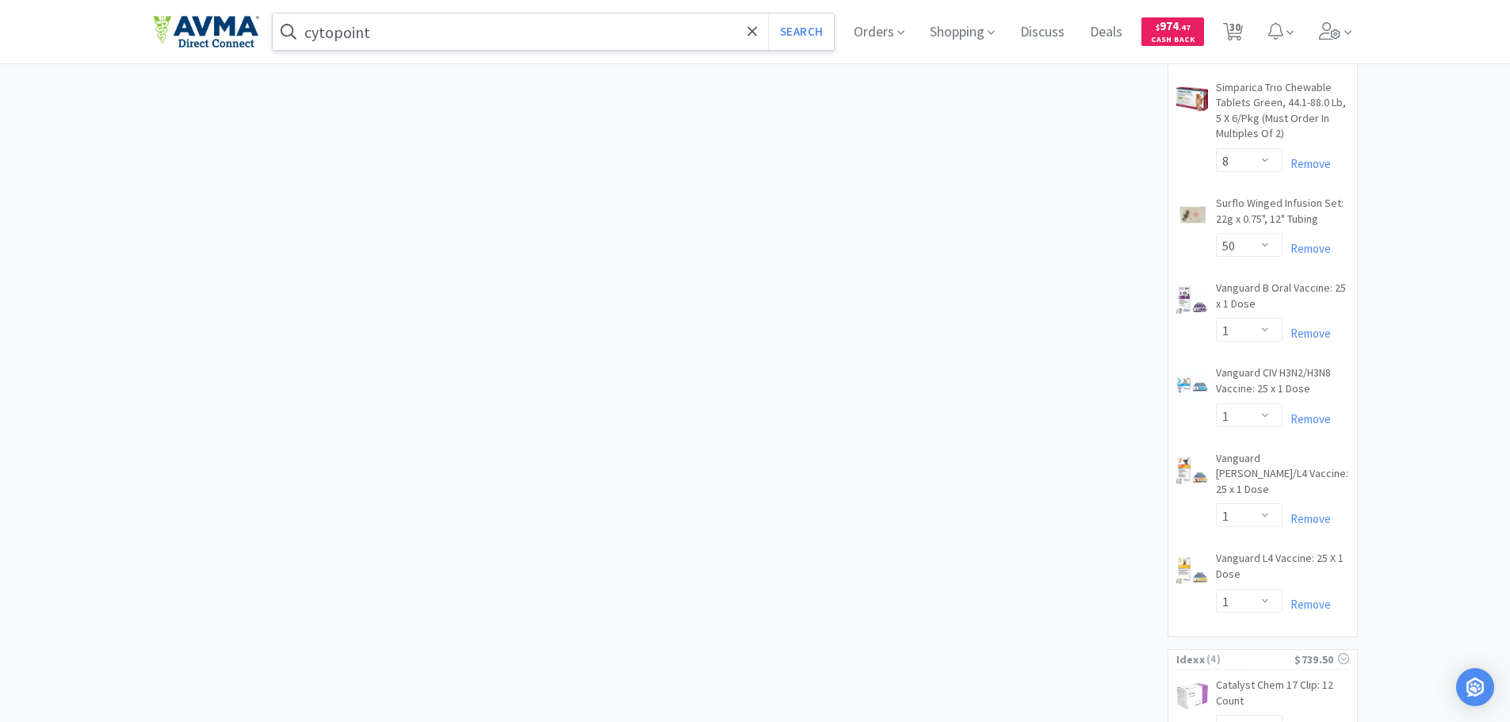
scroll to position [1738, 0]
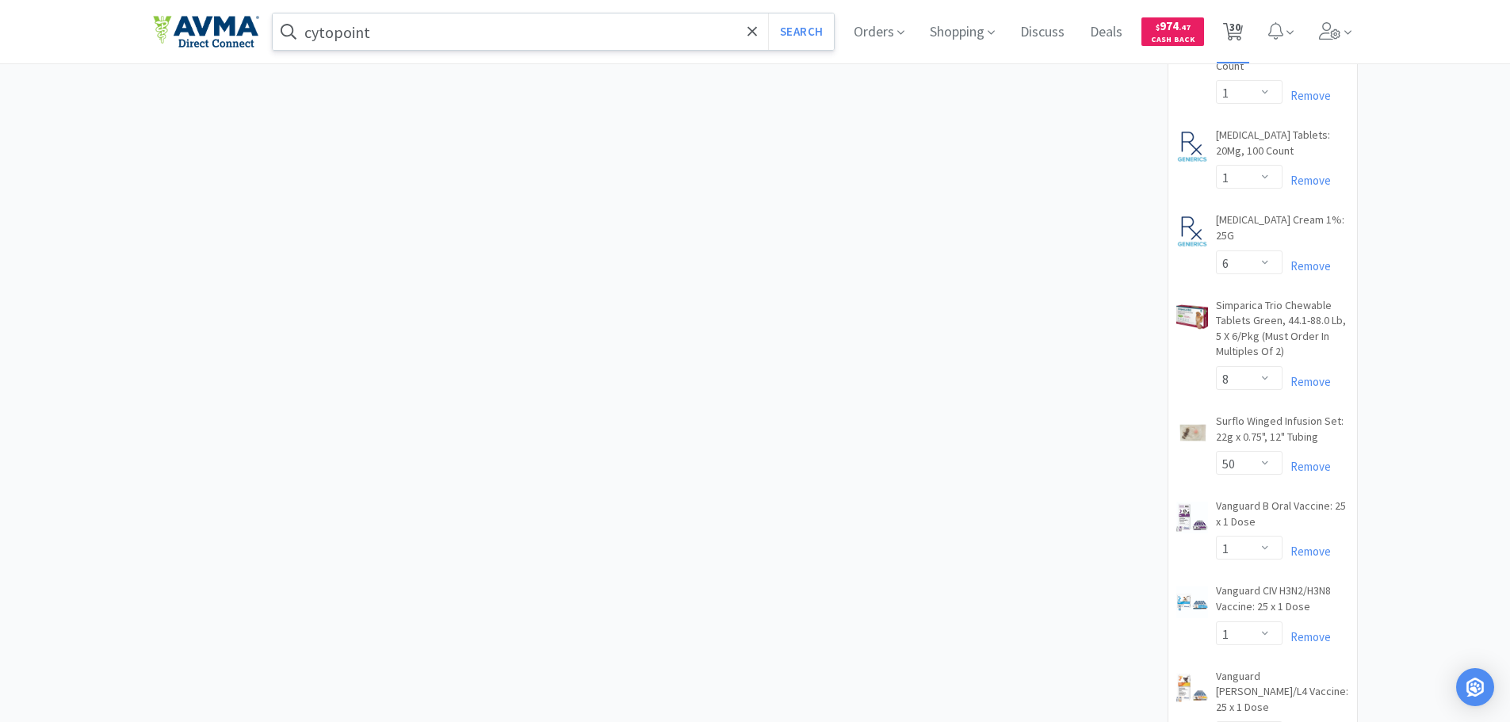
click at [1241, 29] on span "30" at bounding box center [1235, 26] width 11 height 63
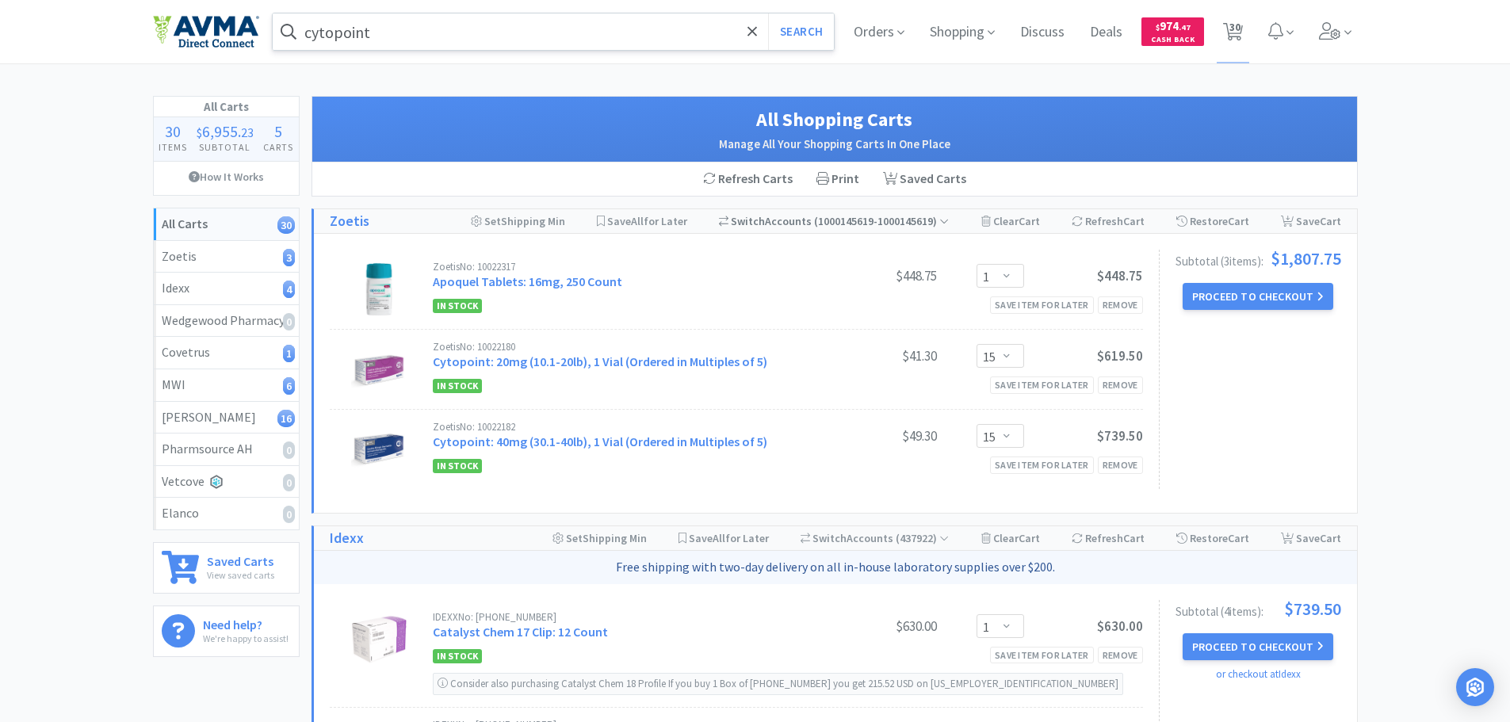
click at [939, 215] on span "( 1000145619-1000145619 )" at bounding box center [880, 221] width 137 height 14
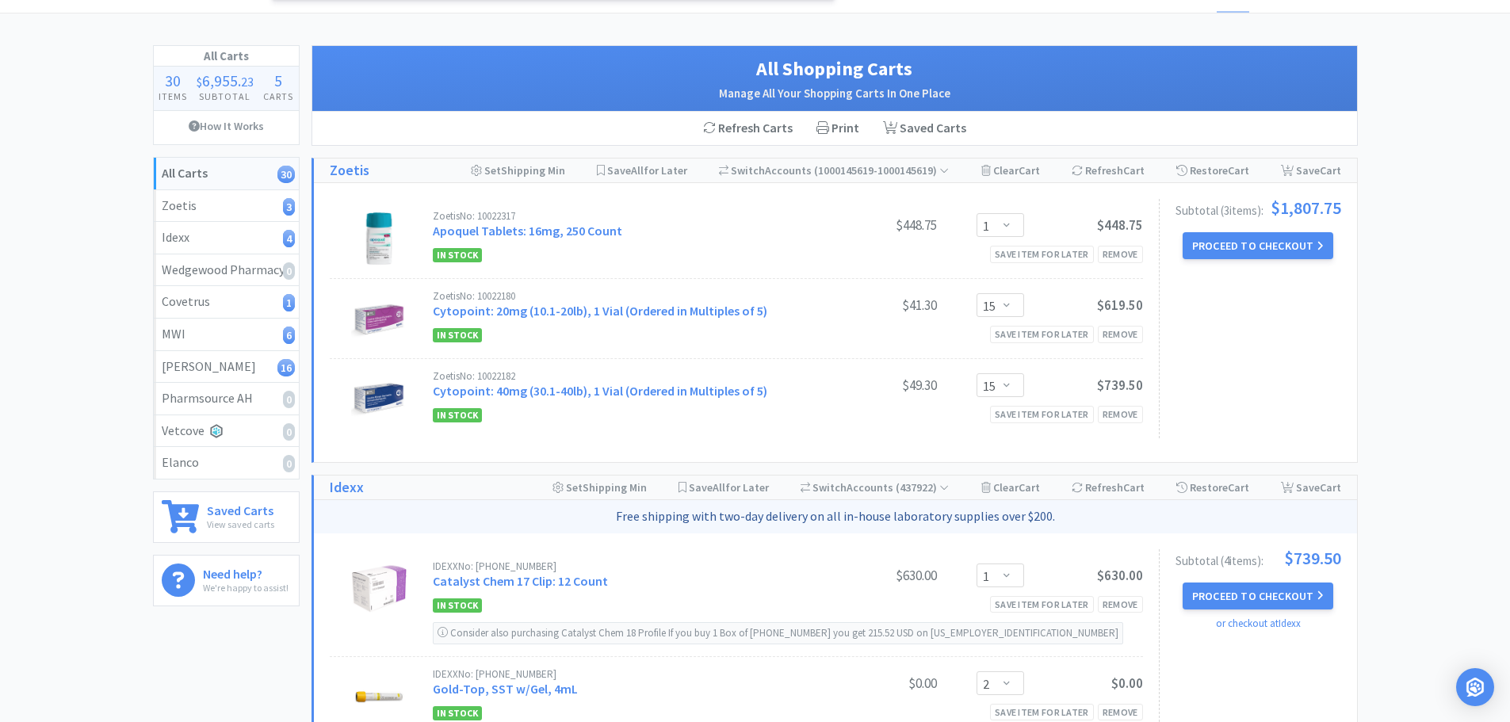
scroll to position [79, 0]
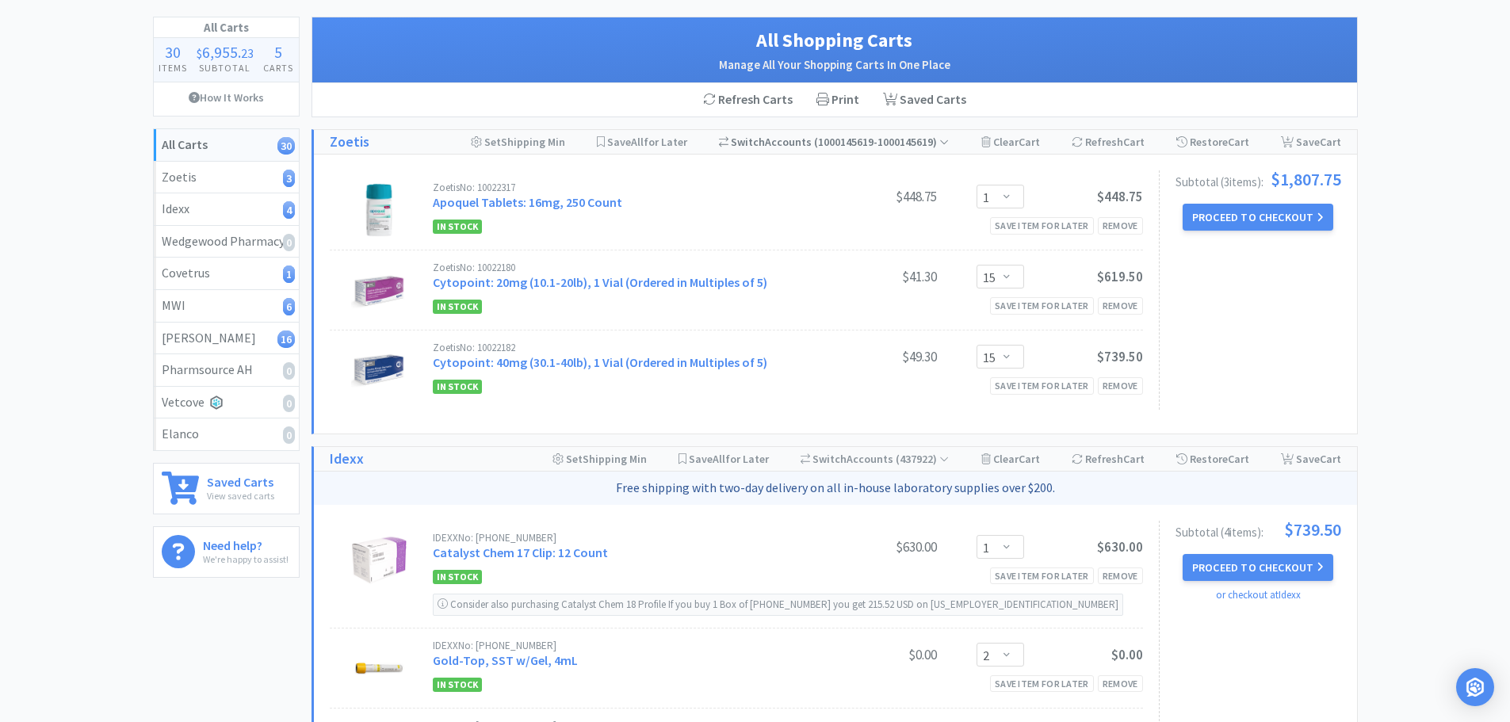
click at [933, 140] on span "( 1000145619-1000145619 )" at bounding box center [880, 142] width 137 height 14
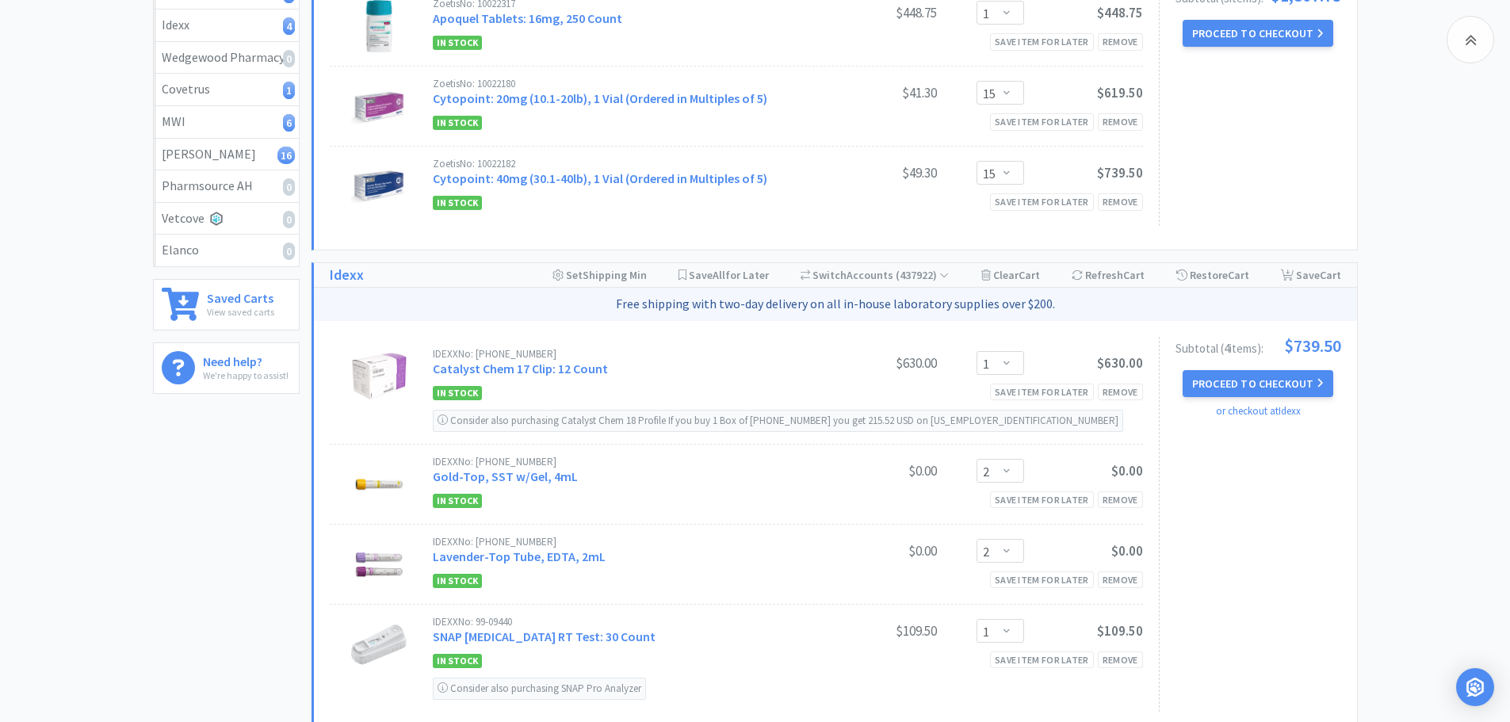
scroll to position [317, 0]
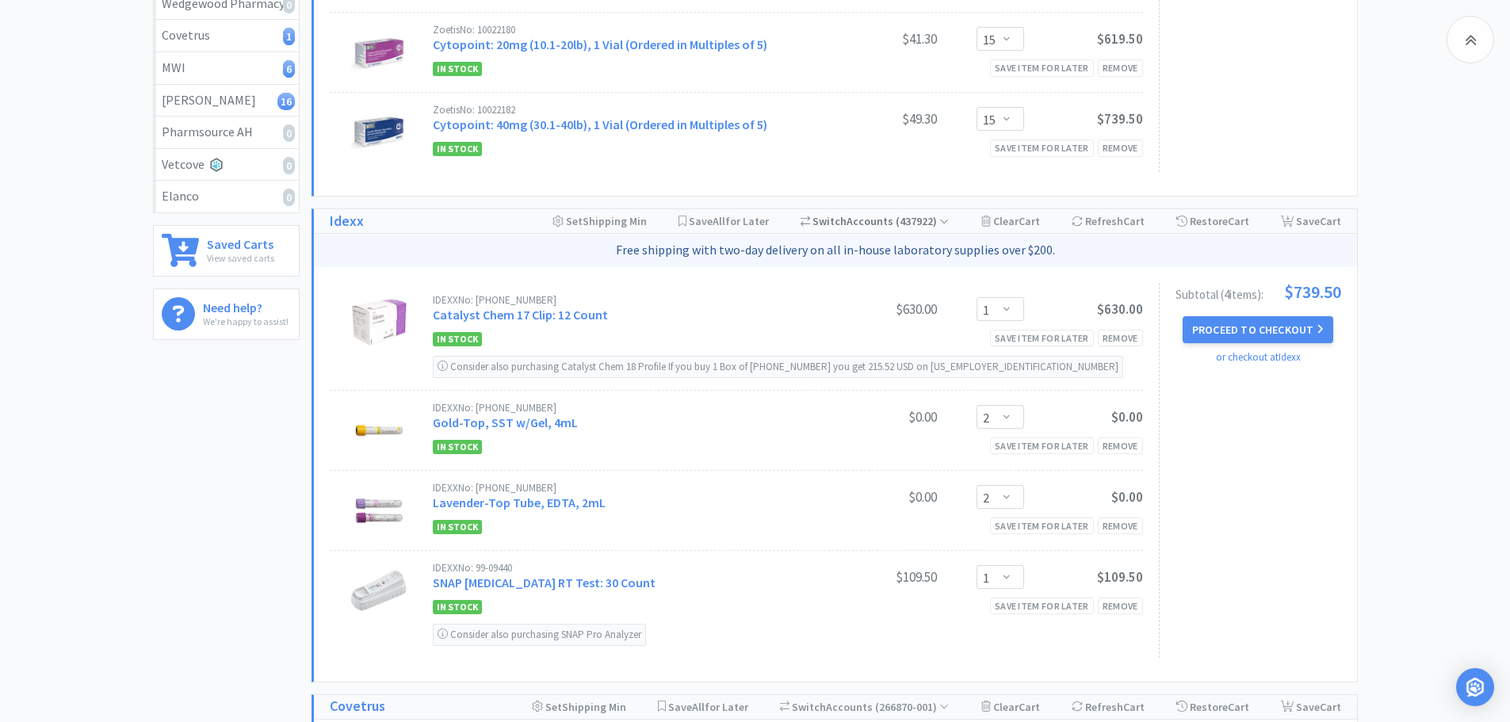
click at [939, 219] on span "( 437922 )" at bounding box center [920, 221] width 55 height 14
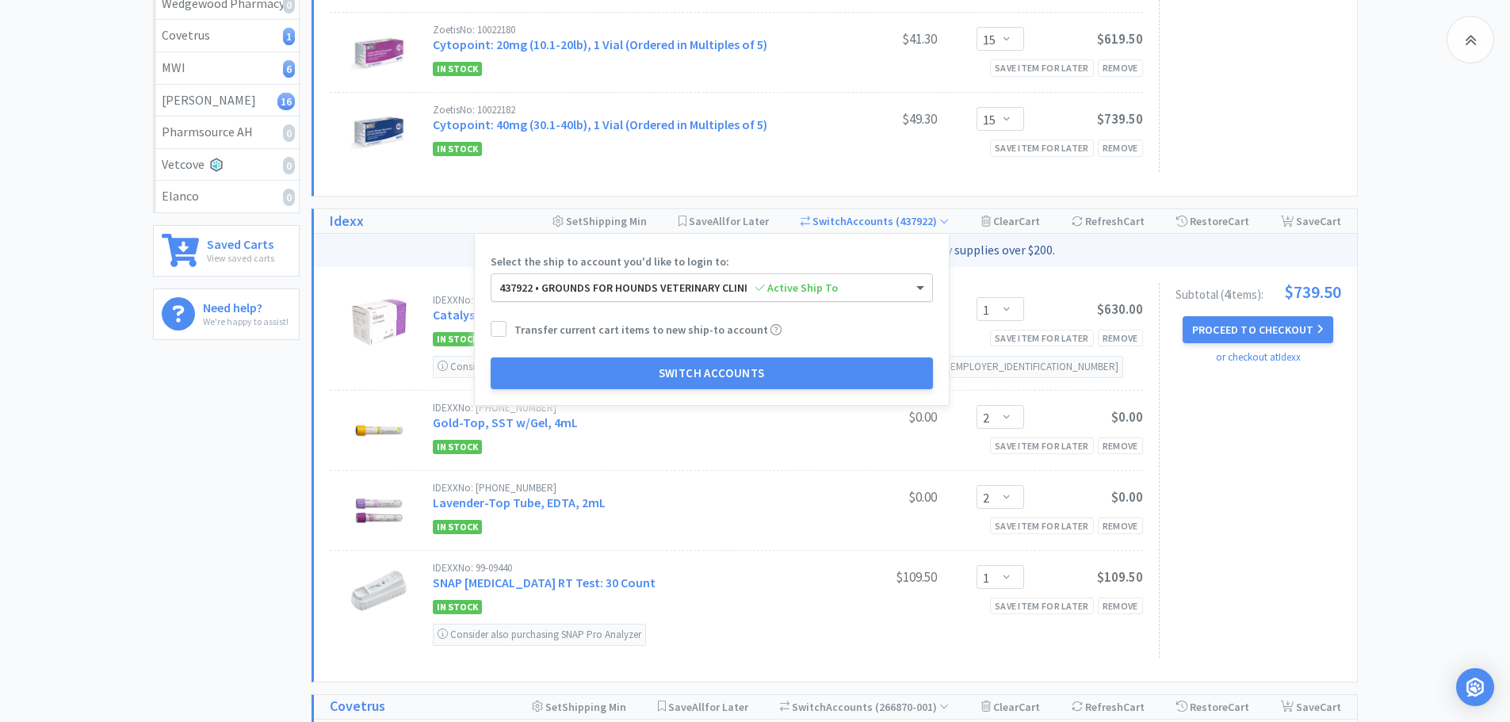
click at [922, 287] on span at bounding box center [920, 289] width 8 height 6
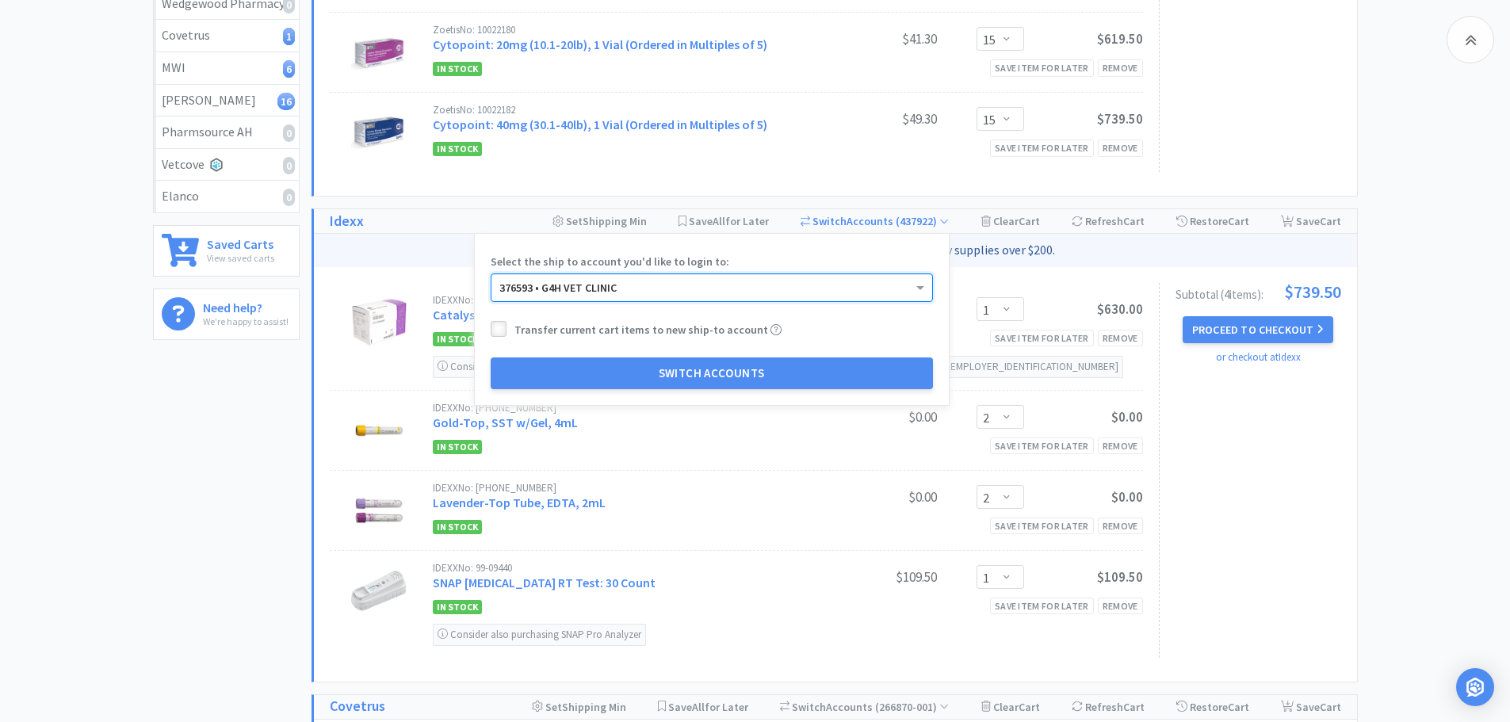
click at [491, 331] on div at bounding box center [499, 329] width 16 height 16
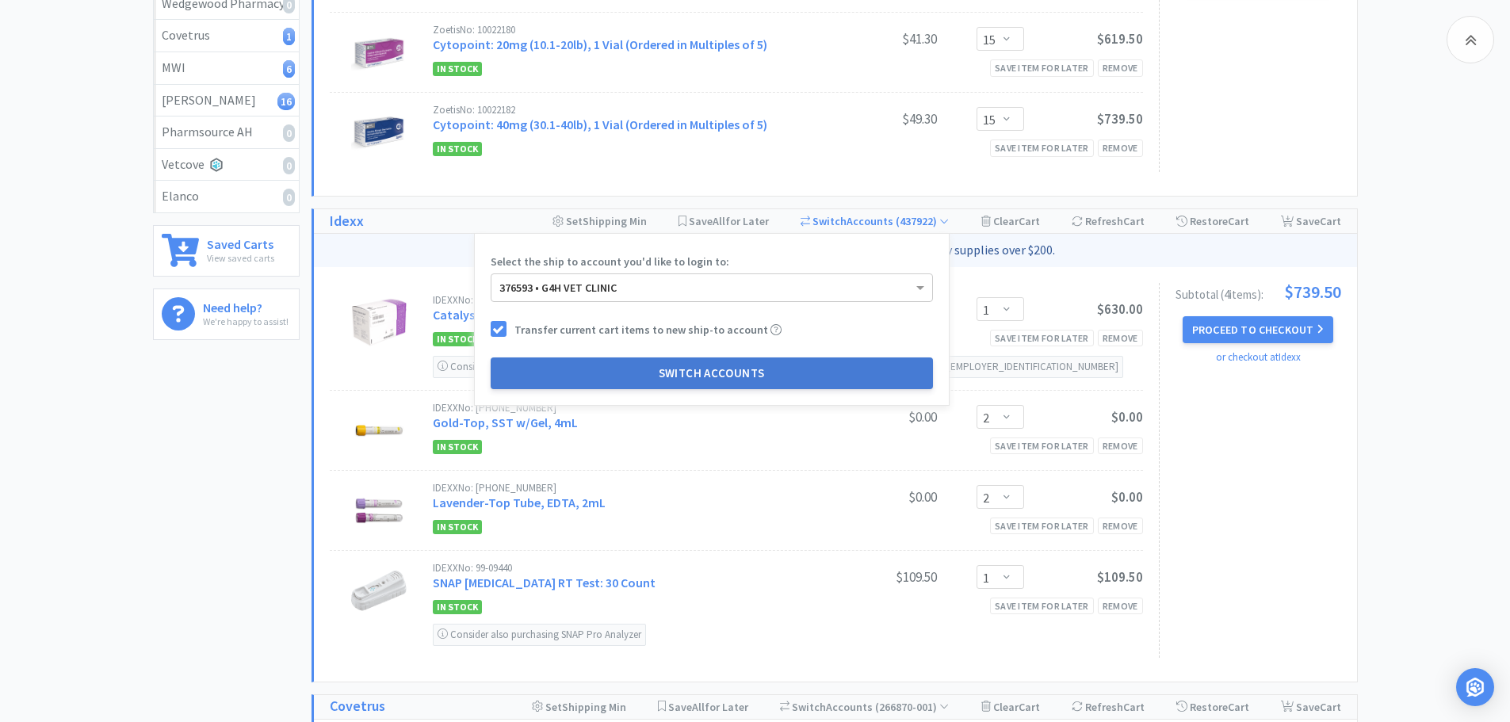
click at [748, 374] on button "Switch Accounts" at bounding box center [712, 374] width 442 height 32
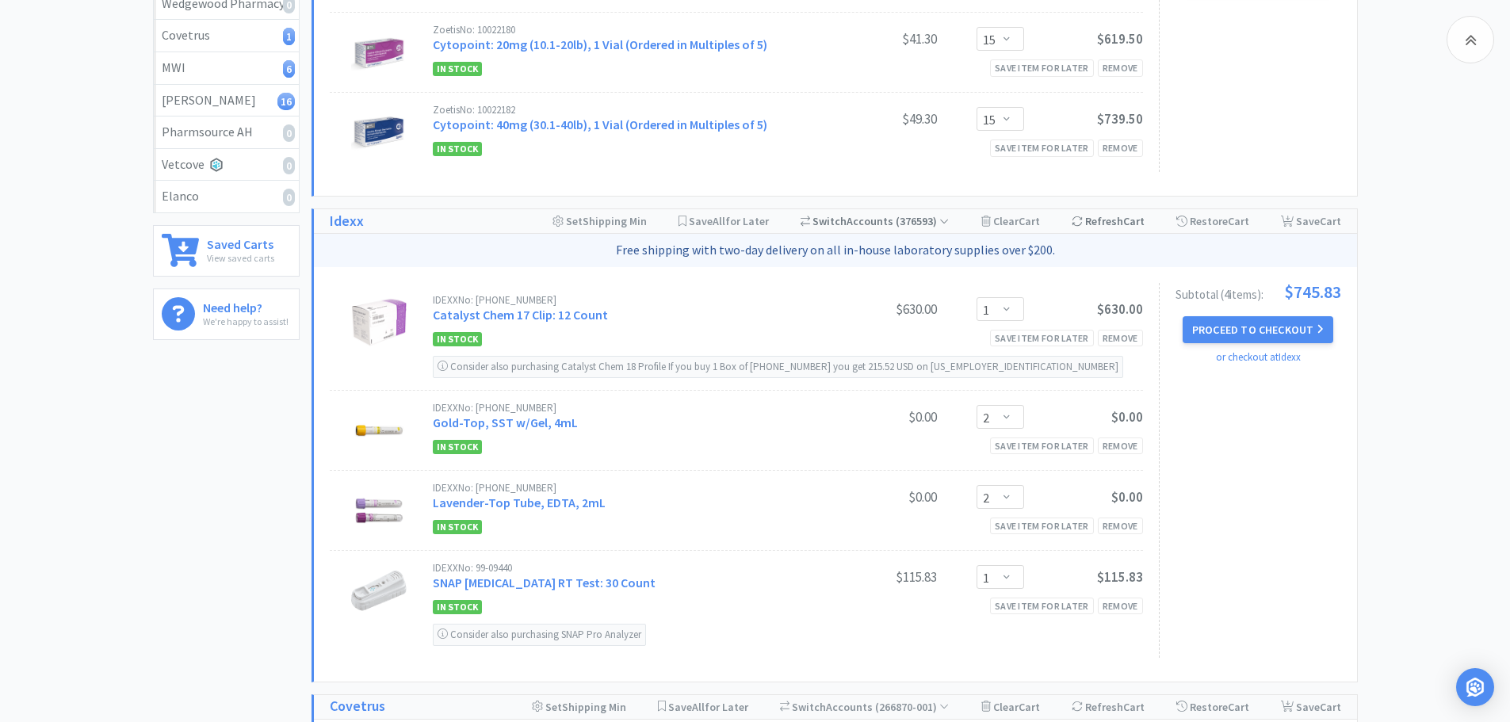
click at [1115, 220] on div "Refresh Cart" at bounding box center [1108, 221] width 73 height 24
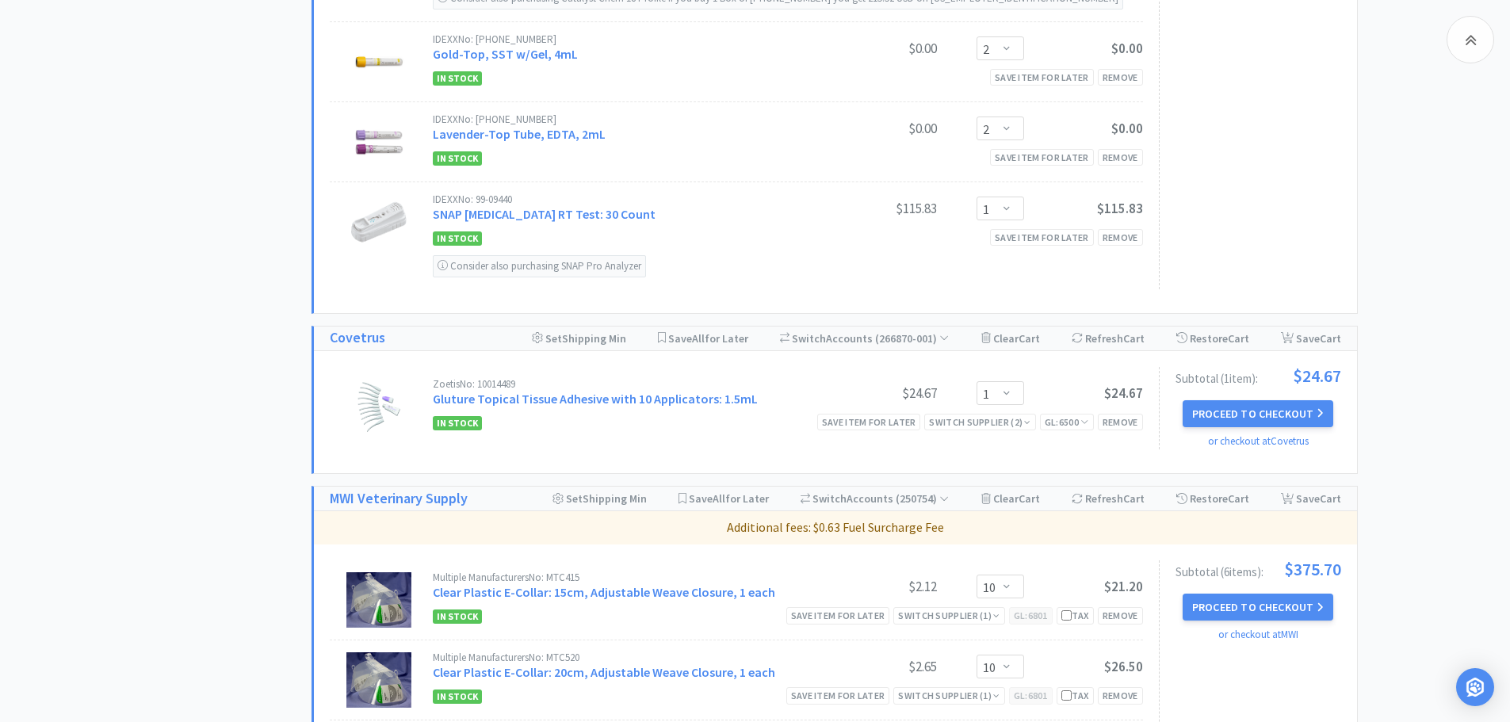
scroll to position [713, 0]
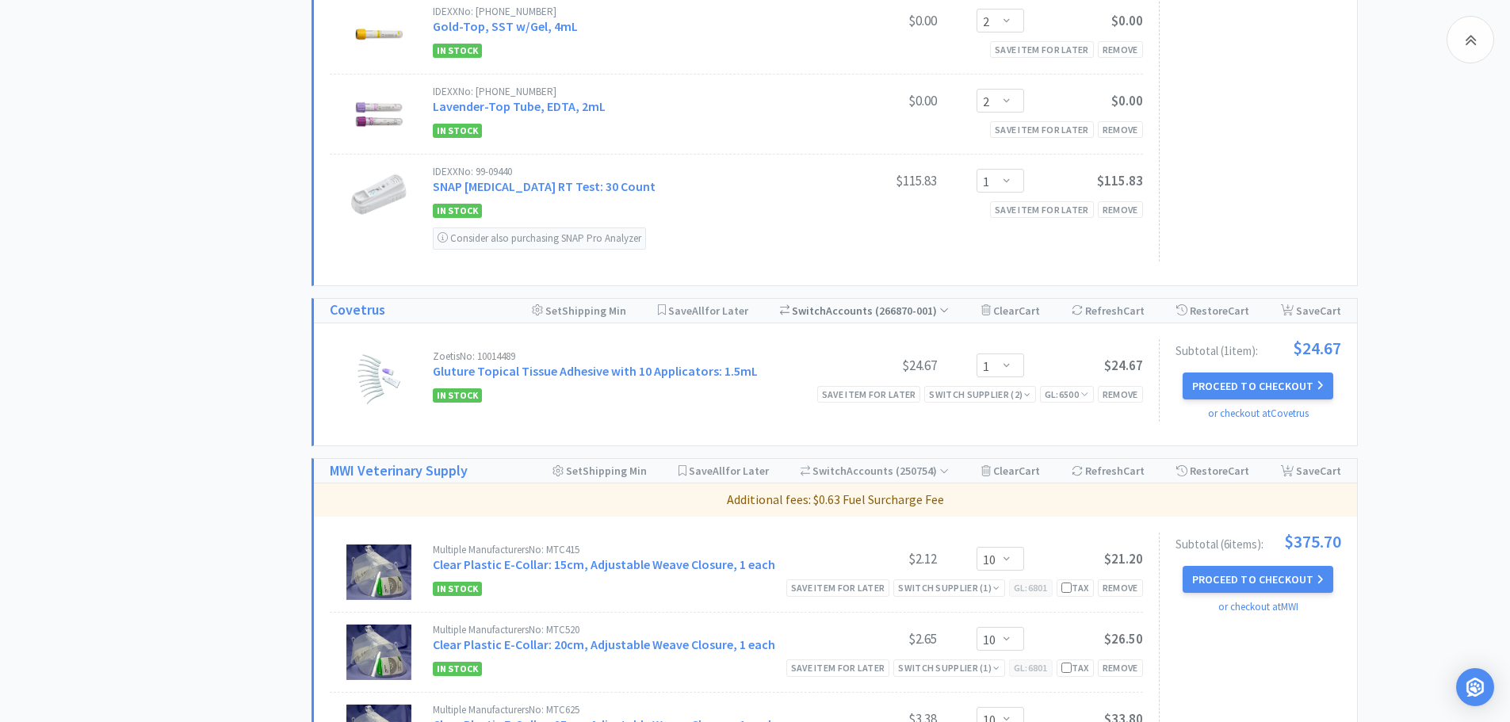
click at [935, 311] on span "( 266870-001 )" at bounding box center [911, 311] width 76 height 14
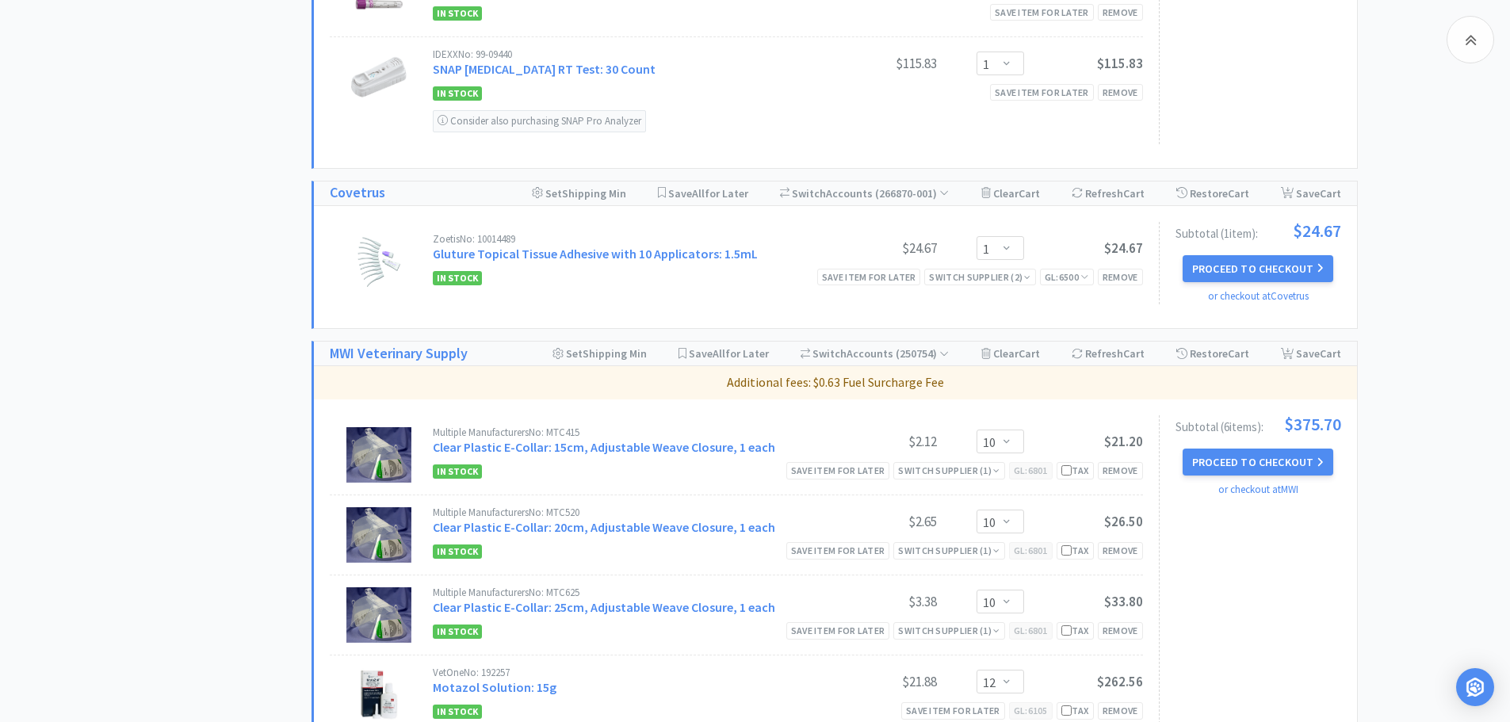
scroll to position [872, 0]
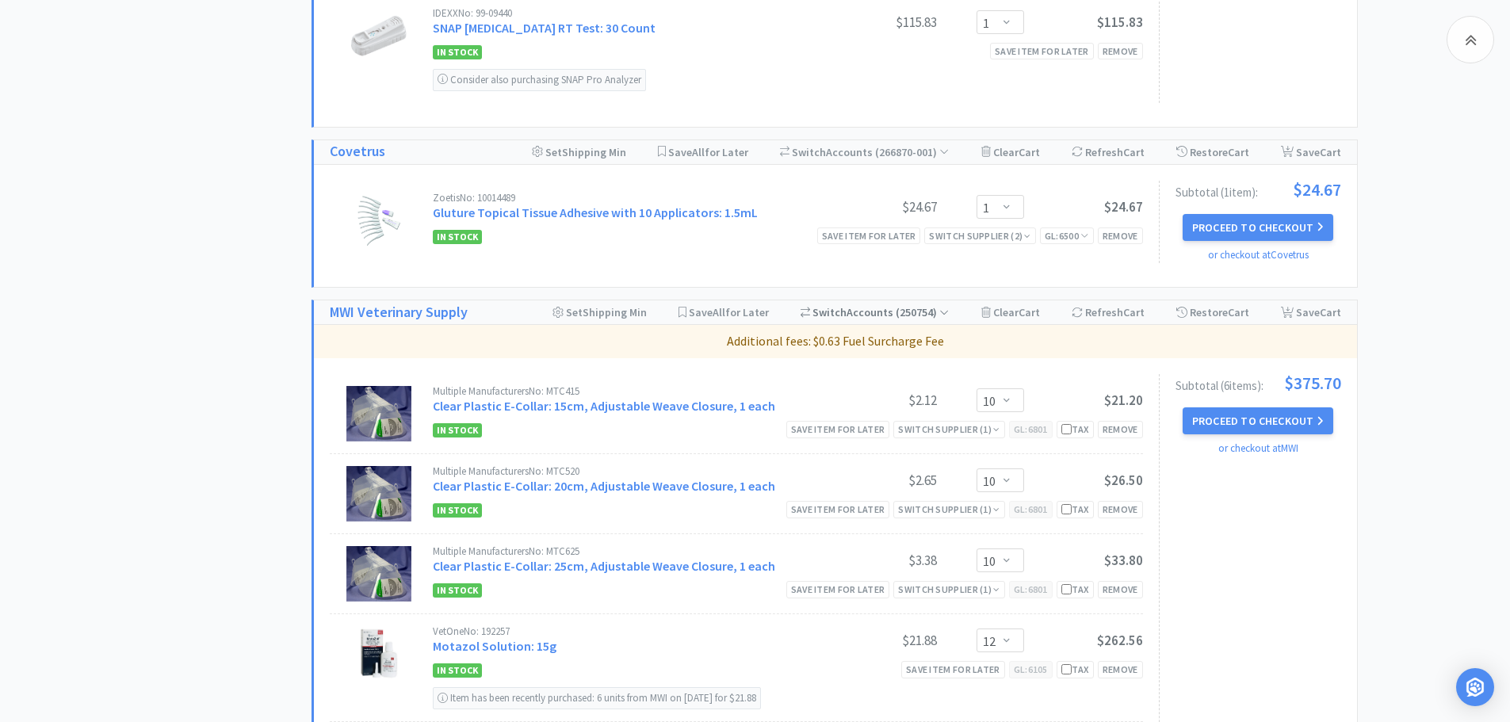
click at [937, 310] on span "( 250754 )" at bounding box center [920, 312] width 55 height 14
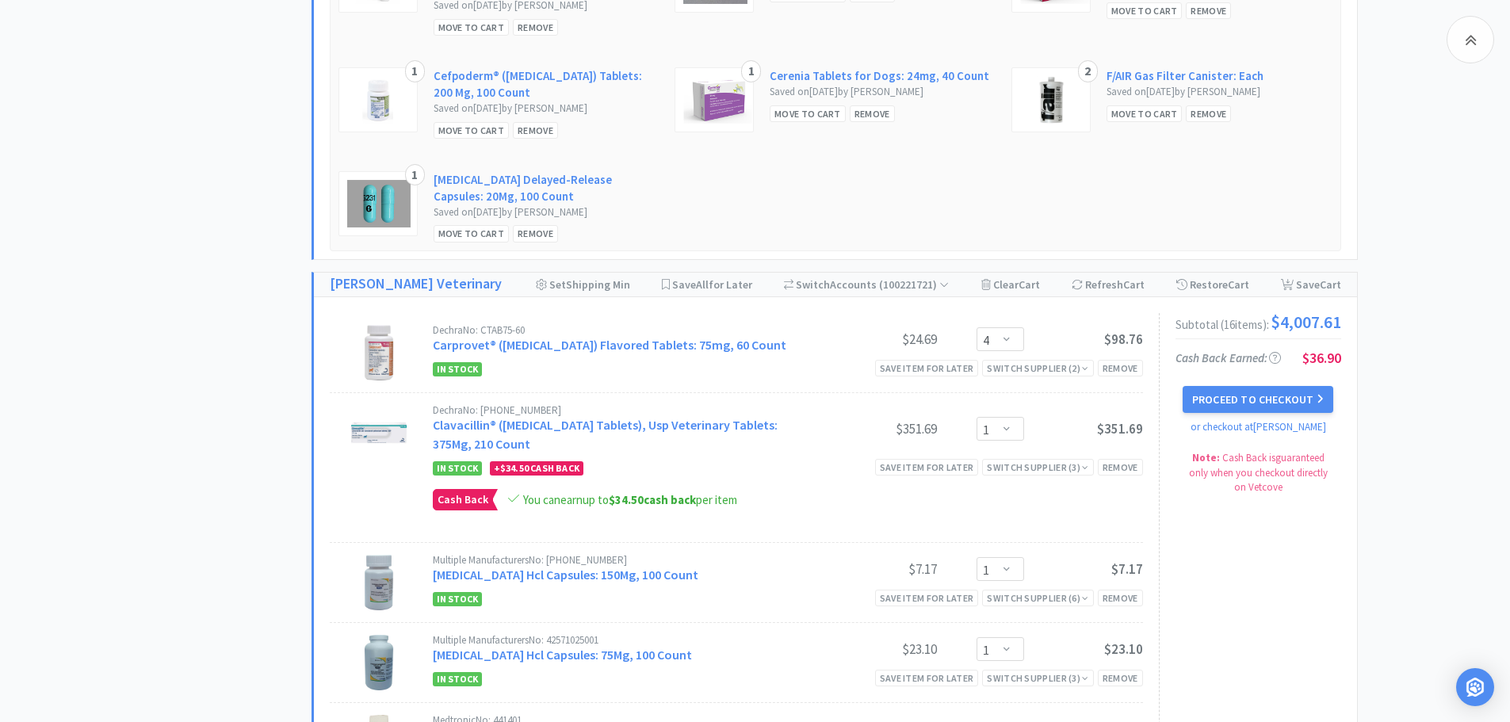
scroll to position [2775, 0]
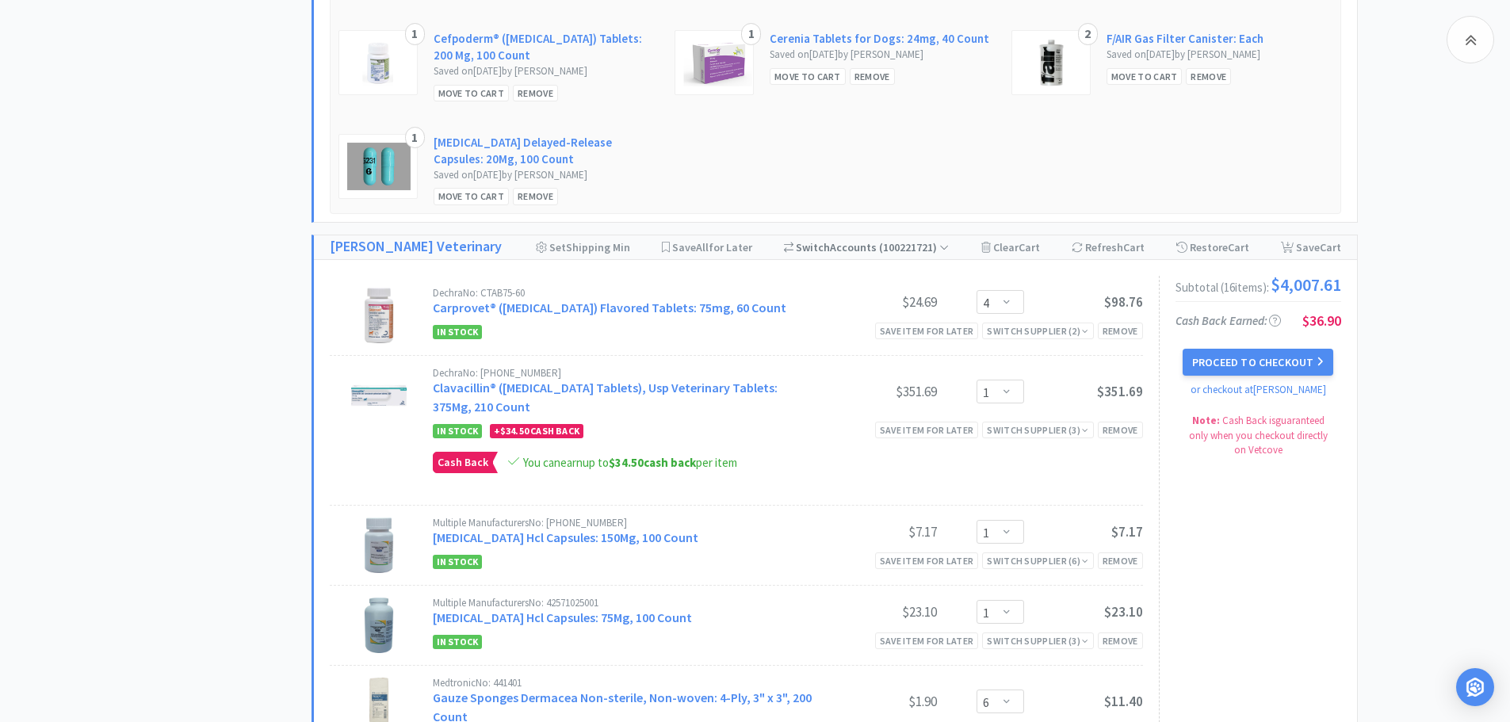
click at [943, 251] on icon at bounding box center [944, 247] width 10 height 11
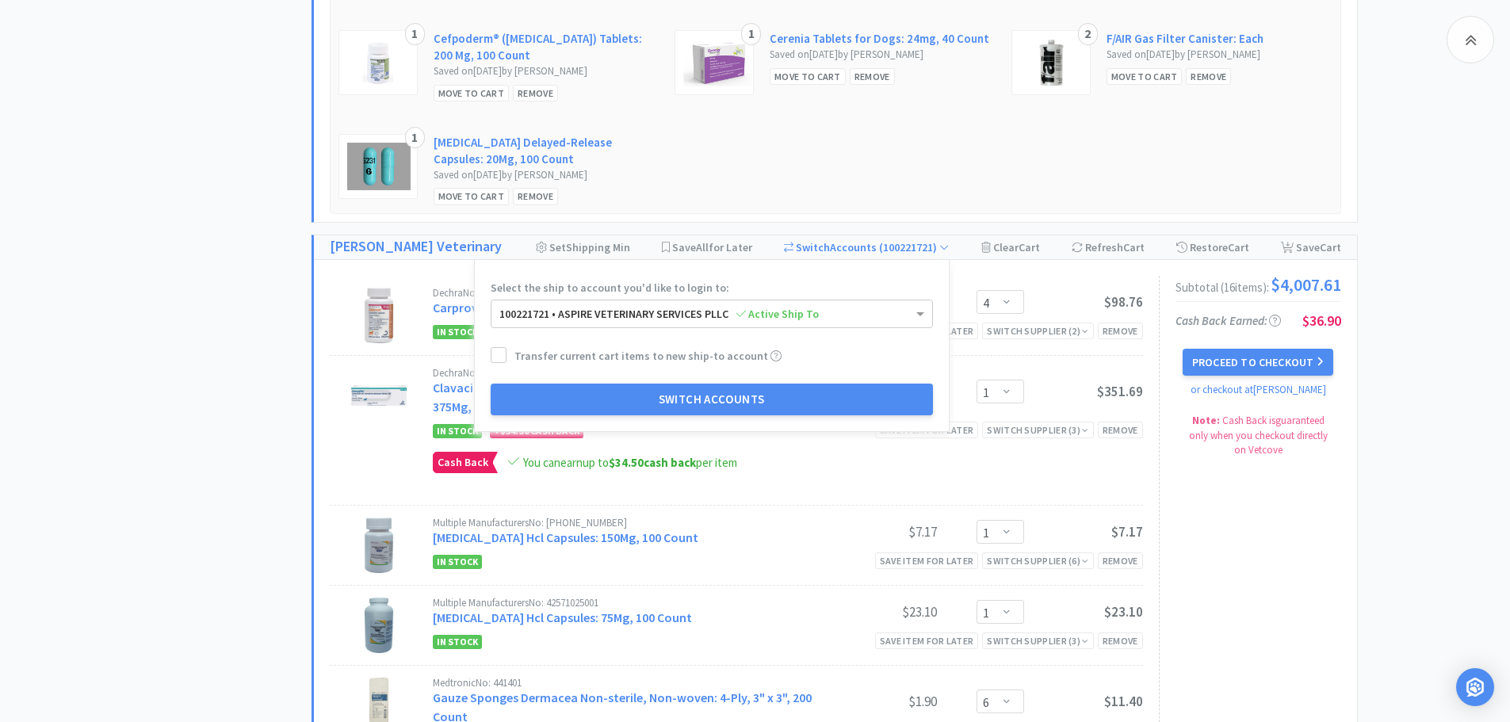
click at [1455, 304] on div "All Carts 30 Items $ 6,961 . 56 Subtotal 5 Carts How It Works All Carts 30 Zoet…" at bounding box center [755, 146] width 1510 height 5650
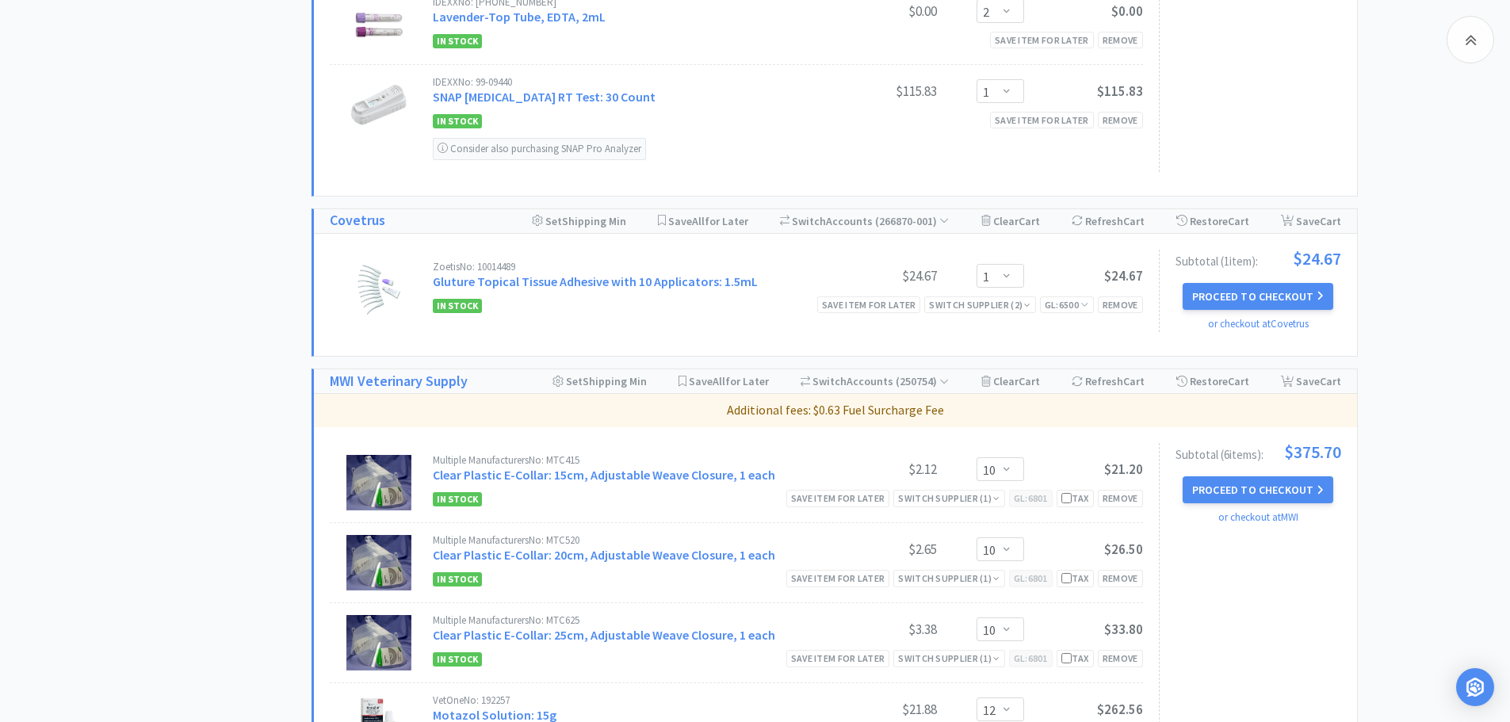
scroll to position [713, 0]
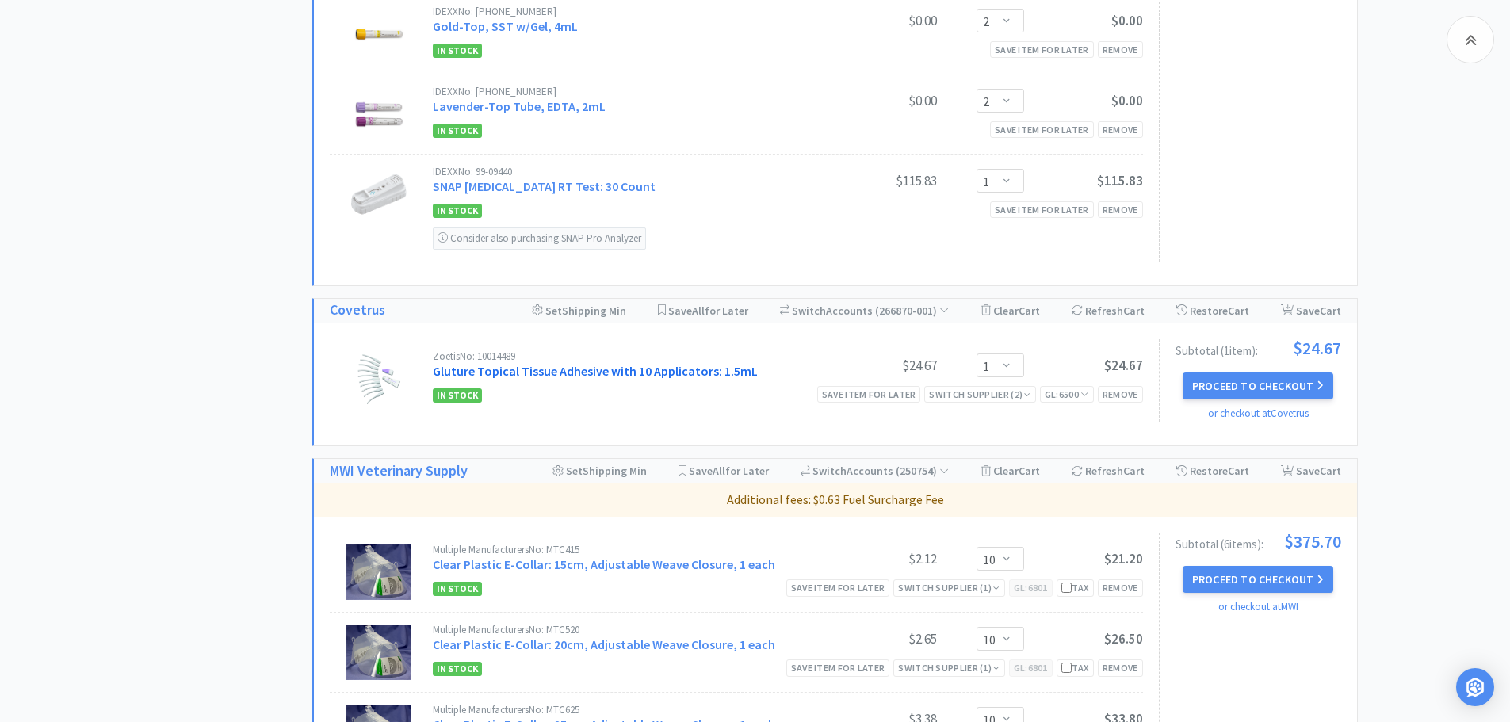
click at [534, 370] on link "Gluture Topical Tissue Adhesive with 10 Applicators: 1.5mL" at bounding box center [595, 371] width 325 height 16
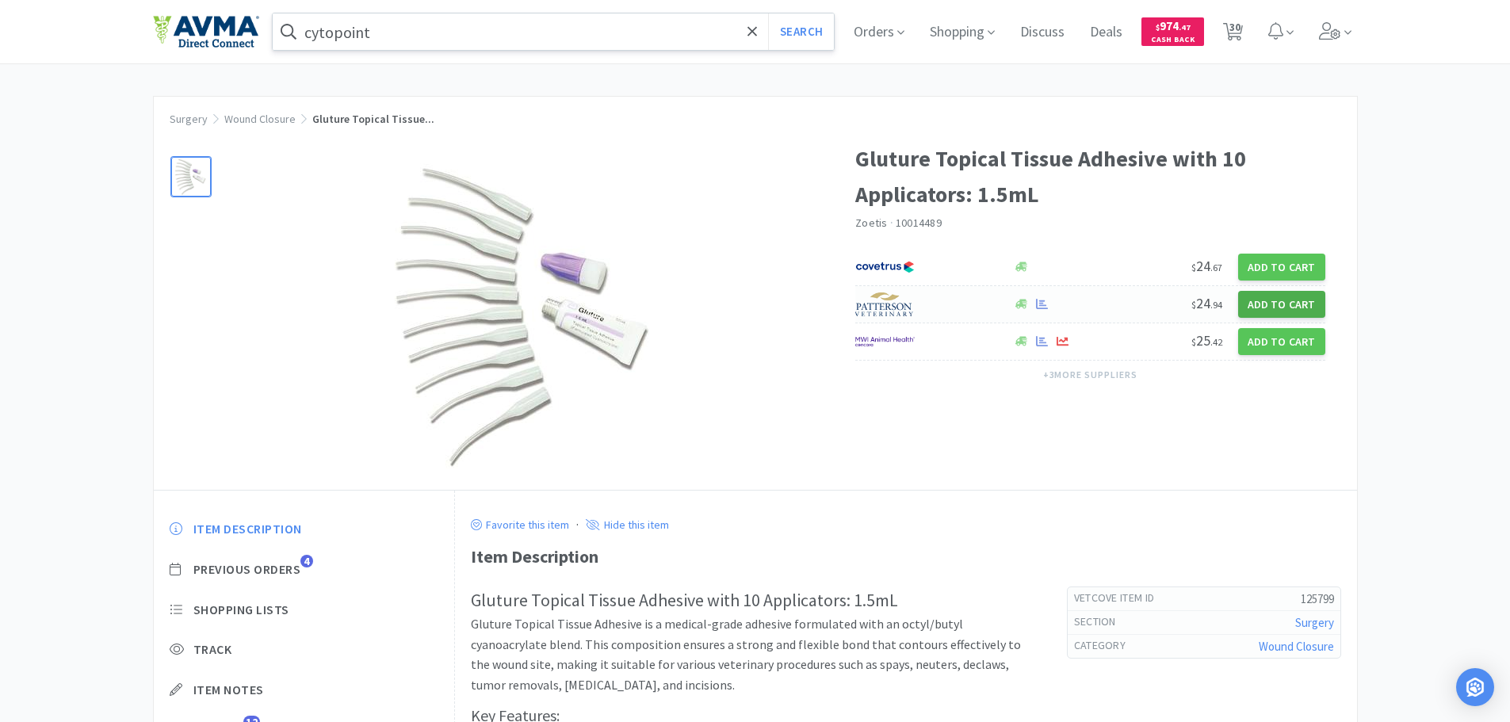
click at [1279, 300] on button "Add to Cart" at bounding box center [1281, 304] width 87 height 27
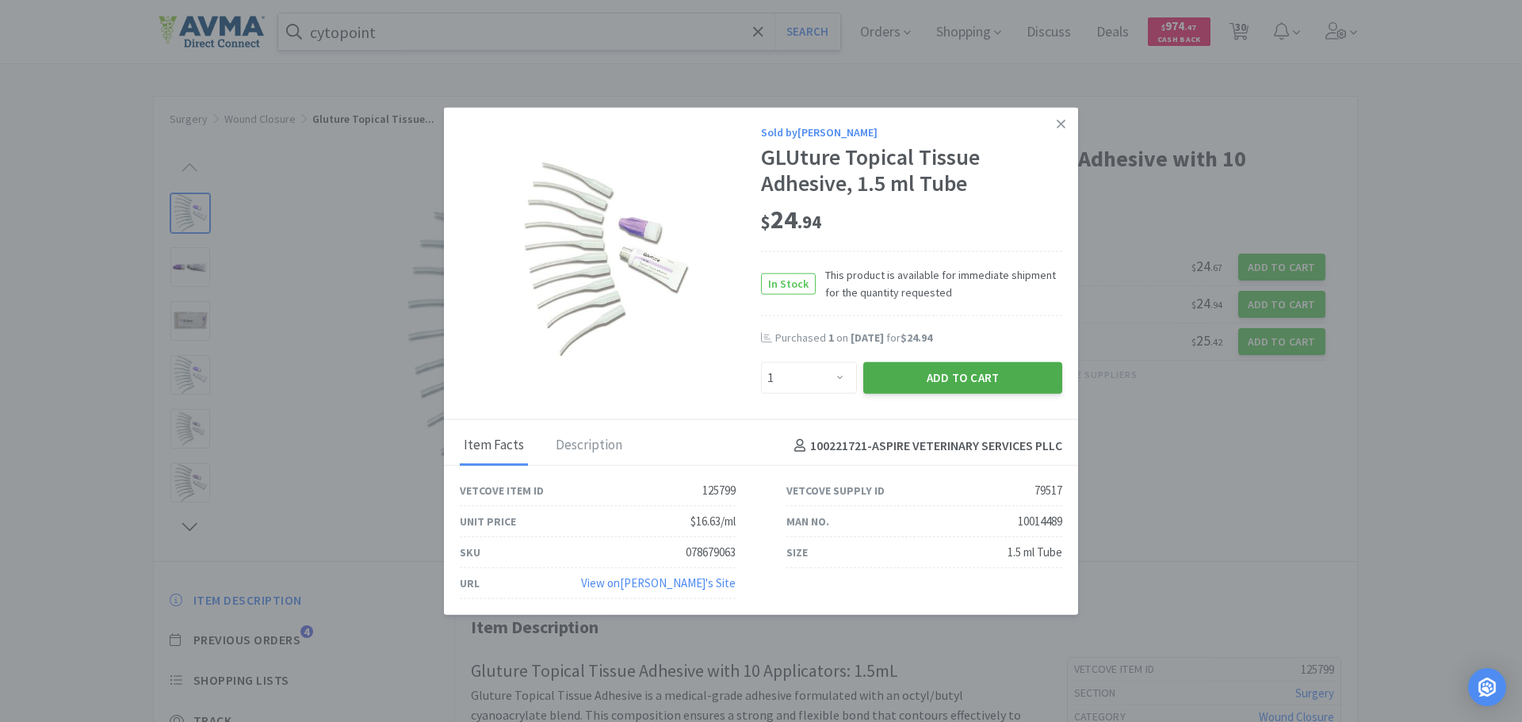
click at [966, 370] on button "Add to Cart" at bounding box center [962, 378] width 199 height 32
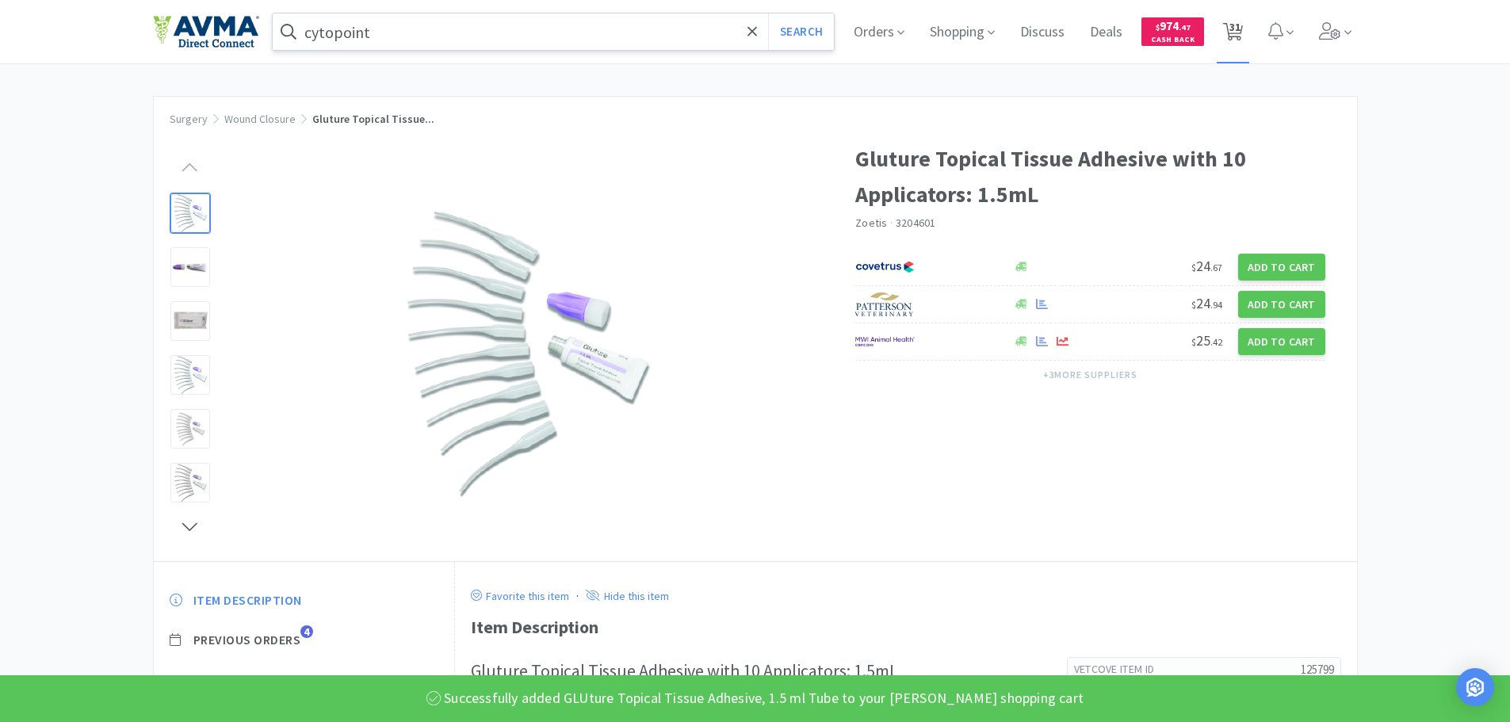
click at [1241, 29] on span "31" at bounding box center [1235, 26] width 11 height 63
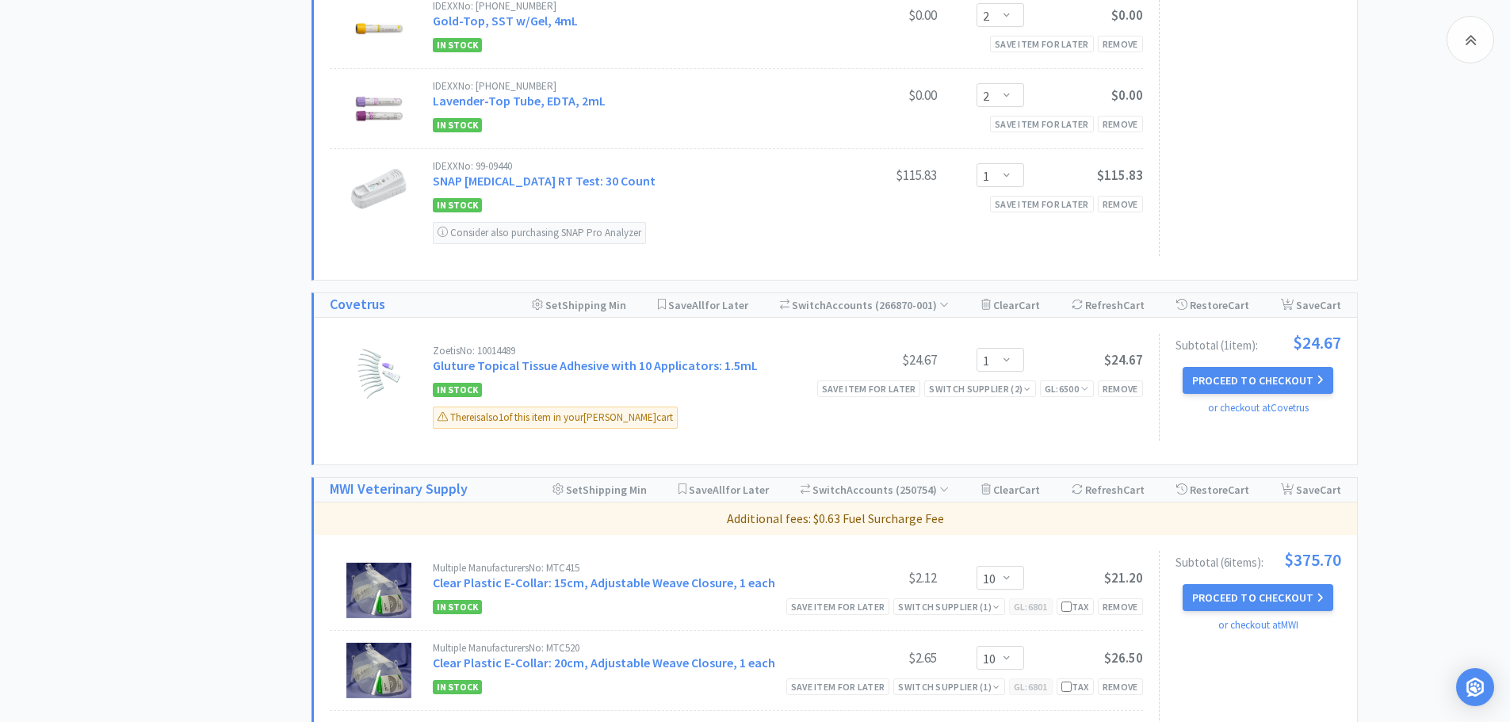
scroll to position [793, 0]
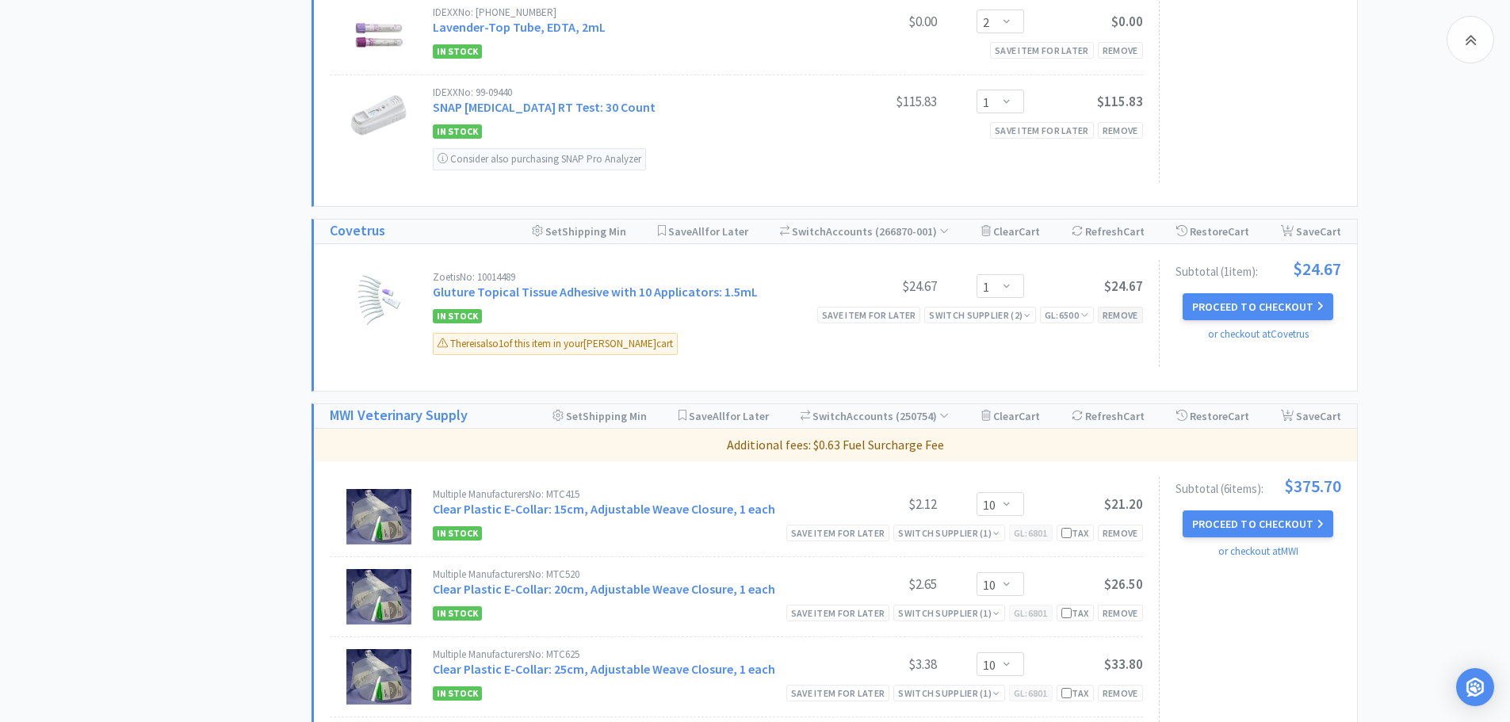
click at [1123, 316] on div "Remove" at bounding box center [1120, 315] width 45 height 17
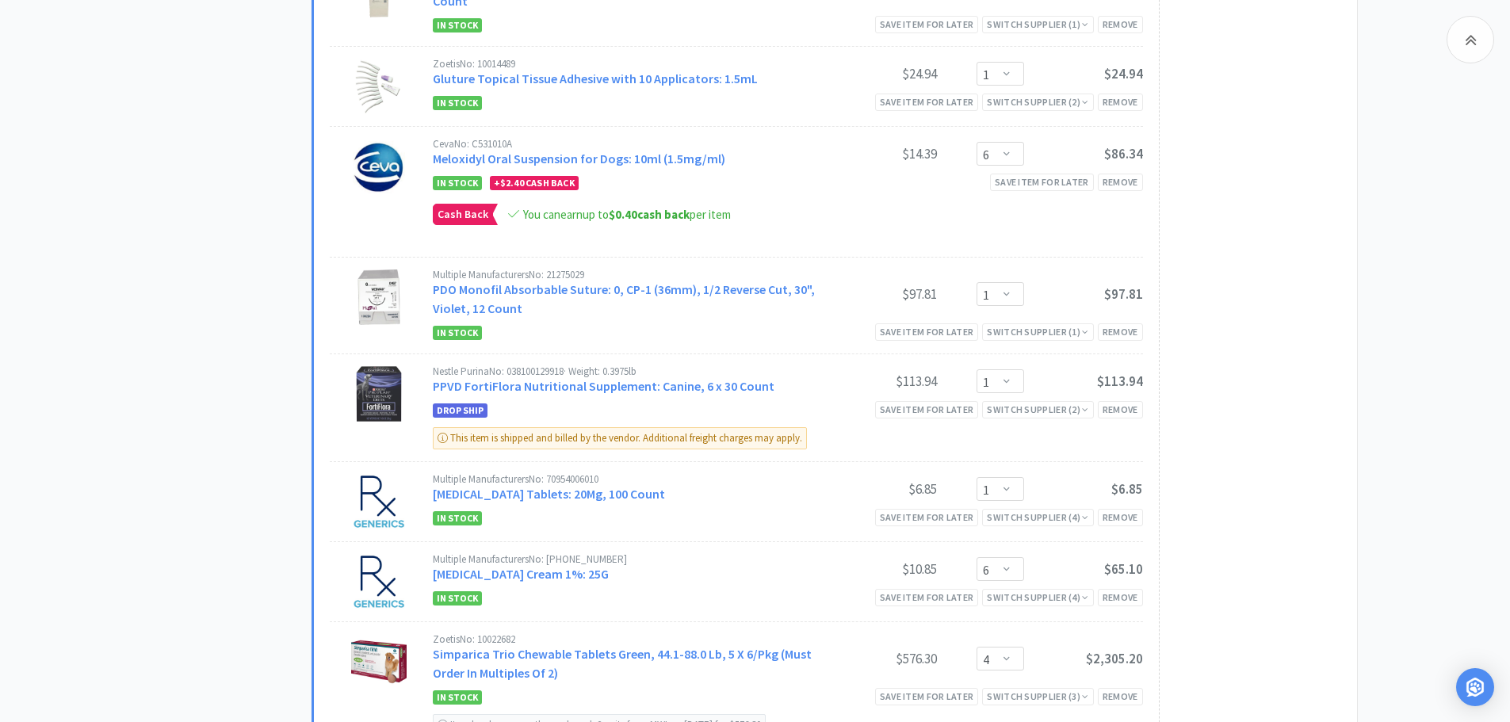
scroll to position [3409, 0]
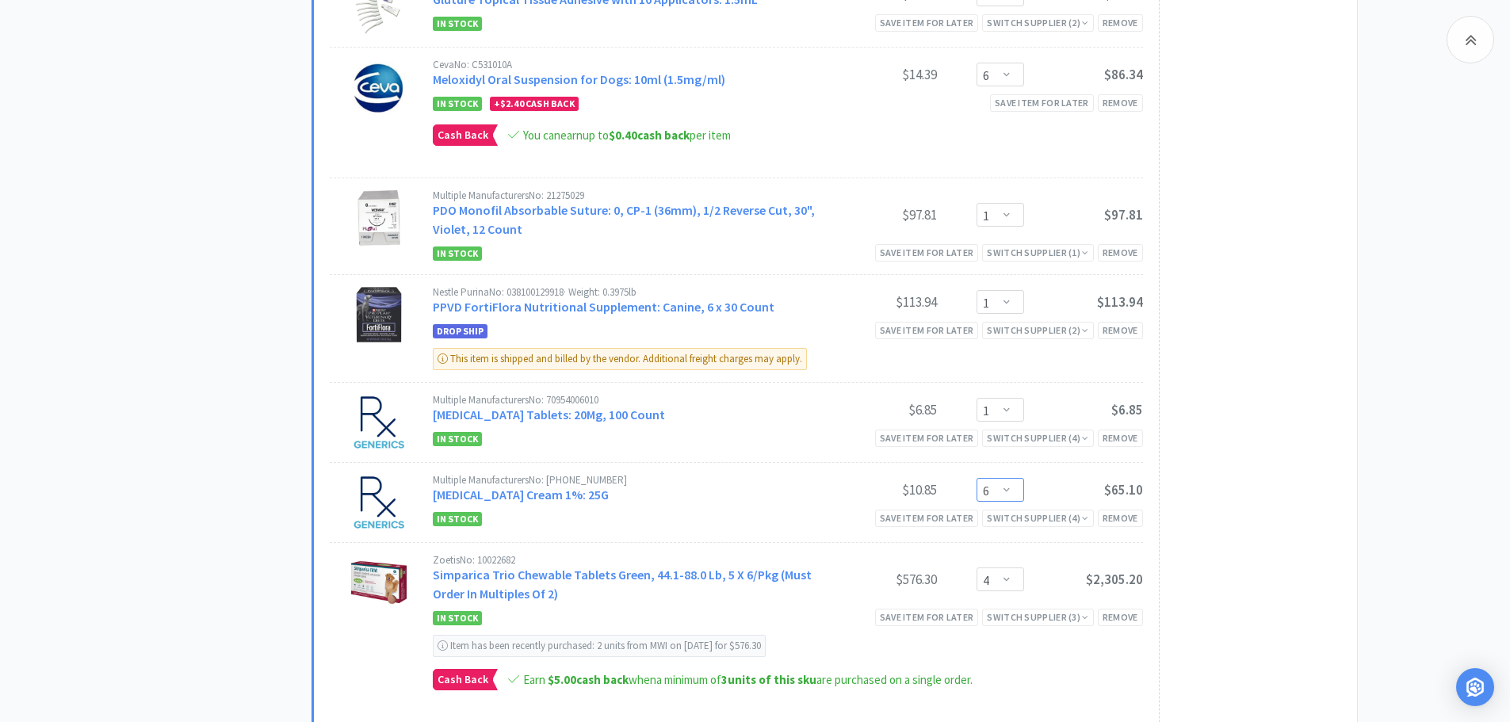
click at [1009, 490] on select "Enter Quantity 1 2 3 4 5 6 7 8 9 10 11 12 13 14 15 16 17 18 19 20 Enter Quantity" at bounding box center [1001, 490] width 48 height 24
click at [977, 478] on select "Enter Quantity 1 2 3 4 5 6 7 8 9 10 11 12 13 14 15 16 17 18 19 20 Enter Quantity" at bounding box center [1001, 490] width 48 height 24
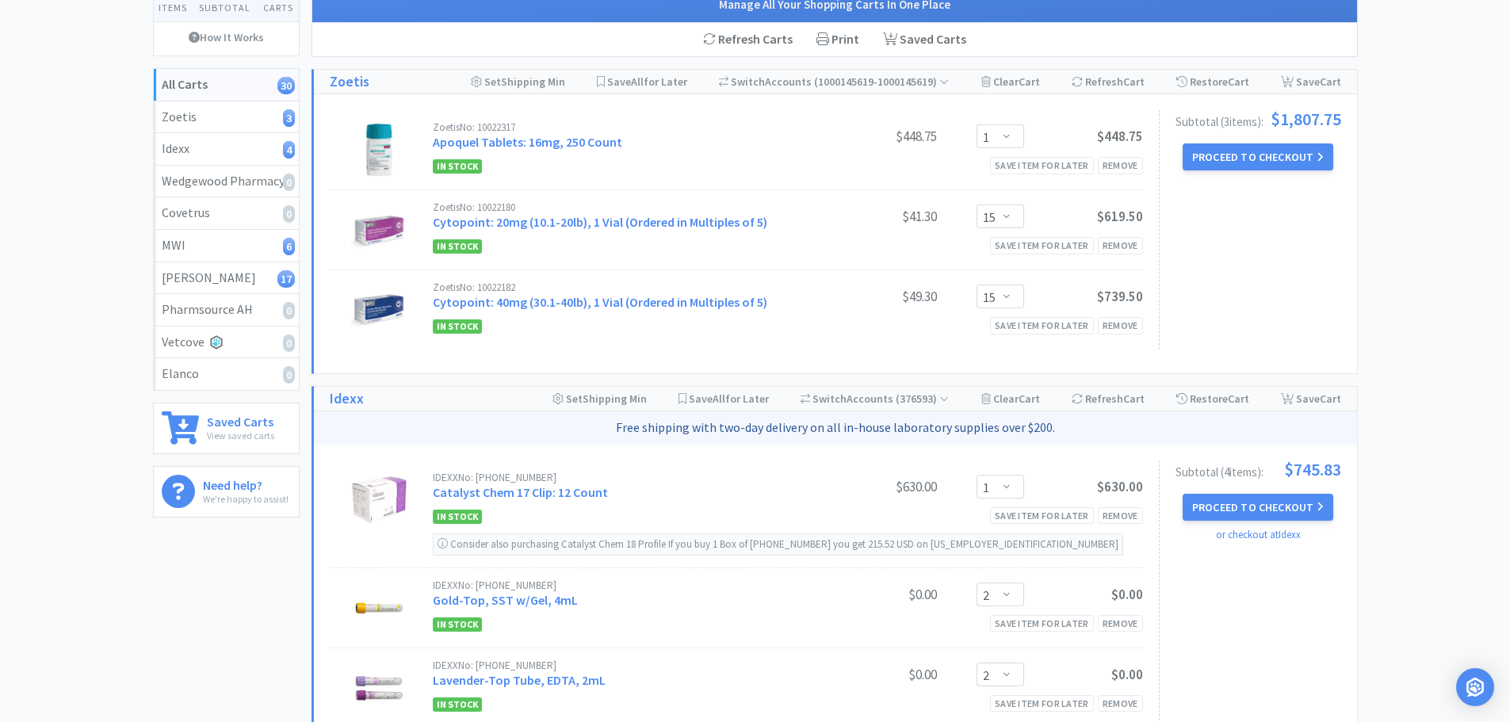
scroll to position [0, 0]
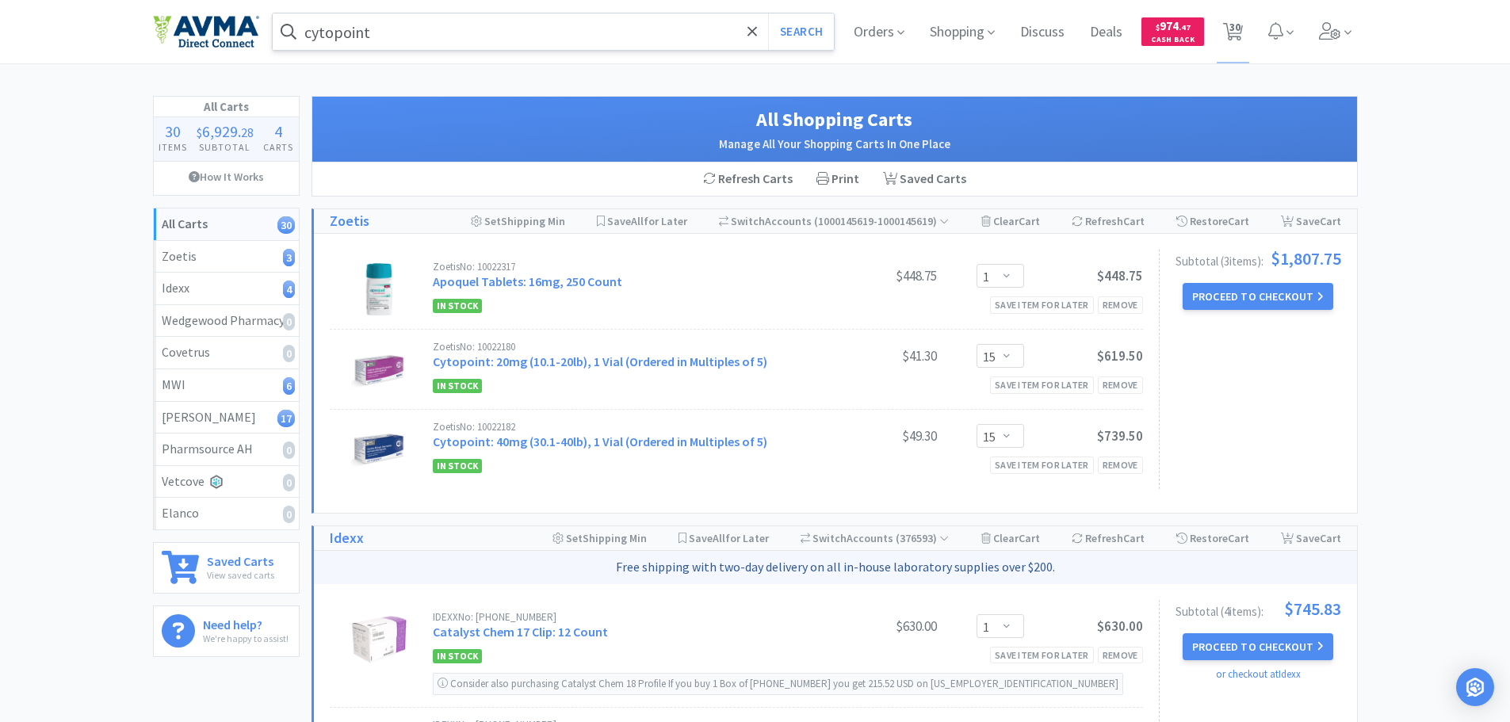
click at [382, 34] on input "cytopoint" at bounding box center [554, 31] width 562 height 36
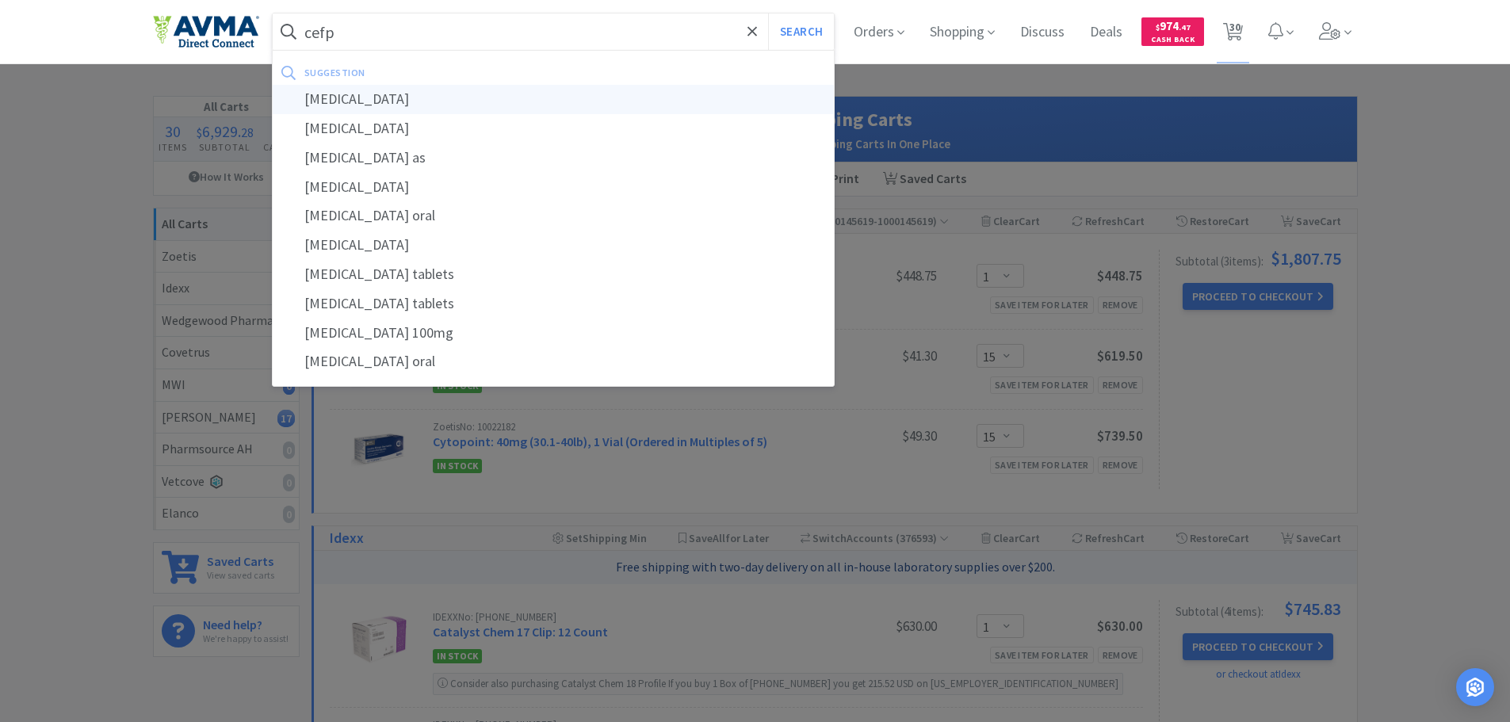
click at [396, 101] on div "[MEDICAL_DATA]" at bounding box center [554, 99] width 562 height 29
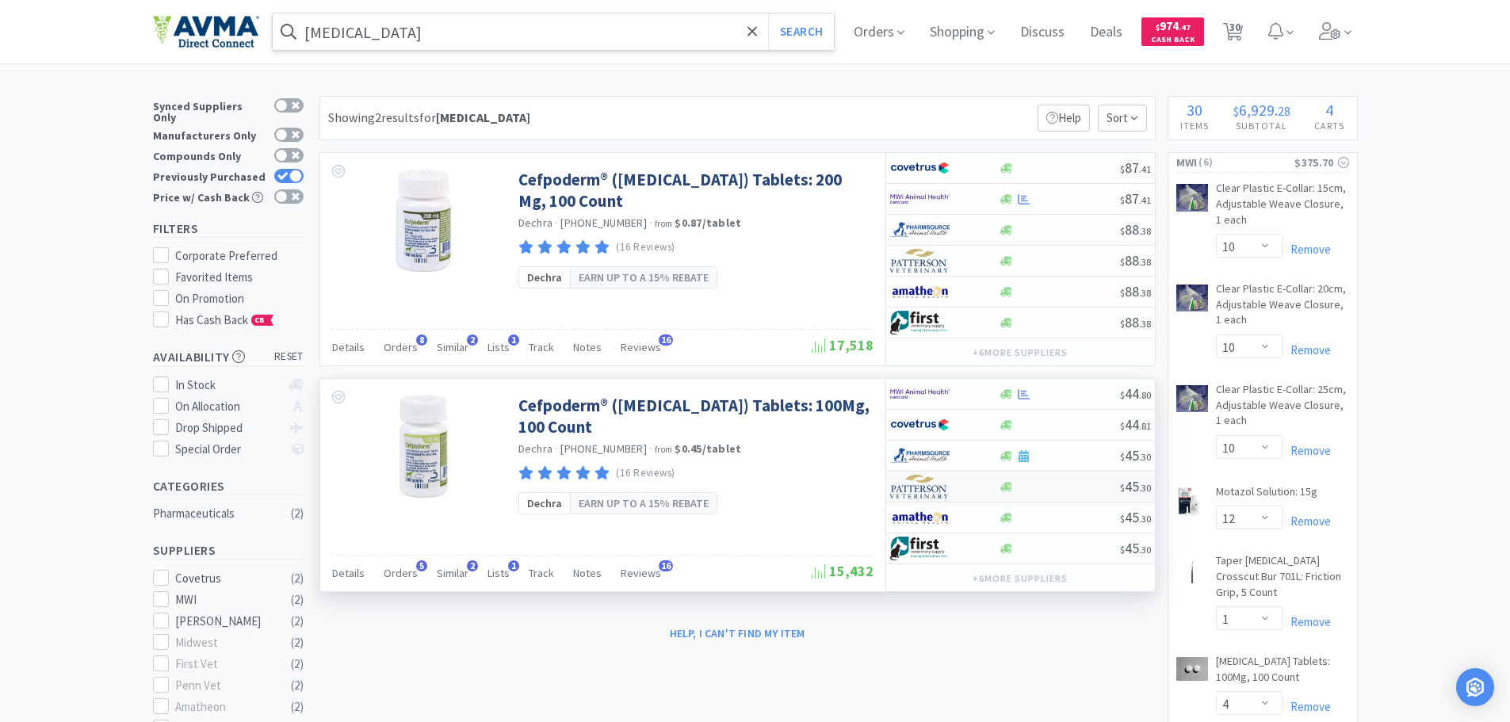
click at [929, 487] on img at bounding box center [919, 487] width 59 height 24
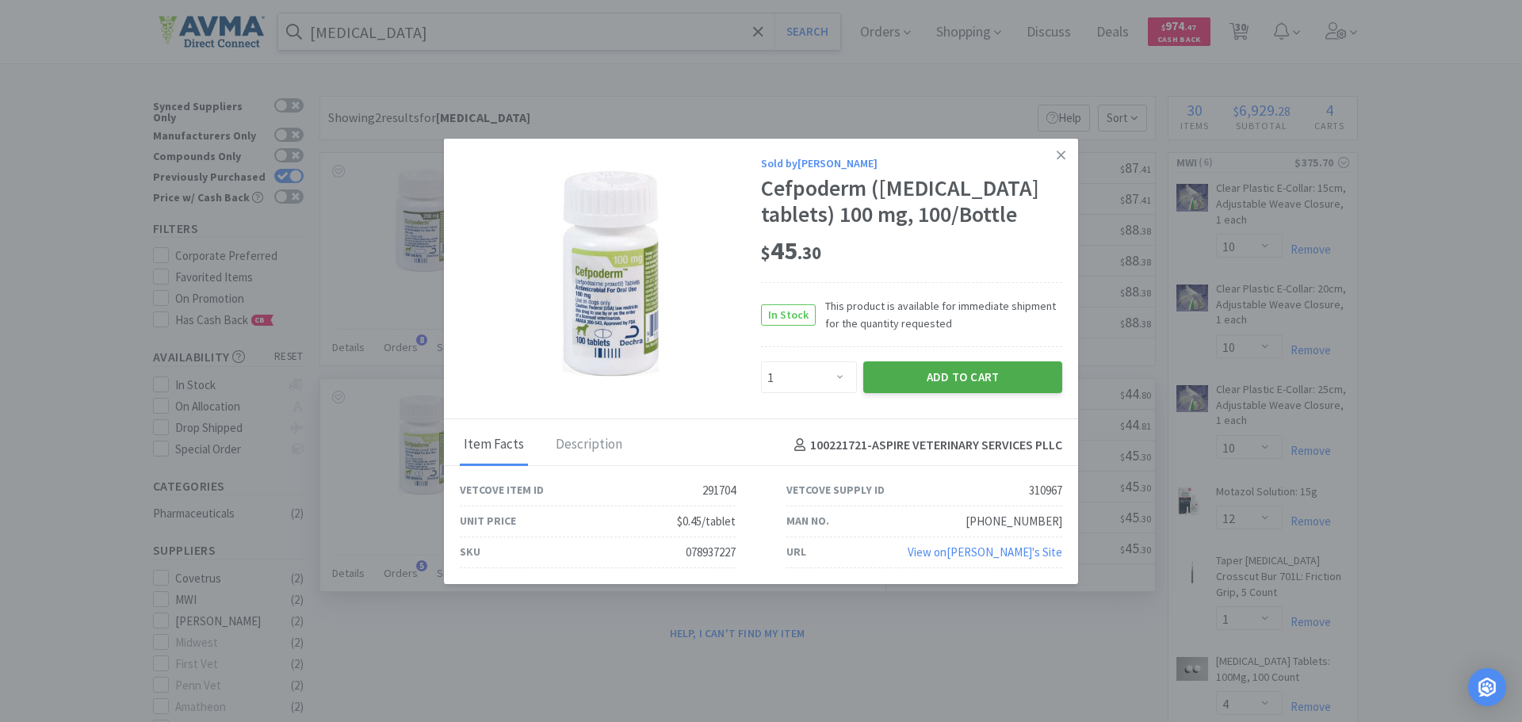
click at [949, 388] on button "Add to Cart" at bounding box center [962, 377] width 199 height 32
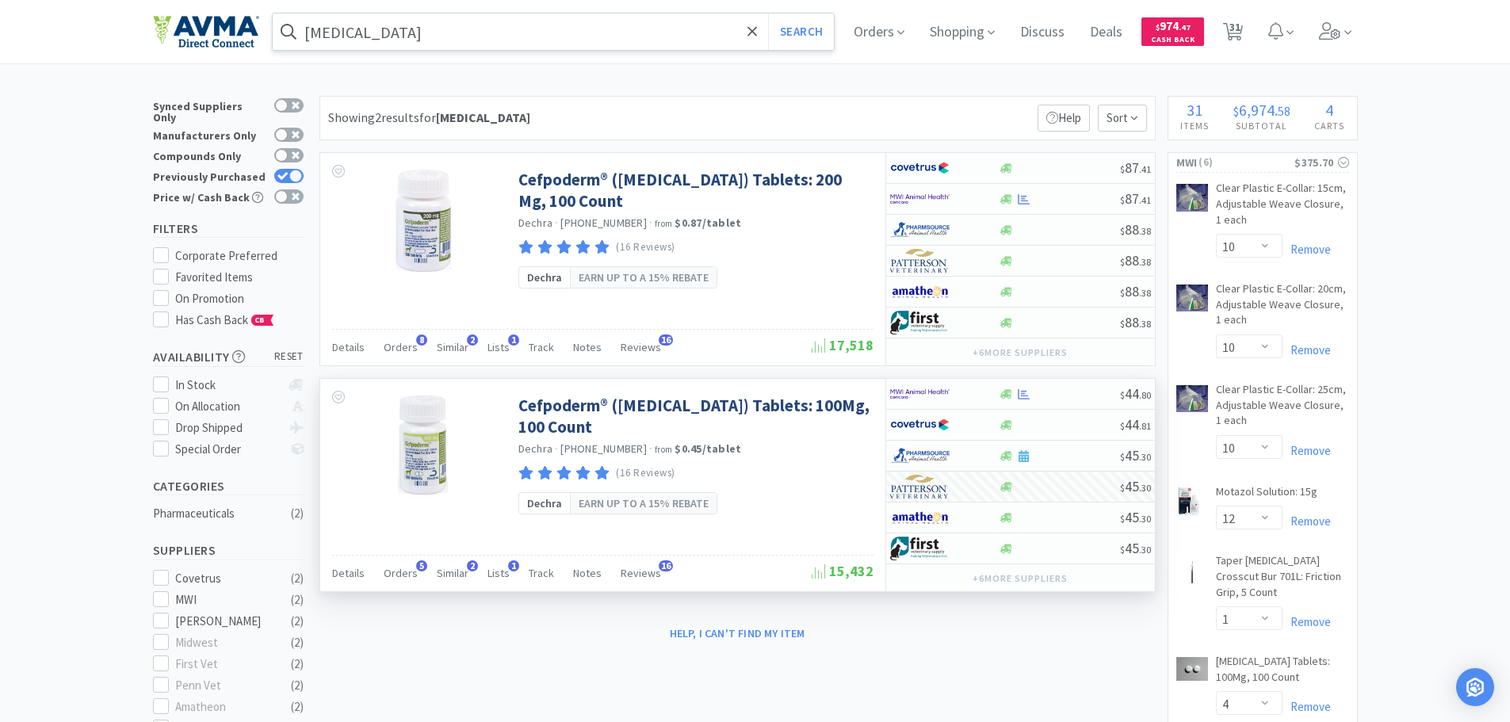
click at [408, 33] on input "[MEDICAL_DATA]" at bounding box center [554, 31] width 562 height 36
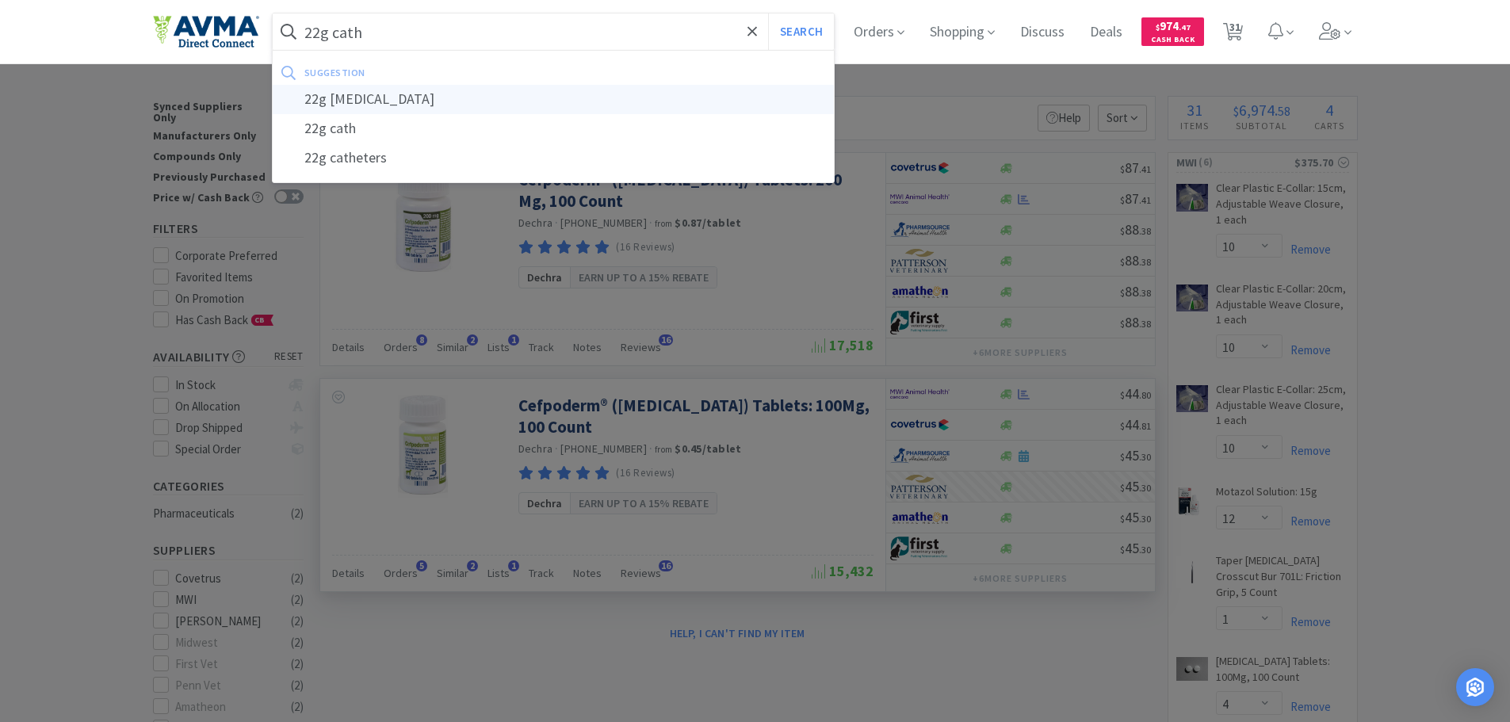
click at [392, 105] on div "22g [MEDICAL_DATA]" at bounding box center [554, 99] width 562 height 29
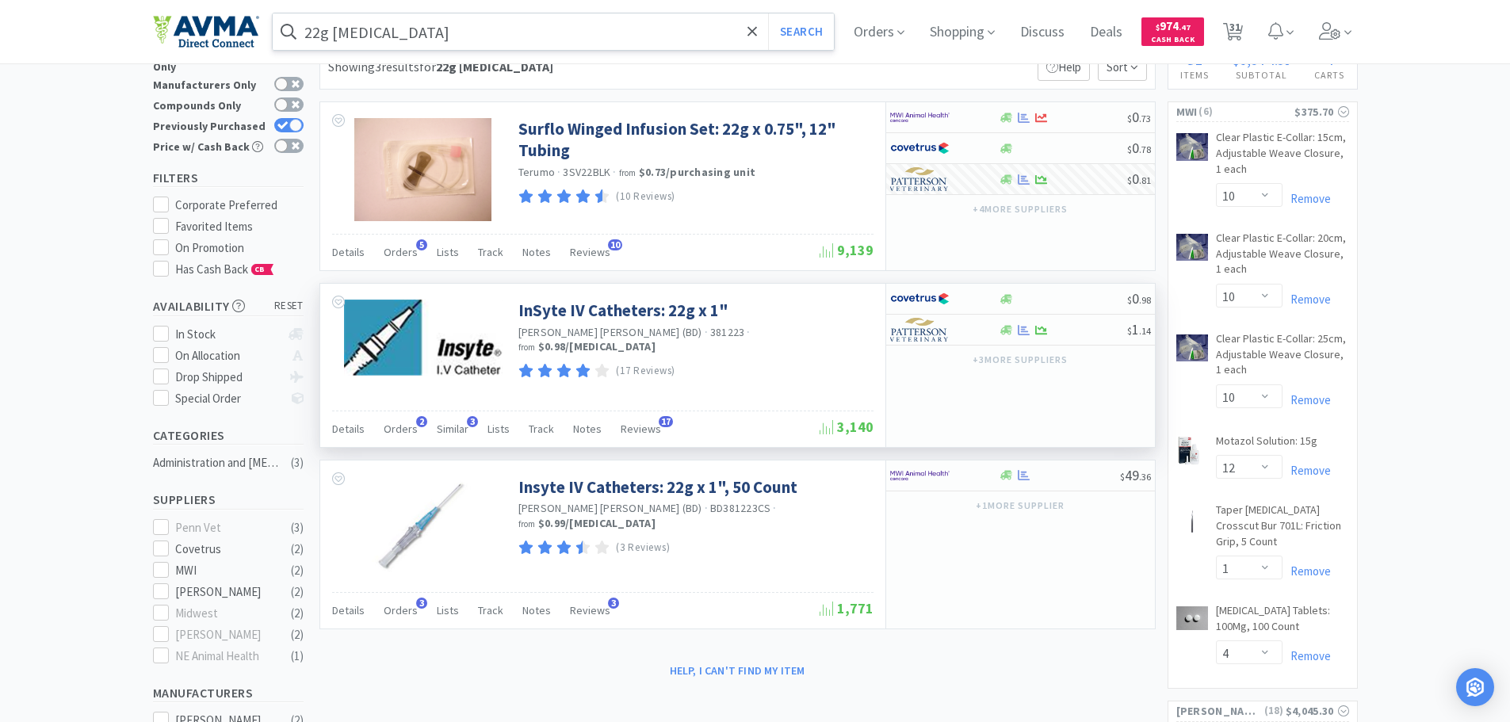
scroll to position [79, 0]
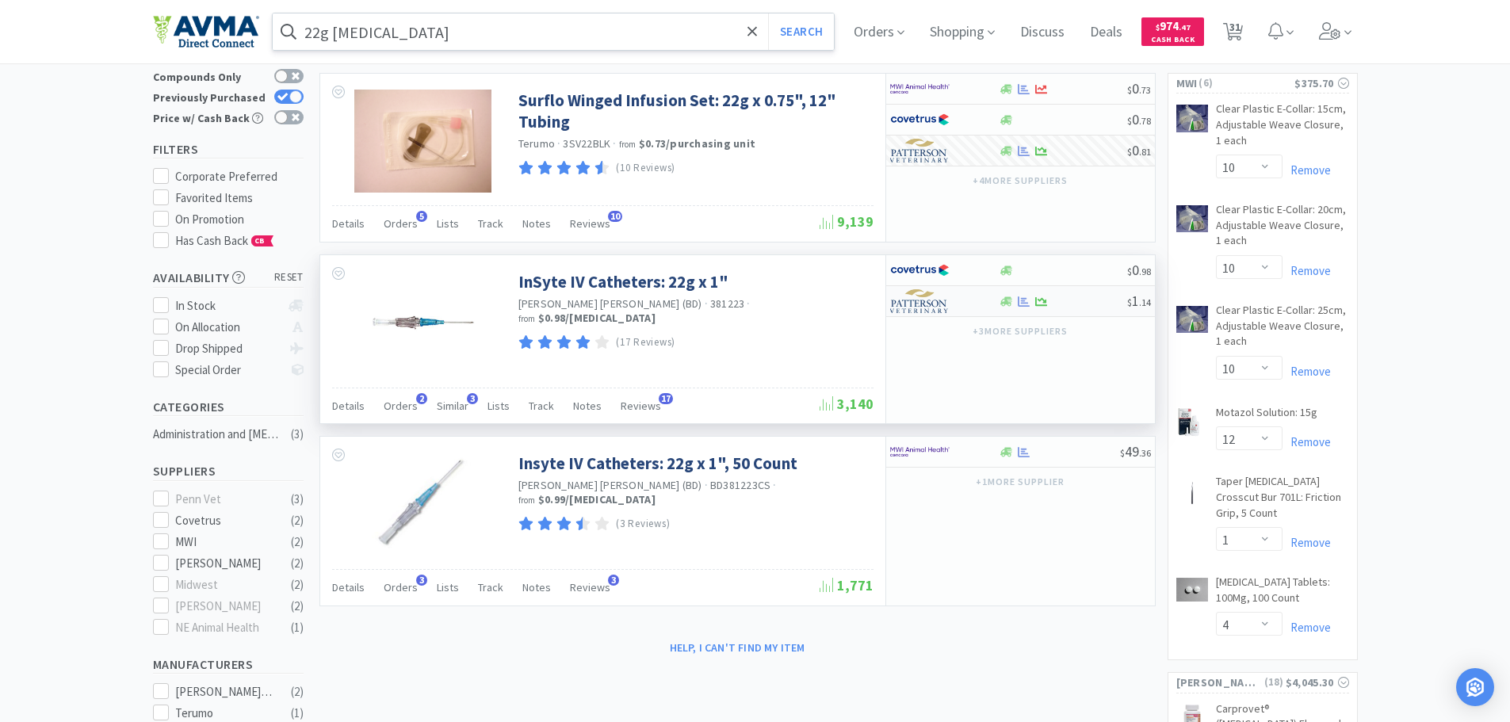
click at [934, 302] on img at bounding box center [919, 301] width 59 height 24
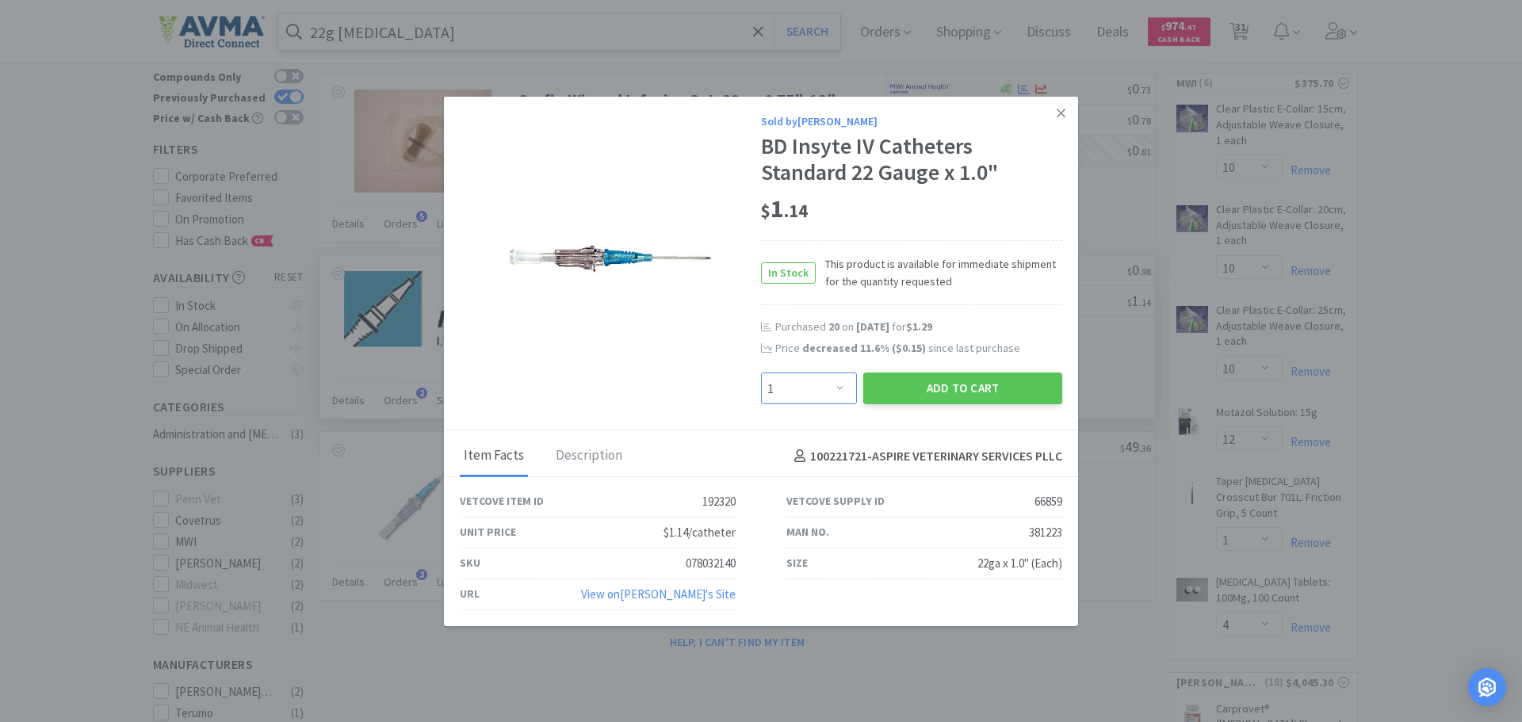
click at [838, 387] on select "Enter Quantity 1 2 3 4 5 6 7 8 9 10 11 12 13 14 15 16 17 18 19 20 Enter Quantity" at bounding box center [809, 389] width 96 height 32
click at [761, 373] on select "Enter Quantity 1 2 3 4 5 6 7 8 9 10 11 12 13 14 15 16 17 18 19 20 Enter Quantity" at bounding box center [809, 389] width 96 height 32
click at [922, 385] on button "Add to Cart" at bounding box center [962, 389] width 199 height 32
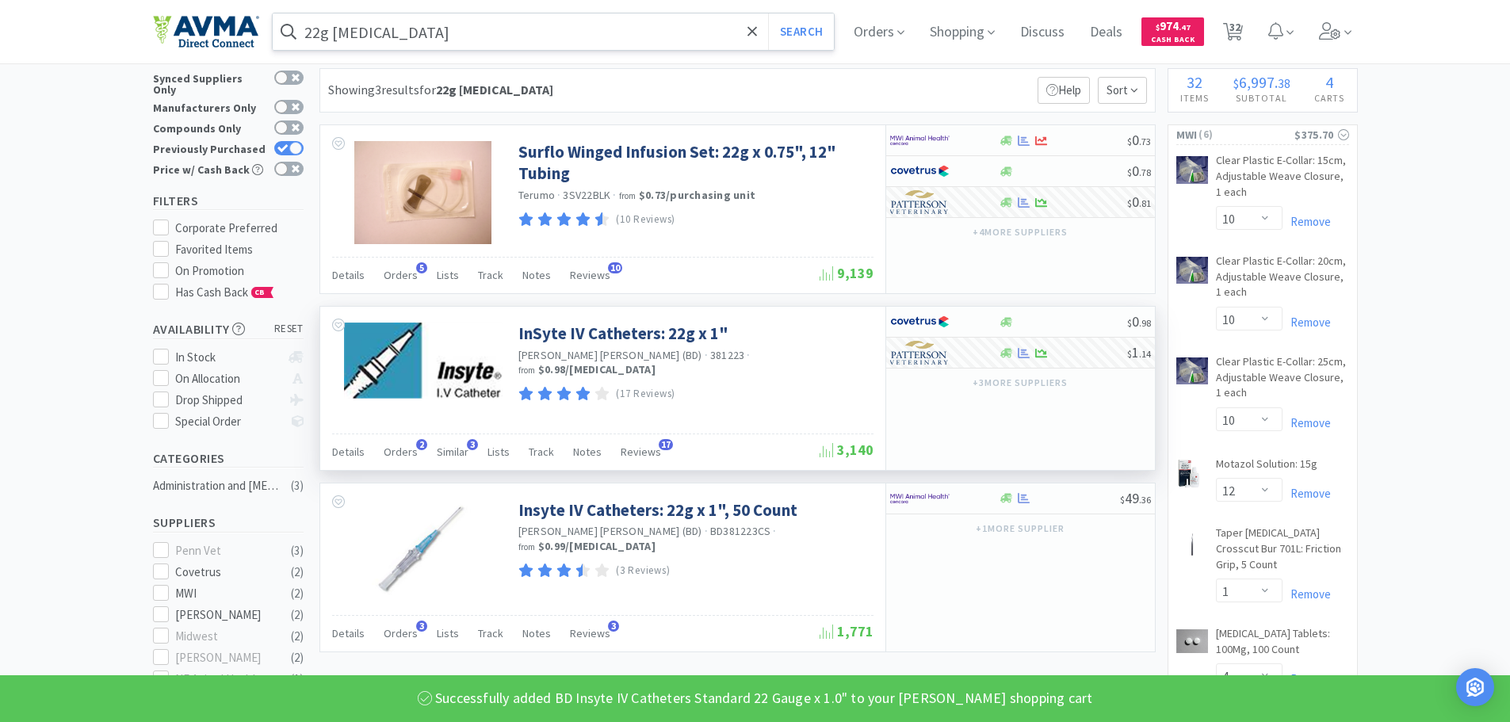
scroll to position [0, 0]
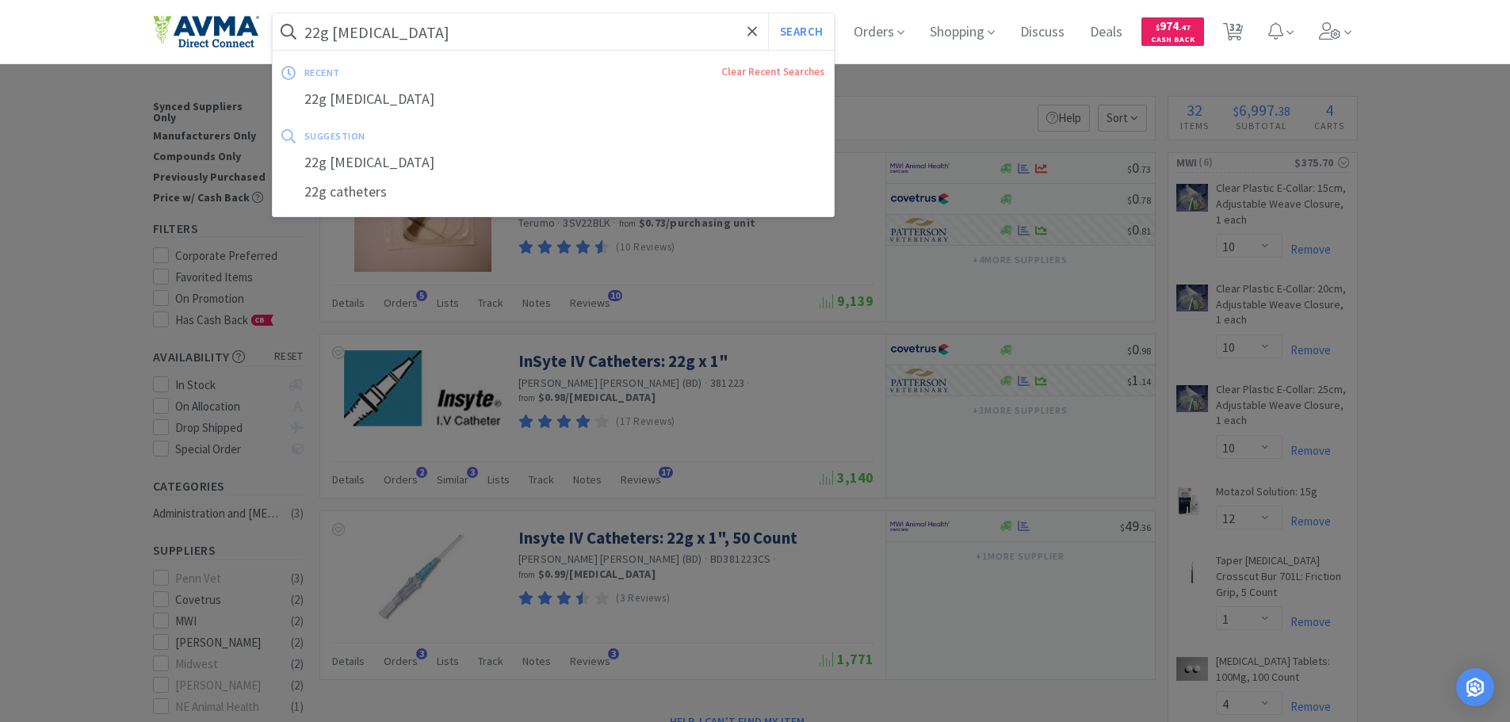
click at [404, 34] on input "22g [MEDICAL_DATA]" at bounding box center [554, 31] width 562 height 36
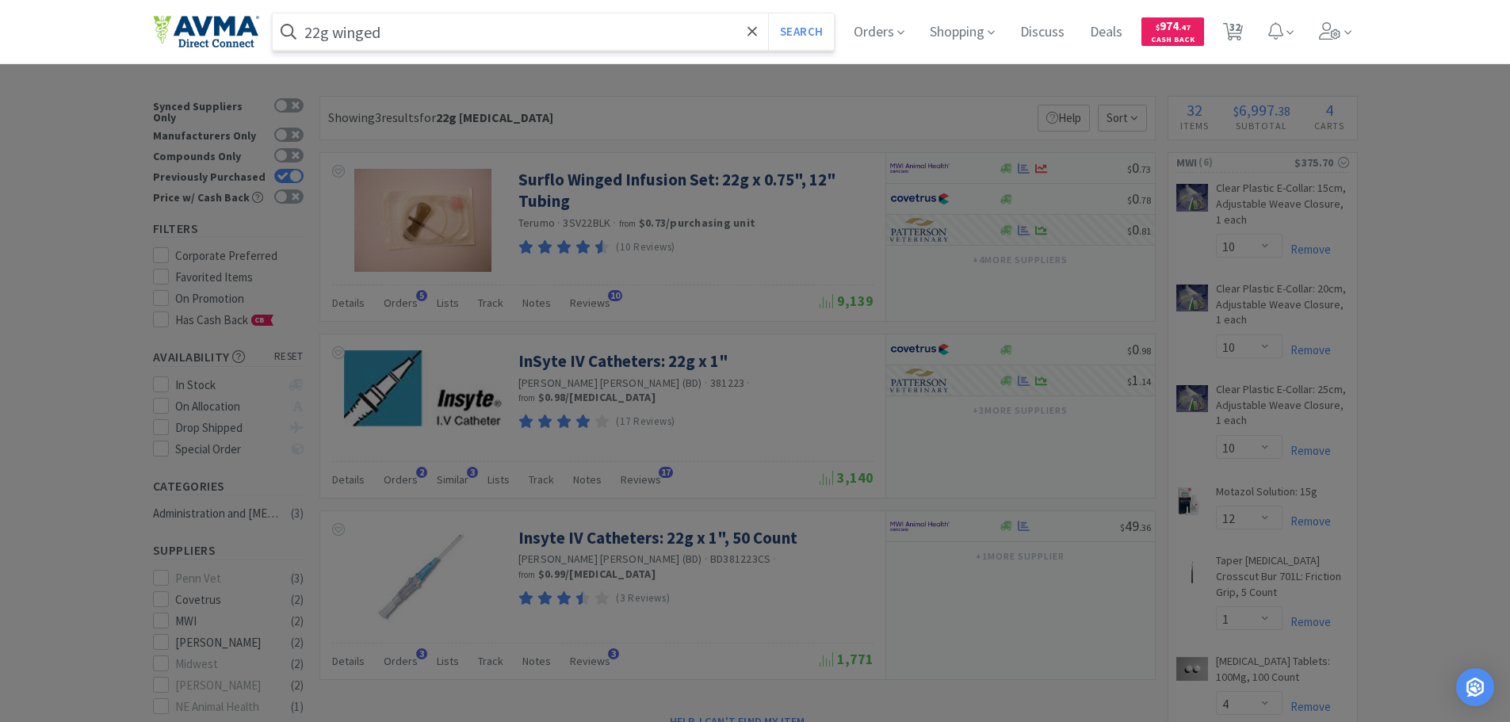
click at [768, 13] on button "Search" at bounding box center [801, 31] width 66 height 36
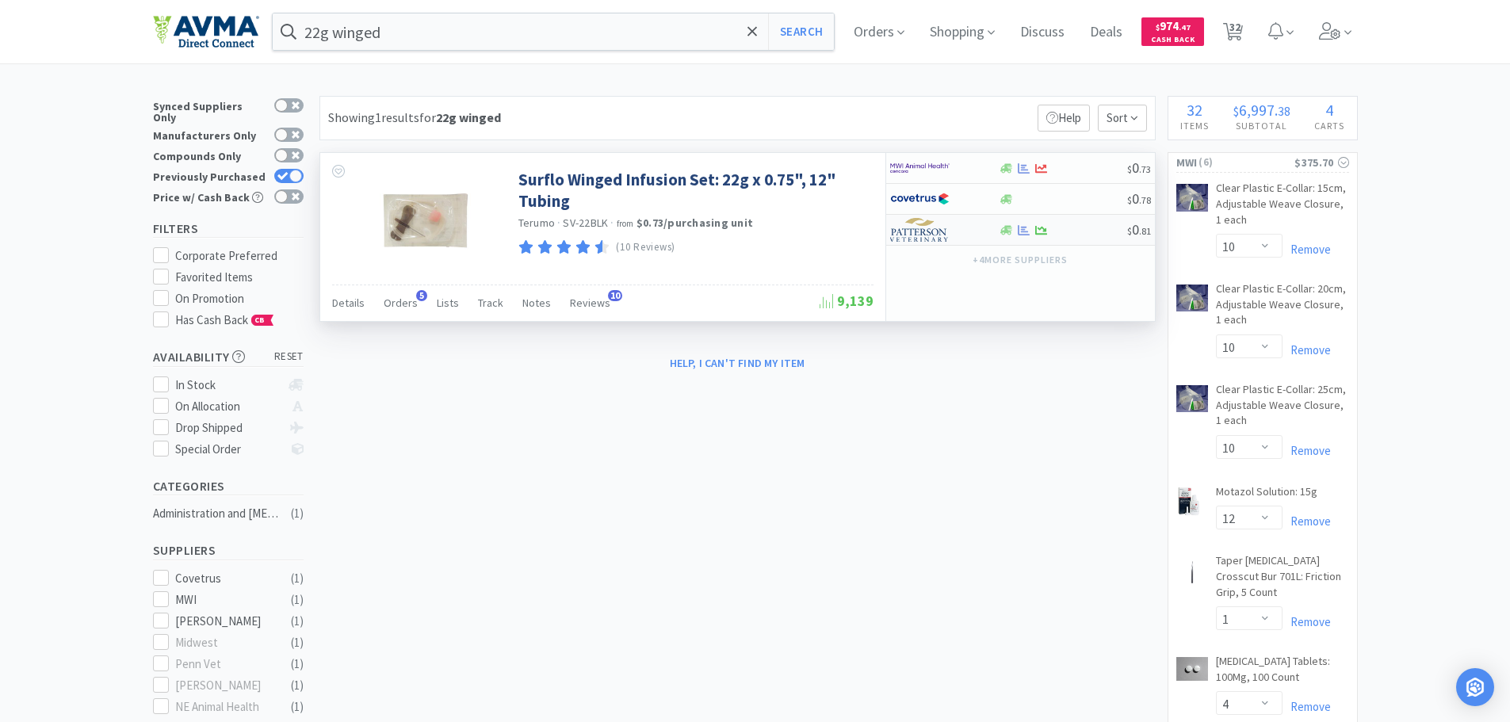
click at [962, 238] on div at bounding box center [933, 229] width 87 height 27
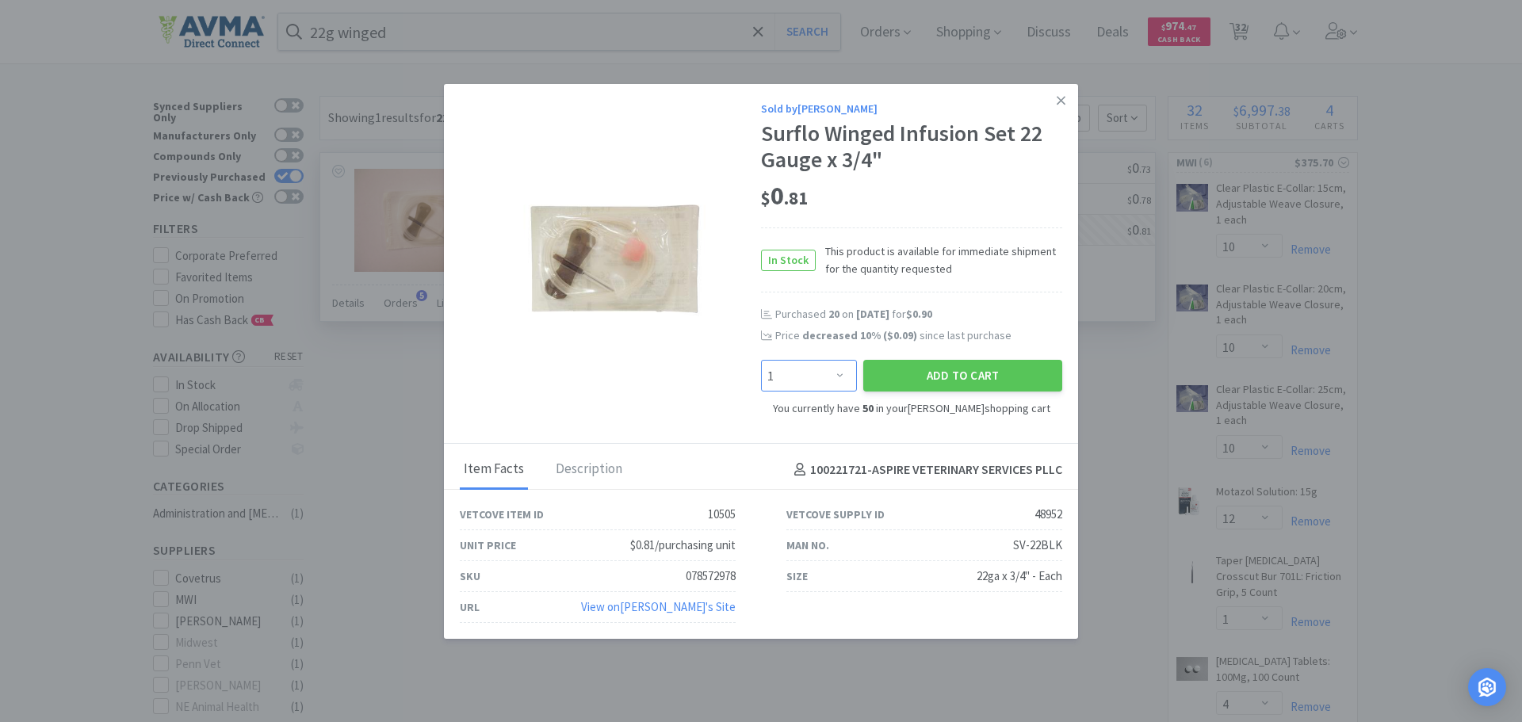
click at [831, 372] on select "Enter Quantity 1 2 3 4 5 6 7 8 9 10 11 12 13 14 15 16 17 18 19 20 Enter Quantity" at bounding box center [809, 376] width 96 height 32
click at [761, 360] on select "Enter Quantity 1 2 3 4 5 6 7 8 9 10 11 12 13 14 15 16 17 18 19 20 Enter Quantity" at bounding box center [809, 376] width 96 height 32
click at [973, 372] on button "Add to Cart" at bounding box center [962, 376] width 199 height 32
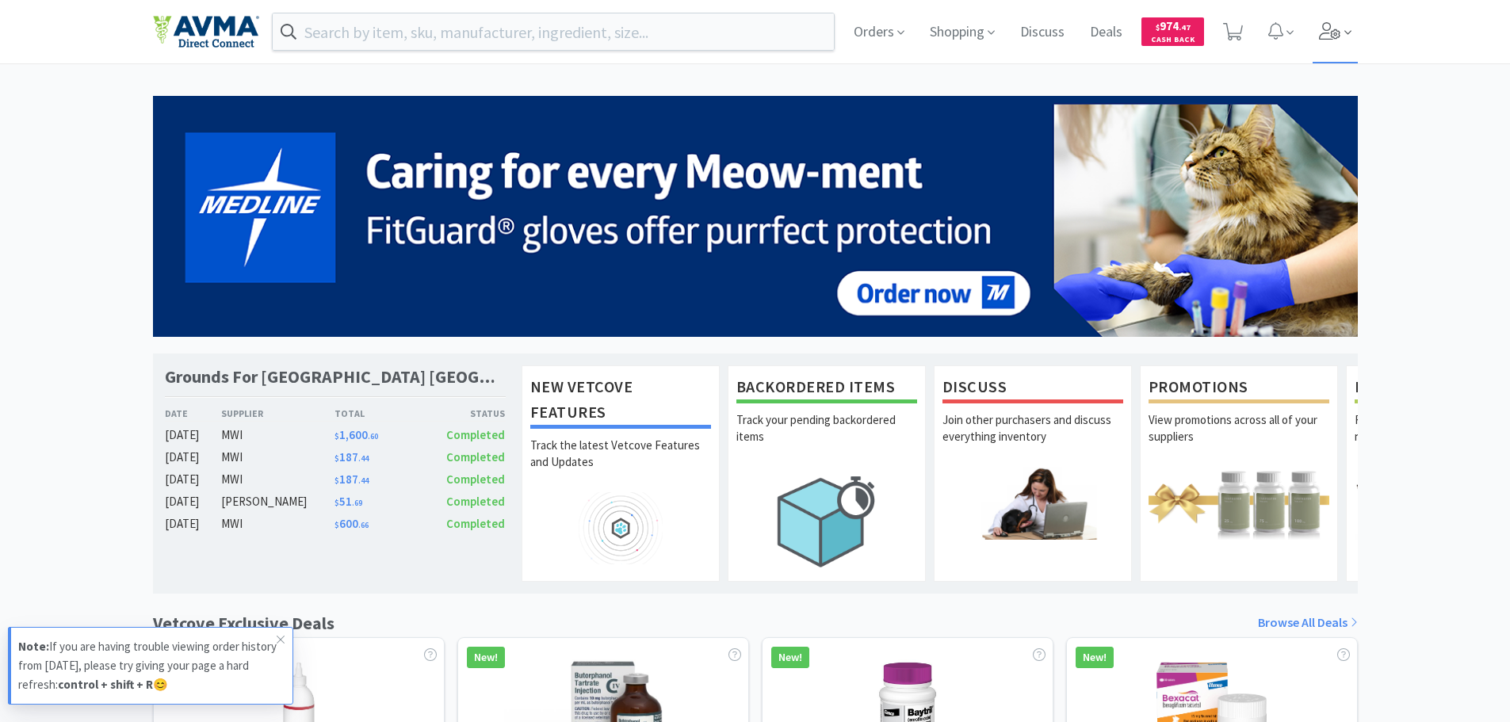
click at [1339, 36] on icon at bounding box center [1329, 30] width 21 height 17
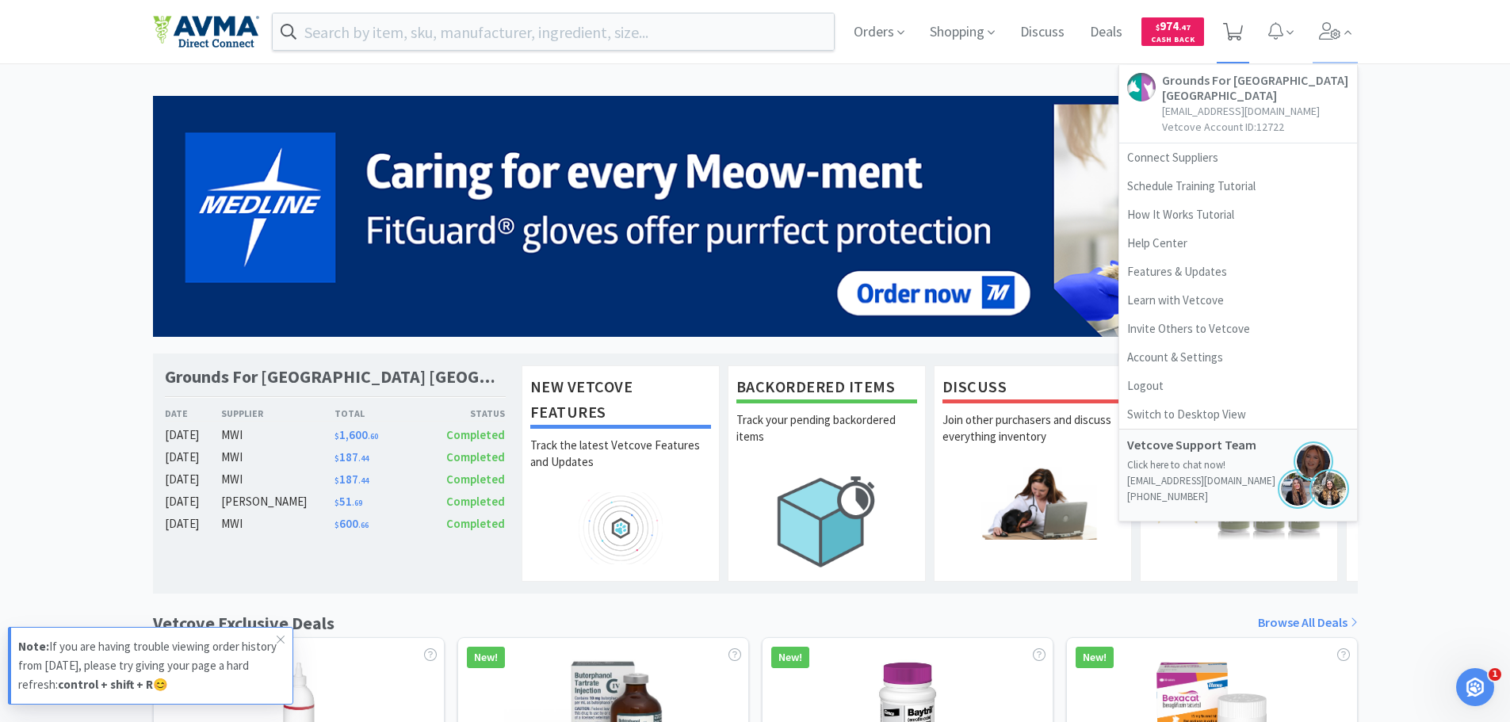
click at [1242, 33] on icon at bounding box center [1233, 31] width 20 height 17
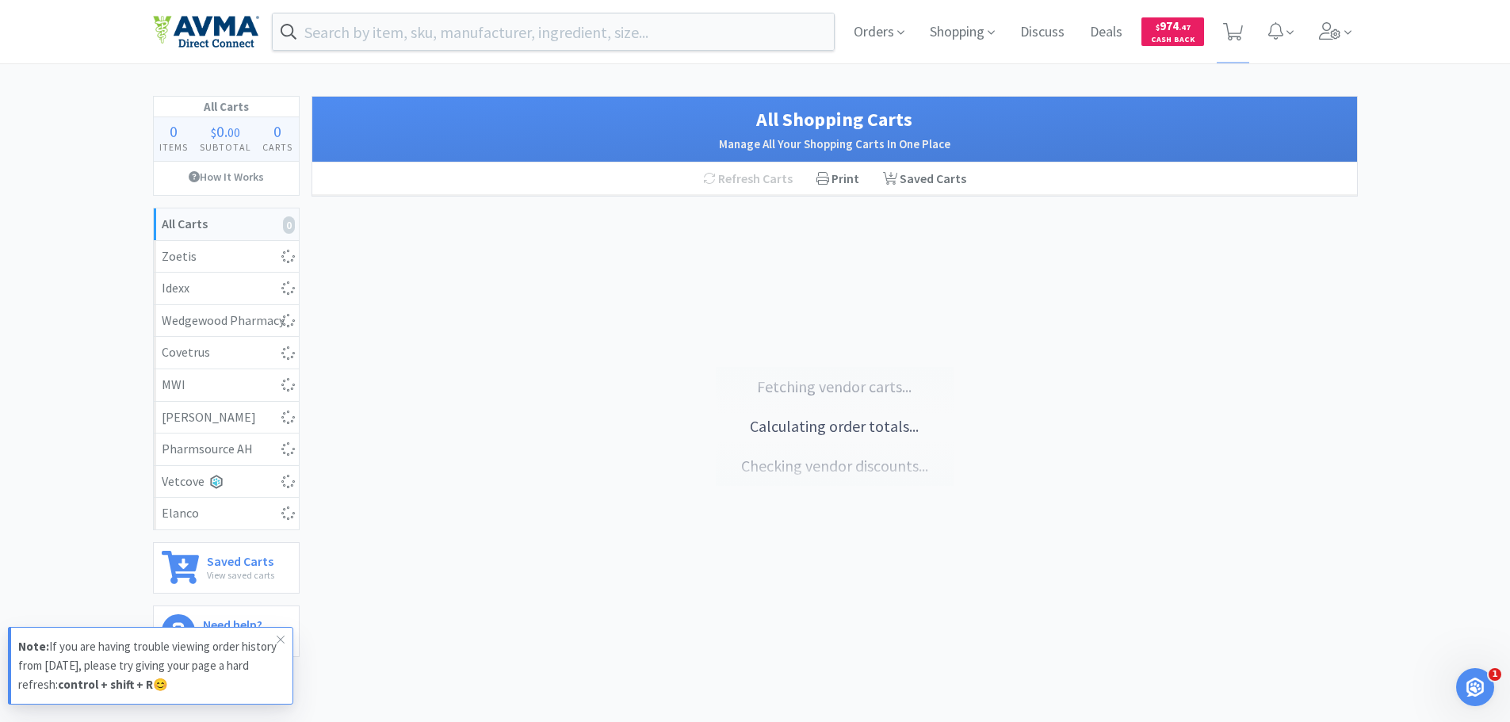
select select "1"
select select "2"
select select "1"
select select "4"
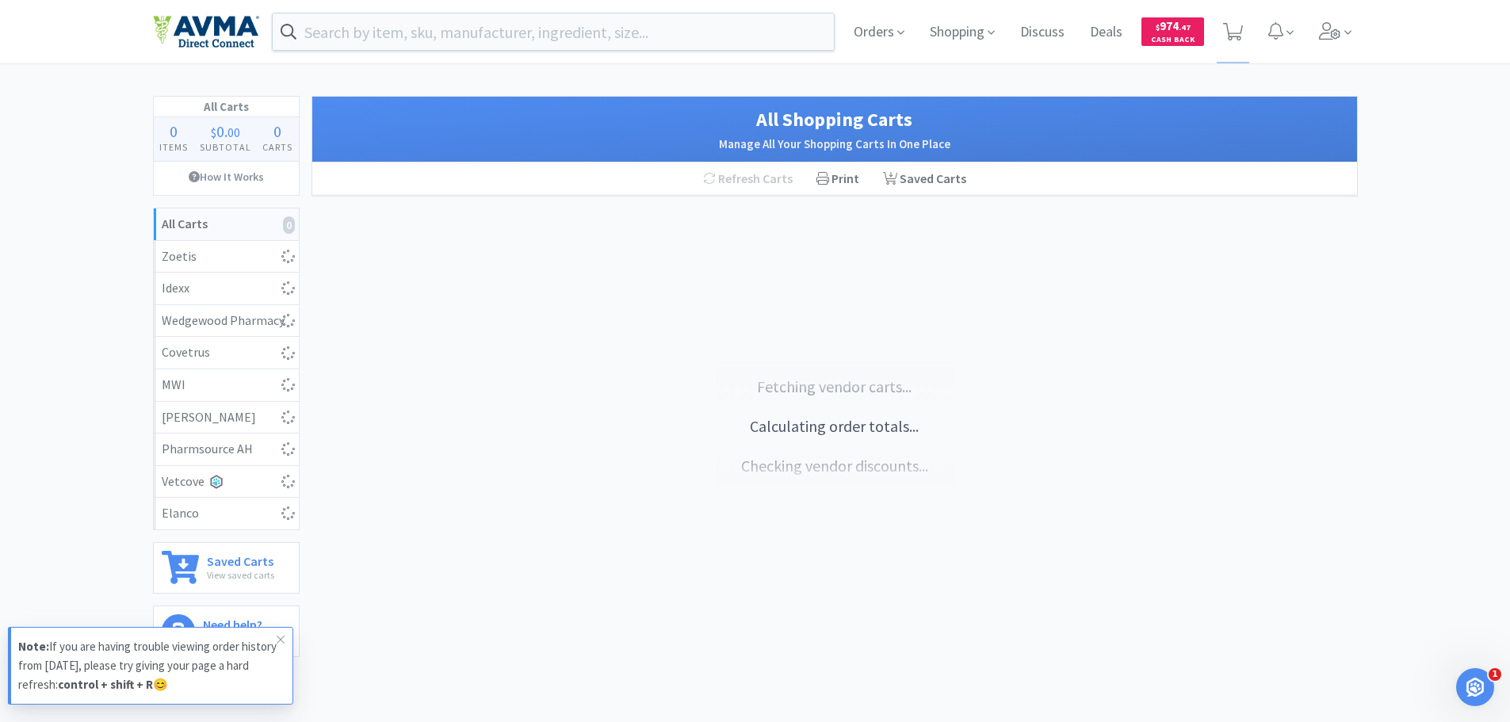
select select "1"
select select "6"
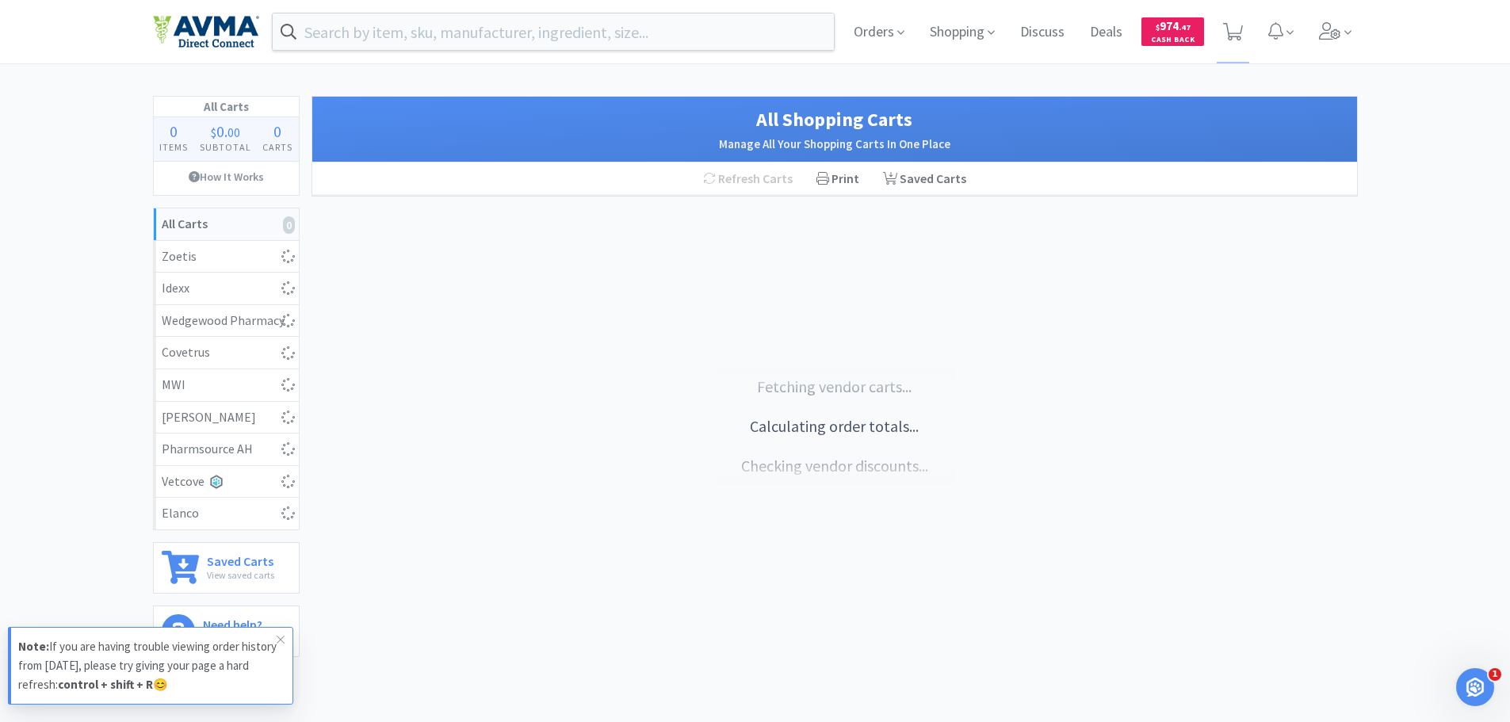
select select "1"
select select "20"
select select "6"
select select "1"
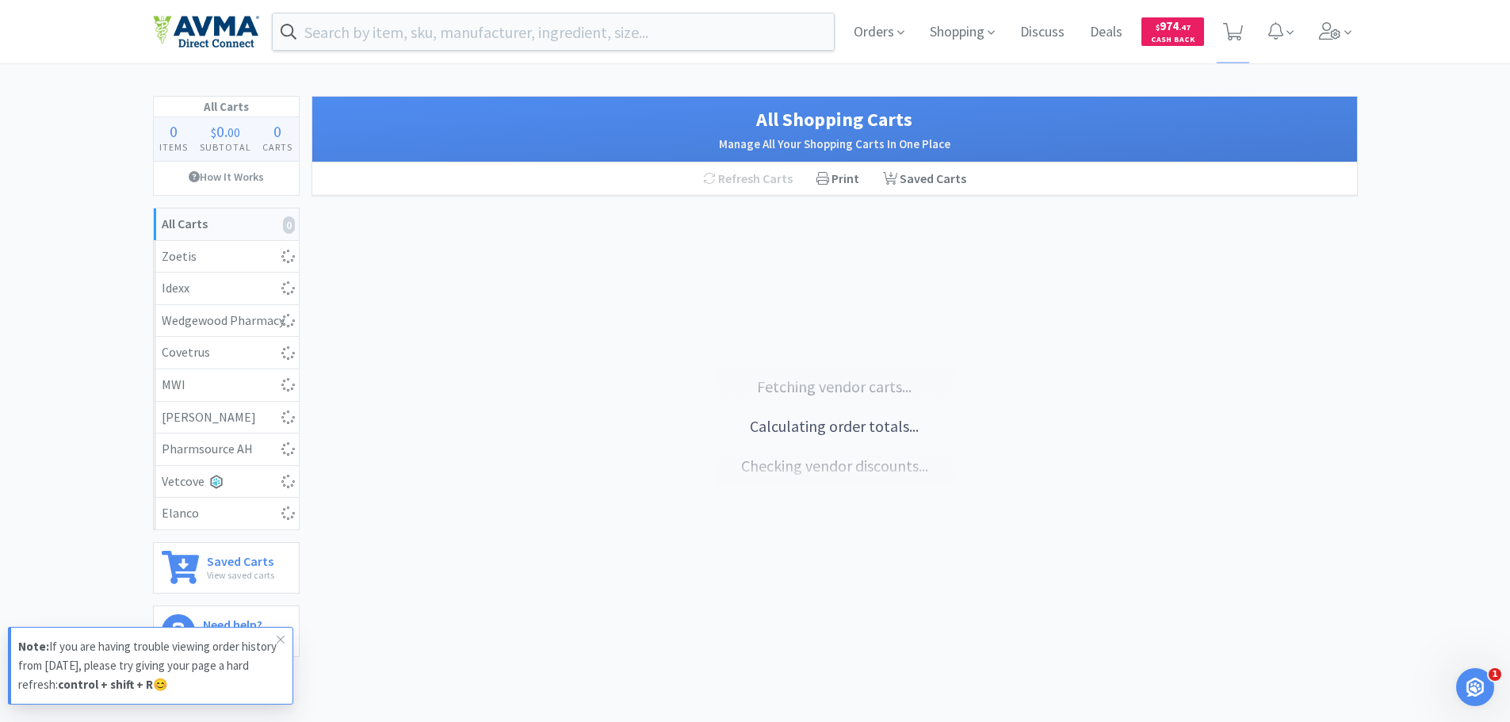
select select "1"
select select "3"
select select "4"
select select "70"
select select "1"
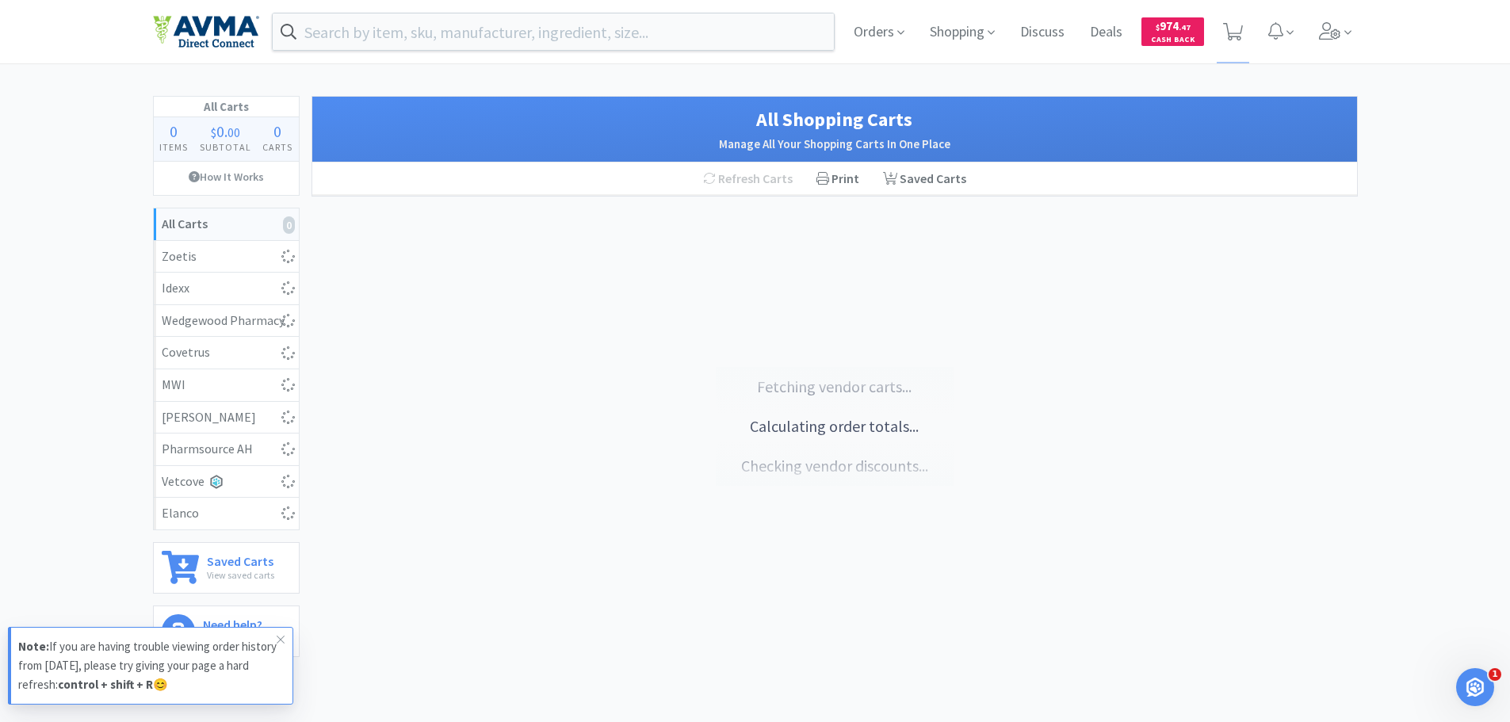
select select "1"
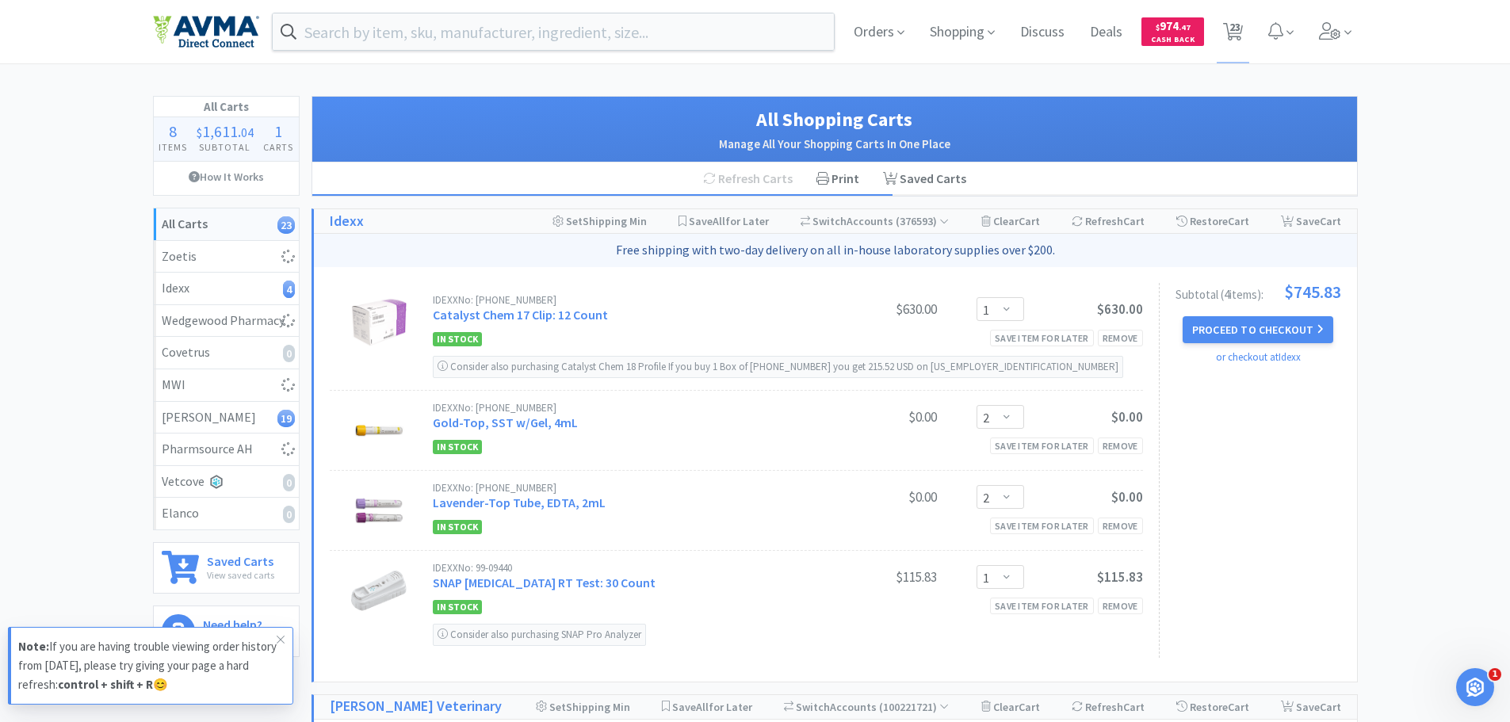
select select "1"
select select "15"
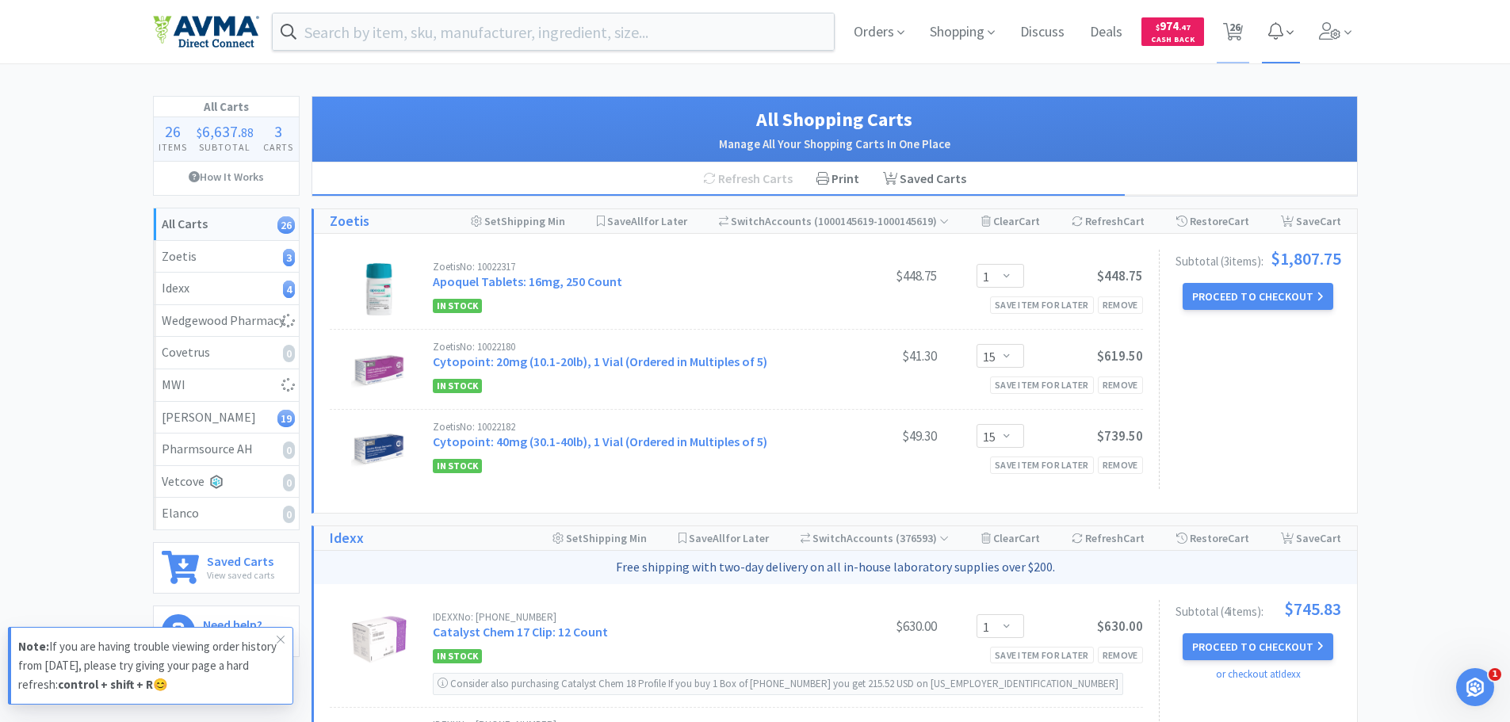
select select "10"
select select "12"
select select "1"
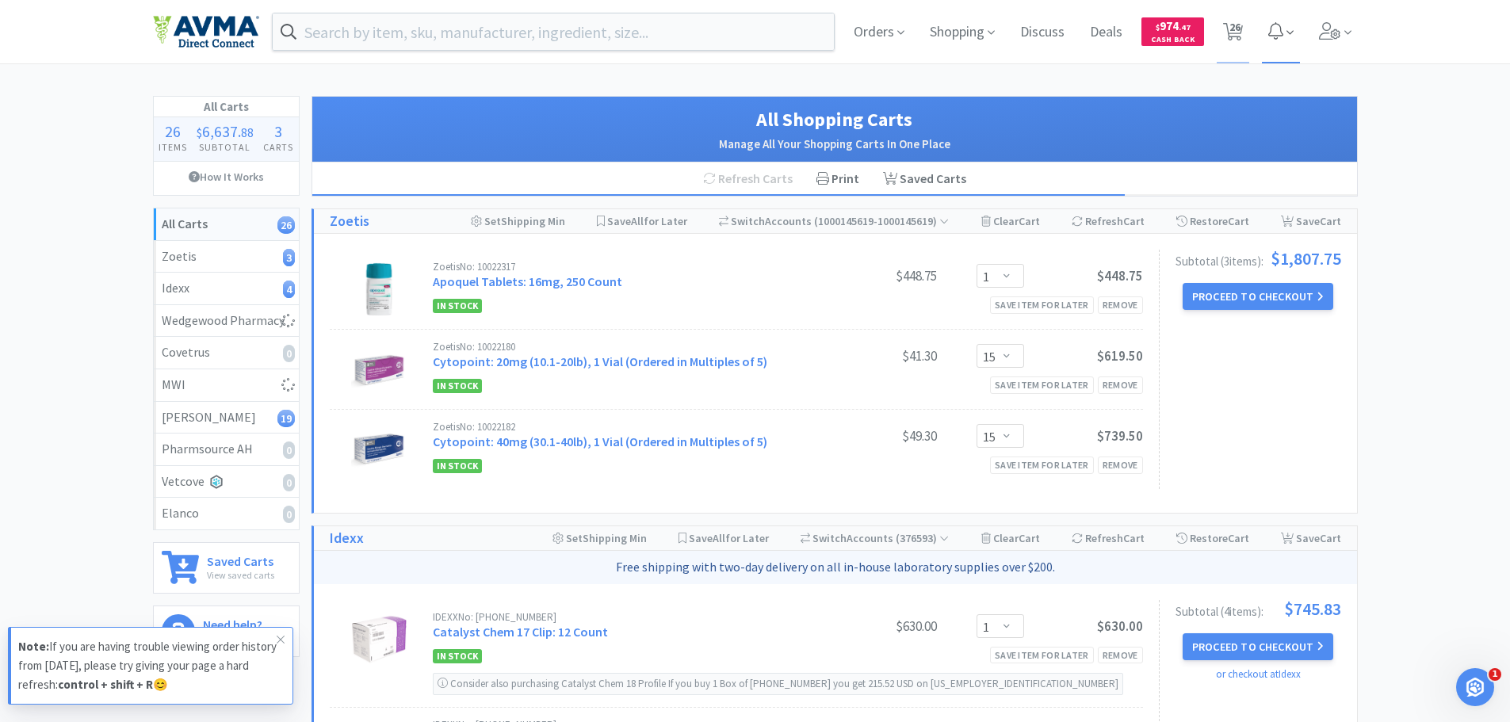
select select "4"
click at [1337, 38] on icon at bounding box center [1330, 30] width 22 height 17
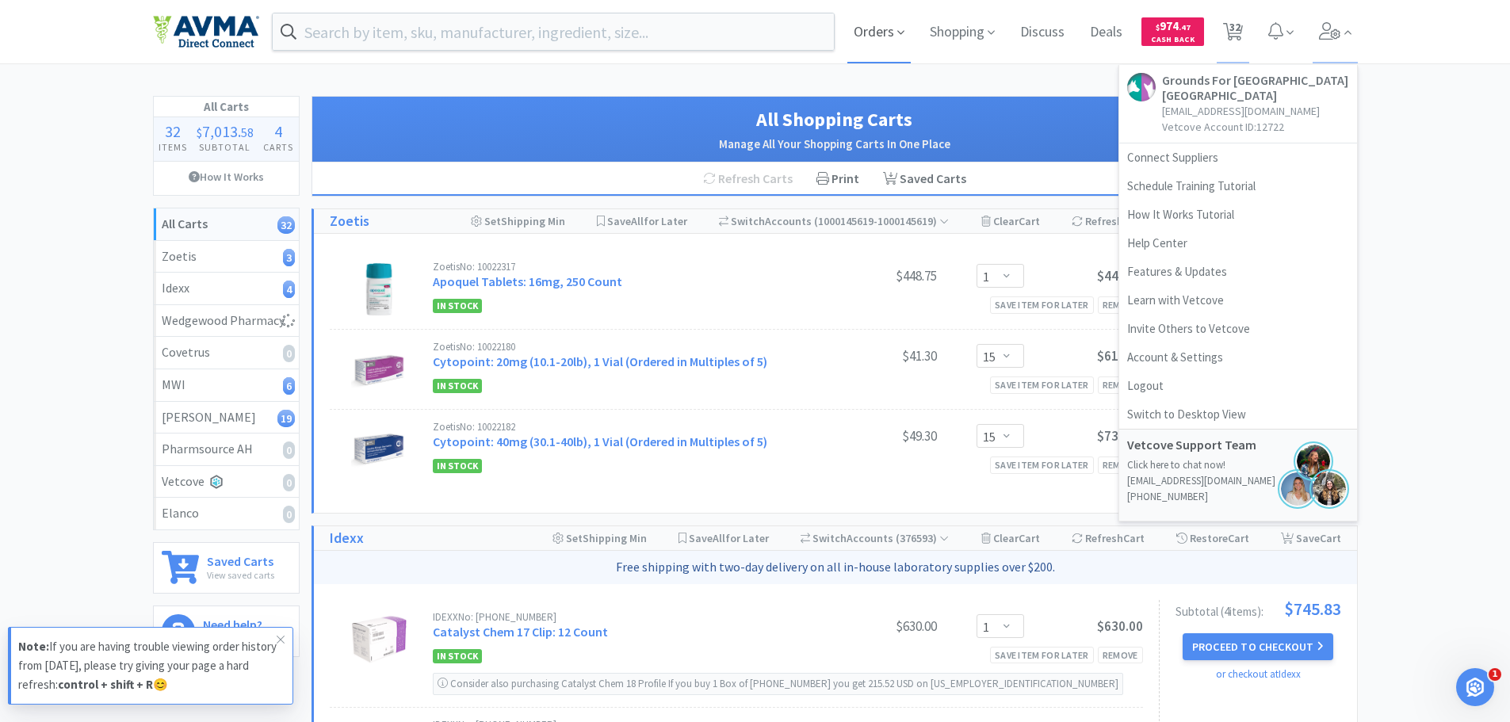
click at [897, 37] on icon at bounding box center [900, 32] width 7 height 14
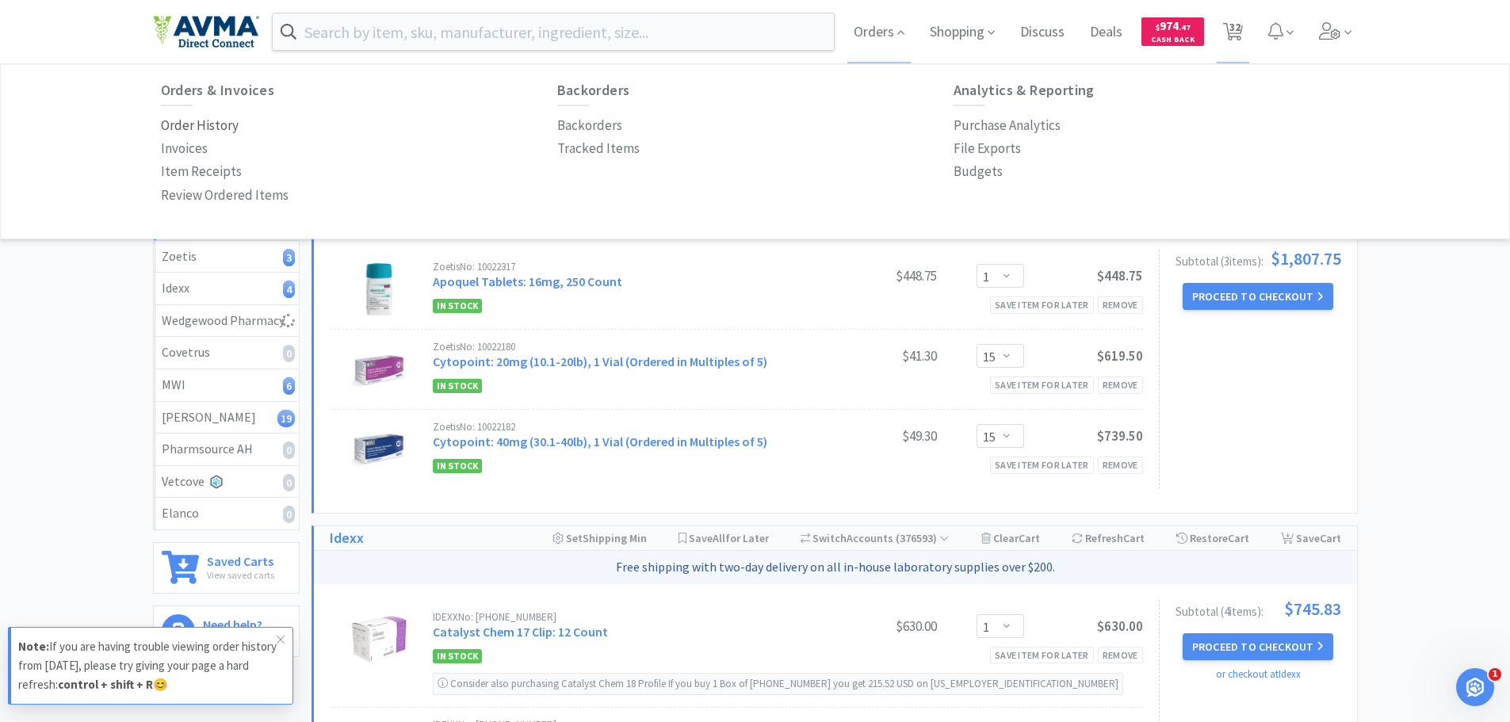
click at [205, 128] on p "Order History" at bounding box center [200, 125] width 78 height 21
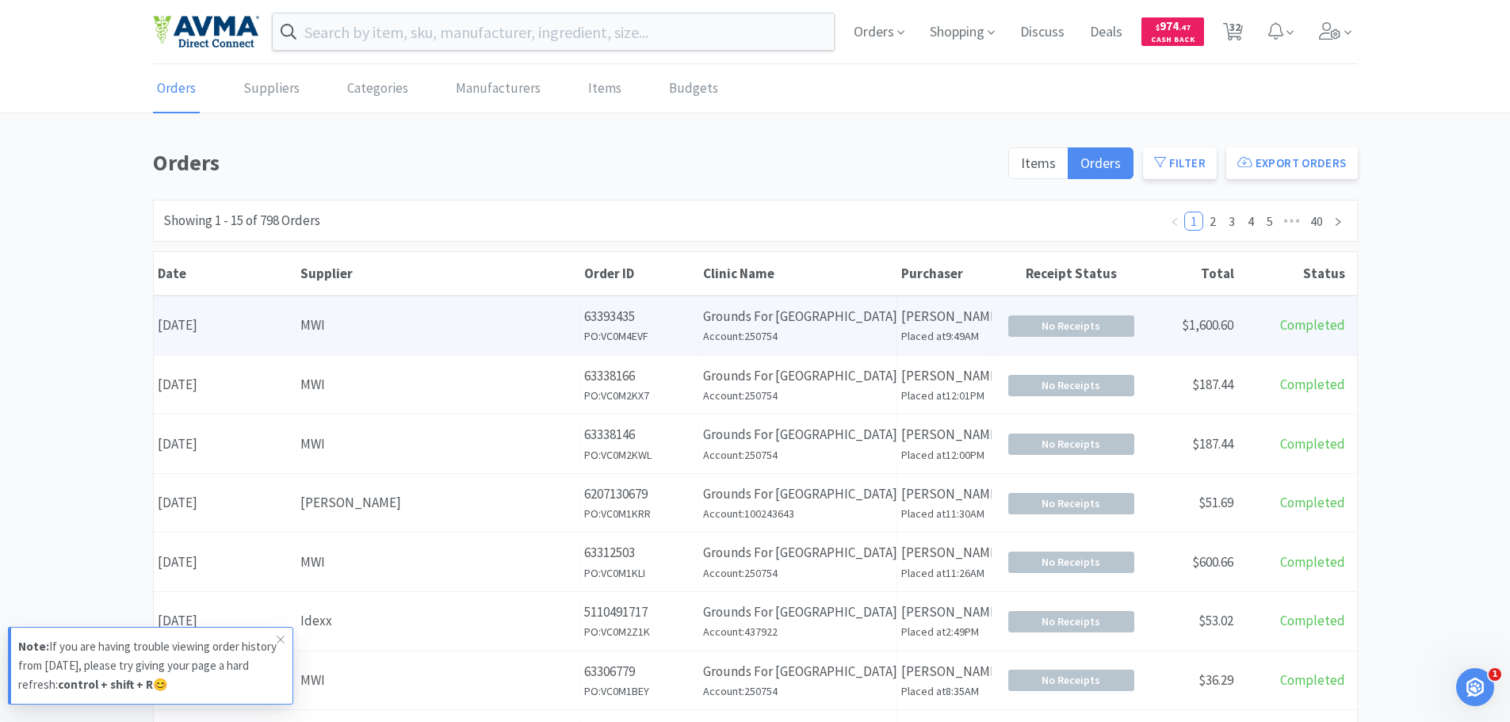
click at [484, 340] on div "Supplier MWI" at bounding box center [438, 325] width 284 height 40
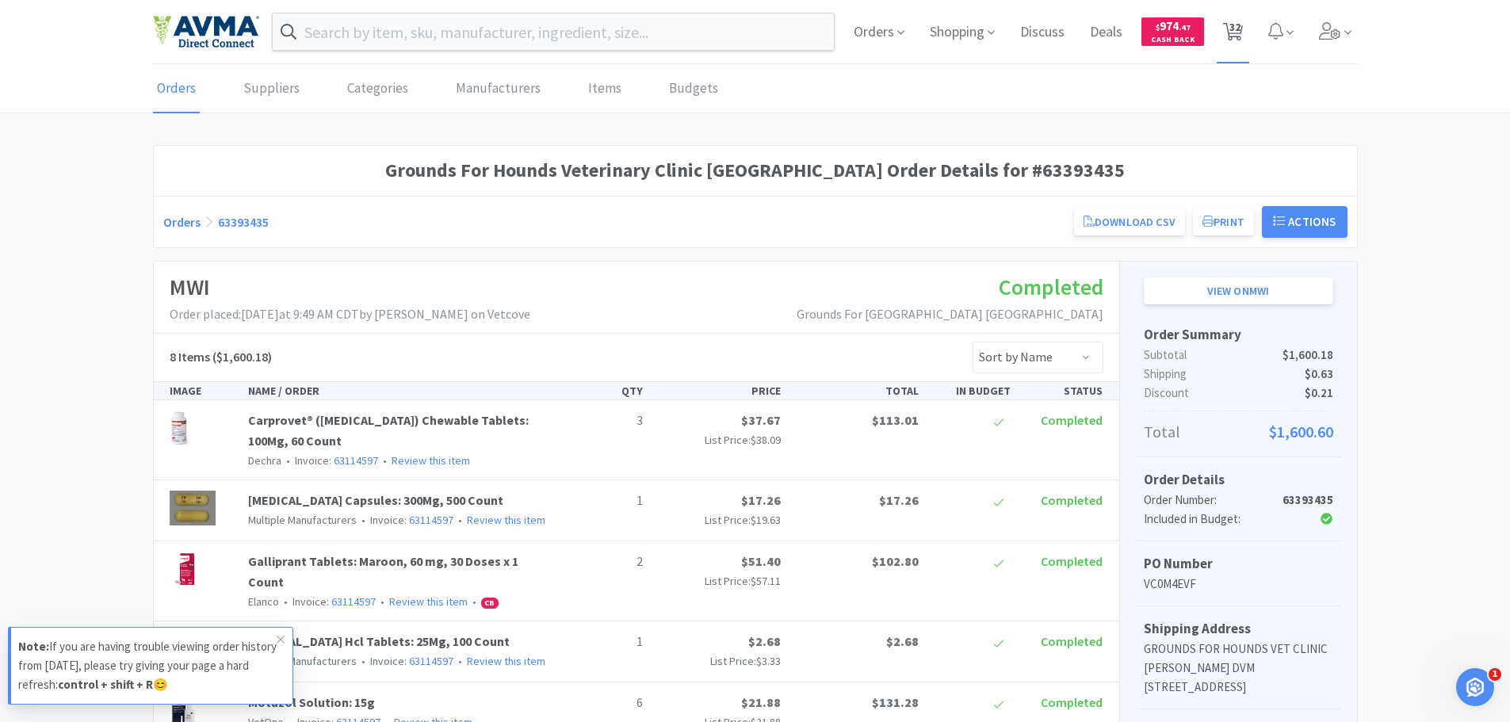
click at [1226, 31] on icon at bounding box center [1233, 31] width 20 height 17
select select "1"
select select "15"
select select "1"
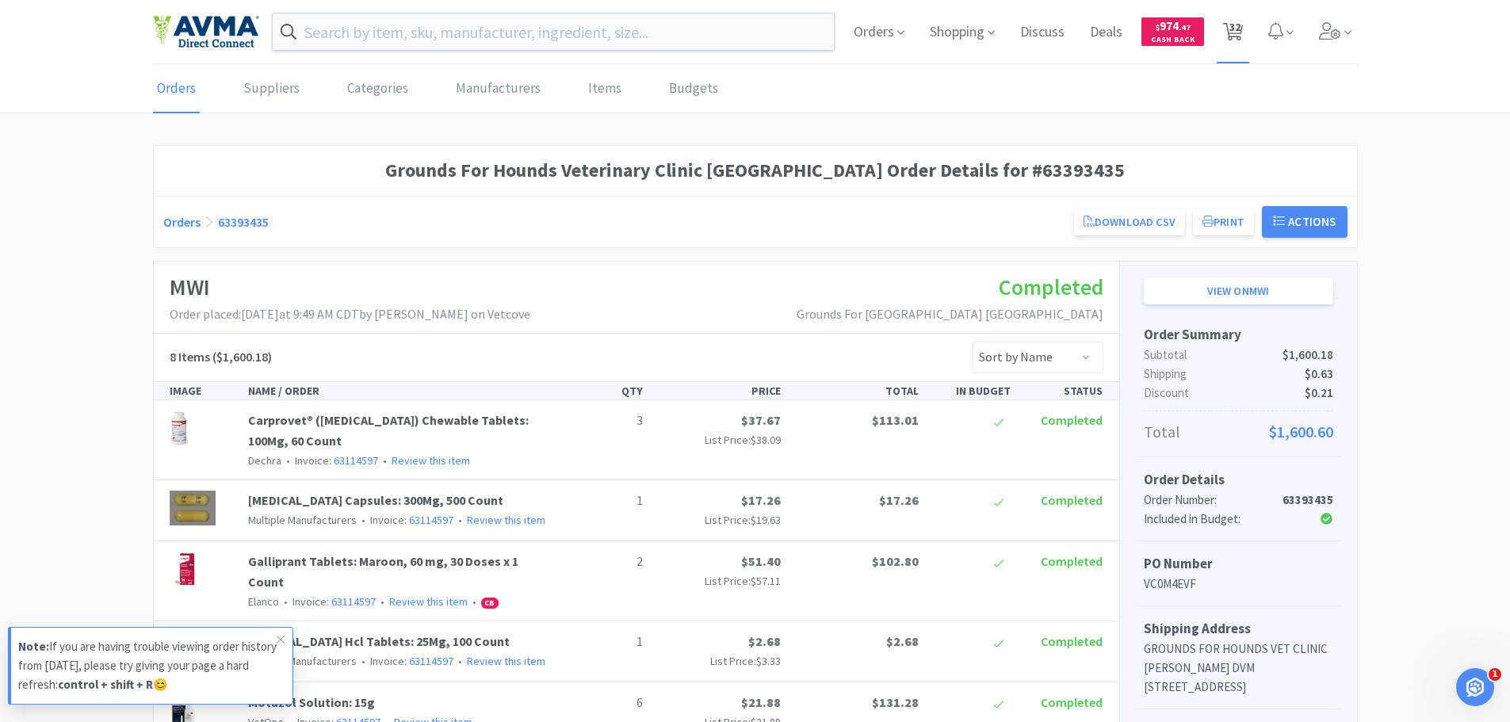
select select "2"
select select "1"
select select "10"
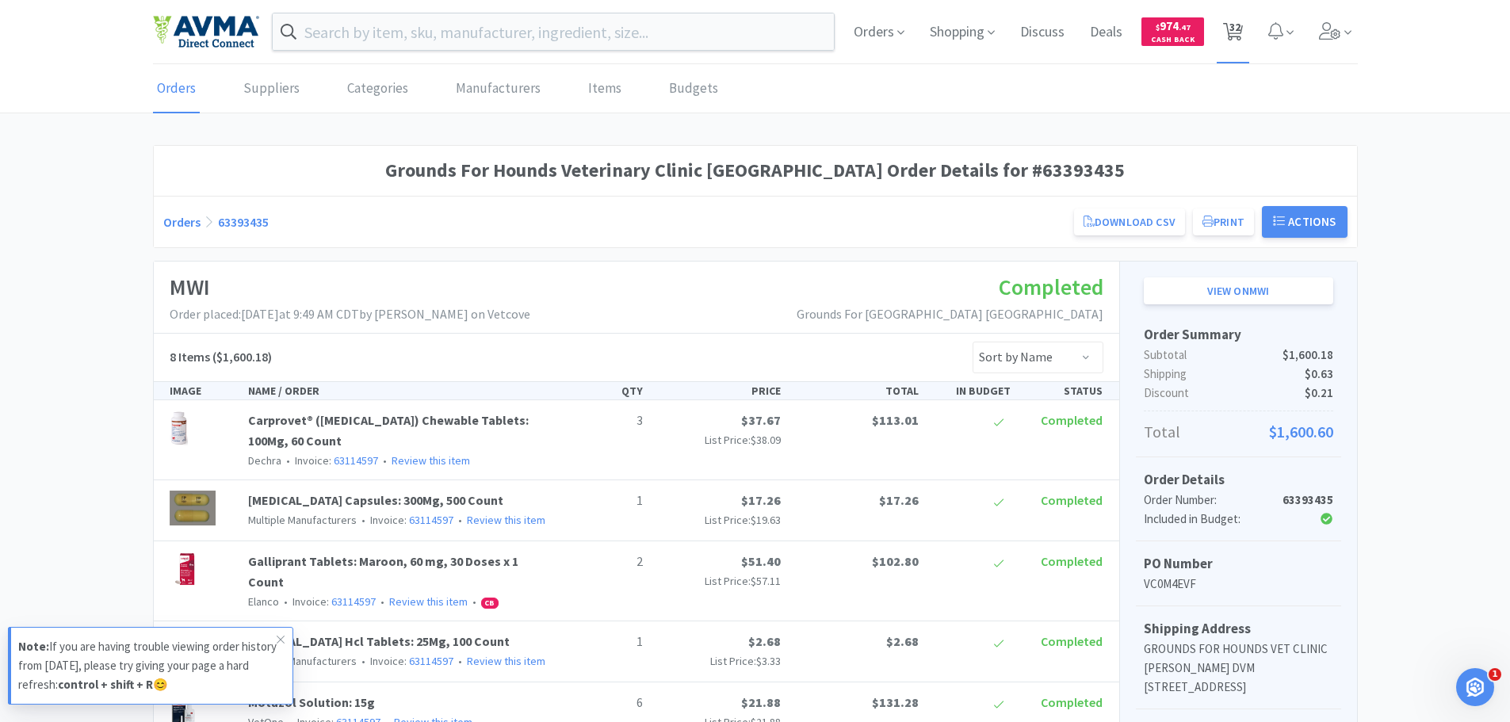
select select "10"
select select "12"
select select "1"
select select "4"
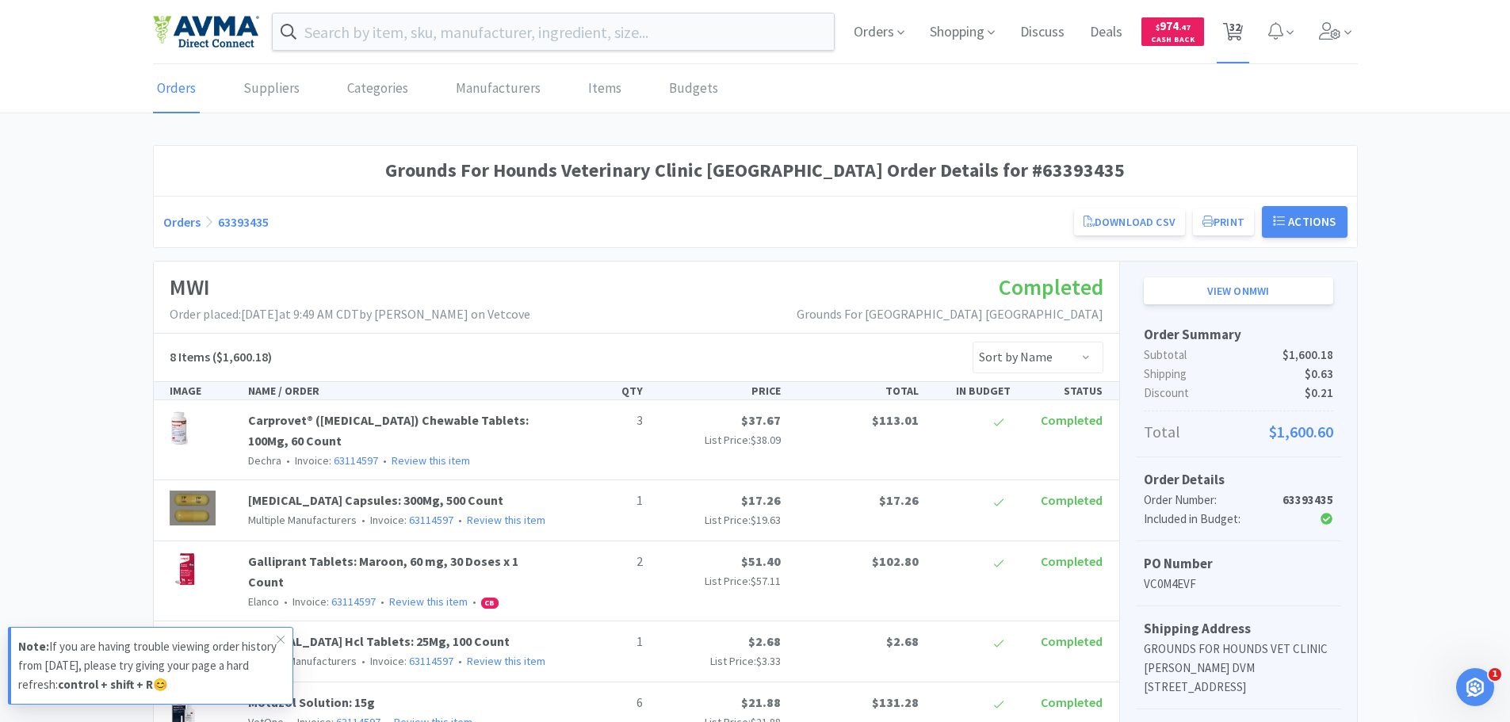
select select "1"
select select "6"
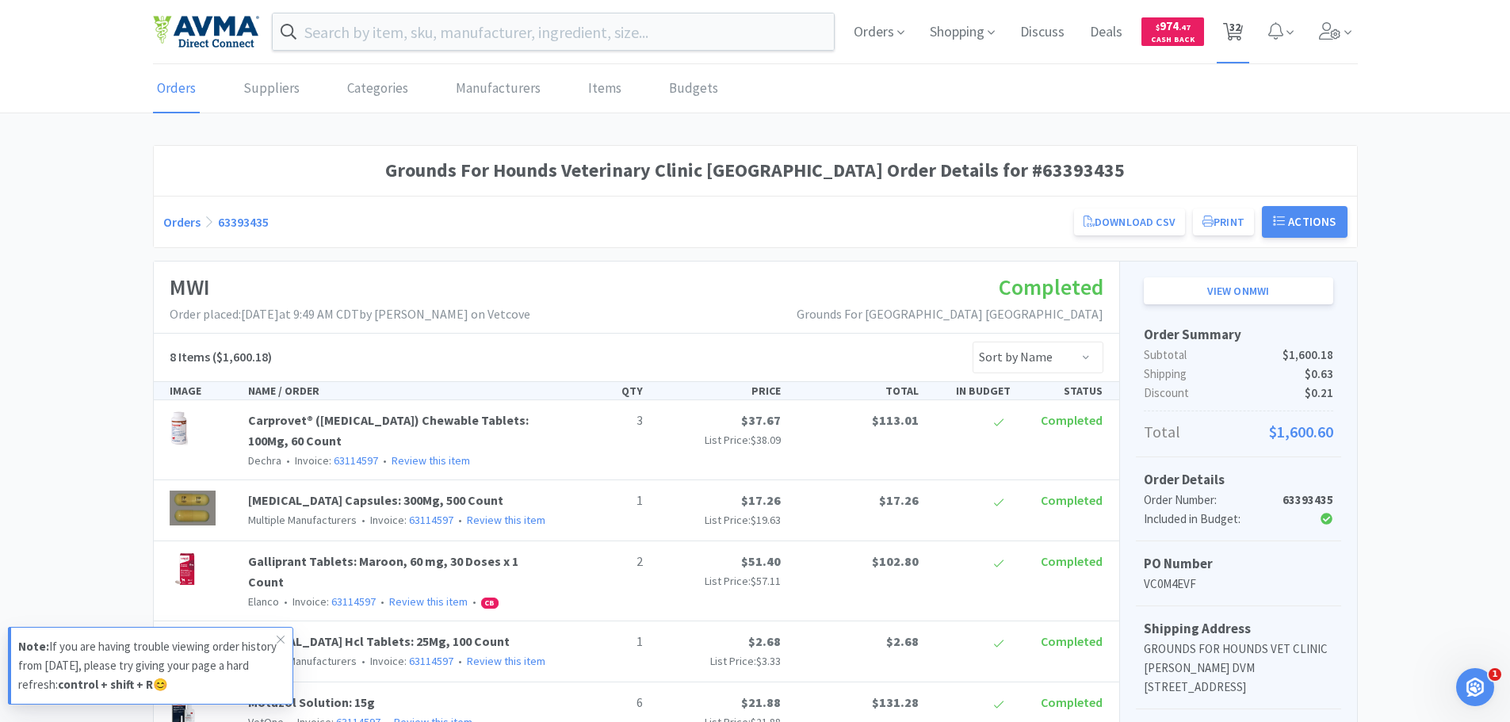
select select "1"
select select "20"
select select "6"
select select "1"
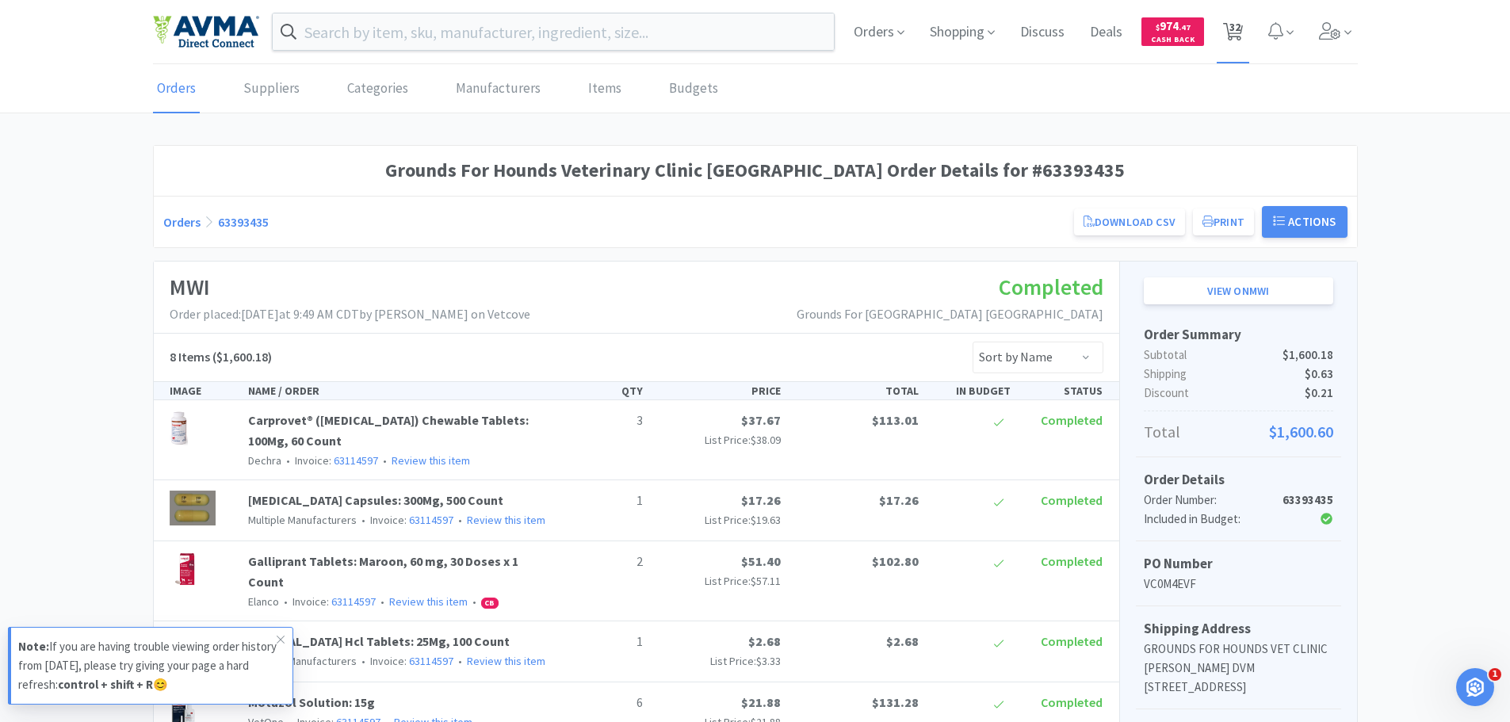
select select "1"
select select "3"
select select "4"
select select "70"
select select "1"
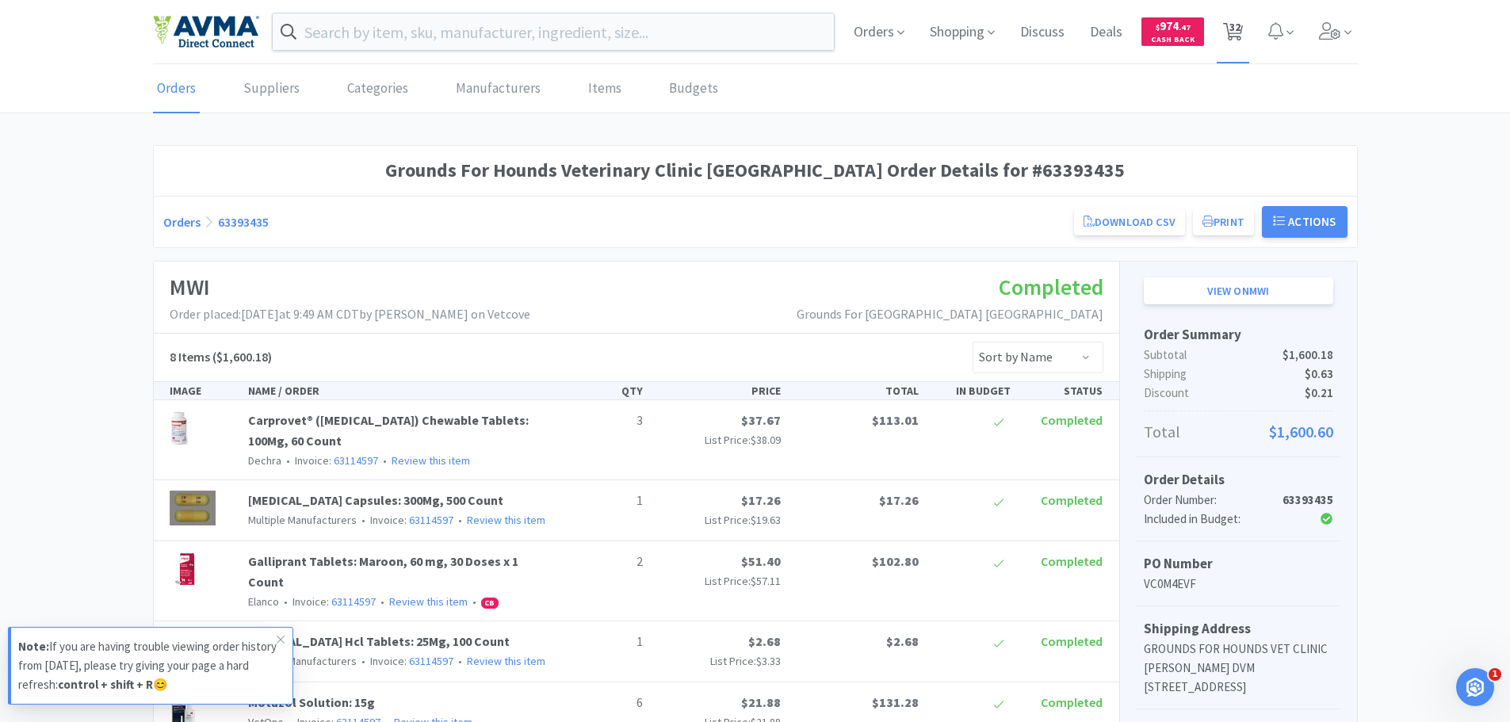
select select "1"
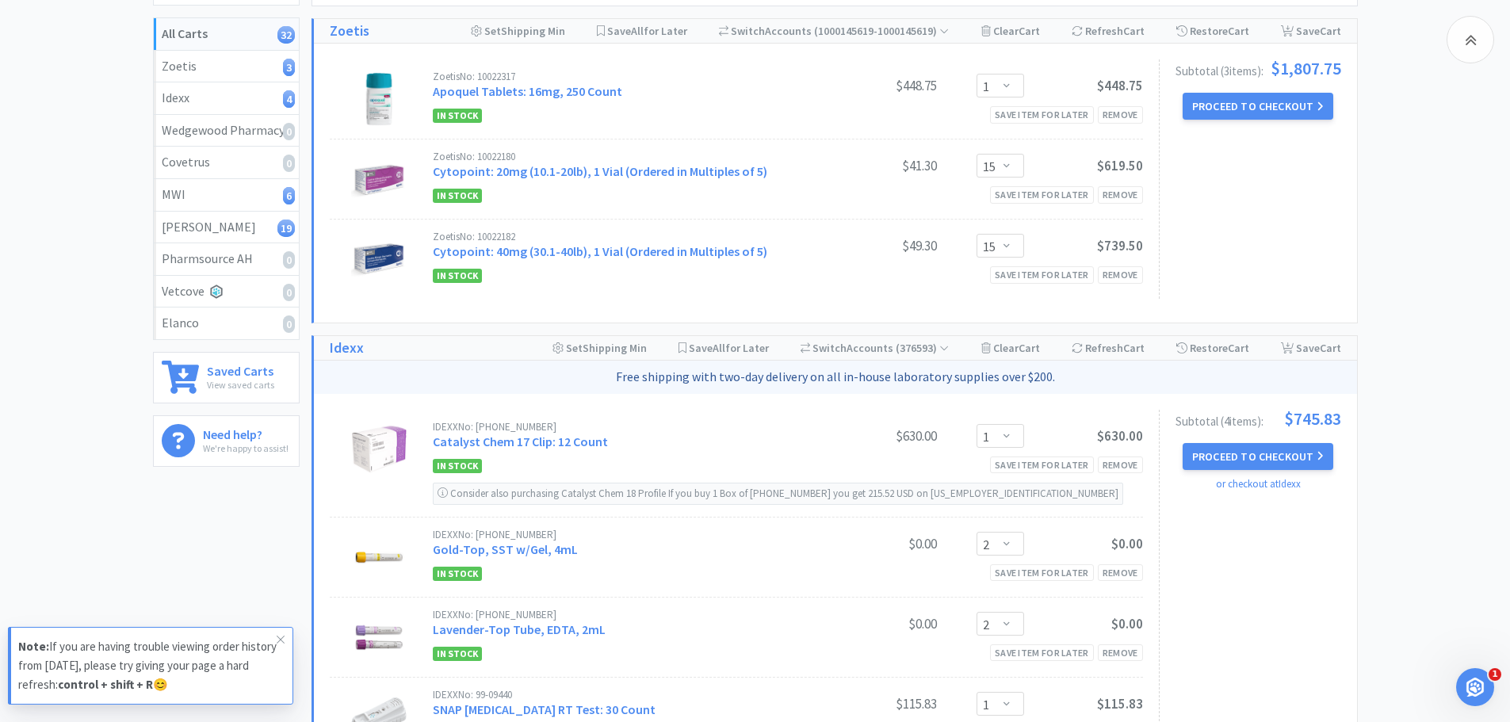
scroll to position [238, 0]
